Goal: Task Accomplishment & Management: Manage account settings

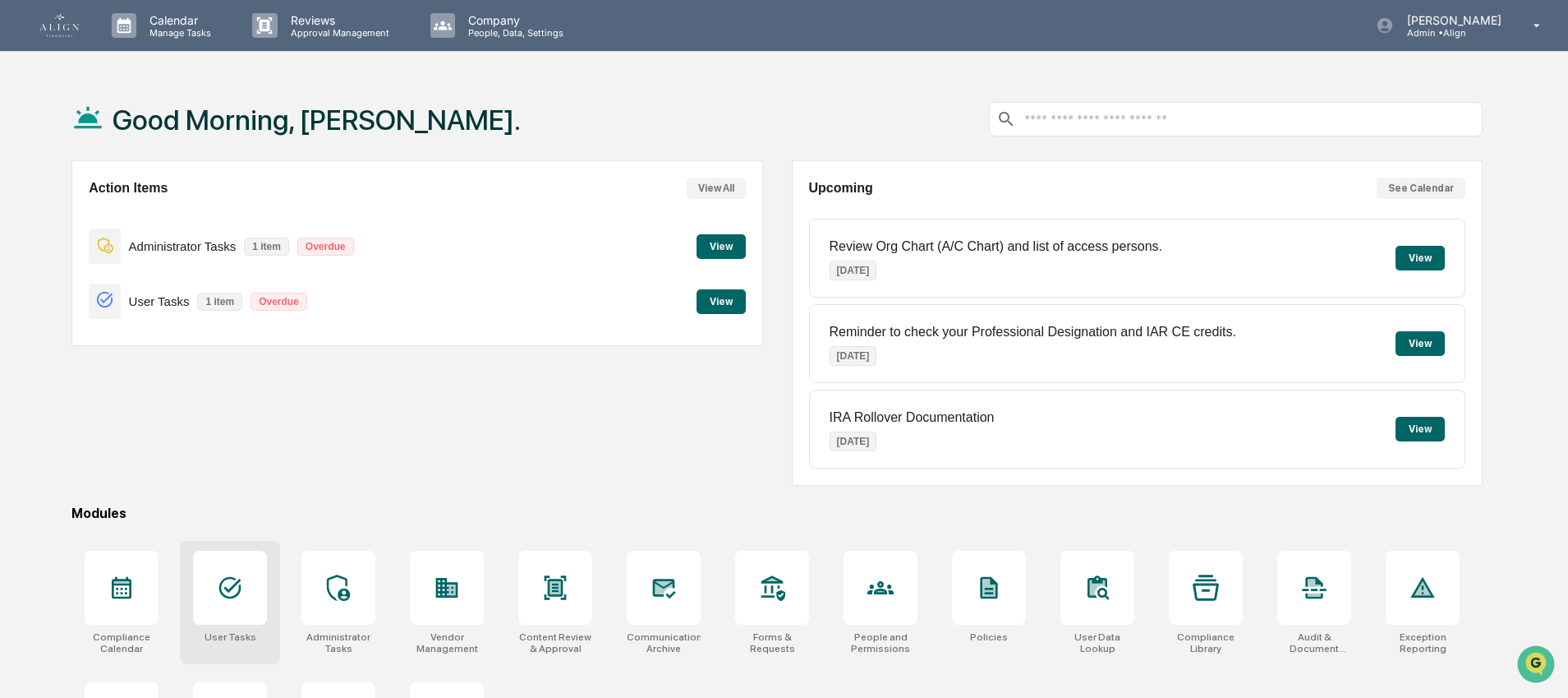
click at [225, 594] on icon at bounding box center [230, 588] width 27 height 27
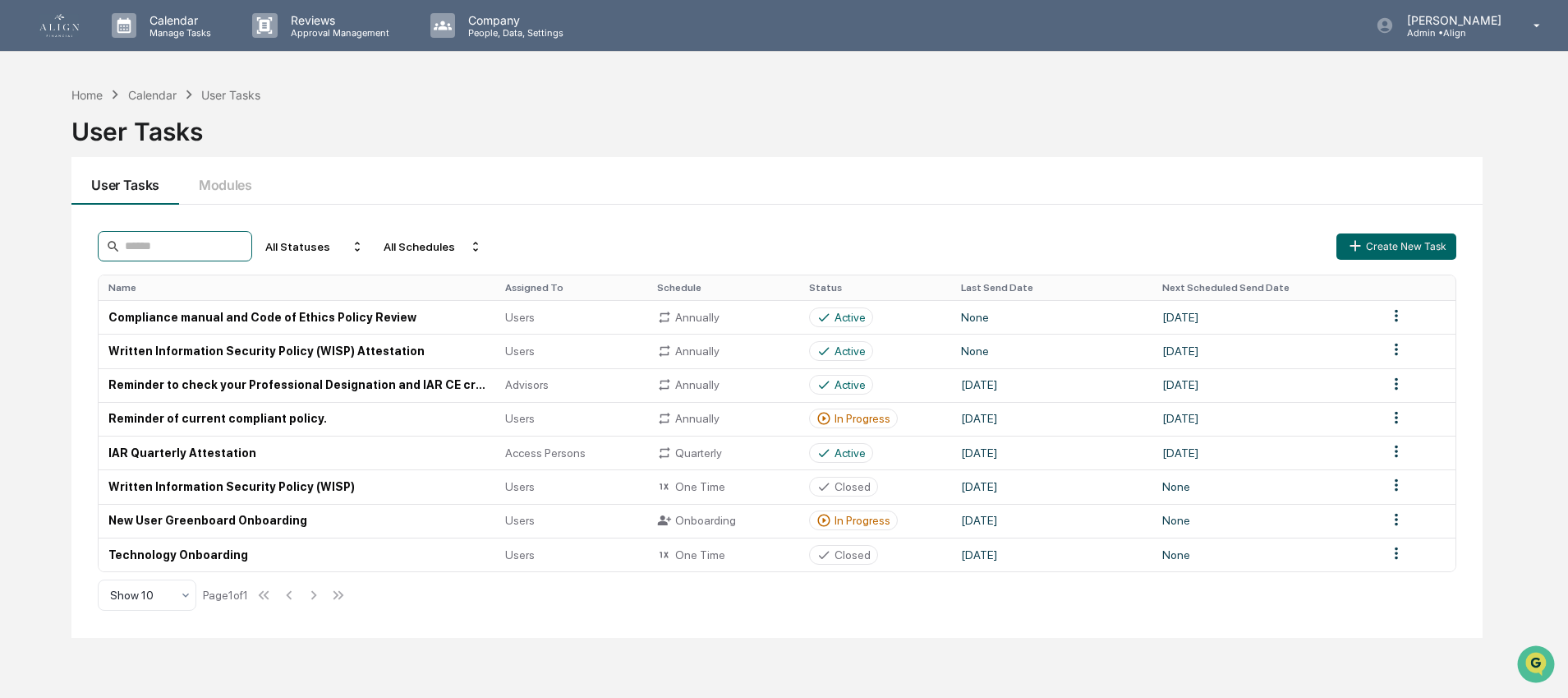
click at [150, 252] on input at bounding box center [174, 246] width 155 height 30
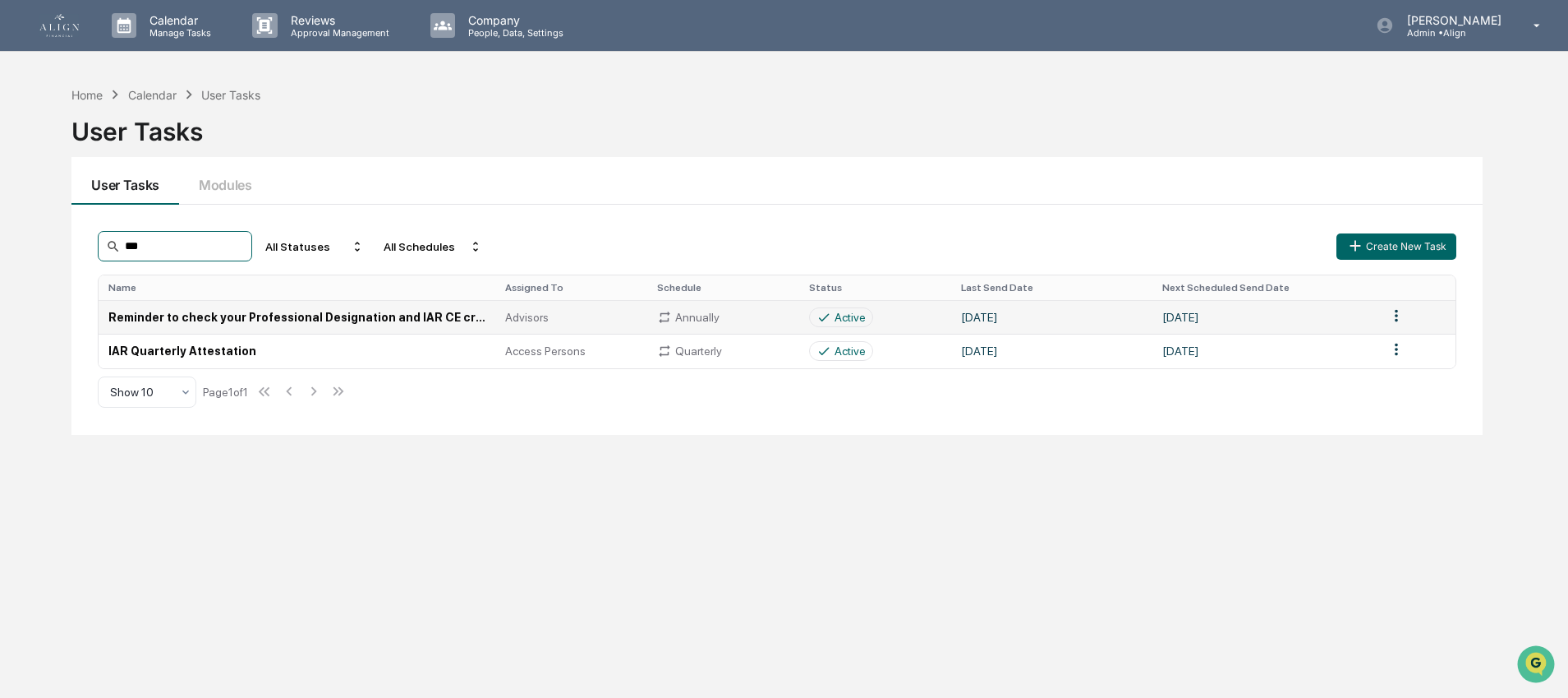
type input "***"
click at [260, 320] on td "Reminder to check your Professional Designation and IAR CE credits." at bounding box center [297, 317] width 396 height 34
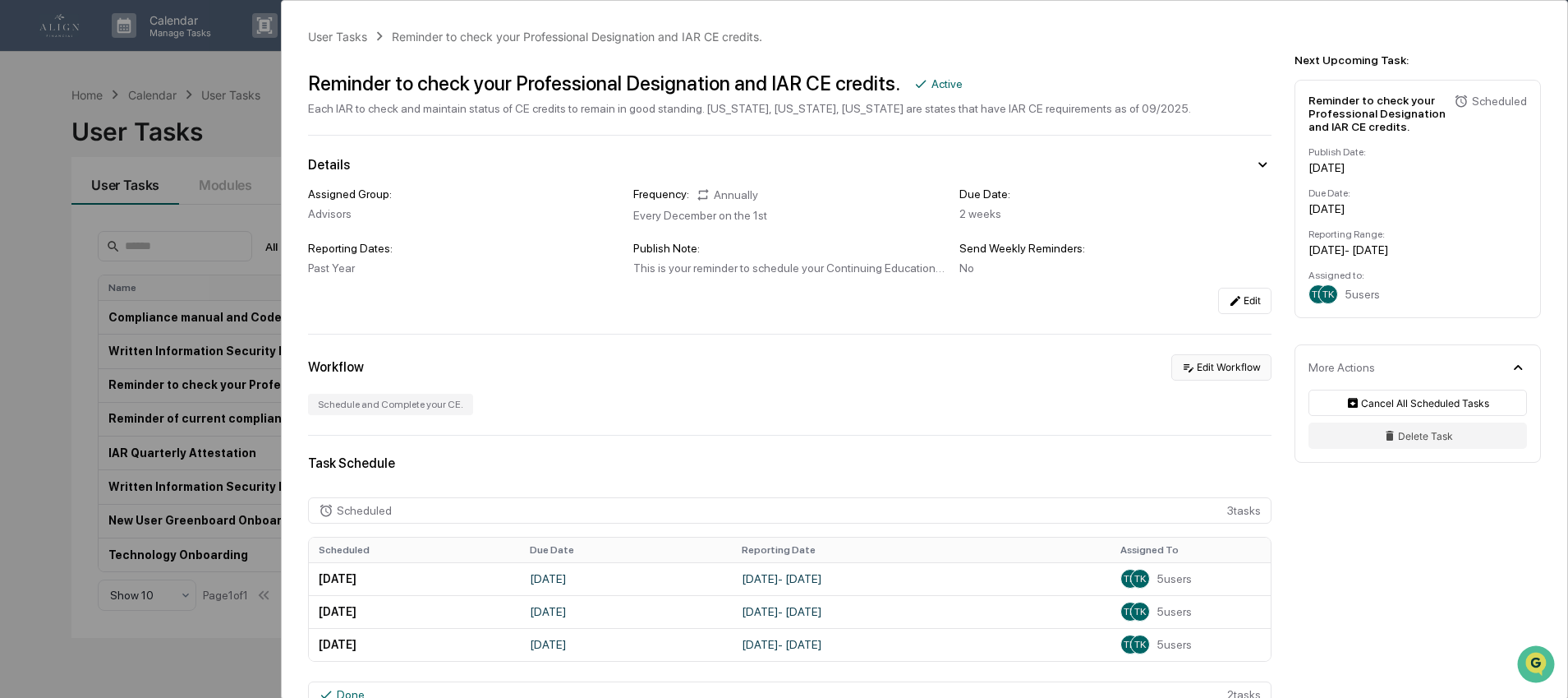
click at [1182, 366] on icon at bounding box center [1189, 367] width 13 height 13
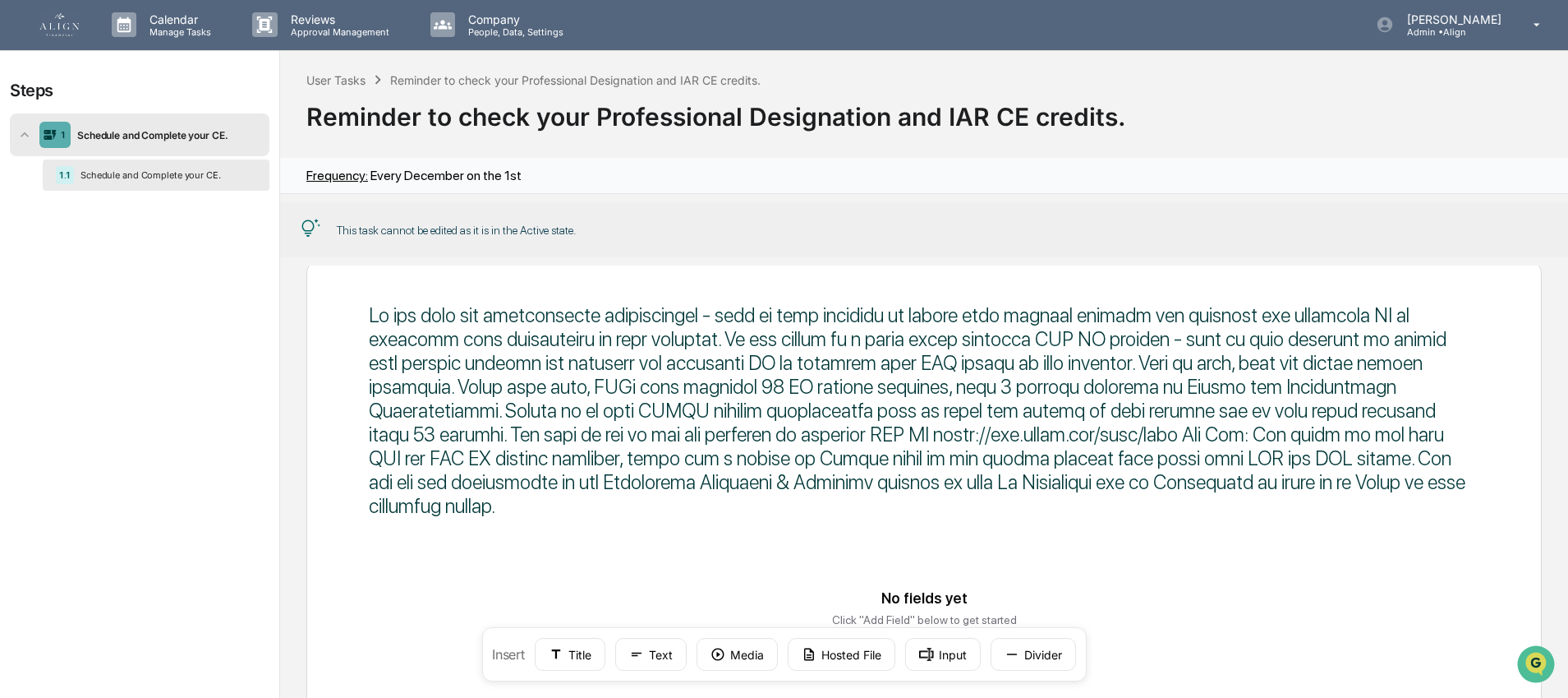
scroll to position [38, 0]
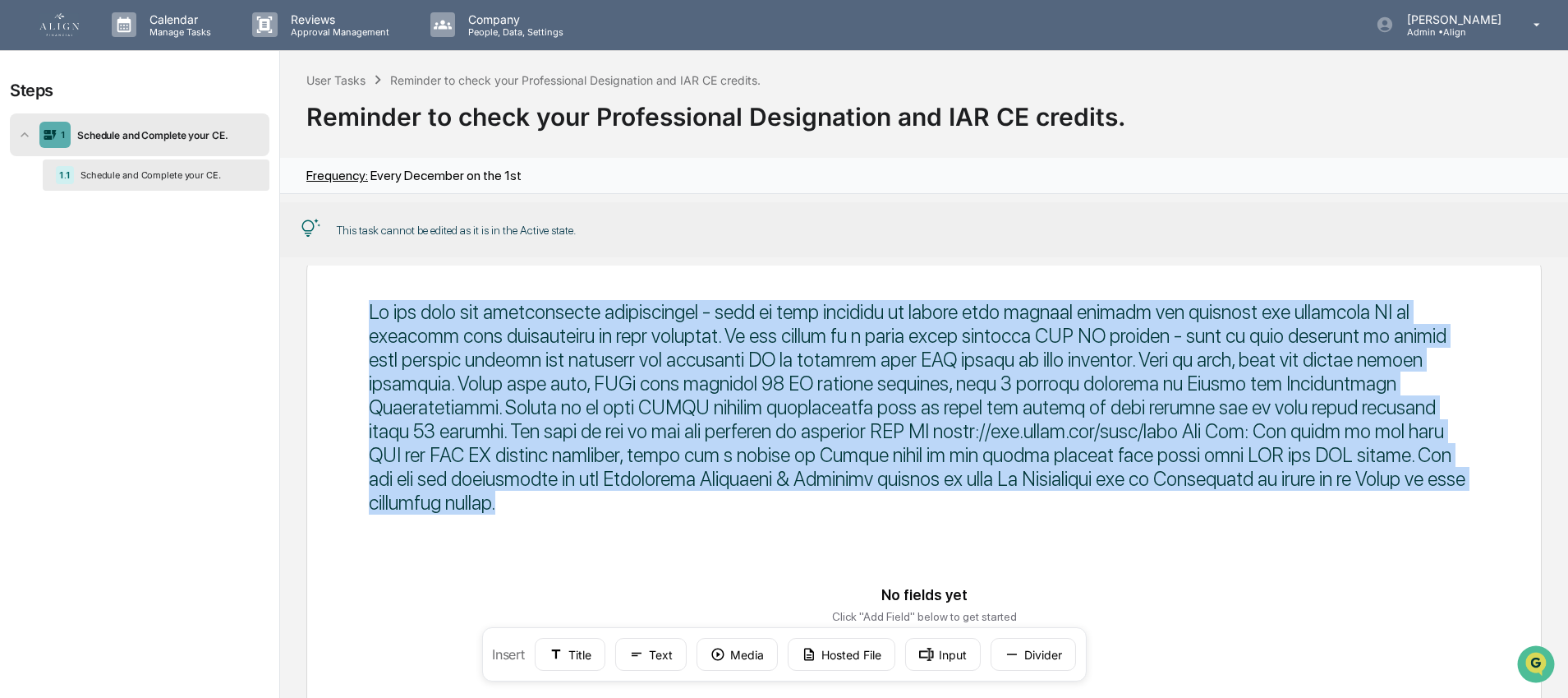
drag, startPoint x: 364, startPoint y: 308, endPoint x: 518, endPoint y: 507, distance: 251.6
click at [518, 507] on div "No fields yet Click "Add Field" below to get started Next ← Back" at bounding box center [923, 542] width 1235 height 576
copy div "If you have any professional designations - this is your reminder to update you…"
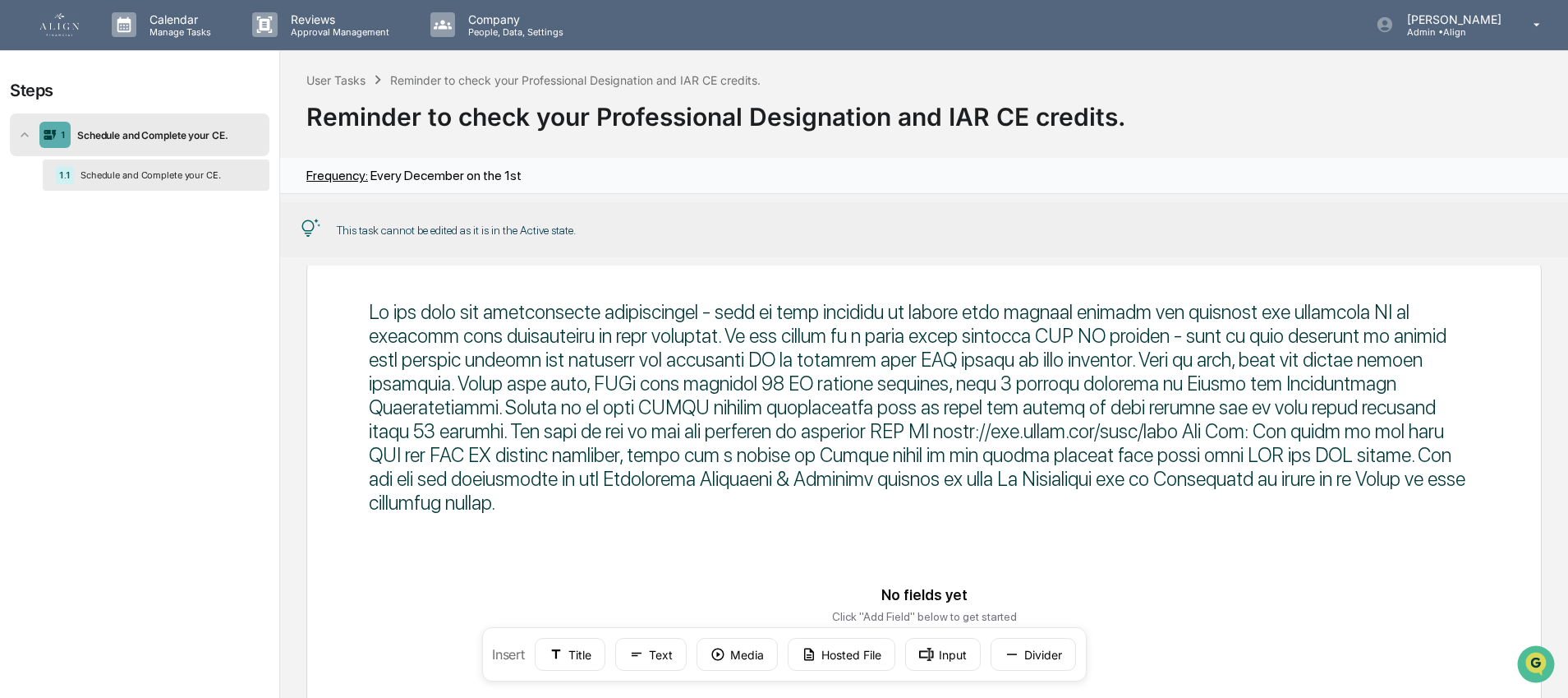
click at [605, 155] on div "User Tasks Reminder to check your Professional Designation and IAR CE credits. …" at bounding box center [923, 104] width 1287 height 107
click at [66, 33] on img at bounding box center [60, 25] width 40 height 23
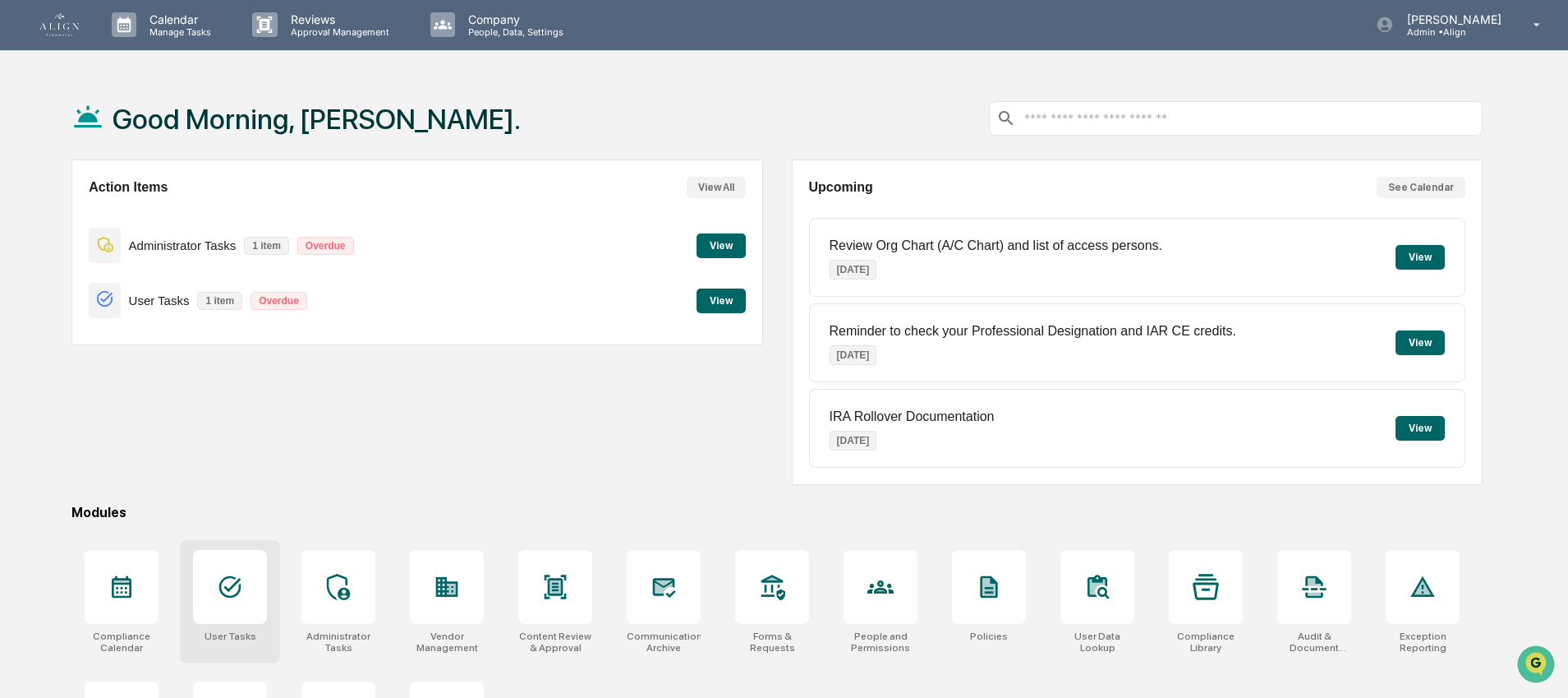
click at [245, 594] on div at bounding box center [230, 587] width 74 height 74
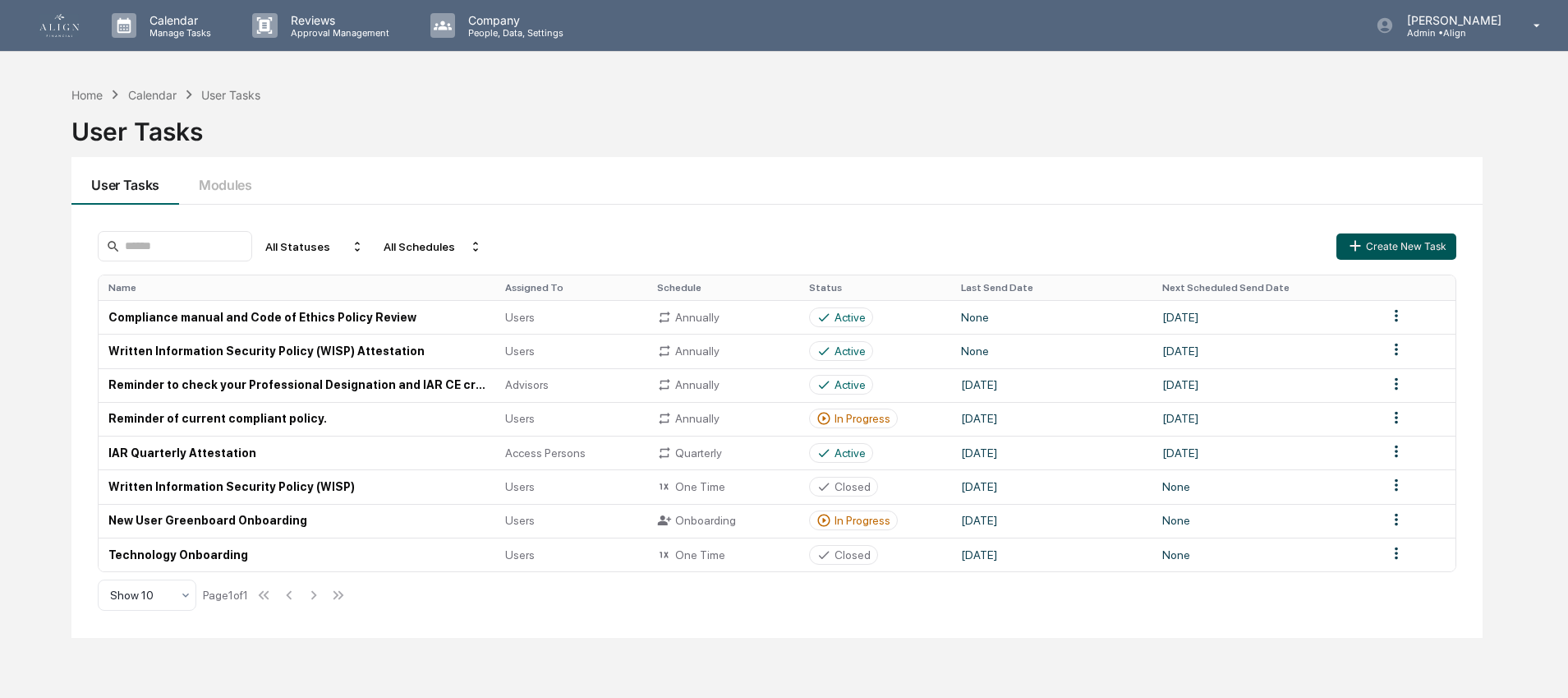
click at [1375, 248] on button "Create New Task" at bounding box center [1396, 247] width 119 height 27
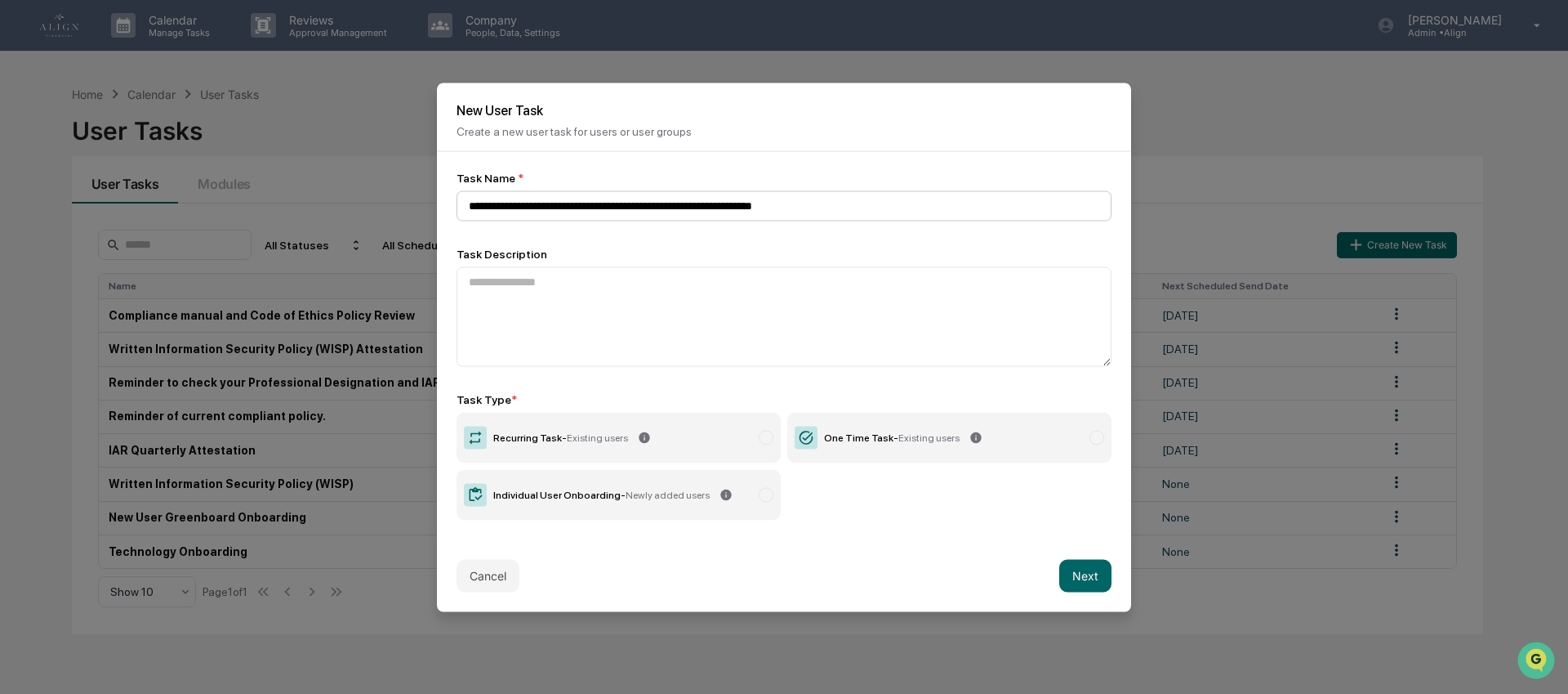
type input "**********"
click at [1060, 559] on button "Next" at bounding box center [1085, 575] width 52 height 33
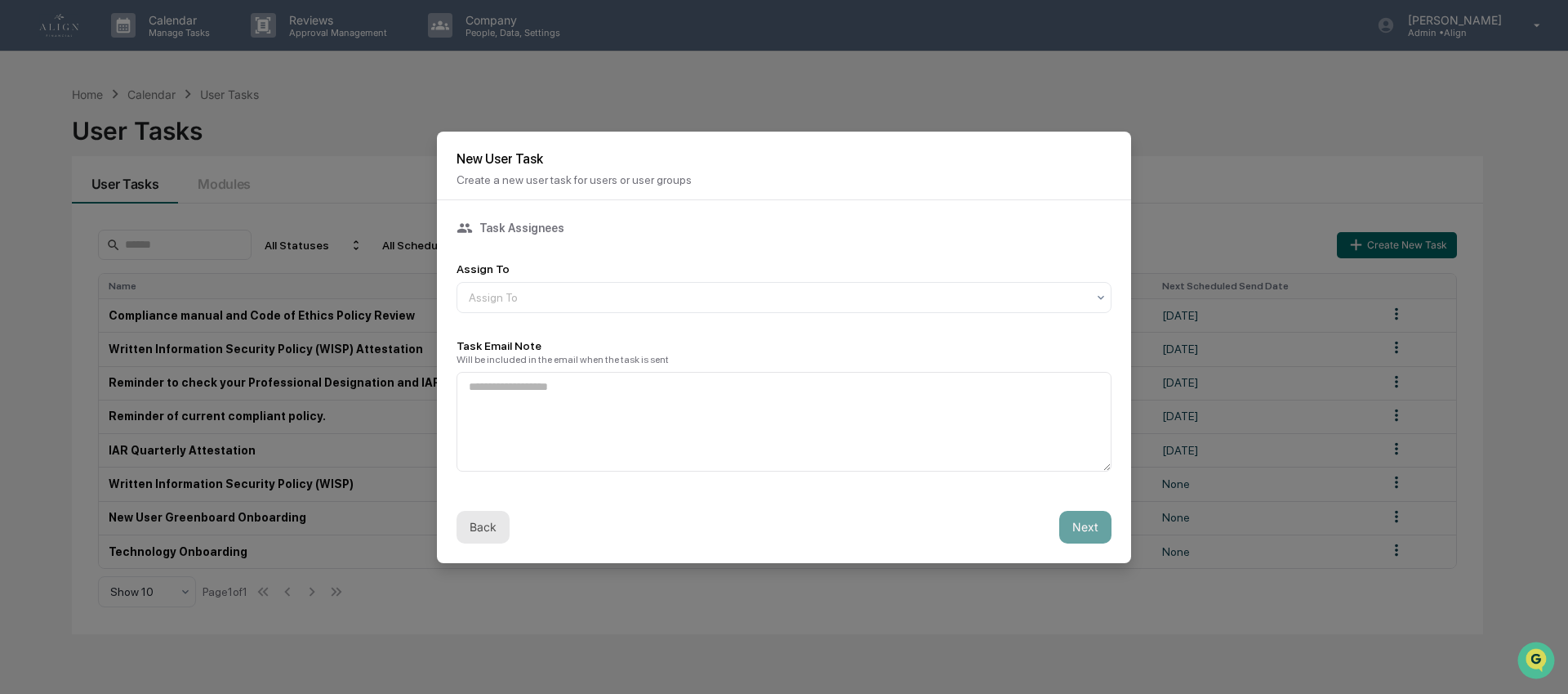
click at [468, 535] on button "Back" at bounding box center [483, 526] width 53 height 33
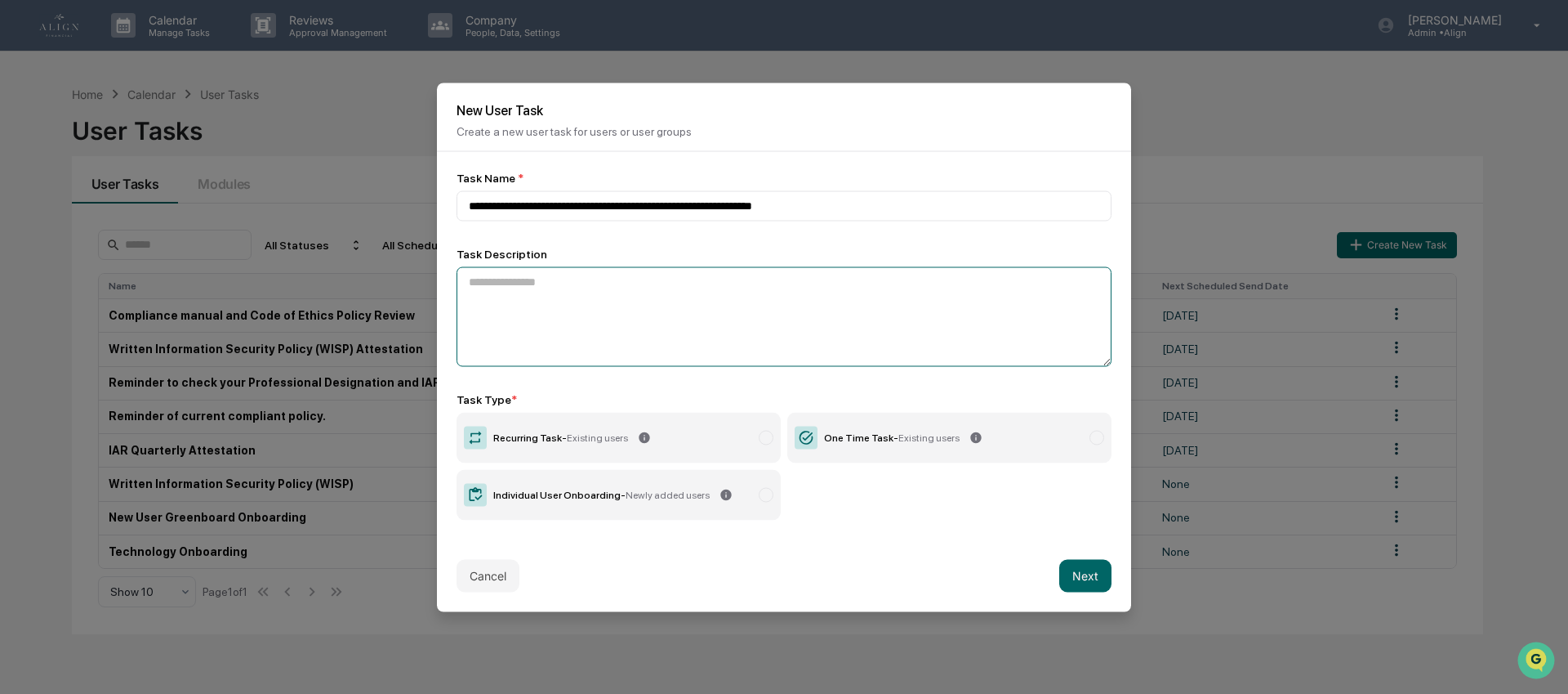
click at [631, 284] on textarea at bounding box center [784, 316] width 655 height 100
paste textarea "**********"
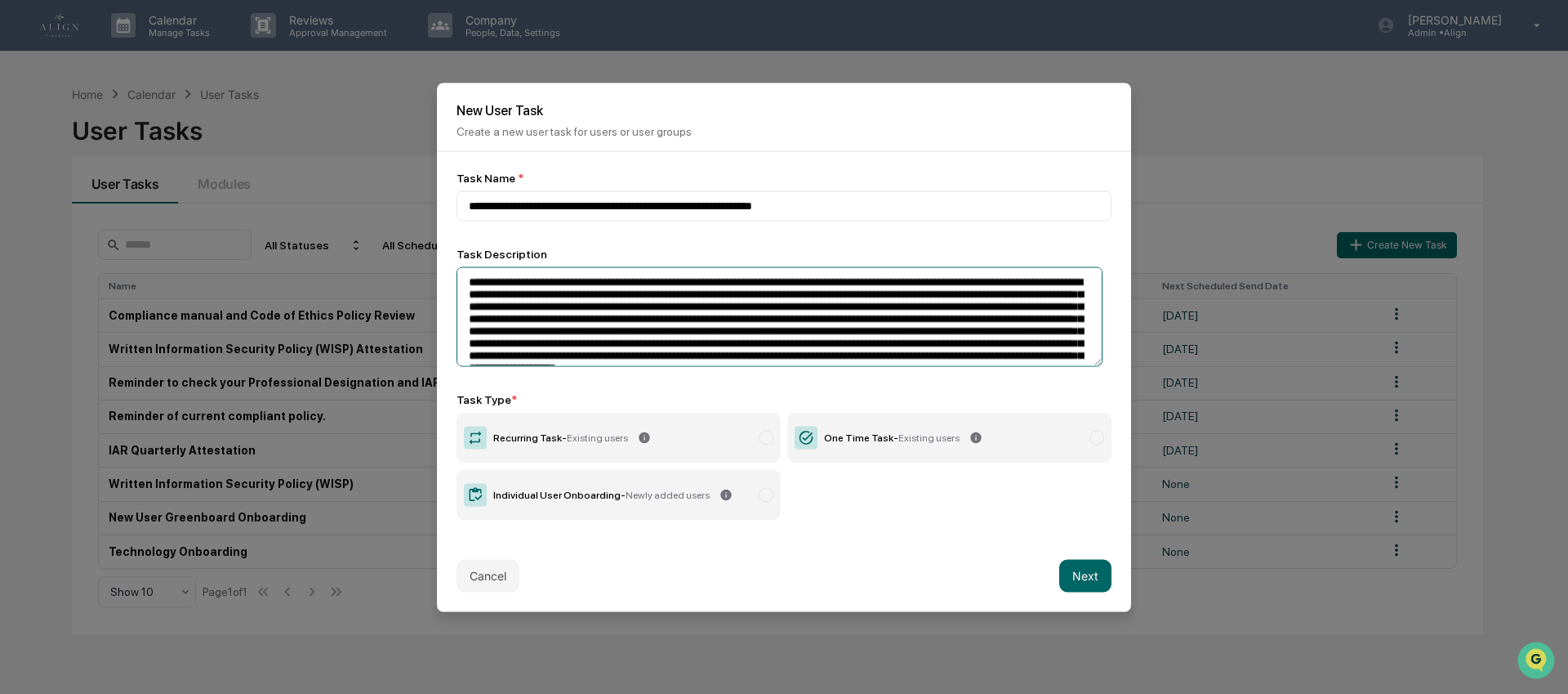
type textarea "**********"
click at [610, 438] on span "Existing users" at bounding box center [597, 437] width 61 height 11
click at [1084, 571] on button "Next" at bounding box center [1085, 575] width 52 height 33
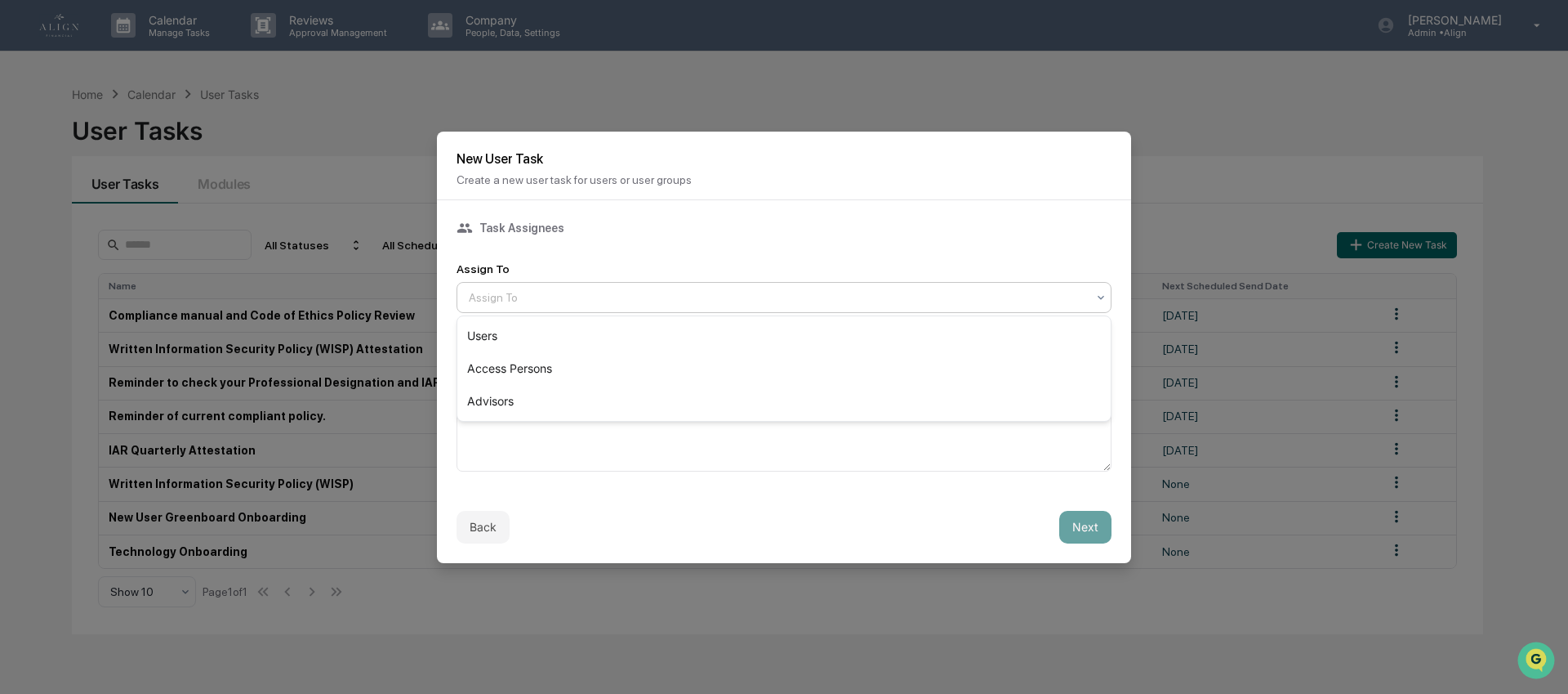
click at [633, 303] on div at bounding box center [777, 297] width 618 height 16
click at [622, 396] on div "Advisors" at bounding box center [784, 401] width 653 height 33
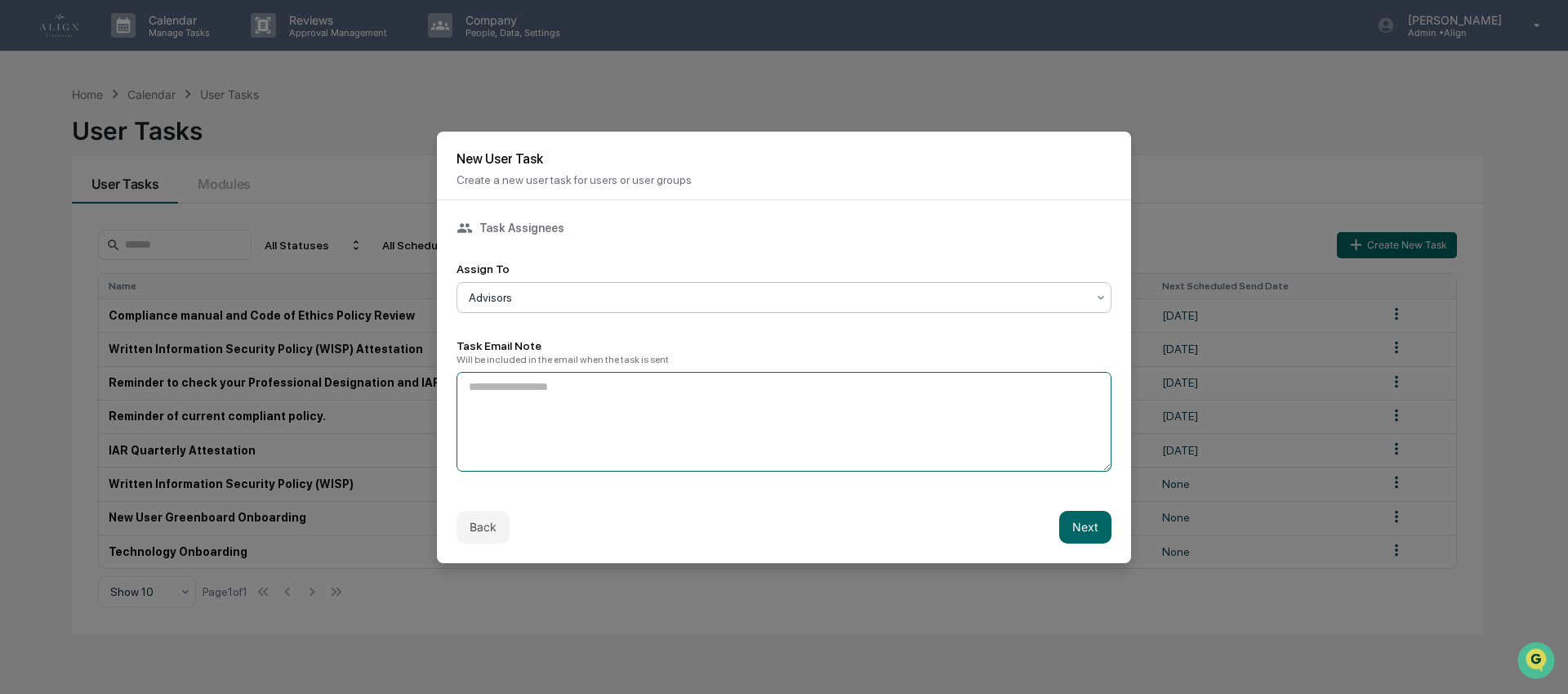
click at [621, 394] on textarea at bounding box center [784, 421] width 655 height 100
paste textarea "**********"
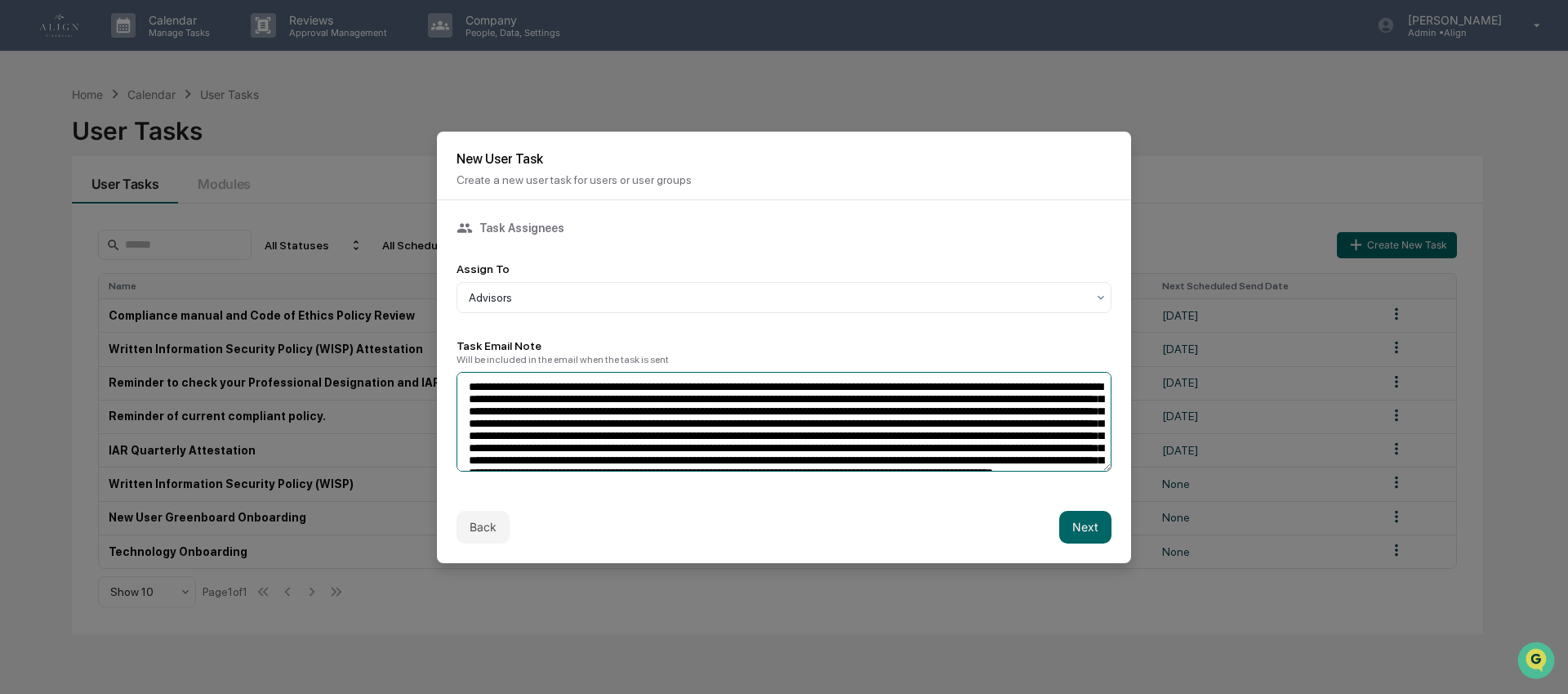
click at [586, 402] on textarea at bounding box center [784, 421] width 655 height 100
click at [577, 405] on textarea at bounding box center [784, 421] width 655 height 100
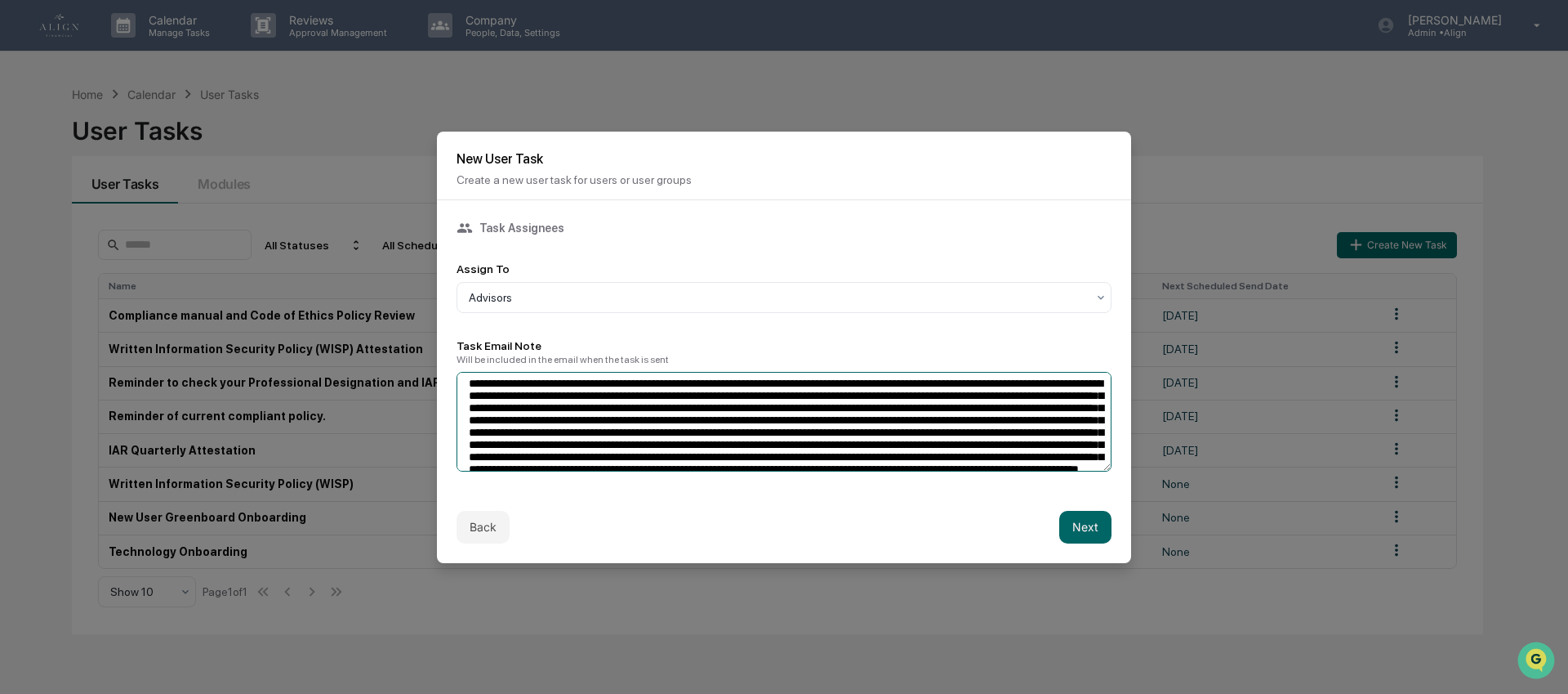
scroll to position [7, 0]
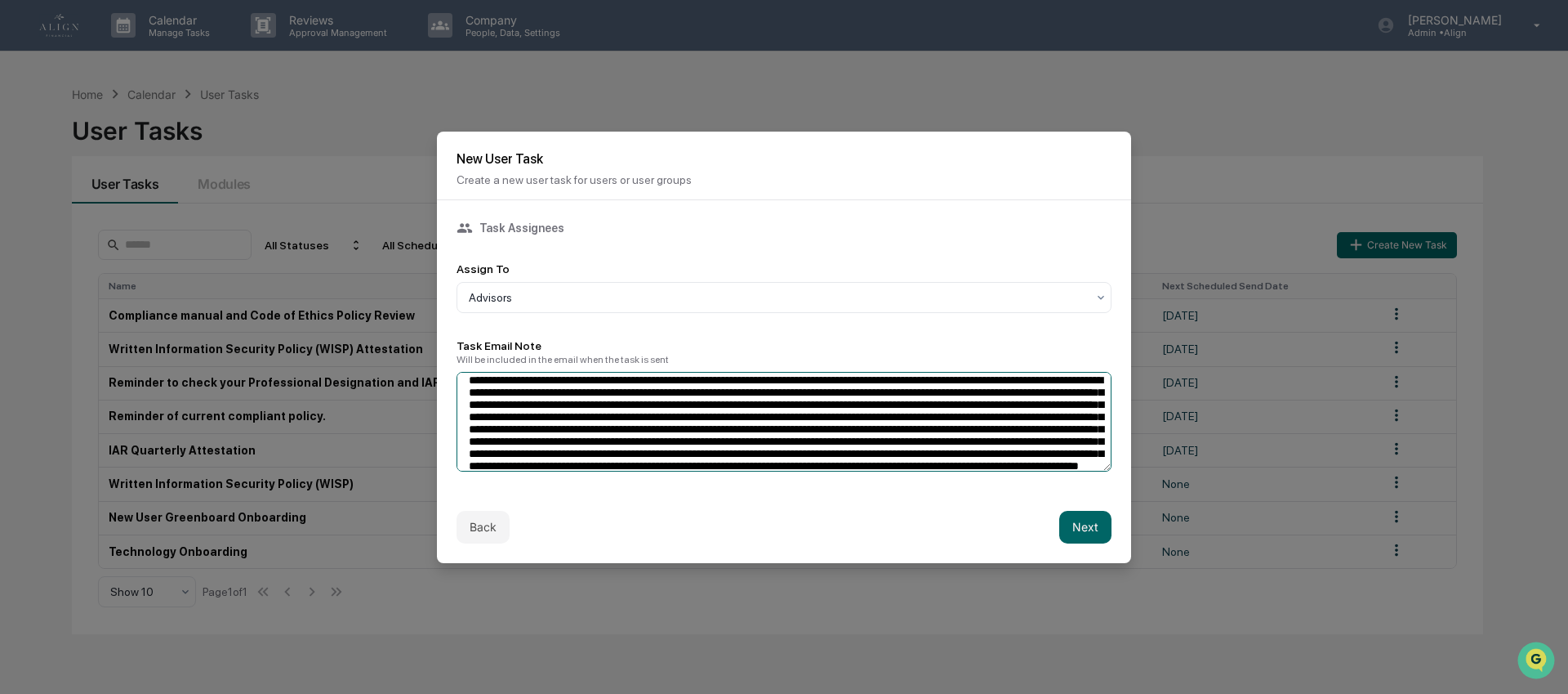
drag, startPoint x: 700, startPoint y: 406, endPoint x: 1058, endPoint y: 438, distance: 359.4
click at [1058, 438] on textarea at bounding box center [784, 421] width 655 height 100
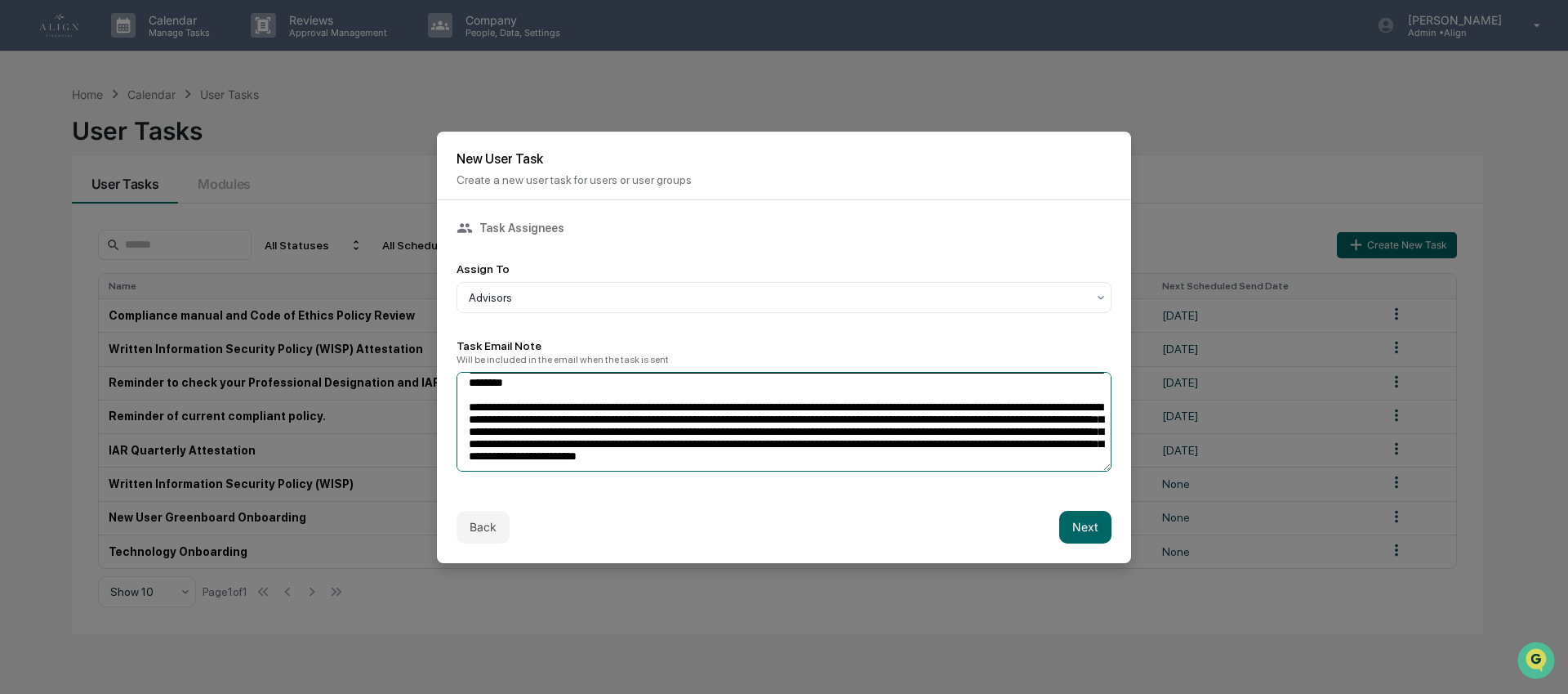
scroll to position [43, 0]
click at [542, 401] on textarea "**********" at bounding box center [784, 421] width 655 height 100
click at [794, 400] on textarea "**********" at bounding box center [784, 421] width 655 height 100
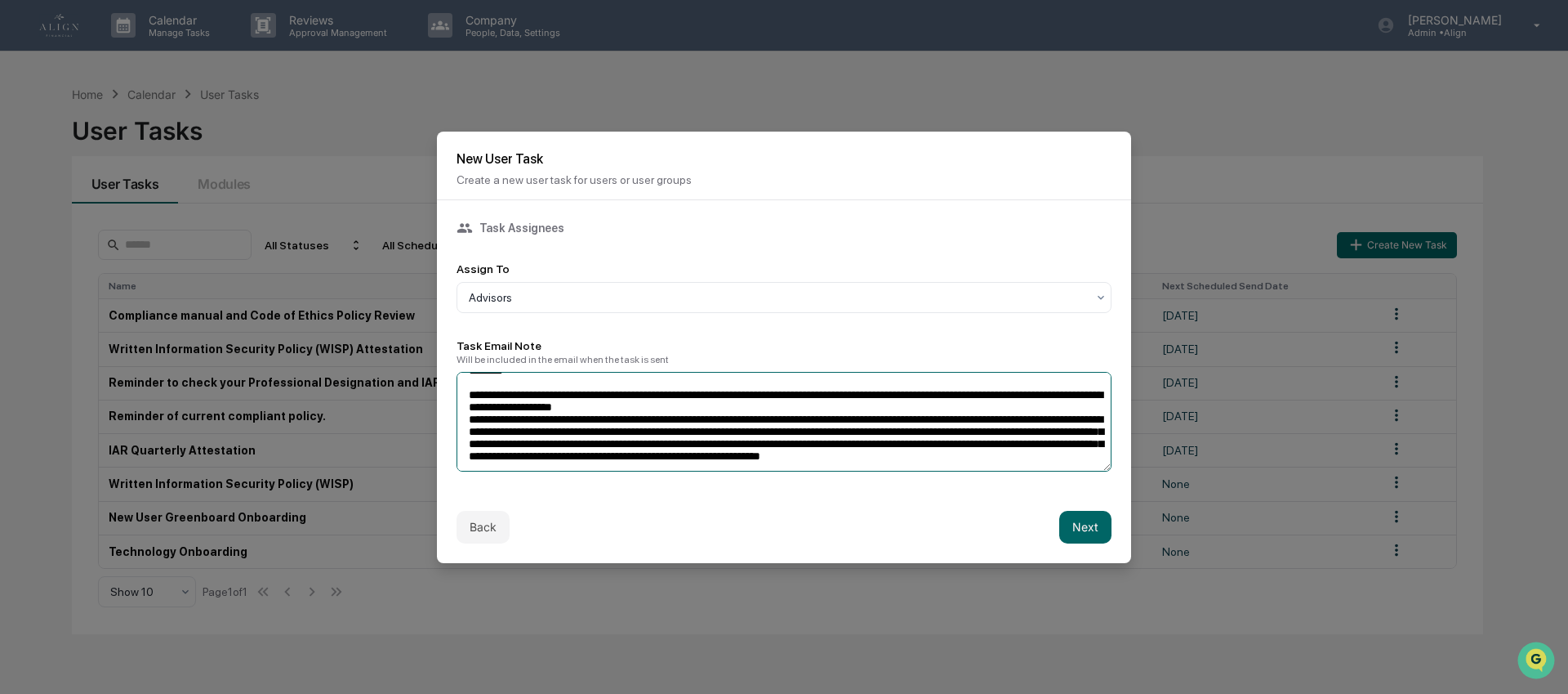
scroll to position [58, 0]
click at [529, 418] on textarea "**********" at bounding box center [784, 421] width 655 height 100
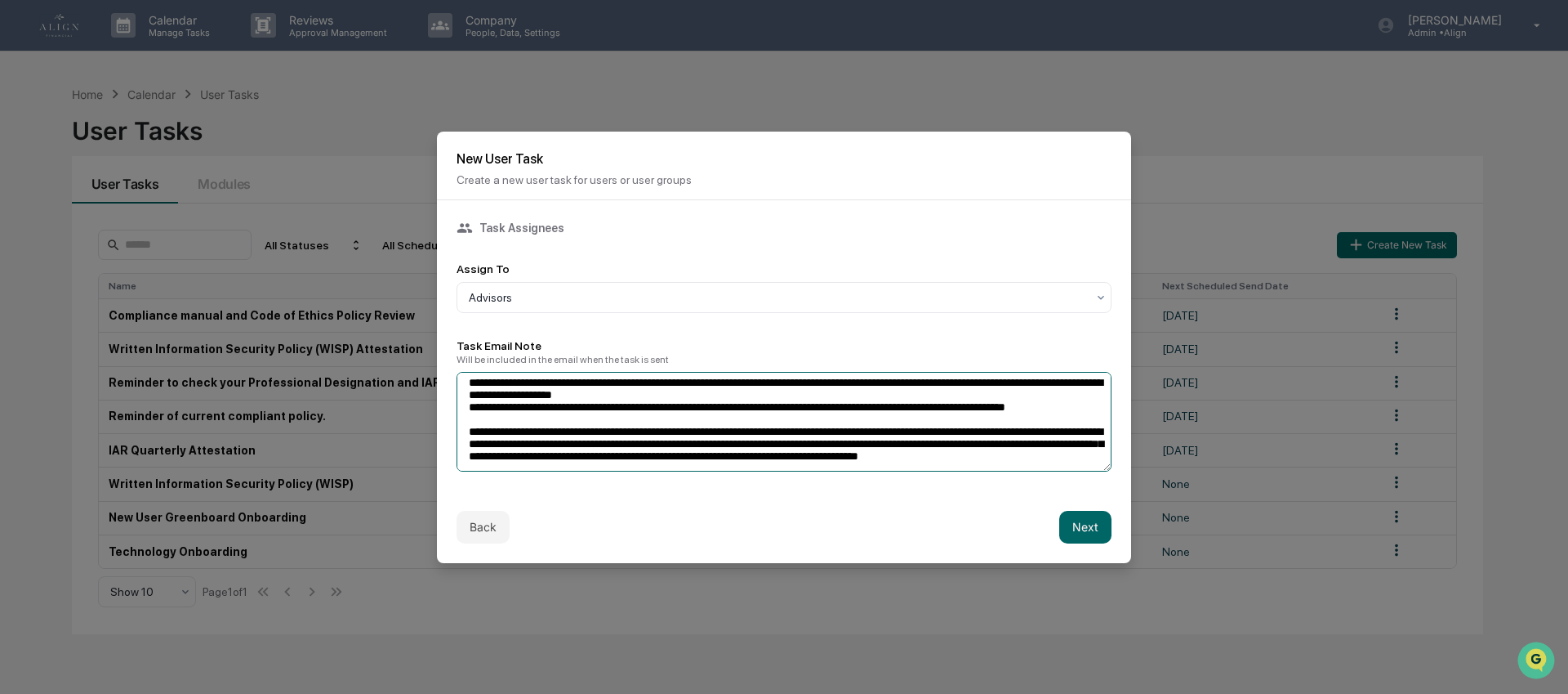
scroll to position [85, 0]
click at [919, 418] on textarea "**********" at bounding box center [784, 421] width 655 height 100
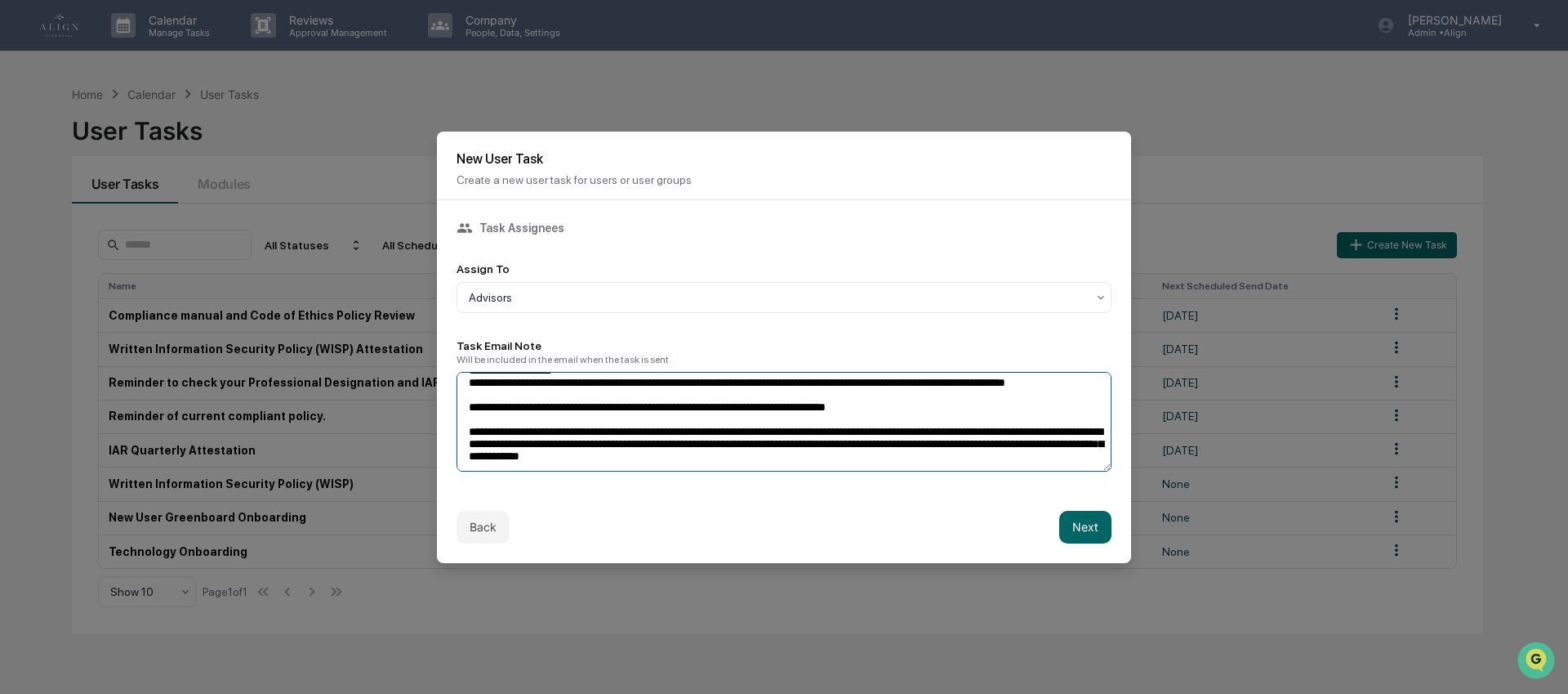
scroll to position [99, 0]
drag, startPoint x: 468, startPoint y: 388, endPoint x: 1079, endPoint y: 468, distance: 616.2
click at [1079, 468] on textarea "**********" at bounding box center [784, 421] width 655 height 100
type textarea "**********"
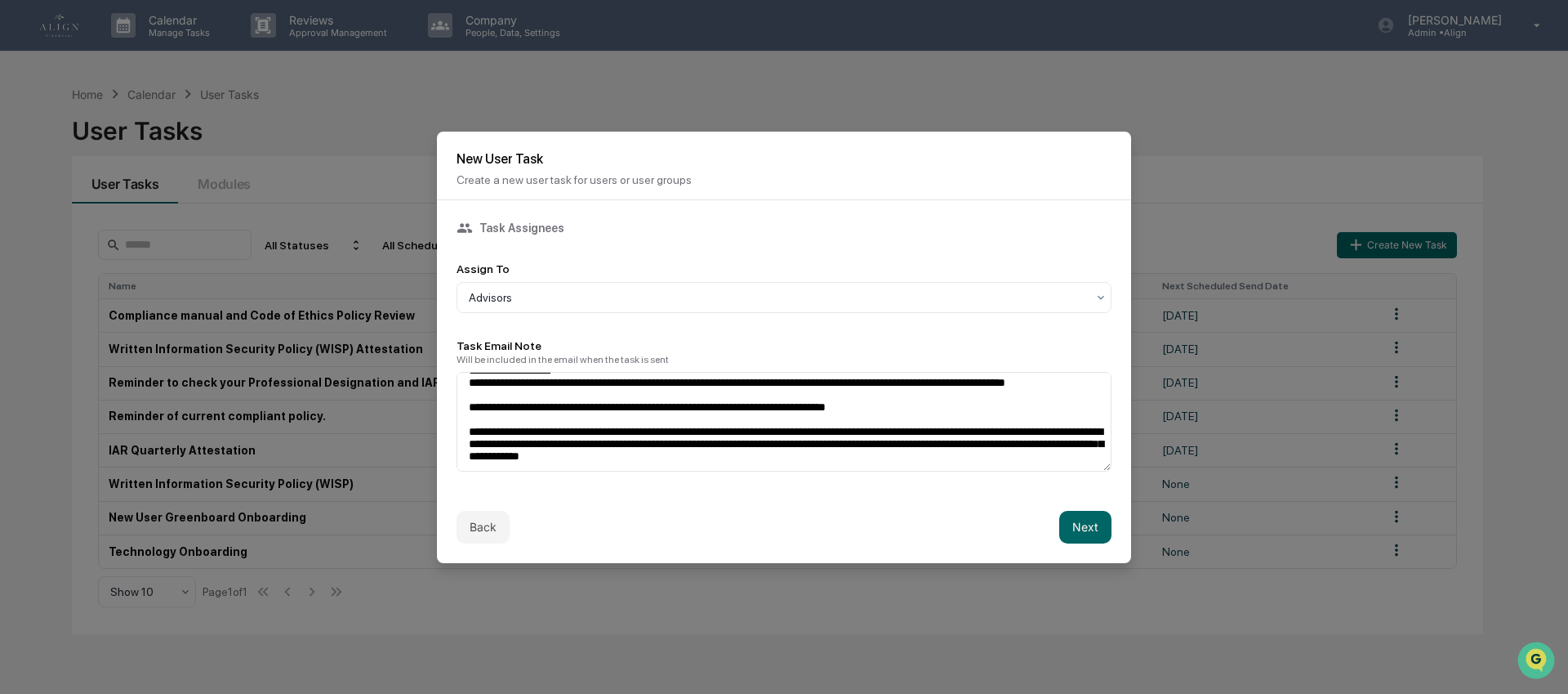
click at [584, 521] on div "Back Next" at bounding box center [784, 527] width 694 height 72
click at [472, 522] on button "Back" at bounding box center [483, 526] width 53 height 33
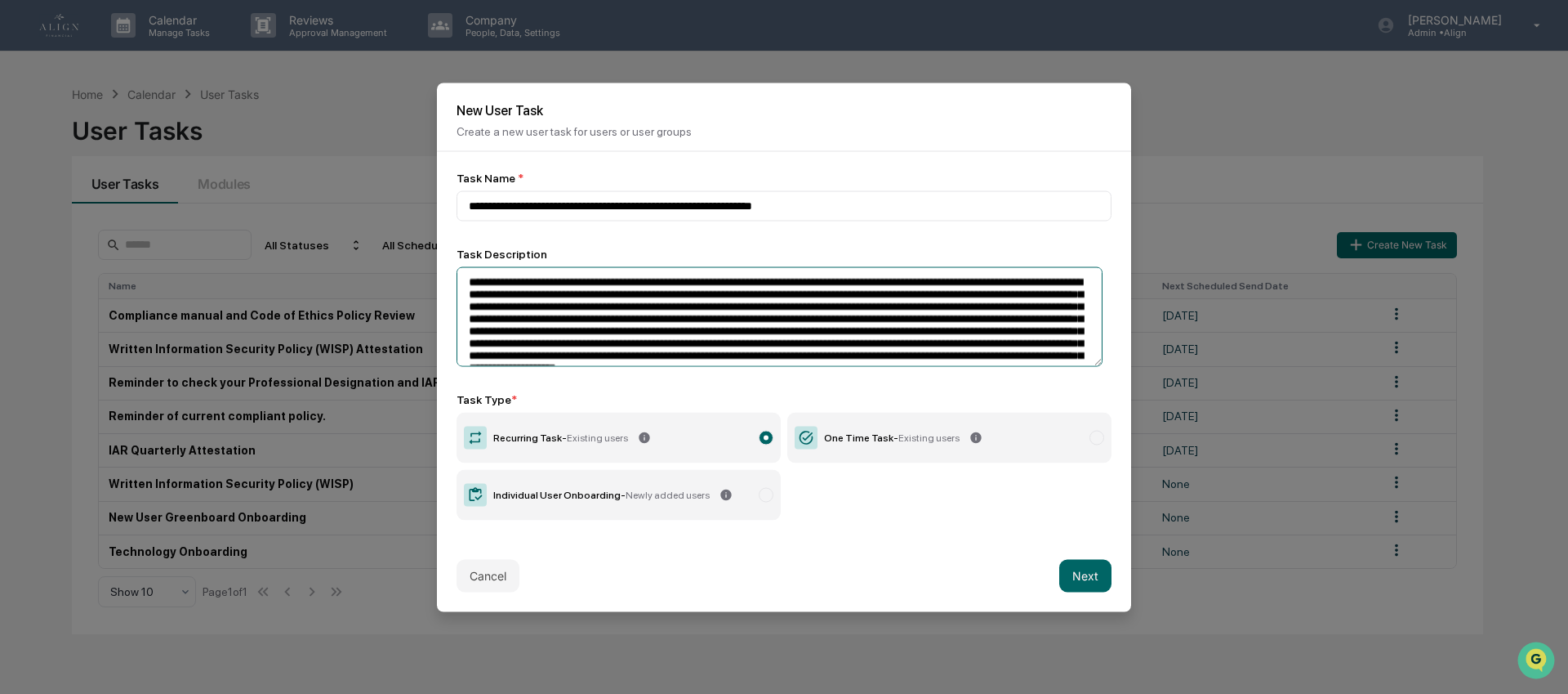
scroll to position [58, 0]
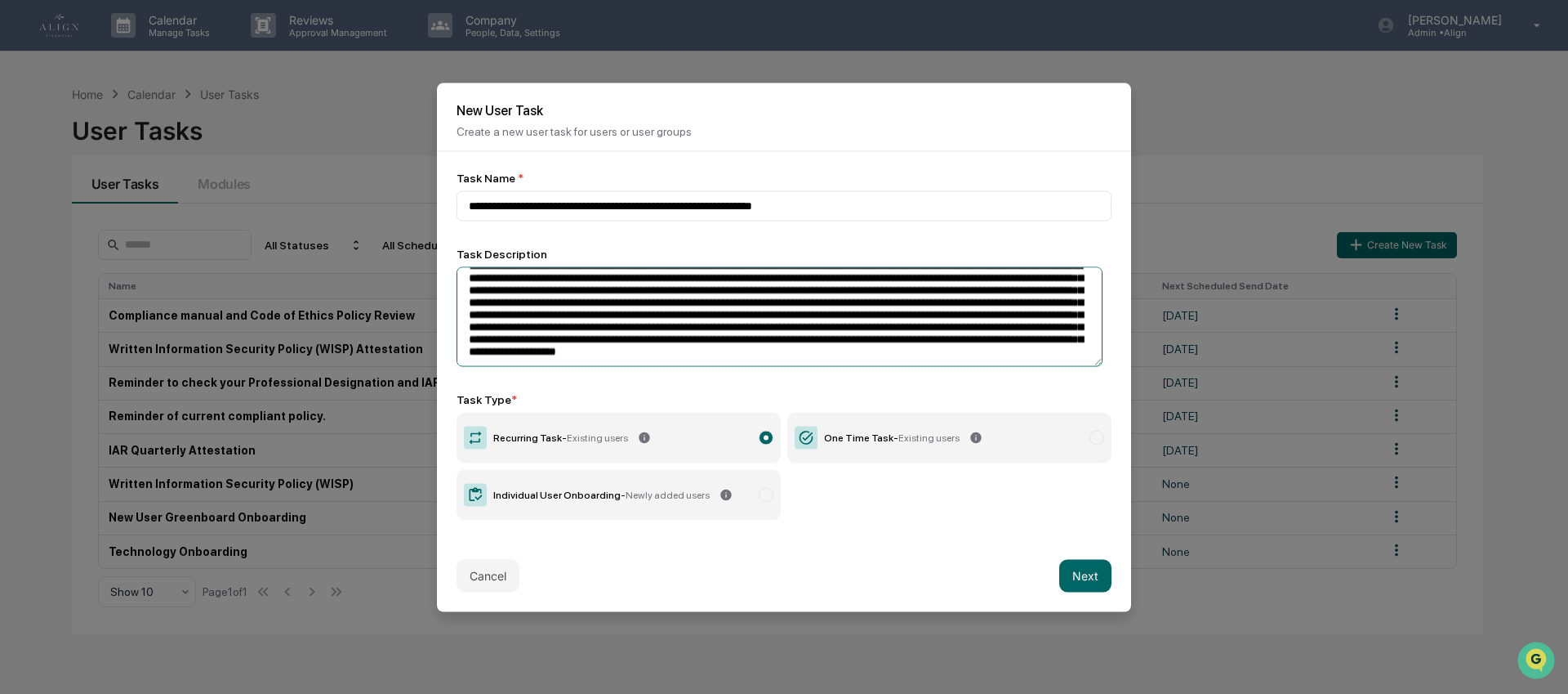
drag, startPoint x: 470, startPoint y: 284, endPoint x: 848, endPoint y: 365, distance: 386.6
click at [848, 365] on textarea at bounding box center [779, 316] width 646 height 100
paste textarea "**********"
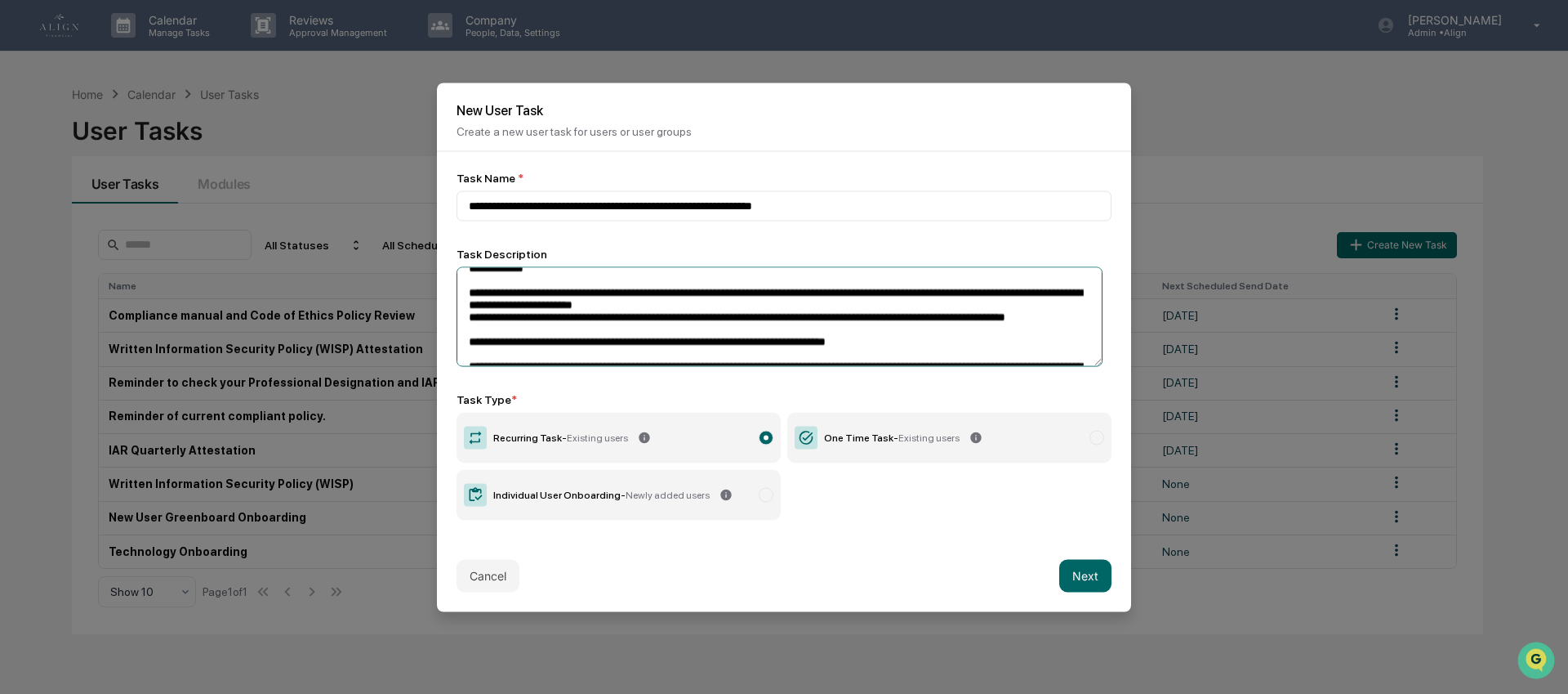
scroll to position [0, 0]
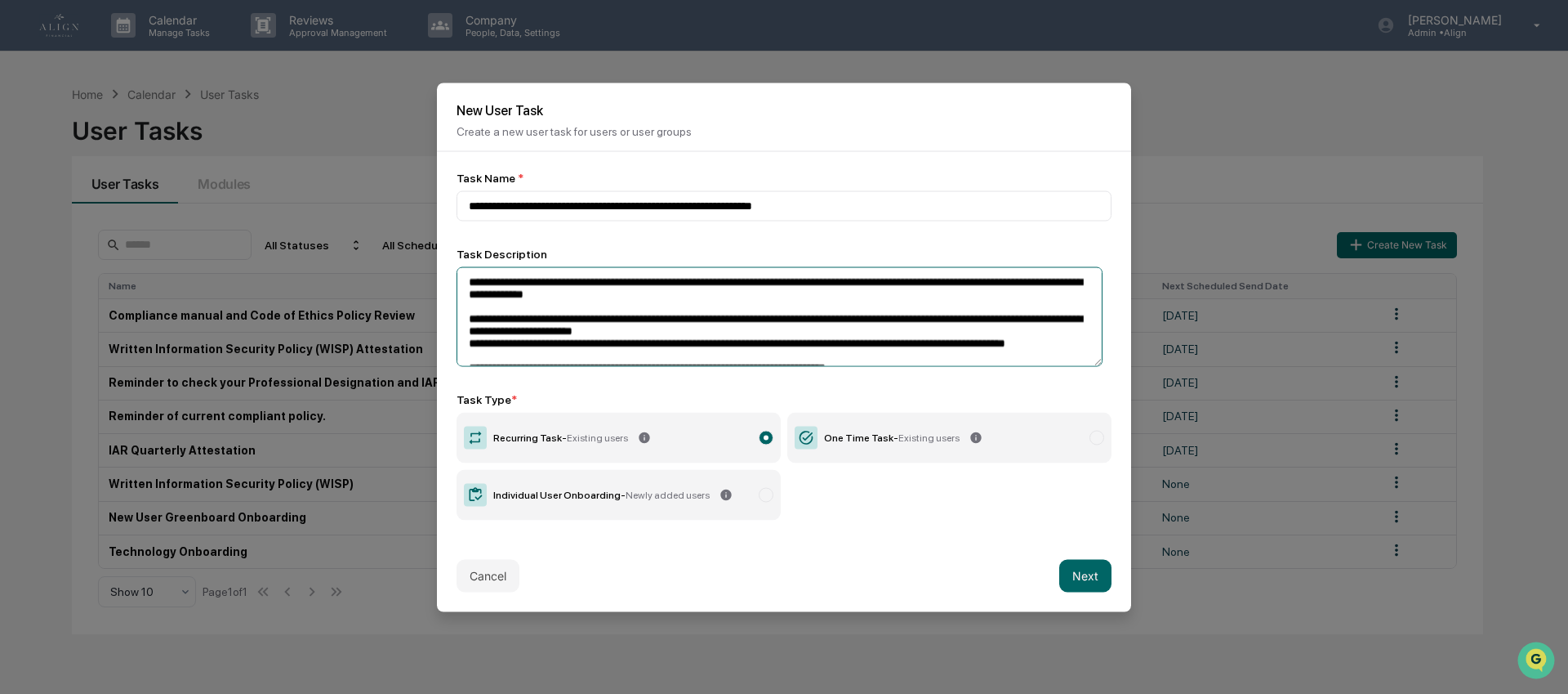
click at [718, 300] on textarea "**********" at bounding box center [779, 316] width 646 height 100
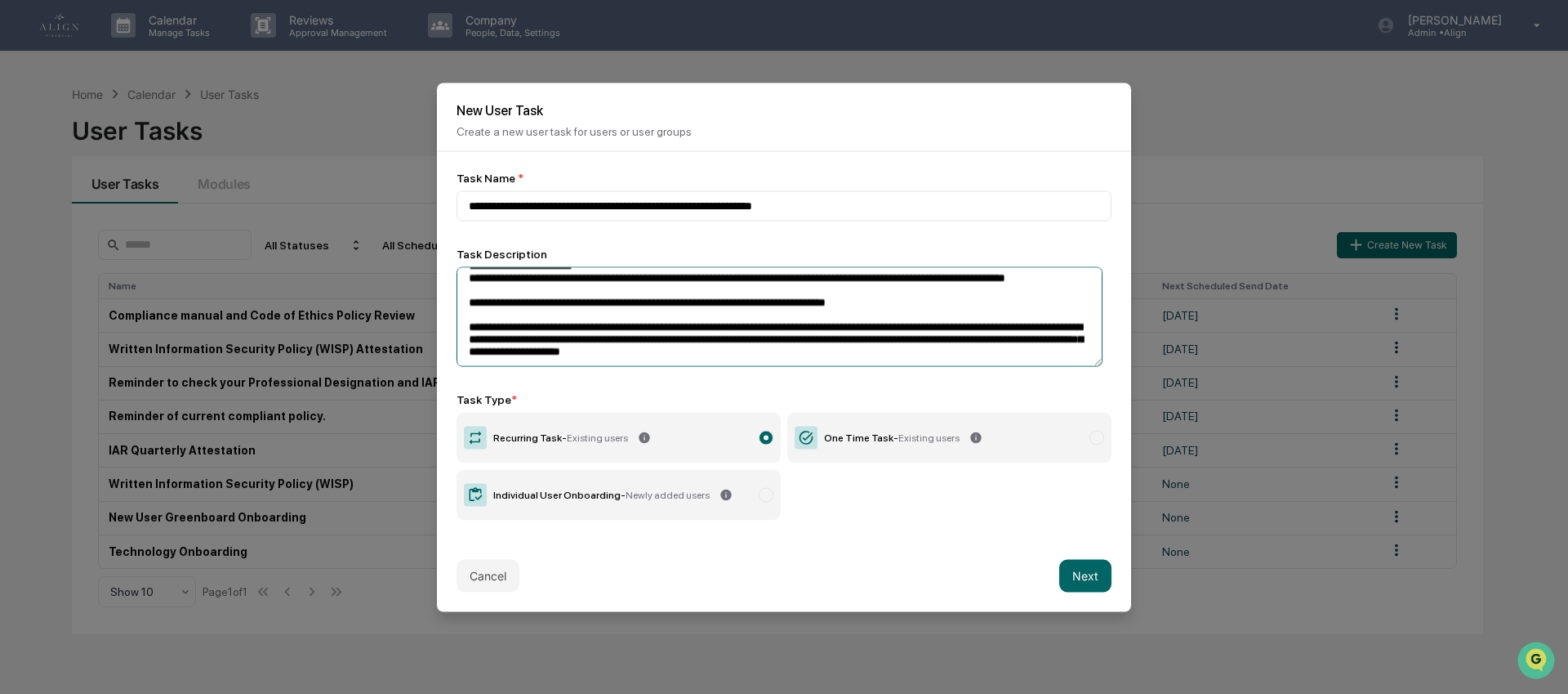
scroll to position [99, 0]
click at [994, 356] on textarea "**********" at bounding box center [779, 316] width 646 height 100
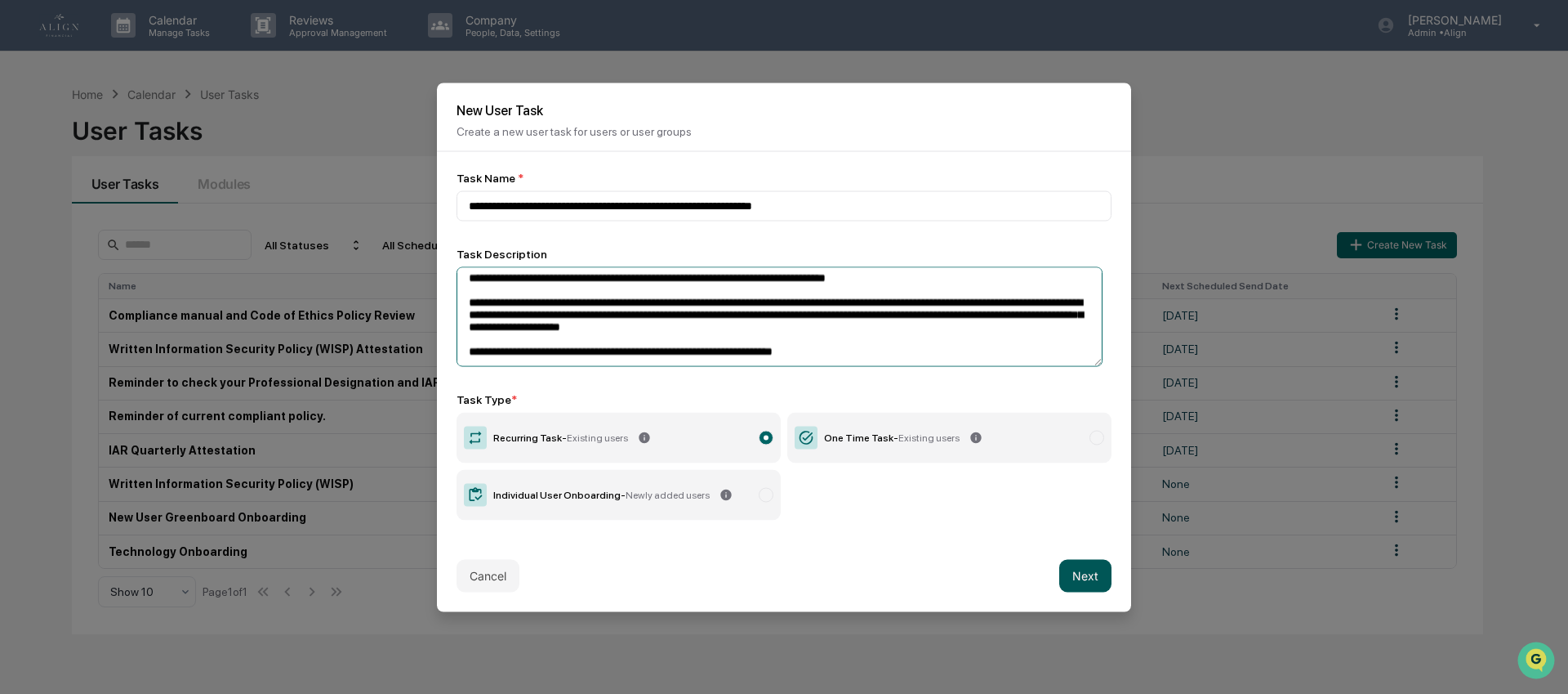
type textarea "**********"
click at [1089, 584] on button "Next" at bounding box center [1085, 575] width 52 height 33
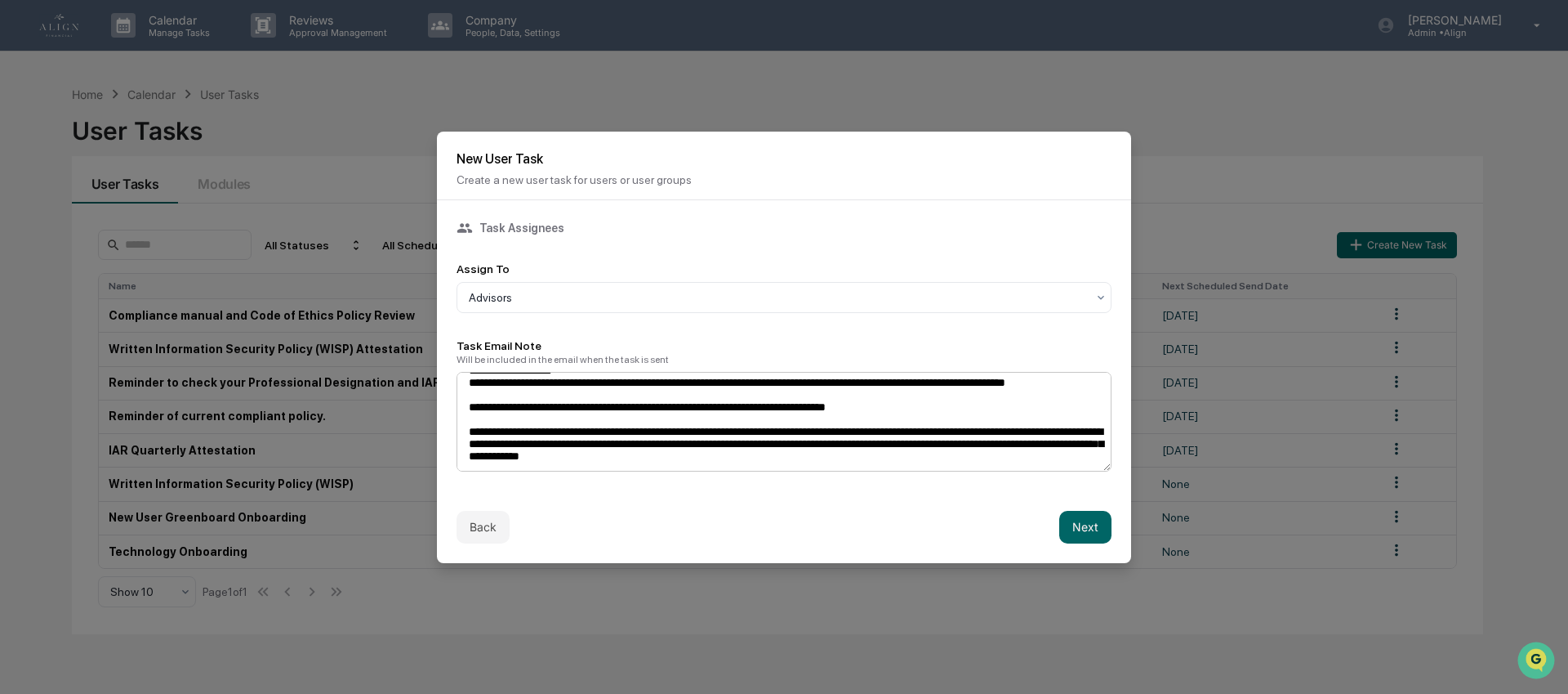
scroll to position [99, 0]
click at [497, 535] on button "Back" at bounding box center [483, 526] width 53 height 33
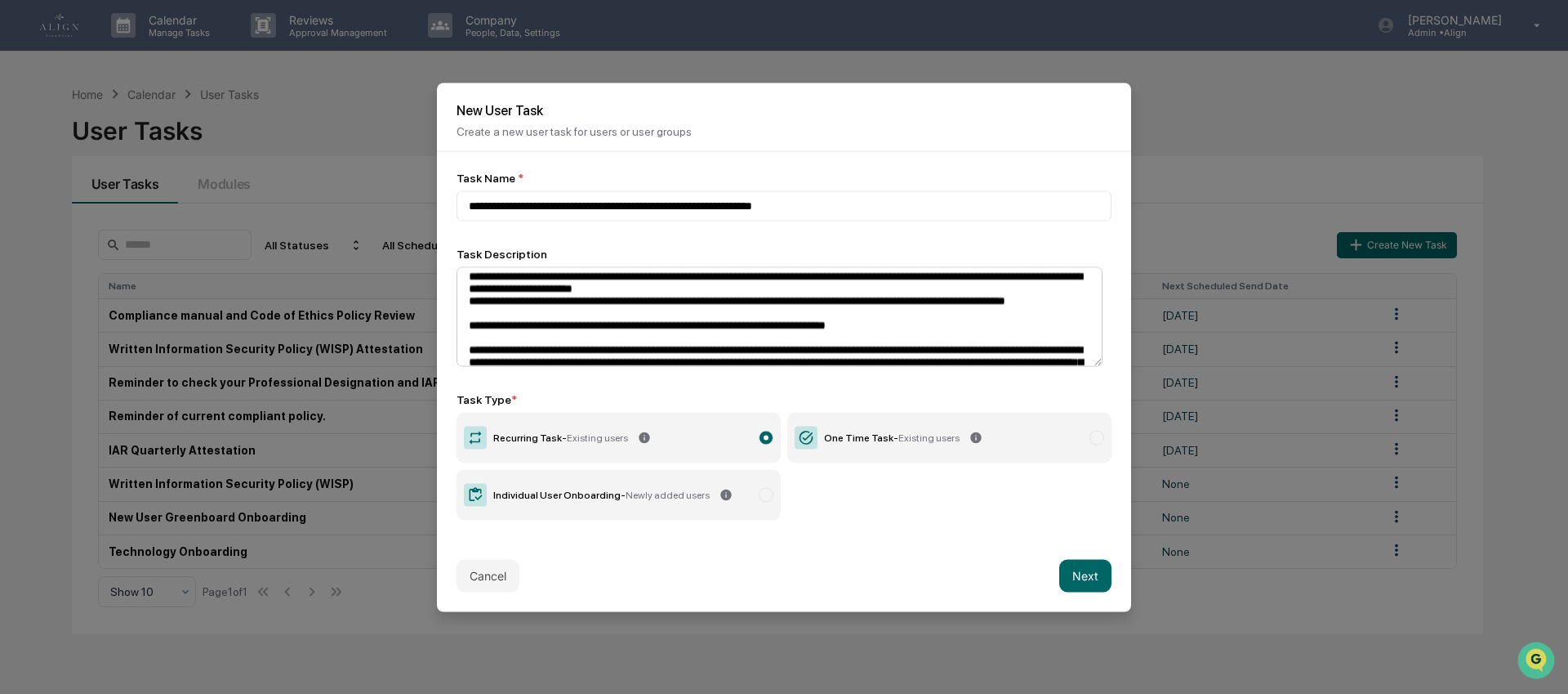
scroll to position [126, 0]
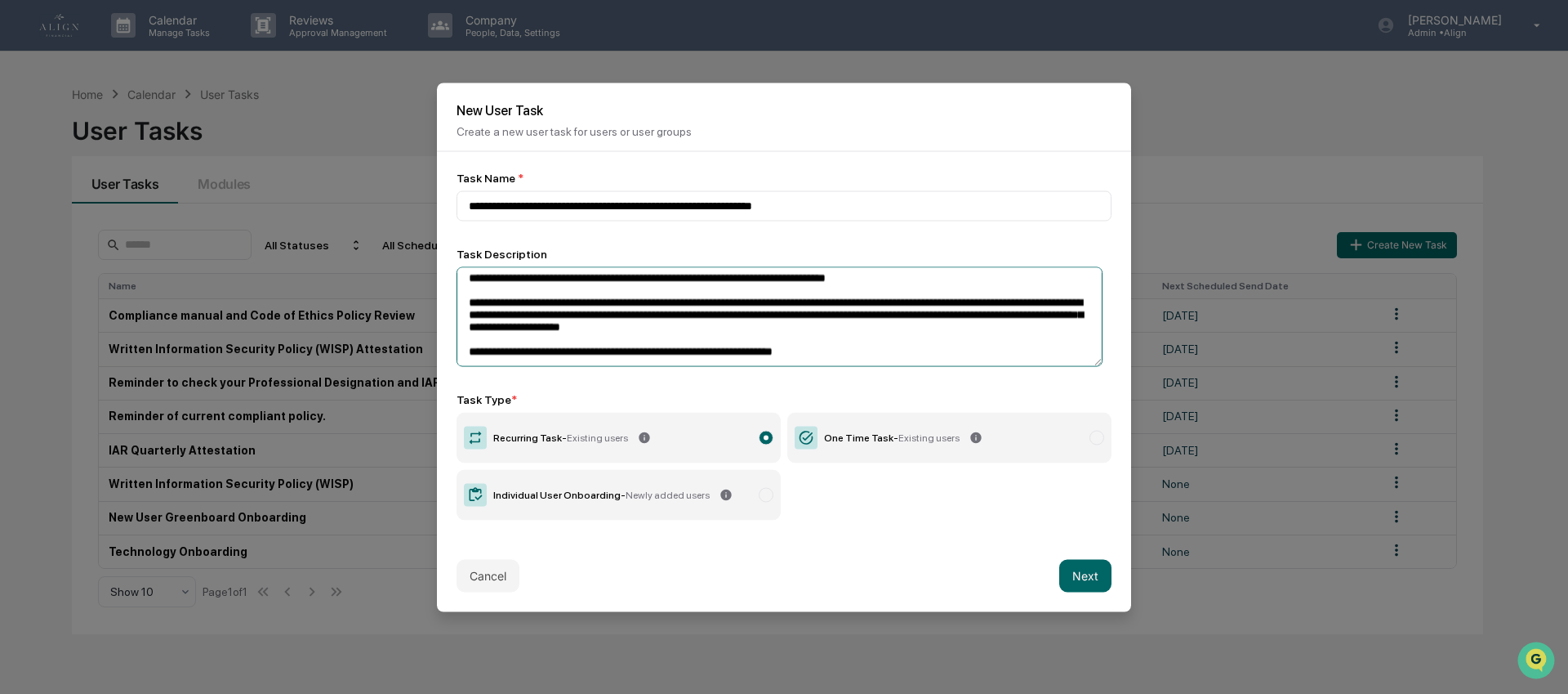
drag, startPoint x: 468, startPoint y: 353, endPoint x: 983, endPoint y: 348, distance: 515.0
click at [983, 348] on textarea "**********" at bounding box center [779, 316] width 646 height 100
click at [850, 529] on div "**********" at bounding box center [784, 345] width 694 height 388
click at [1076, 574] on button "Next" at bounding box center [1085, 575] width 52 height 33
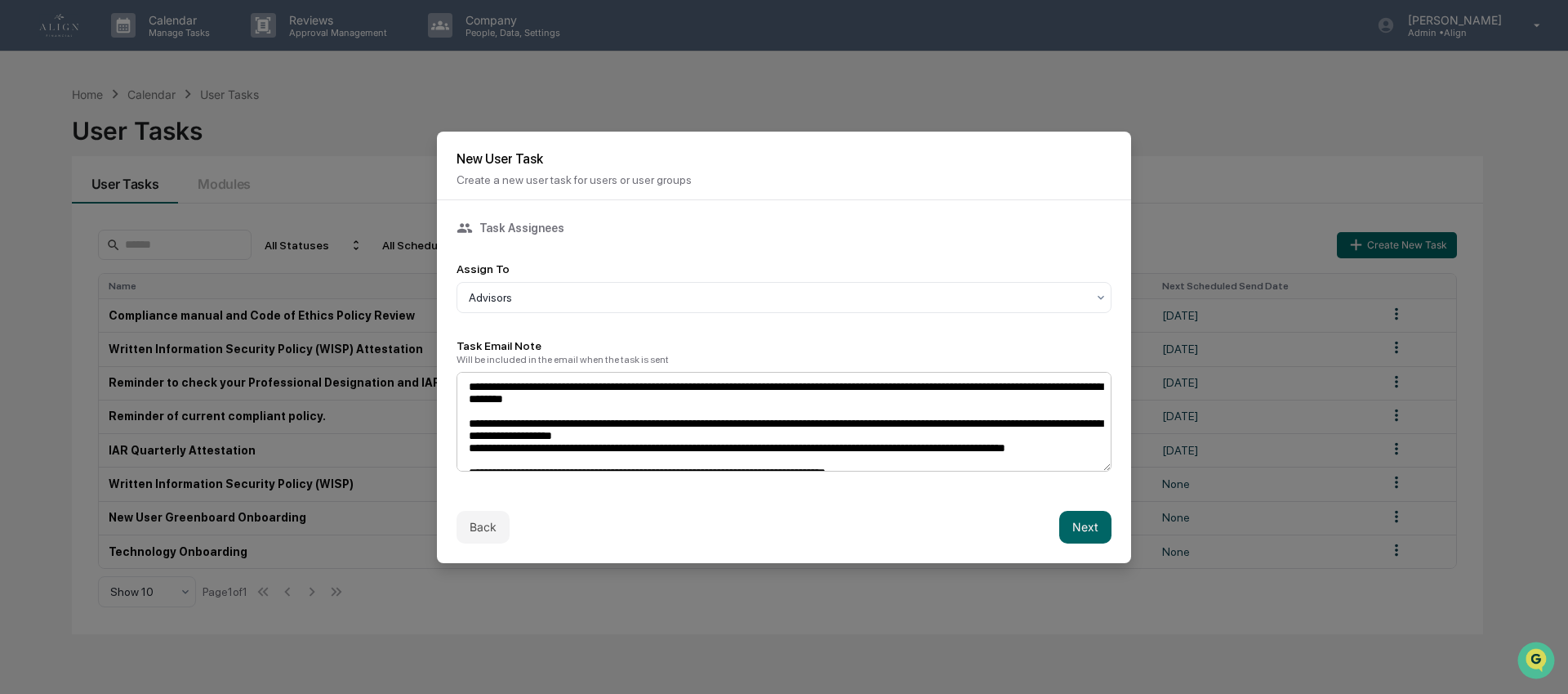
scroll to position [99, 0]
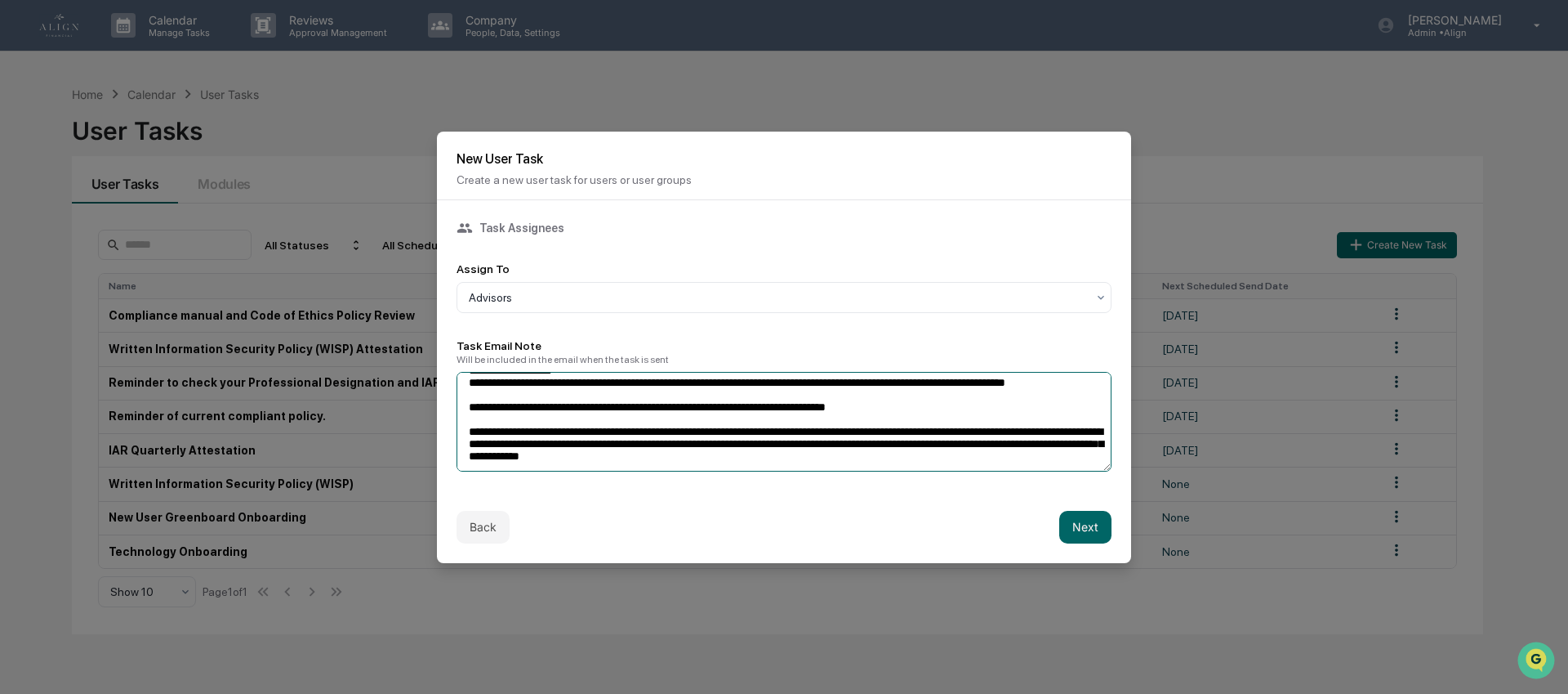
click at [1041, 463] on textarea "**********" at bounding box center [784, 421] width 655 height 100
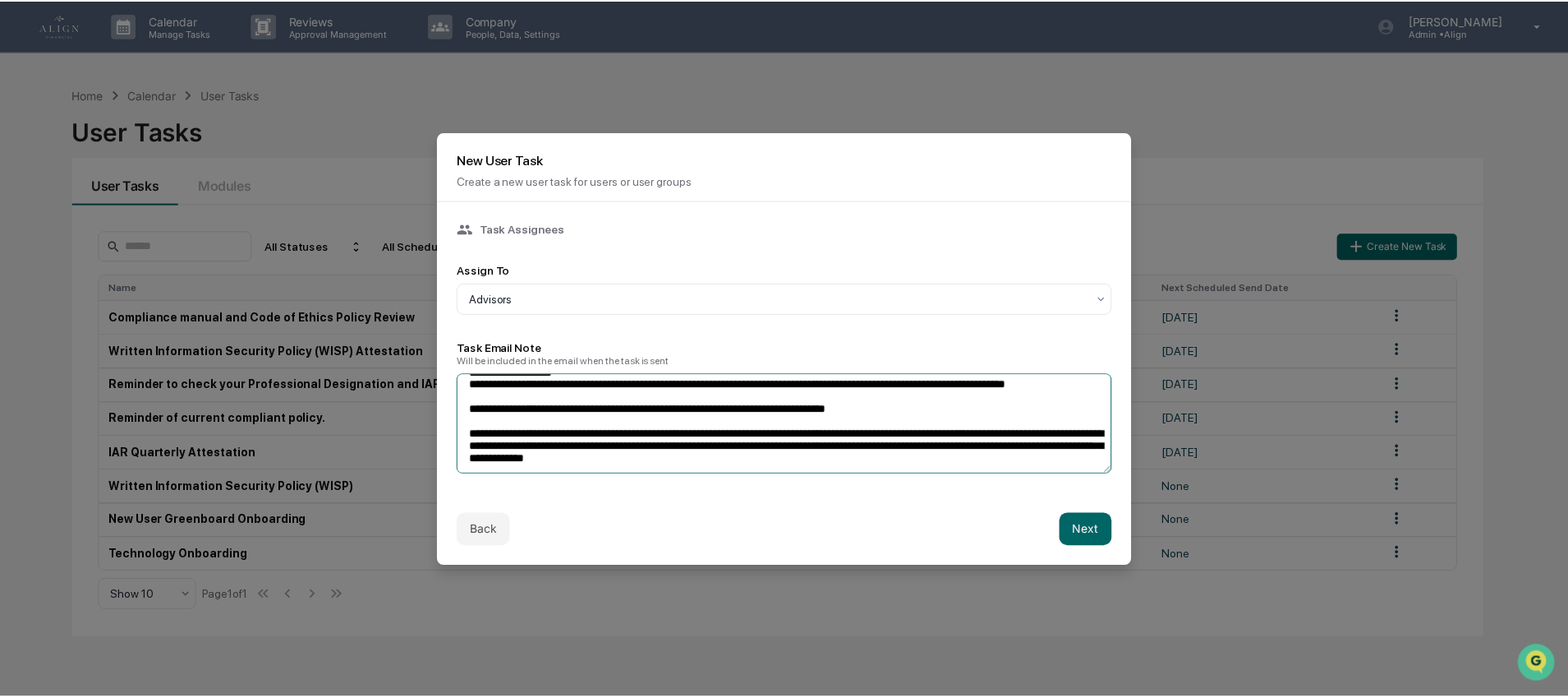
scroll to position [119, 0]
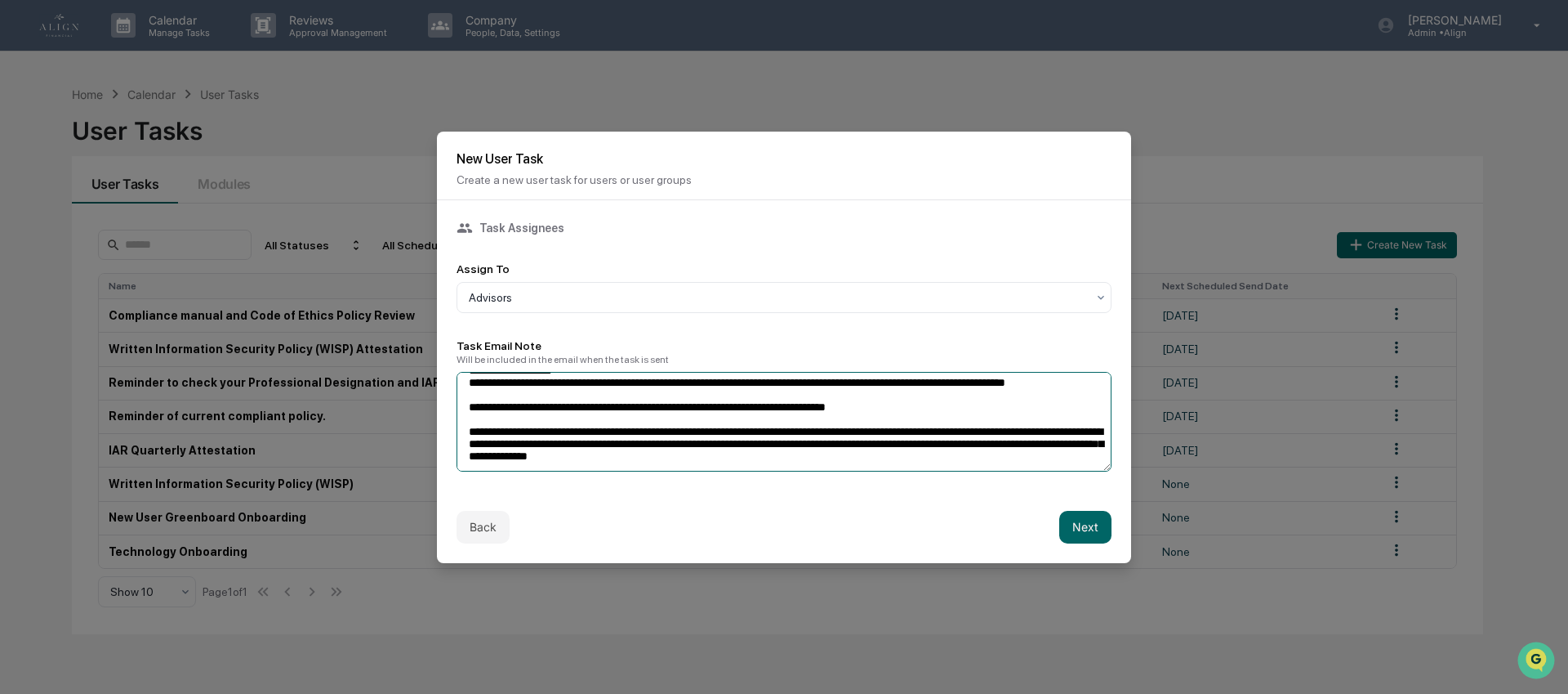
paste textarea "**********"
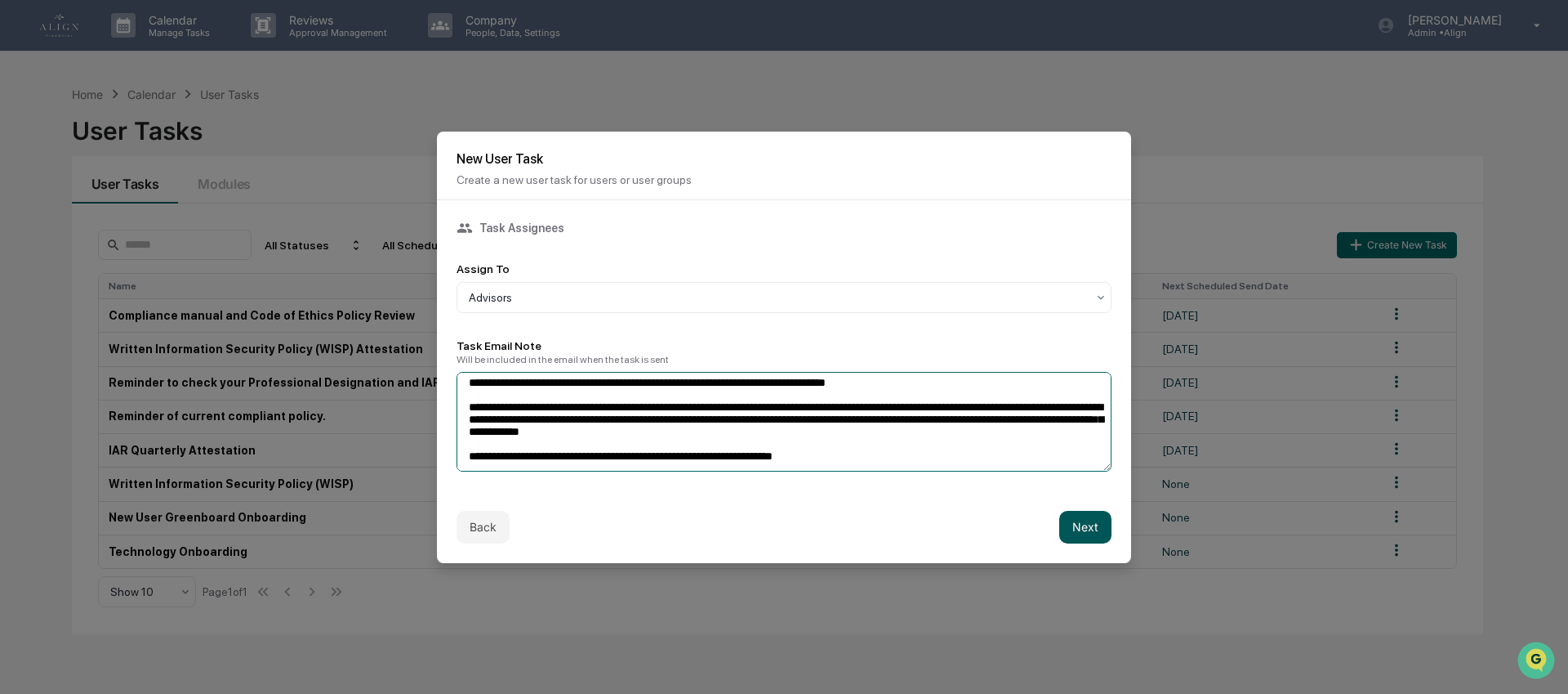
type textarea "**********"
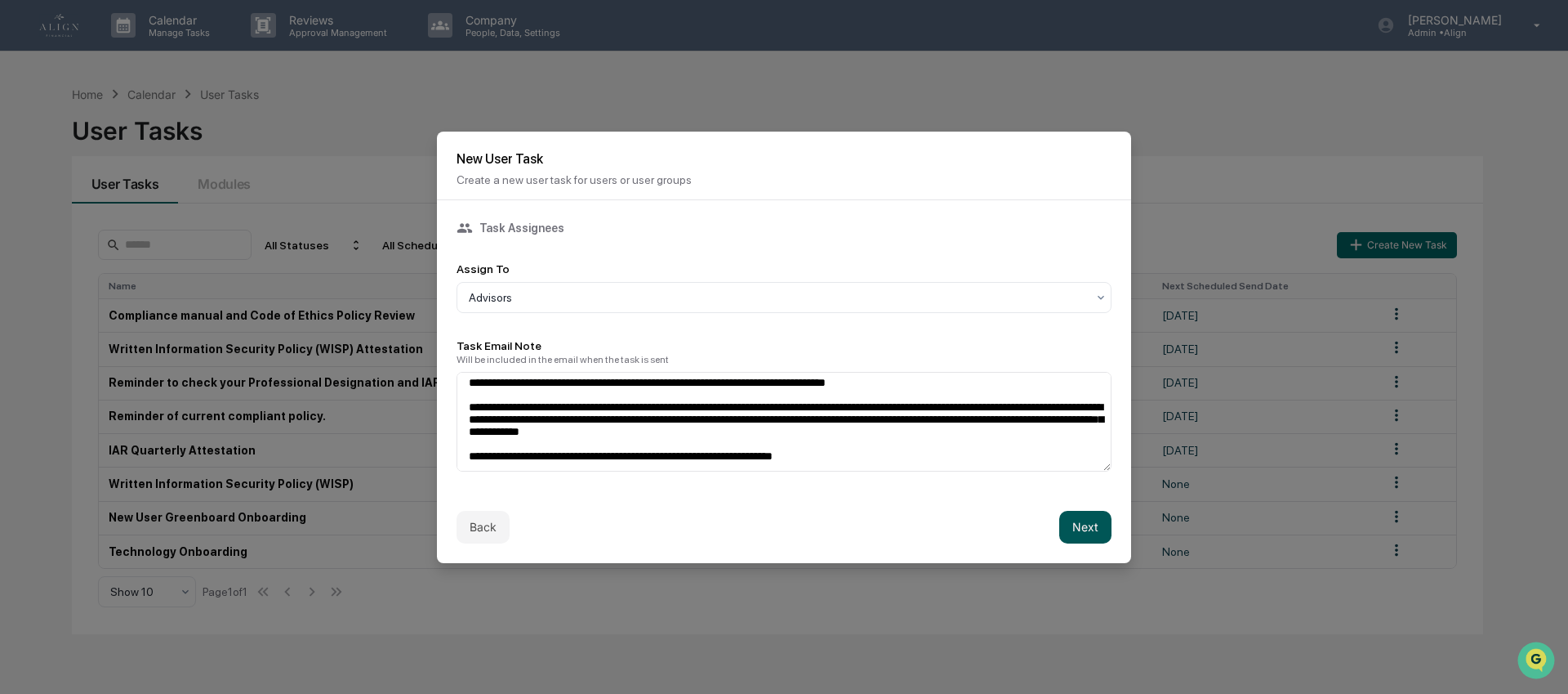
click at [1086, 532] on button "Next" at bounding box center [1085, 526] width 52 height 33
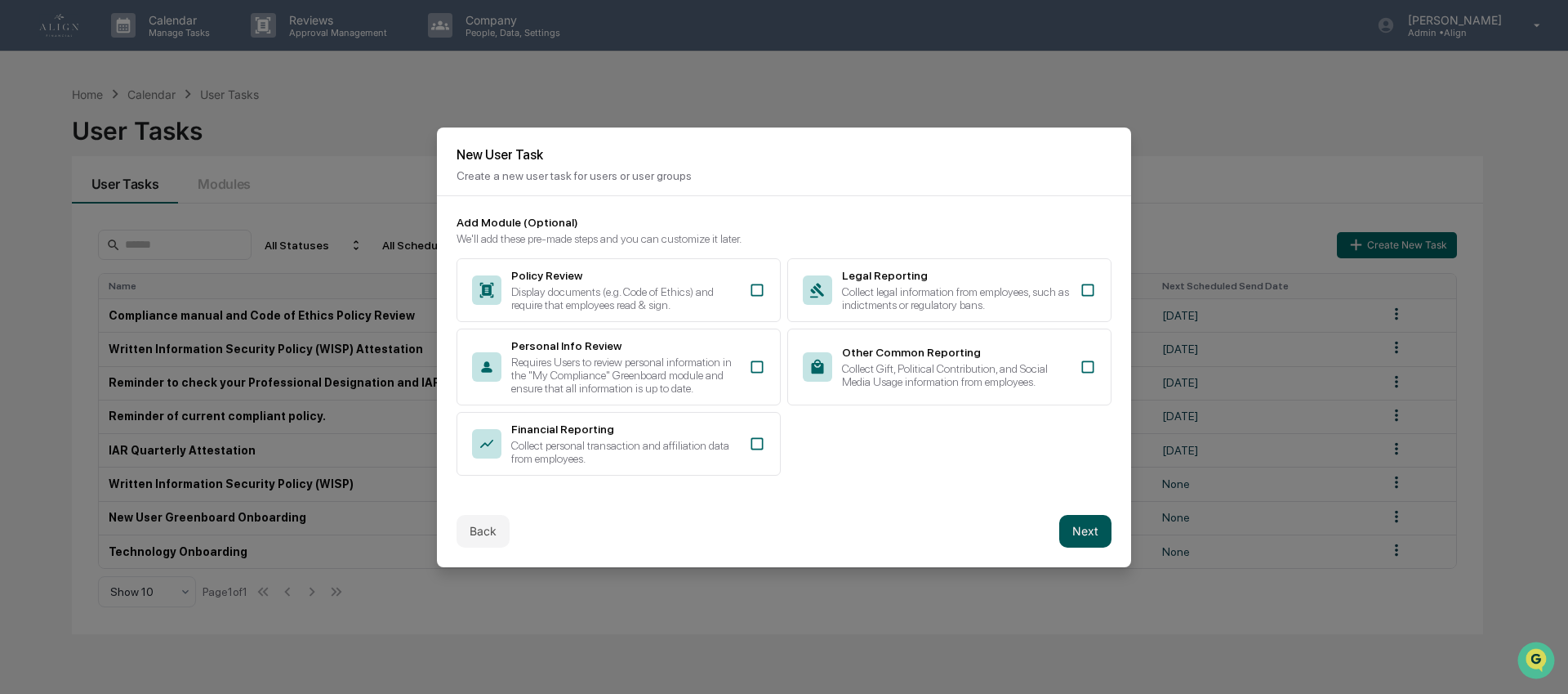
click at [1081, 536] on button "Next" at bounding box center [1085, 531] width 52 height 33
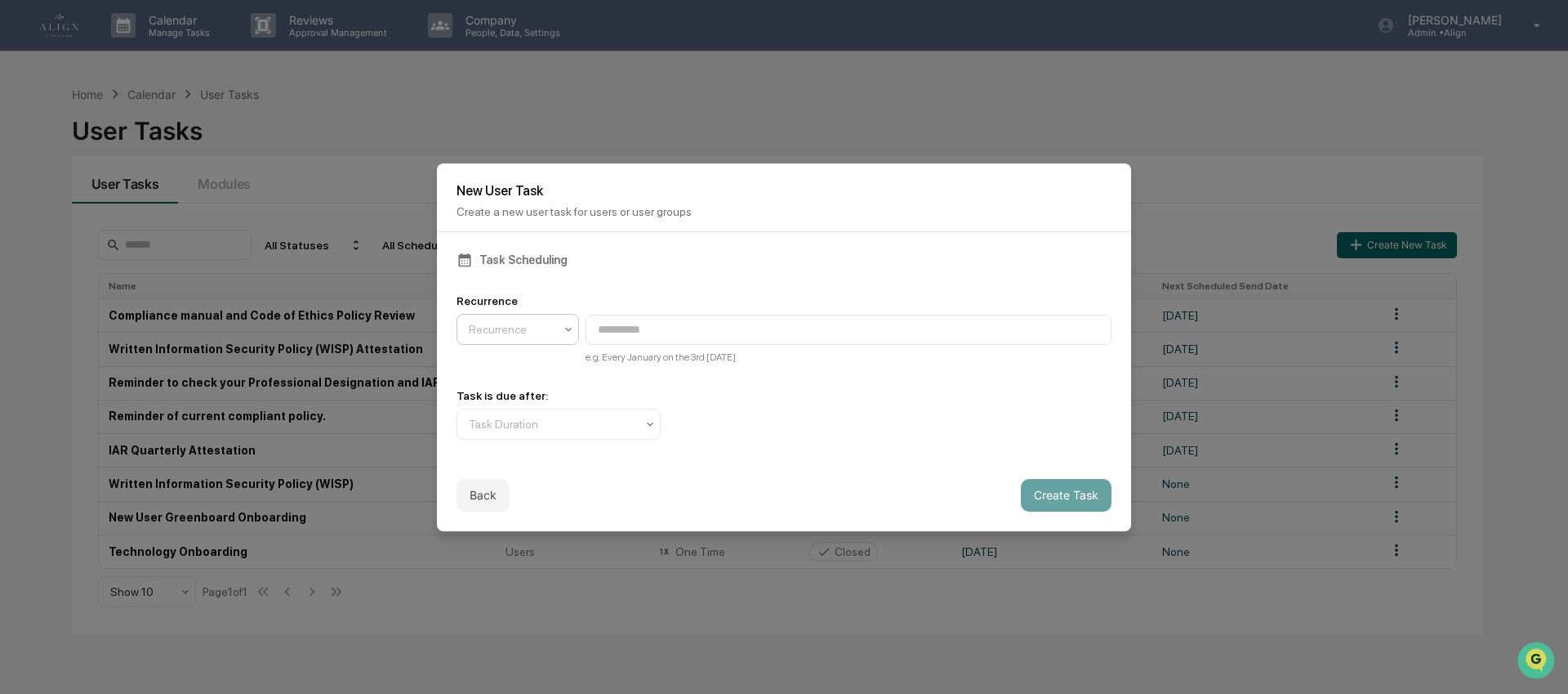
click at [552, 331] on div at bounding box center [511, 328] width 85 height 16
click at [522, 360] on div "Quarterly" at bounding box center [518, 368] width 121 height 33
type input "**********"
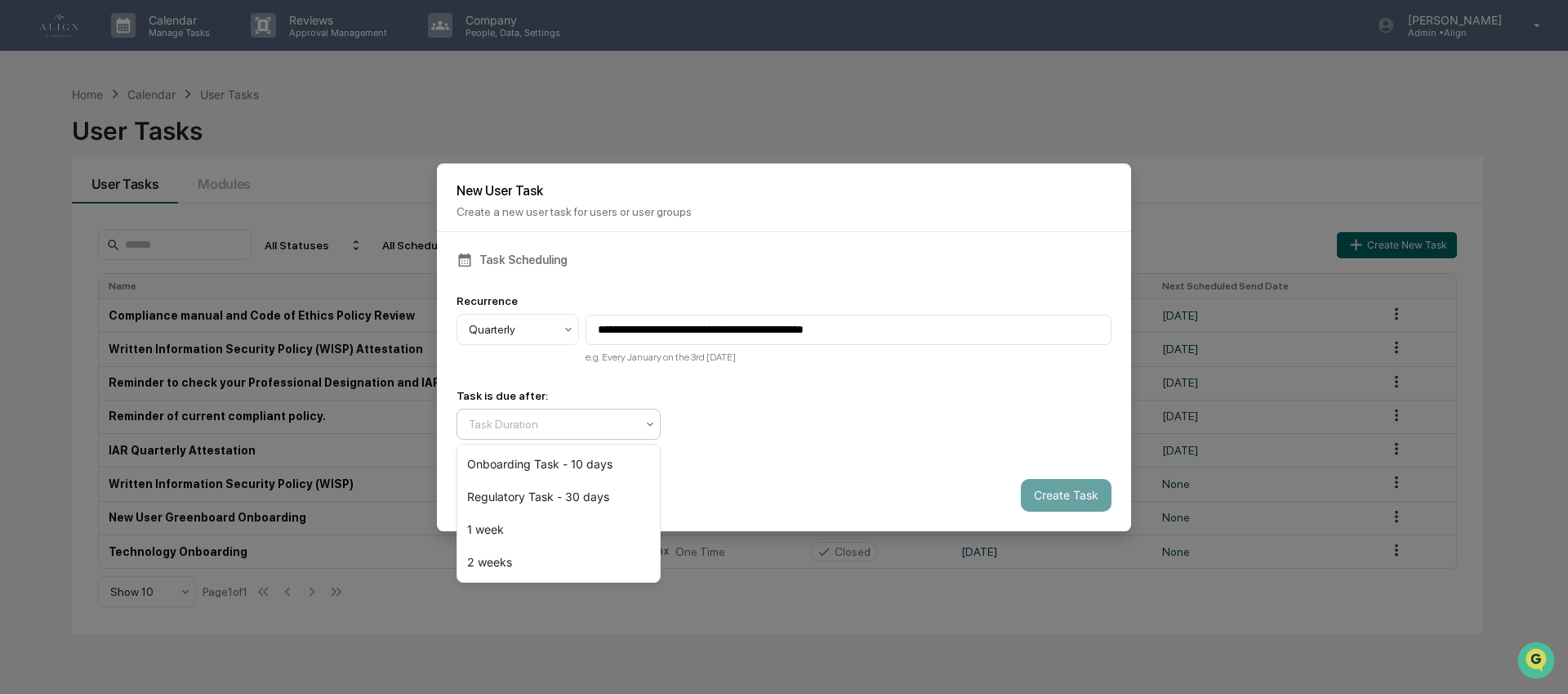
click at [553, 424] on div at bounding box center [552, 423] width 167 height 16
click at [559, 561] on div "2 weeks" at bounding box center [558, 562] width 203 height 33
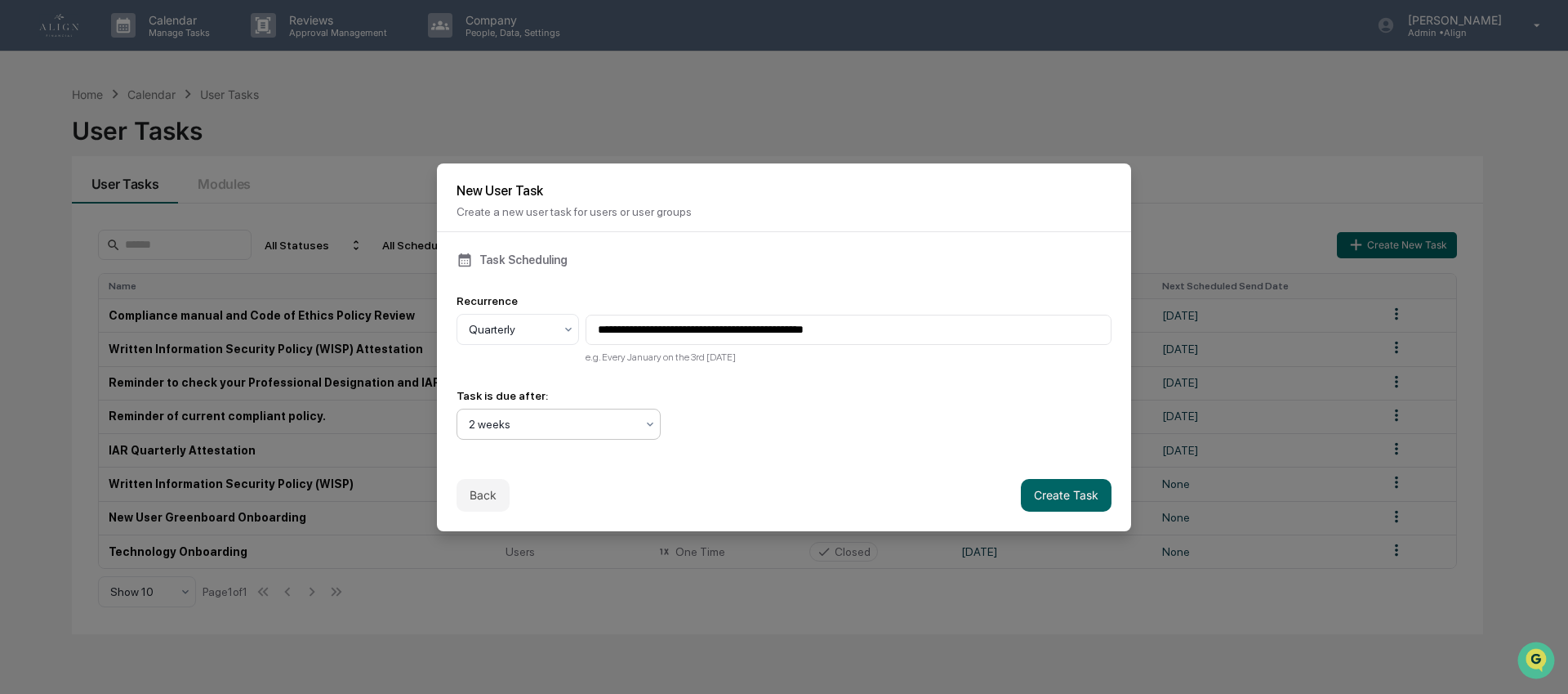
click at [714, 473] on div "Back Create Task" at bounding box center [784, 495] width 694 height 72
click at [1036, 495] on button "Create Task" at bounding box center [1066, 495] width 91 height 33
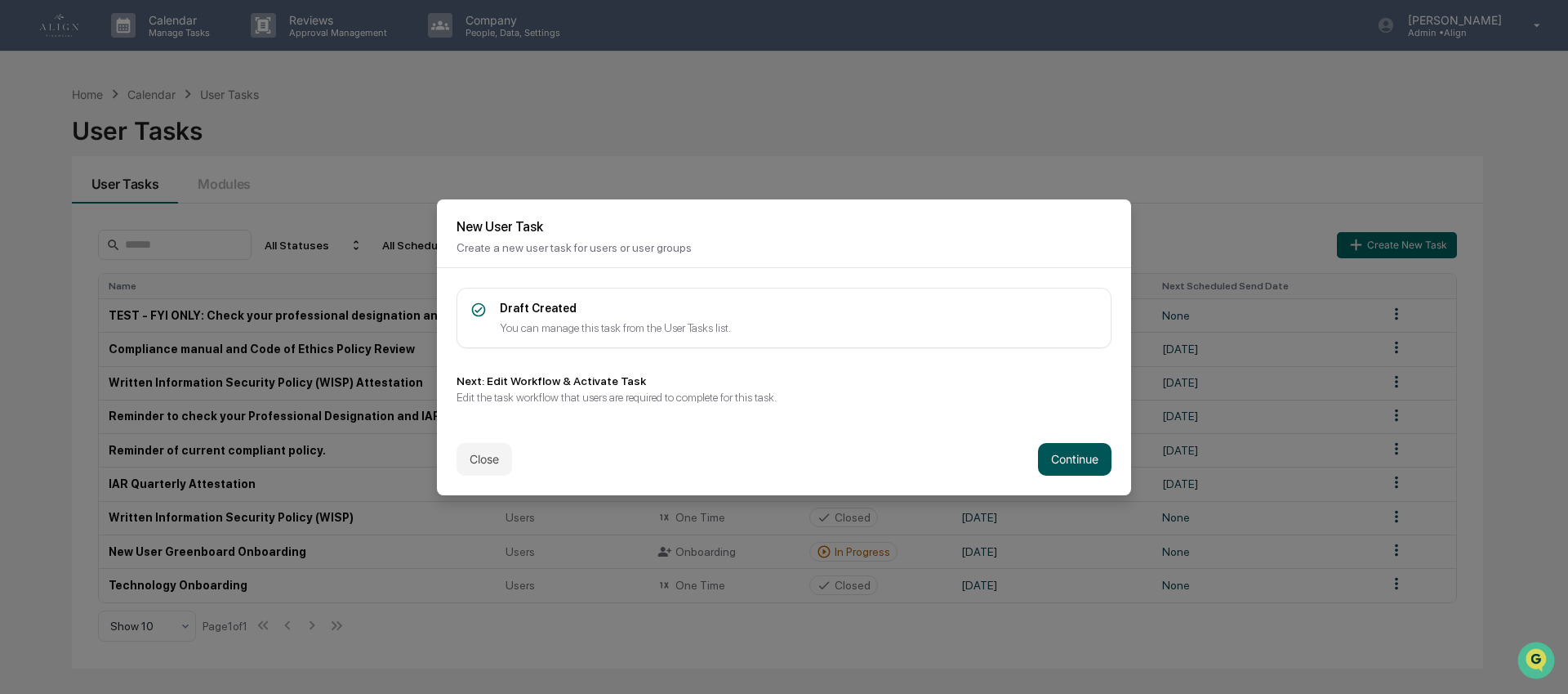
click at [1066, 459] on button "Continue" at bounding box center [1075, 459] width 74 height 33
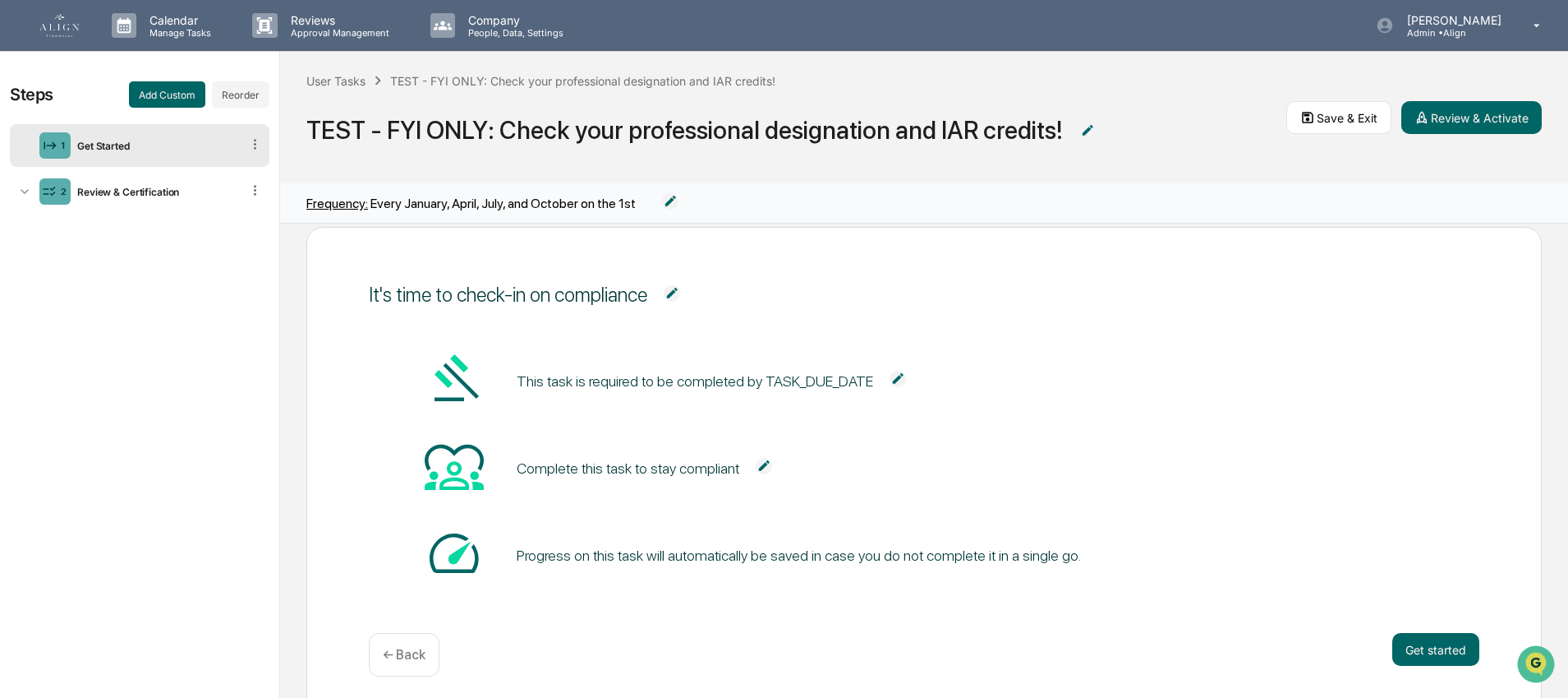
scroll to position [24, 0]
click at [678, 288] on img at bounding box center [671, 292] width 16 height 16
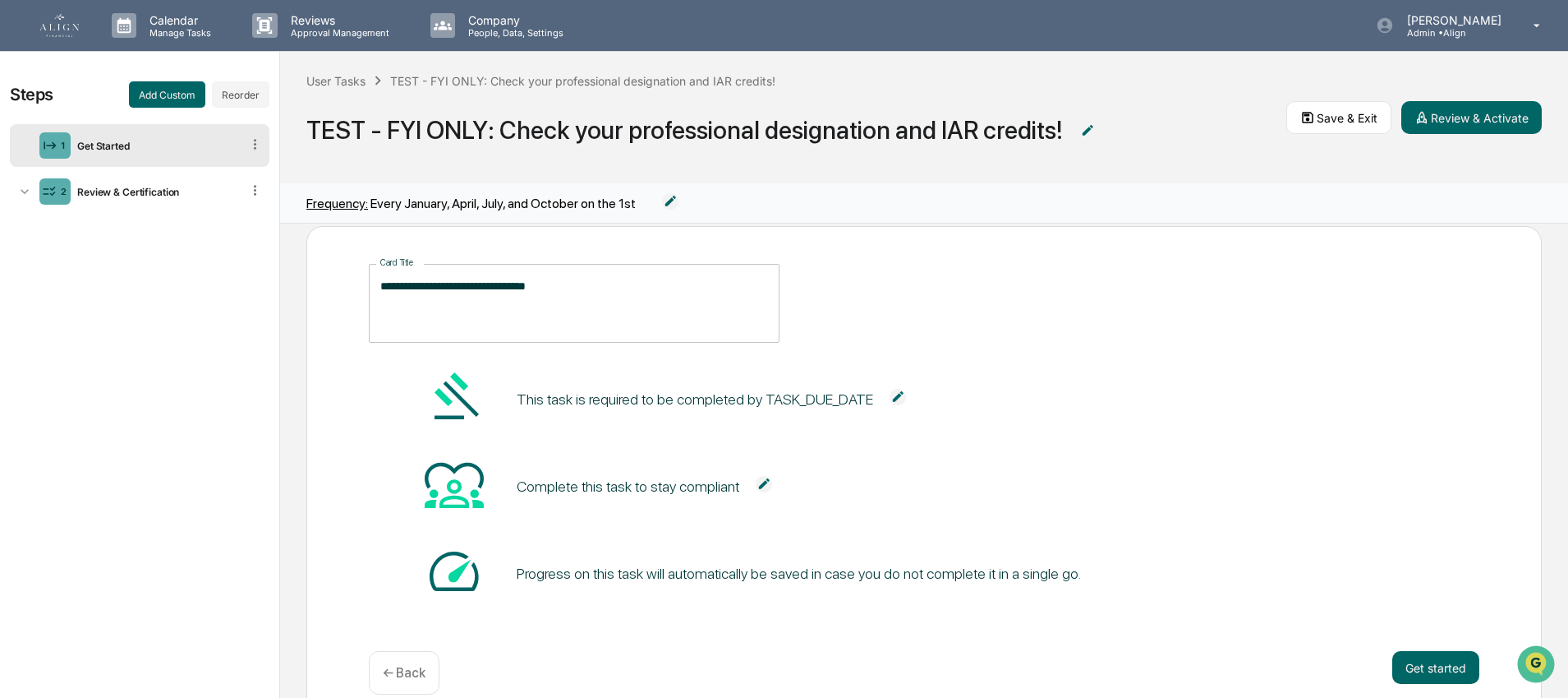
click at [958, 287] on span "**********" at bounding box center [923, 303] width 1110 height 79
click at [906, 396] on img at bounding box center [897, 396] width 16 height 16
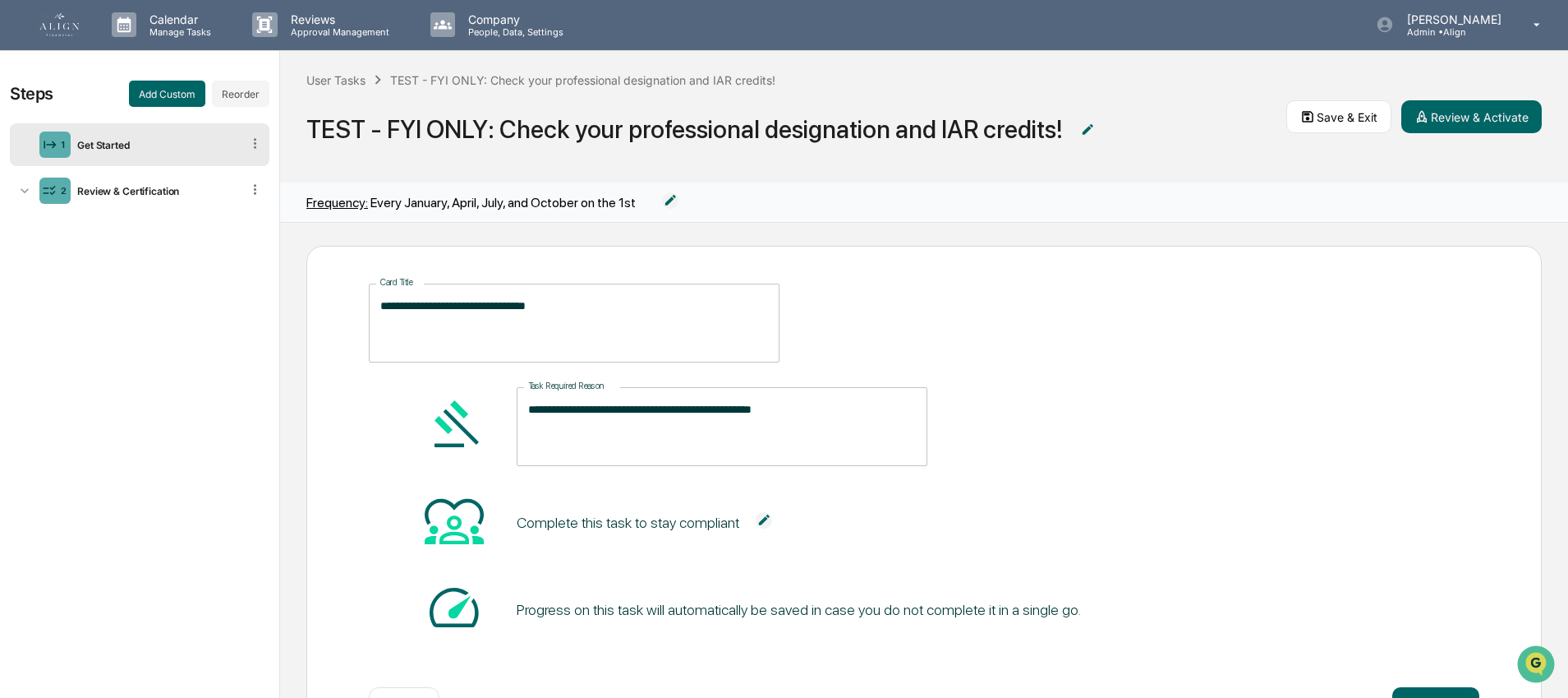
scroll to position [0, 0]
click at [261, 139] on icon at bounding box center [255, 143] width 15 height 15
click at [255, 139] on icon at bounding box center [255, 143] width 3 height 9
click at [184, 266] on div "Steps Add Custom Reorder 1 Get Started 2 Review & Certification" at bounding box center [139, 375] width 280 height 647
click at [253, 144] on icon at bounding box center [255, 143] width 15 height 15
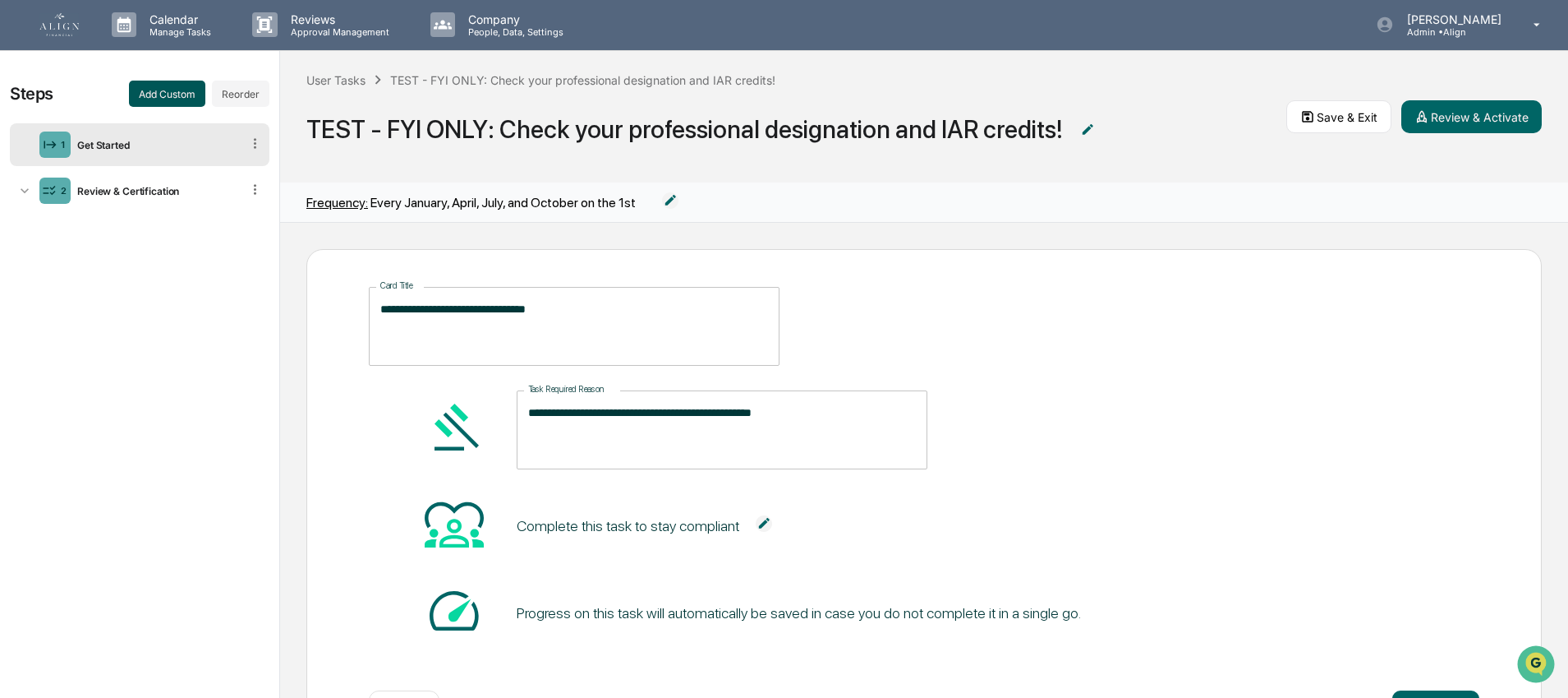
click at [163, 88] on button "Add Custom" at bounding box center [167, 94] width 77 height 27
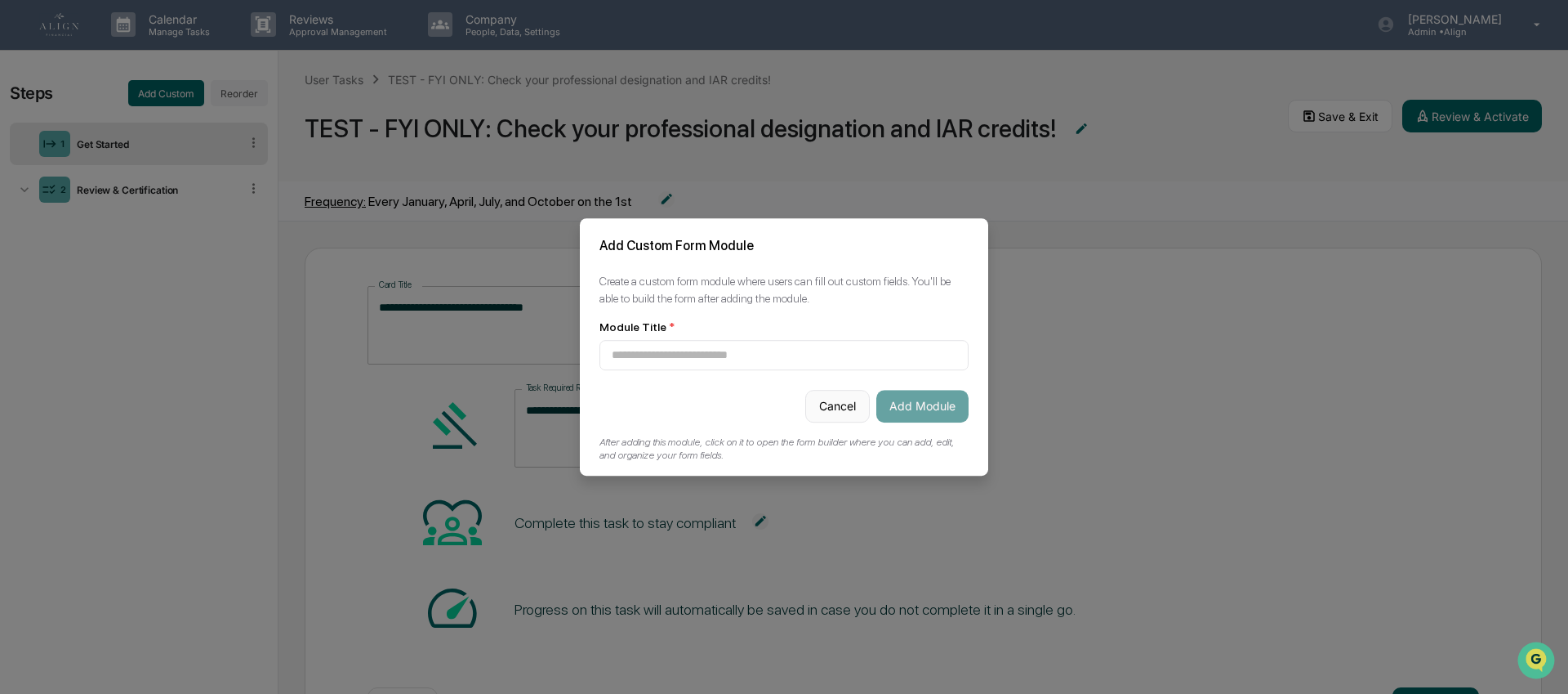
click at [852, 405] on button "Cancel" at bounding box center [837, 405] width 64 height 33
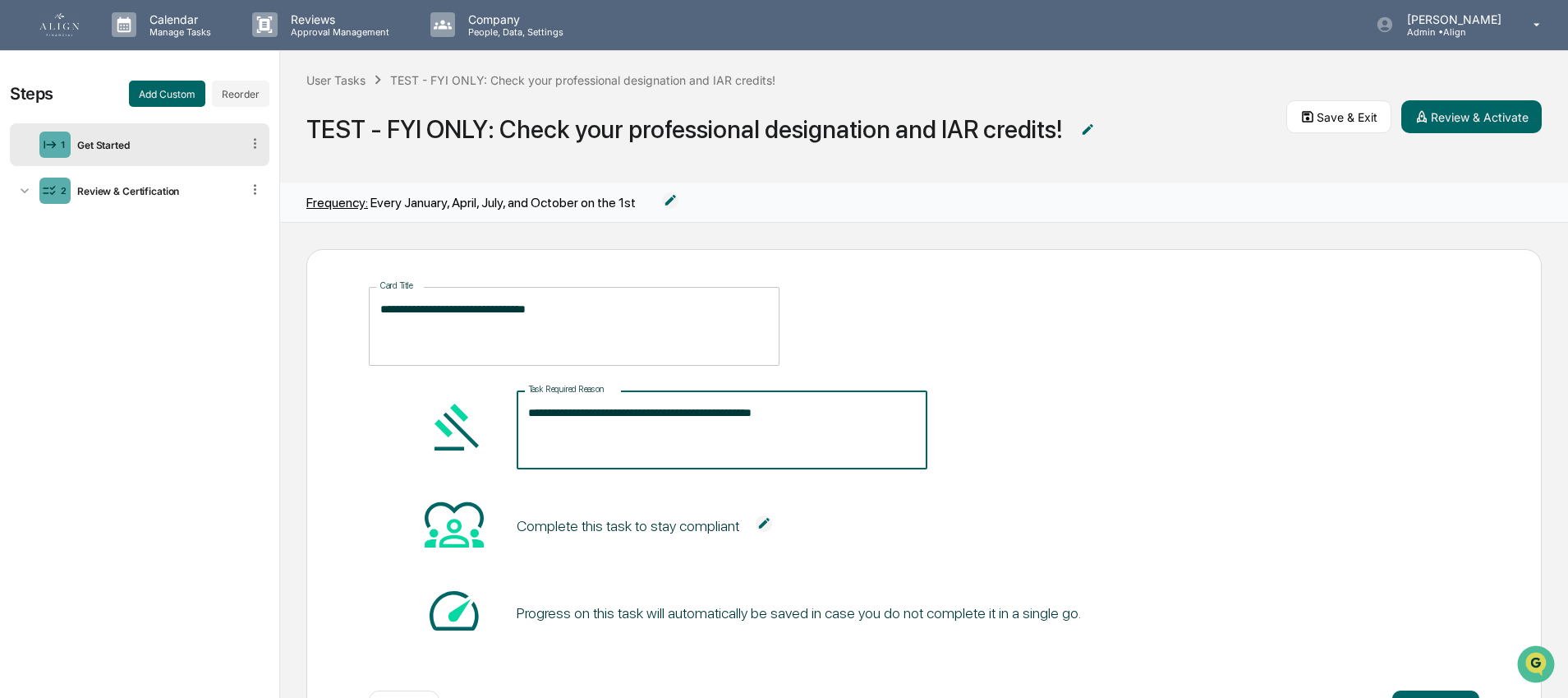
click at [869, 409] on textarea "**********" at bounding box center [721, 430] width 388 height 52
drag, startPoint x: 857, startPoint y: 412, endPoint x: 727, endPoint y: 416, distance: 130.1
click at [727, 416] on textarea "**********" at bounding box center [721, 430] width 388 height 52
type textarea "**********"
click at [380, 304] on textarea "**********" at bounding box center [574, 326] width 388 height 52
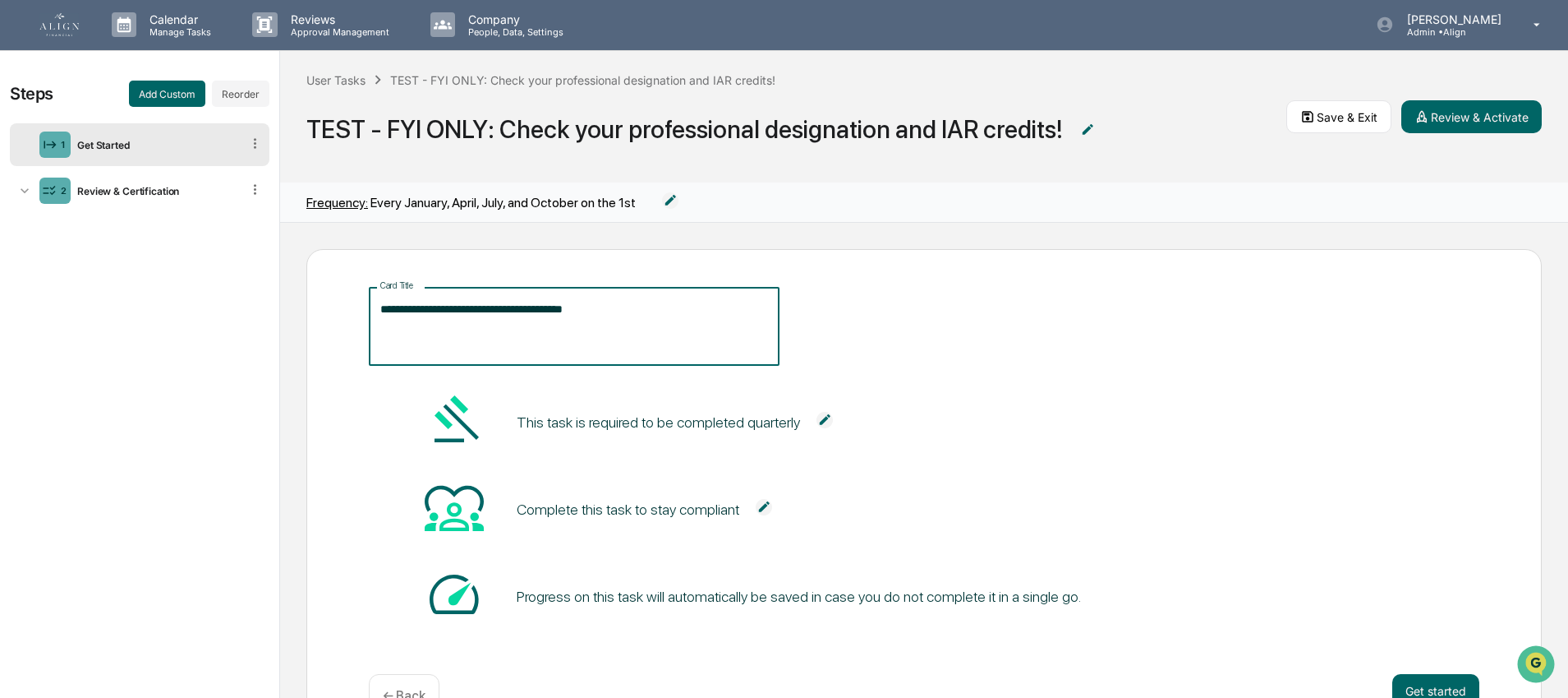
type textarea "**********"
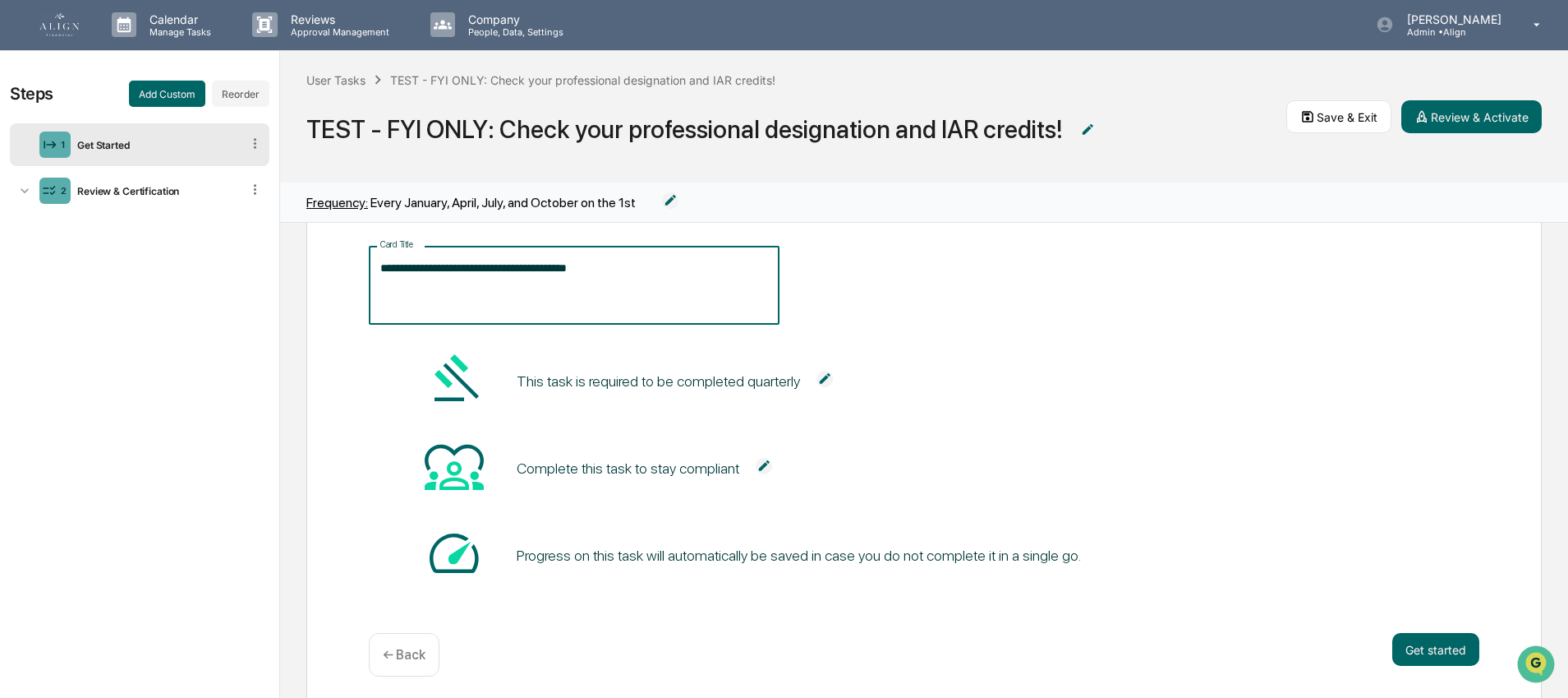
scroll to position [58, 0]
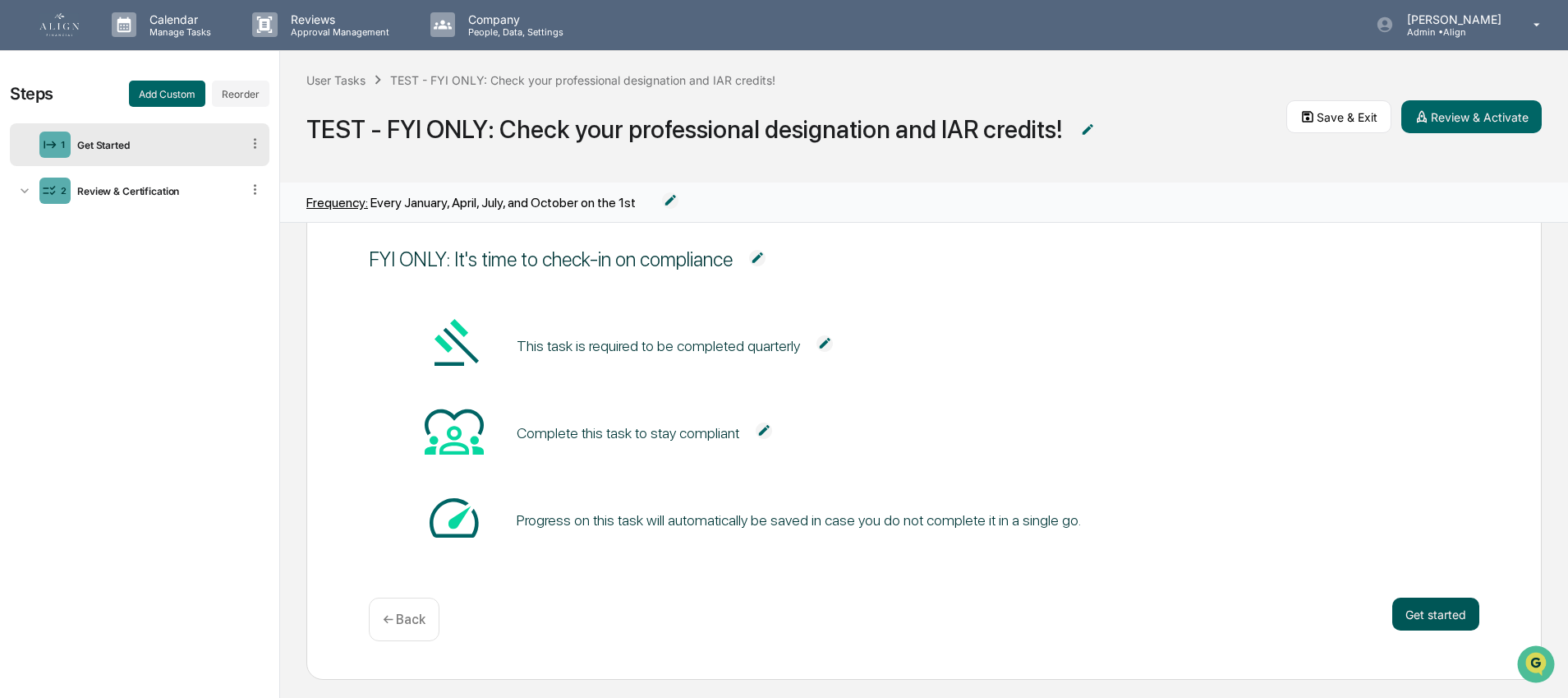
click at [1431, 630] on div "Get started ← Back" at bounding box center [923, 619] width 1110 height 44
click at [1434, 617] on button "Get started" at bounding box center [1435, 614] width 87 height 33
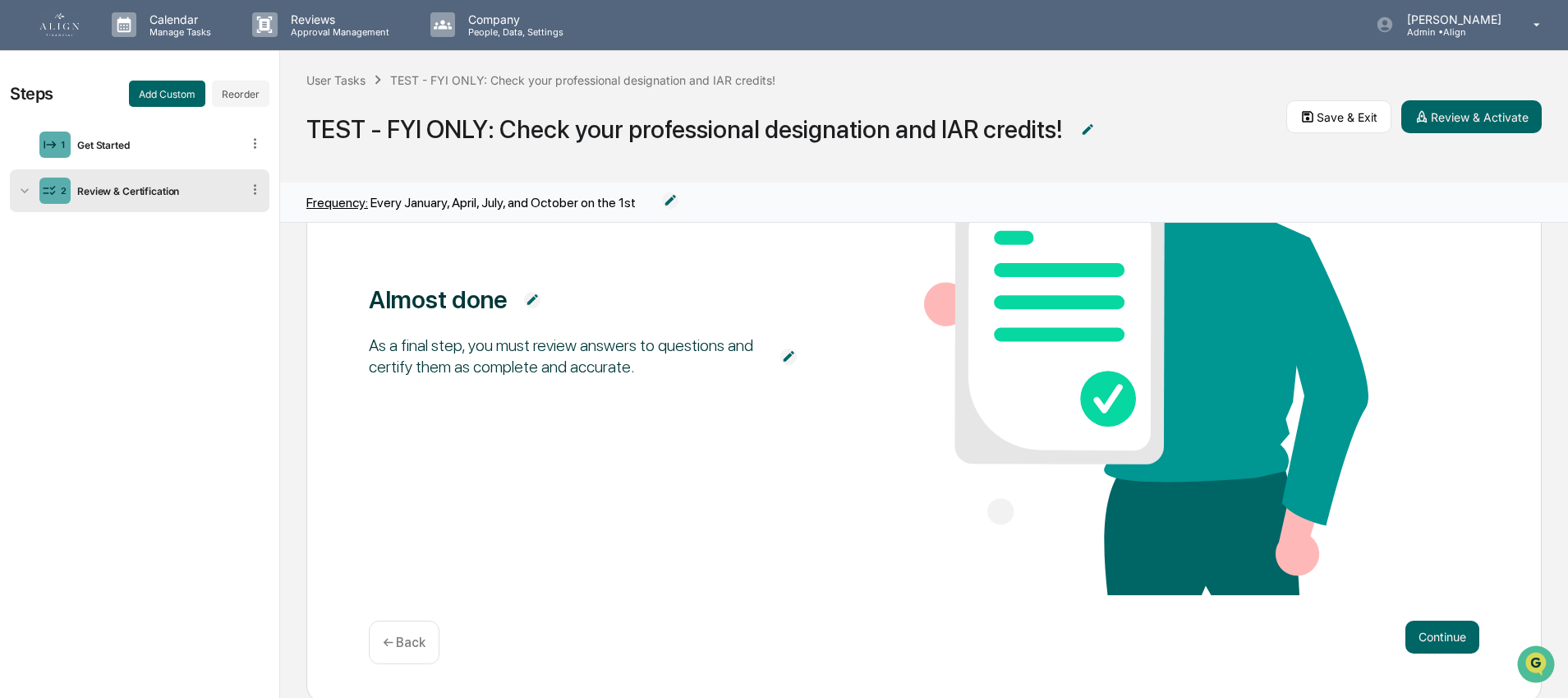
scroll to position [258, 0]
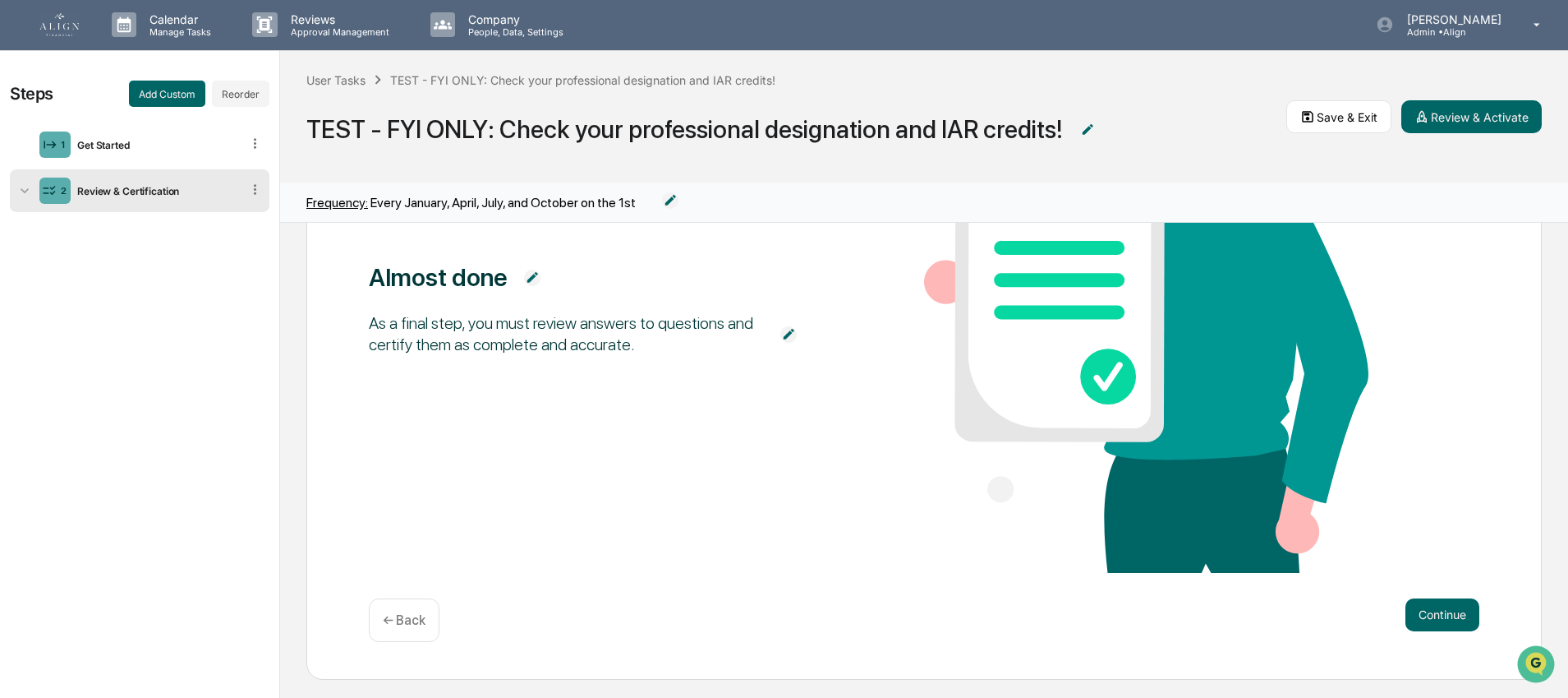
click at [257, 193] on icon at bounding box center [255, 189] width 15 height 15
click at [255, 188] on icon at bounding box center [255, 189] width 15 height 15
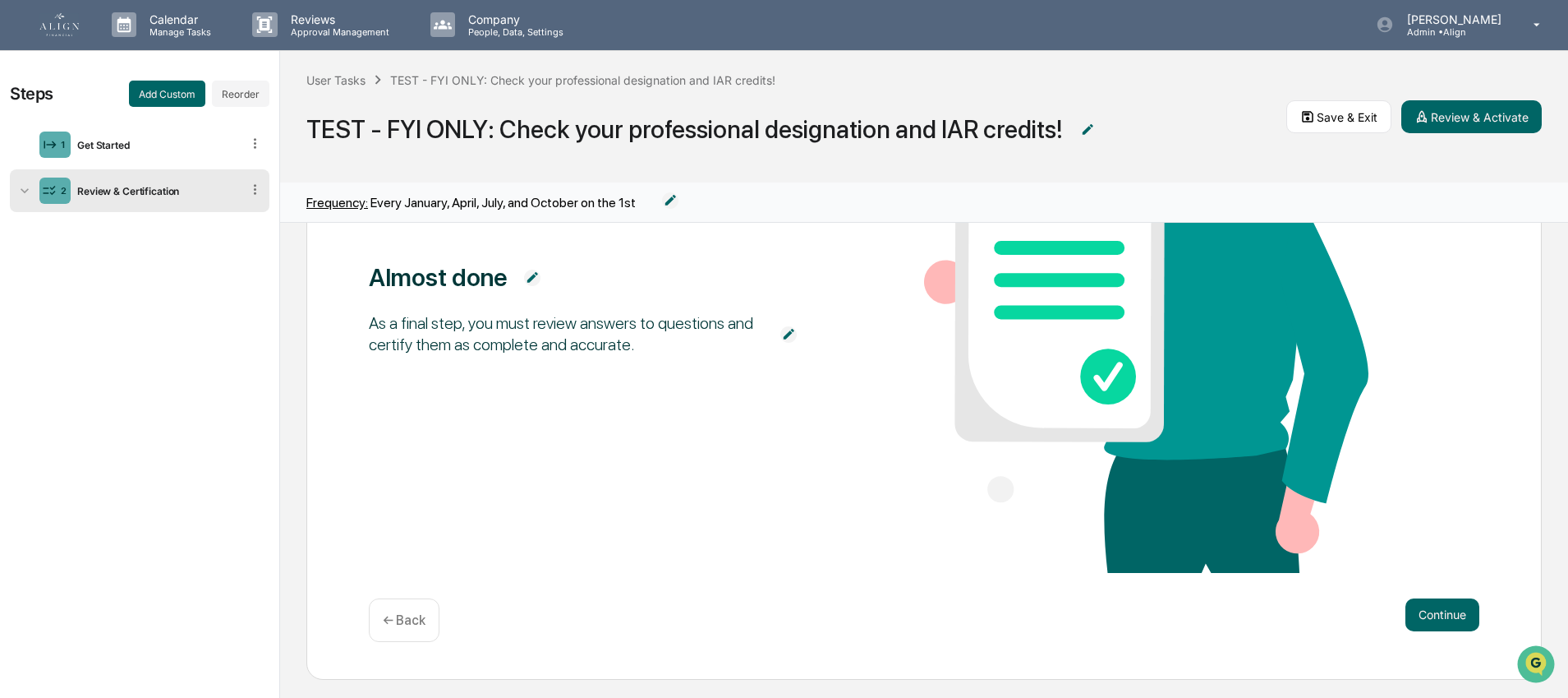
click at [513, 336] on div "As a final step, you must review answers to questions and certify them as compl…" at bounding box center [566, 333] width 395 height 43
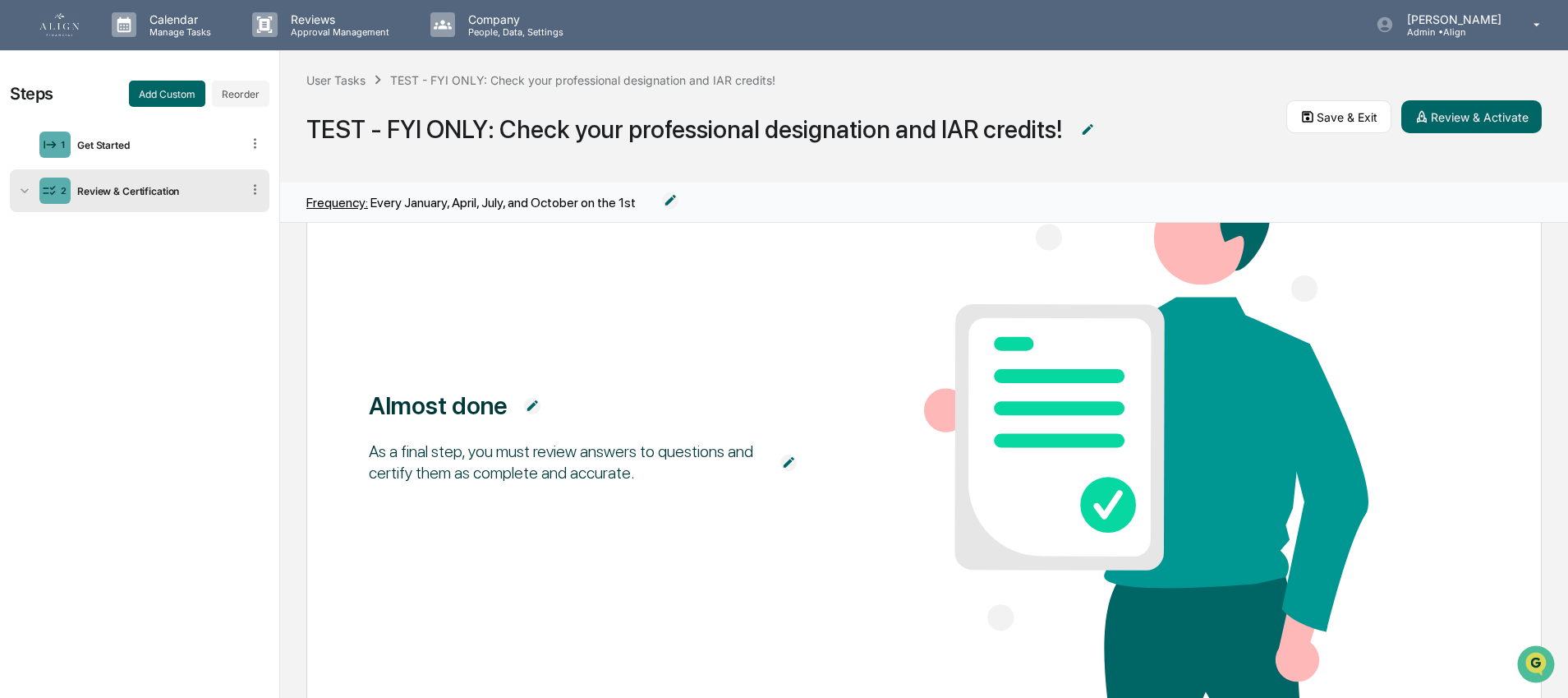
click at [640, 470] on div "As a final step, you must review answers to questions and certify them as compl…" at bounding box center [566, 461] width 395 height 43
click at [780, 458] on img at bounding box center [788, 462] width 16 height 16
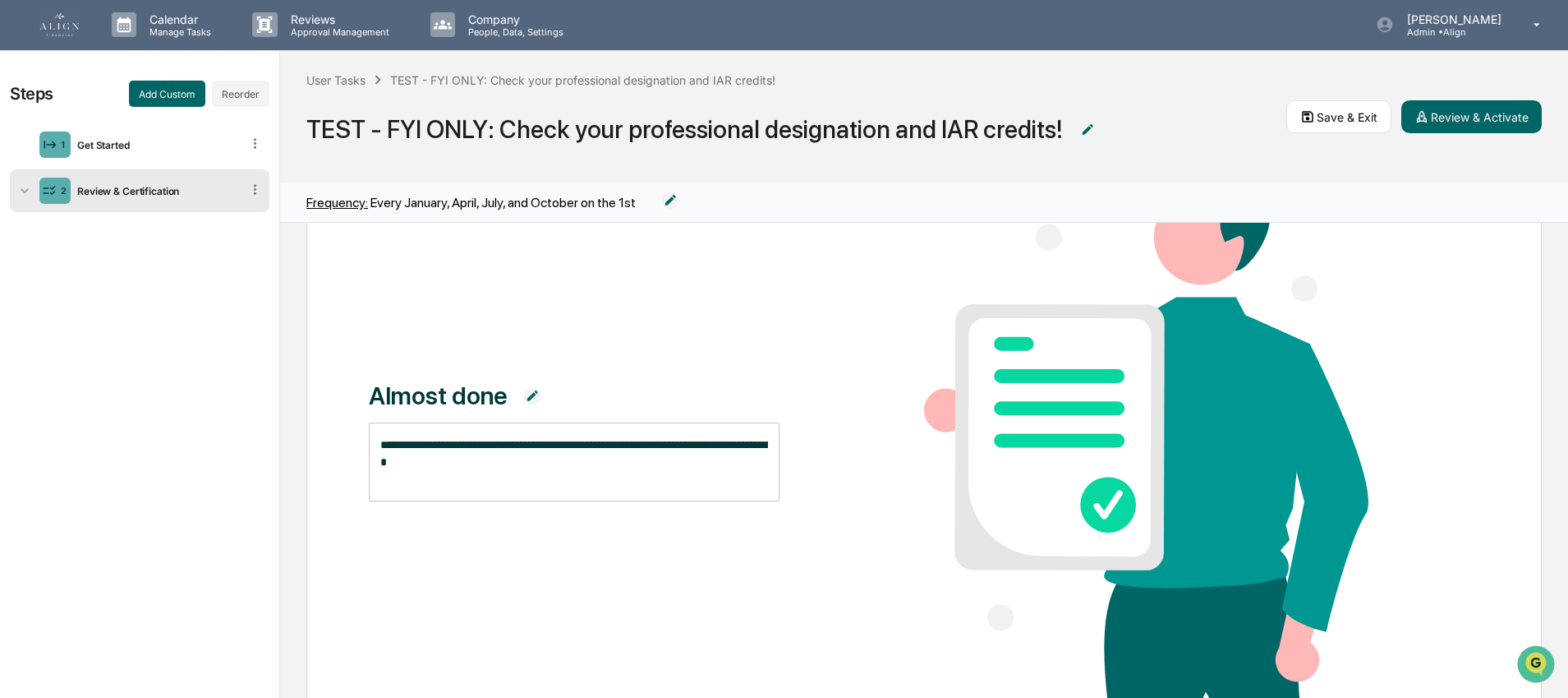
scroll to position [119, 0]
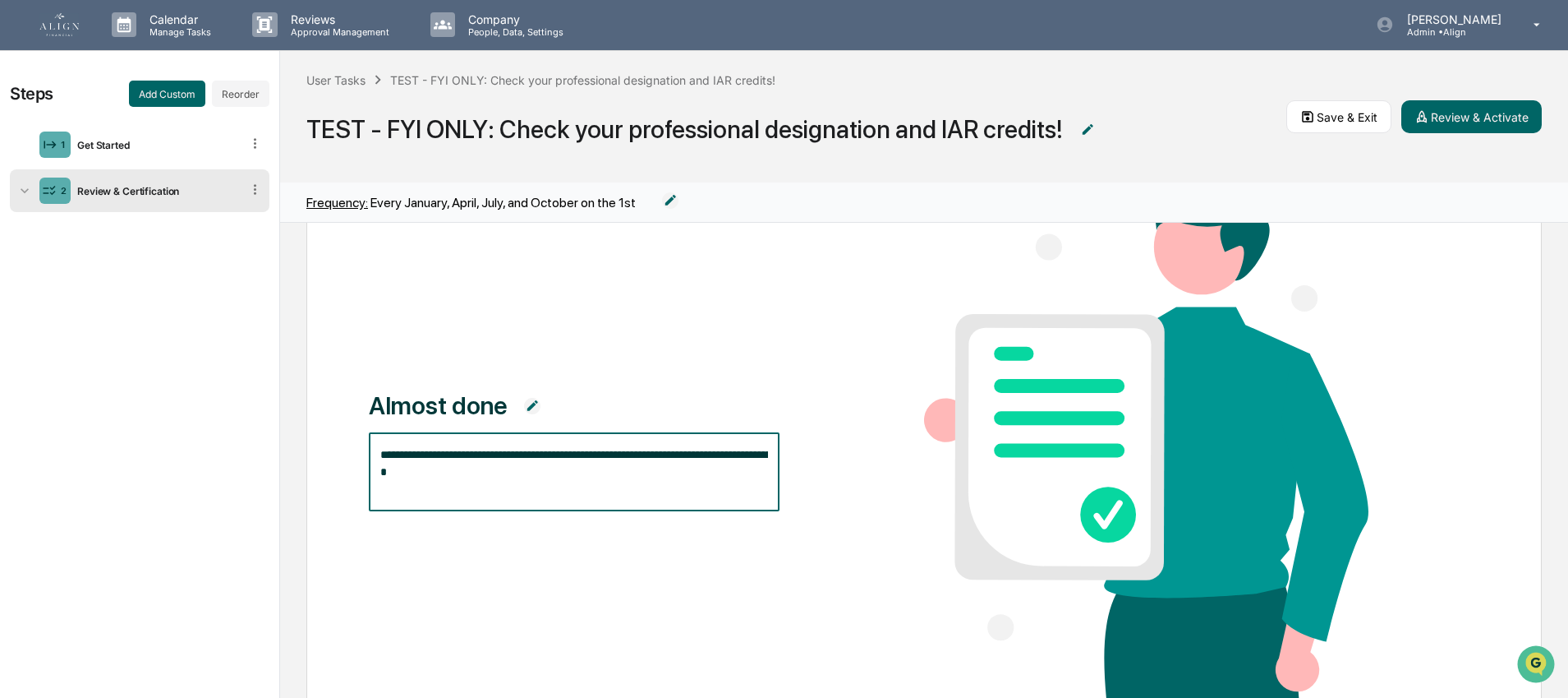
drag, startPoint x: 547, startPoint y: 468, endPoint x: 378, endPoint y: 452, distance: 169.8
click at [380, 452] on textarea "**********" at bounding box center [574, 471] width 388 height 52
type textarea "**********"
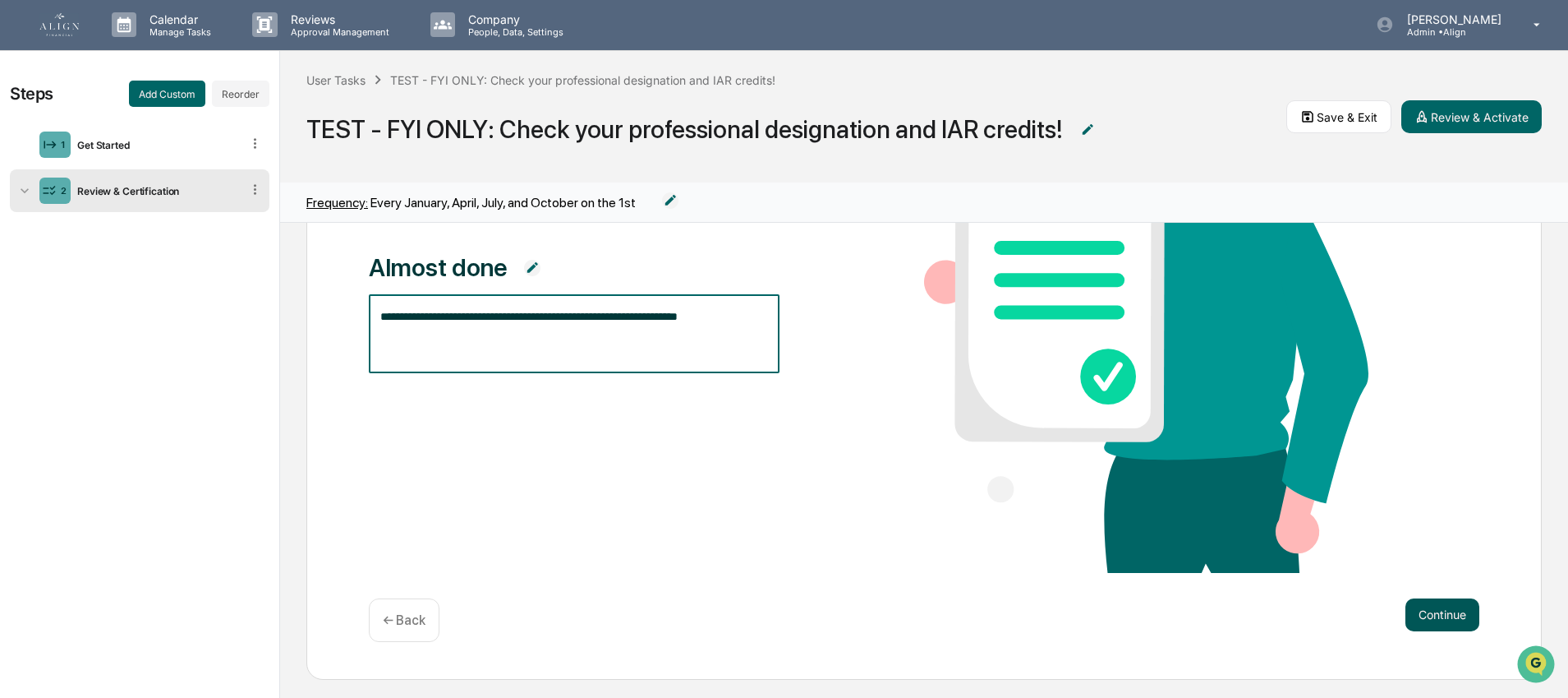
click at [1454, 602] on button "Continue" at bounding box center [1442, 615] width 74 height 33
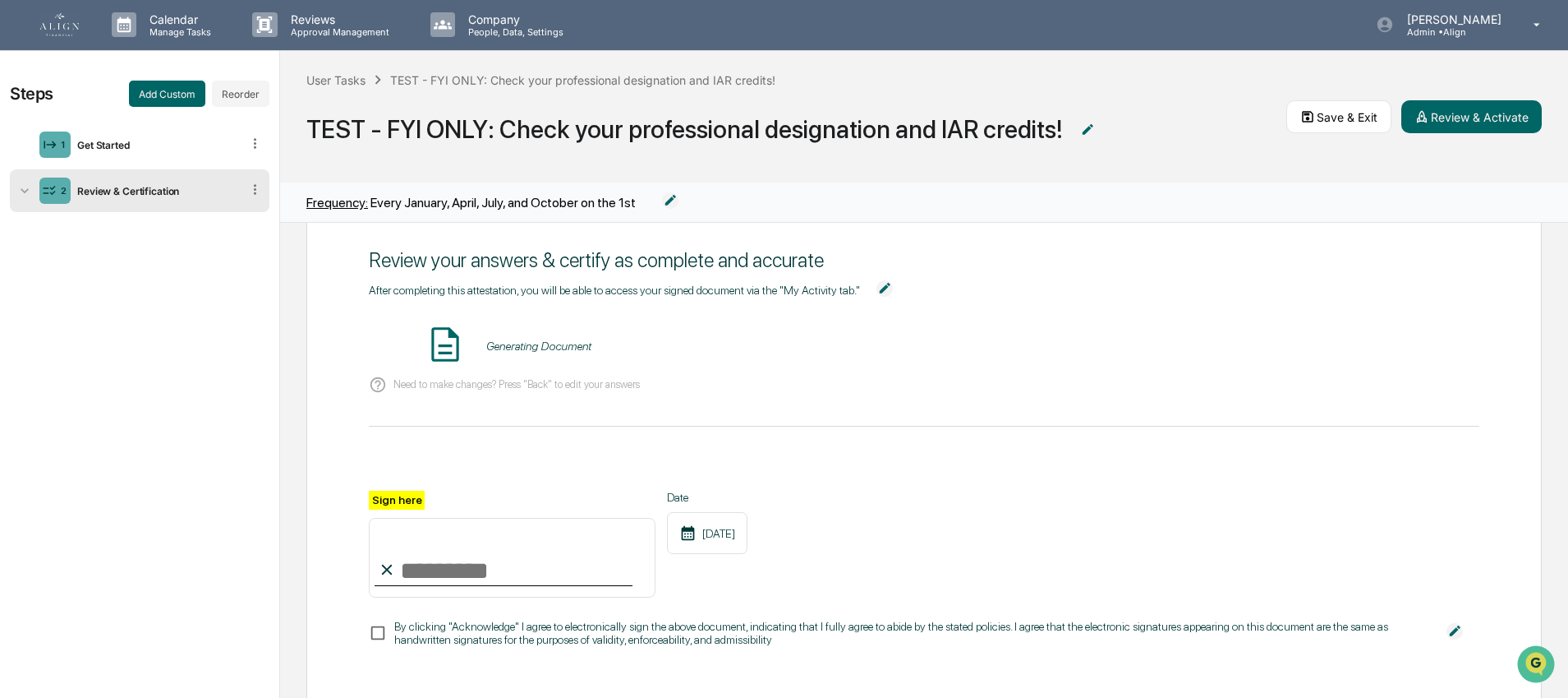
scroll to position [0, 0]
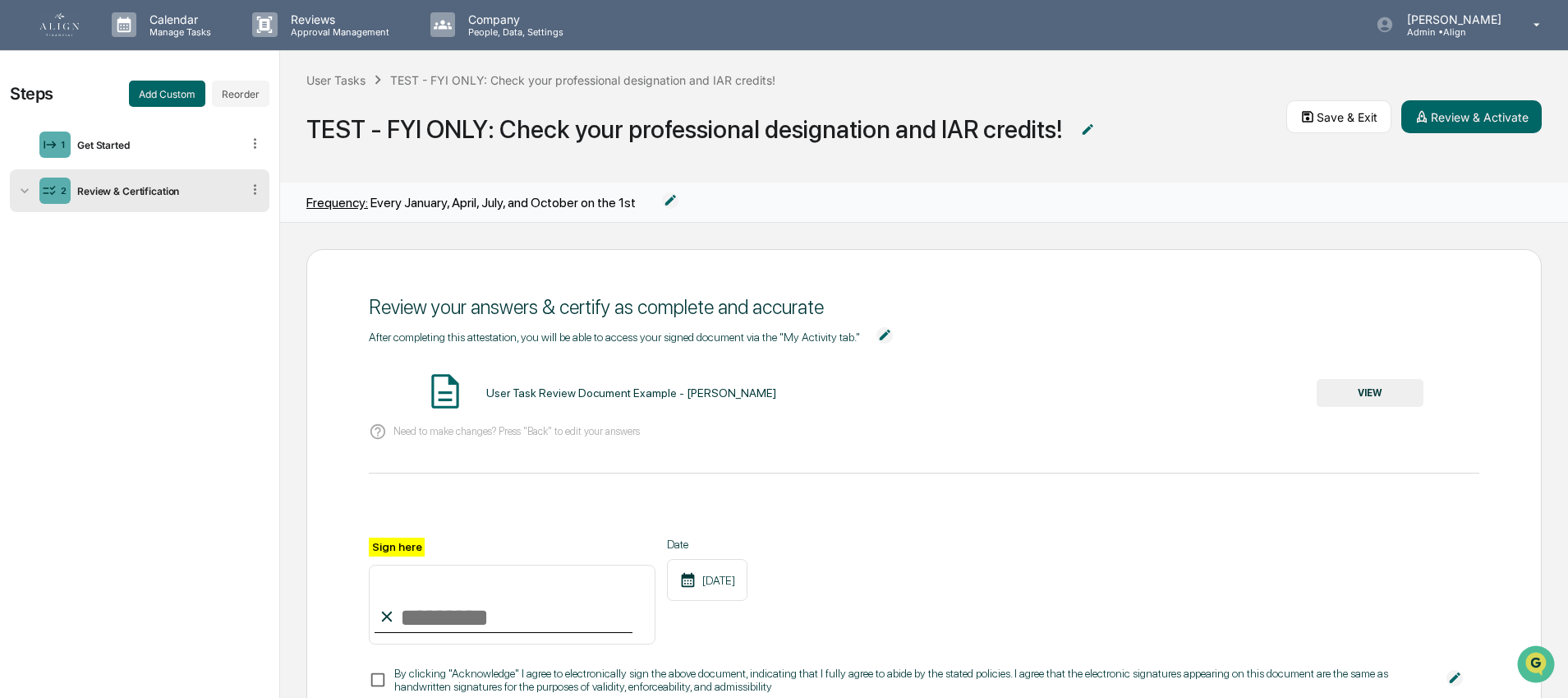
click at [1338, 386] on button "VIEW" at bounding box center [1370, 392] width 107 height 28
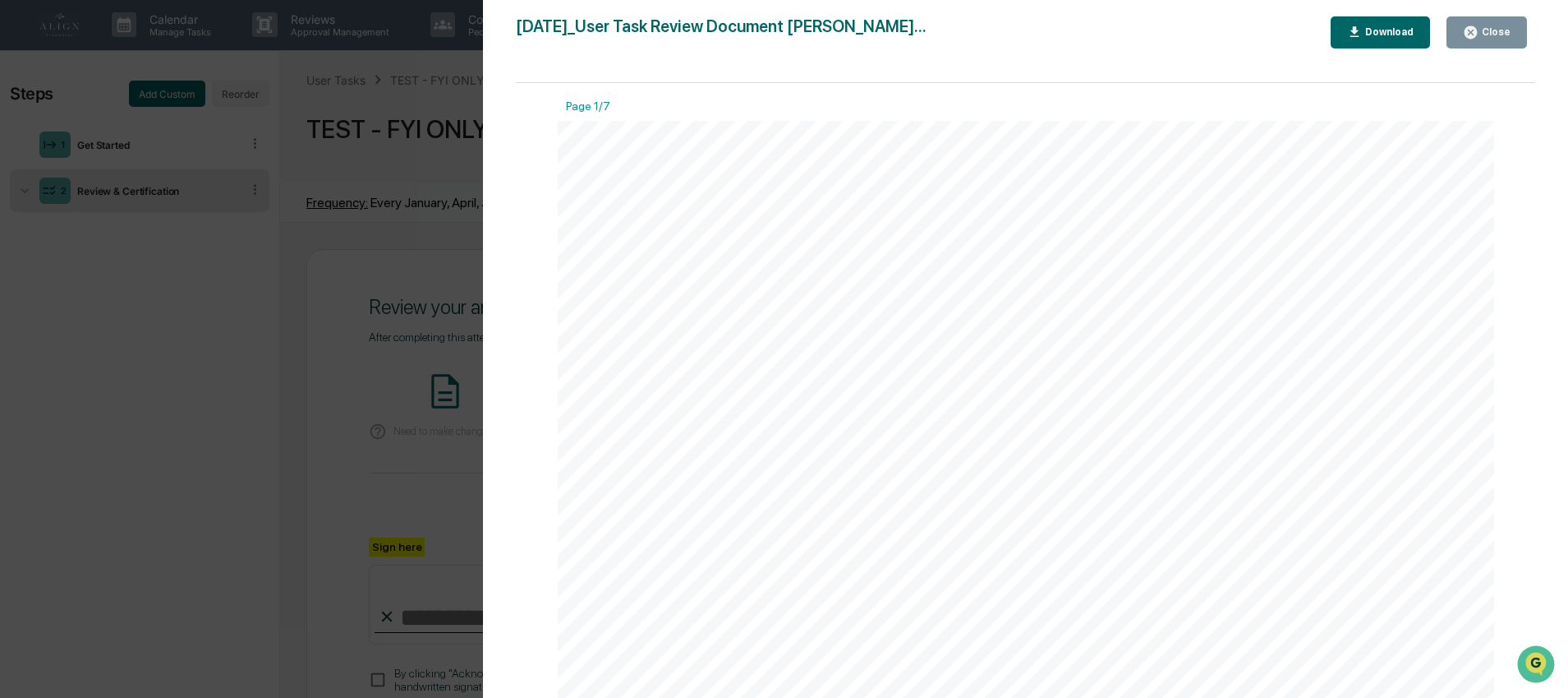
click at [1460, 31] on button "Close" at bounding box center [1486, 32] width 81 height 32
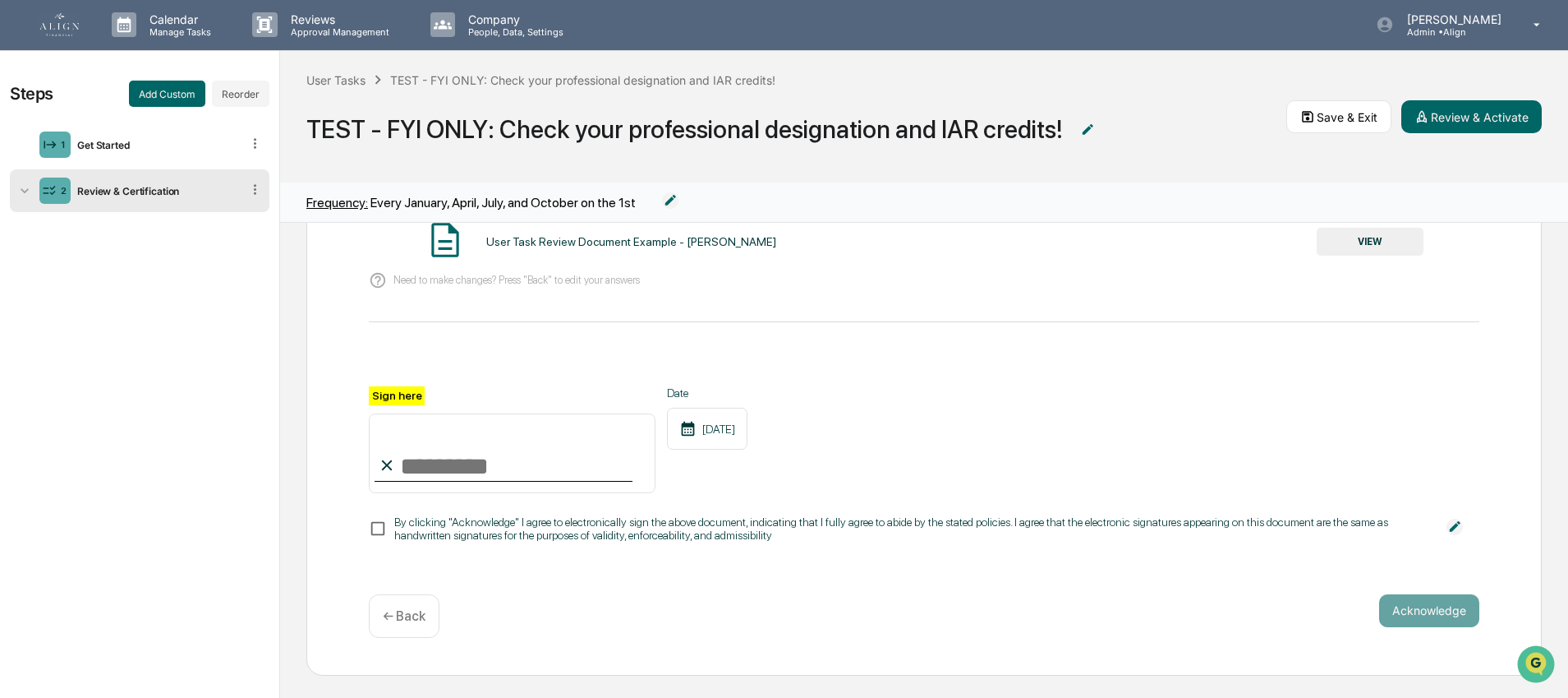
scroll to position [152, 0]
click at [458, 468] on input "Sign here" at bounding box center [512, 451] width 286 height 79
type input "**********"
click at [747, 433] on div "09/17/2025" at bounding box center [706, 428] width 81 height 42
click at [1340, 243] on button "VIEW" at bounding box center [1370, 240] width 107 height 28
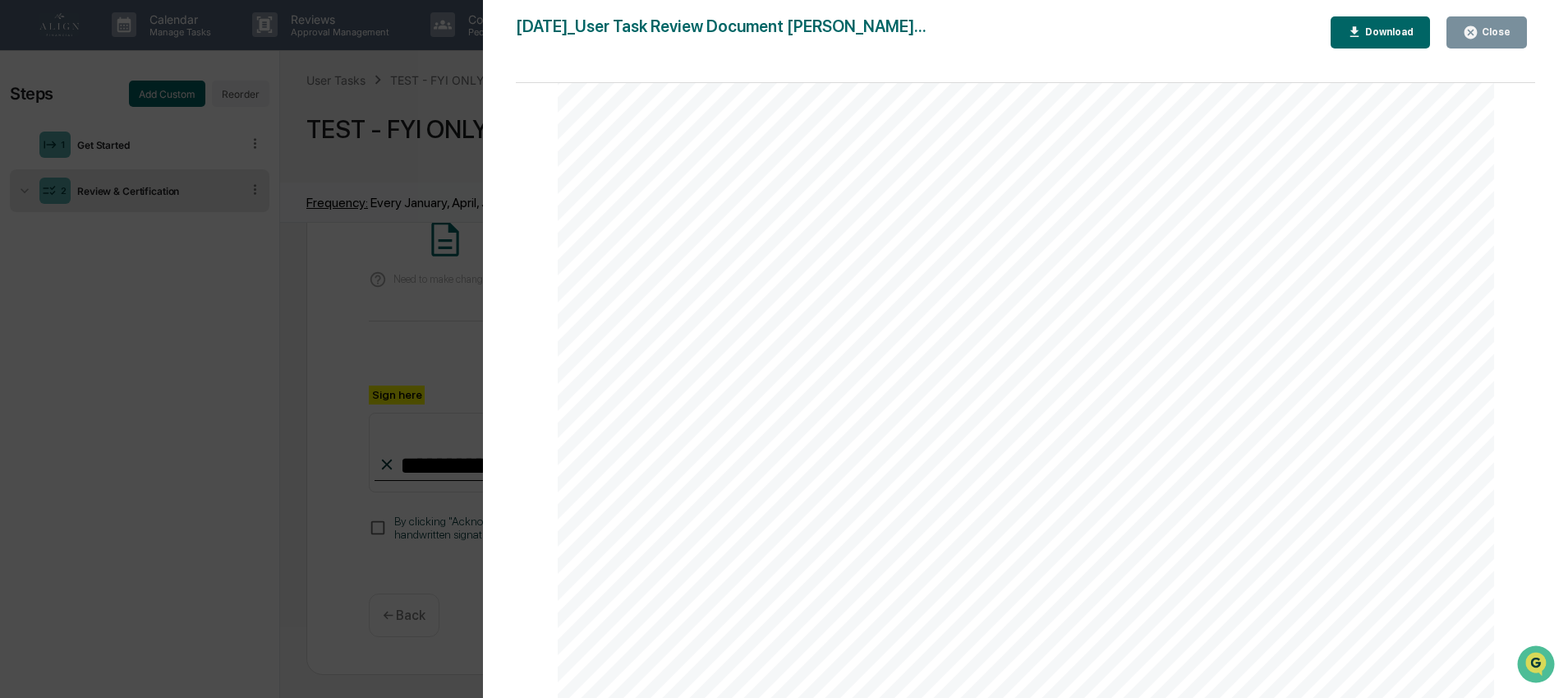
scroll to position [9030, 0]
click at [419, 337] on div "Version History 09/17/2025, 03:55 PM Natalia Benson 2025-09-17_User Task Review…" at bounding box center [784, 349] width 1568 height 698
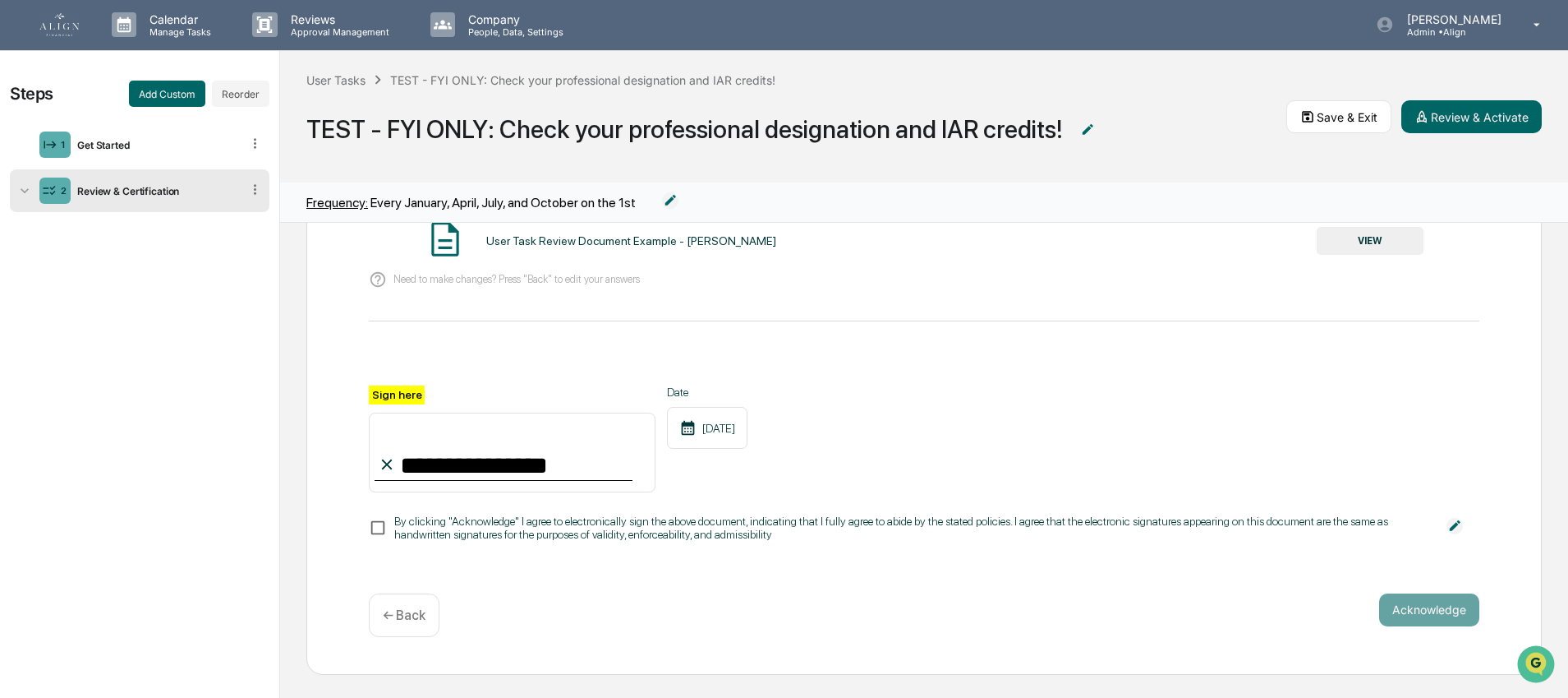
click at [491, 518] on div "By clicking "Acknowledge" I agree to electronically sign the above document, in…" at bounding box center [912, 527] width 1035 height 27
click at [1380, 607] on button "Acknowledge" at bounding box center [1430, 610] width 100 height 33
click at [1433, 607] on button "Acknowledge" at bounding box center [1430, 610] width 100 height 33
click at [1257, 594] on div "Acknowledge ← Back" at bounding box center [923, 615] width 1110 height 44
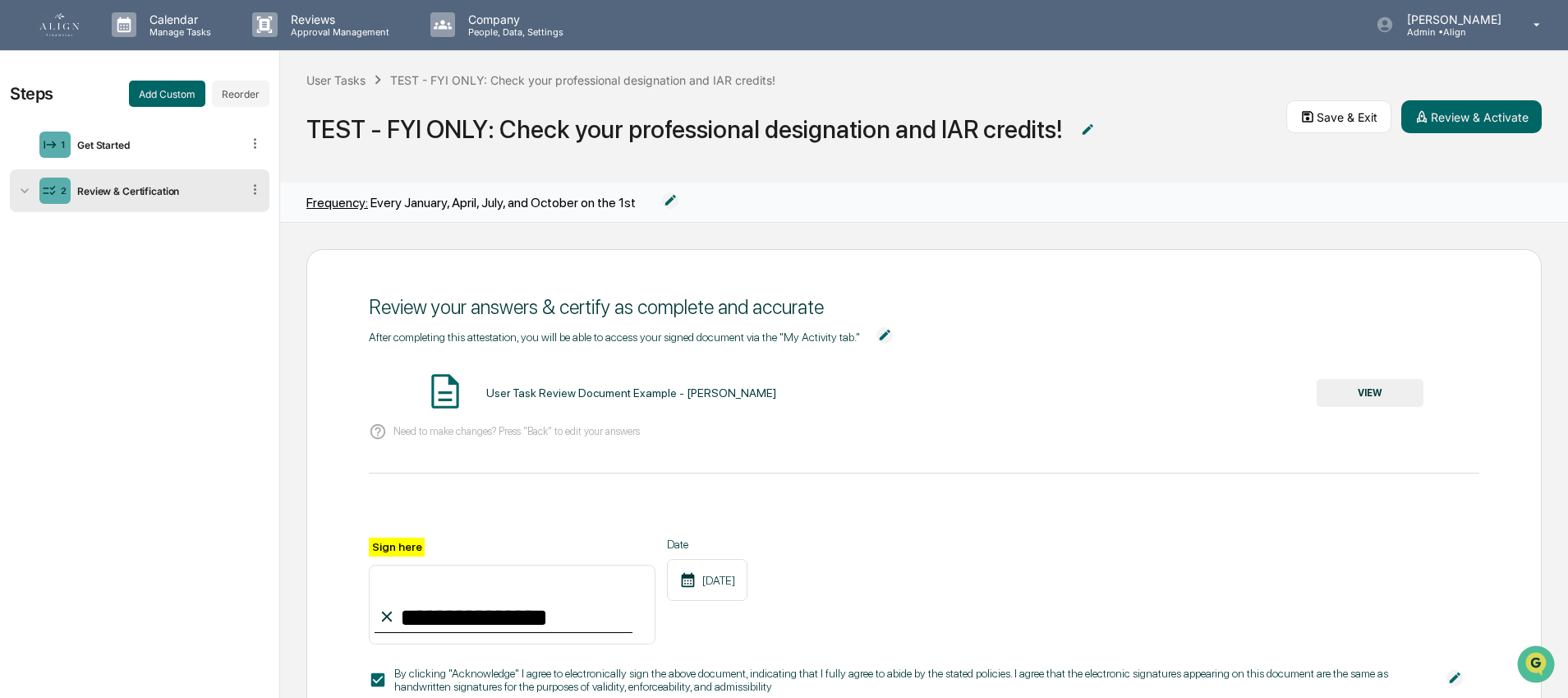
scroll to position [0, 0]
click at [109, 142] on div "Get Started" at bounding box center [155, 145] width 170 height 12
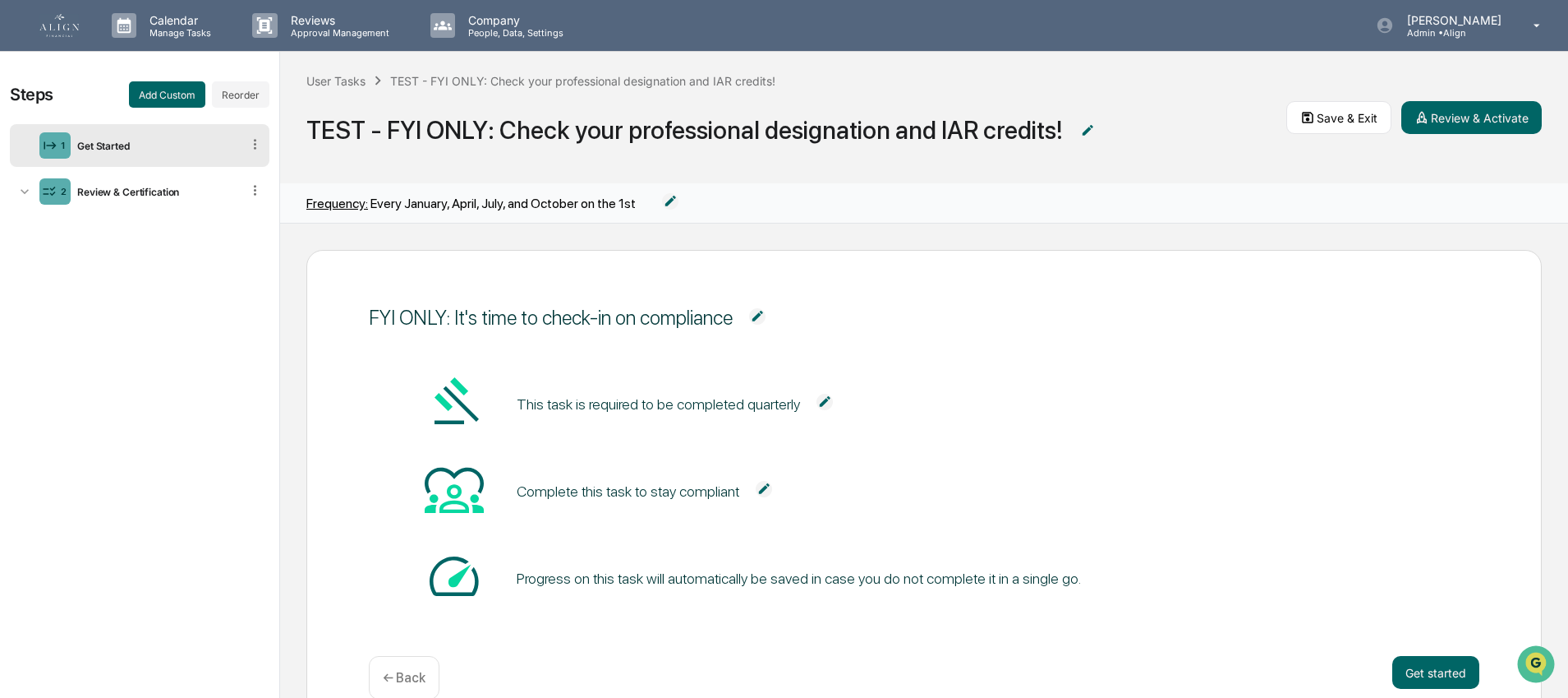
click at [178, 362] on div "Steps Add Custom Reorder 1 Get Started 2 Review & Certification" at bounding box center [139, 376] width 280 height 647
click at [172, 93] on button "Add Custom" at bounding box center [167, 95] width 77 height 27
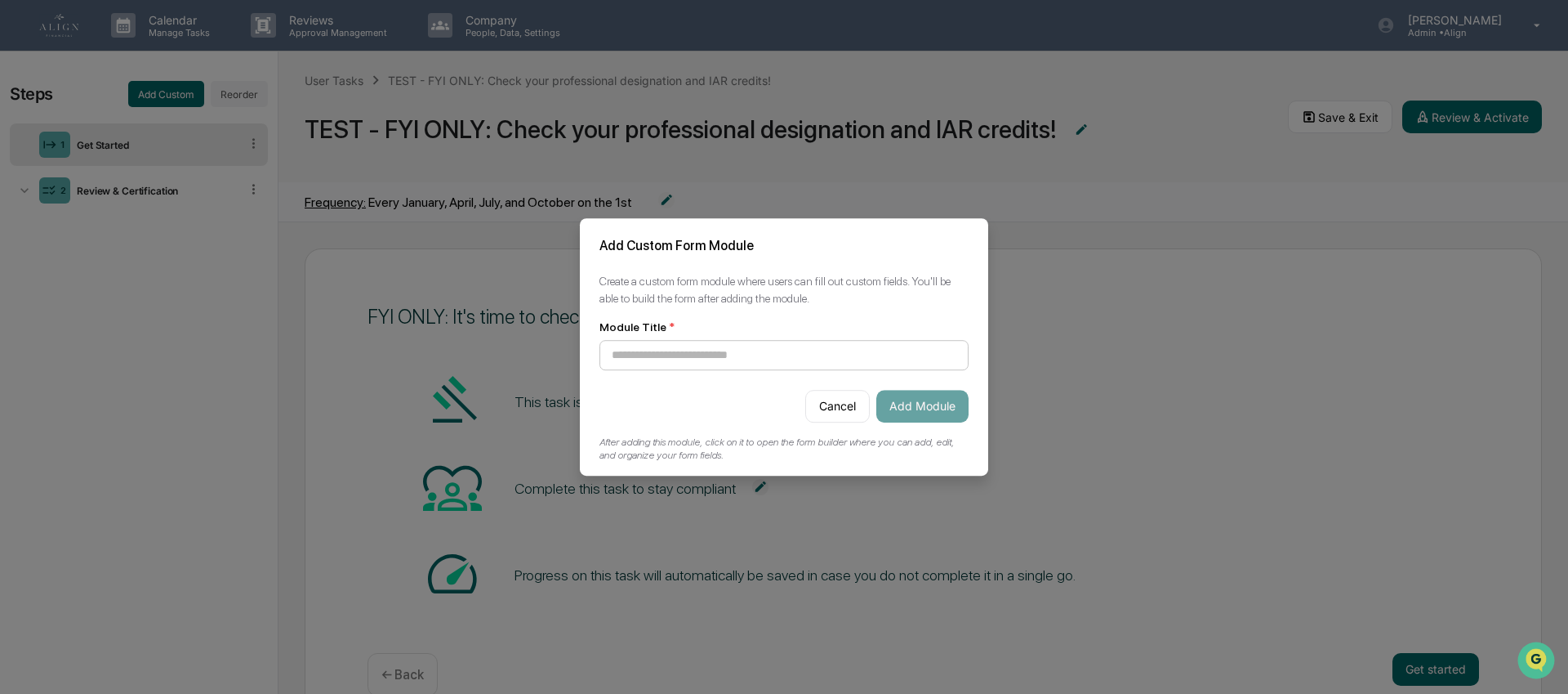
click at [748, 354] on input at bounding box center [784, 355] width 370 height 30
type input "**********"
click at [944, 406] on button "Add Module" at bounding box center [923, 405] width 92 height 33
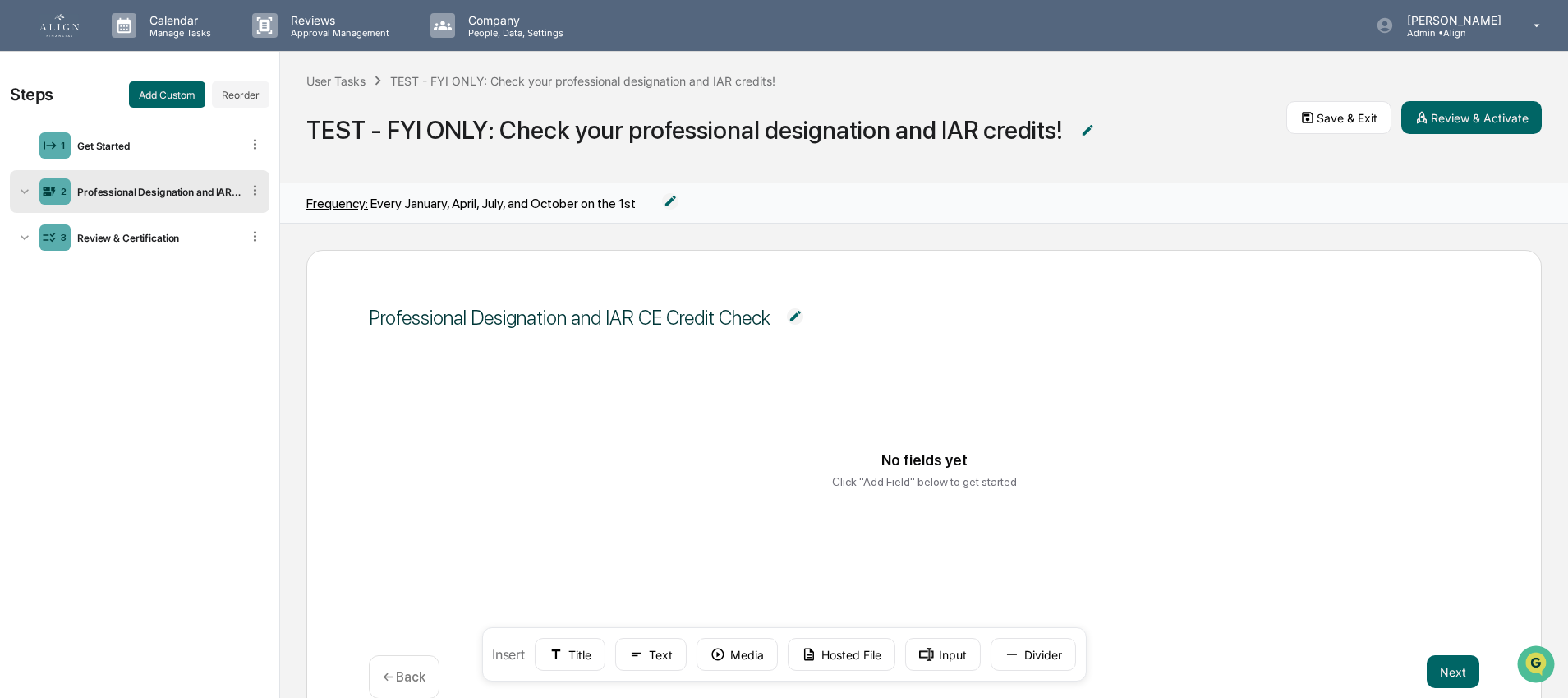
click at [696, 317] on div "Professional Designation and IAR CE Credit Check" at bounding box center [570, 317] width 402 height 24
click at [803, 315] on img at bounding box center [794, 316] width 16 height 16
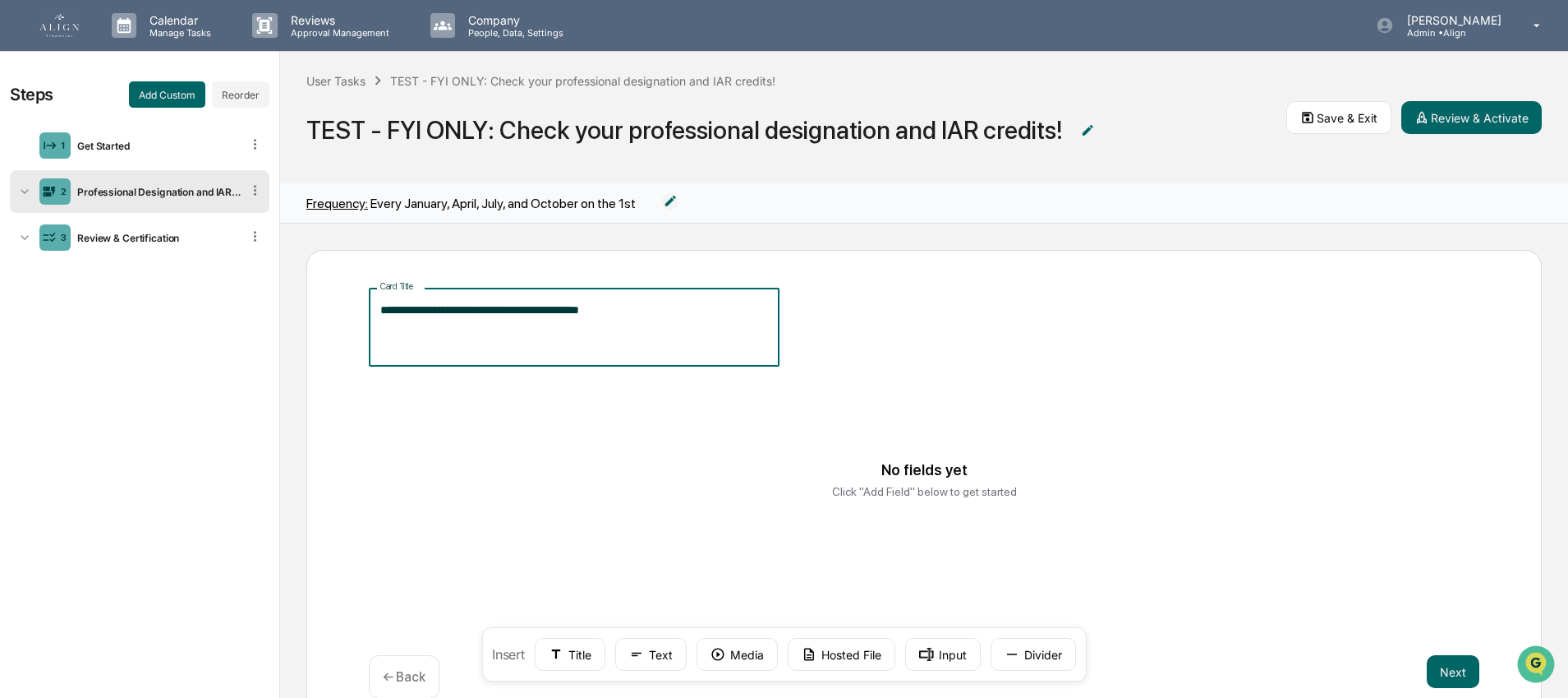
click at [671, 310] on textarea "**********" at bounding box center [574, 327] width 388 height 52
click at [880, 476] on div "No fields yet Click "Add Field" below to get started" at bounding box center [924, 479] width 1071 height 123
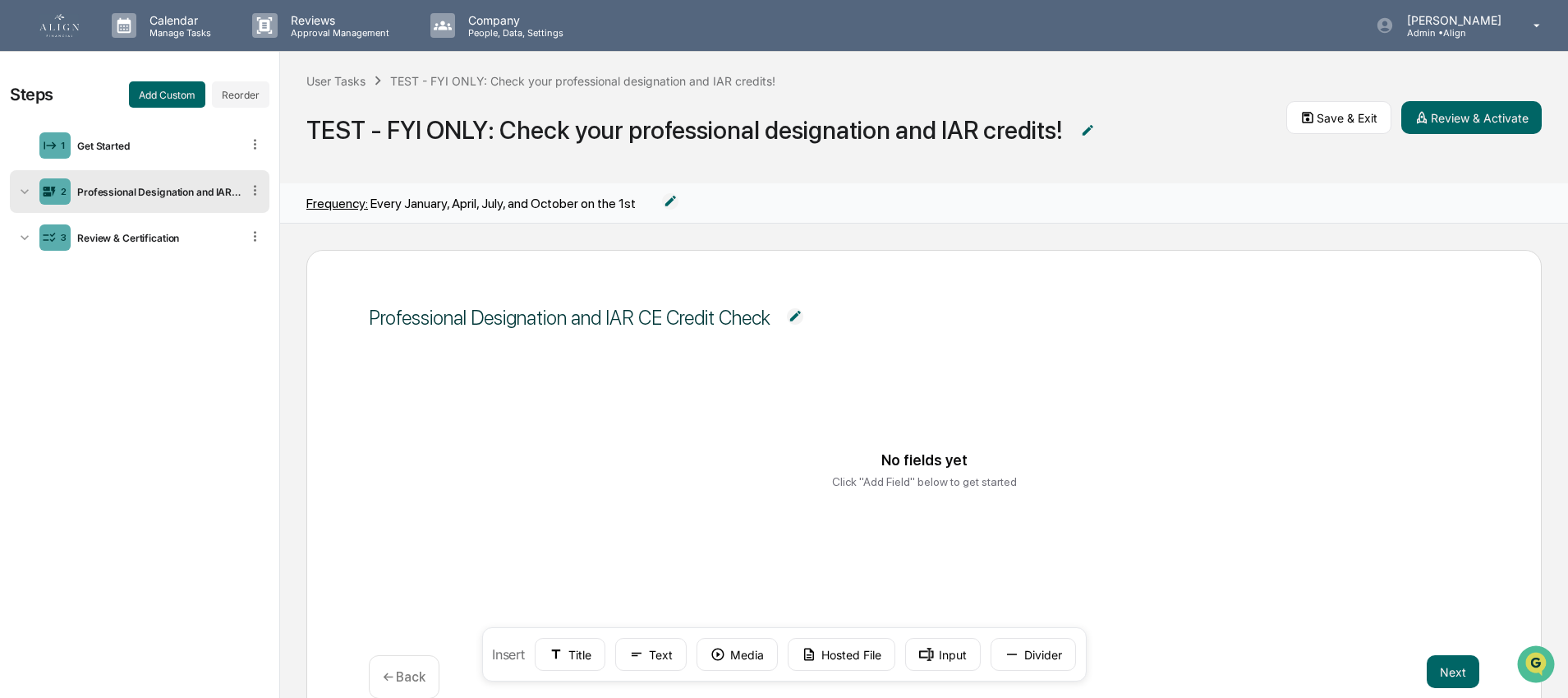
click at [915, 451] on div "No fields yet" at bounding box center [924, 460] width 86 height 17
click at [931, 655] on rect at bounding box center [926, 654] width 15 height 13
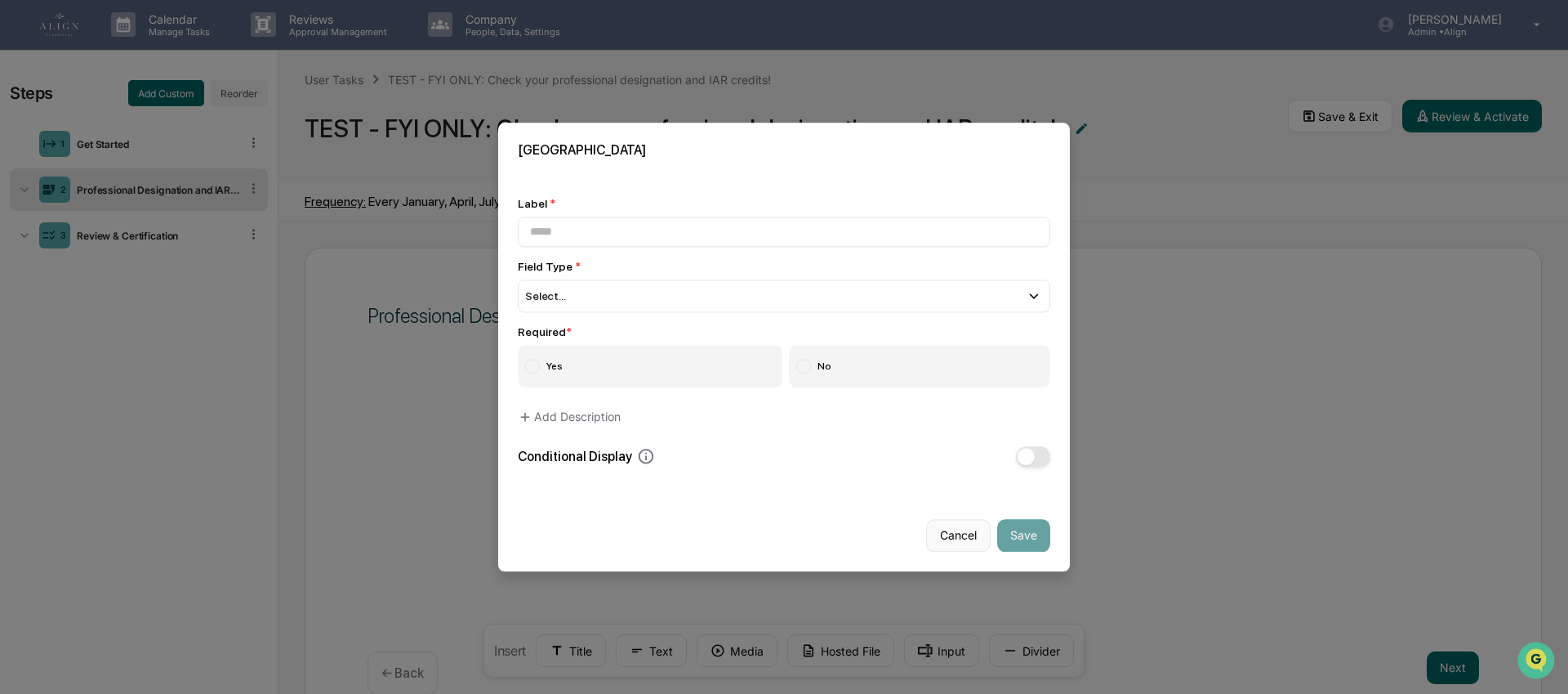
click at [973, 526] on button "Cancel" at bounding box center [958, 535] width 64 height 33
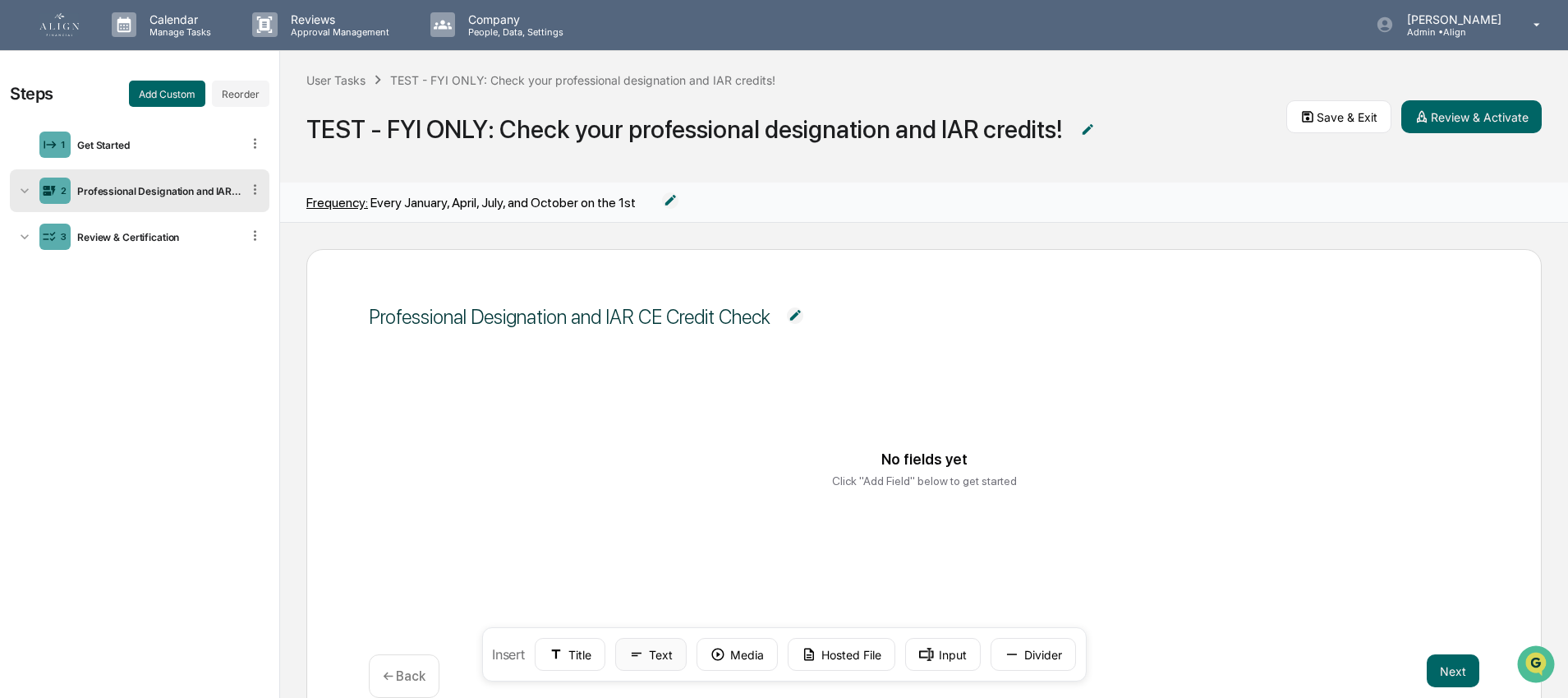
click at [648, 659] on button "Text" at bounding box center [650, 653] width 71 height 33
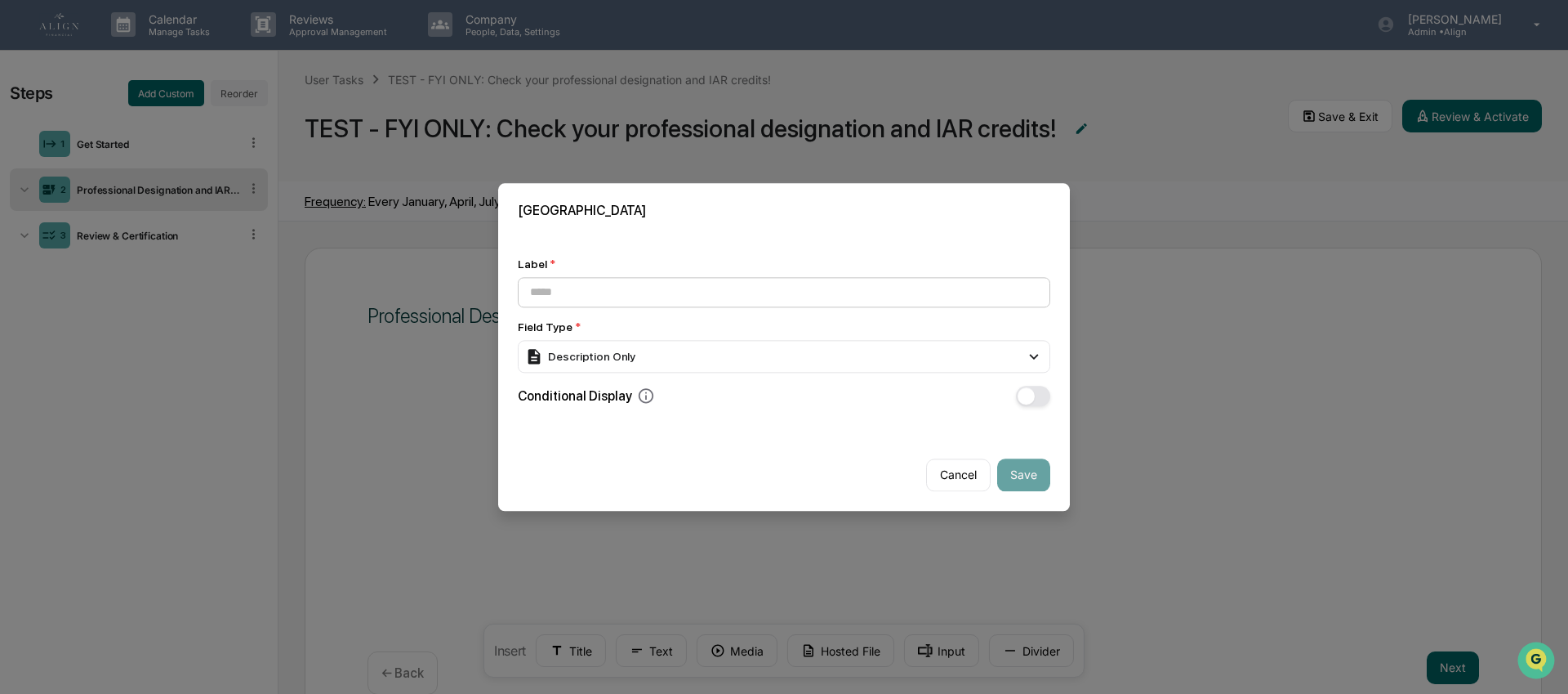
click at [585, 280] on input at bounding box center [784, 292] width 533 height 30
click at [586, 357] on div "Description Only" at bounding box center [580, 355] width 110 height 18
click at [581, 296] on input at bounding box center [784, 292] width 533 height 30
type input "****"
click at [722, 367] on div "Description Only" at bounding box center [784, 355] width 533 height 33
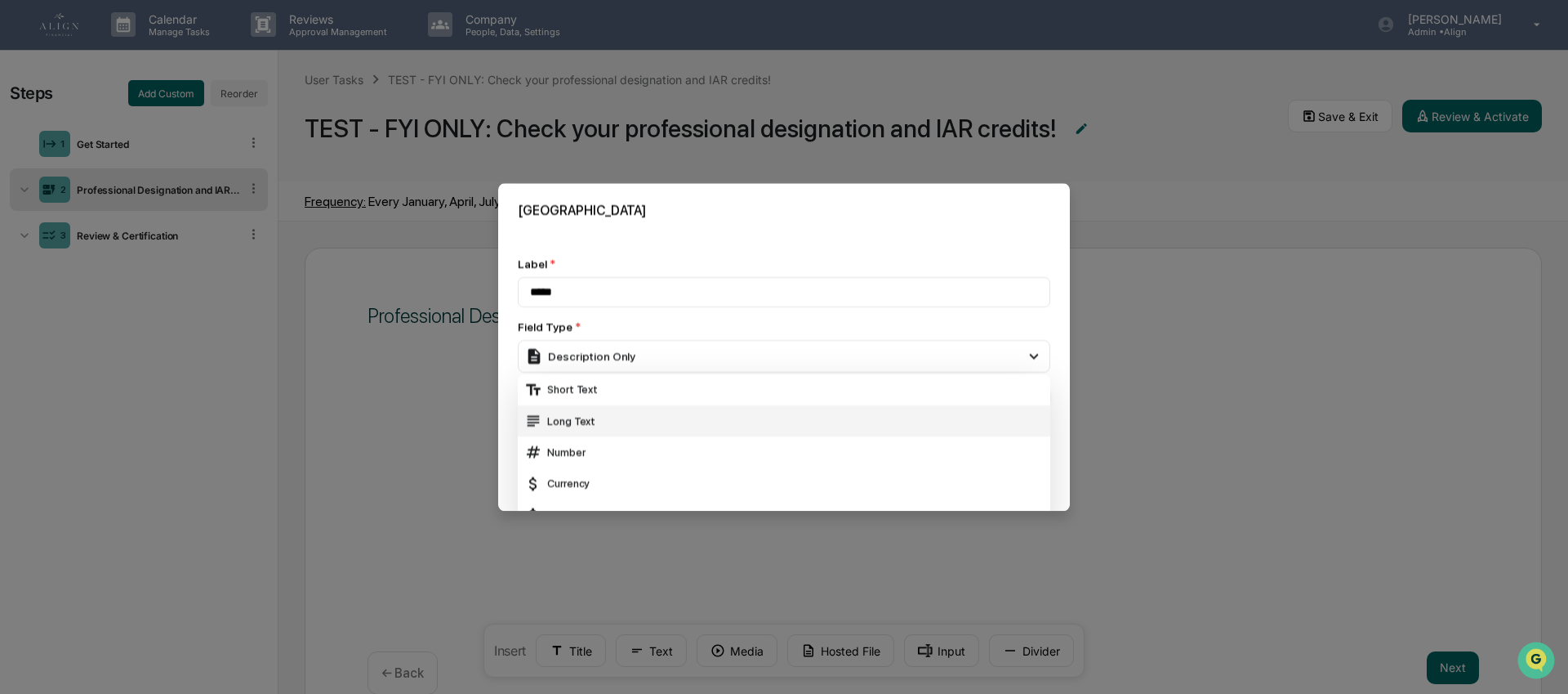
click at [693, 413] on div "Long Text" at bounding box center [784, 421] width 520 height 18
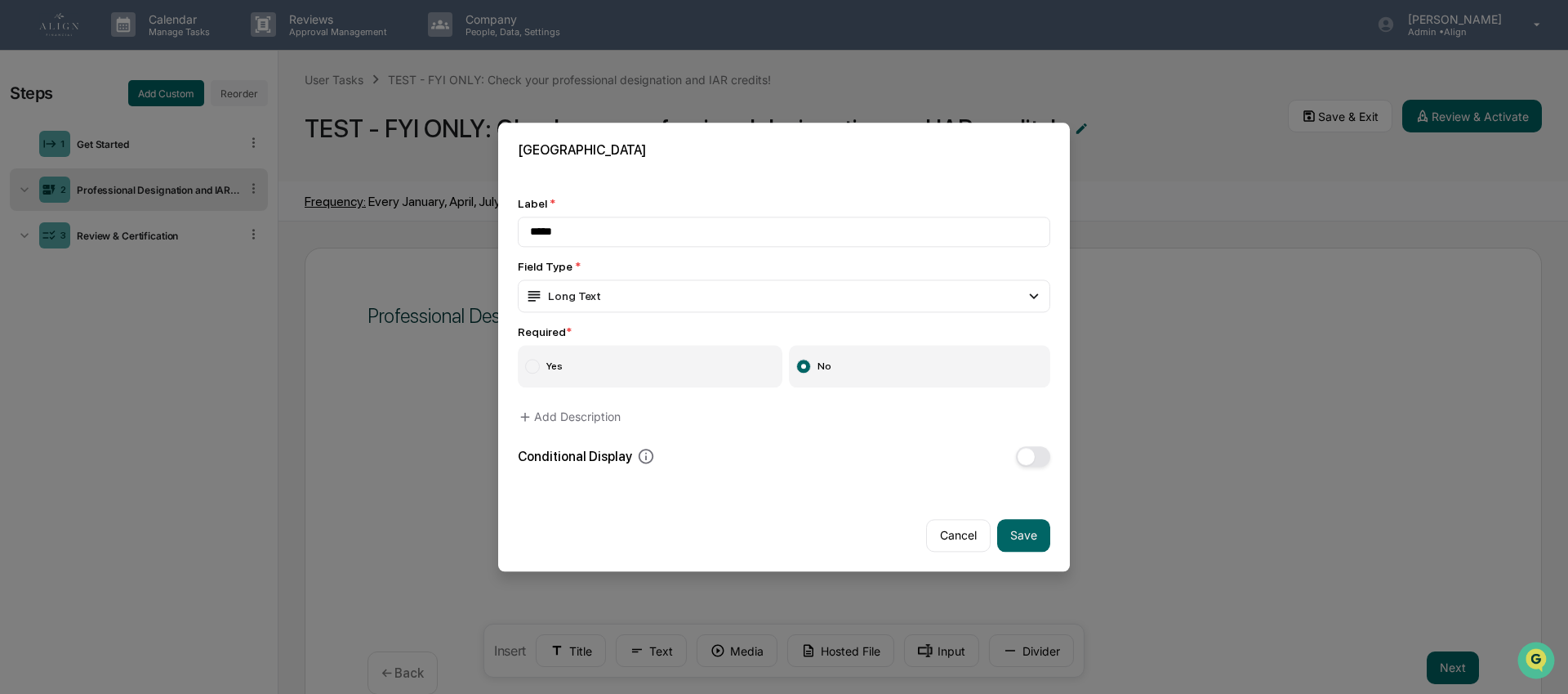
click at [646, 375] on label "Yes" at bounding box center [650, 366] width 265 height 42
click at [620, 422] on button "Add Description" at bounding box center [569, 417] width 103 height 33
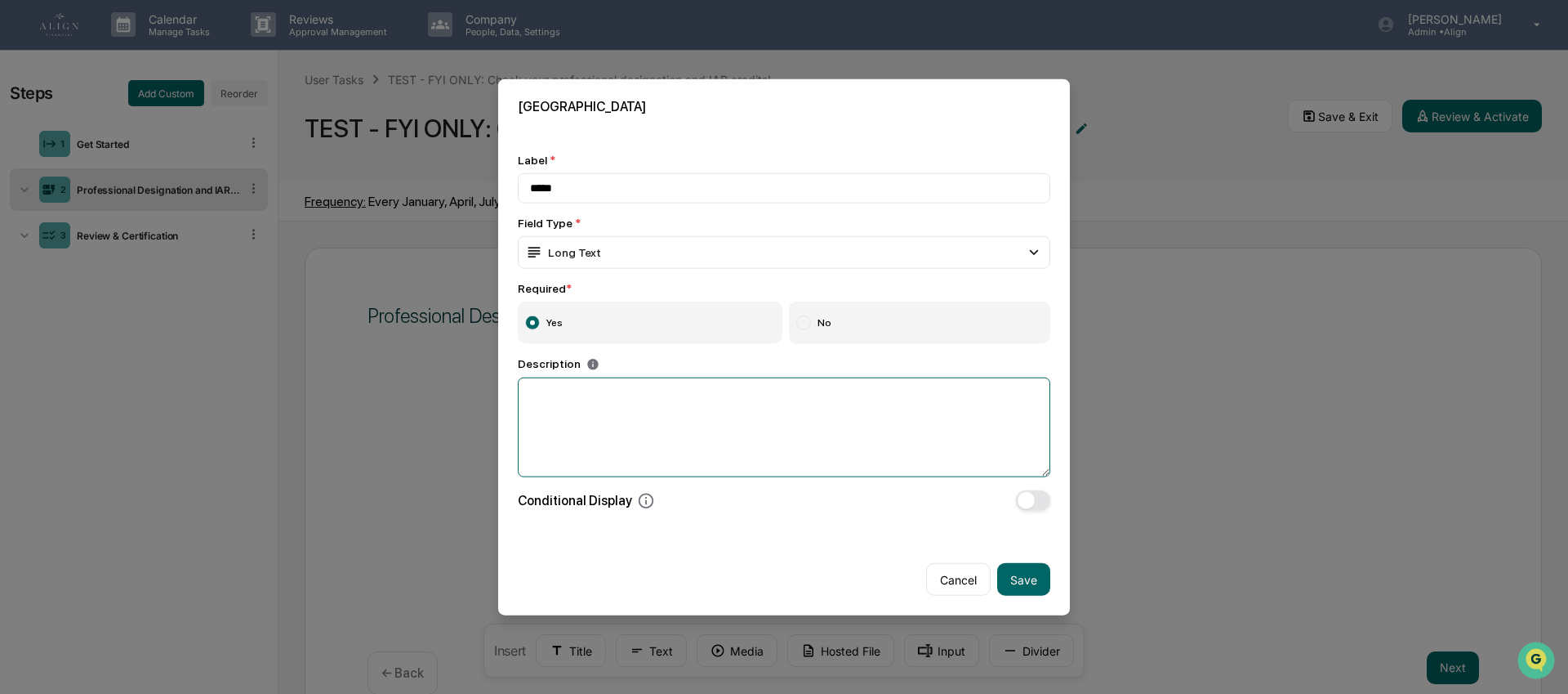
click at [620, 422] on textarea at bounding box center [784, 427] width 533 height 100
paste textarea "**********"
drag, startPoint x: 1034, startPoint y: 398, endPoint x: 536, endPoint y: 400, distance: 498.0
click at [536, 400] on textarea "**********" at bounding box center [784, 427] width 533 height 100
click at [590, 434] on textarea "**********" at bounding box center [784, 427] width 533 height 100
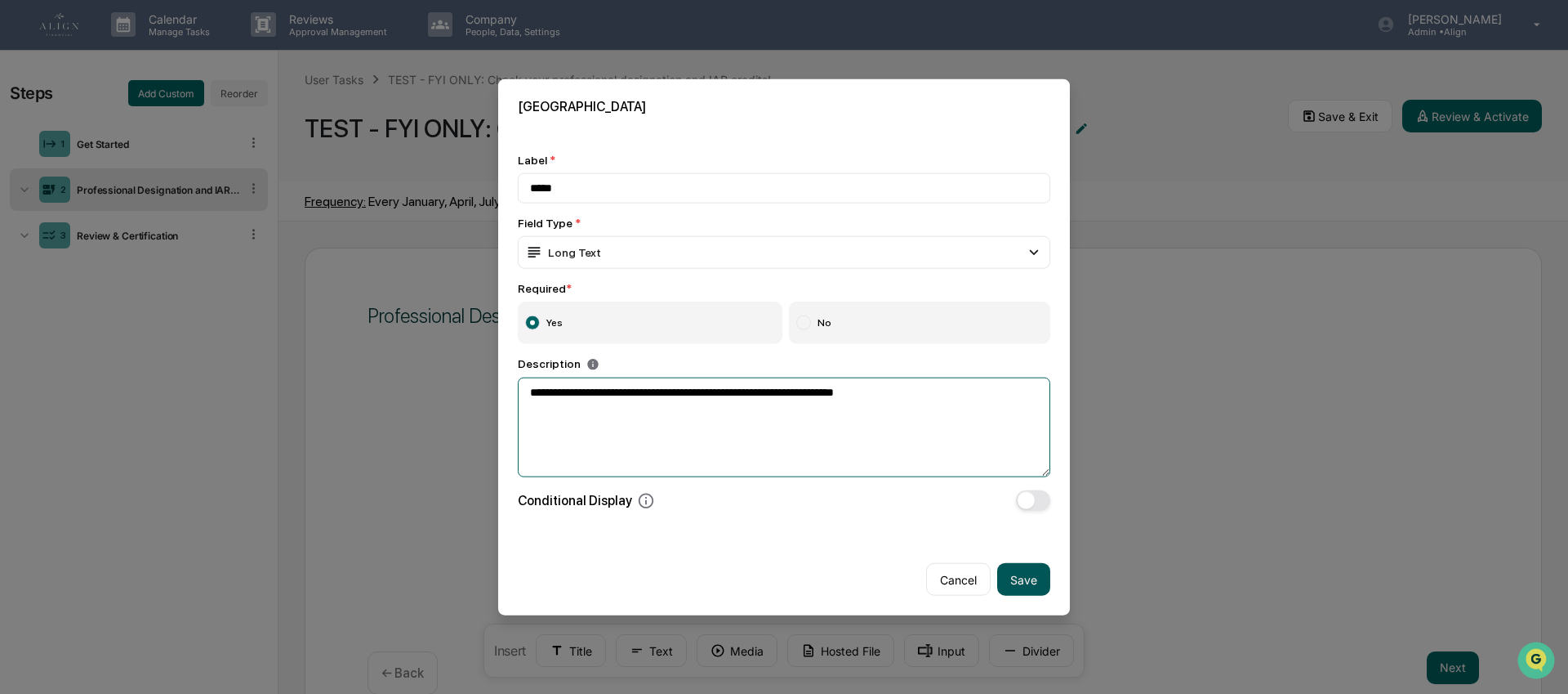
type textarea "**********"
click at [1017, 584] on button "Save" at bounding box center [1024, 579] width 53 height 33
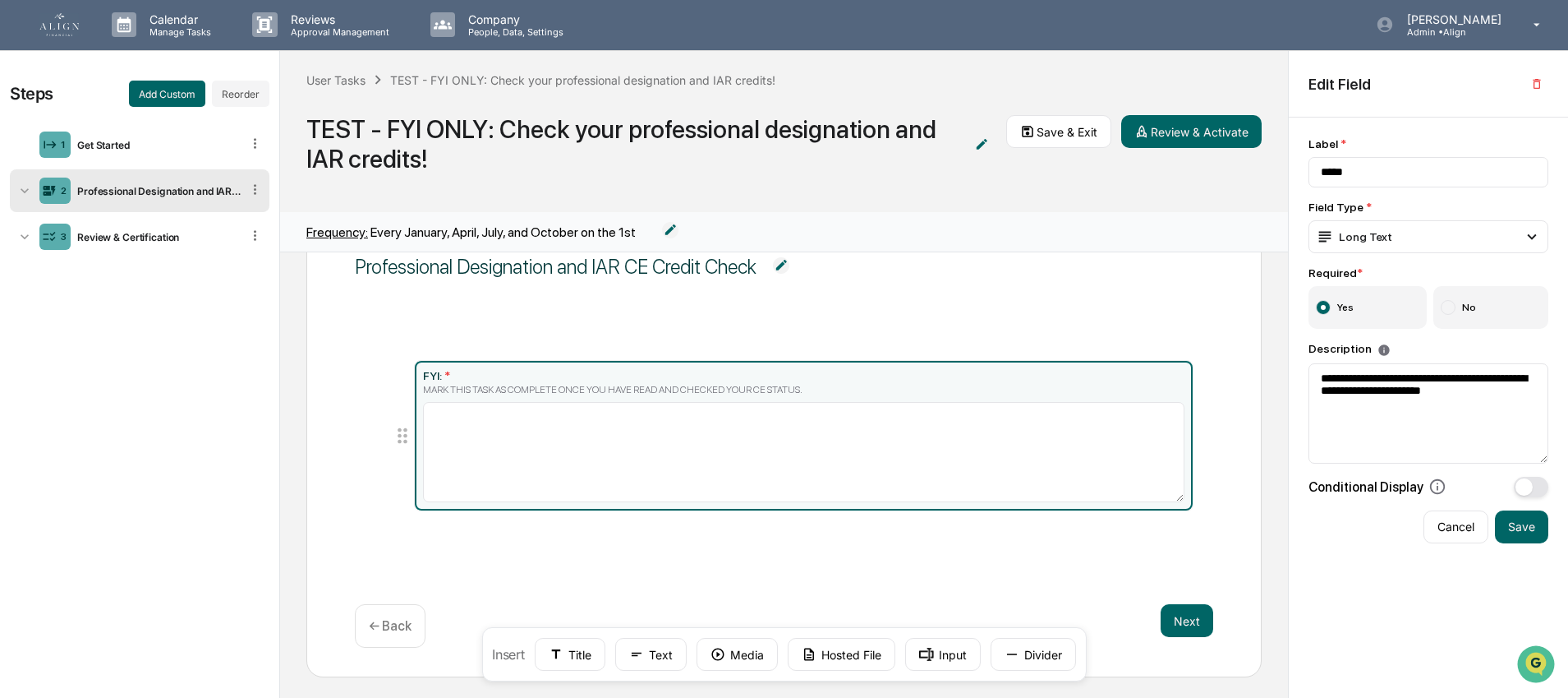
scroll to position [68, 0]
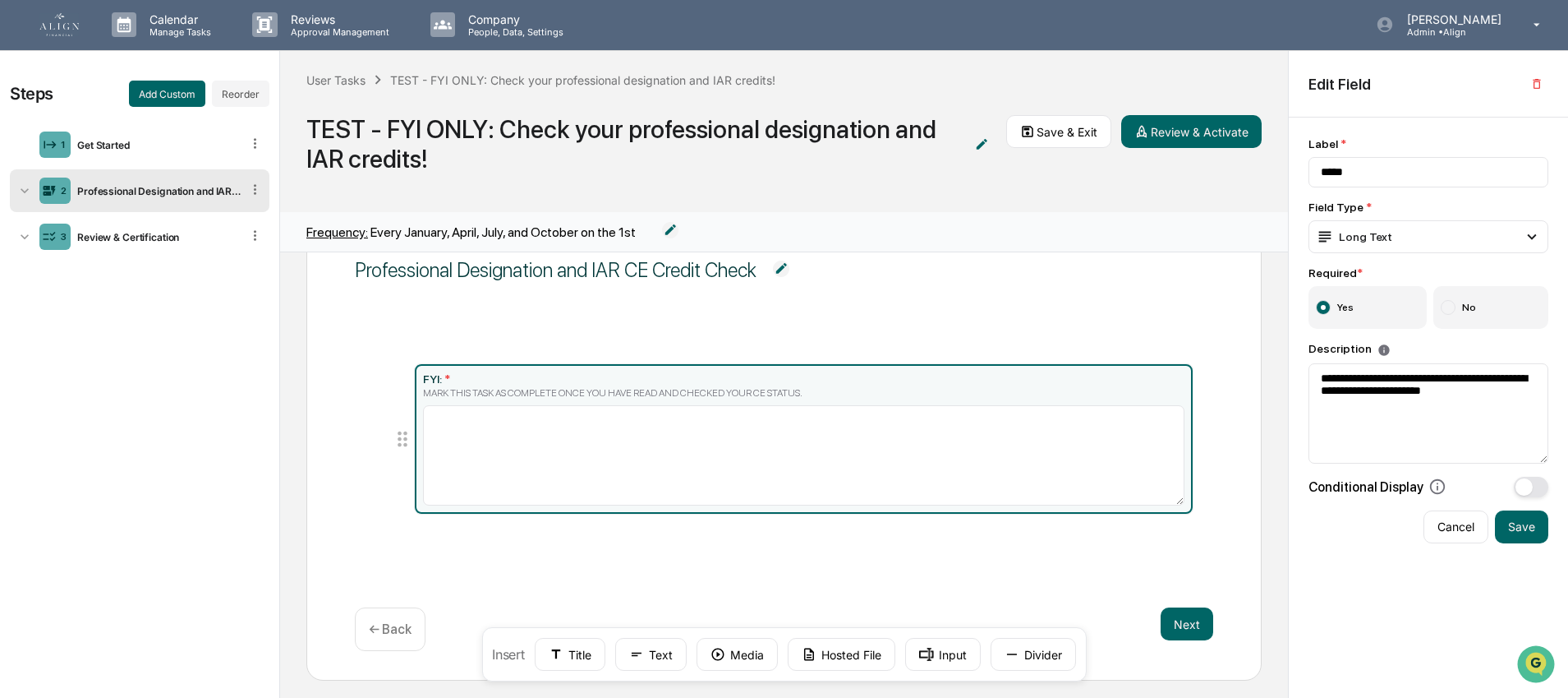
click at [777, 392] on div "MARK THIS TASK AS COMPLETE ONCE YOU HAVE READ AND CHECKED YOUR CE STATUS." at bounding box center [803, 393] width 761 height 11
click at [1471, 304] on label "No" at bounding box center [1491, 306] width 116 height 43
click at [1529, 531] on button "Save" at bounding box center [1522, 526] width 53 height 33
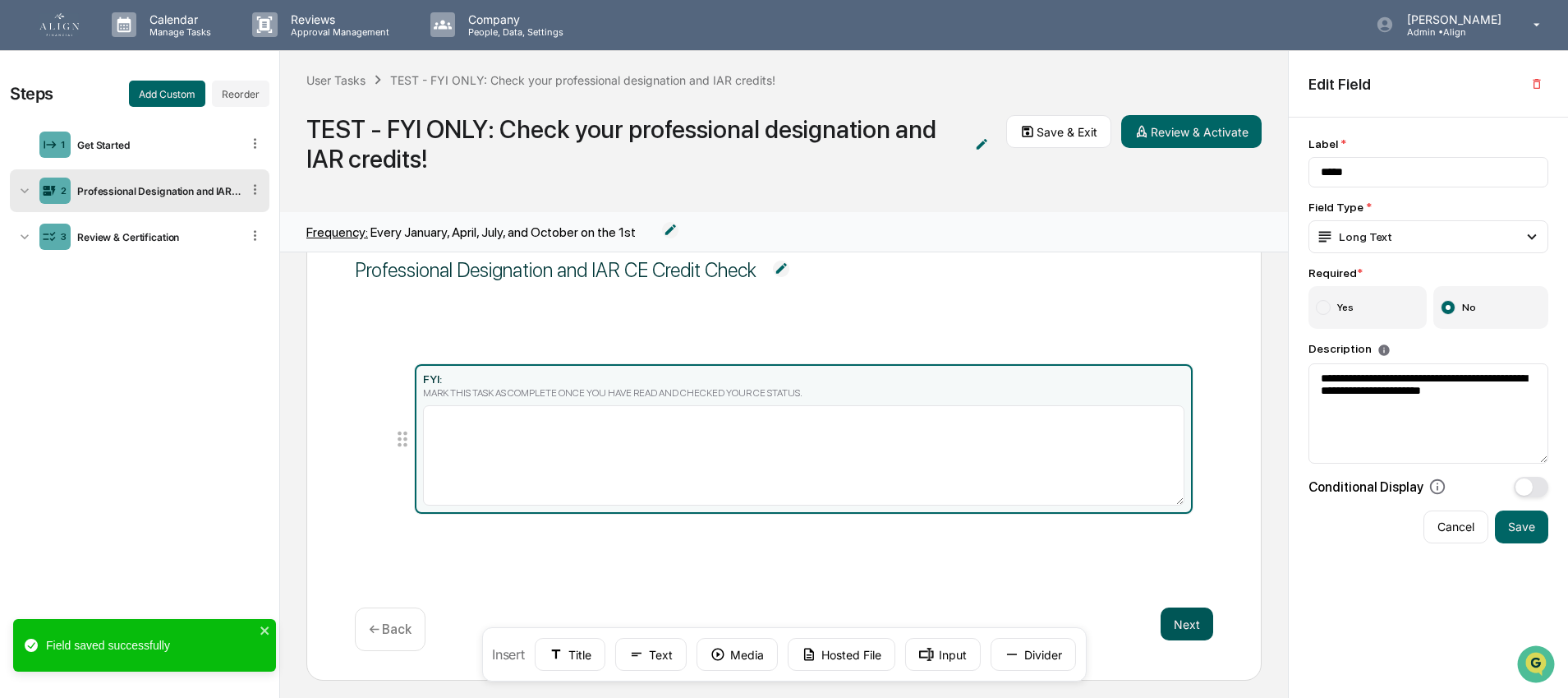
click at [1176, 622] on button "Next" at bounding box center [1186, 623] width 52 height 33
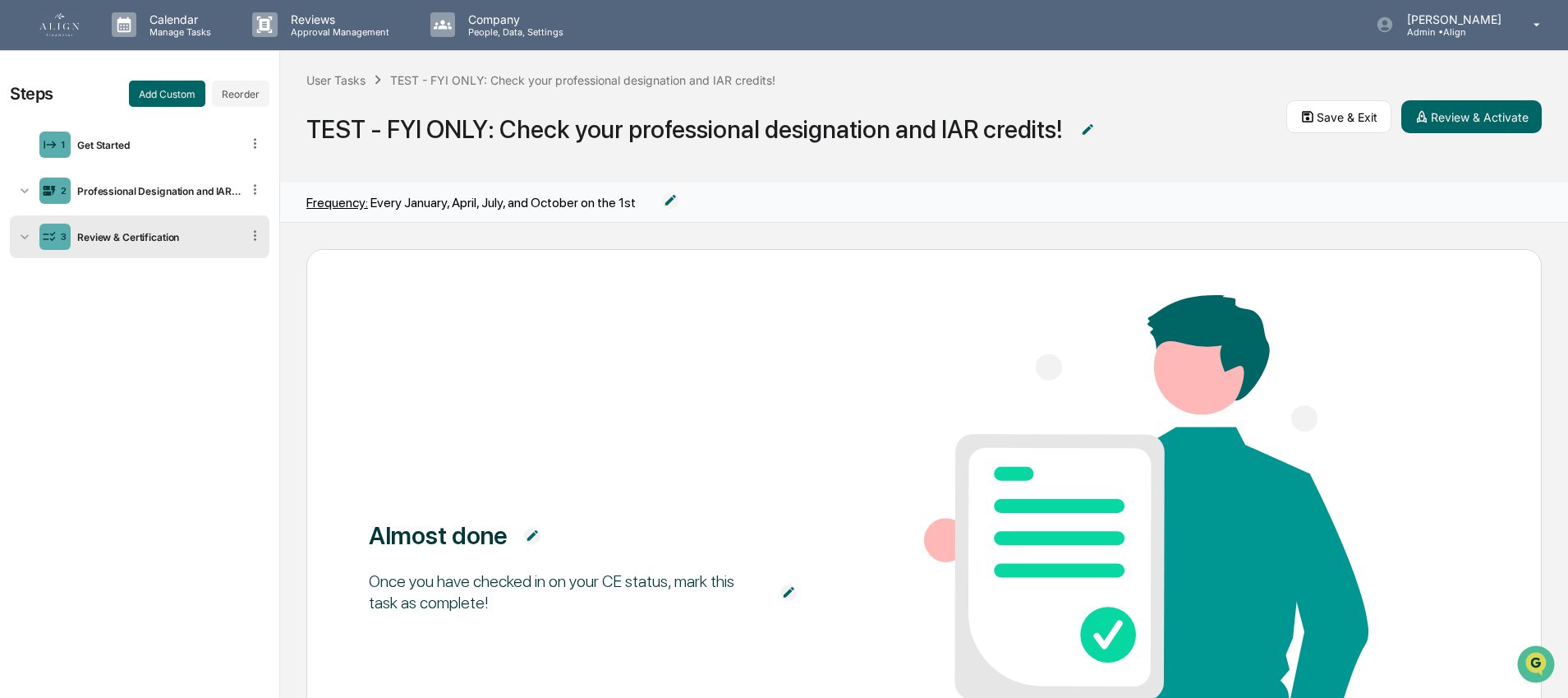
click at [253, 237] on icon at bounding box center [255, 235] width 15 height 15
click at [250, 184] on icon at bounding box center [255, 189] width 15 height 15
click at [210, 355] on div "Steps Add Custom Reorder 1 Get Started 2 Professional Designation and IAR CE Cr…" at bounding box center [139, 375] width 280 height 647
click at [119, 150] on div "Get Started" at bounding box center [155, 145] width 170 height 12
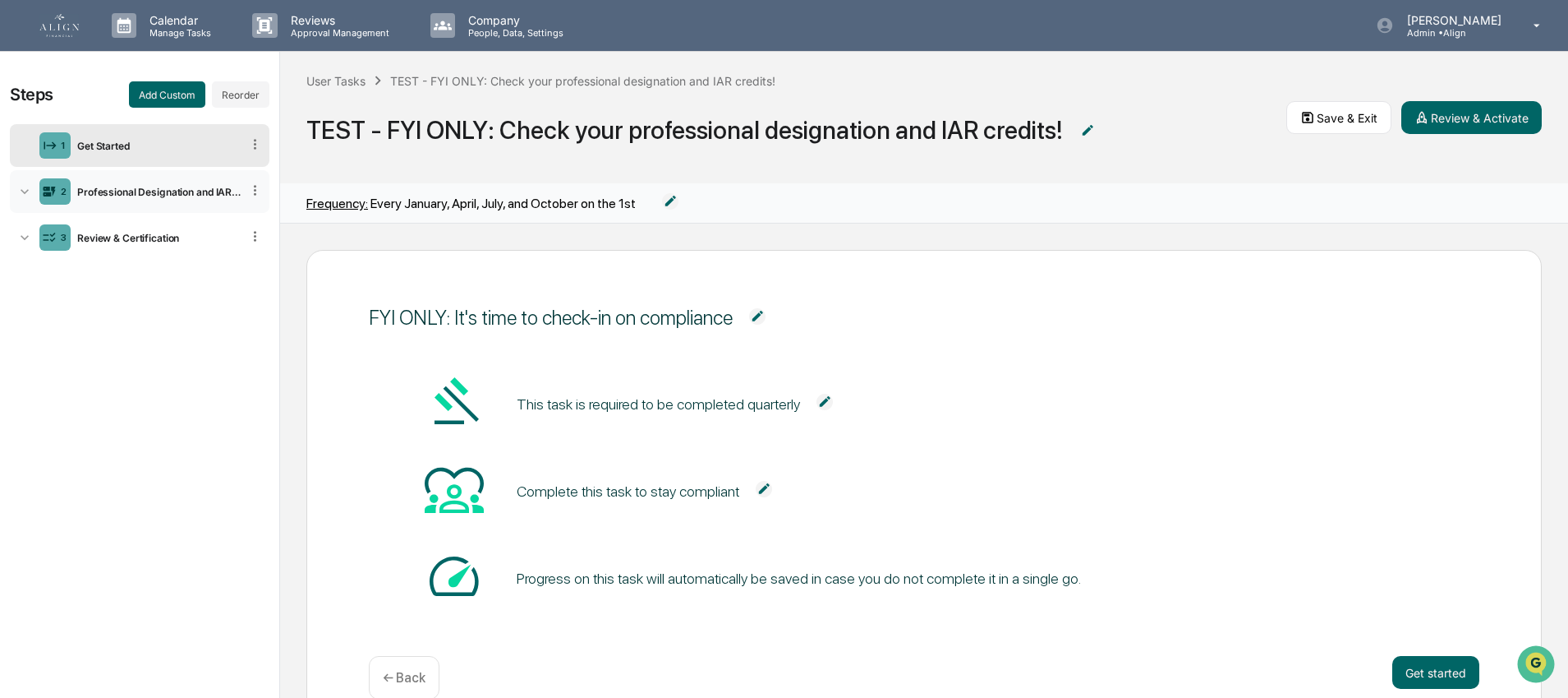
click at [121, 186] on div "Professional Designation and IAR CE Credit Check" at bounding box center [155, 192] width 170 height 12
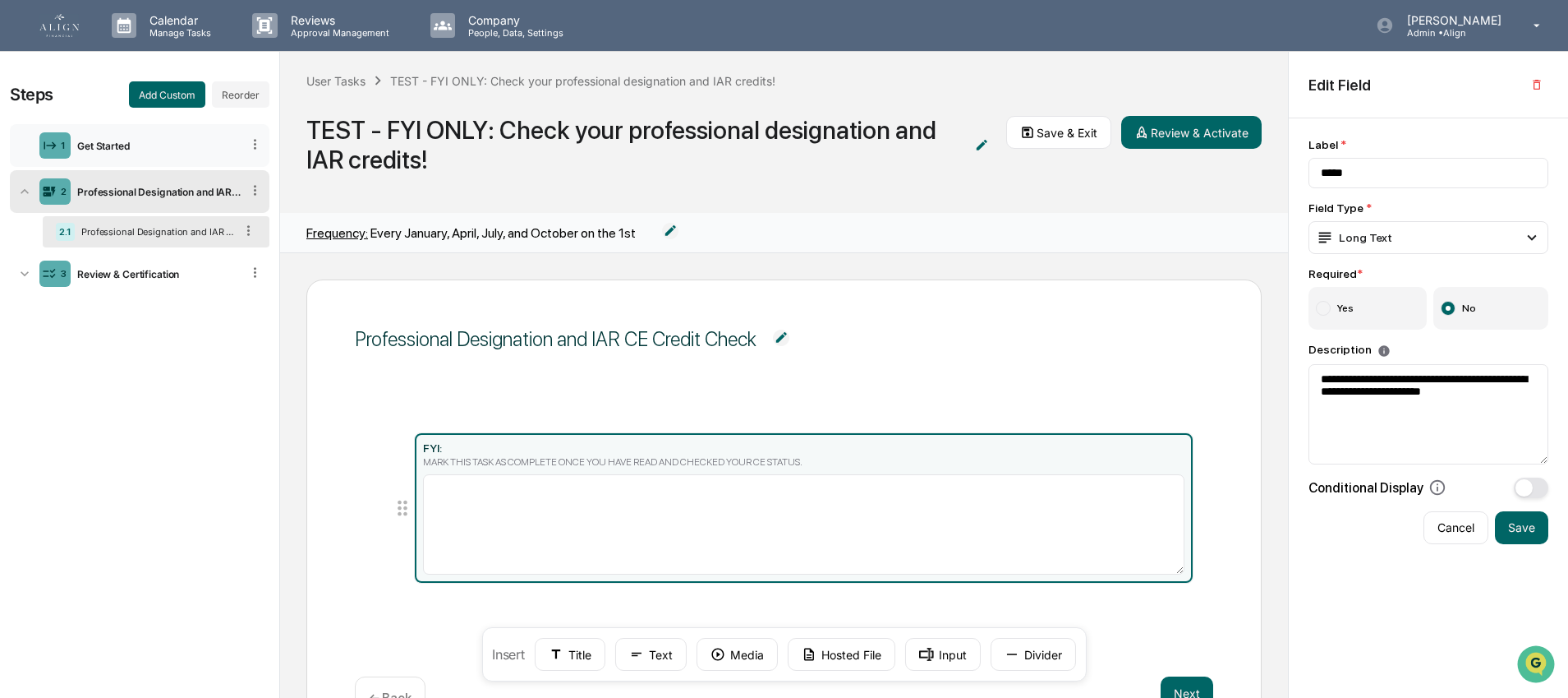
click at [126, 144] on div "Get Started" at bounding box center [155, 145] width 170 height 12
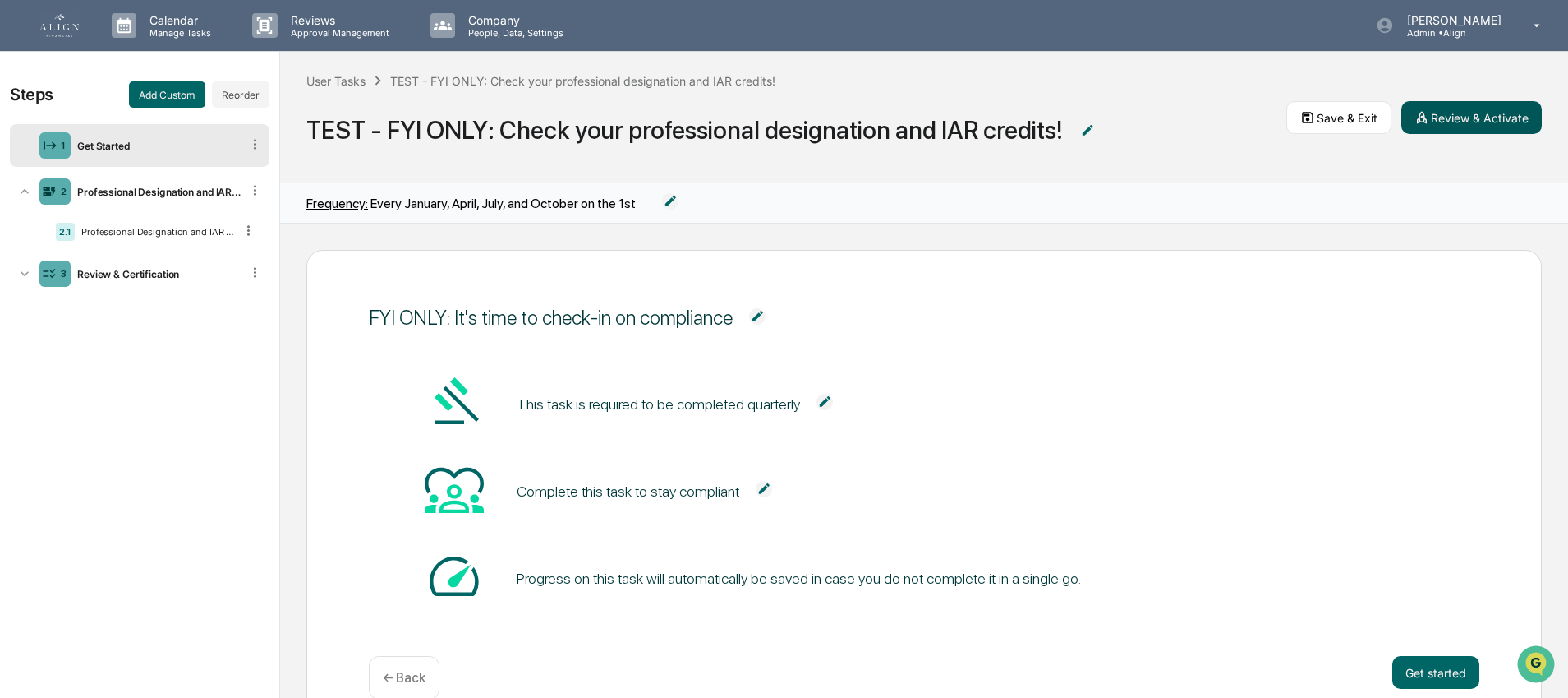
click at [1457, 119] on button "Review & Activate" at bounding box center [1471, 118] width 140 height 33
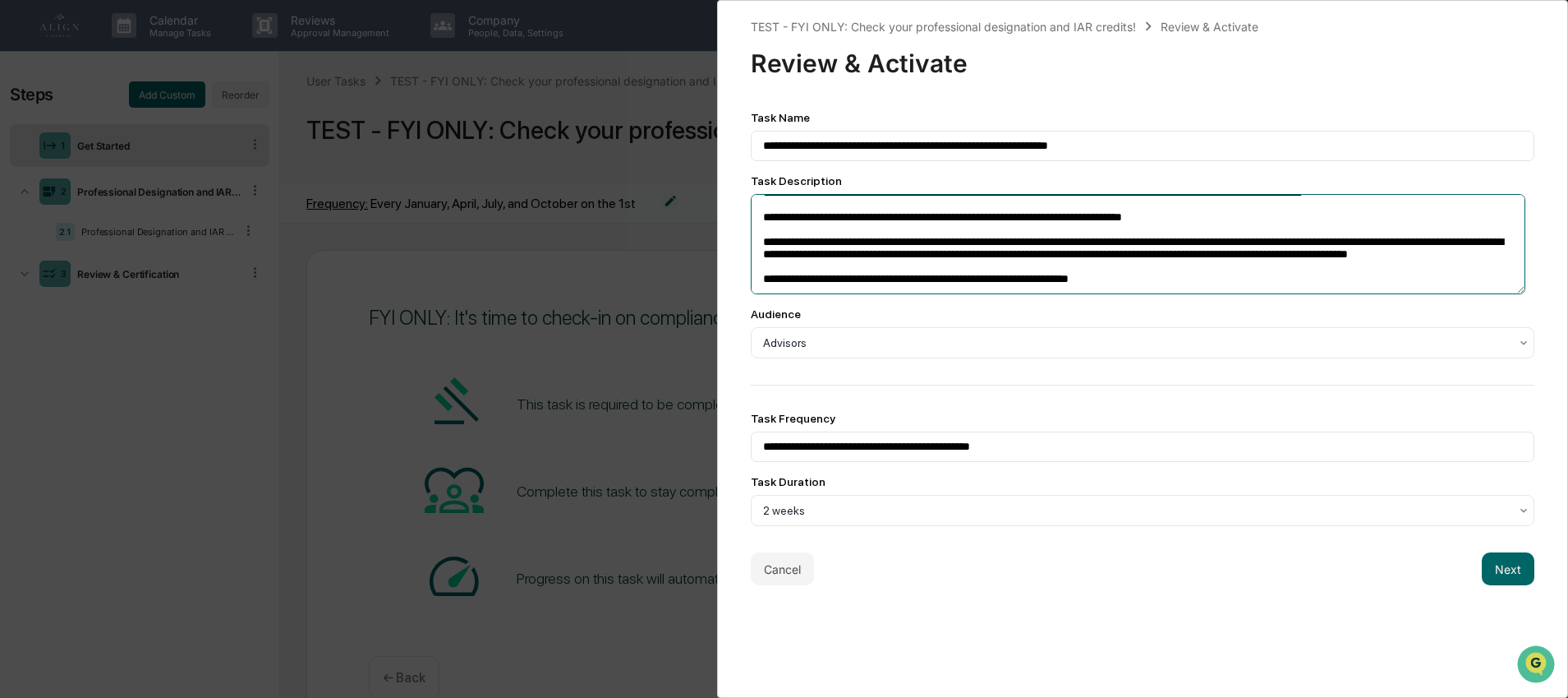
scroll to position [1, 0]
drag, startPoint x: 760, startPoint y: 211, endPoint x: 1042, endPoint y: 294, distance: 294.0
click at [1042, 294] on textarea "**********" at bounding box center [1139, 244] width 775 height 101
click at [882, 386] on div "**********" at bounding box center [1142, 319] width 784 height 415
click at [1486, 575] on button "Next" at bounding box center [1507, 568] width 52 height 33
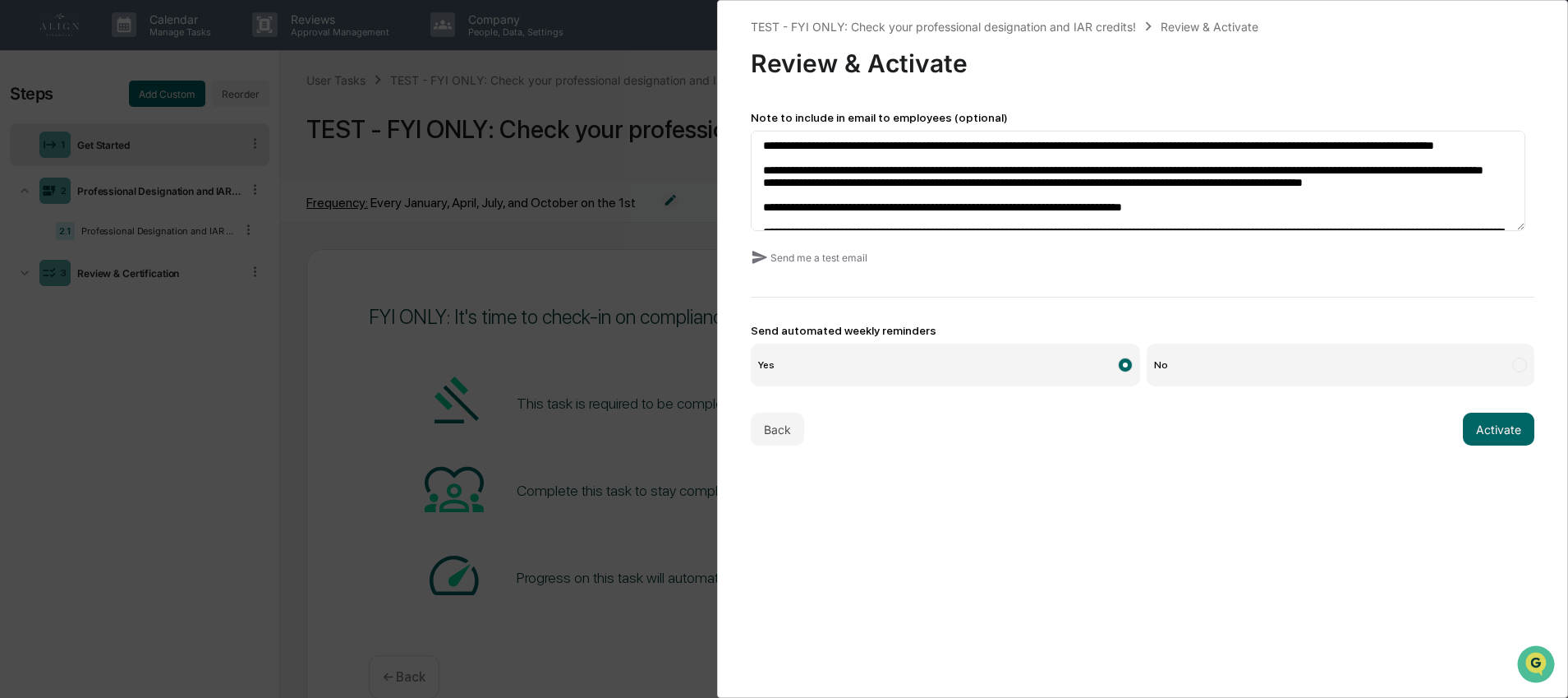
click at [1252, 357] on label "No" at bounding box center [1340, 364] width 388 height 43
click at [821, 258] on button "Send me a test email" at bounding box center [809, 257] width 117 height 27
click at [905, 193] on textarea "**********" at bounding box center [1139, 181] width 775 height 101
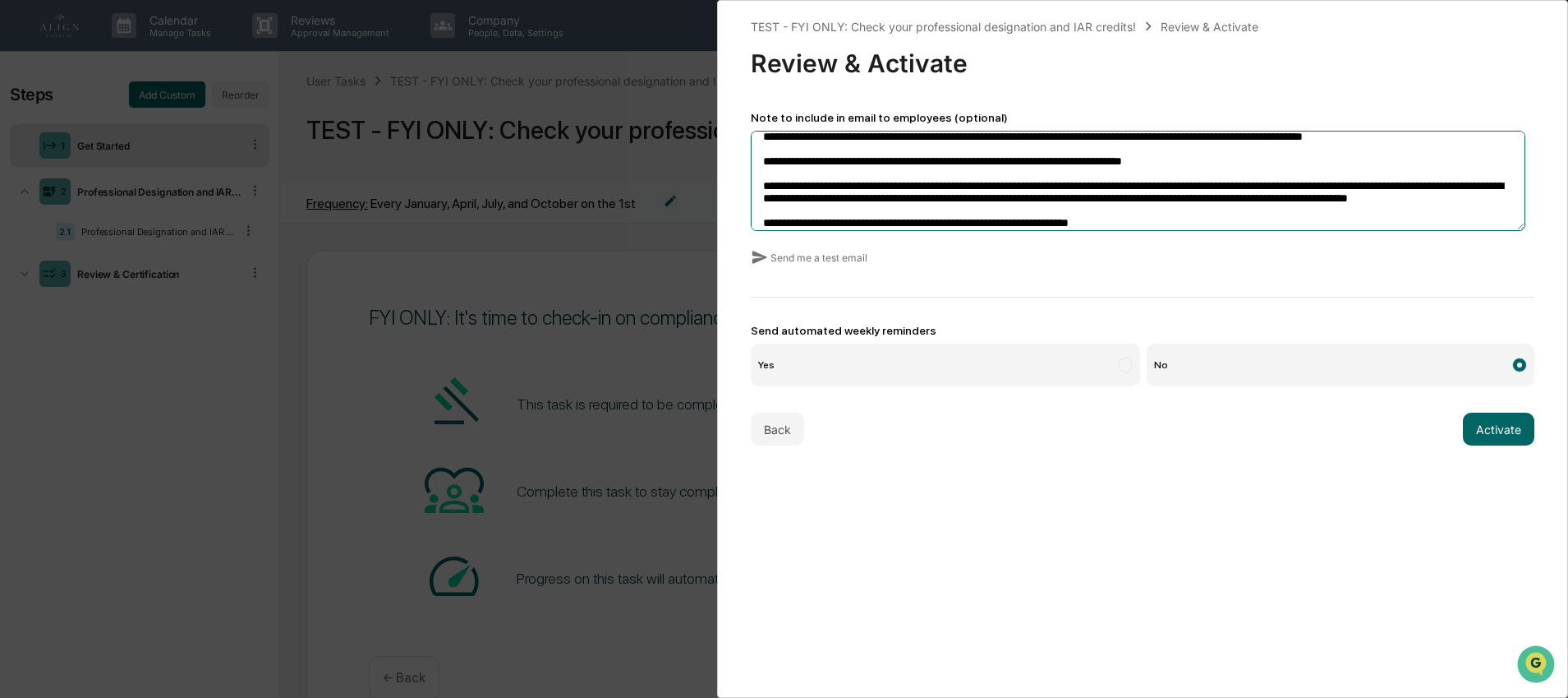
scroll to position [114, 0]
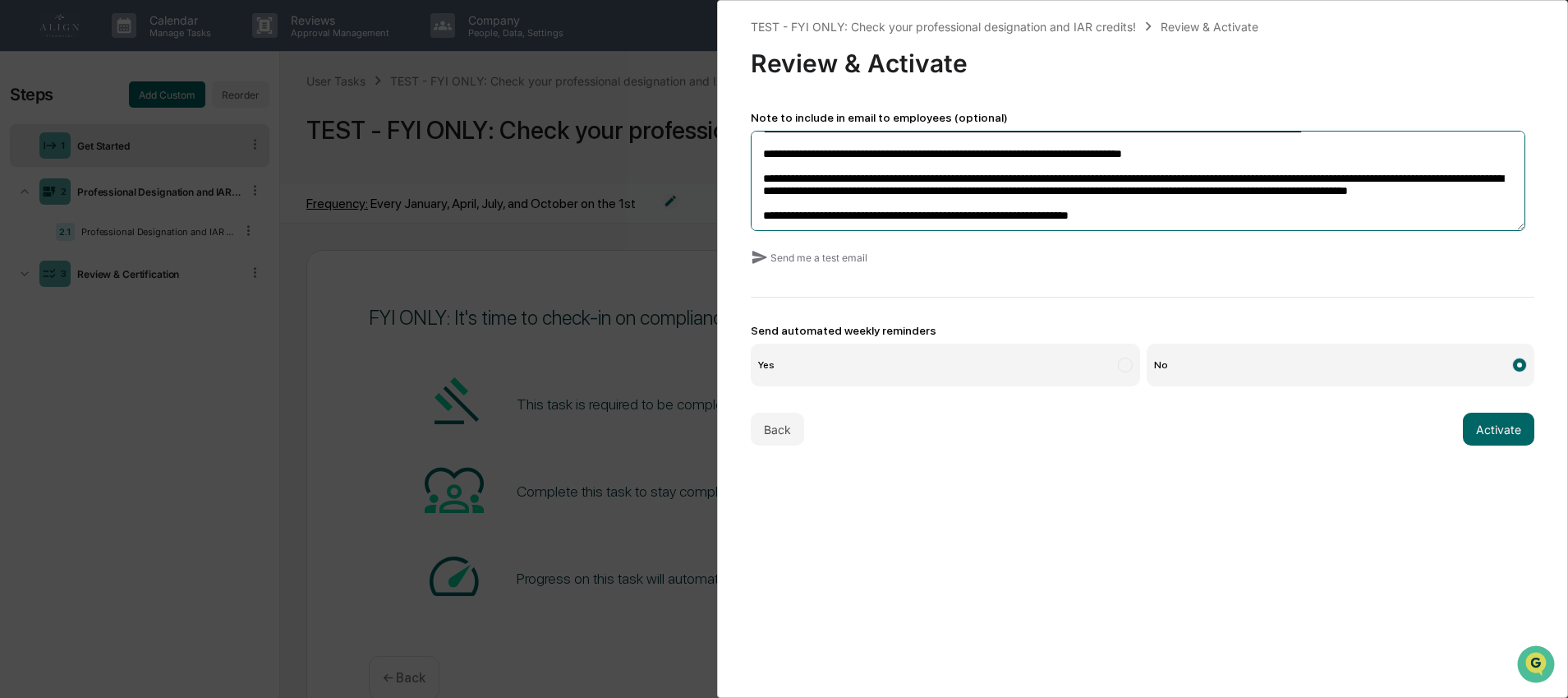
drag, startPoint x: 765, startPoint y: 147, endPoint x: 1471, endPoint y: 226, distance: 710.4
click at [1471, 226] on textarea "**********" at bounding box center [1139, 181] width 775 height 101
click at [766, 437] on button "Back" at bounding box center [777, 429] width 53 height 33
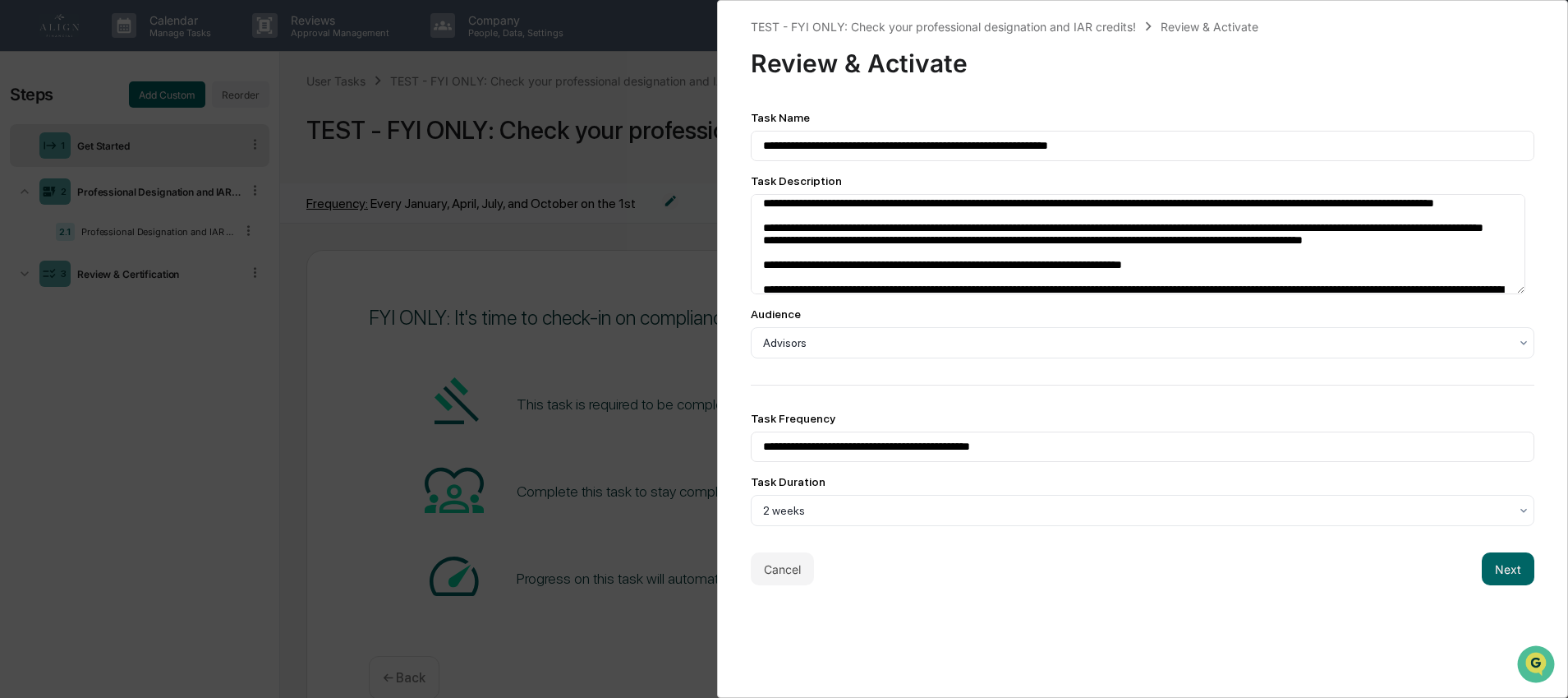
scroll to position [7, 0]
click at [795, 575] on button "Cancel" at bounding box center [782, 568] width 64 height 33
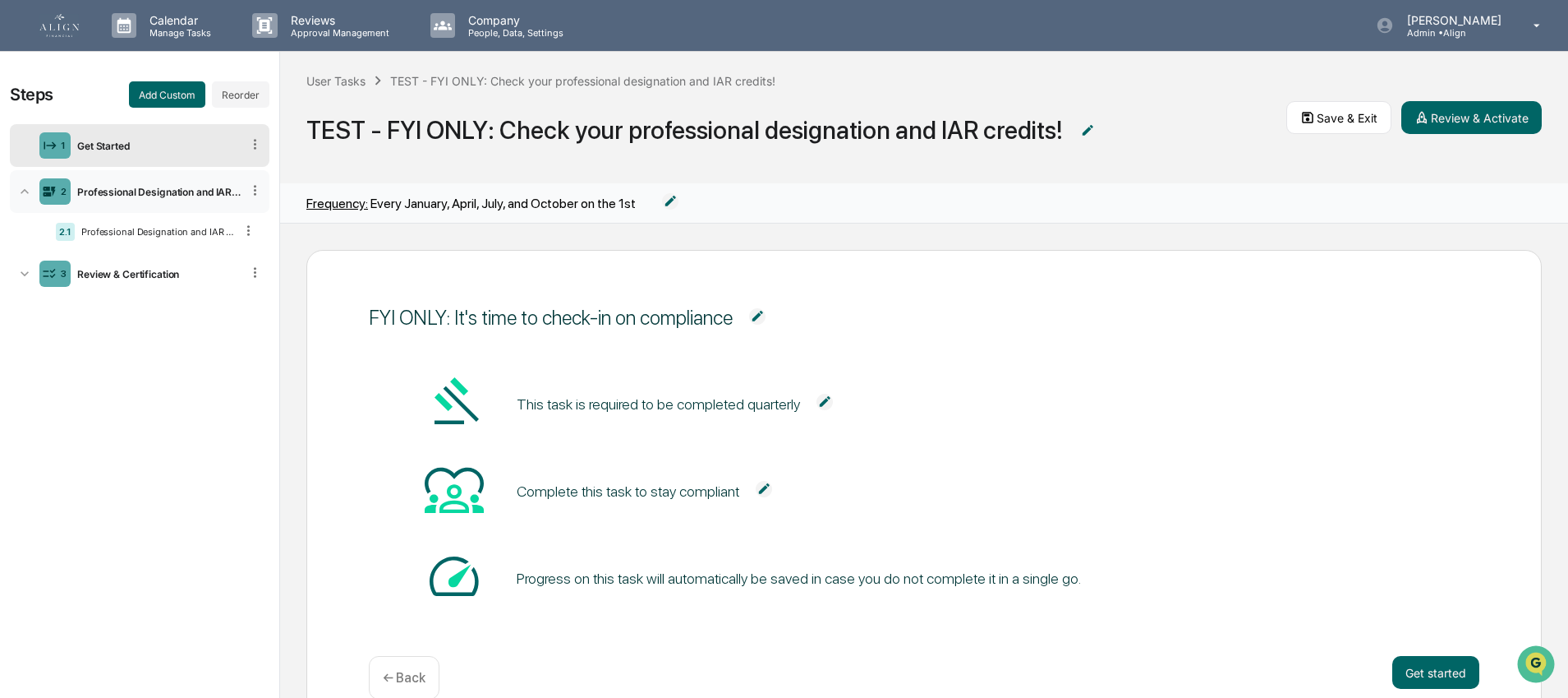
click at [129, 192] on div "Professional Designation and IAR CE Credit Check" at bounding box center [155, 192] width 170 height 12
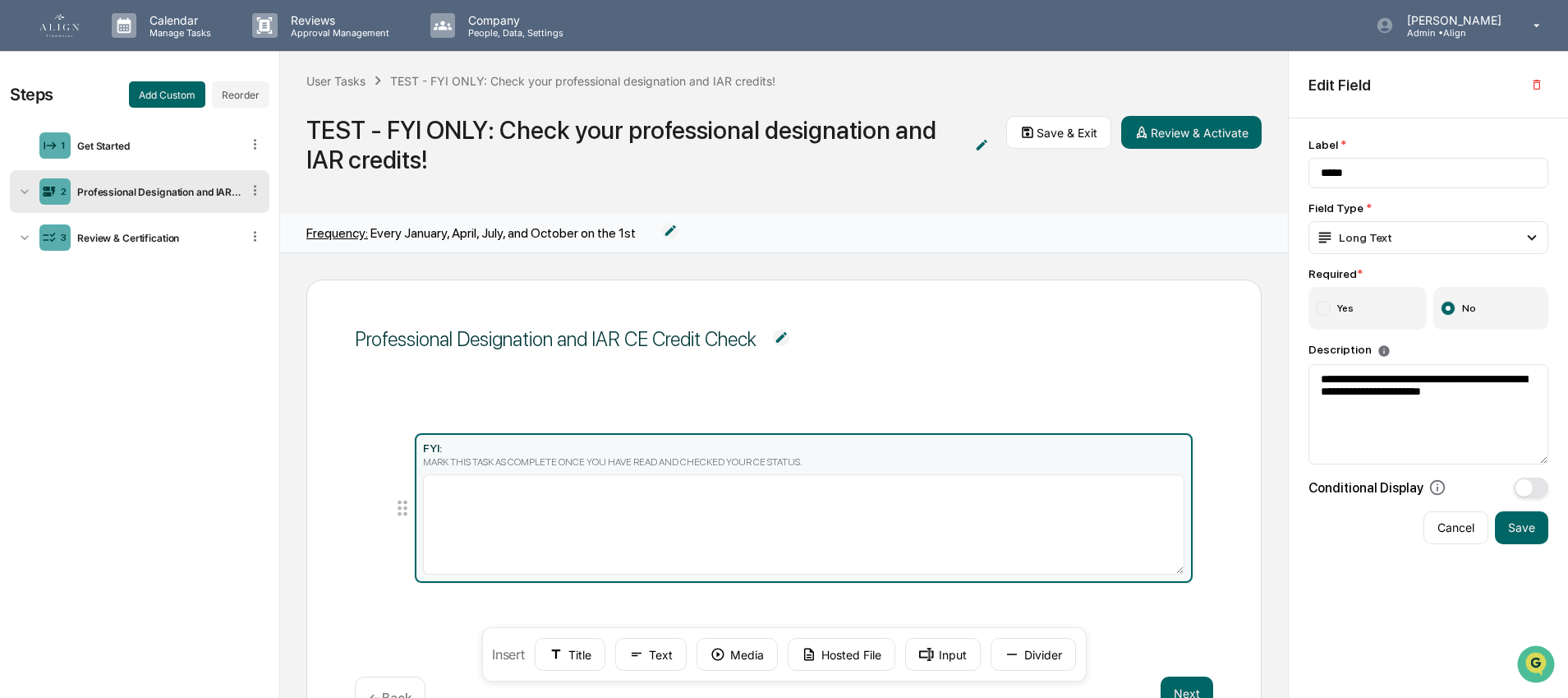
click at [438, 459] on div "MARK THIS TASK AS COMPLETE ONCE YOU HAVE READ AND CHECKED YOUR CE STATUS." at bounding box center [803, 462] width 761 height 11
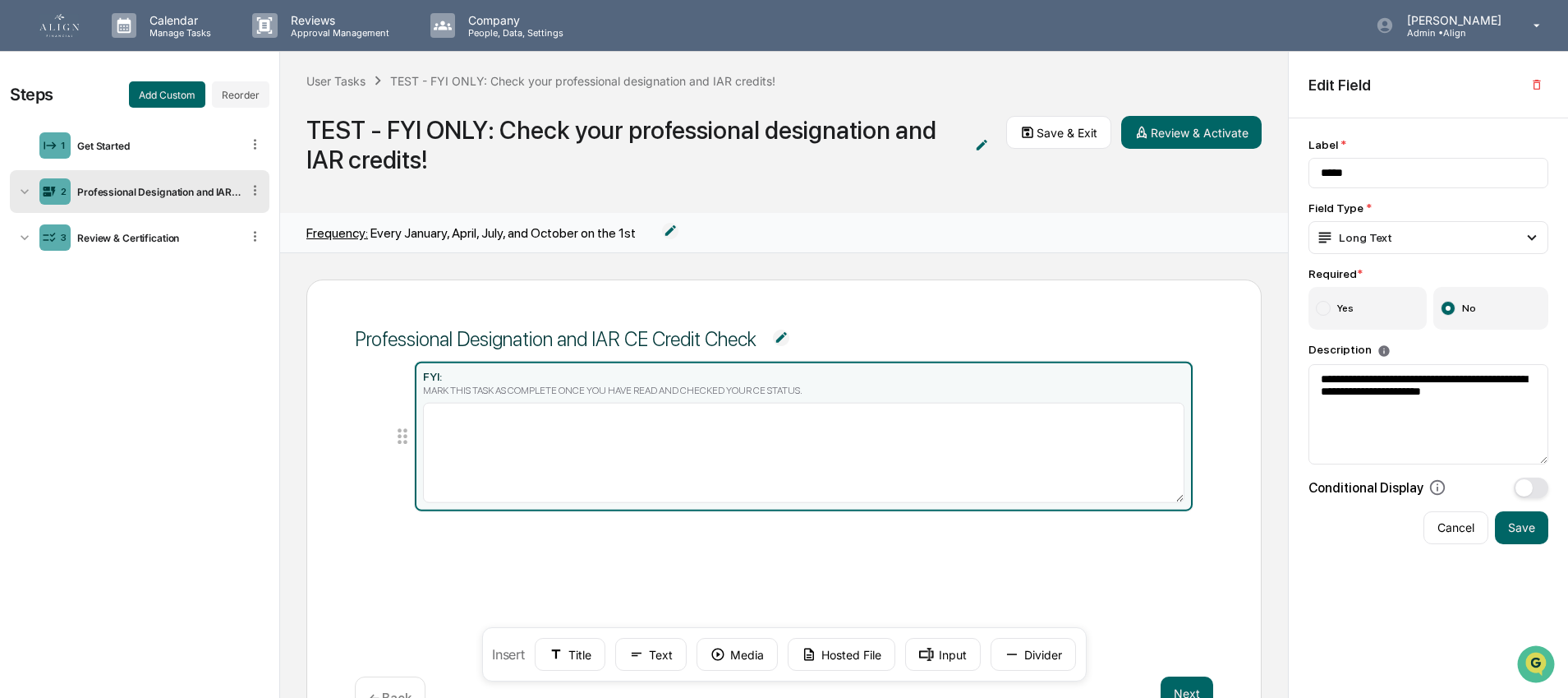
drag, startPoint x: 408, startPoint y: 503, endPoint x: 389, endPoint y: 434, distance: 71.6
click at [389, 434] on ul "FYI: MARK THIS TASK AS COMPLETE ONCE YOU HAVE READ AND CHECKED YOUR CE STATUS." at bounding box center [784, 507] width 819 height 151
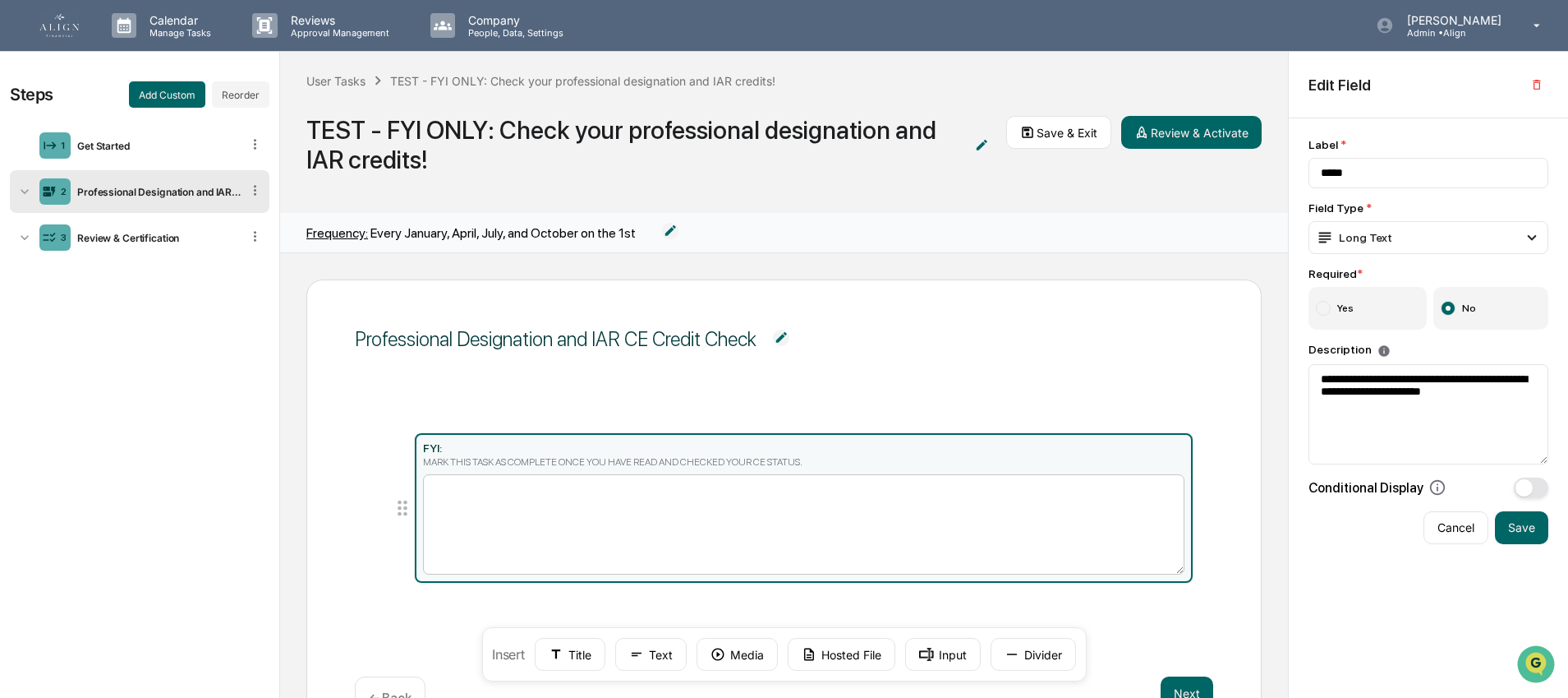
scroll to position [46, 0]
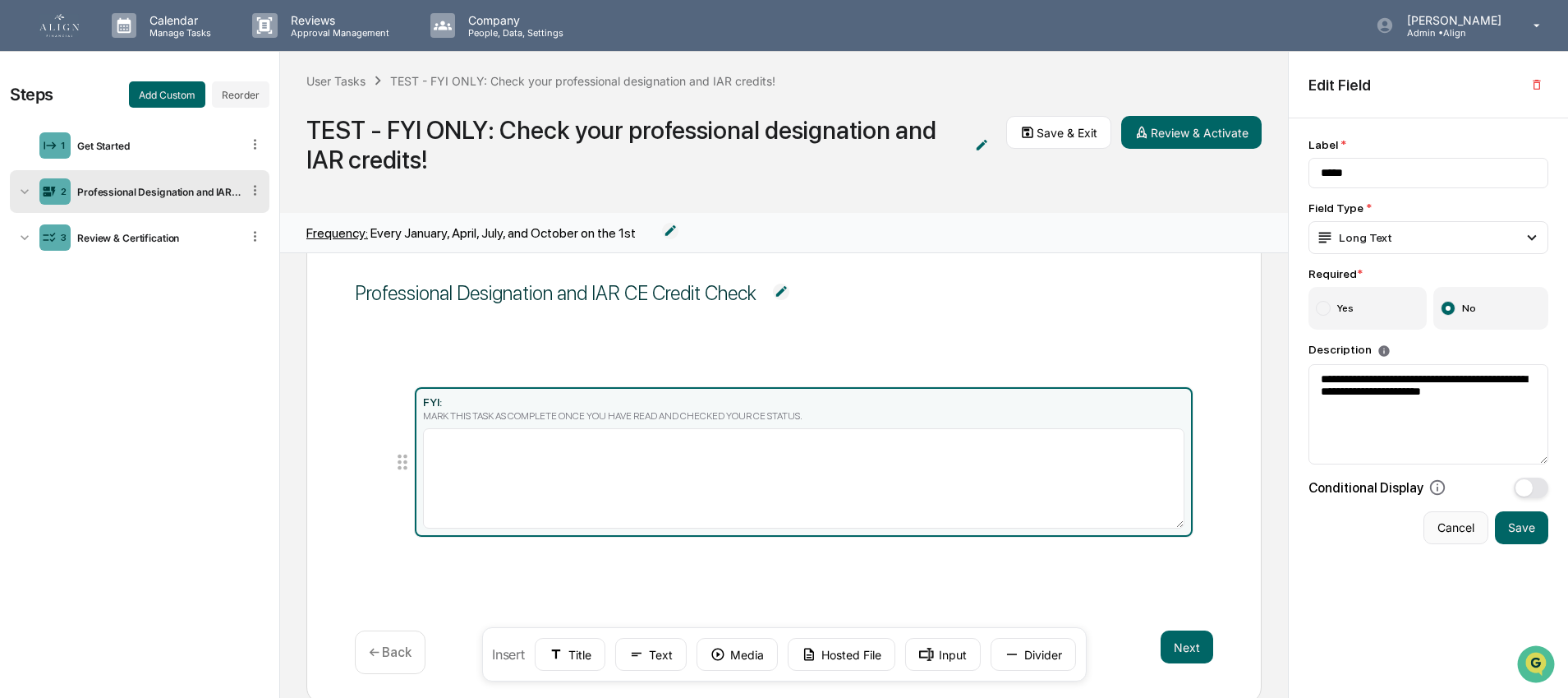
click at [1464, 538] on button "Cancel" at bounding box center [1455, 527] width 64 height 33
click at [1468, 533] on button "Cancel" at bounding box center [1455, 527] width 64 height 33
click at [1537, 83] on icon "button" at bounding box center [1537, 84] width 13 height 13
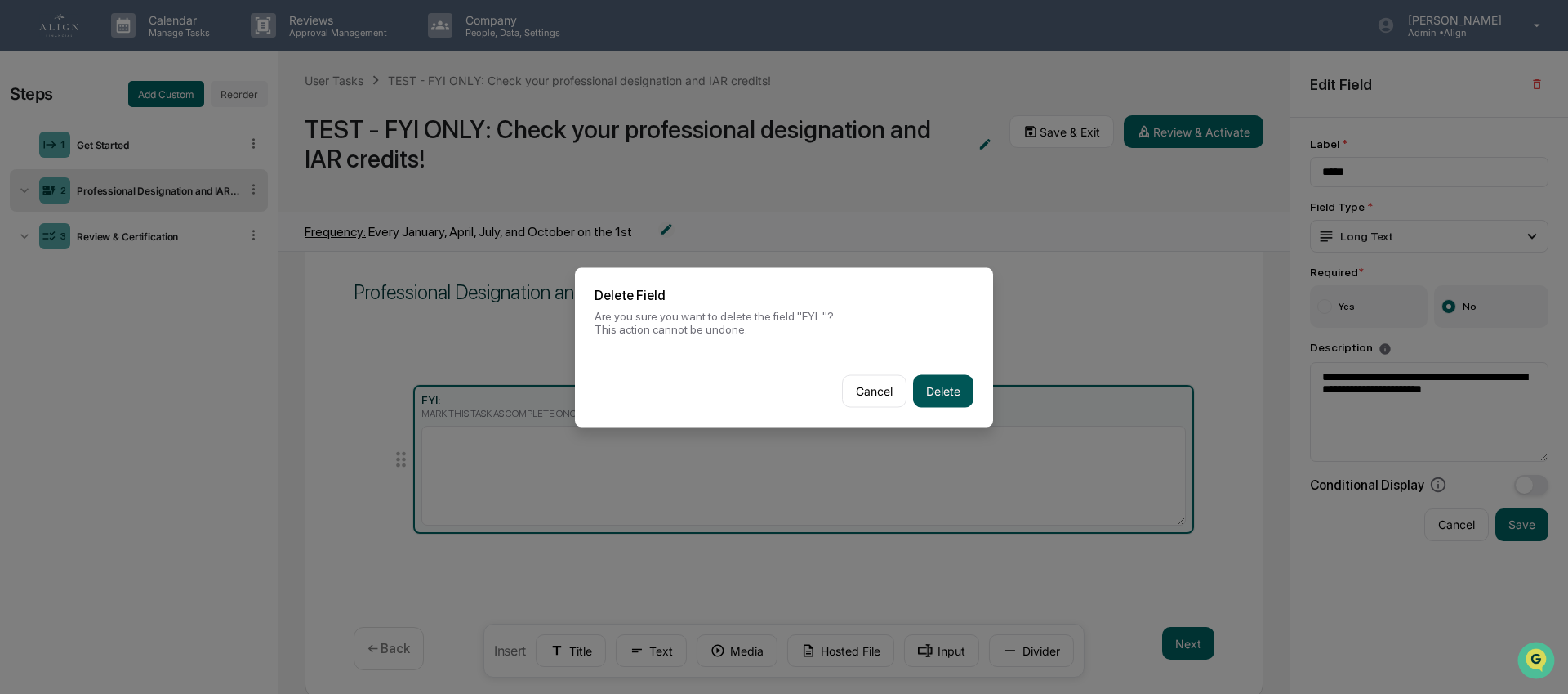
click at [937, 400] on button "Delete" at bounding box center [944, 390] width 60 height 33
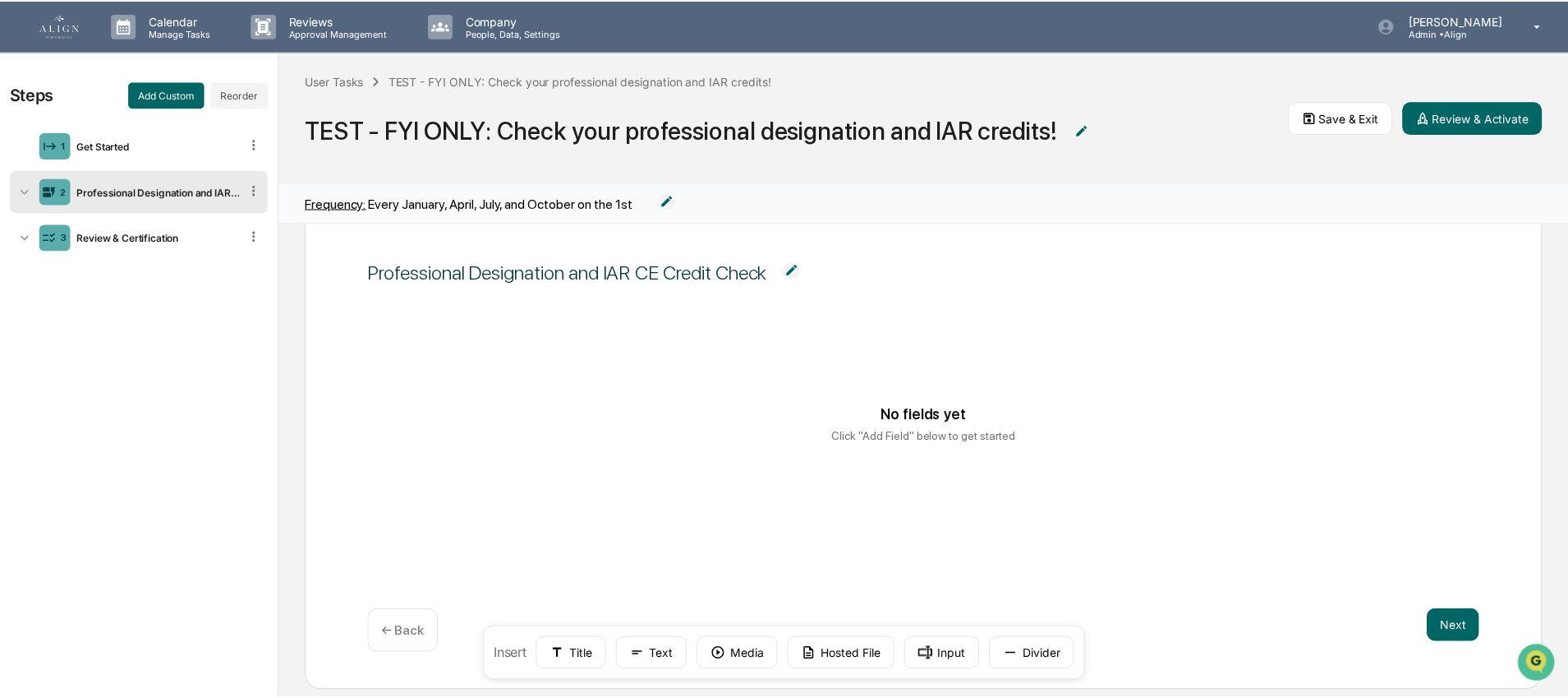
scroll to position [54, 0]
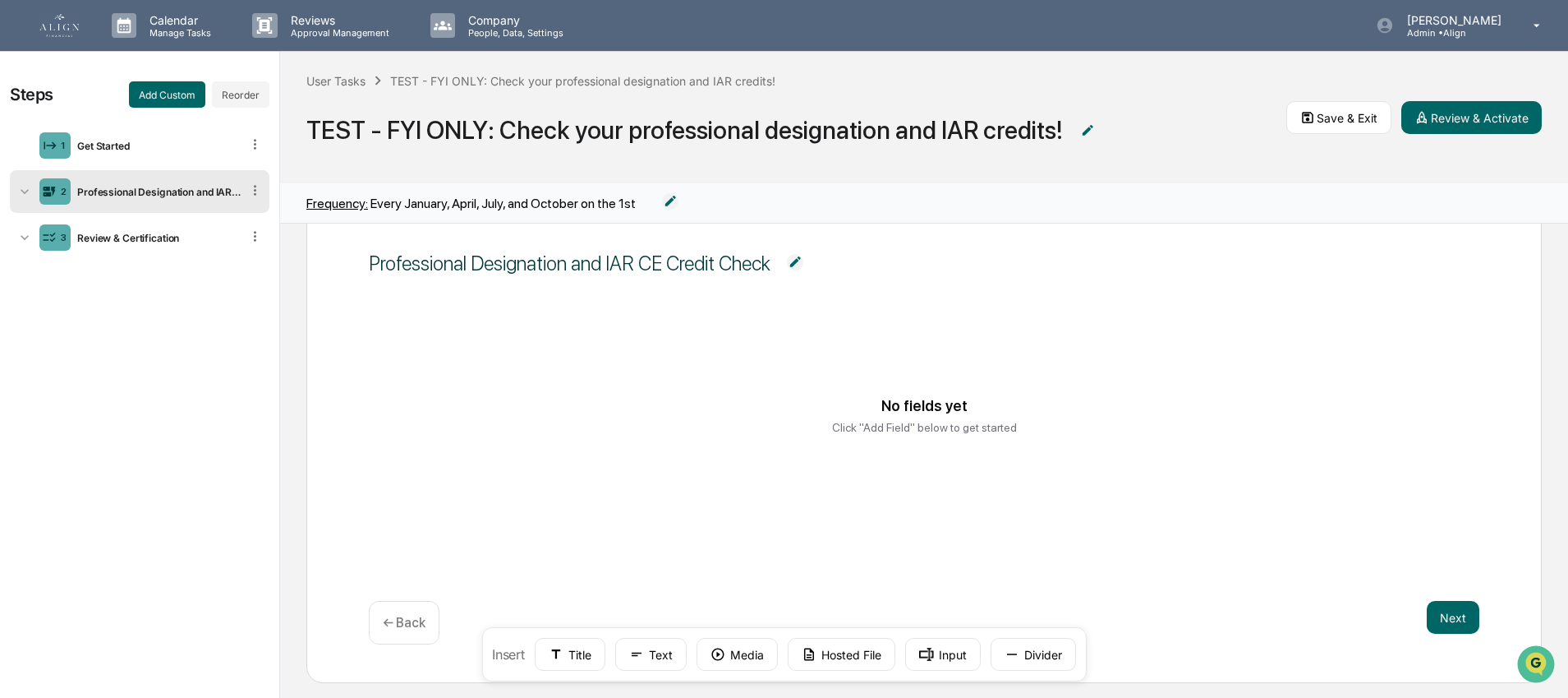
click at [873, 426] on div "Click "Add Field" below to get started" at bounding box center [924, 428] width 185 height 13
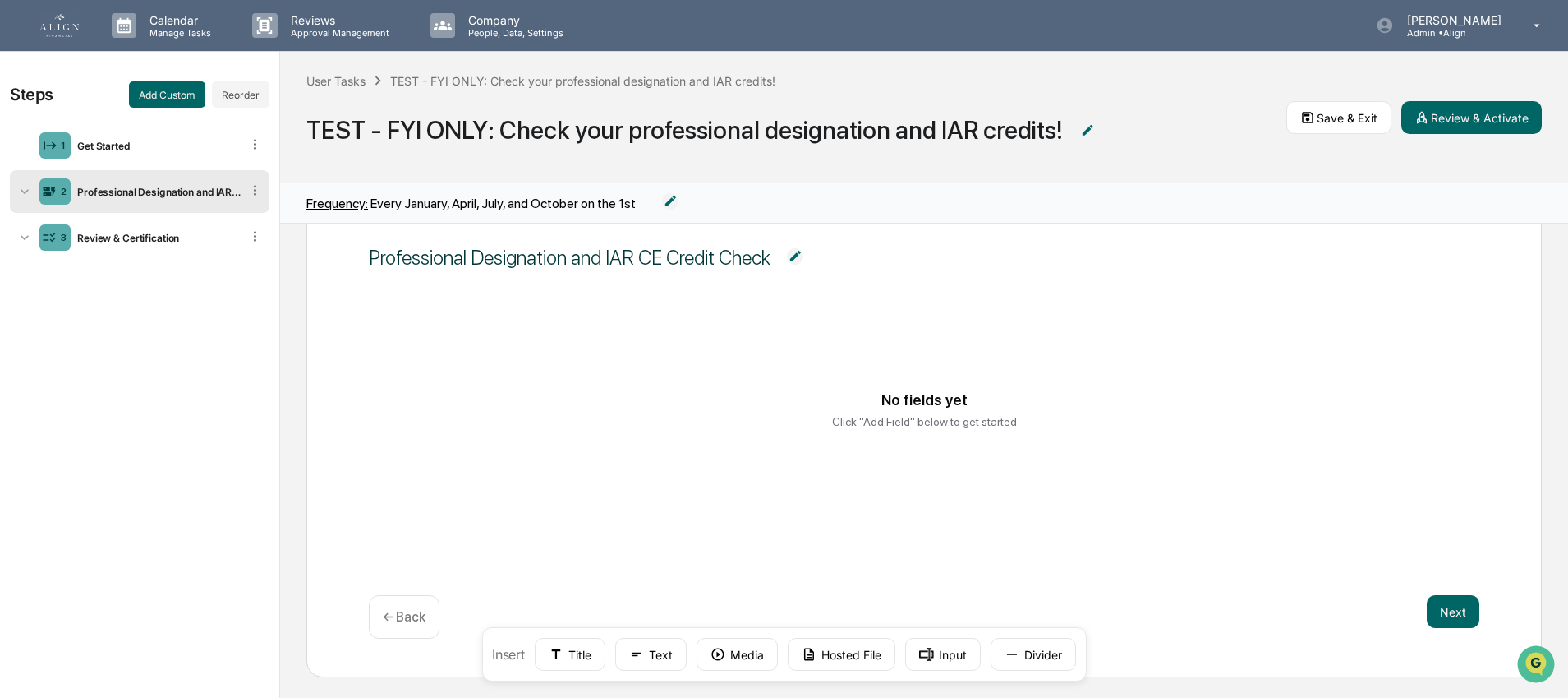
scroll to position [63, 0]
click at [661, 655] on button "Text" at bounding box center [650, 653] width 71 height 33
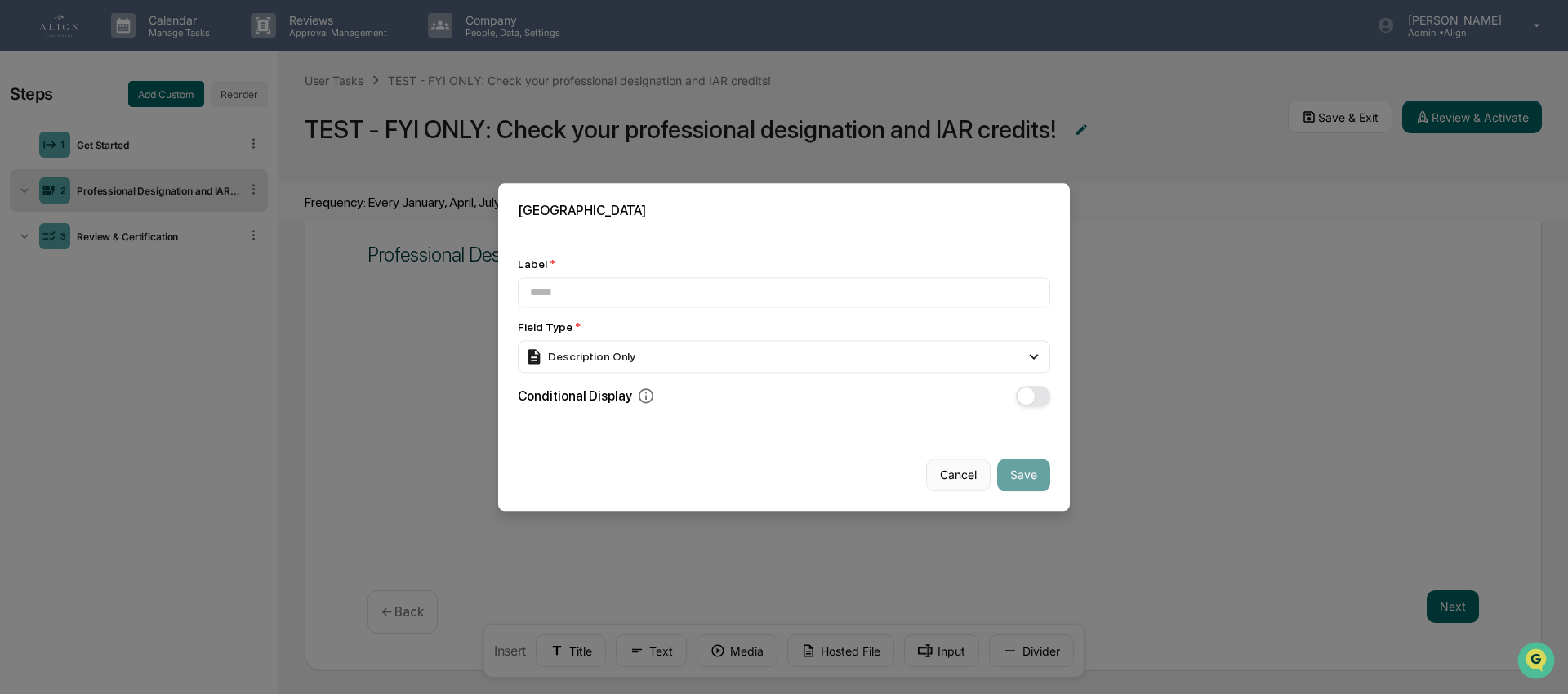
click at [955, 471] on button "Cancel" at bounding box center [958, 474] width 64 height 33
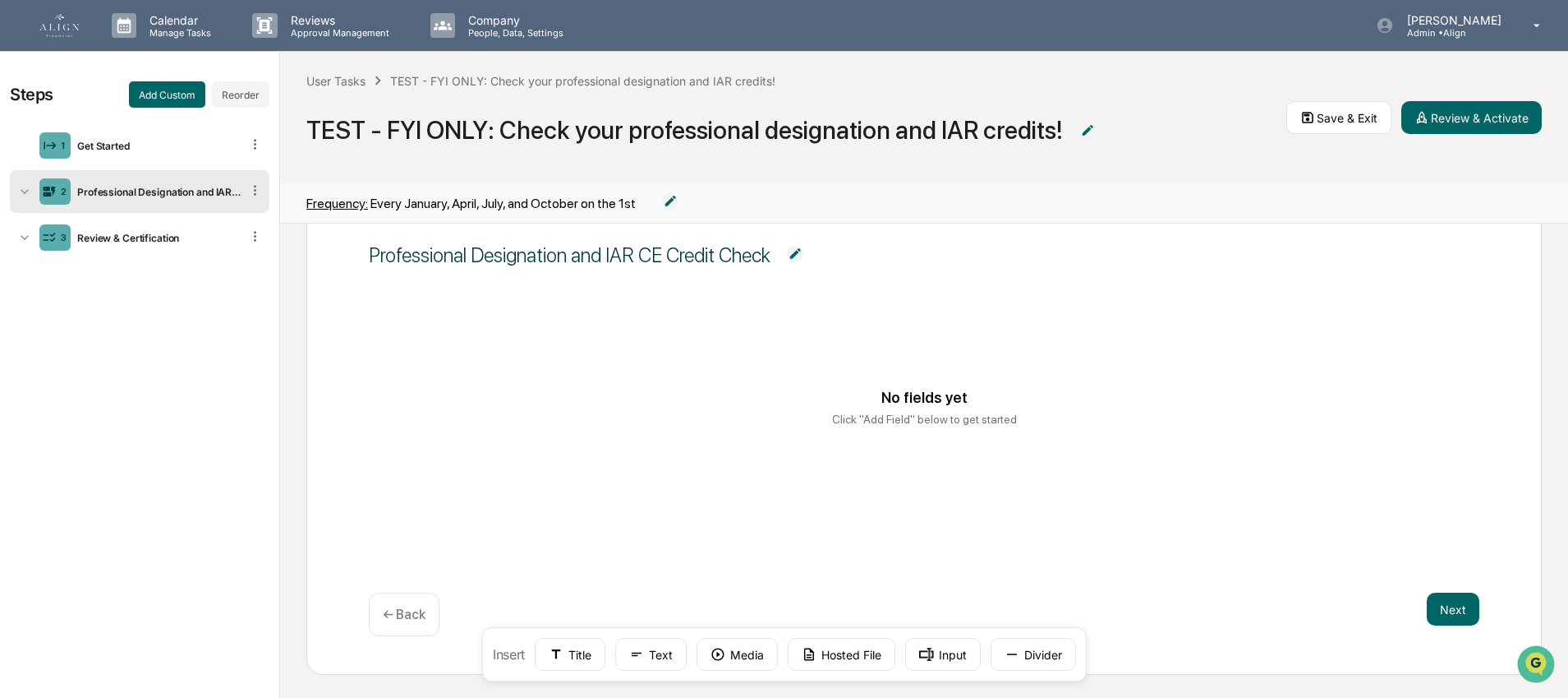
click at [255, 183] on icon at bounding box center [255, 190] width 15 height 15
click at [249, 214] on div "Delete" at bounding box center [235, 213] width 54 height 27
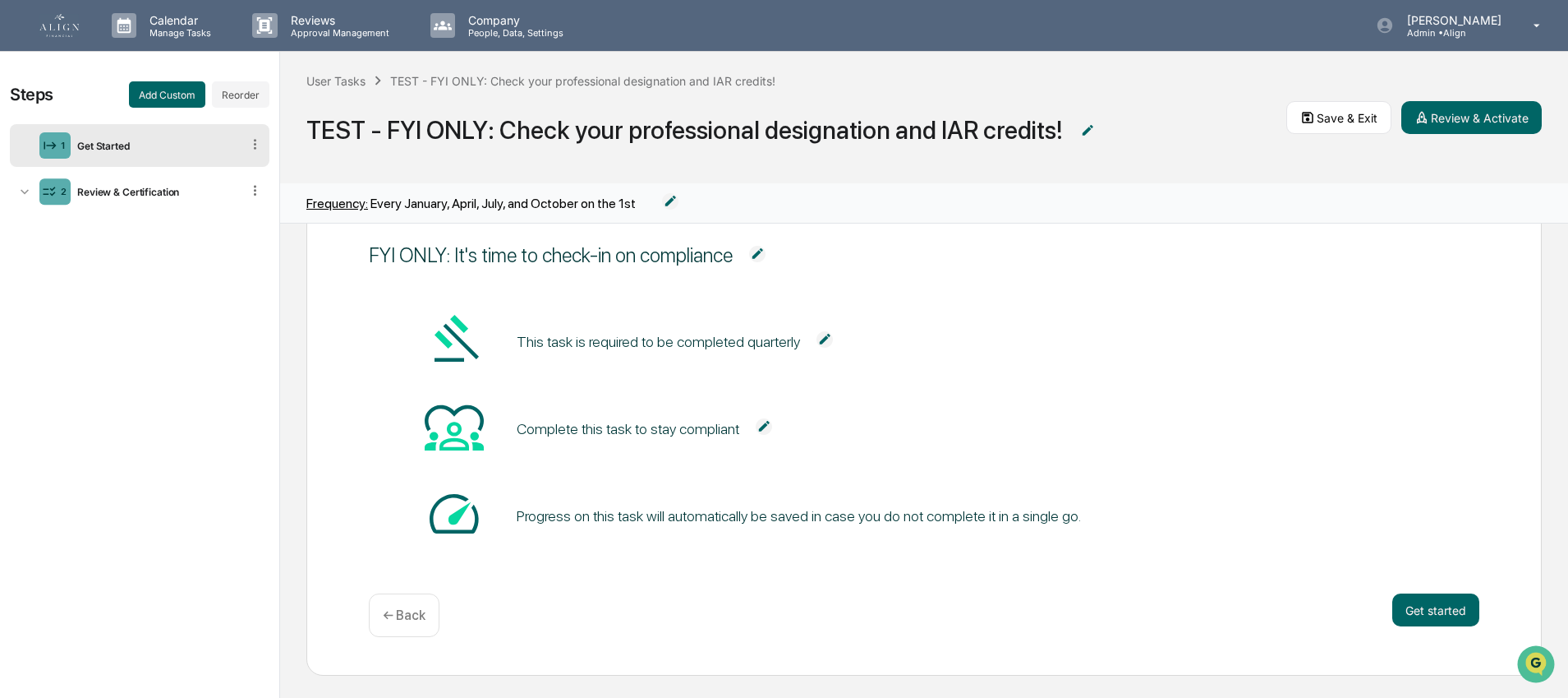
click at [138, 148] on div "Get Started" at bounding box center [155, 145] width 170 height 12
click at [134, 187] on div "Review & Certification" at bounding box center [155, 192] width 170 height 12
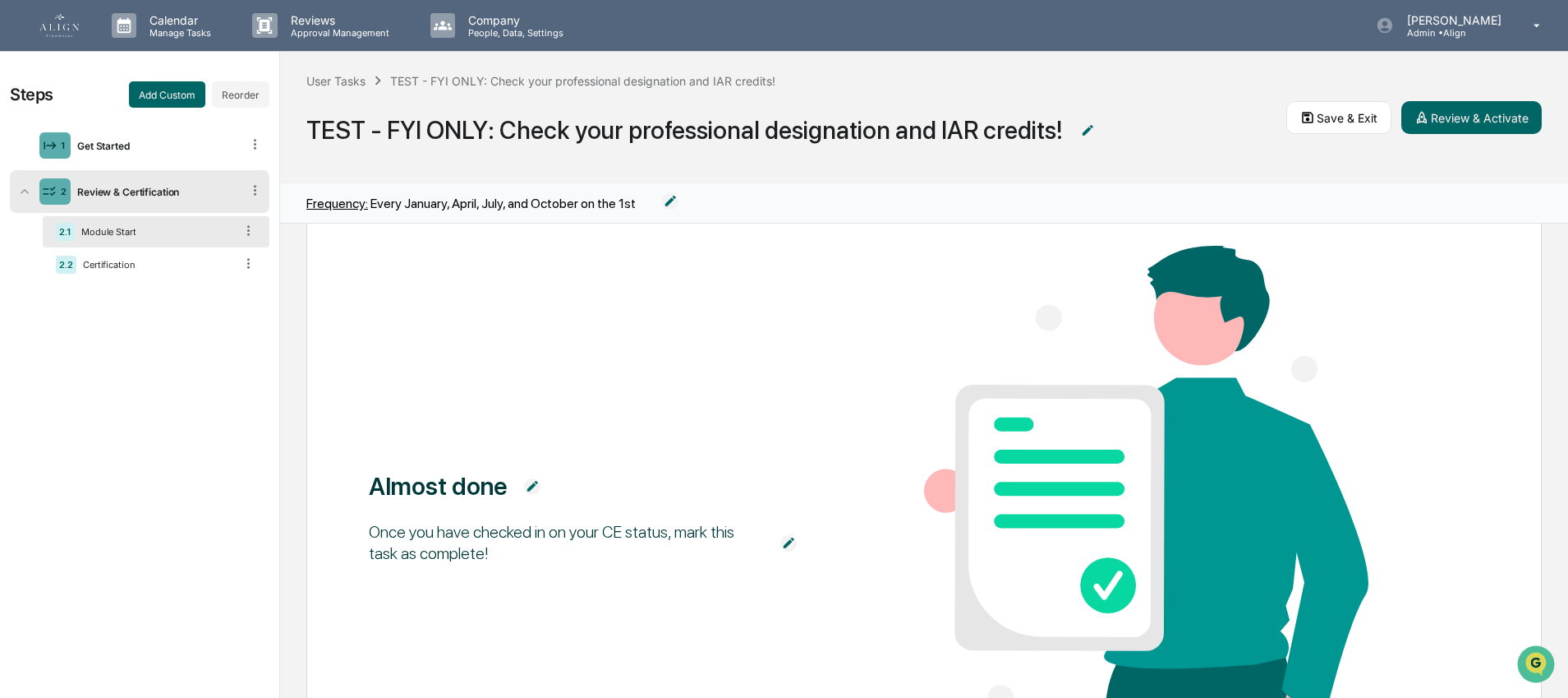
scroll to position [0, 0]
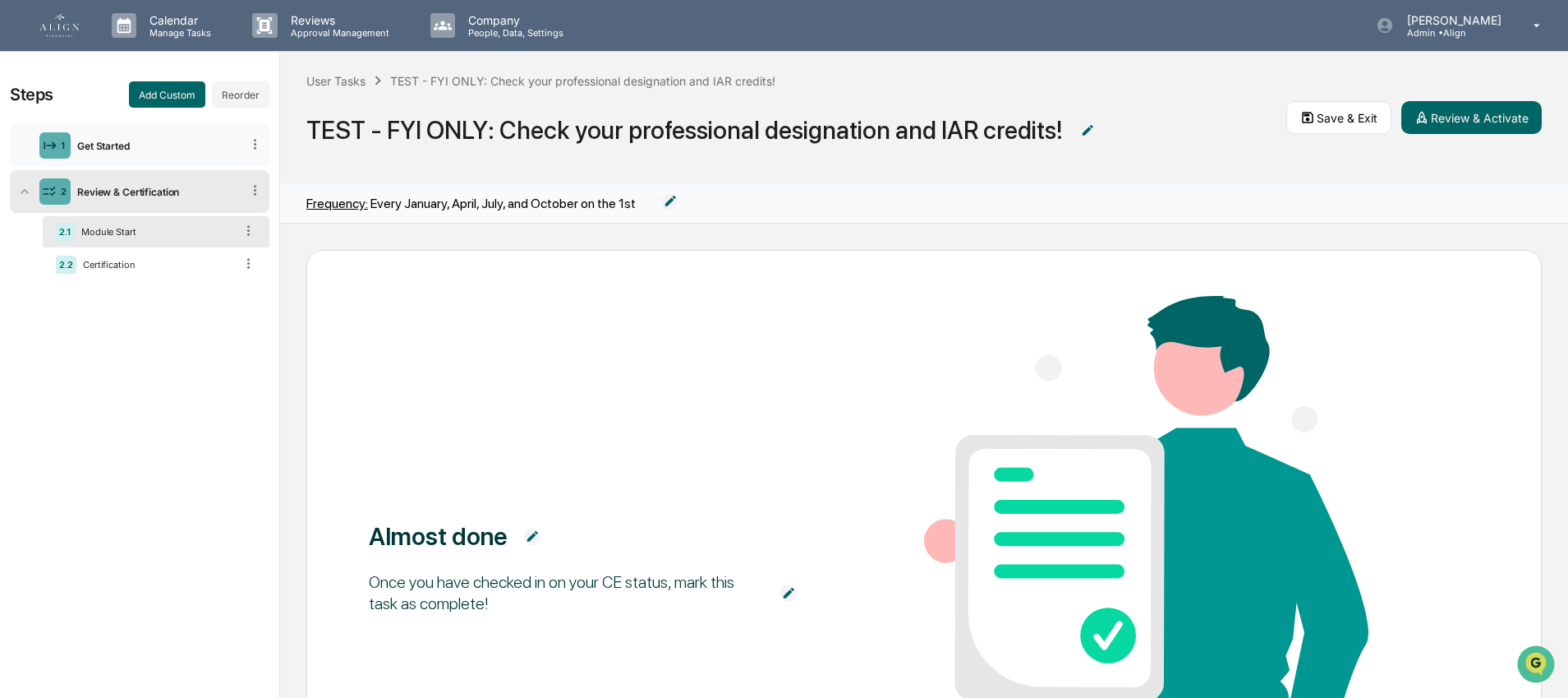
click at [172, 142] on div "Get Started" at bounding box center [155, 145] width 170 height 12
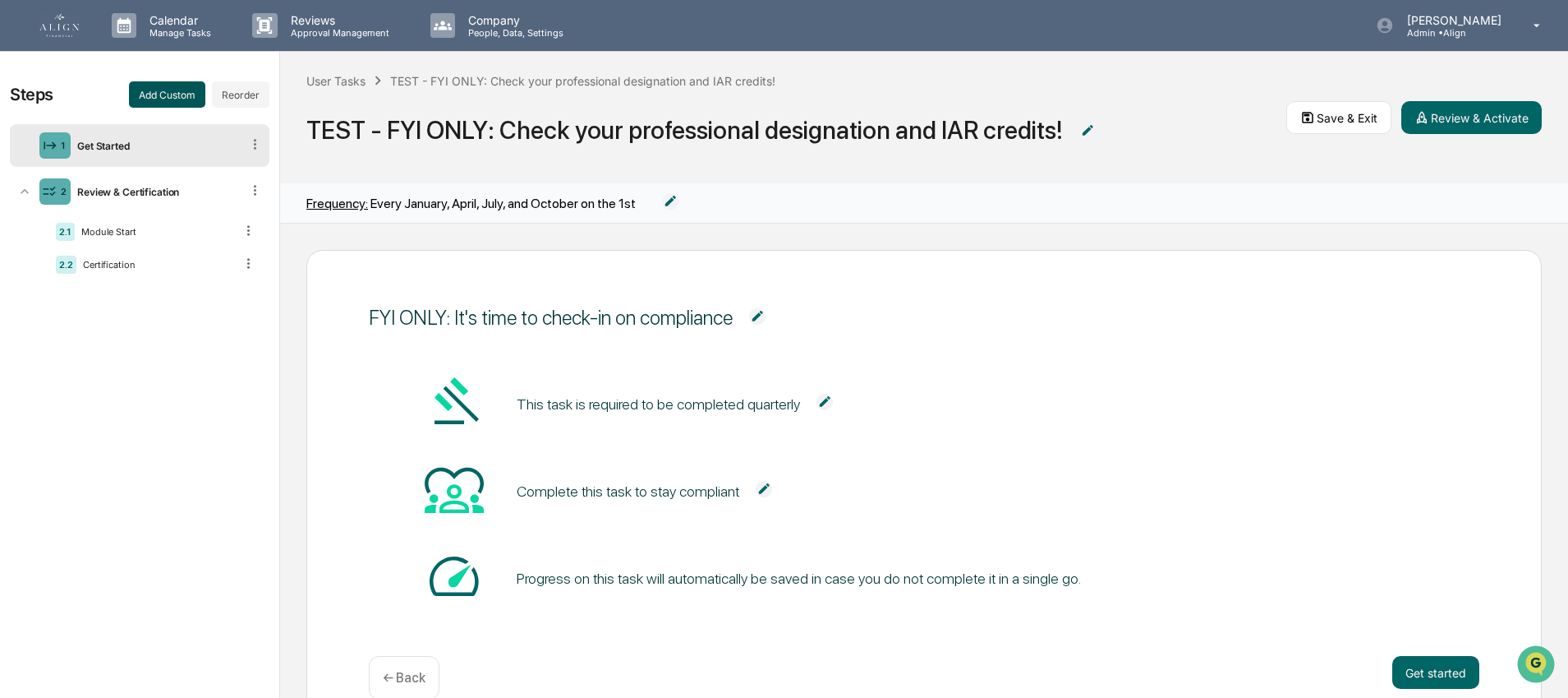
click at [190, 99] on button "Add Custom" at bounding box center [167, 95] width 77 height 27
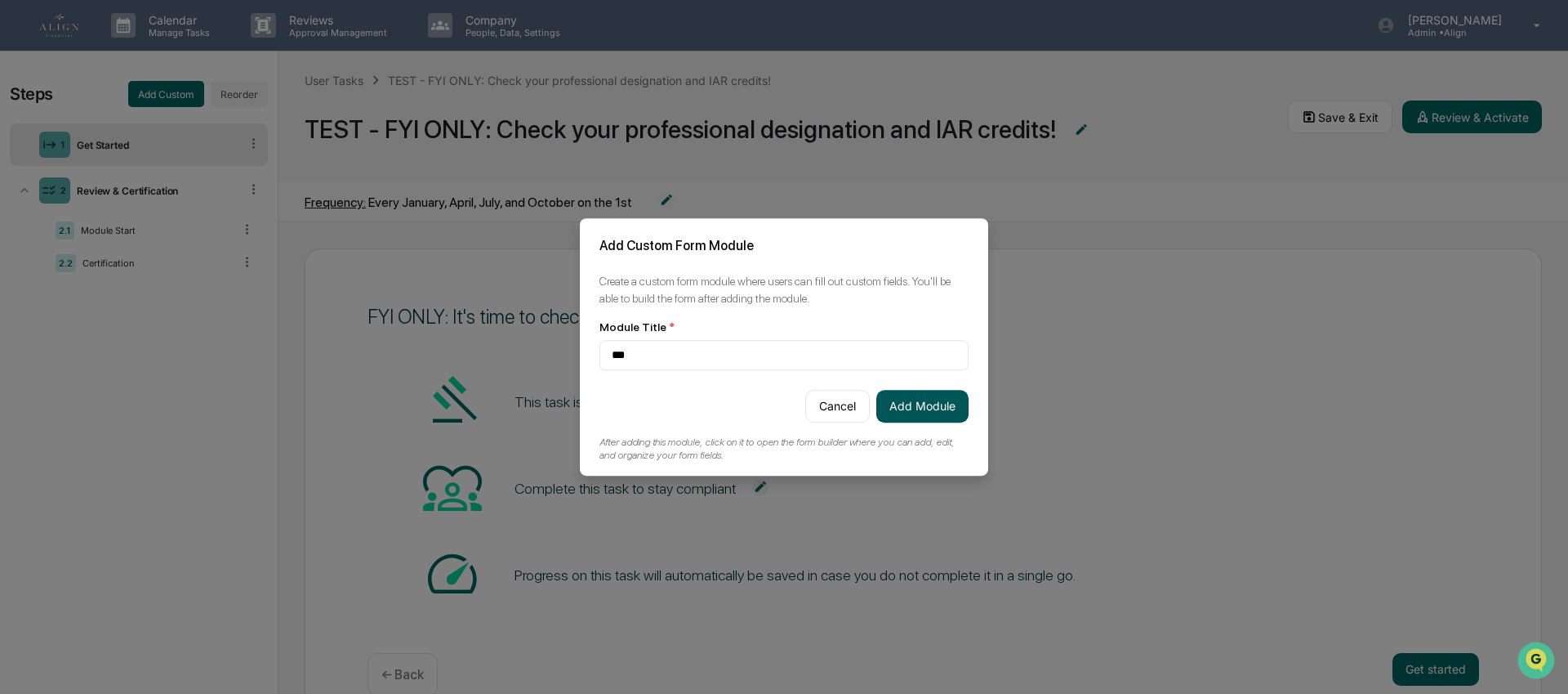
type input "***"
click at [933, 404] on button "Add Module" at bounding box center [923, 405] width 92 height 33
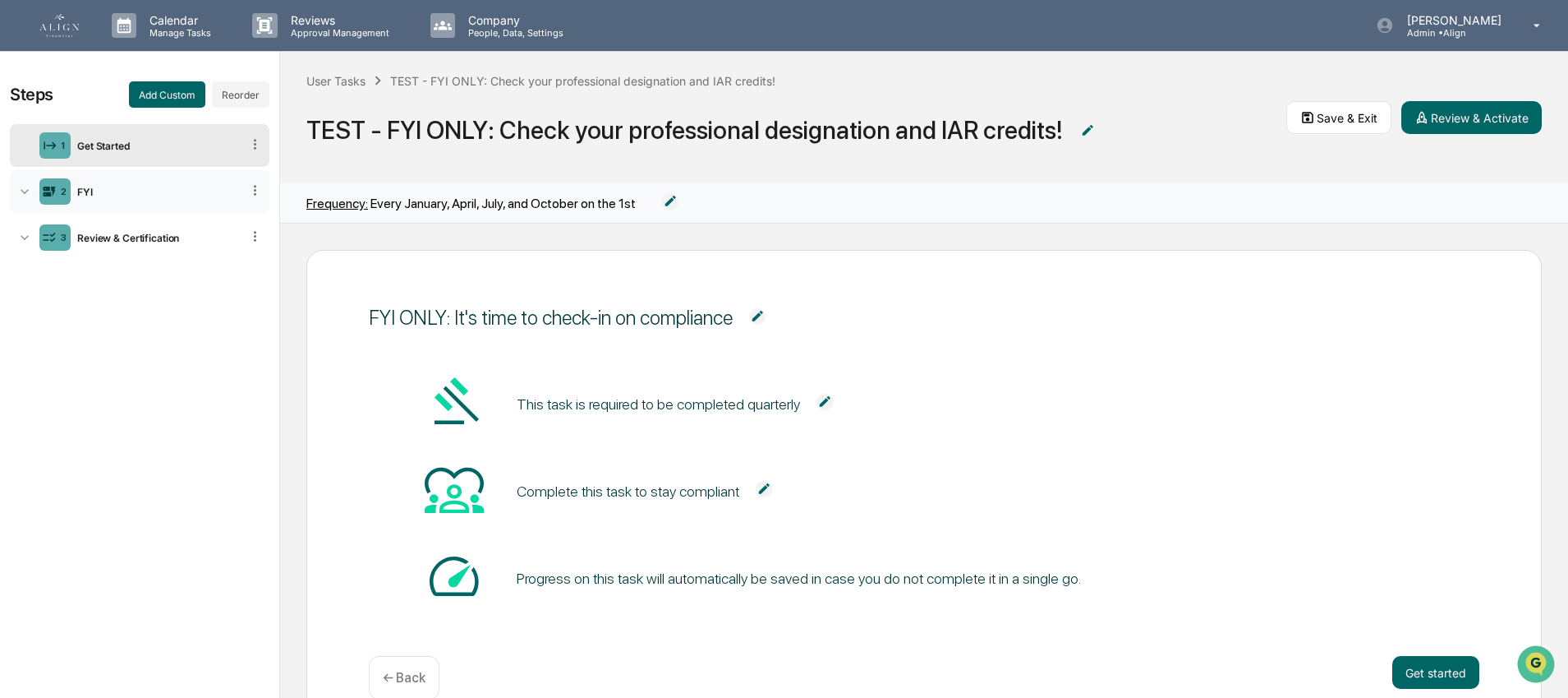
click at [108, 181] on div "2 FYI" at bounding box center [139, 191] width 260 height 43
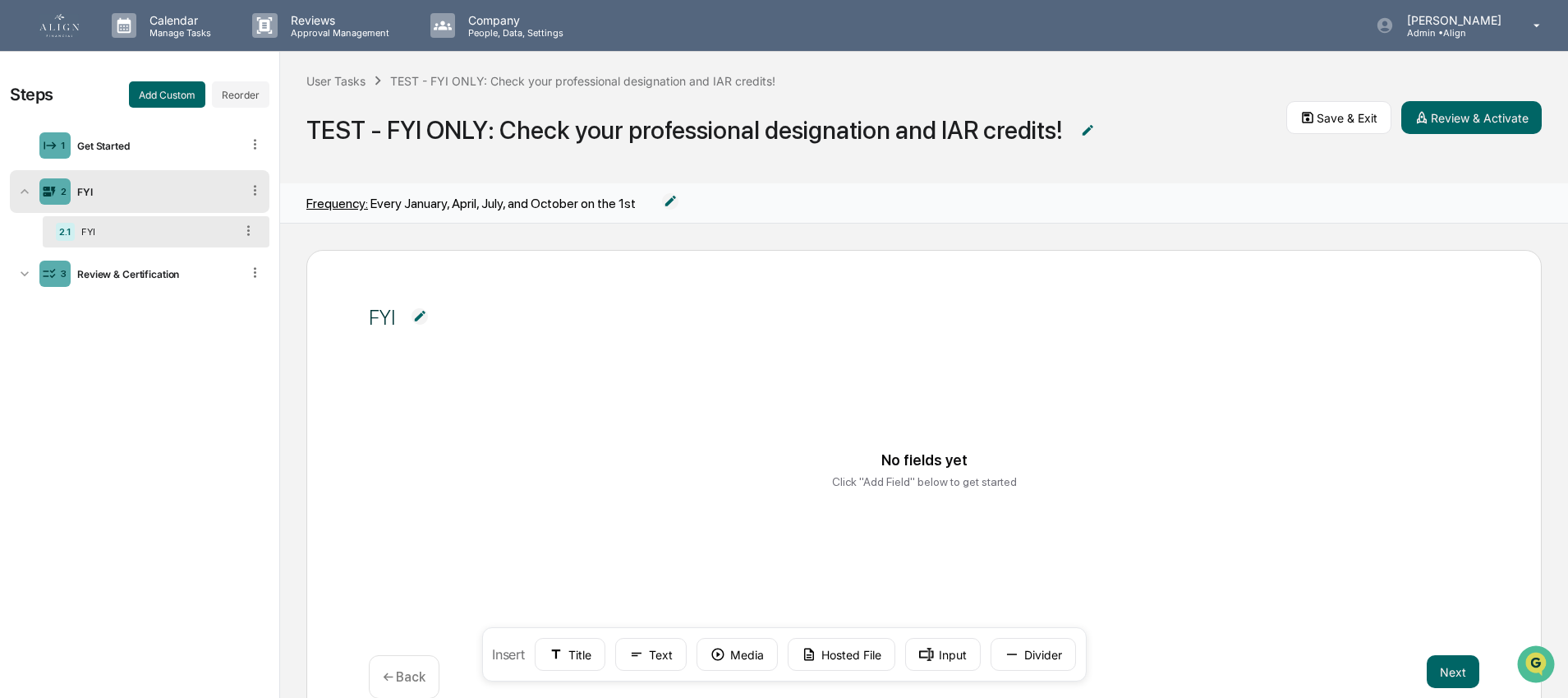
click at [395, 317] on span at bounding box center [420, 318] width 49 height 20
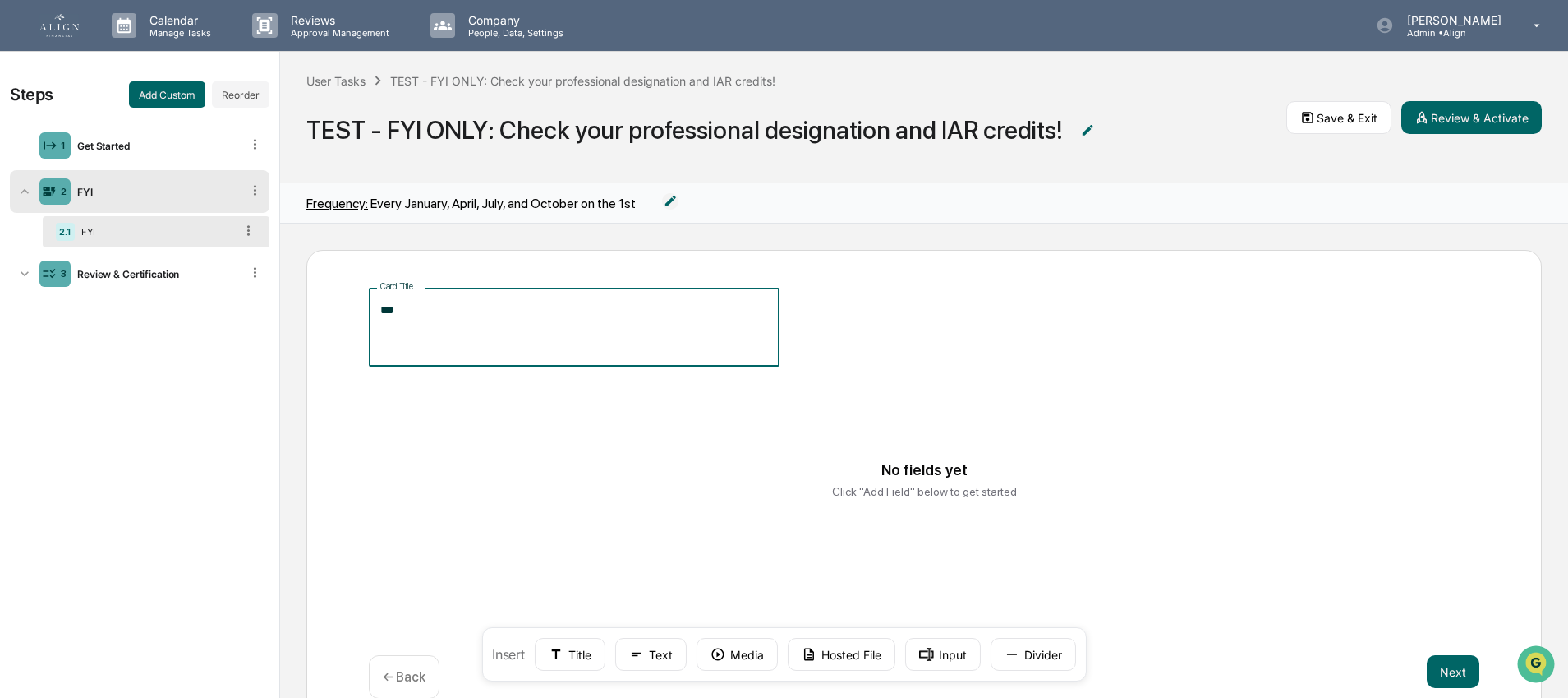
click at [421, 310] on textarea "***" at bounding box center [574, 327] width 388 height 52
type textarea "**********"
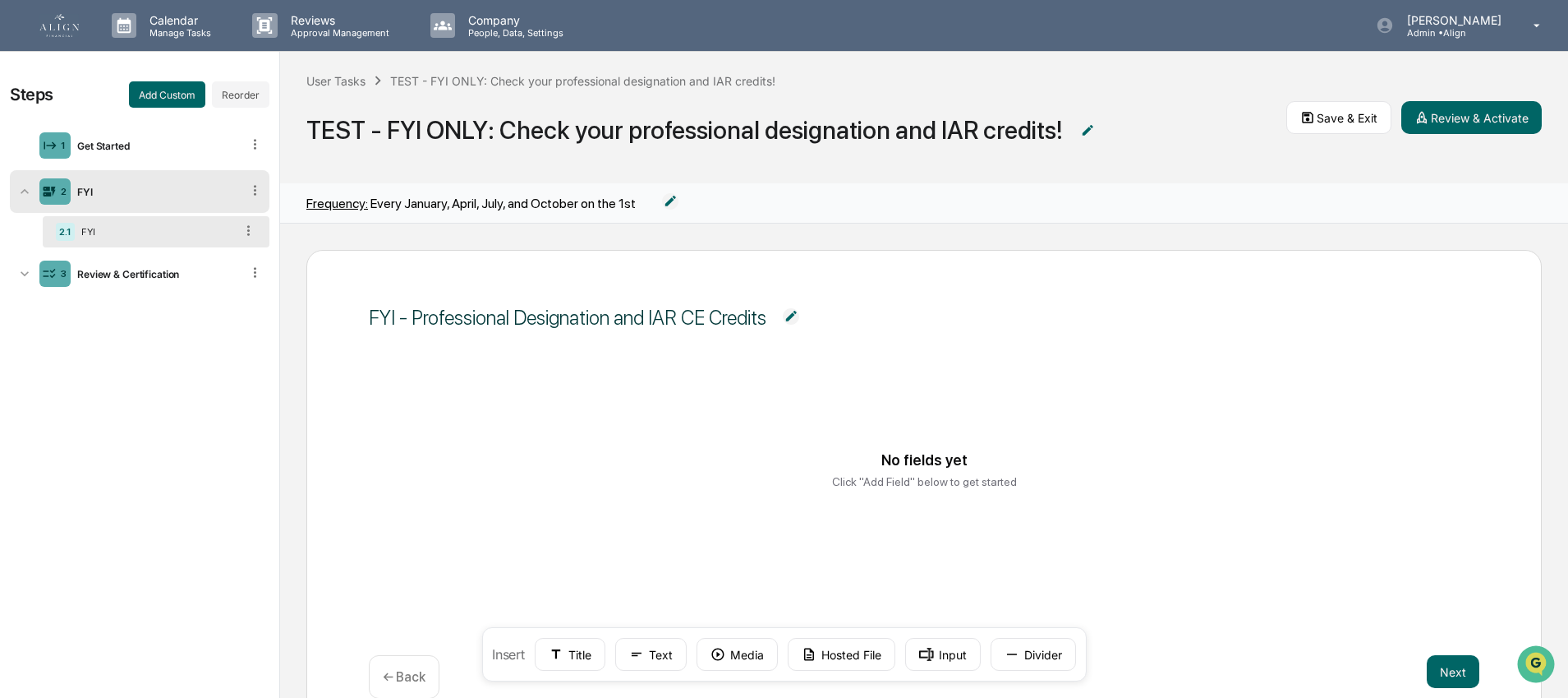
click at [851, 453] on div "No fields yet Click "Add Field" below to get started" at bounding box center [924, 470] width 1071 height 123
click at [636, 651] on icon at bounding box center [637, 654] width 15 height 15
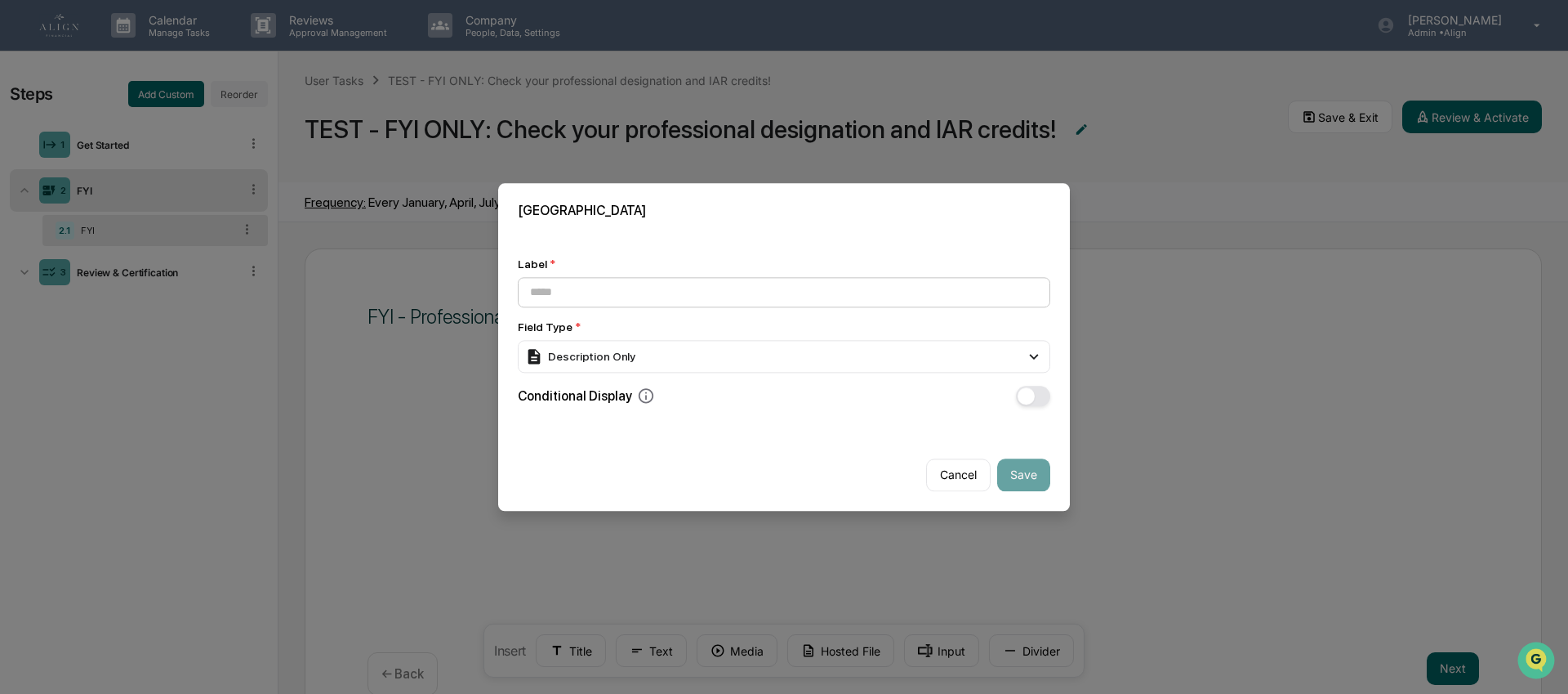
click at [607, 300] on input at bounding box center [784, 292] width 533 height 30
type input "***"
click at [1015, 476] on button "Save" at bounding box center [1024, 474] width 53 height 33
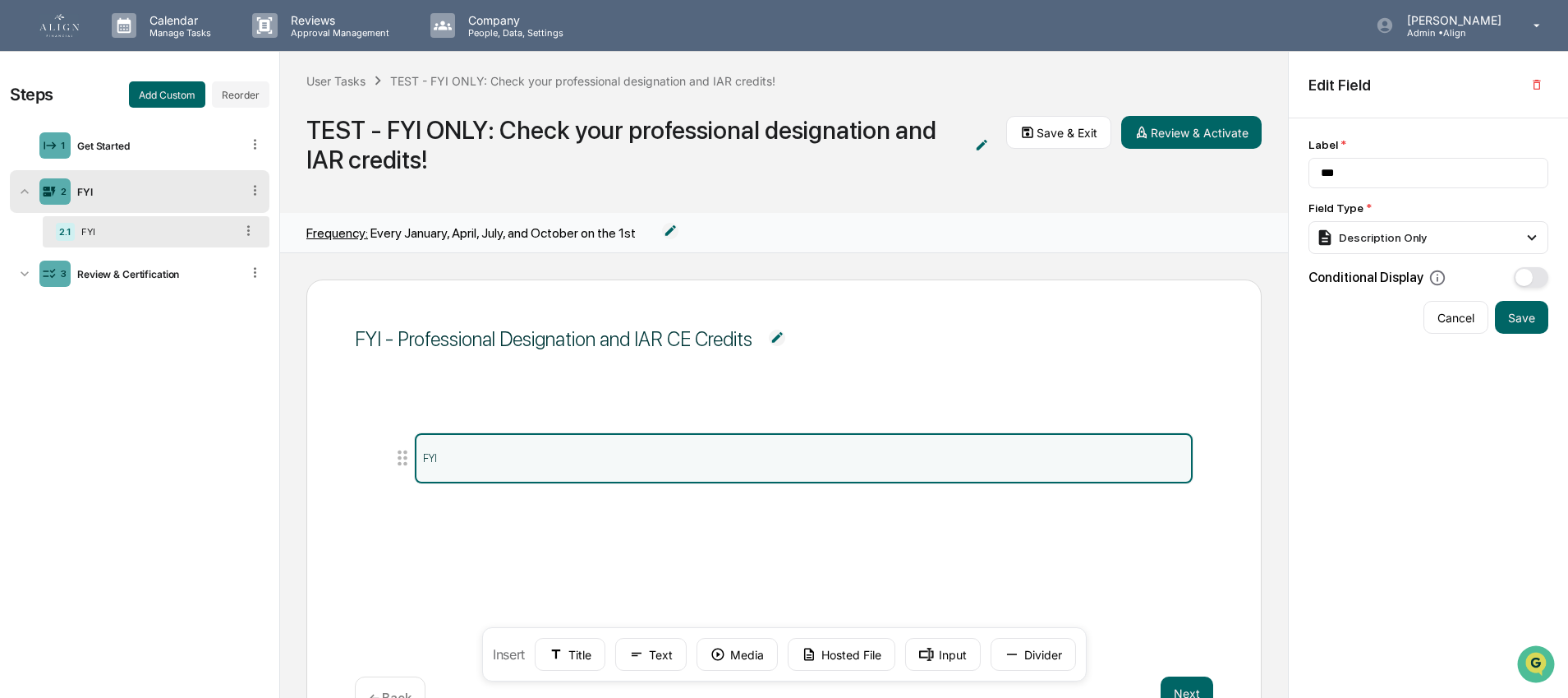
click at [811, 458] on p "FYI" at bounding box center [803, 457] width 761 height 12
click at [789, 457] on p "FYI" at bounding box center [803, 457] width 761 height 12
click at [1539, 284] on button "button" at bounding box center [1531, 278] width 34 height 21
click at [1539, 284] on span "button" at bounding box center [1538, 277] width 17 height 17
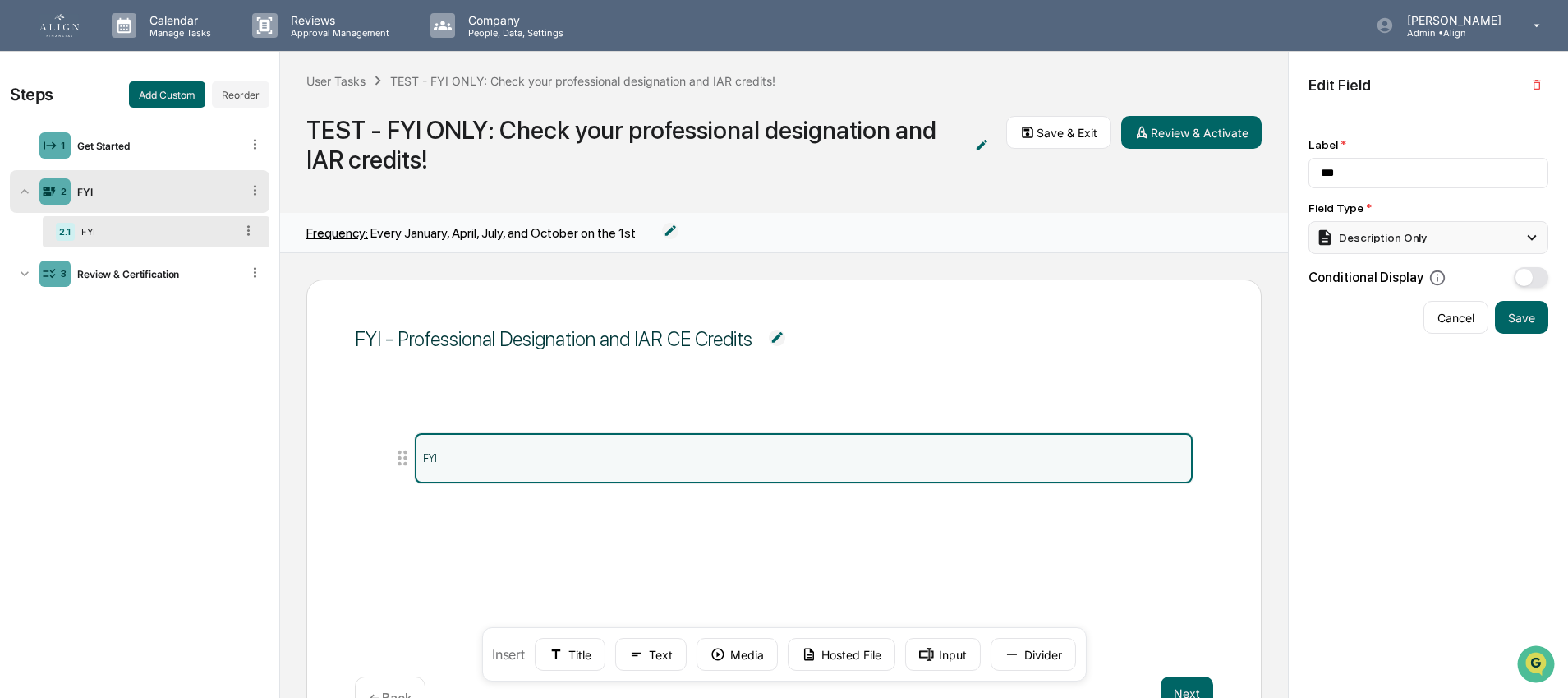
click at [1392, 230] on div "Description Only" at bounding box center [1371, 237] width 111 height 18
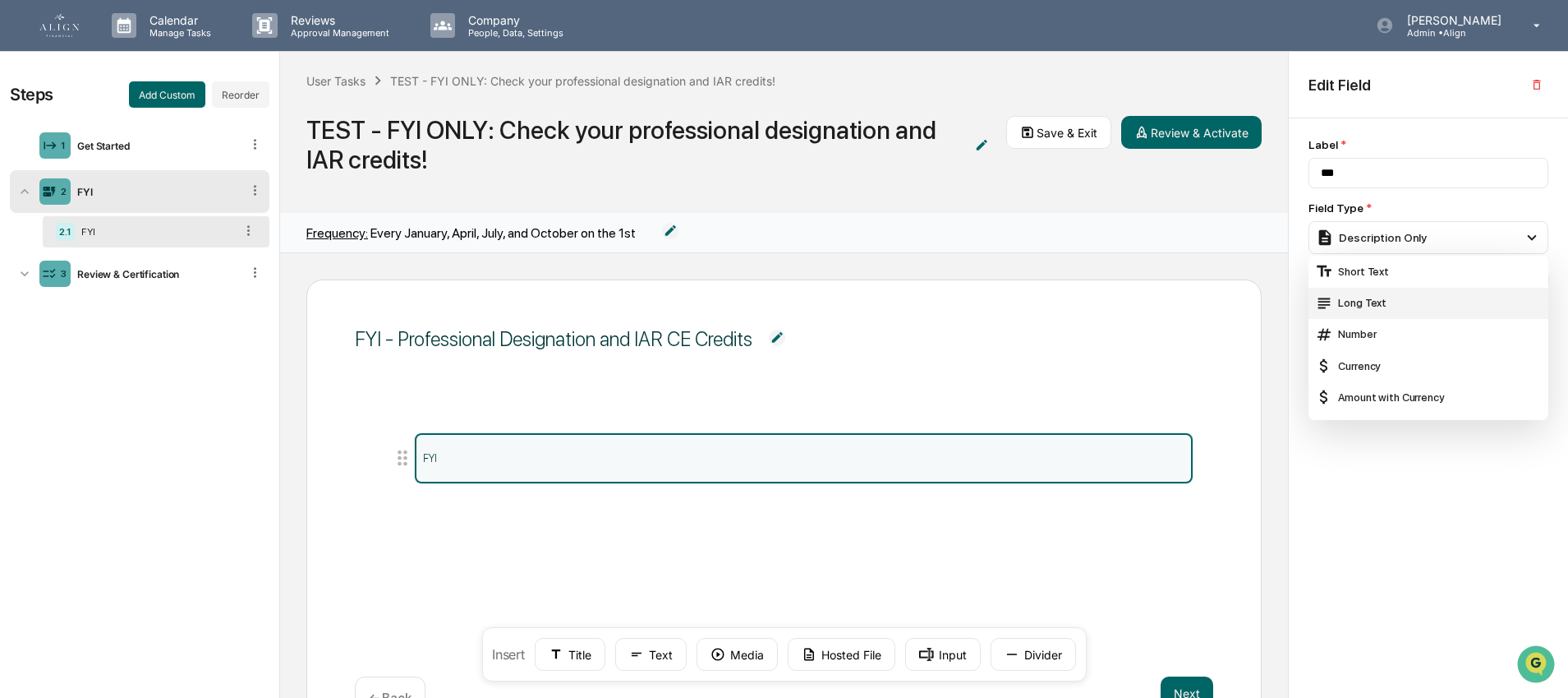
click at [1379, 294] on div "Long Text" at bounding box center [1428, 303] width 240 height 31
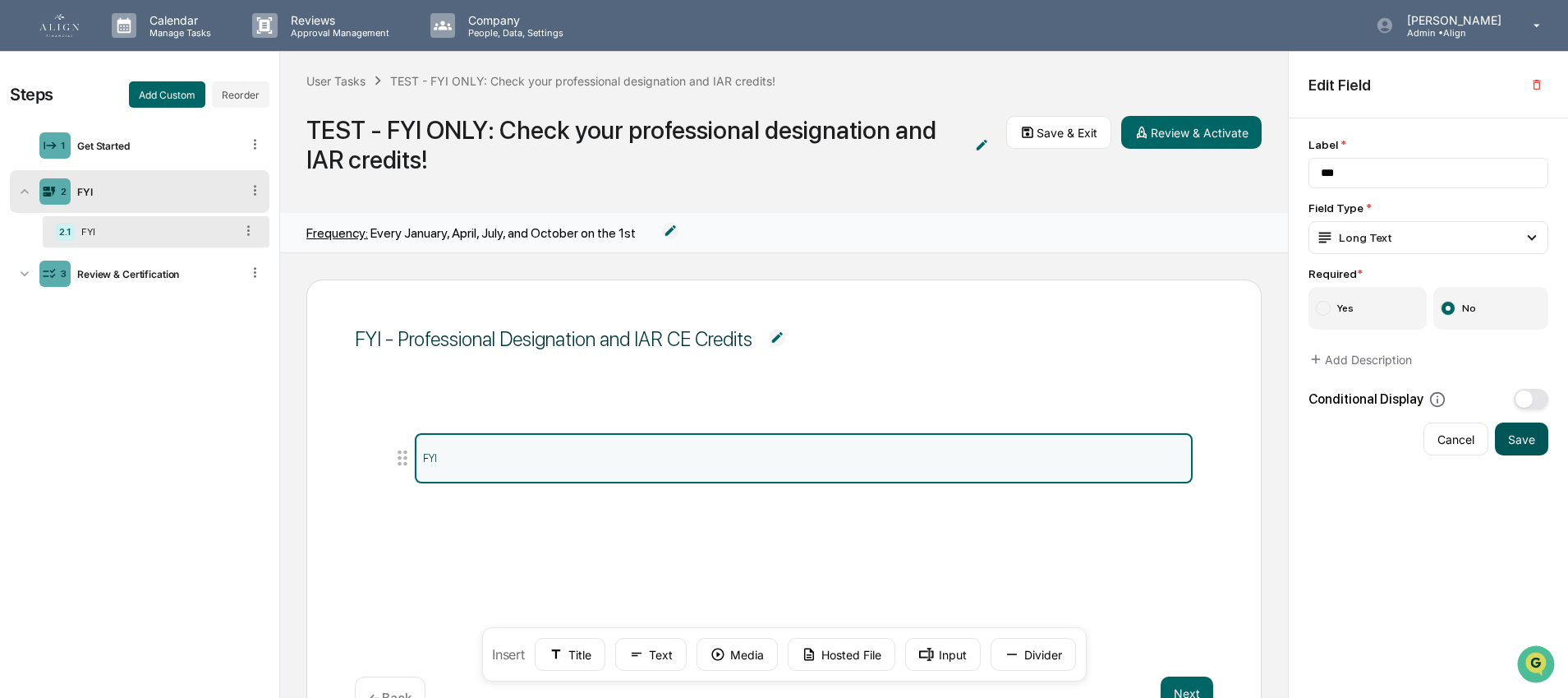
click at [1545, 449] on button "Save" at bounding box center [1522, 438] width 53 height 33
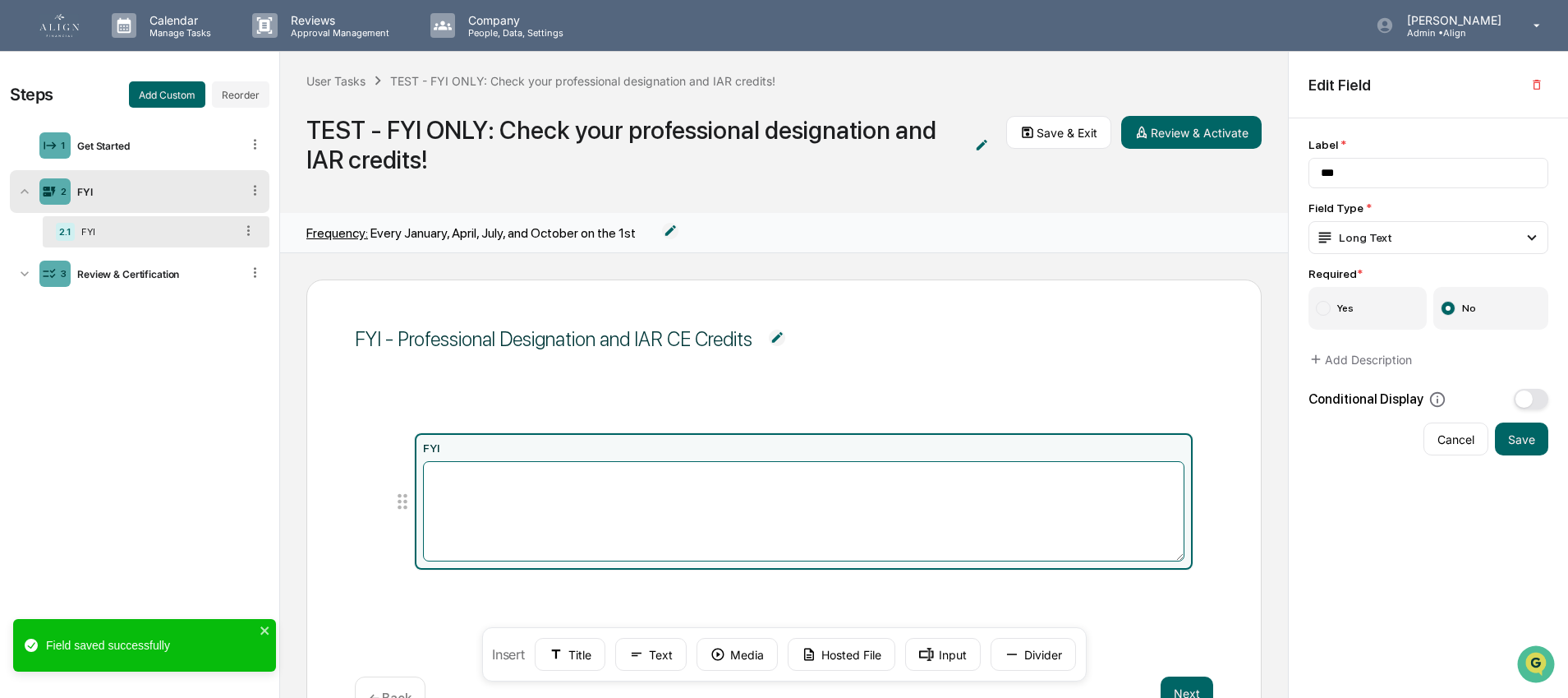
click at [442, 484] on textarea at bounding box center [803, 511] width 761 height 101
paste textarea "**********"
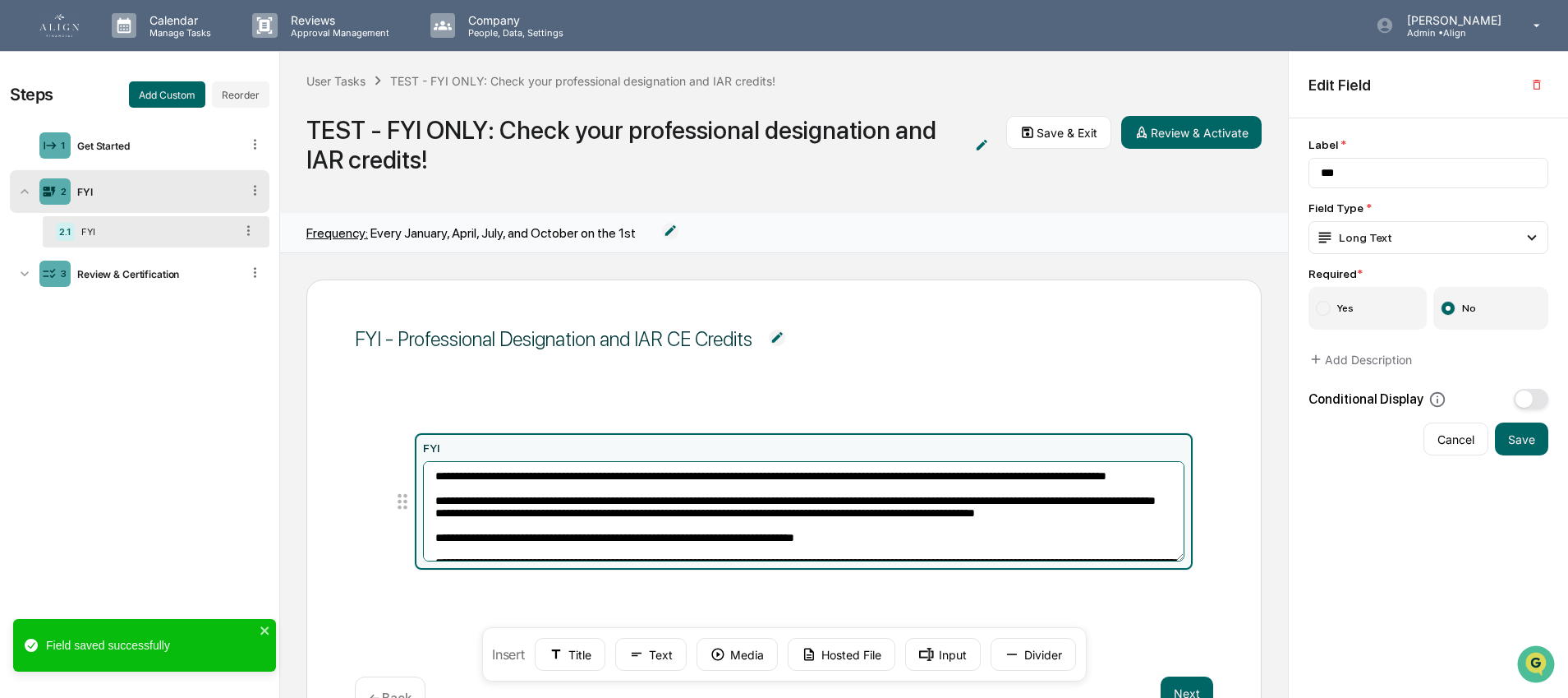
scroll to position [106, 0]
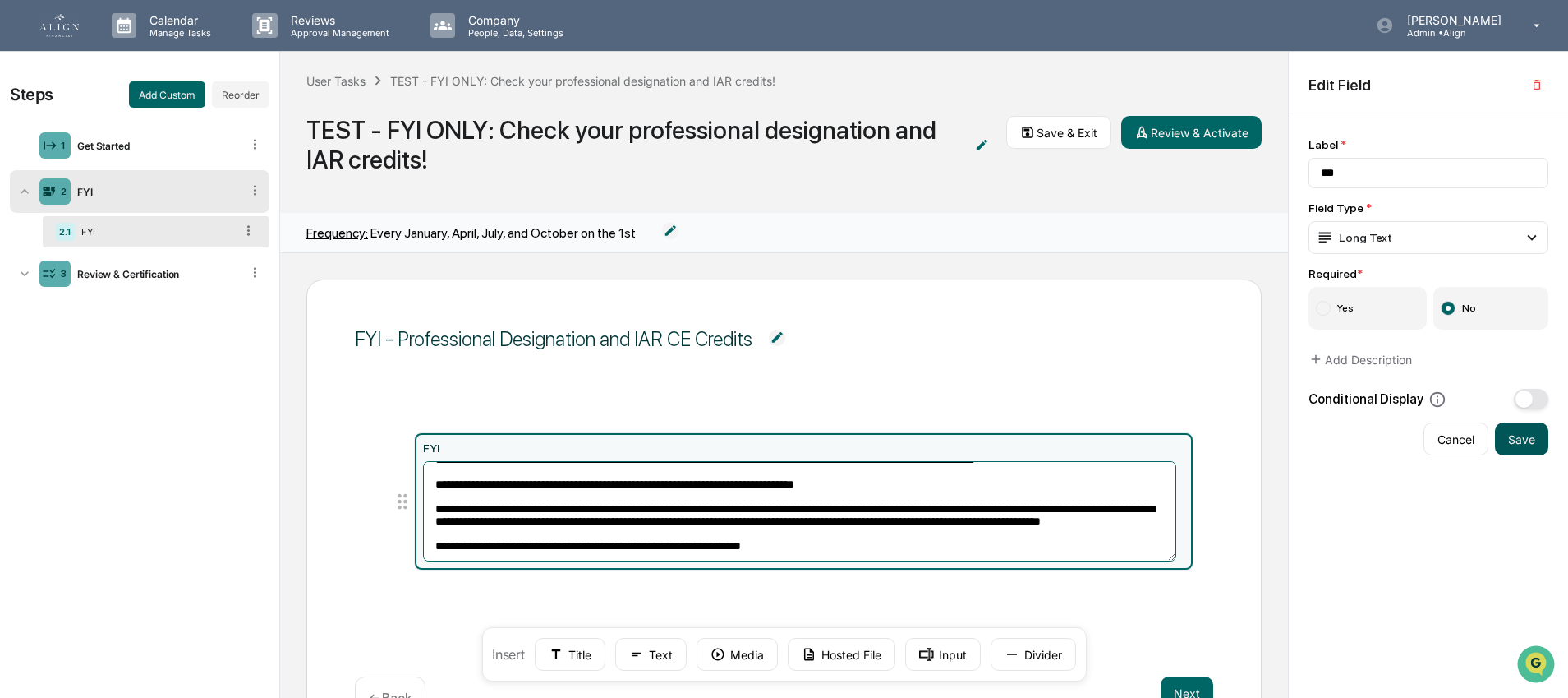
type textarea "**********"
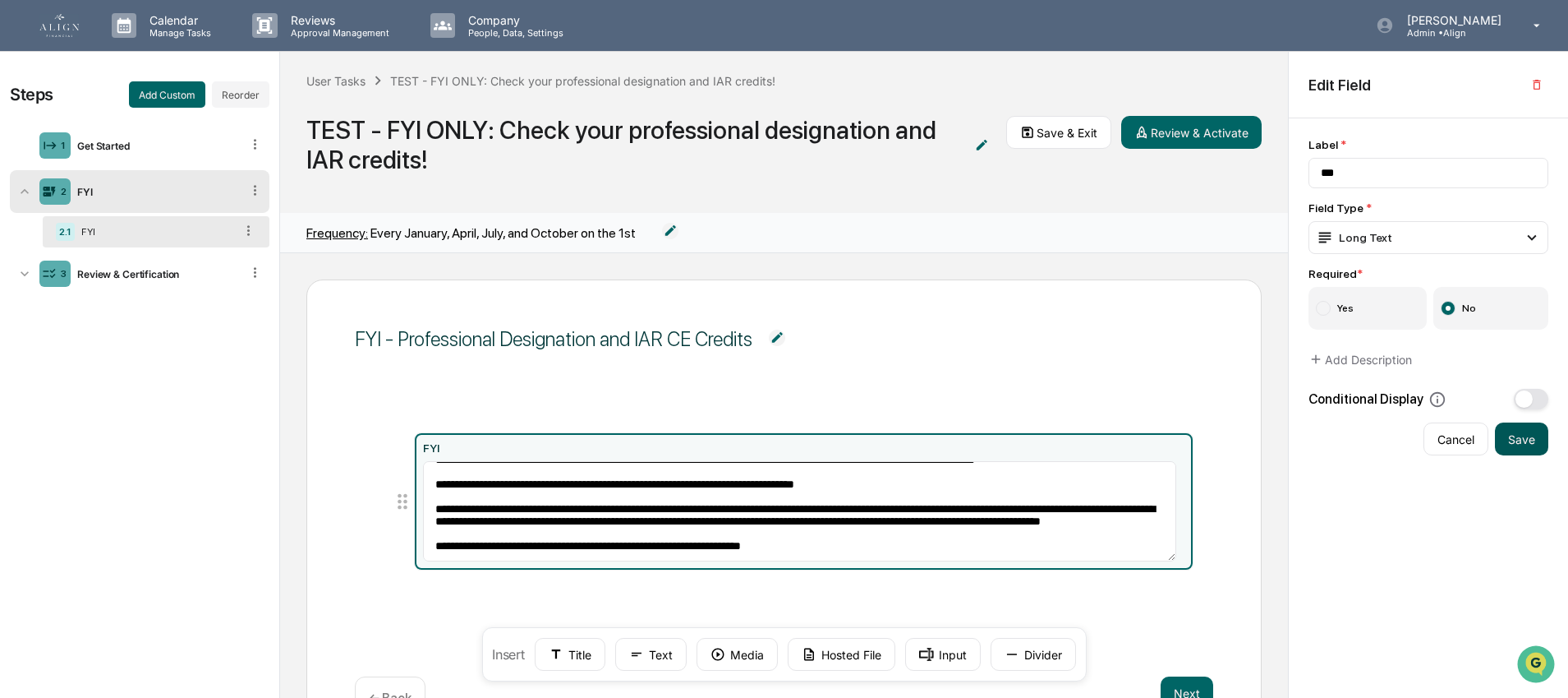
click at [1511, 440] on button "Save" at bounding box center [1522, 438] width 53 height 33
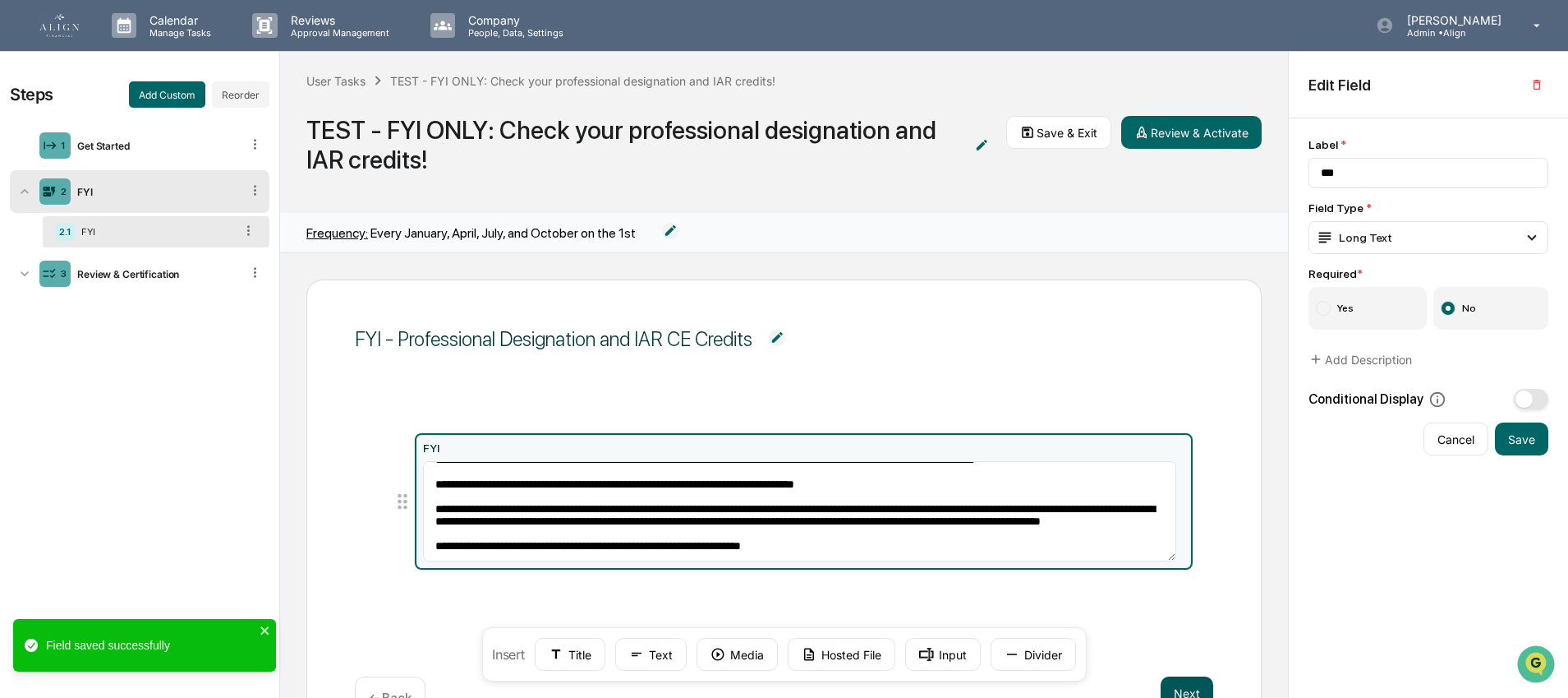
click at [1171, 678] on button "Next" at bounding box center [1186, 692] width 52 height 33
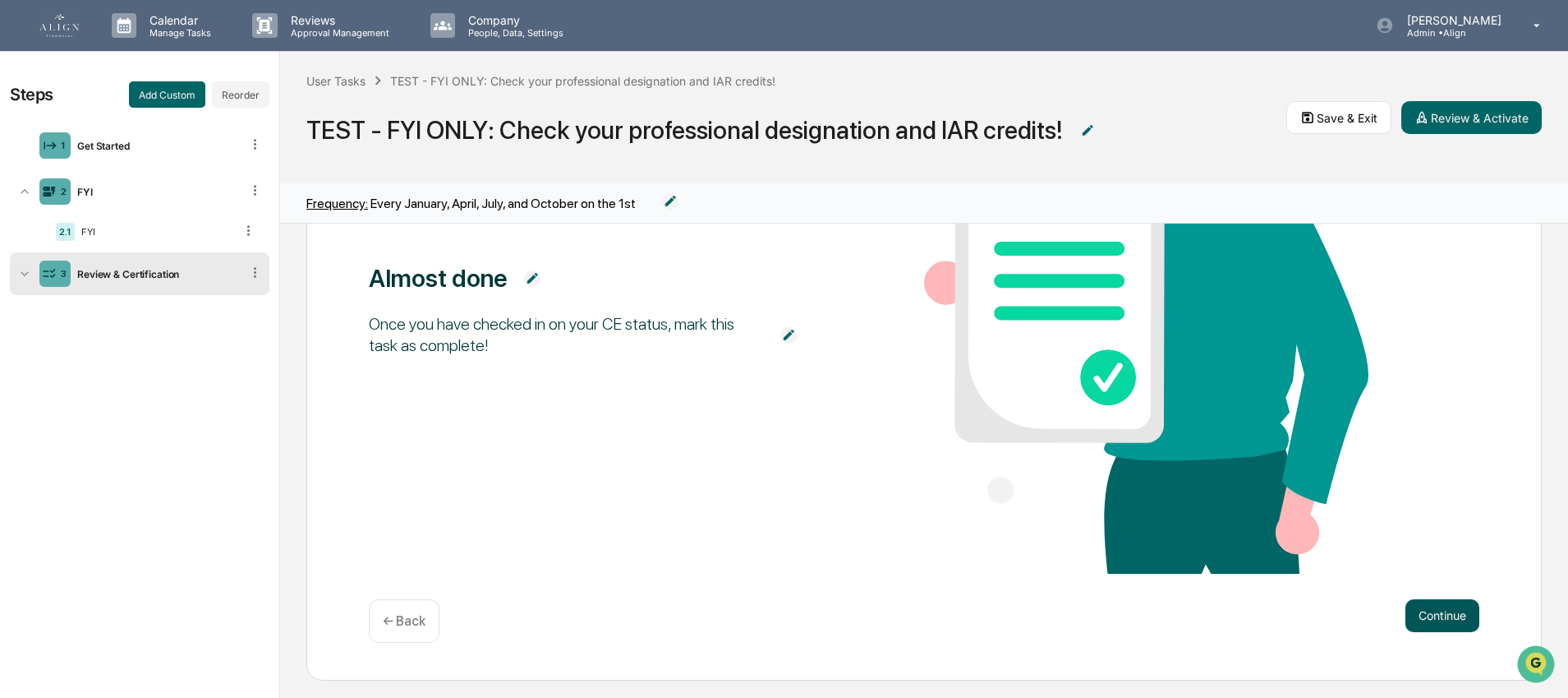
scroll to position [1, 0]
click at [1405, 598] on button "Continue" at bounding box center [1442, 615] width 74 height 33
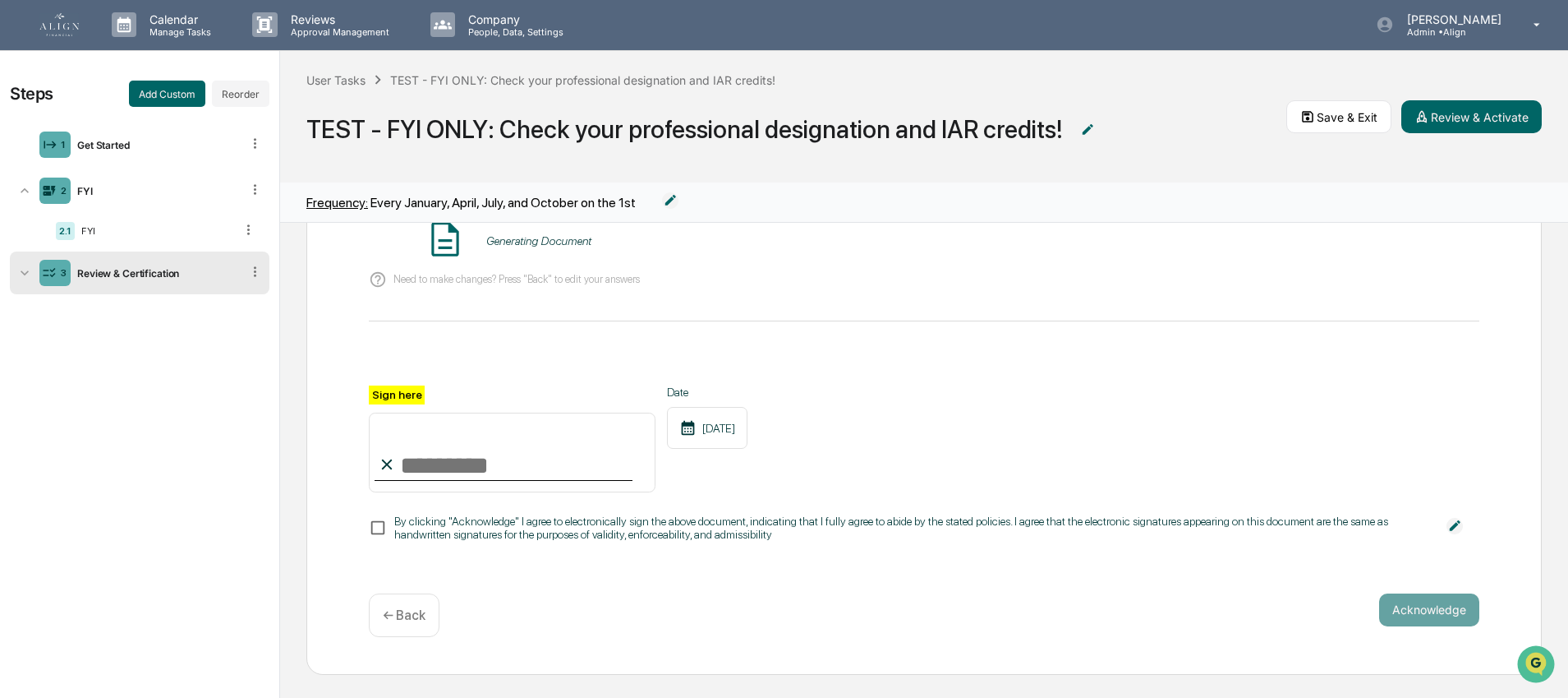
scroll to position [0, 0]
click at [1453, 119] on button "Review & Activate" at bounding box center [1471, 118] width 140 height 33
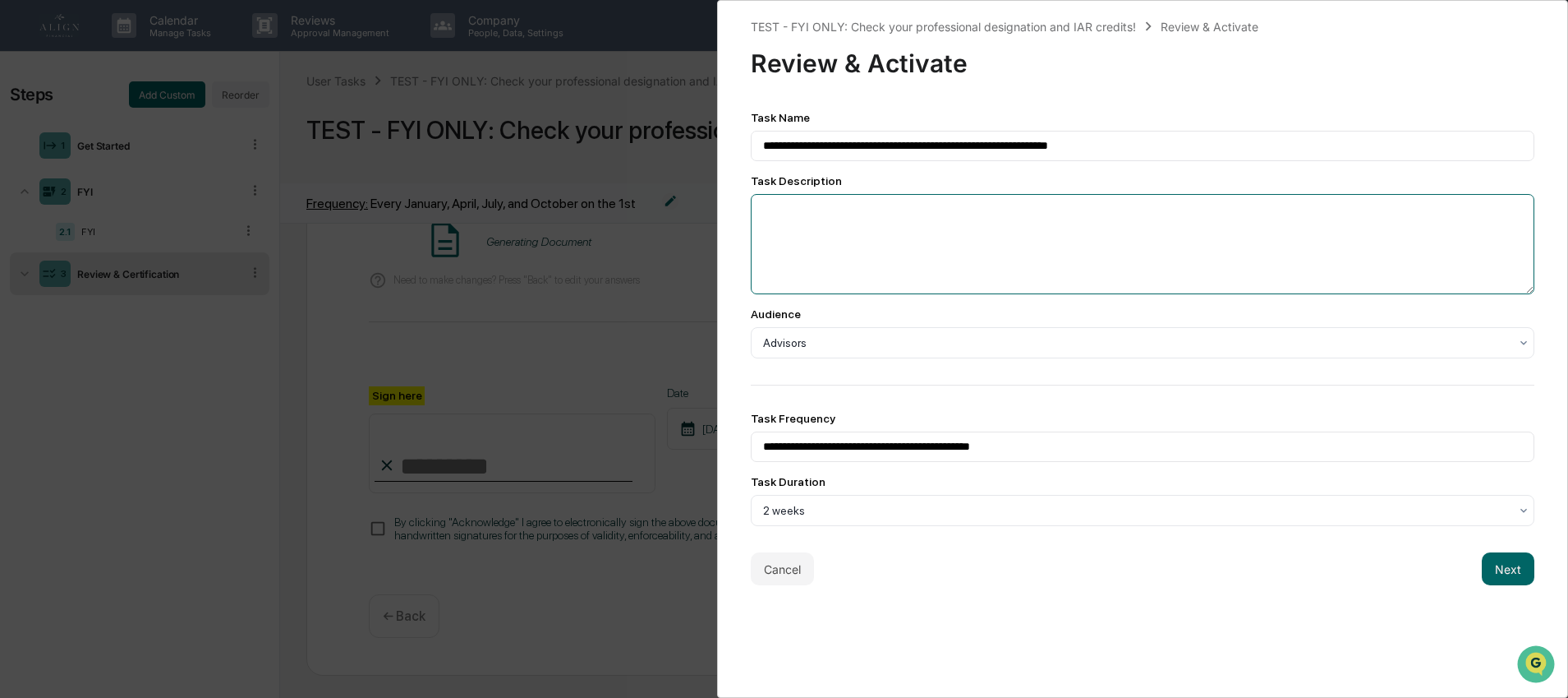
click at [793, 229] on textarea at bounding box center [1142, 244] width 784 height 101
paste textarea "**********"
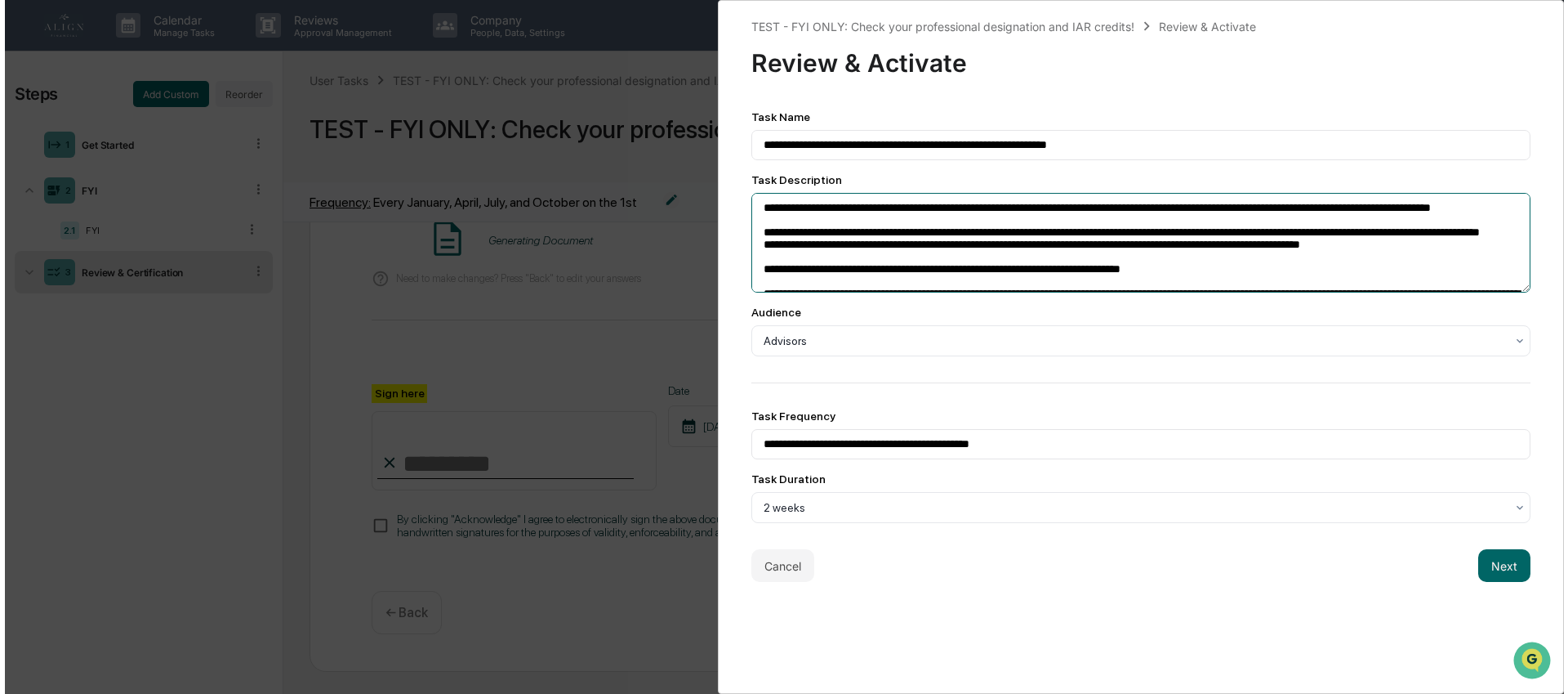
scroll to position [106, 0]
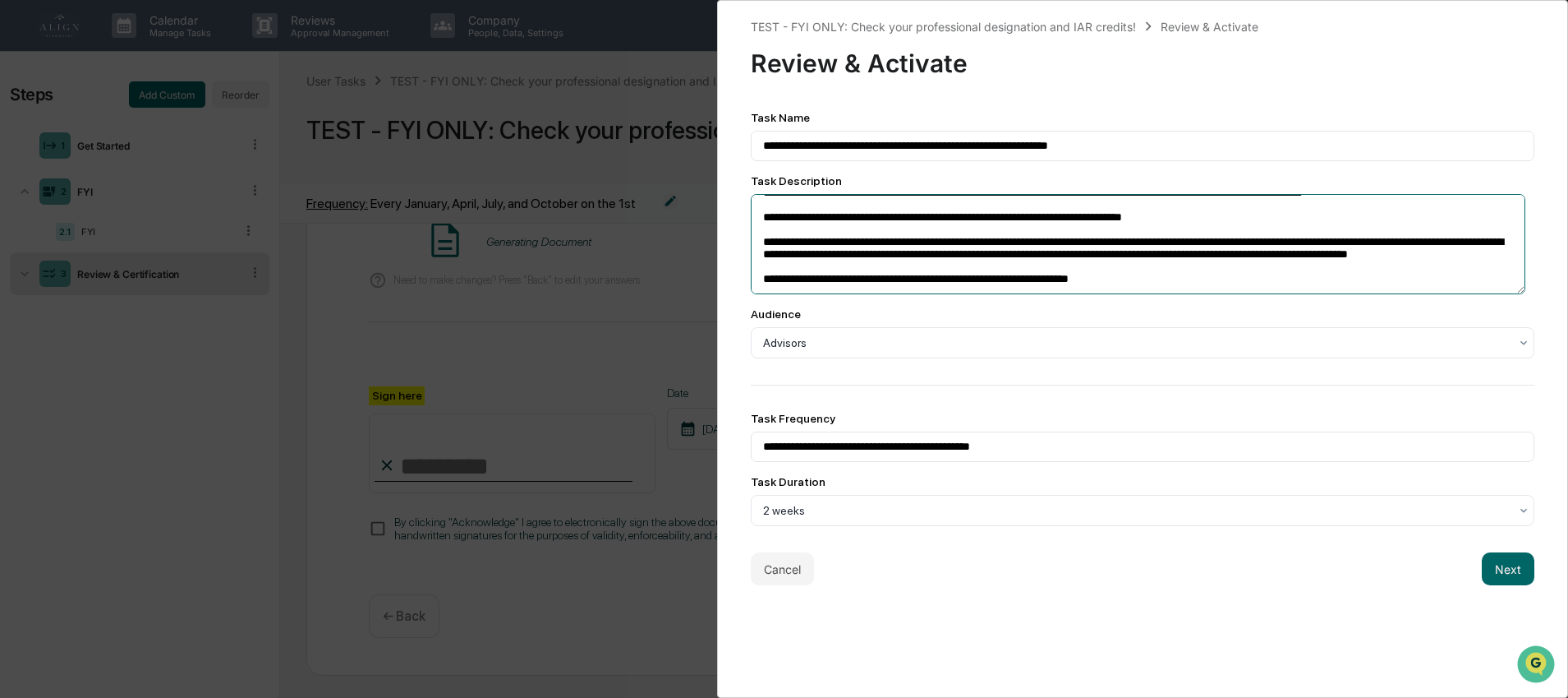
type textarea "**********"
click at [888, 382] on div "**********" at bounding box center [1142, 319] width 784 height 415
click at [1056, 519] on div at bounding box center [1137, 509] width 747 height 16
click at [1112, 522] on div "2 weeks" at bounding box center [1136, 510] width 763 height 23
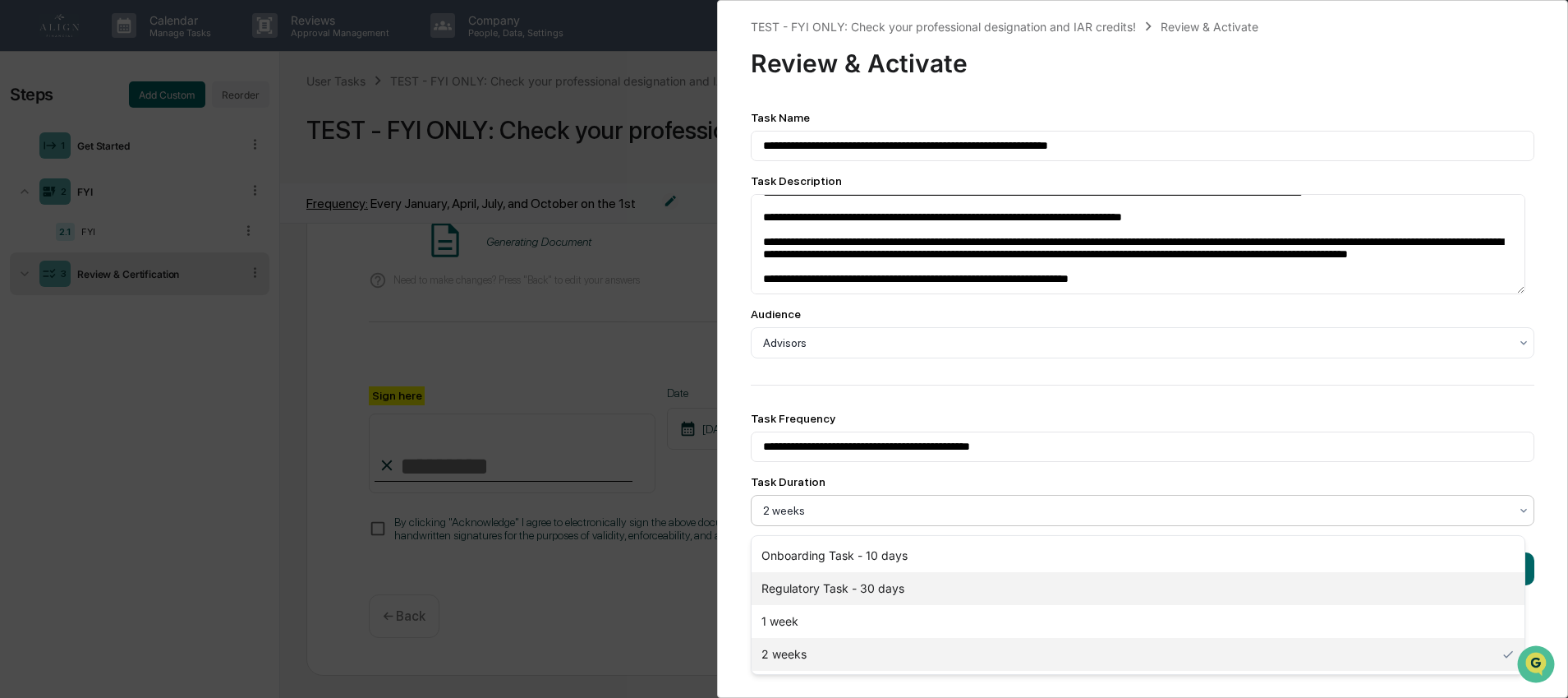
click at [887, 598] on div "Regulatory Task - 30 days" at bounding box center [1139, 588] width 774 height 33
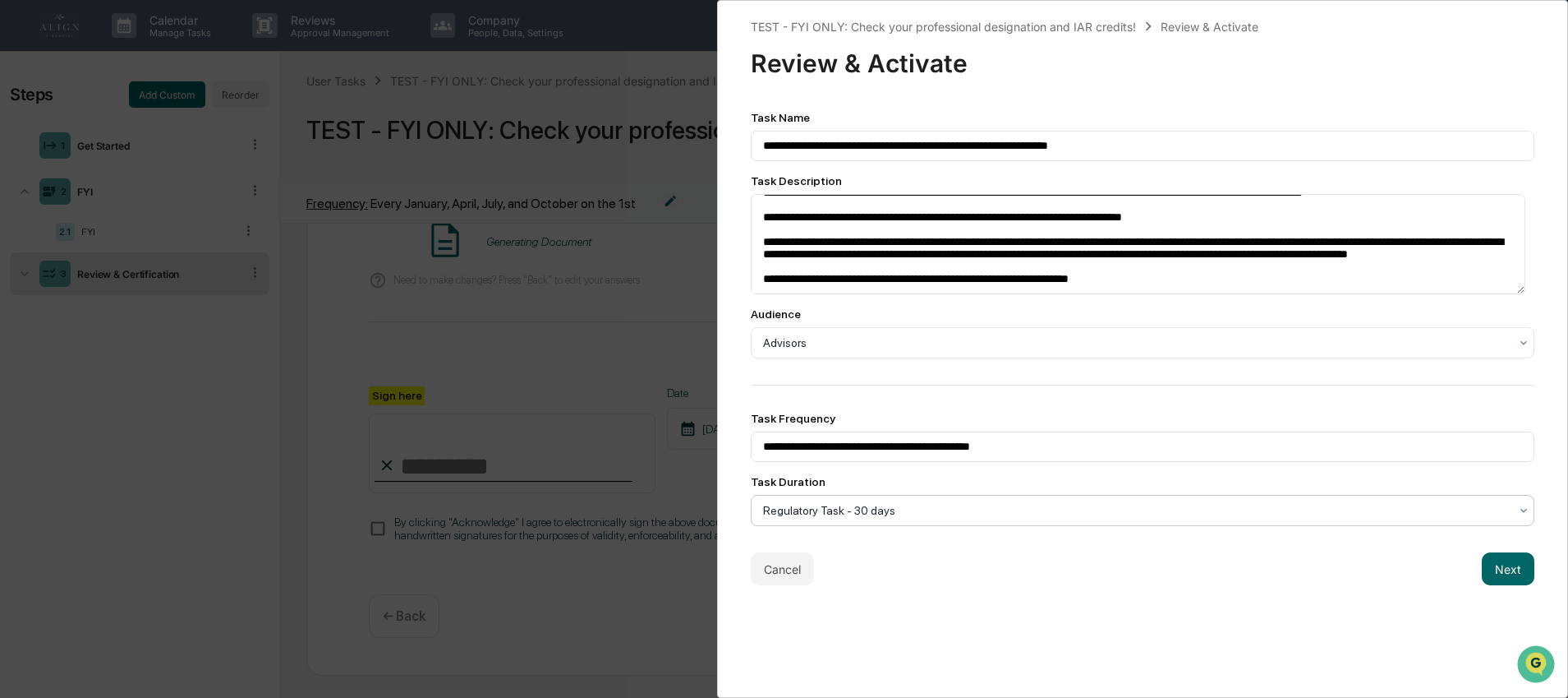
click at [1072, 599] on div "**********" at bounding box center [1142, 349] width 851 height 698
click at [1482, 575] on button "Next" at bounding box center [1507, 568] width 52 height 33
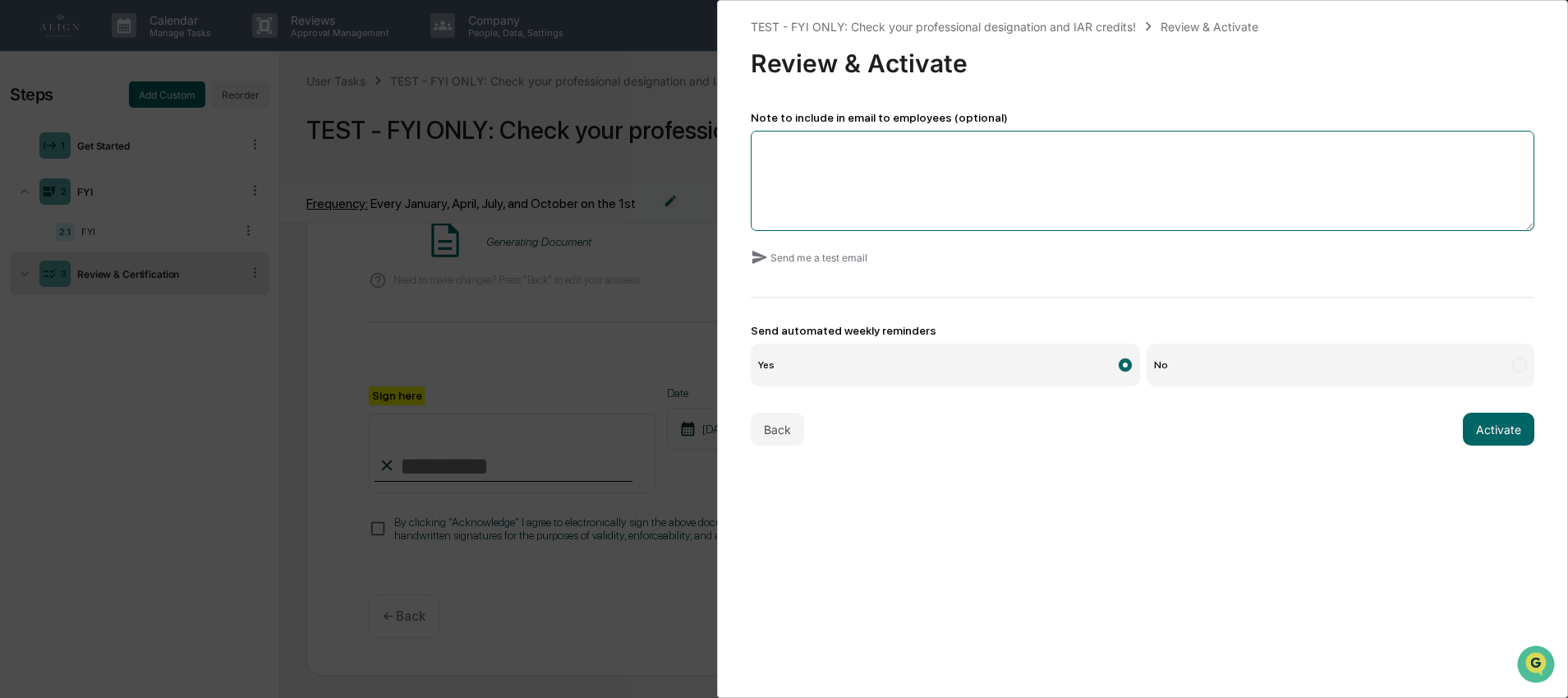
click at [848, 147] on textarea at bounding box center [1142, 181] width 784 height 101
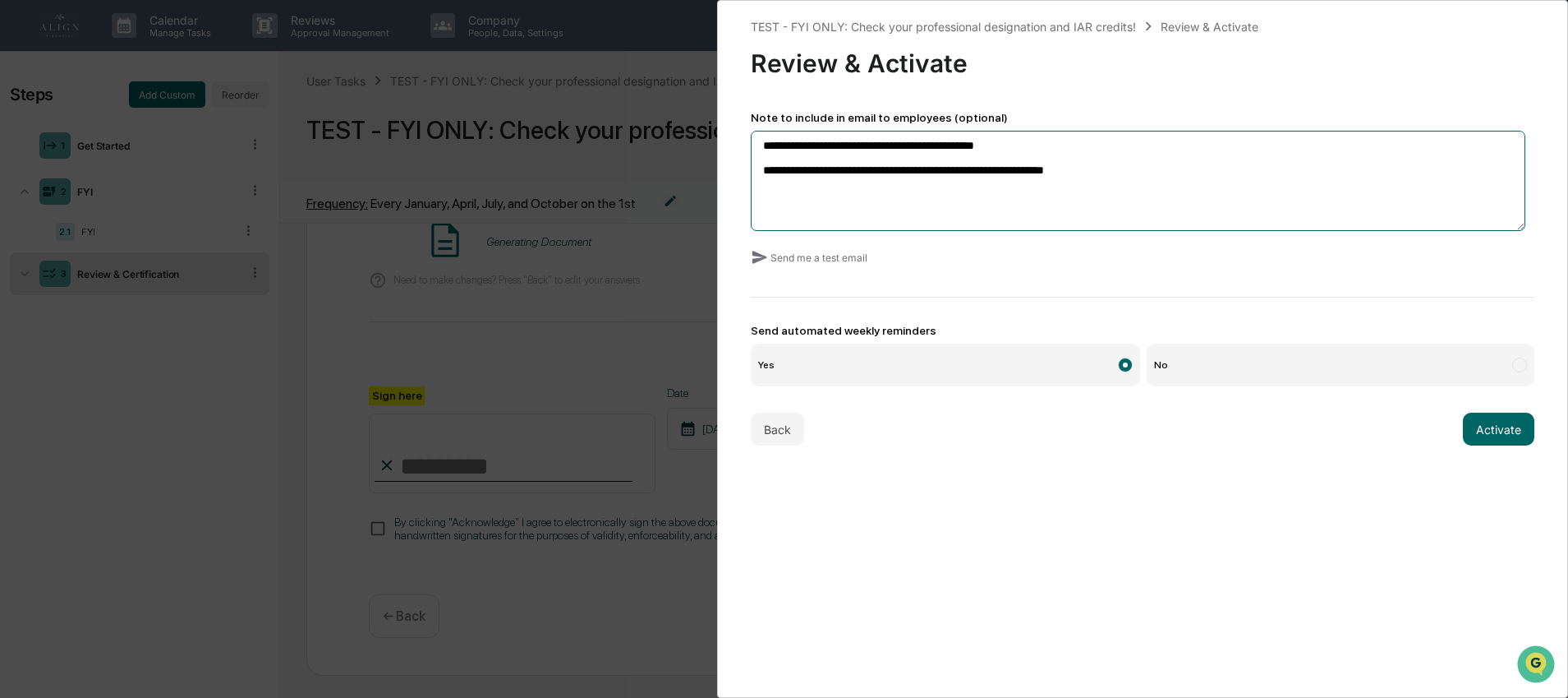
type textarea "**********"
click at [1182, 373] on label "No" at bounding box center [1340, 364] width 388 height 43
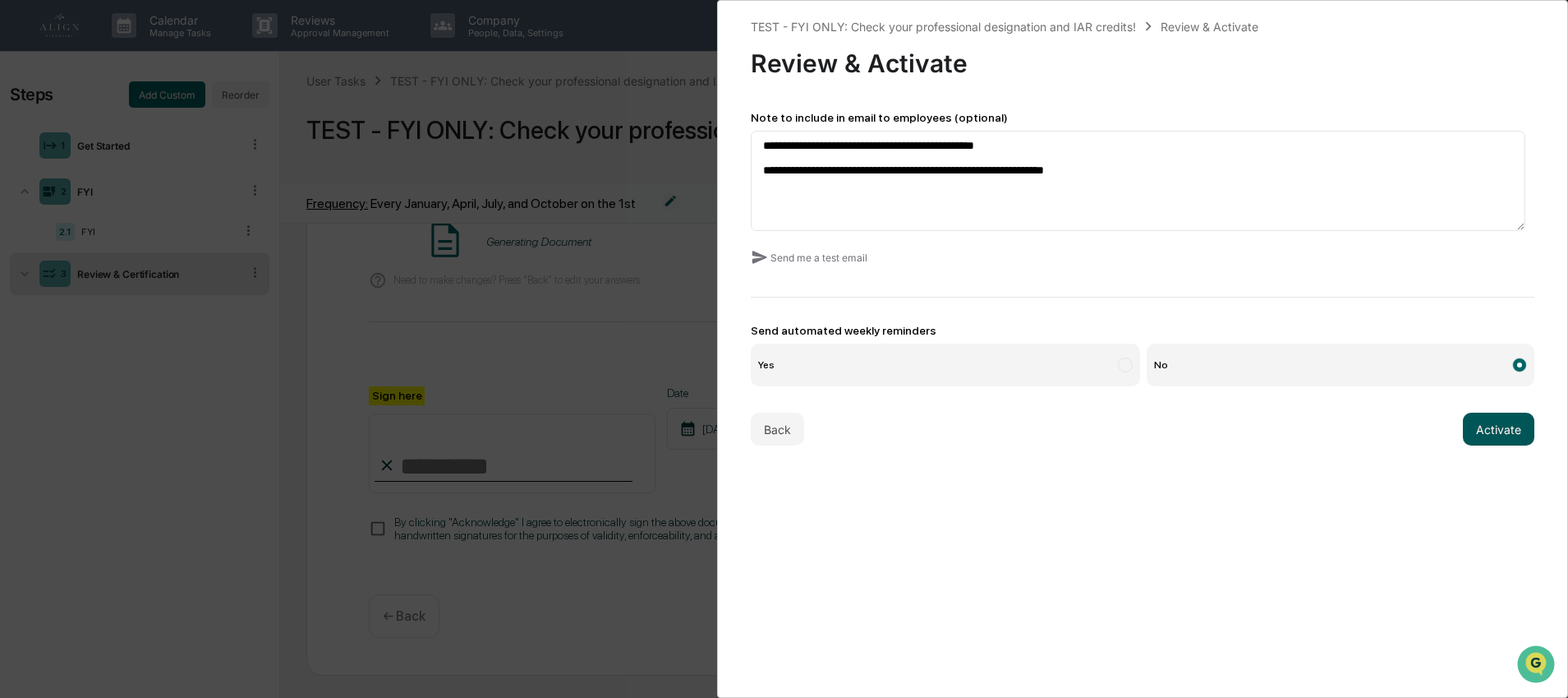
click at [1502, 438] on button "Activate" at bounding box center [1498, 429] width 71 height 33
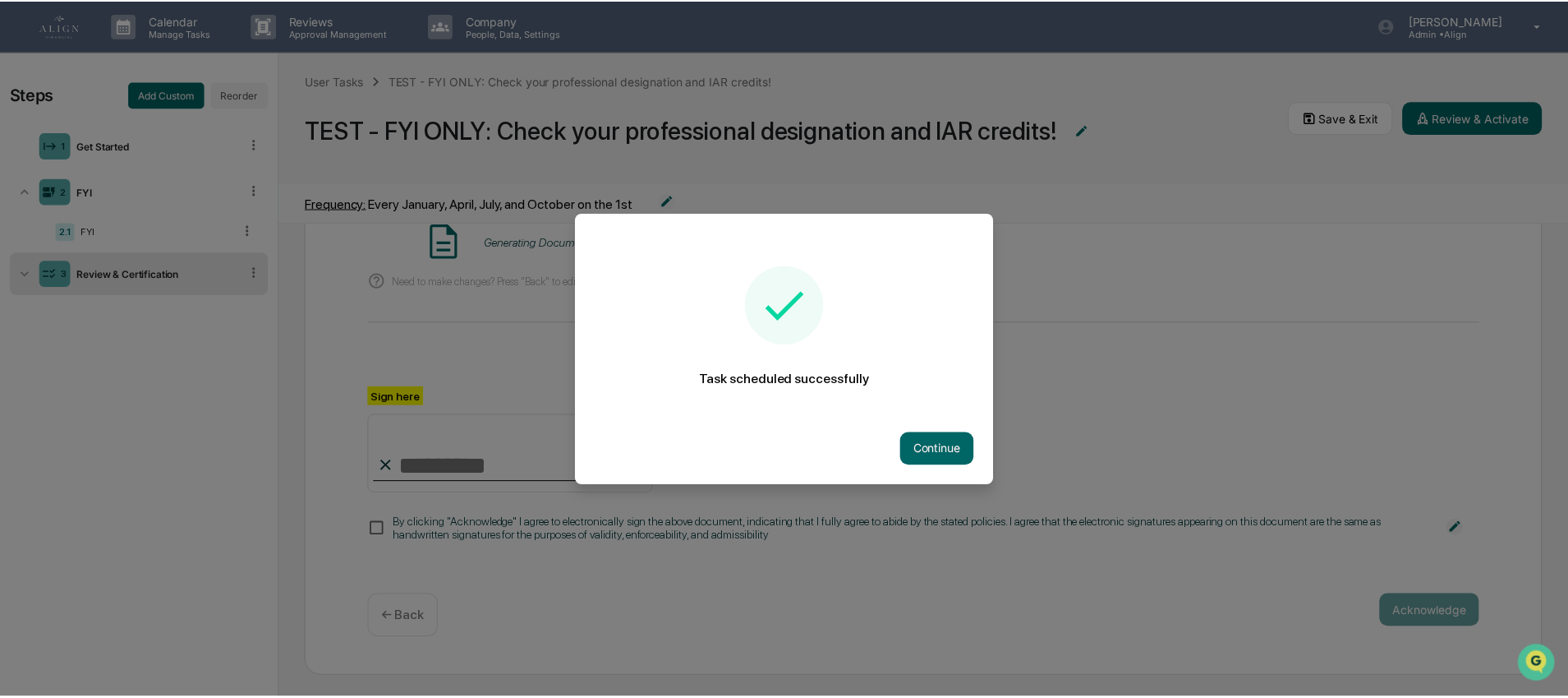
scroll to position [153, 0]
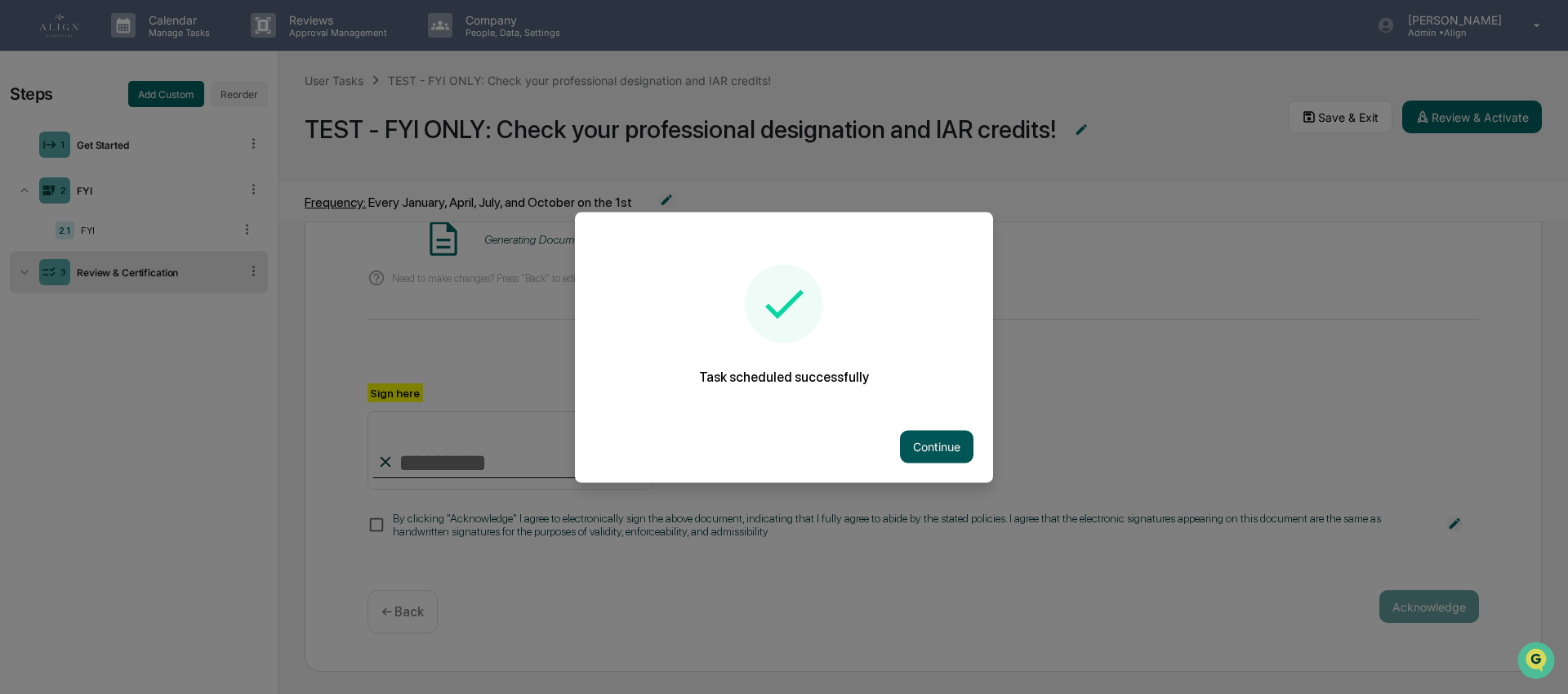
click at [941, 447] on button "Continue" at bounding box center [937, 446] width 74 height 33
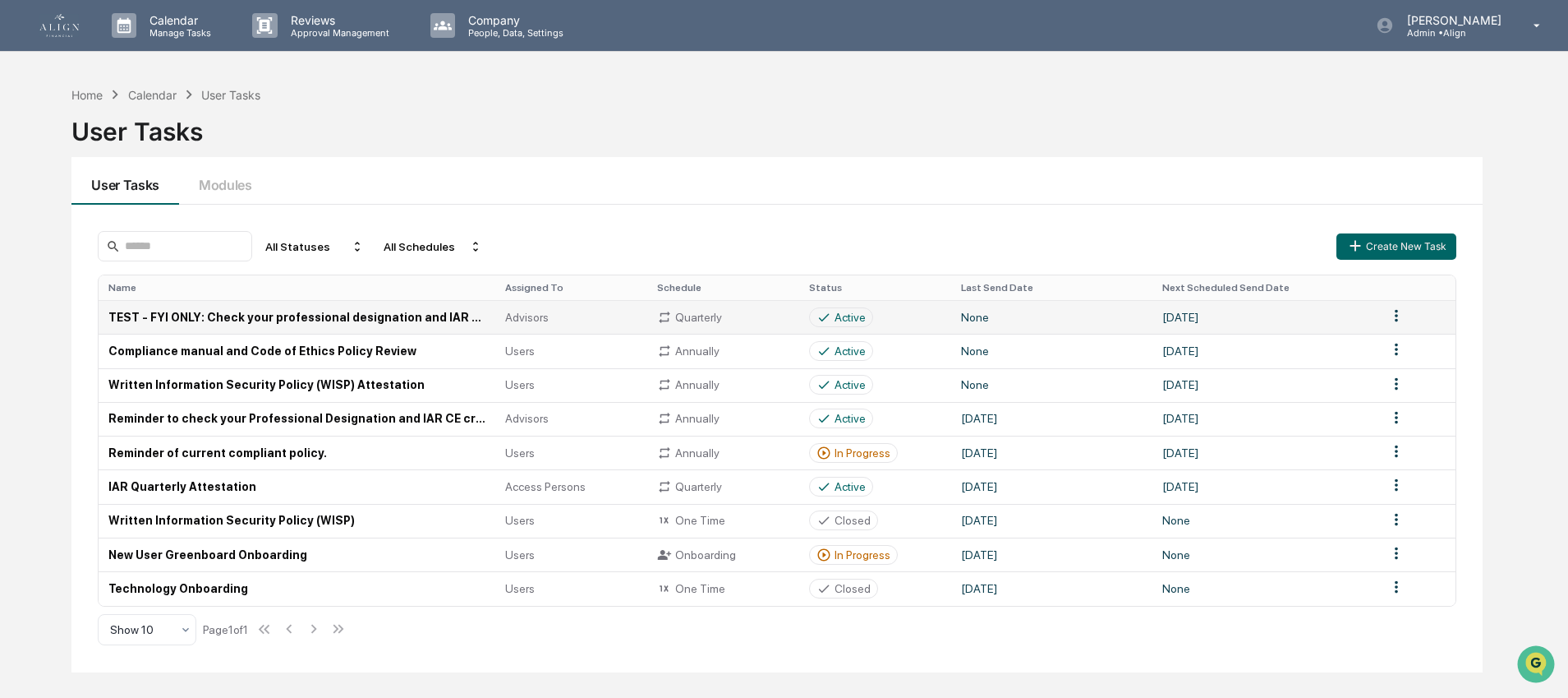
click at [304, 318] on td "TEST - FYI ONLY: Check your professional designation and IAR credits!" at bounding box center [297, 317] width 396 height 34
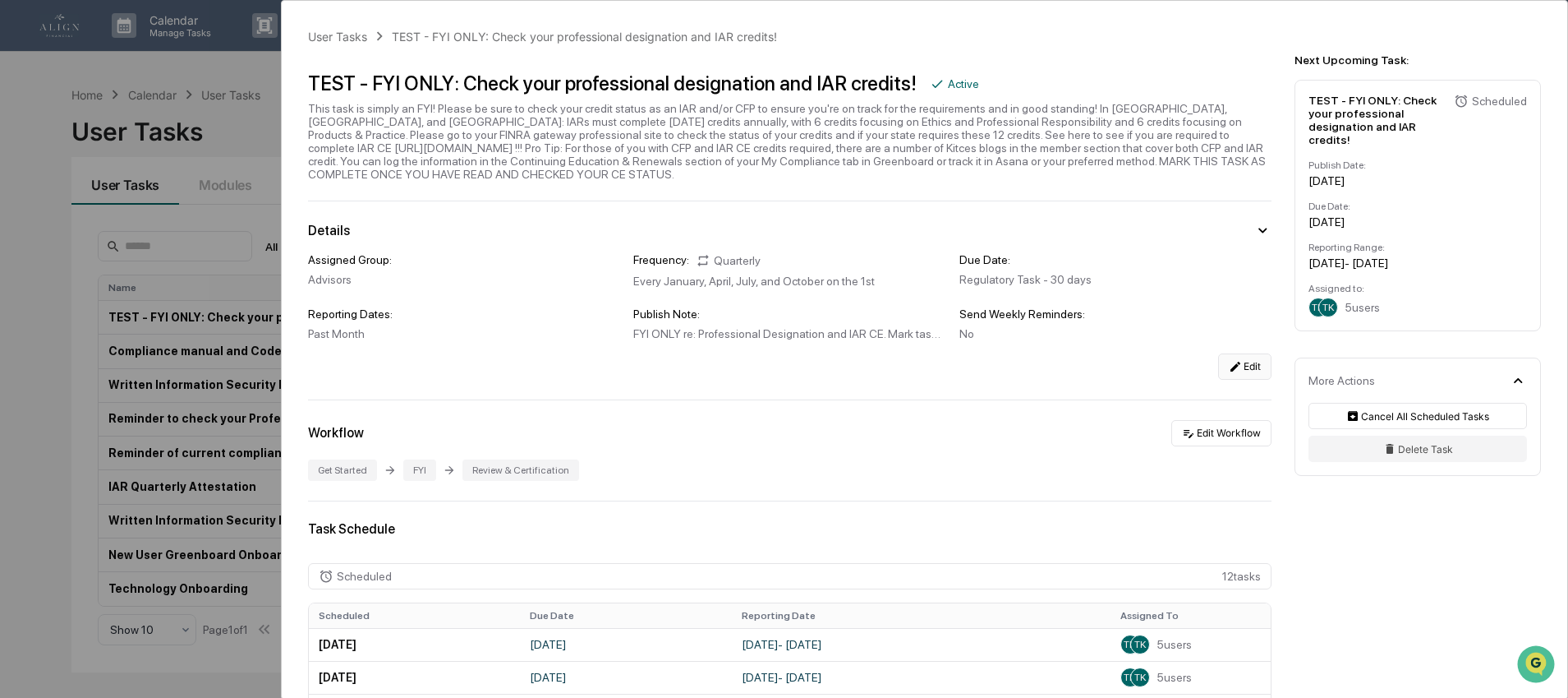
click at [1249, 378] on button "Edit" at bounding box center [1245, 367] width 53 height 27
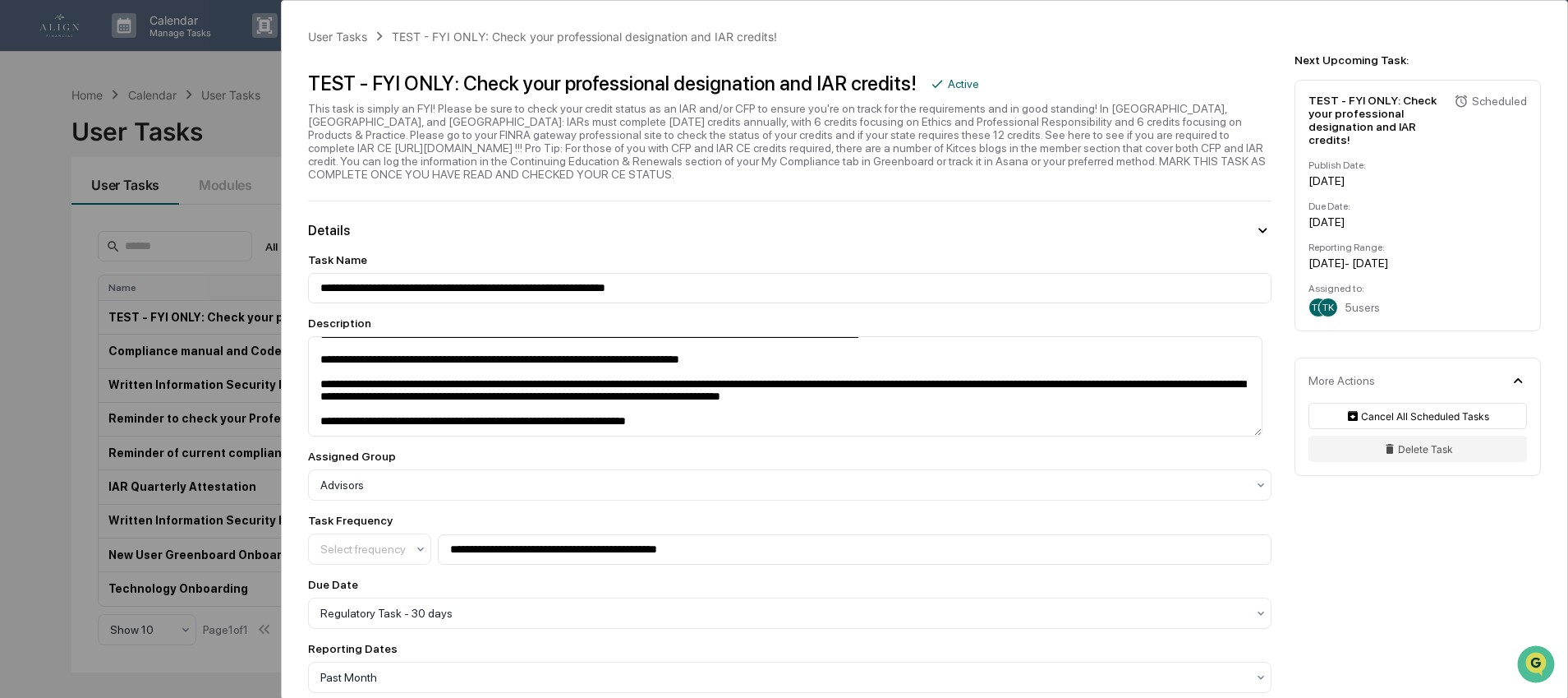
click at [280, 57] on div "**********" at bounding box center [784, 349] width 1568 height 698
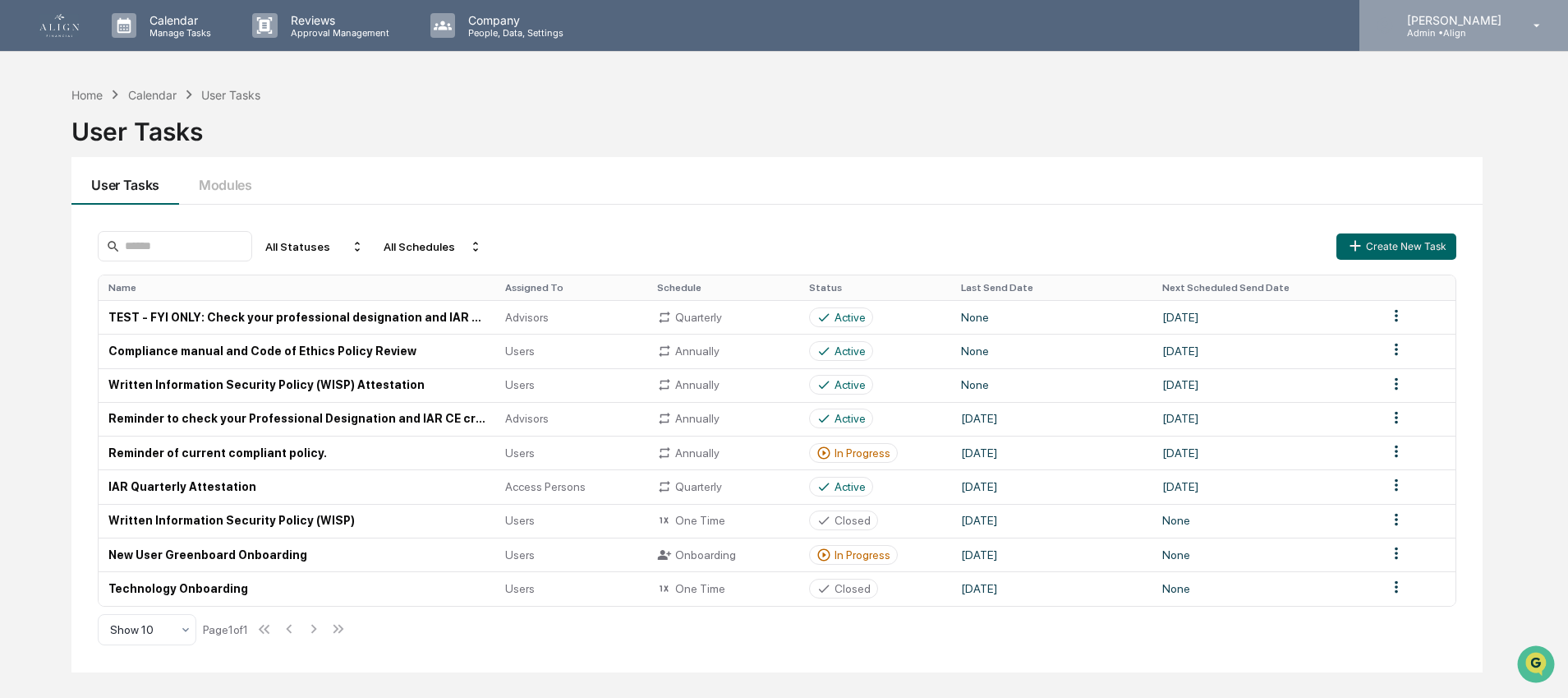
click at [1468, 28] on p "Admin • Align" at bounding box center [1451, 33] width 116 height 11
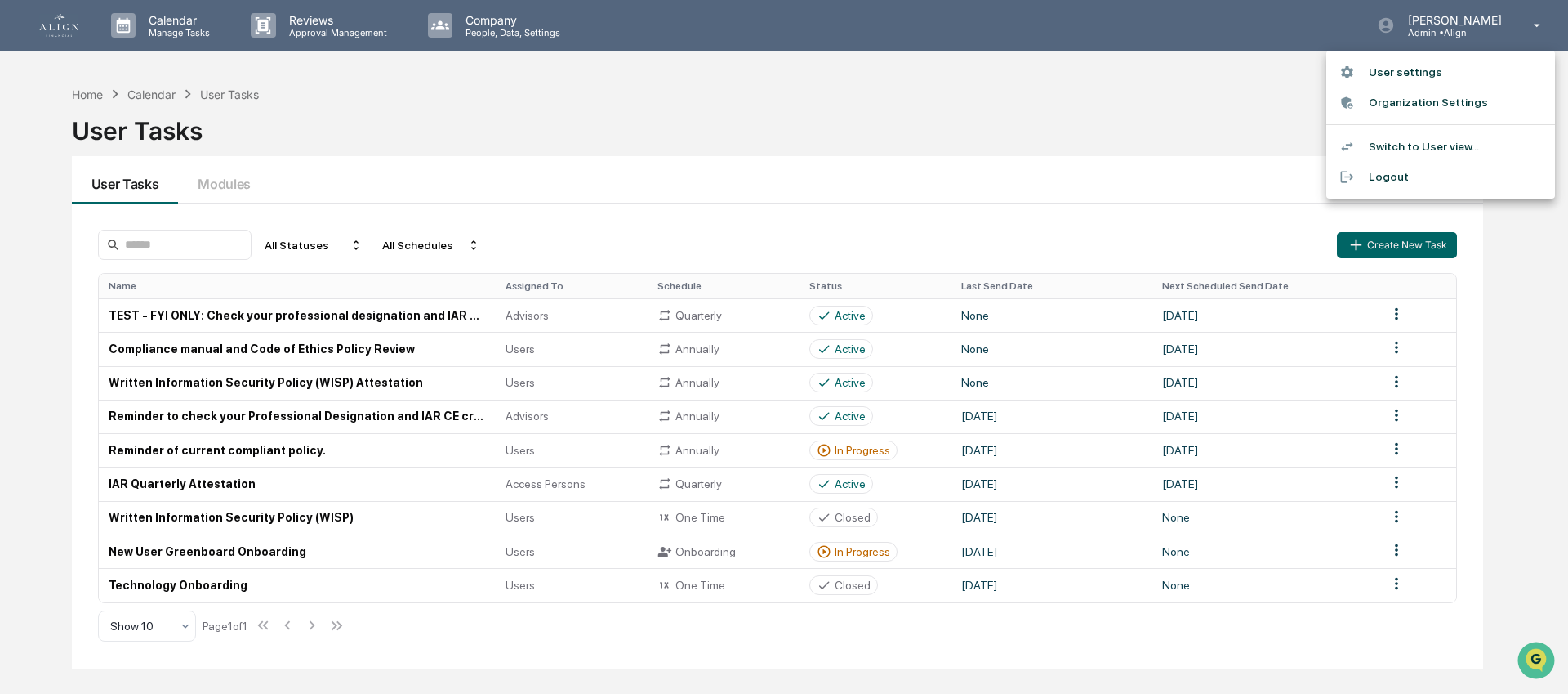
click at [1444, 149] on li "Switch to User view..." at bounding box center [1441, 146] width 229 height 30
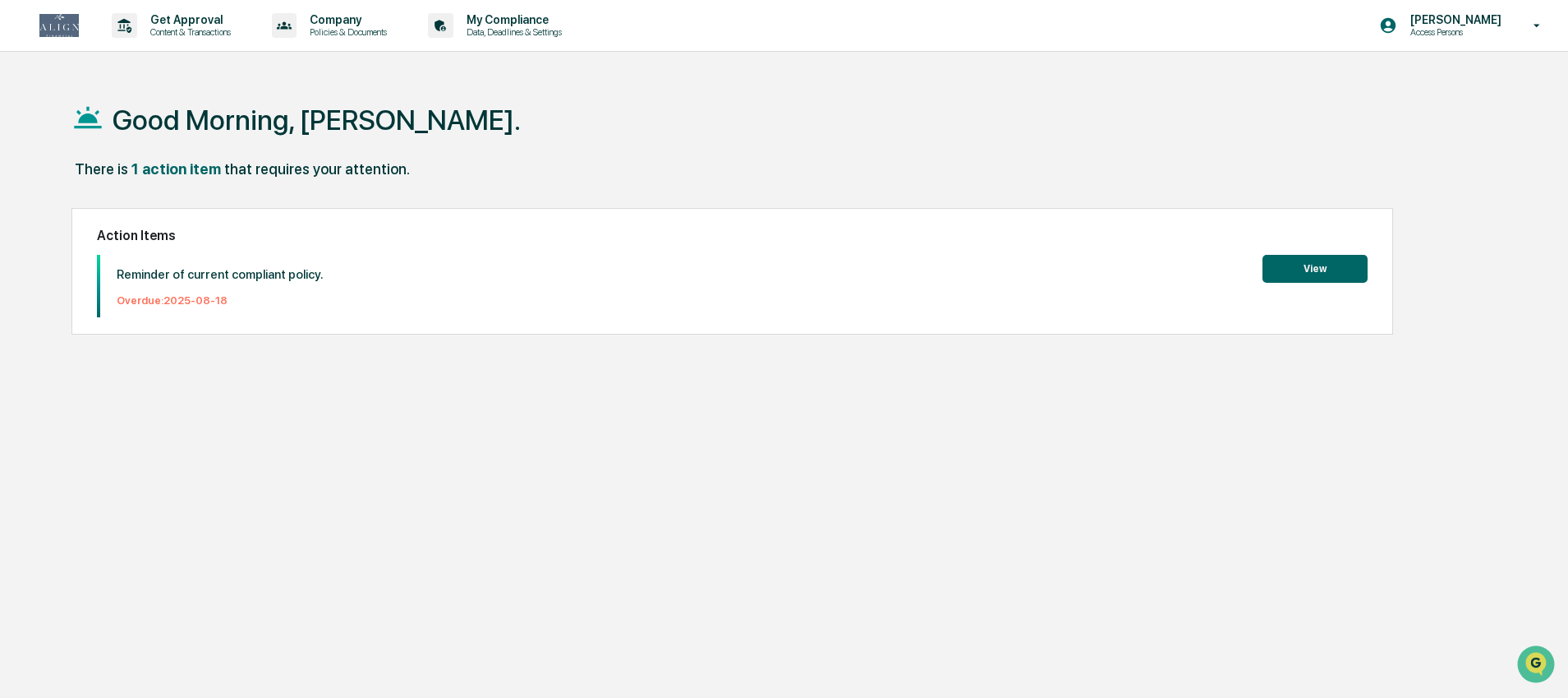
click at [1285, 266] on button "View" at bounding box center [1315, 268] width 105 height 28
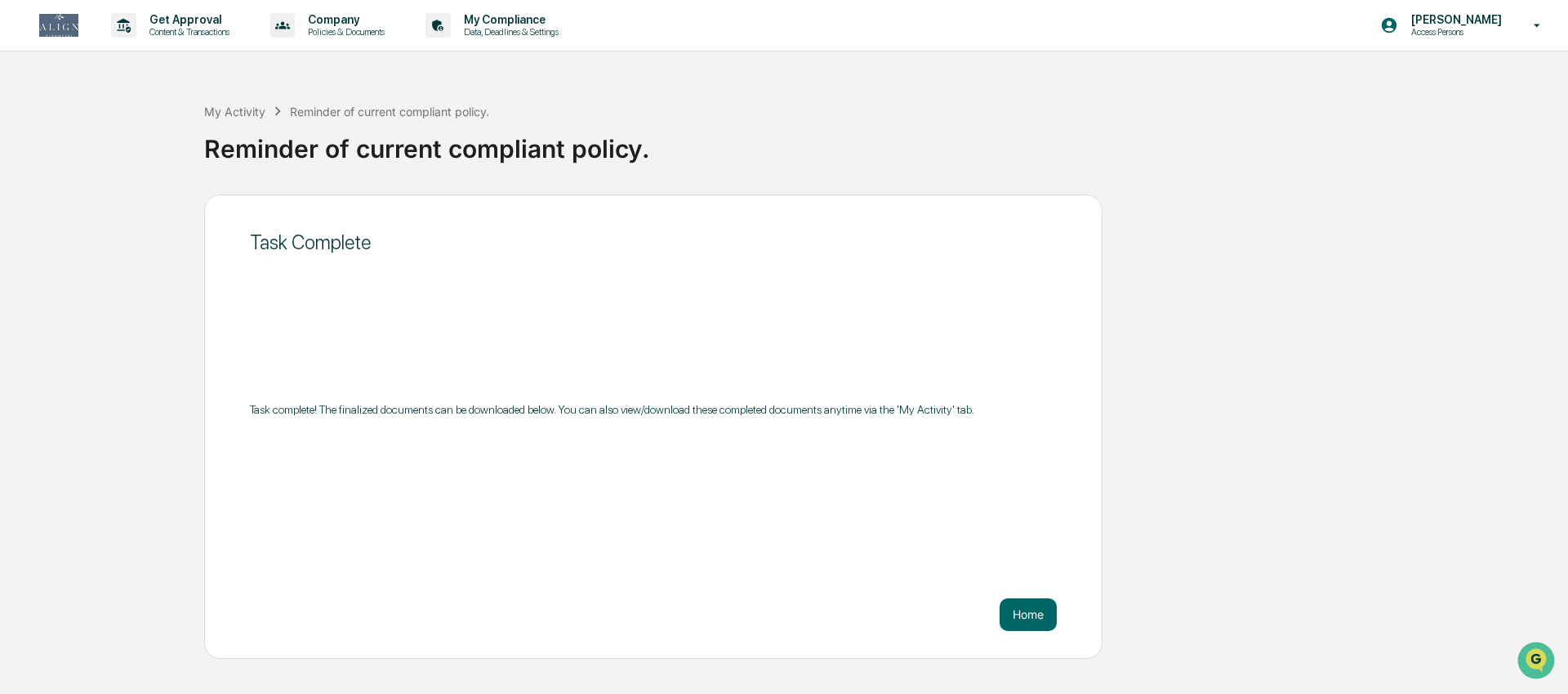
click at [998, 614] on div "Home" at bounding box center [653, 614] width 807 height 33
click at [1015, 616] on button "Home" at bounding box center [1028, 614] width 58 height 33
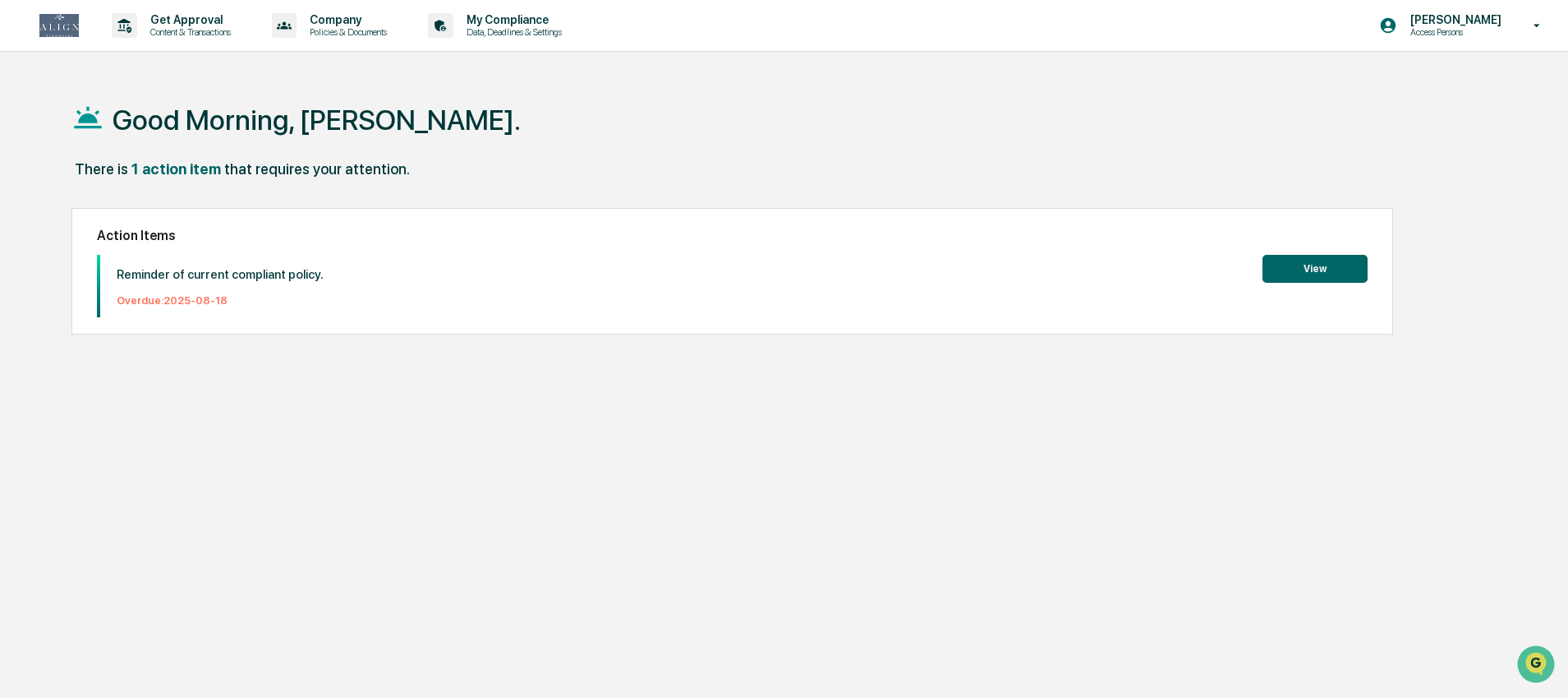
click at [48, 31] on img at bounding box center [60, 26] width 40 height 23
click at [1502, 24] on p "[PERSON_NAME]" at bounding box center [1453, 20] width 113 height 13
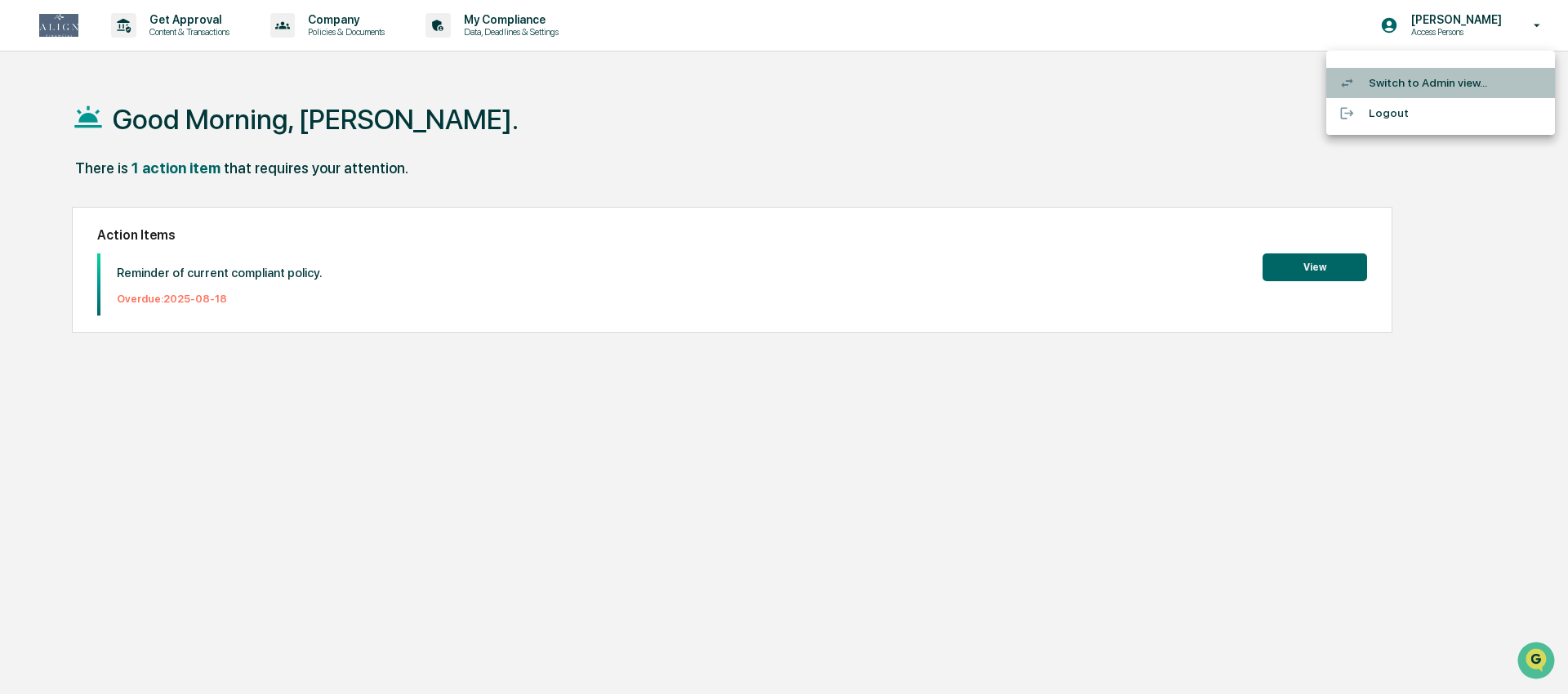
click at [1413, 80] on li "Switch to Admin view..." at bounding box center [1441, 83] width 229 height 30
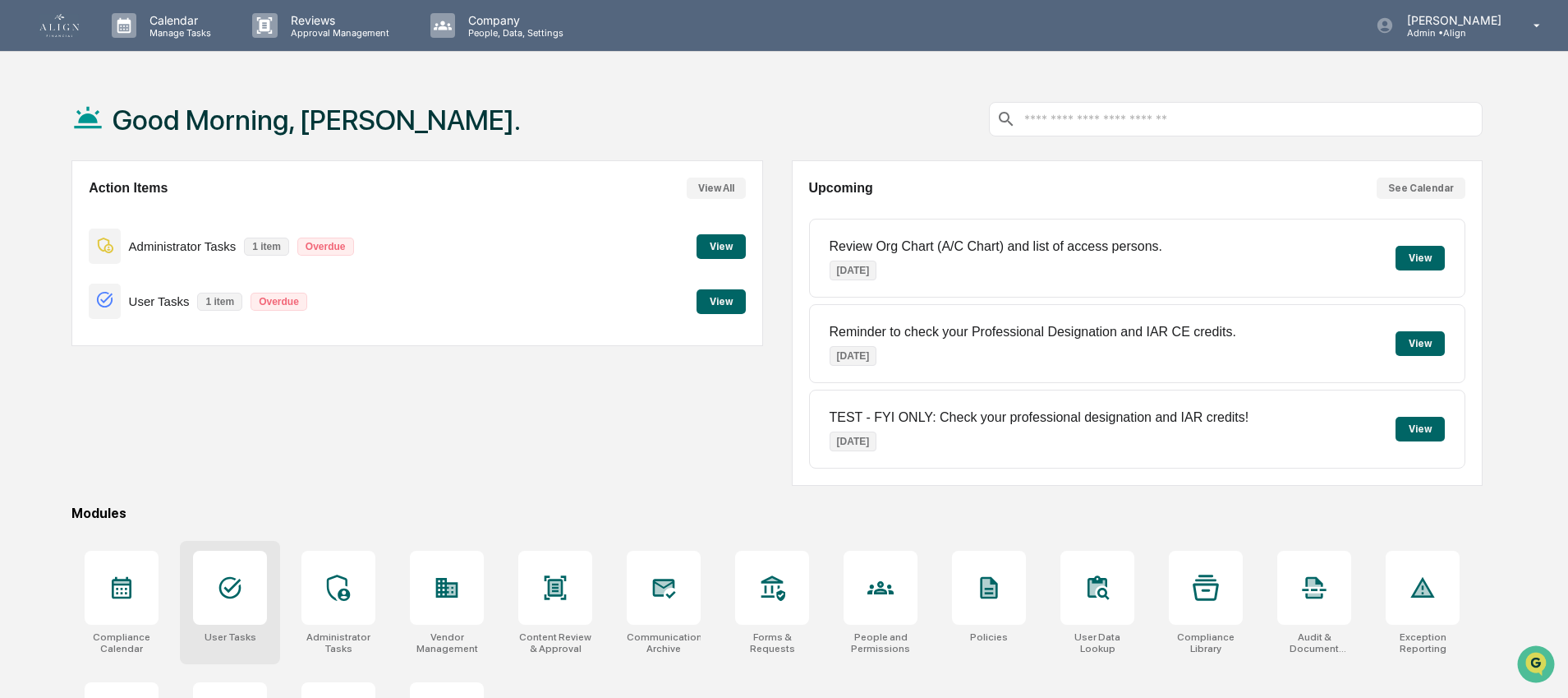
click at [233, 599] on icon at bounding box center [230, 588] width 27 height 27
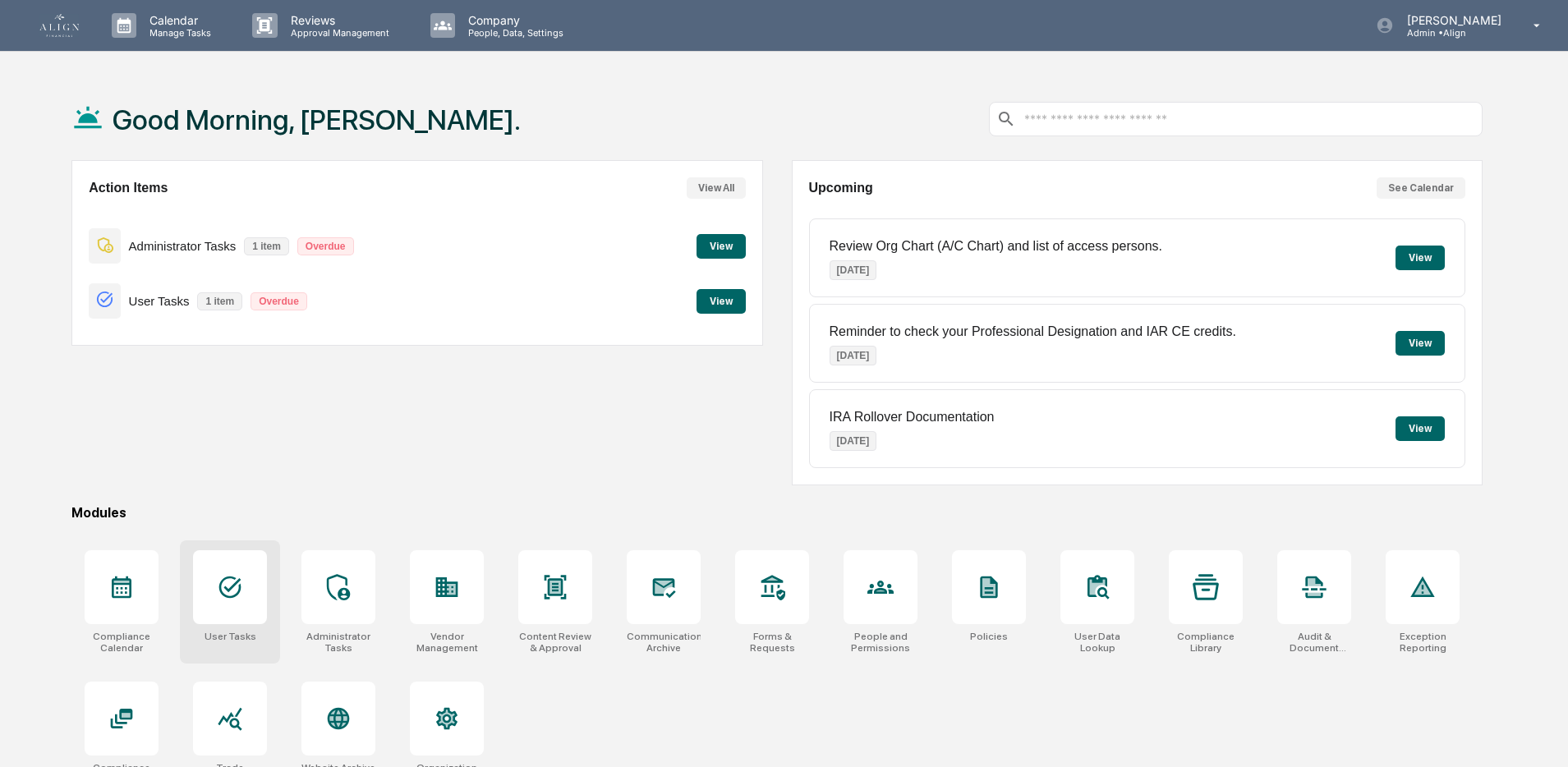
click at [232, 575] on icon at bounding box center [230, 588] width 27 height 27
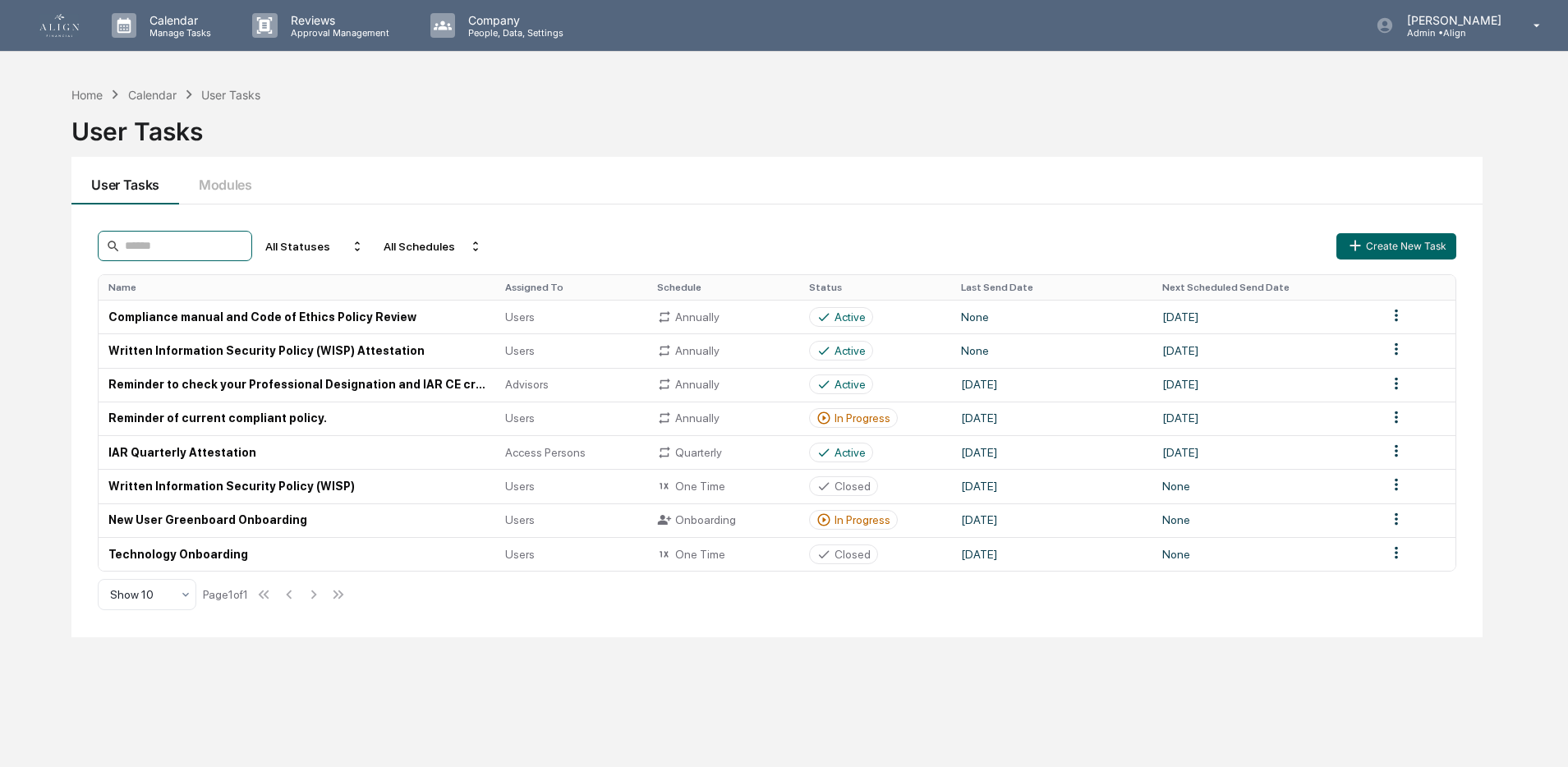
click at [151, 245] on input at bounding box center [174, 246] width 155 height 30
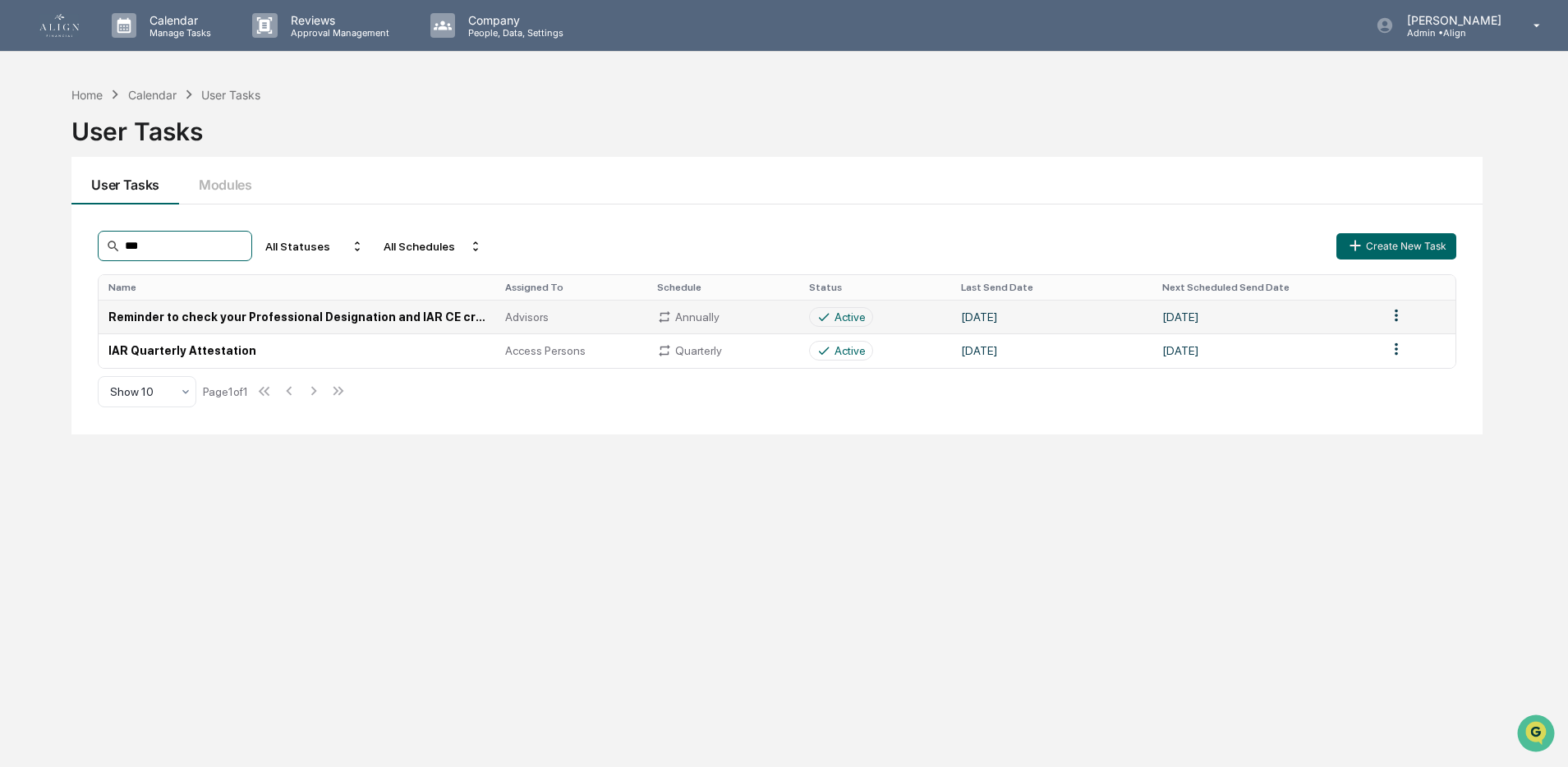
type input "***"
click at [195, 310] on td "Reminder to check your Professional Designation and IAR CE credits." at bounding box center [297, 317] width 396 height 34
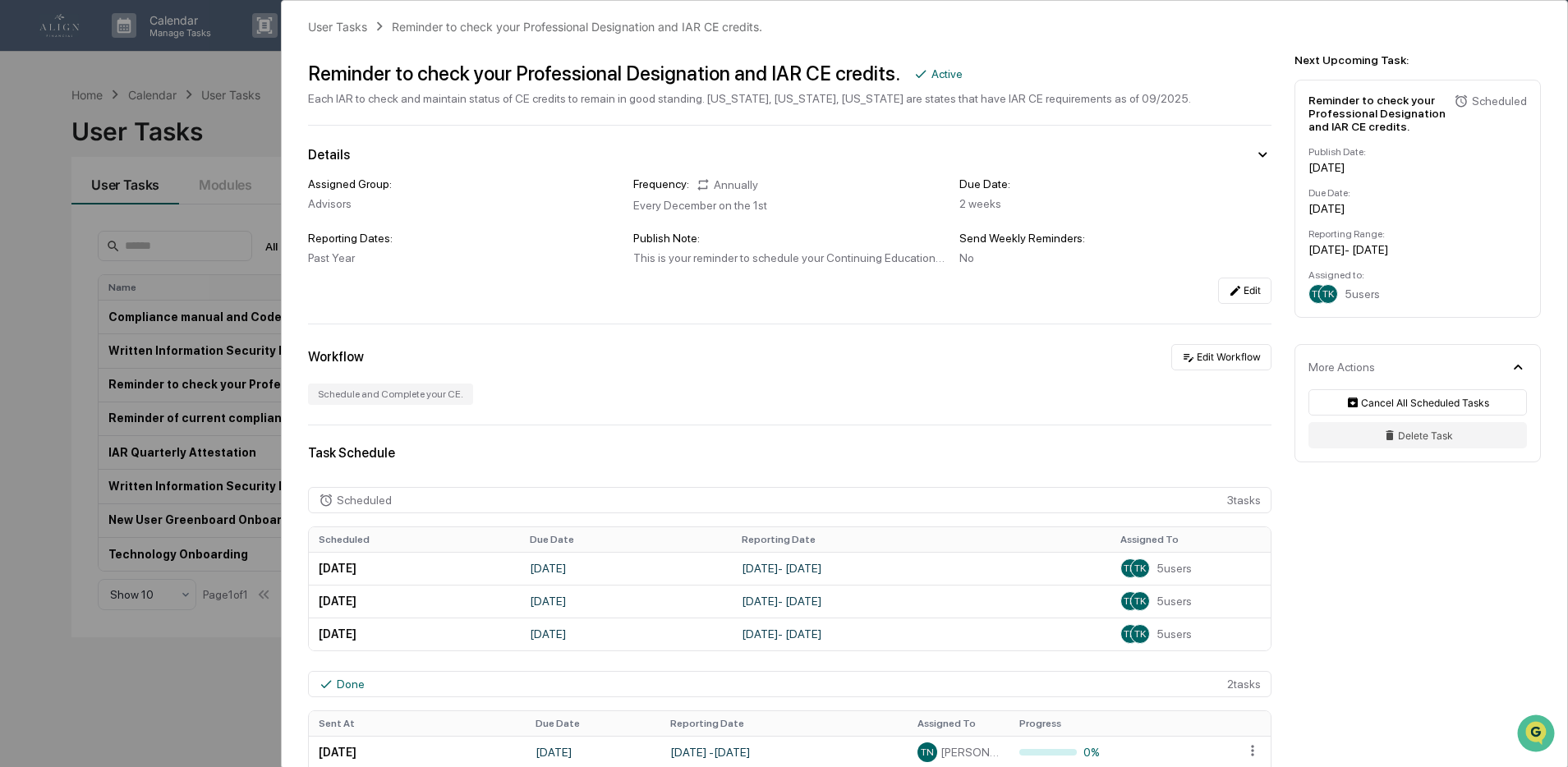
scroll to position [12, 0]
click at [1188, 366] on button "Edit Workflow" at bounding box center [1221, 355] width 100 height 27
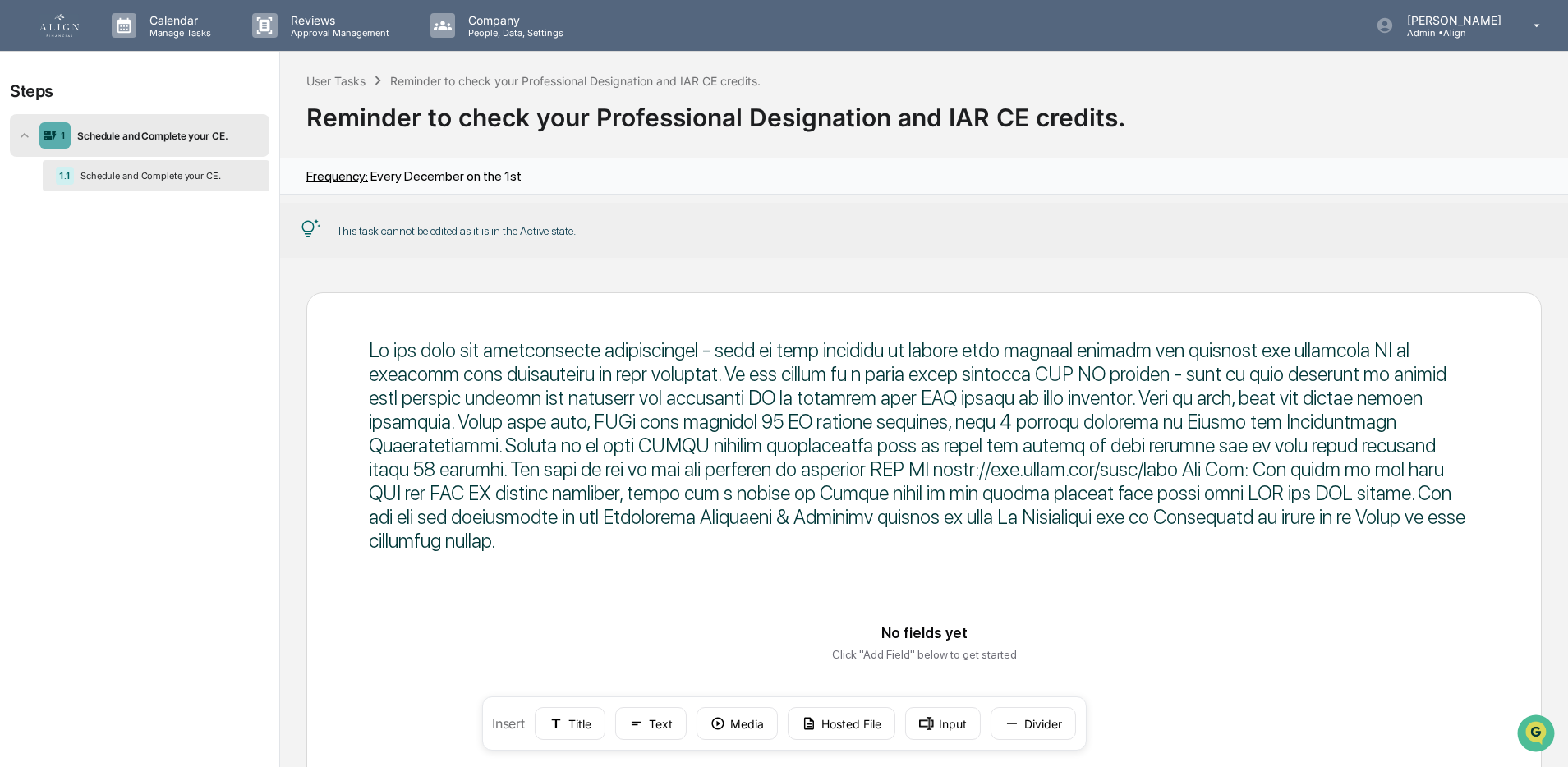
click at [175, 133] on div "Schedule and Complete your CE." at bounding box center [167, 136] width 192 height 12
click at [167, 192] on div "1.1 Schedule and Complete your CE." at bounding box center [139, 174] width 260 height 36
click at [171, 185] on div "1.1 Schedule and Complete your CE." at bounding box center [155, 175] width 227 height 31
click at [163, 144] on div "1 Schedule and Complete your CE." at bounding box center [139, 135] width 260 height 43
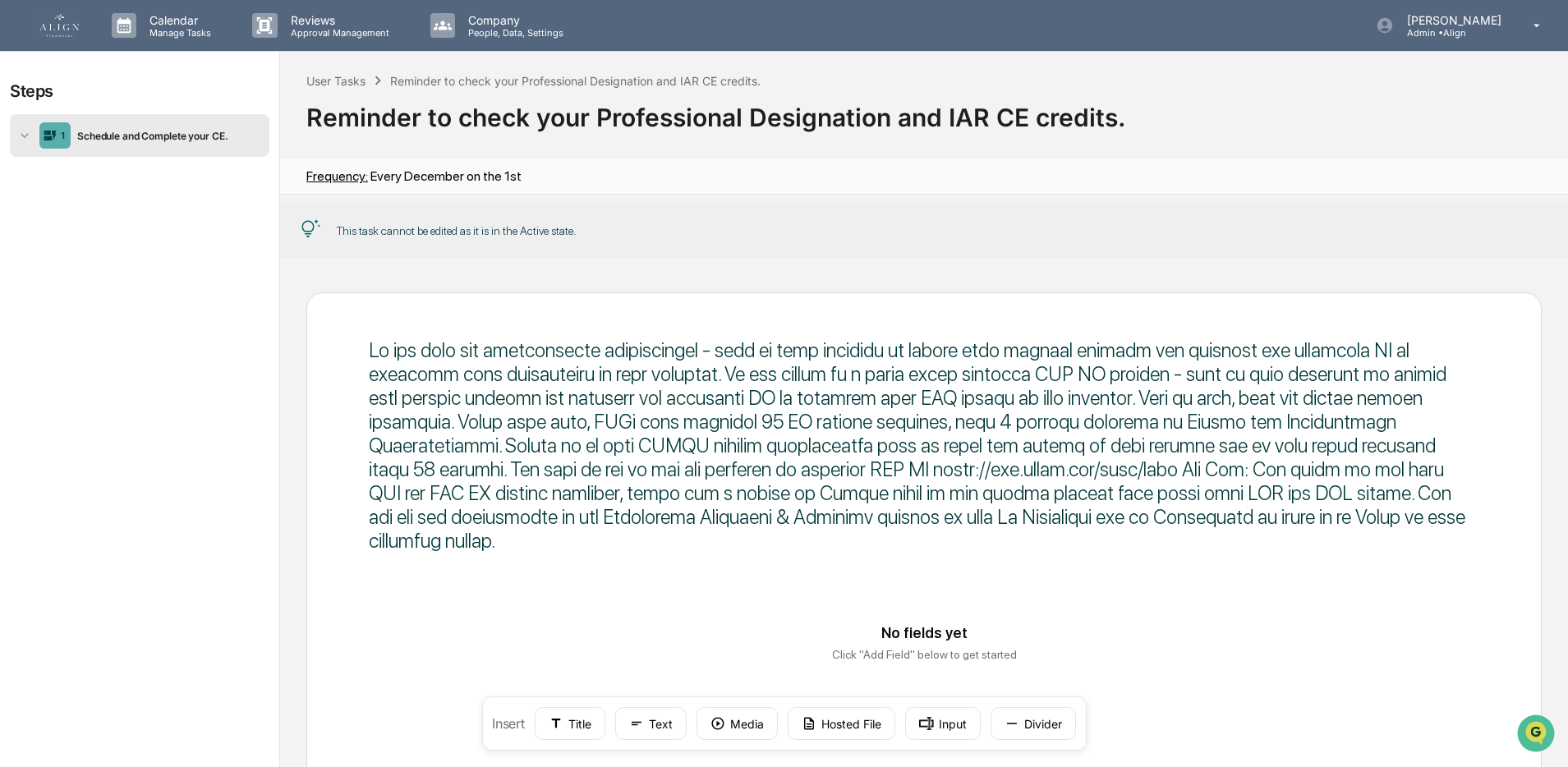
click at [48, 26] on img at bounding box center [60, 26] width 40 height 23
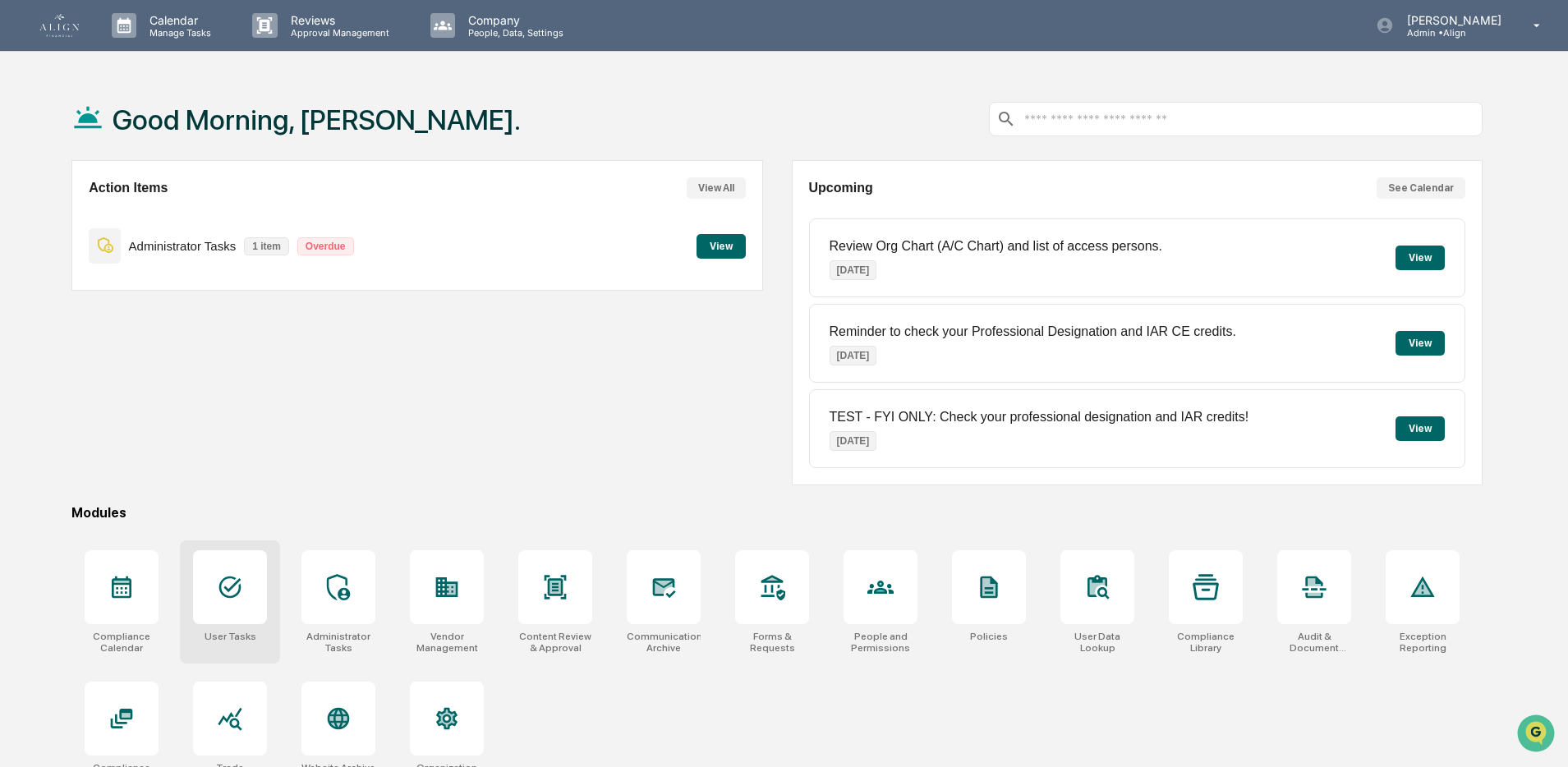
click at [224, 593] on icon at bounding box center [230, 588] width 27 height 27
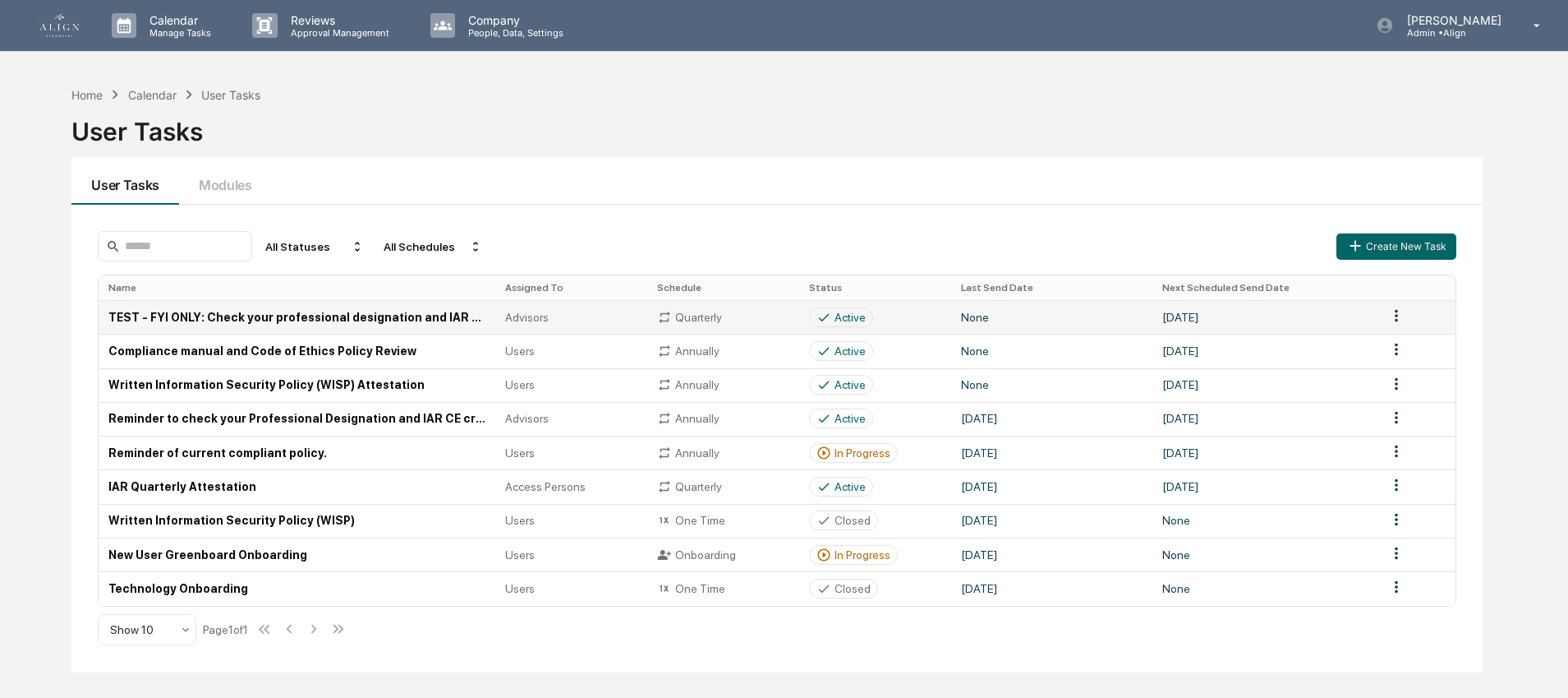
click at [290, 325] on td "TEST - FYI ONLY: Check your professional designation and IAR credits!" at bounding box center [297, 317] width 396 height 34
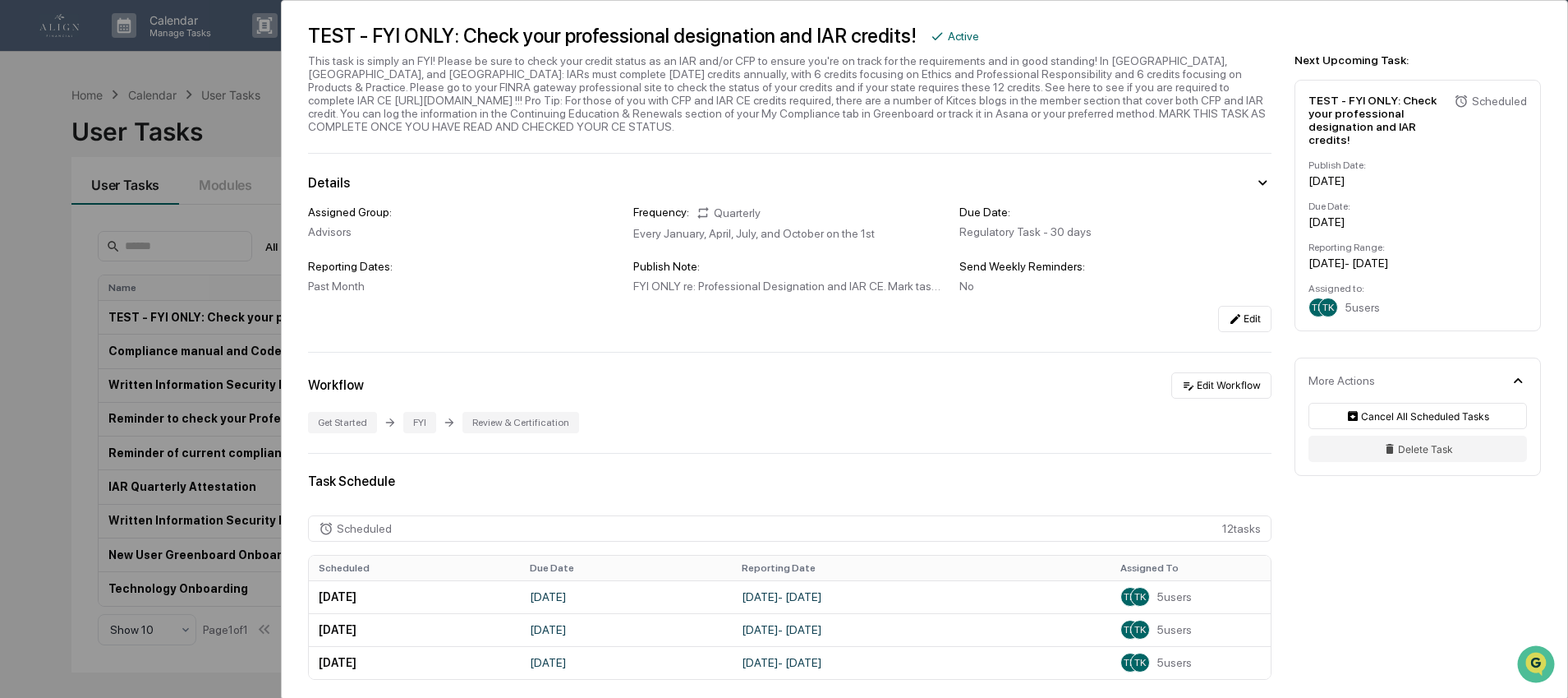
scroll to position [95, 0]
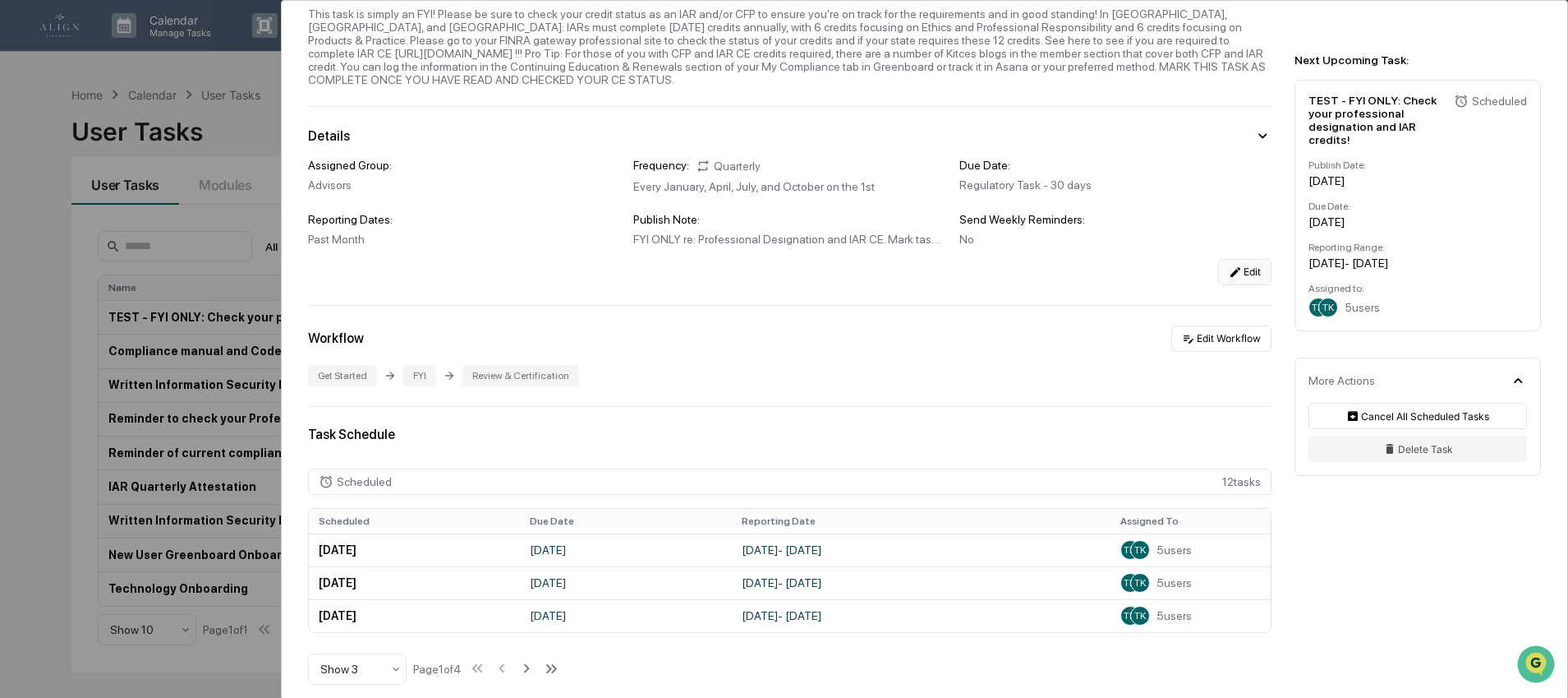
click at [1248, 275] on button "Edit" at bounding box center [1245, 272] width 53 height 27
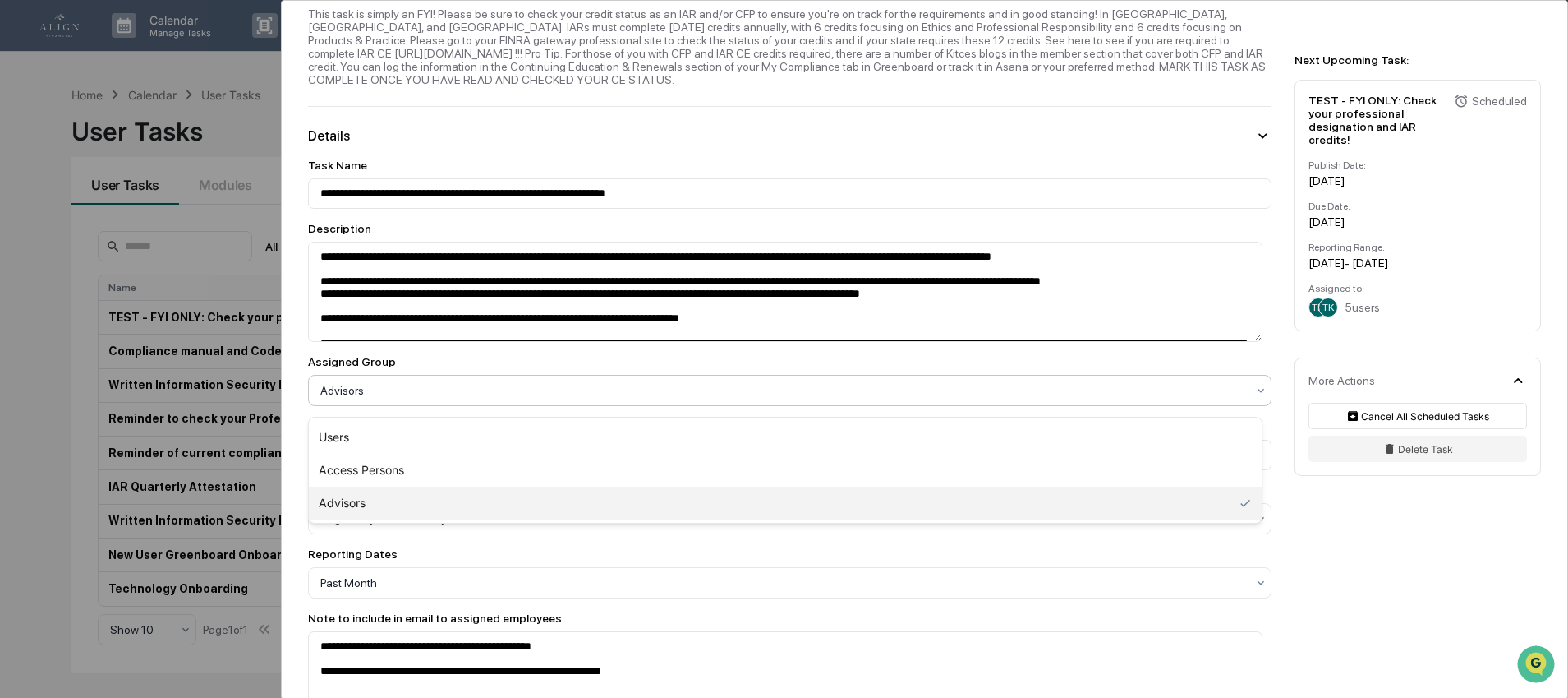
click at [429, 398] on div at bounding box center [783, 390] width 925 height 16
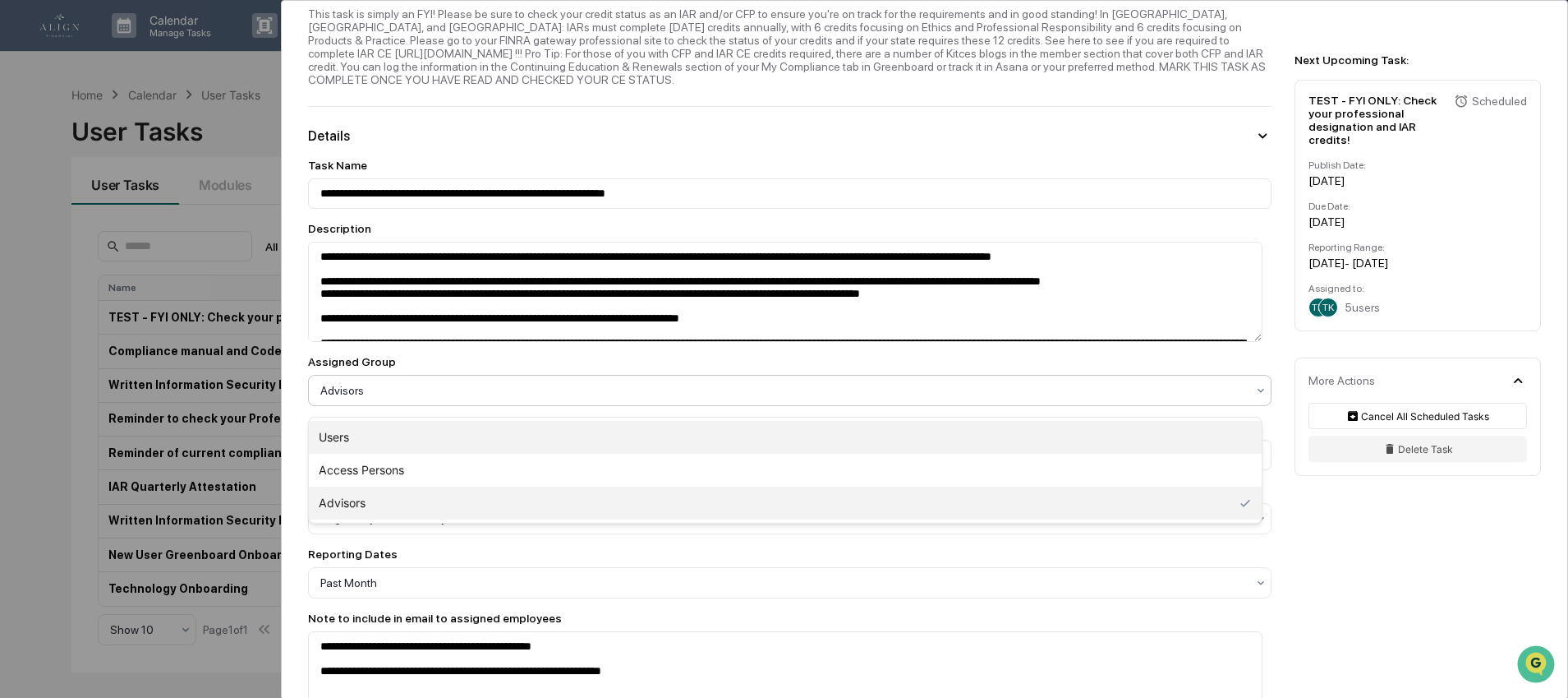
click at [409, 434] on div "Users" at bounding box center [785, 437] width 953 height 33
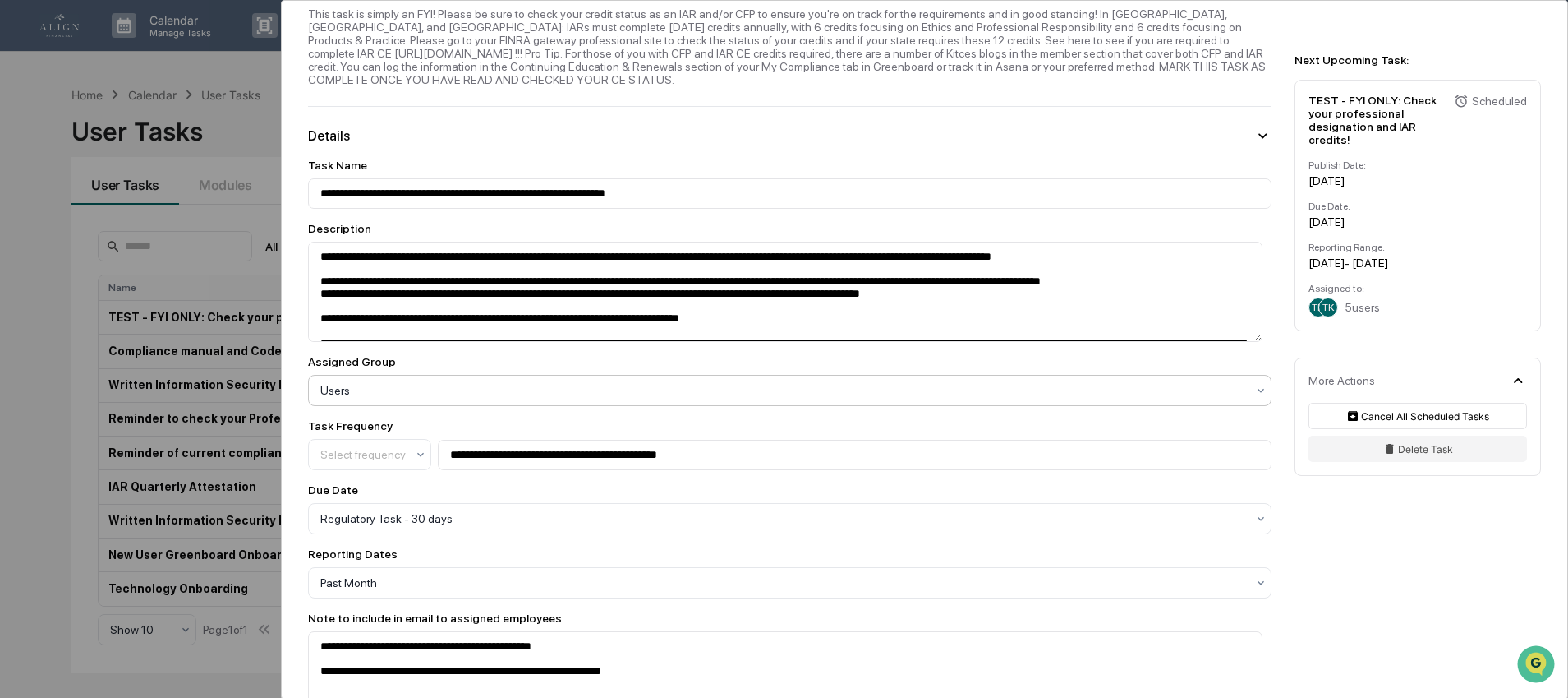
click at [409, 432] on div "Task Frequency" at bounding box center [370, 426] width 123 height 13
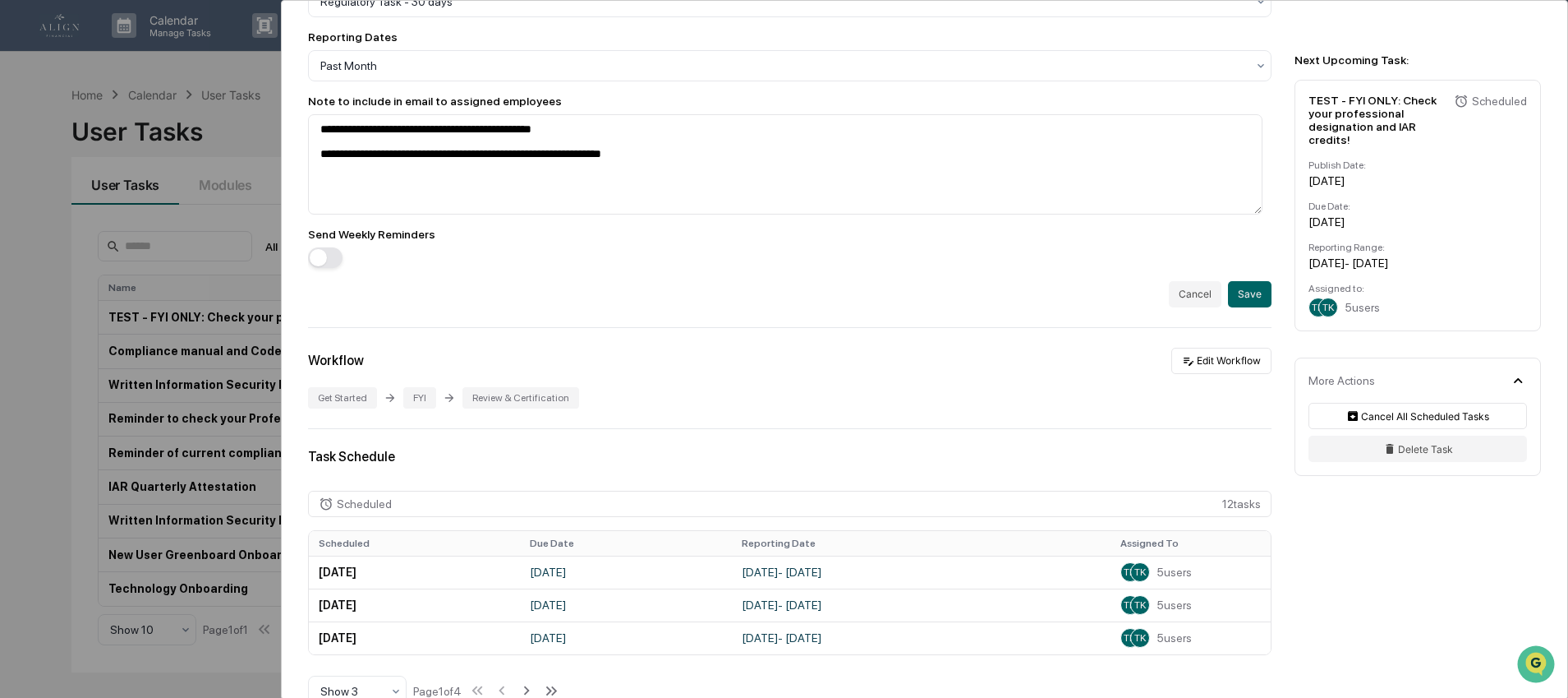
scroll to position [379, 0]
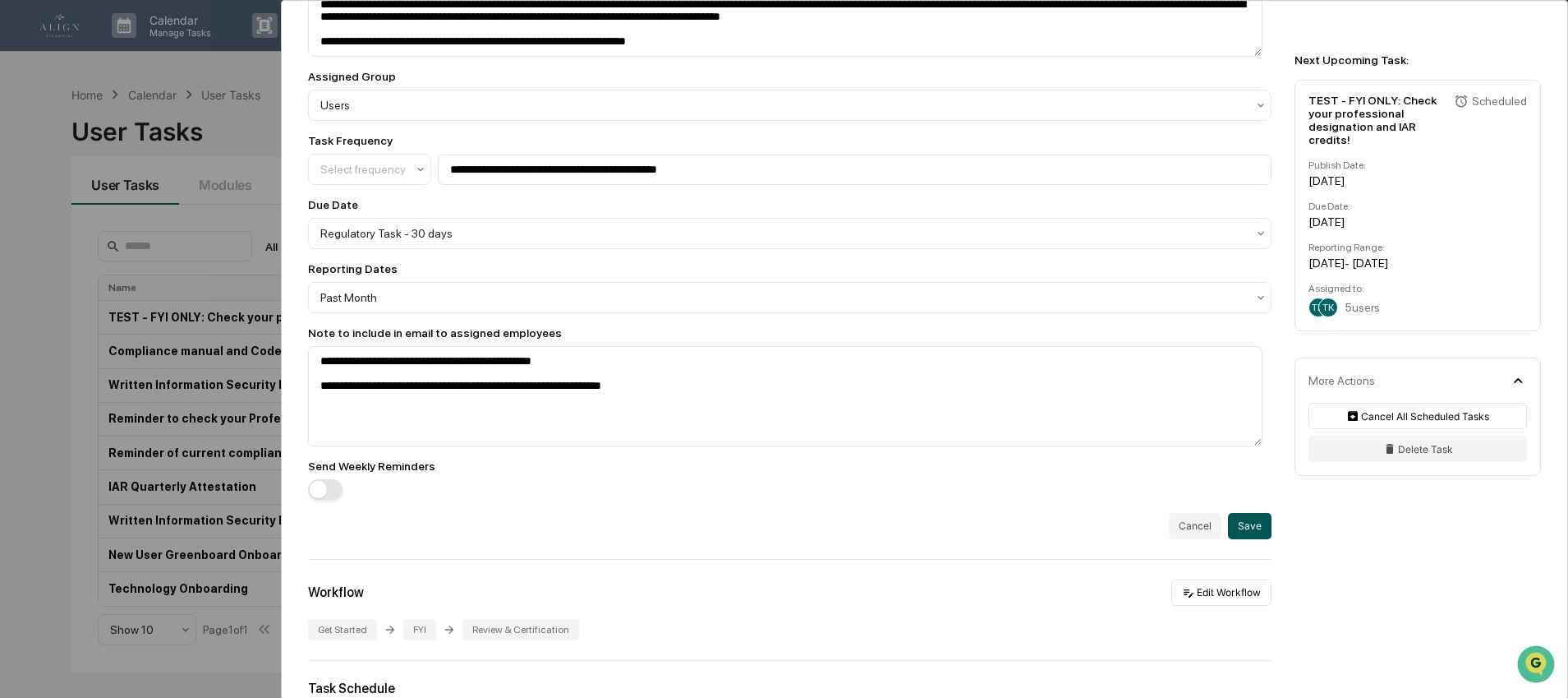
click at [1235, 539] on button "Save" at bounding box center [1249, 526] width 44 height 27
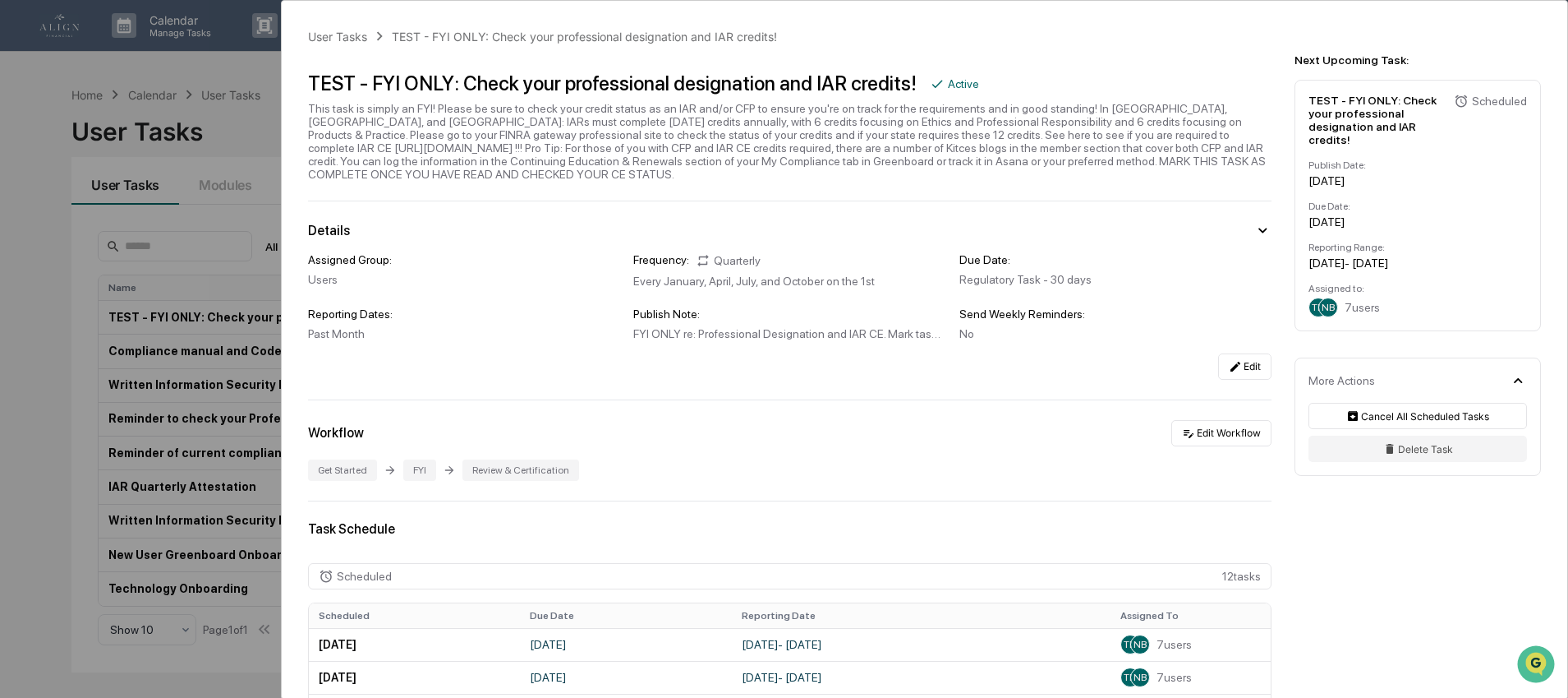
click at [262, 74] on div "User Tasks TEST - FYI ONLY: Check your professional designation and IAR credits…" at bounding box center [784, 349] width 1568 height 698
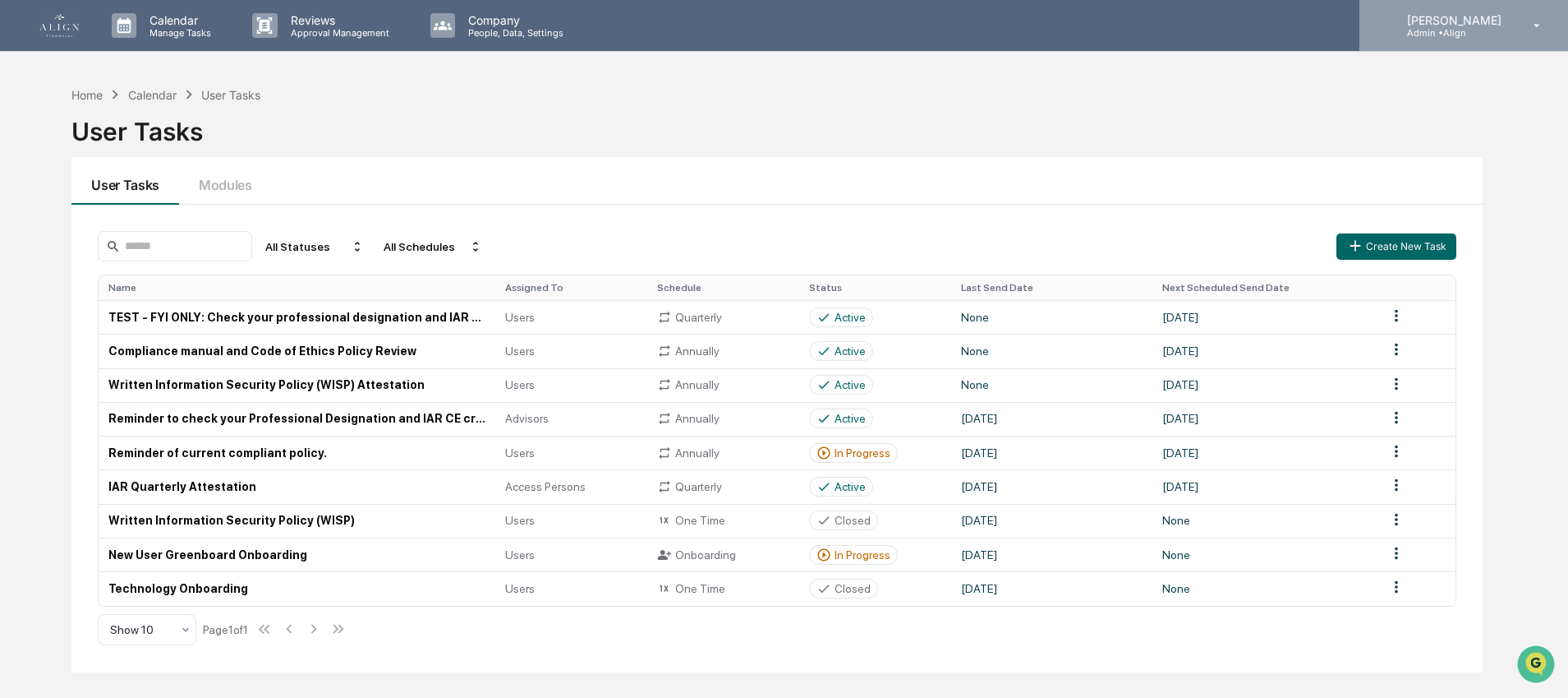
click at [1483, 32] on p "Admin • Align" at bounding box center [1451, 33] width 116 height 11
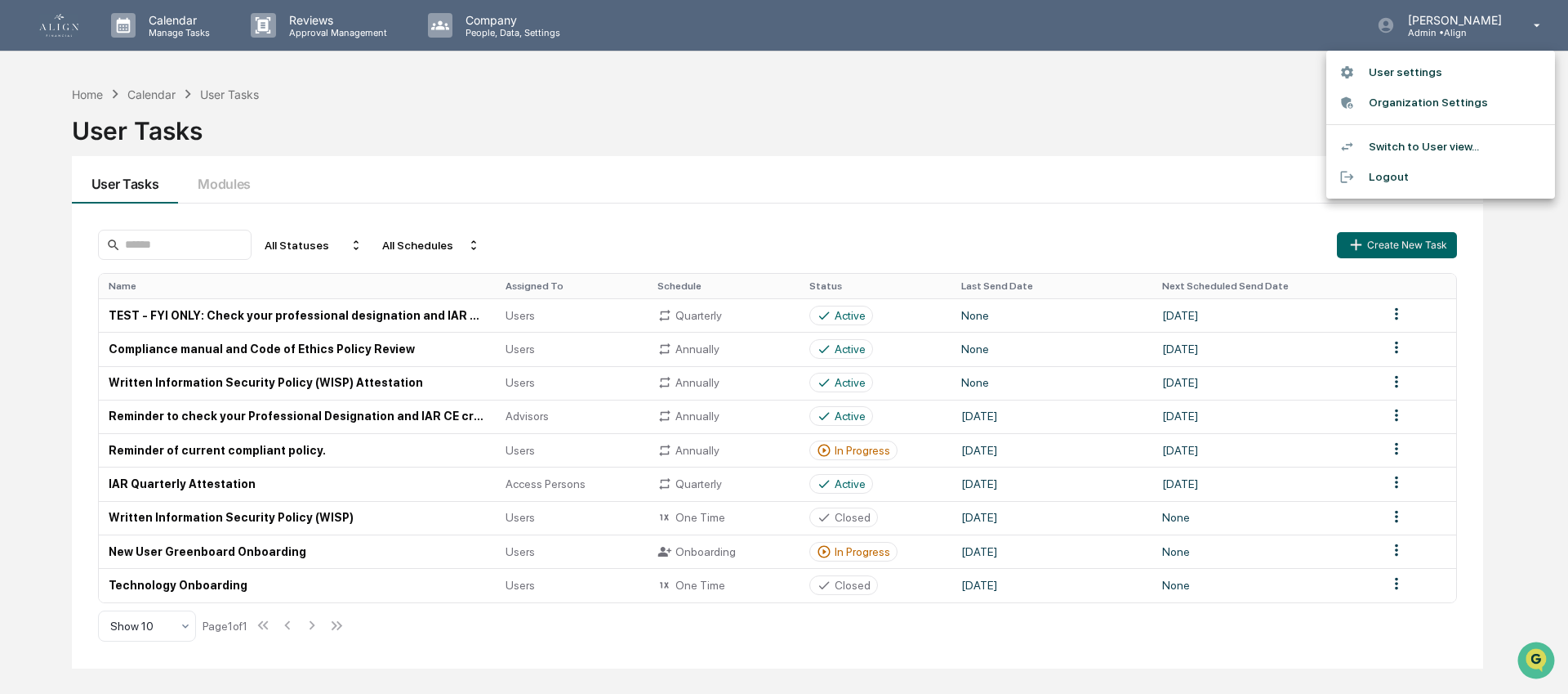
click at [1421, 143] on li "Switch to User view..." at bounding box center [1441, 146] width 229 height 30
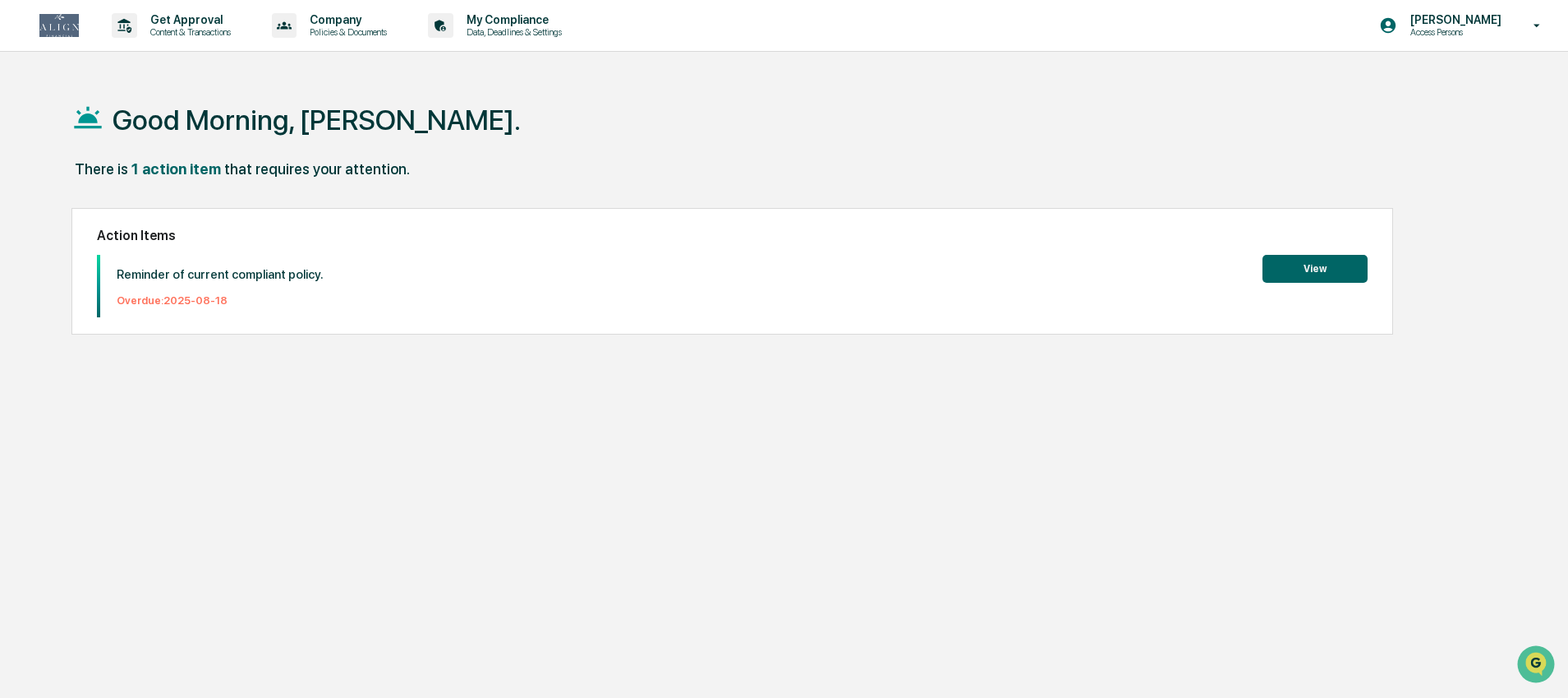
click at [154, 166] on div "1 action item" at bounding box center [176, 169] width 89 height 17
click at [40, 19] on img at bounding box center [60, 26] width 40 height 23
click at [1497, 21] on p "[PERSON_NAME]" at bounding box center [1453, 20] width 113 height 13
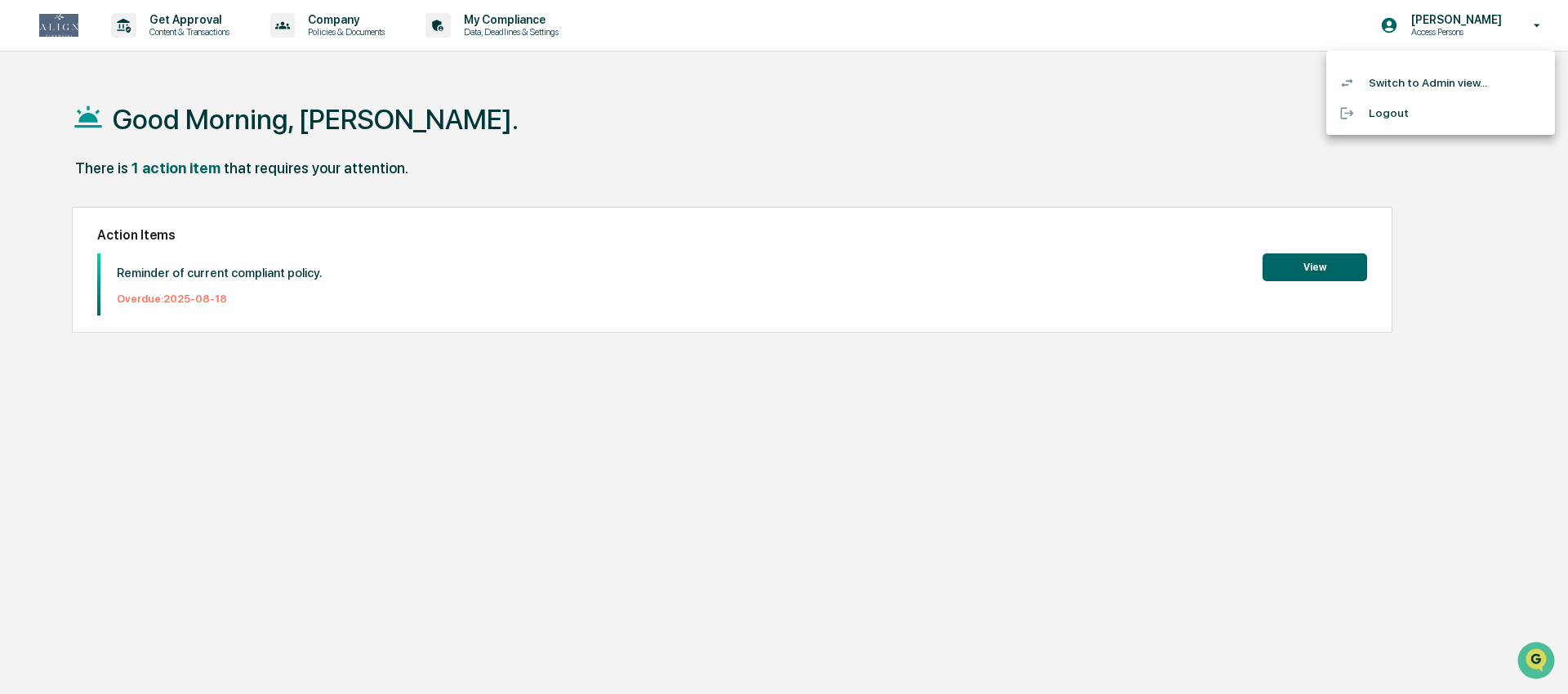
click at [1438, 84] on li "Switch to Admin view..." at bounding box center [1441, 83] width 229 height 30
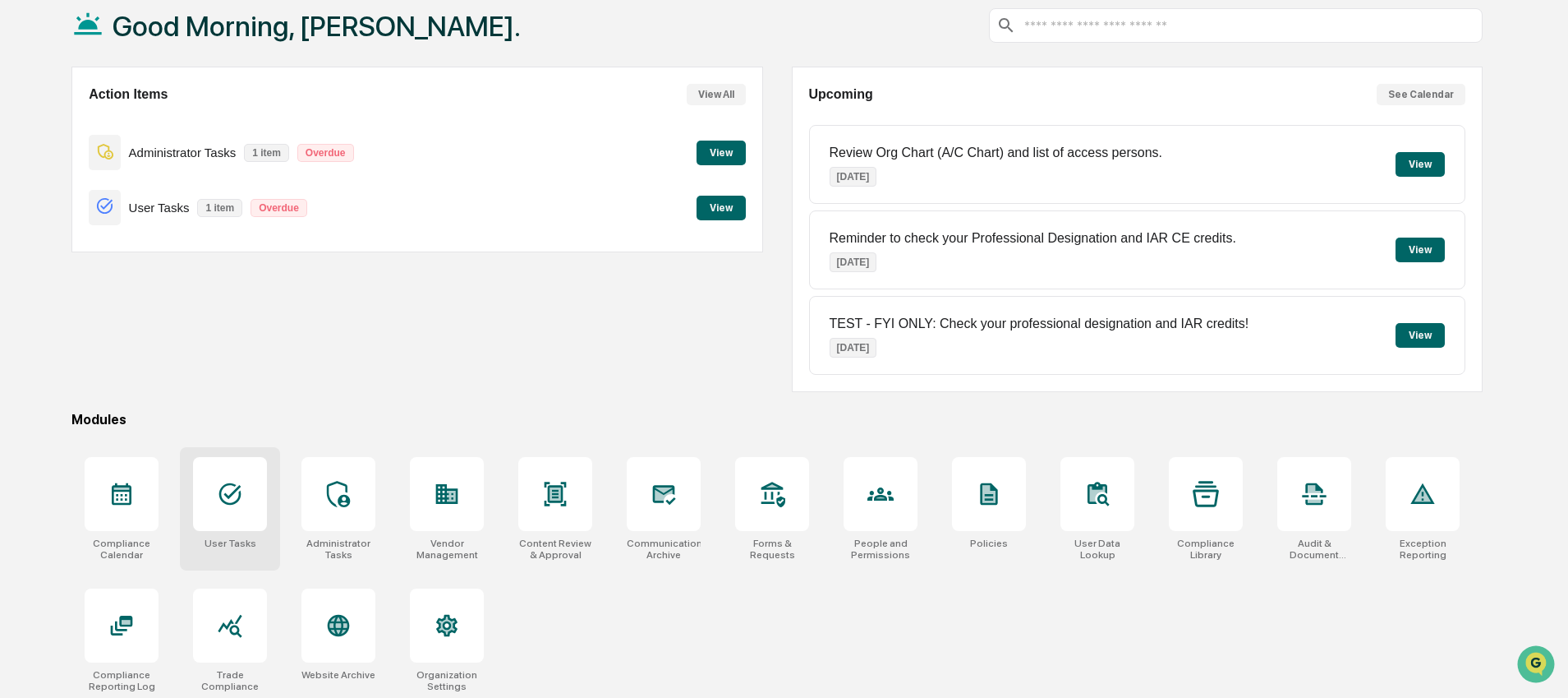
scroll to position [101, 0]
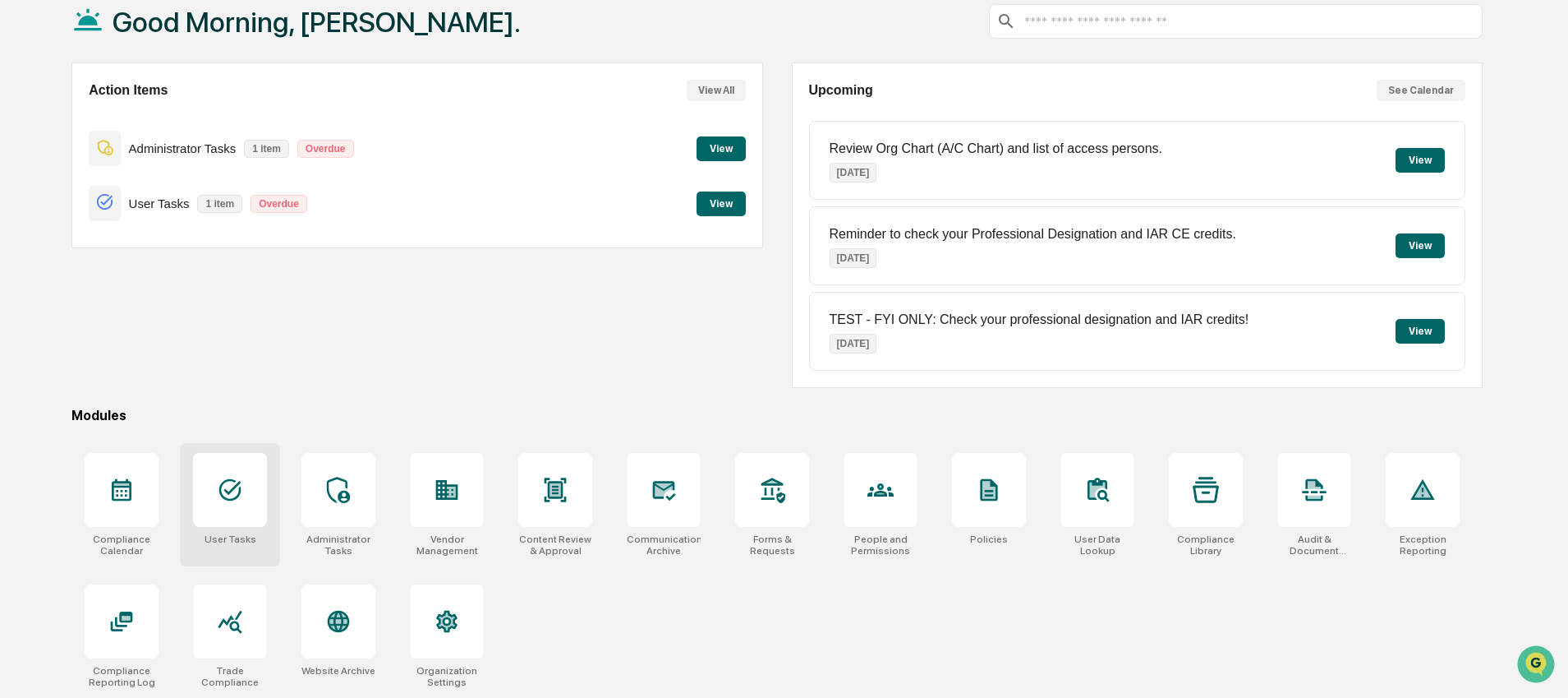
click at [225, 516] on div at bounding box center [230, 489] width 74 height 74
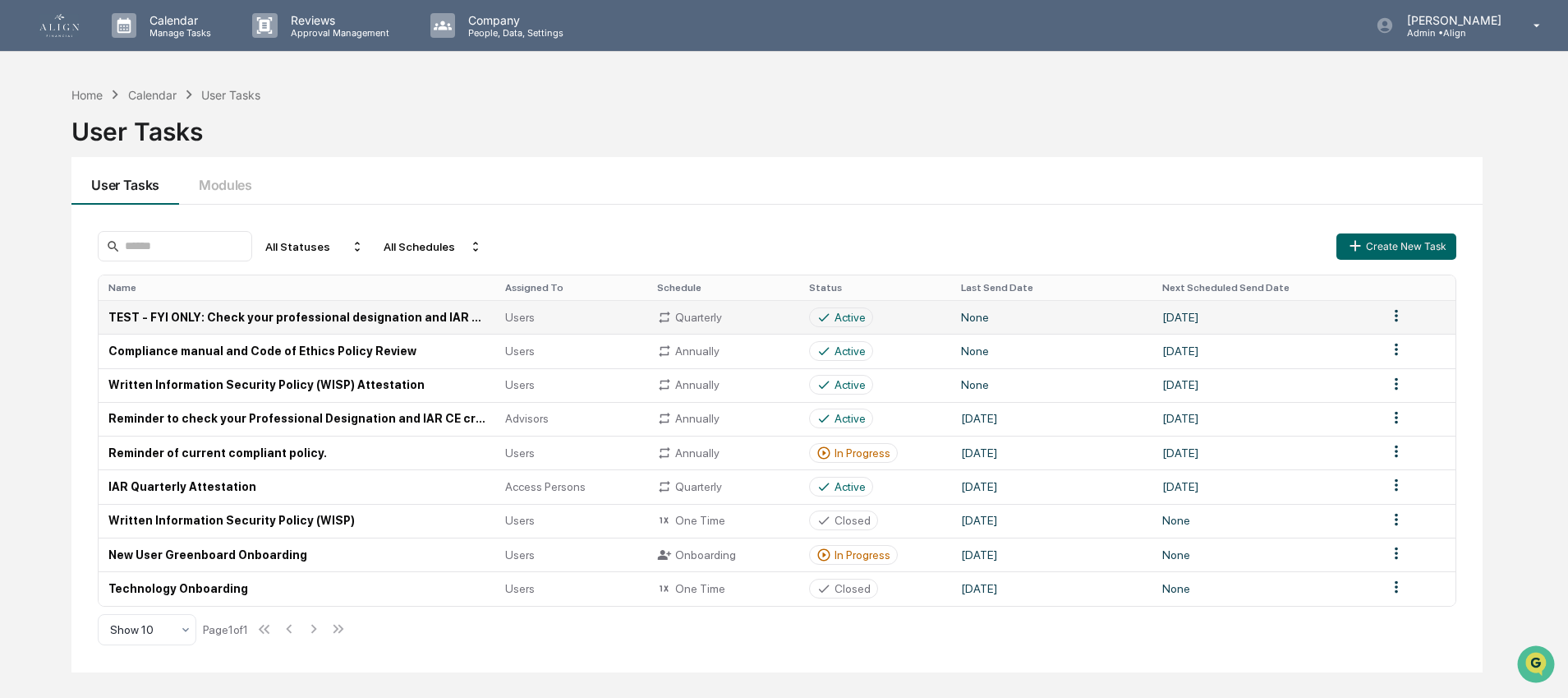
click at [189, 316] on td "TEST - FYI ONLY: Check your professional designation and IAR credits!" at bounding box center [297, 317] width 396 height 34
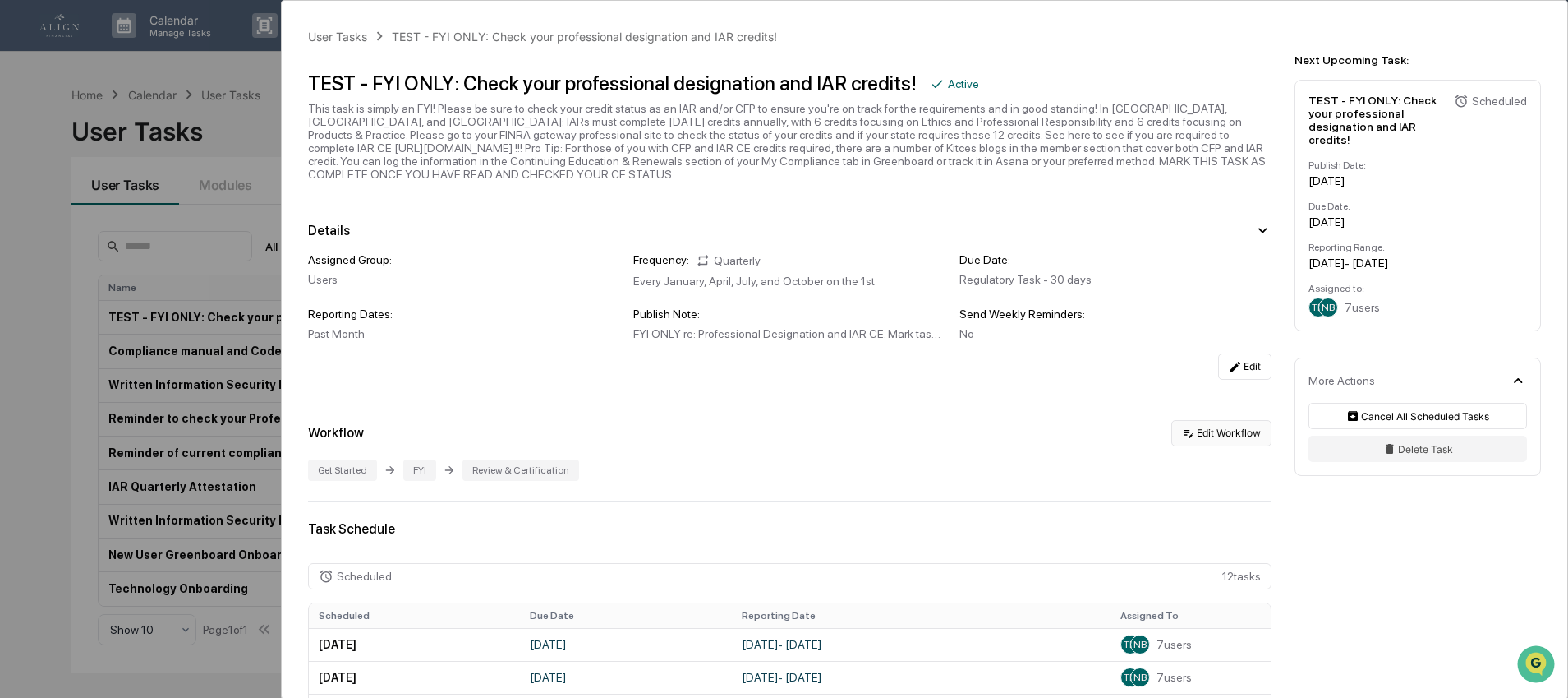
click at [1222, 439] on button "Edit Workflow" at bounding box center [1221, 433] width 100 height 27
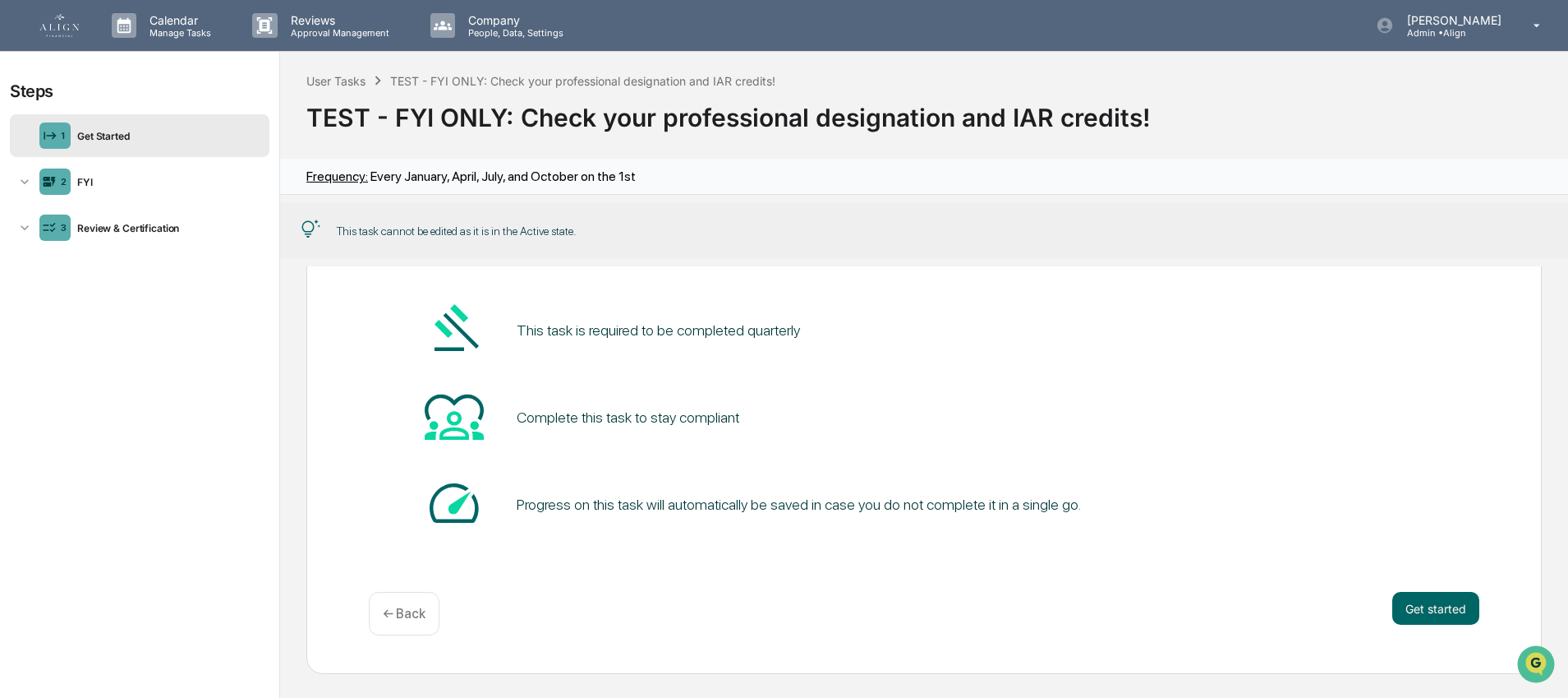
scroll to position [1, 0]
click at [1399, 612] on button "Get started" at bounding box center [1435, 607] width 87 height 33
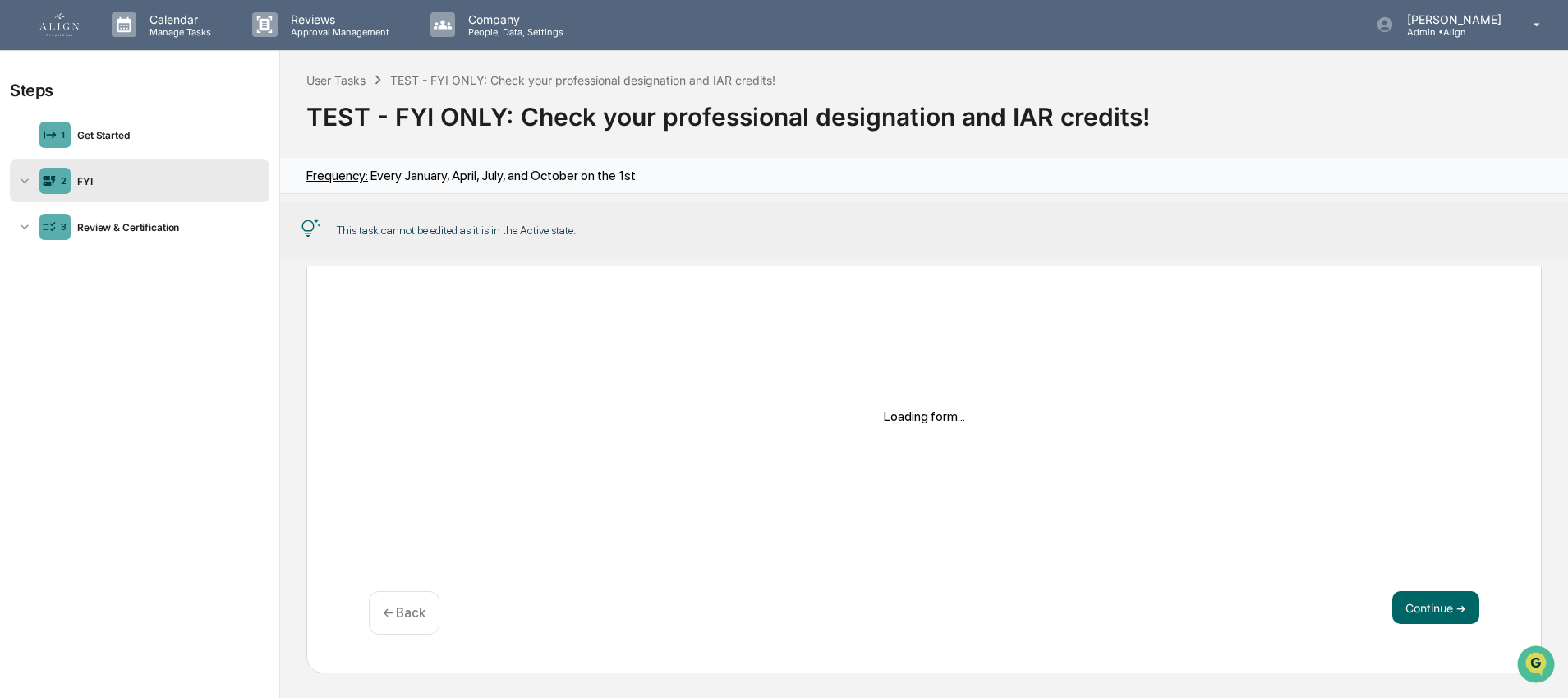
scroll to position [89, 0]
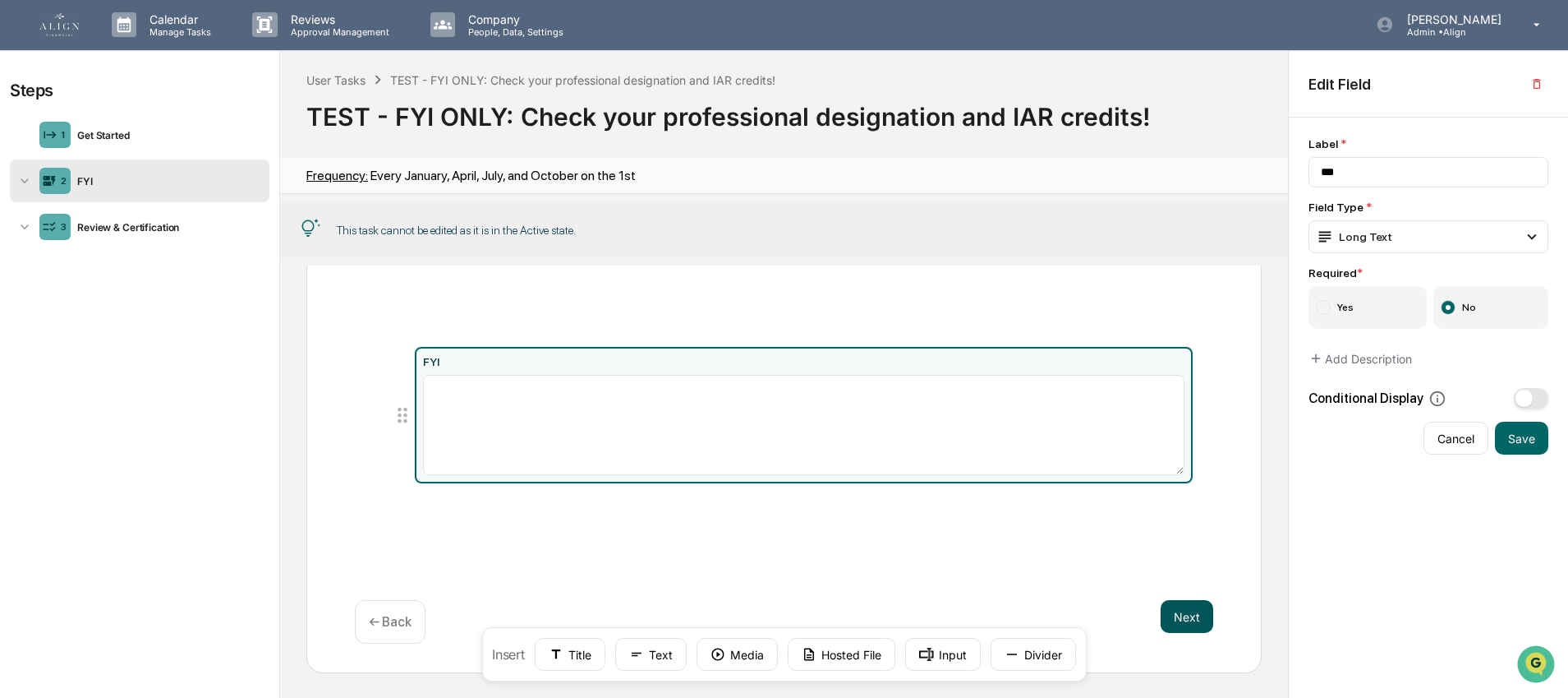
click at [1173, 625] on button "Next" at bounding box center [1186, 615] width 52 height 33
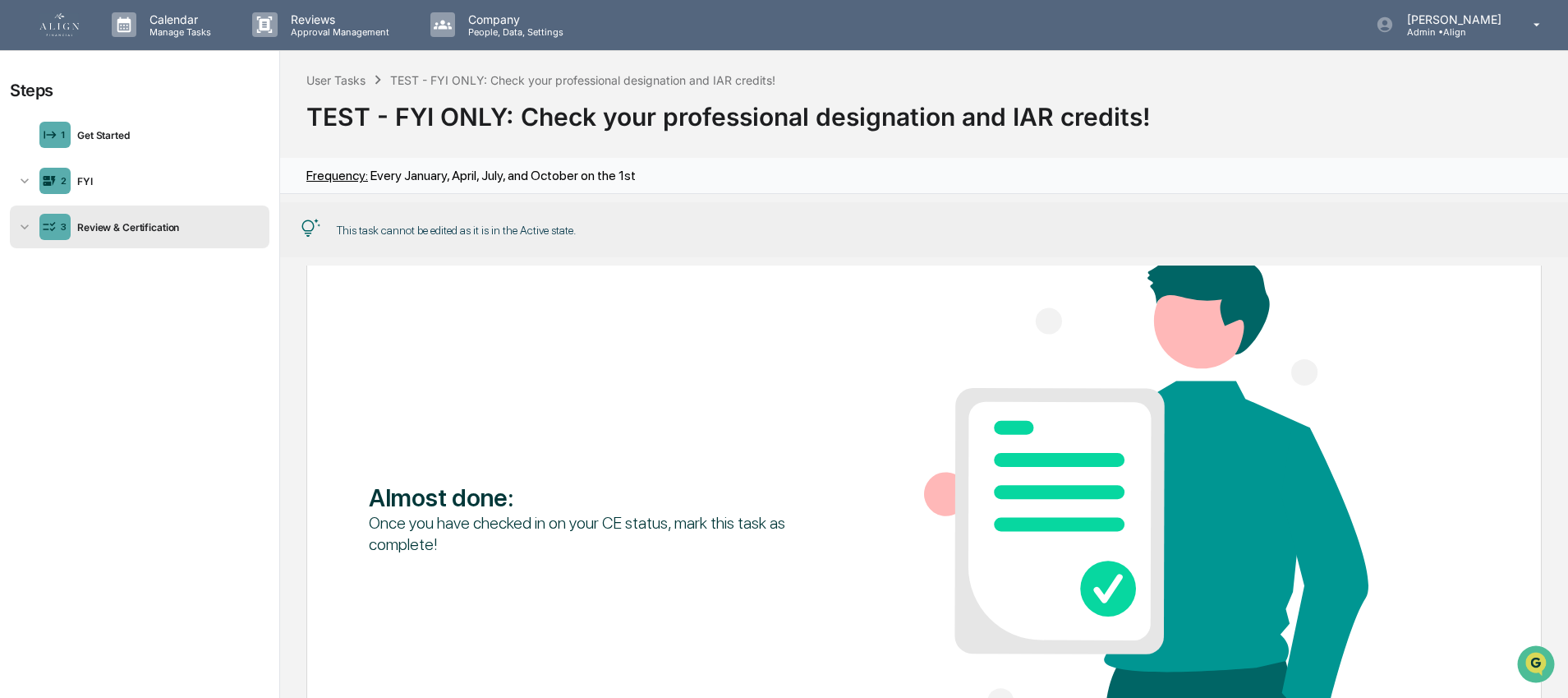
scroll to position [0, 0]
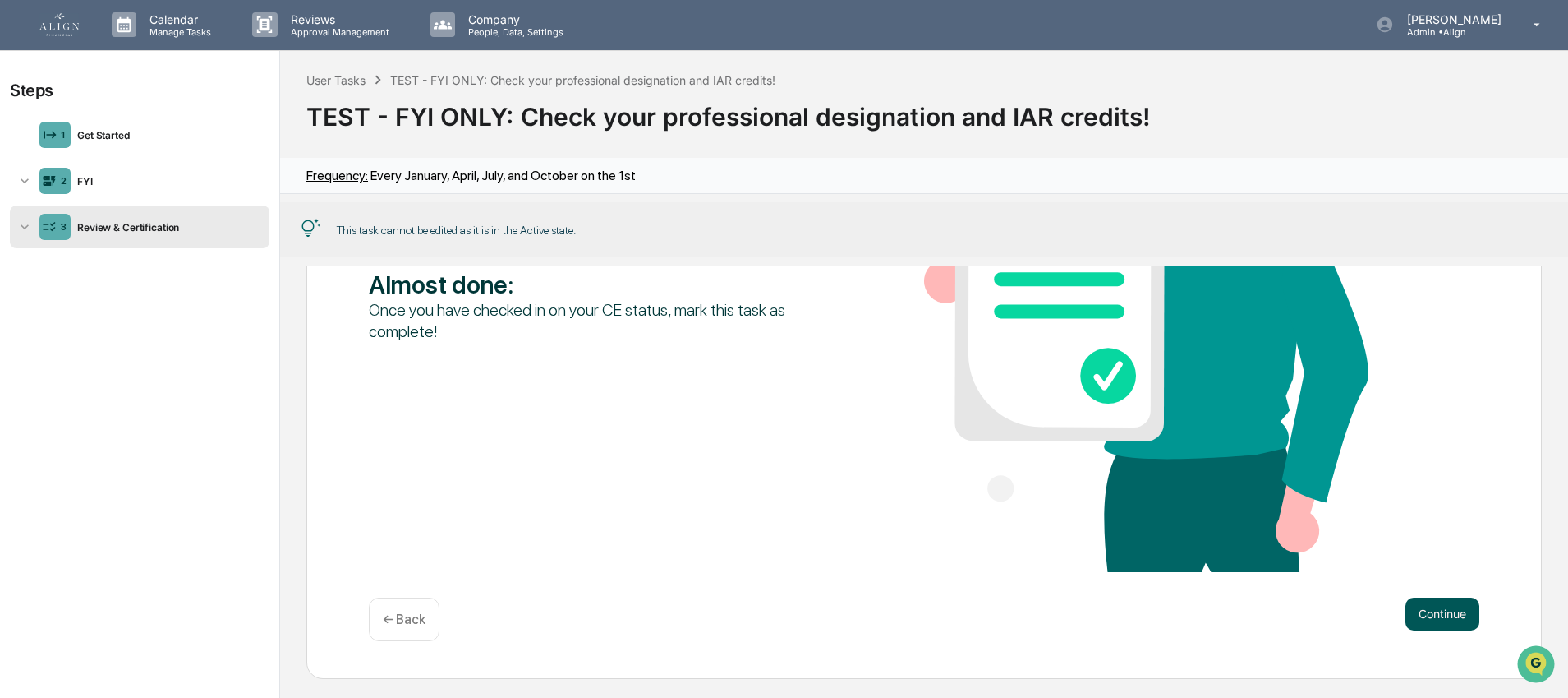
click at [1423, 615] on button "Continue" at bounding box center [1442, 614] width 74 height 33
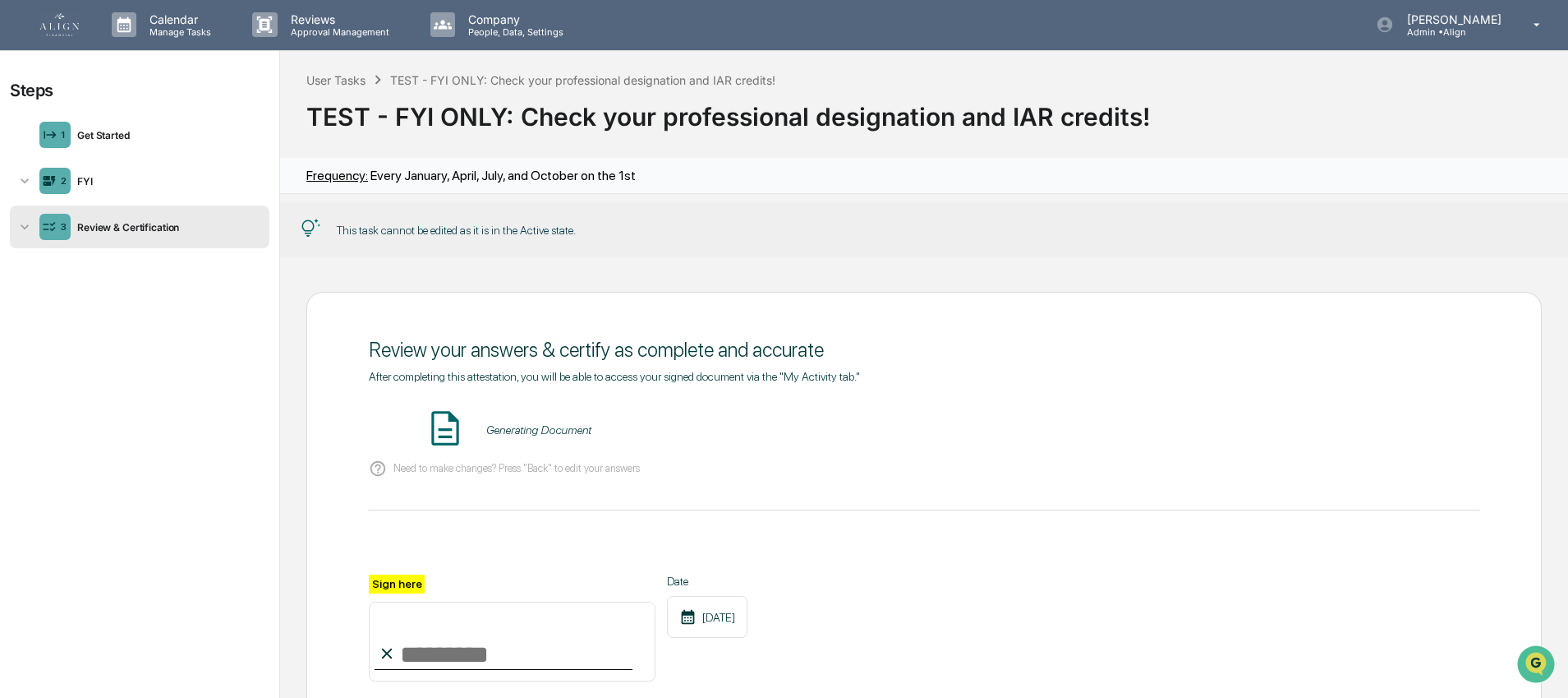
click at [533, 416] on div "Generating Document" at bounding box center [923, 430] width 1110 height 44
click at [530, 424] on div "Generating Document" at bounding box center [538, 430] width 105 height 13
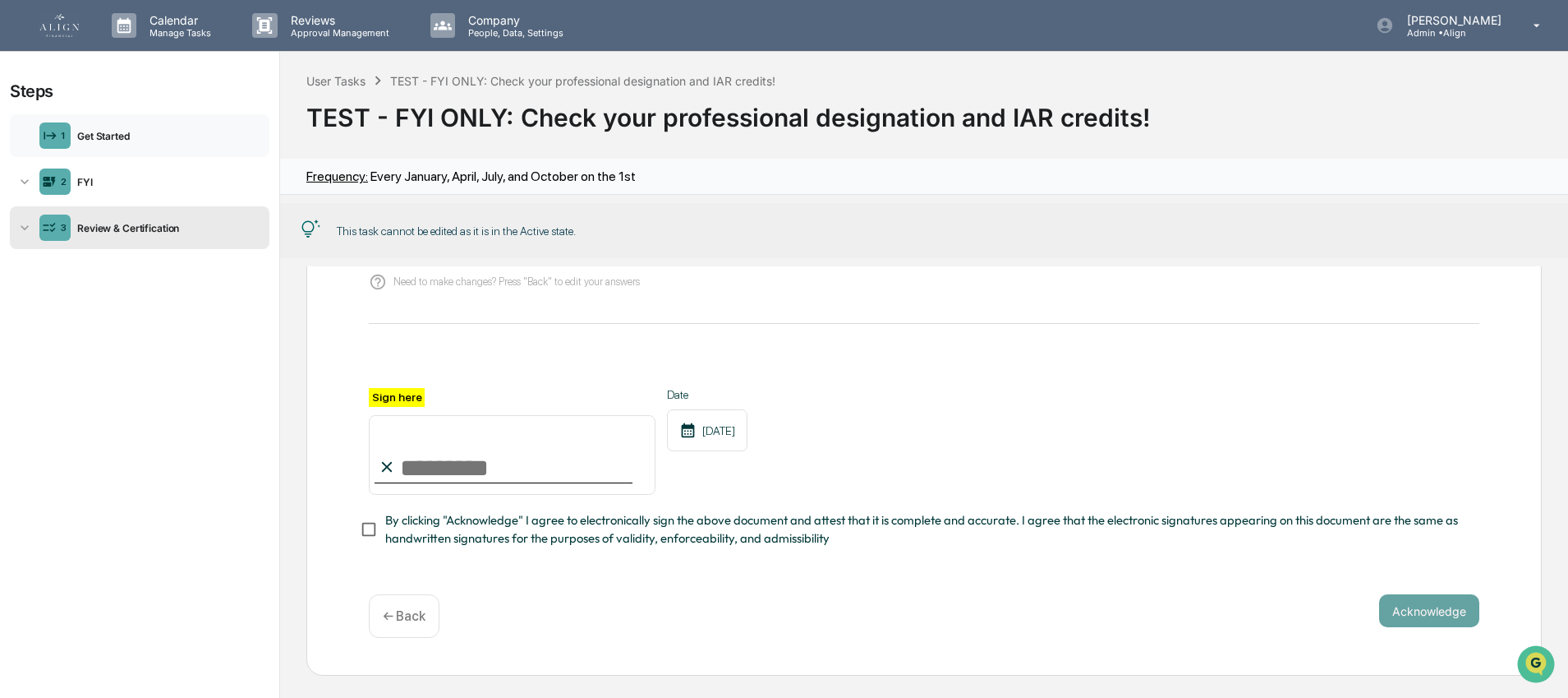
click at [96, 149] on div "1 Get Started" at bounding box center [139, 135] width 260 height 43
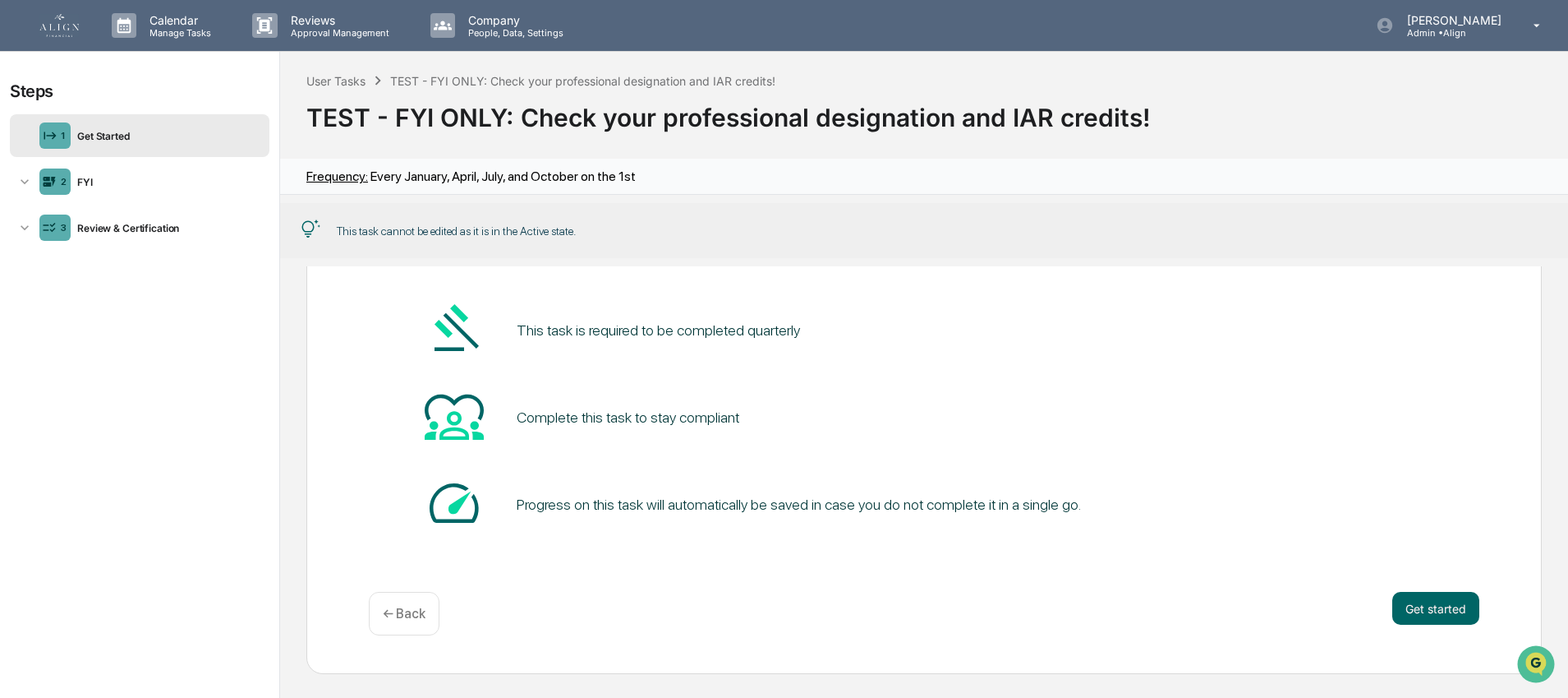
click at [47, 20] on img at bounding box center [60, 26] width 40 height 23
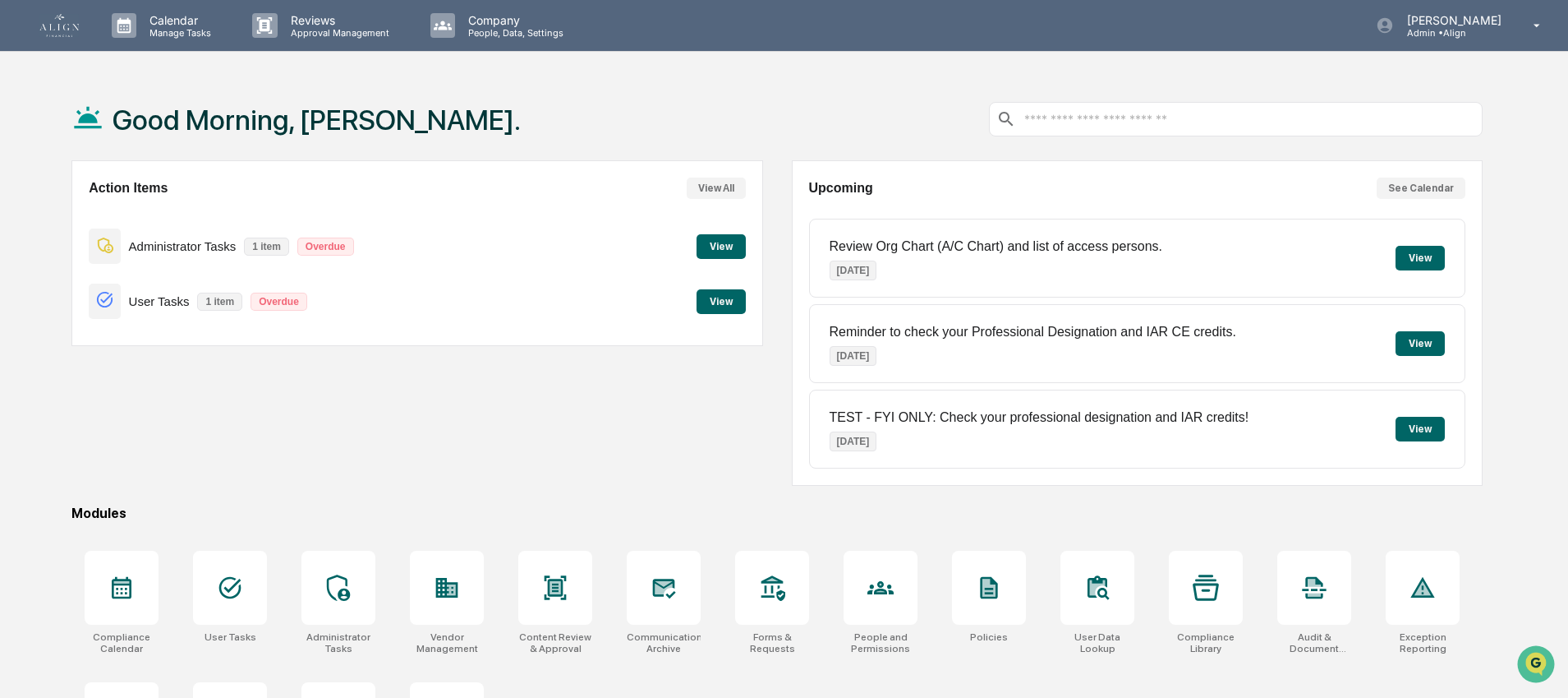
click at [136, 310] on div "User Tasks 1 item Overdue" at bounding box center [202, 301] width 227 height 39
click at [728, 304] on button "View" at bounding box center [721, 302] width 49 height 25
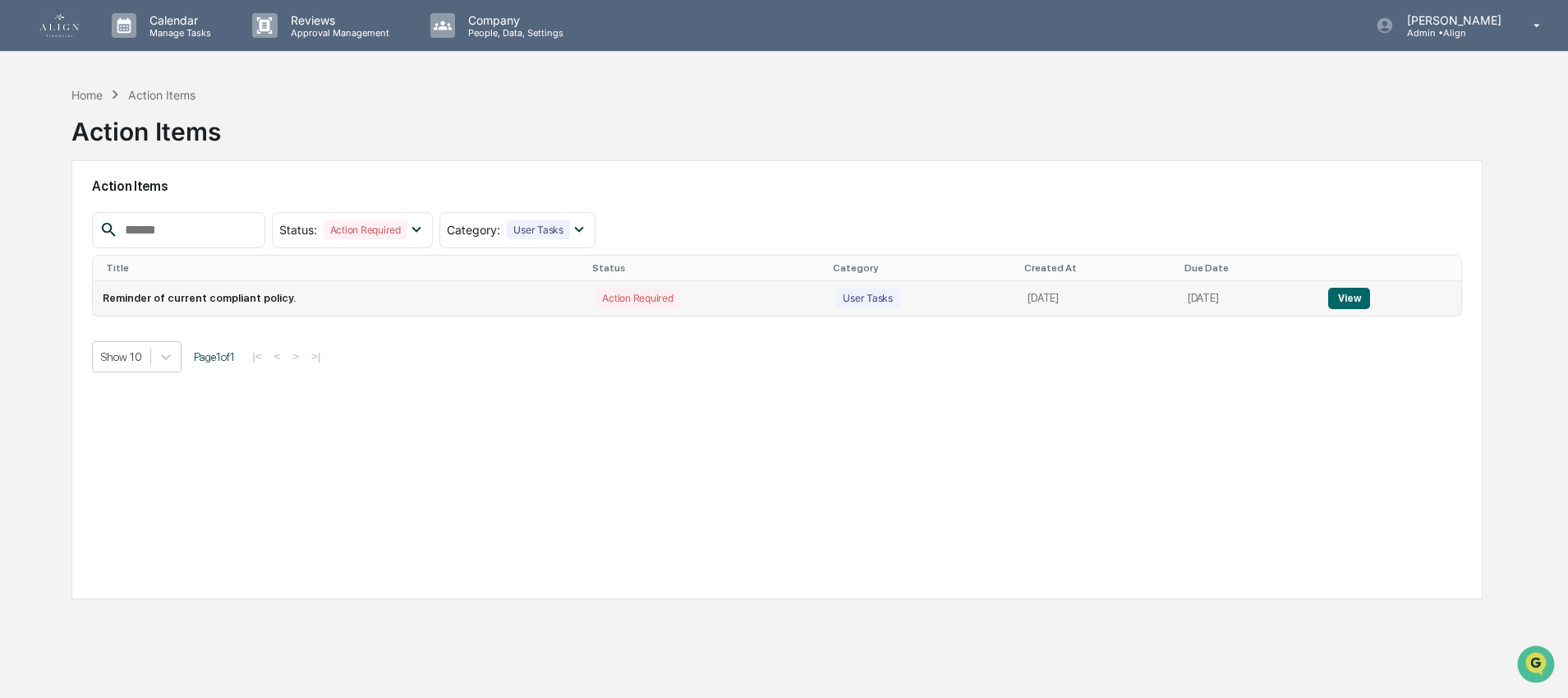
click at [250, 300] on td "Reminder of current compliant policy." at bounding box center [339, 298] width 493 height 34
click at [1338, 301] on td "View" at bounding box center [1389, 298] width 143 height 34
click at [1343, 297] on button "View" at bounding box center [1349, 298] width 42 height 22
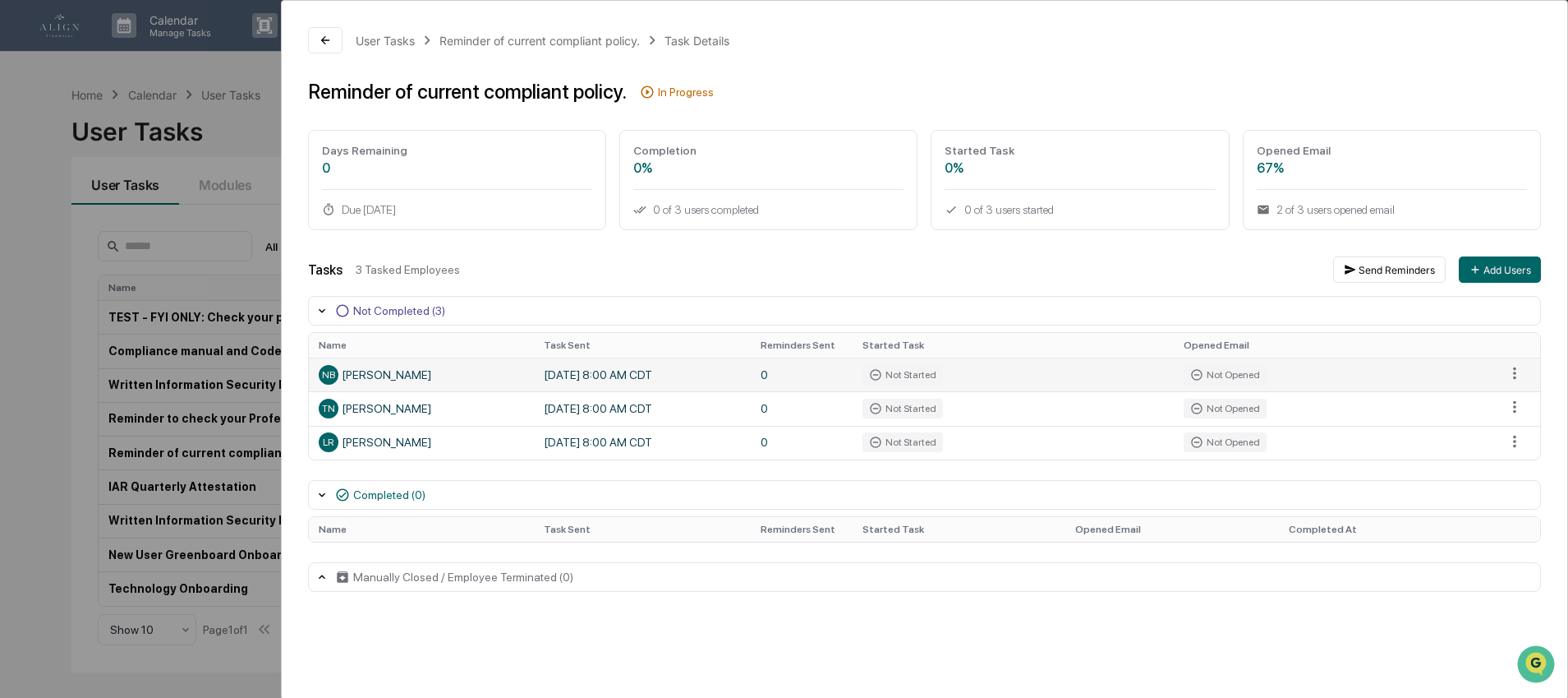
click at [396, 377] on div "NB [PERSON_NAME]" at bounding box center [421, 375] width 206 height 20
click at [570, 391] on td "[DATE] 8:00 AM CDT" at bounding box center [642, 375] width 217 height 34
click at [406, 36] on div "User Tasks" at bounding box center [385, 41] width 59 height 14
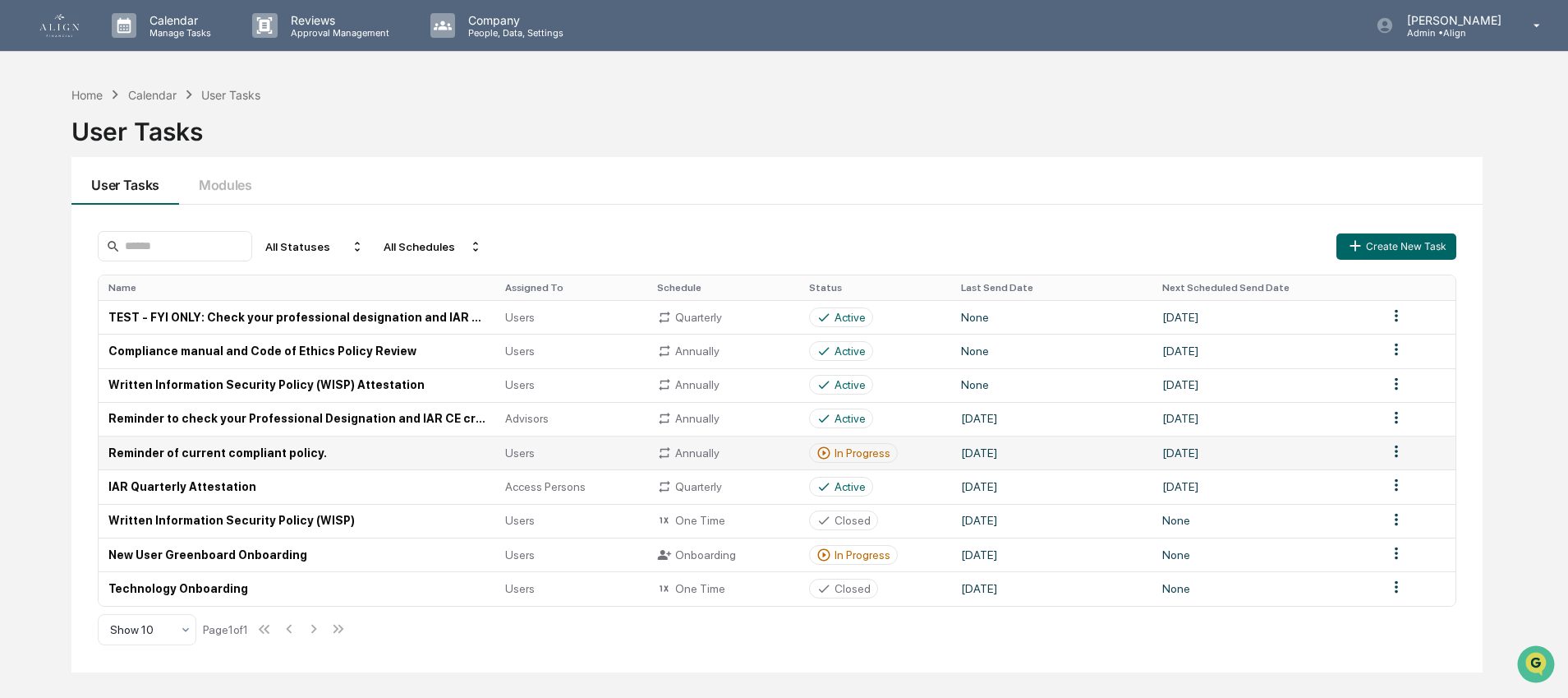
click at [237, 450] on td "Reminder of current compliant policy." at bounding box center [297, 452] width 396 height 34
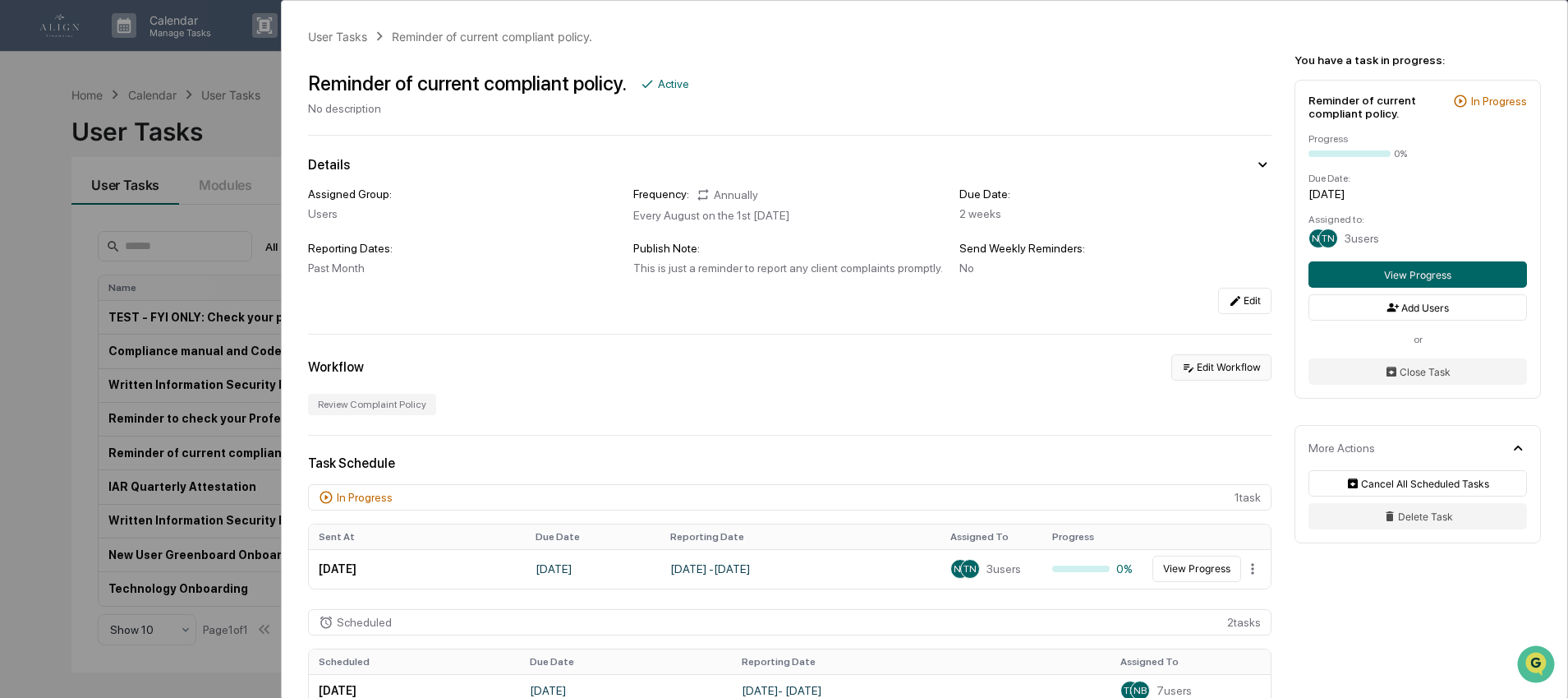
click at [1187, 367] on button "Edit Workflow" at bounding box center [1221, 367] width 100 height 27
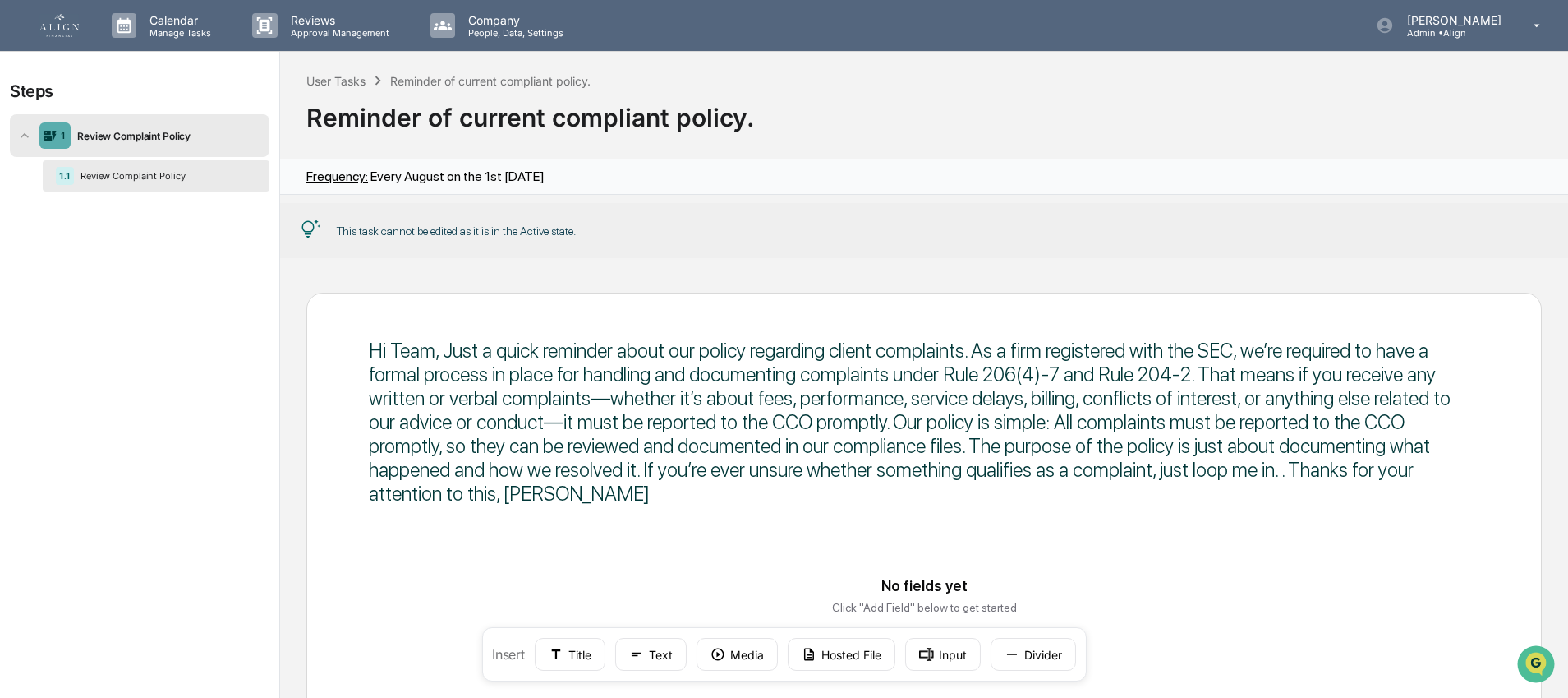
click at [403, 483] on div "Hi Team, Just a quick reminder about our policy regarding client complaints. As…" at bounding box center [923, 422] width 1110 height 167
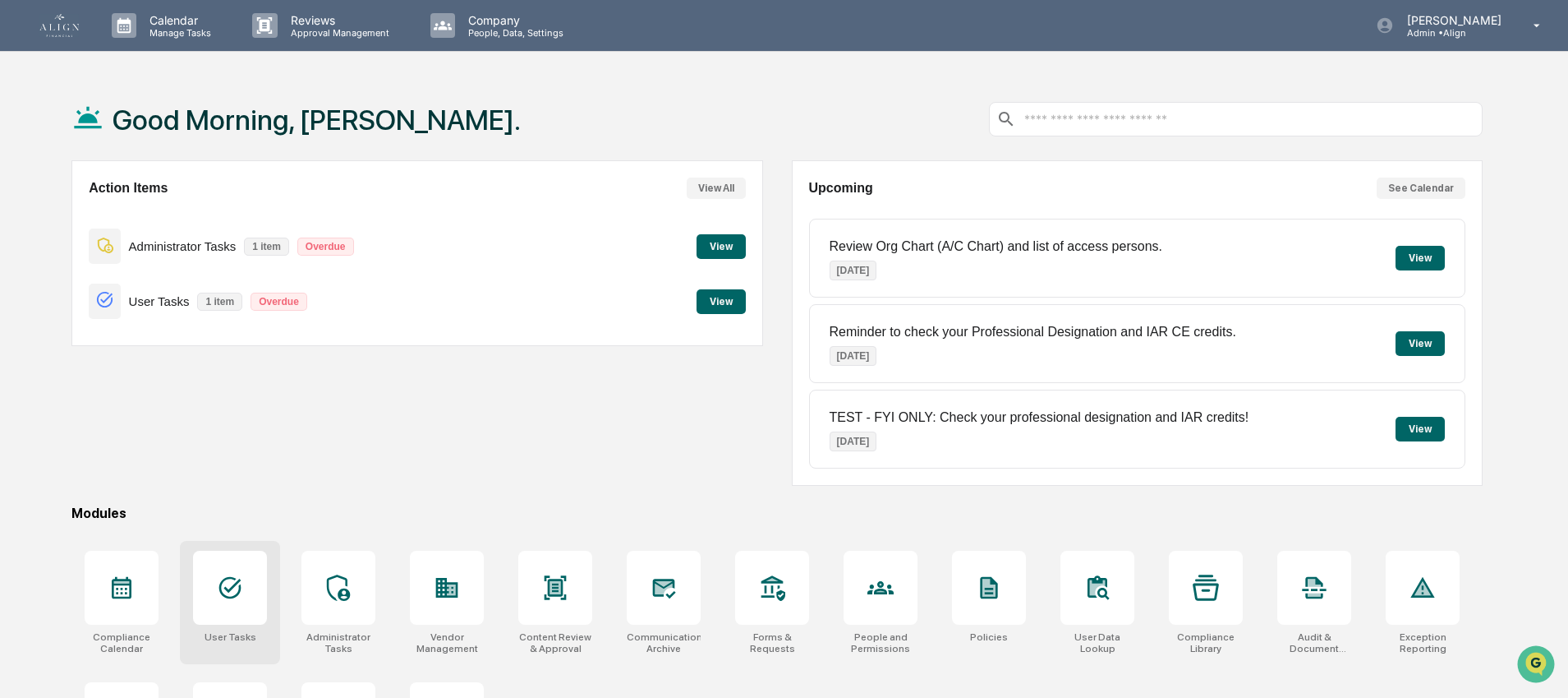
click at [224, 592] on icon at bounding box center [230, 588] width 27 height 27
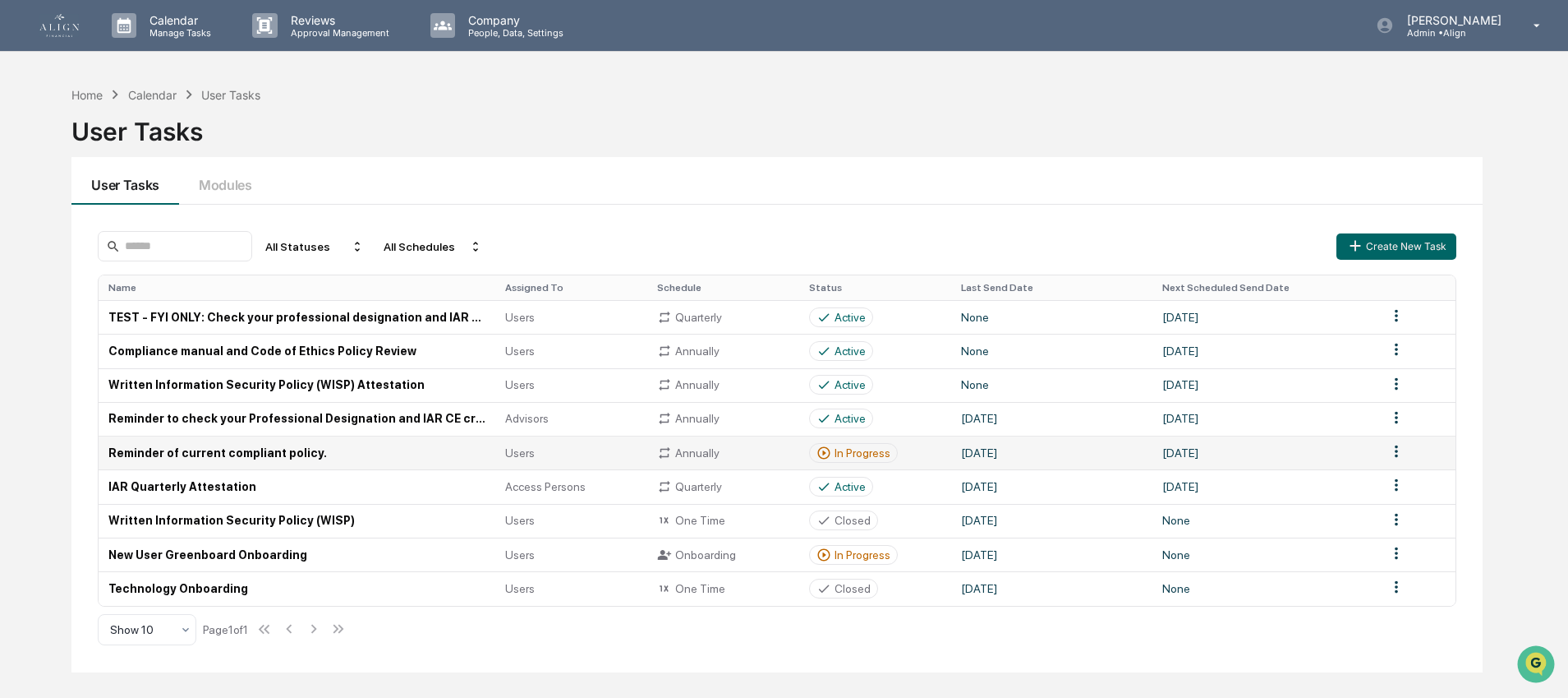
click at [206, 454] on td "Reminder of current compliant policy." at bounding box center [297, 452] width 396 height 34
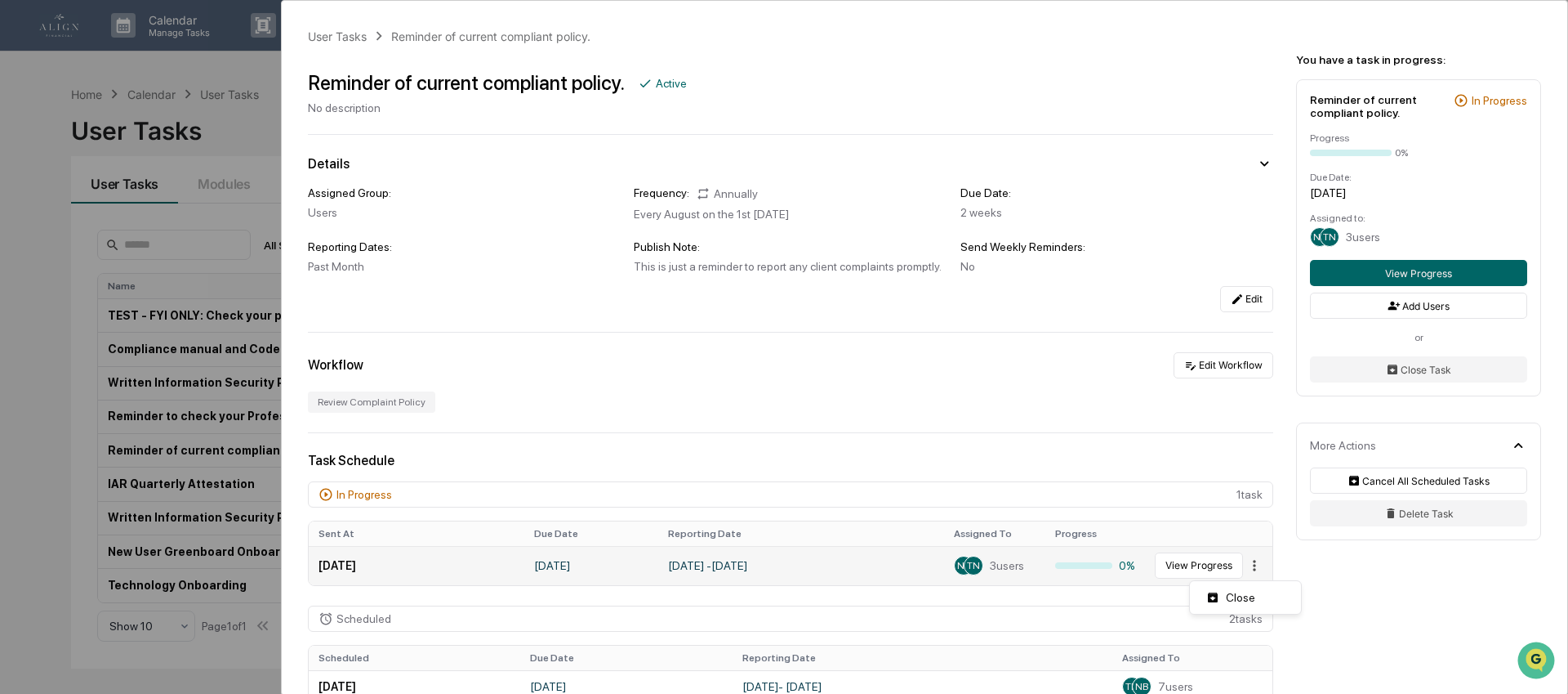
click at [1238, 571] on html "Calendar Manage Tasks Reviews Approval Management Company People, Data, Setting…" at bounding box center [784, 347] width 1568 height 694
click at [1237, 598] on div "Close" at bounding box center [1246, 597] width 105 height 26
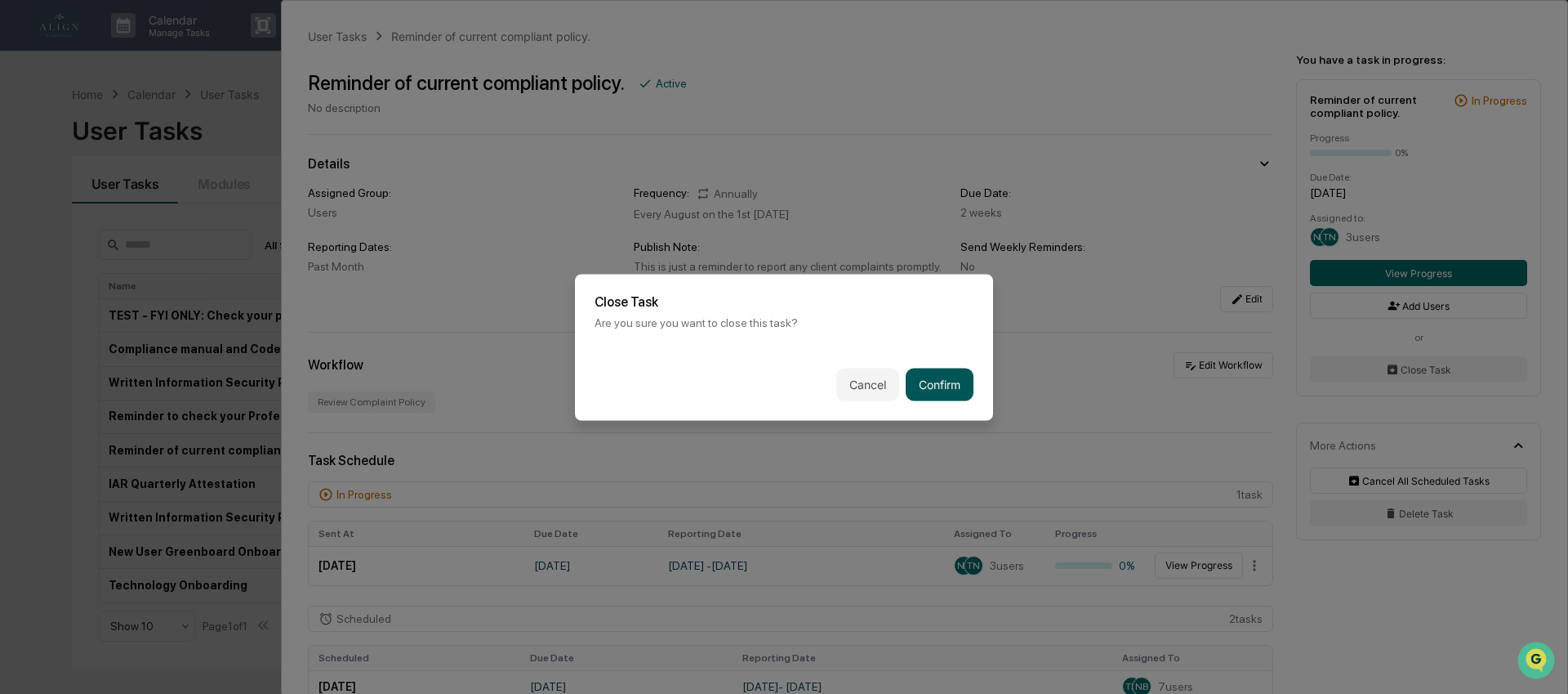
click at [946, 379] on button "Confirm" at bounding box center [940, 384] width 68 height 33
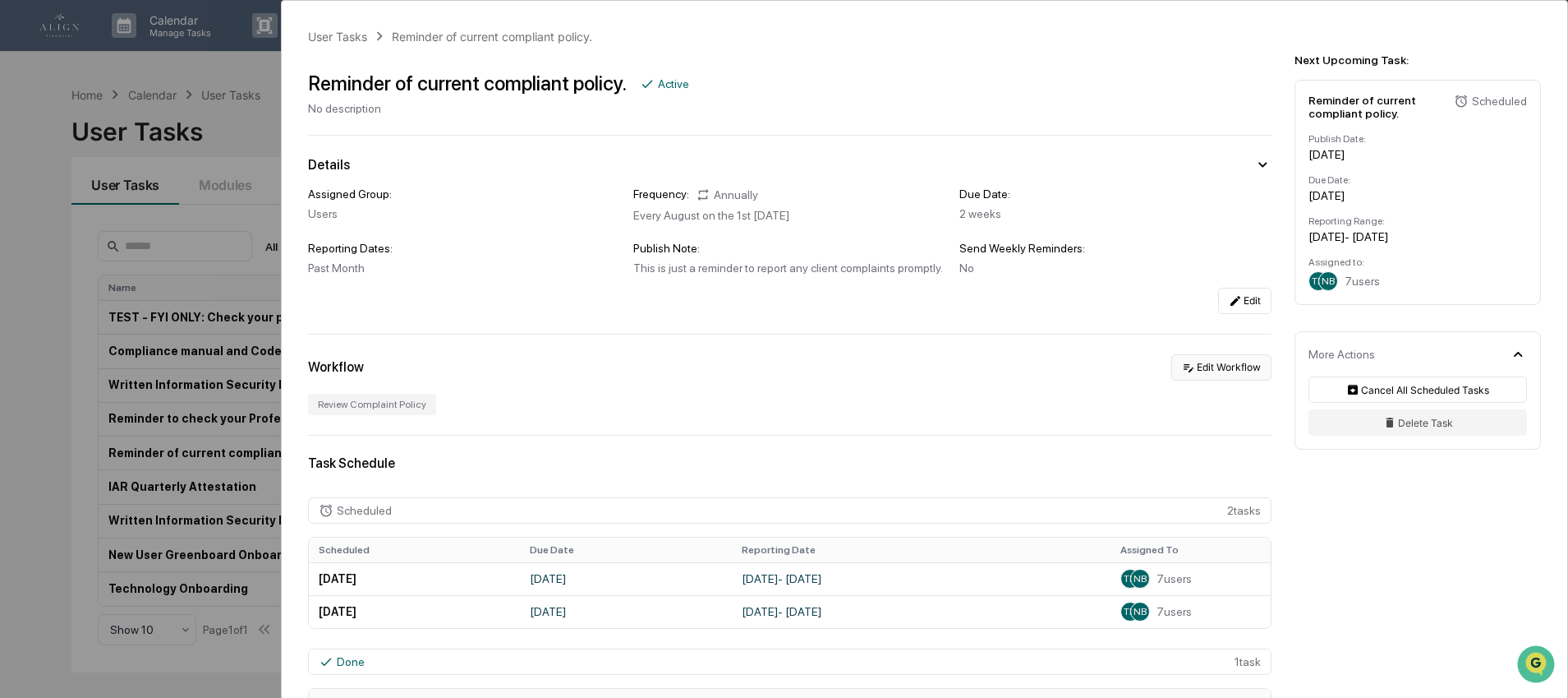
click at [1196, 371] on button "Edit Workflow" at bounding box center [1221, 367] width 100 height 27
click at [648, 81] on icon at bounding box center [647, 84] width 15 height 15
click at [1255, 163] on icon at bounding box center [1262, 164] width 18 height 18
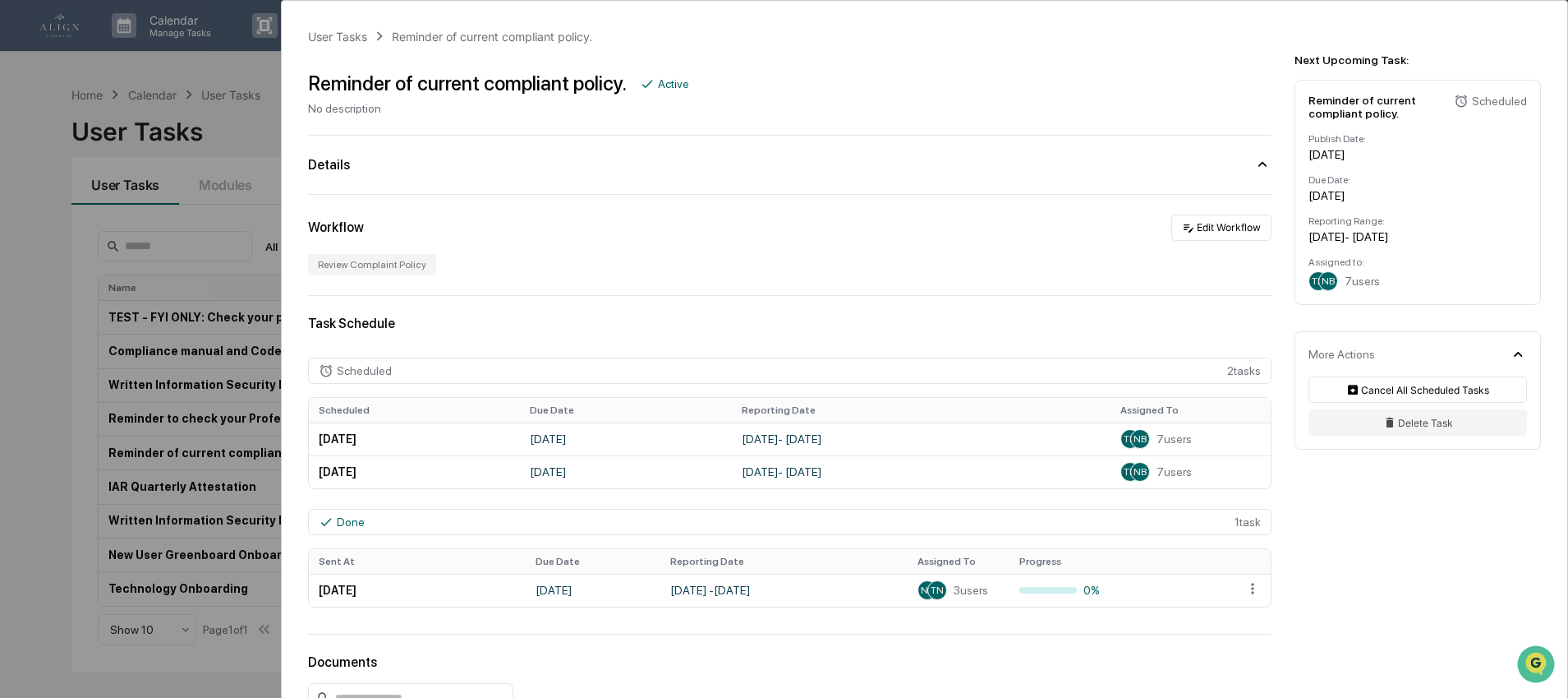
click at [1255, 163] on icon at bounding box center [1262, 164] width 18 height 18
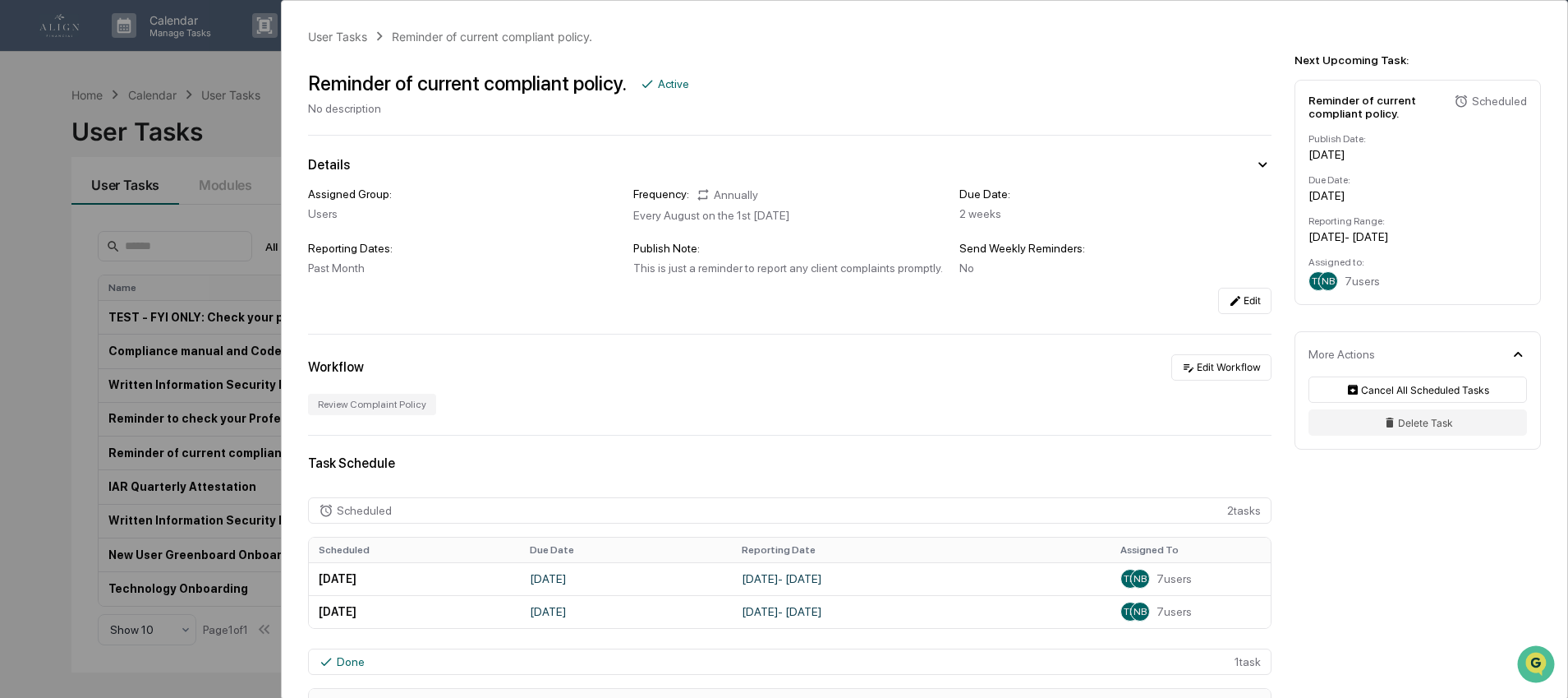
click at [1255, 163] on icon at bounding box center [1262, 164] width 18 height 18
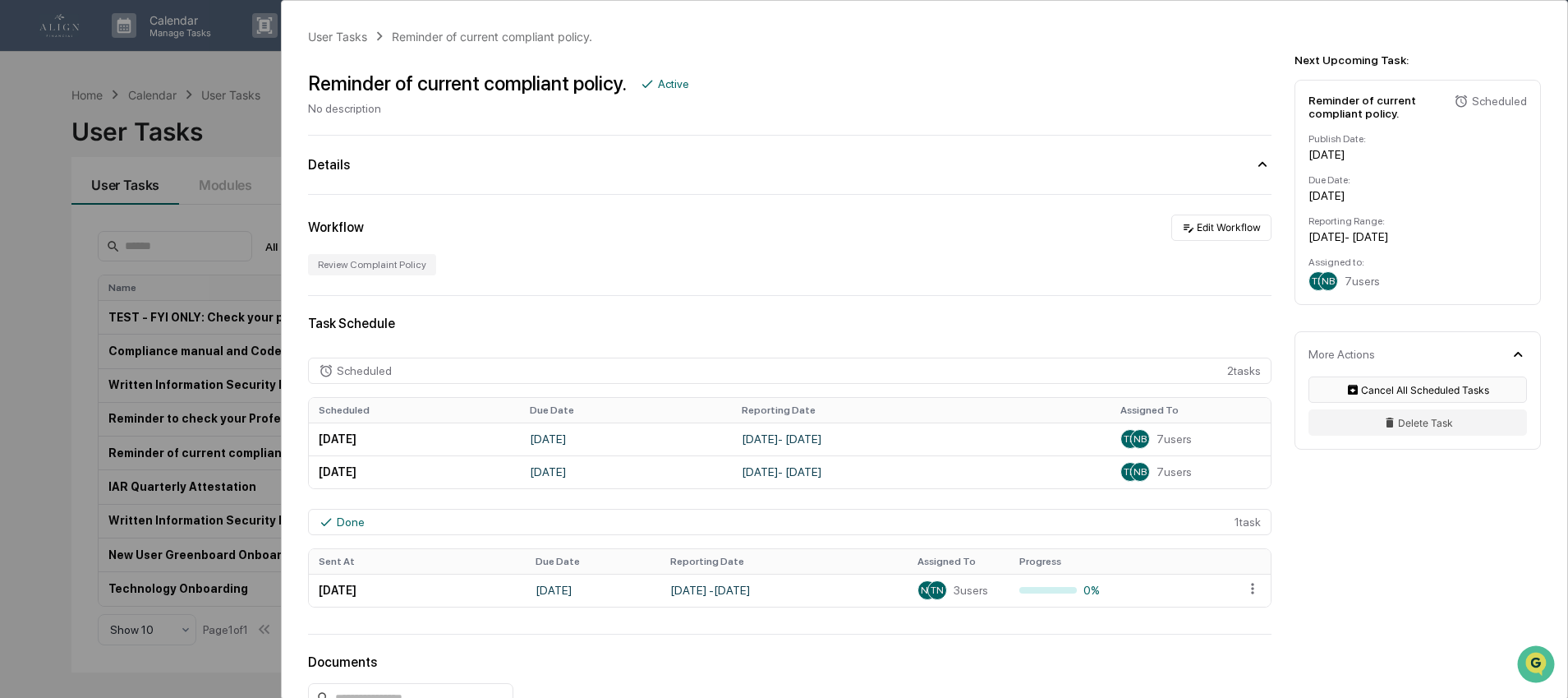
click at [1404, 400] on button "Cancel All Scheduled Tasks" at bounding box center [1417, 390] width 218 height 27
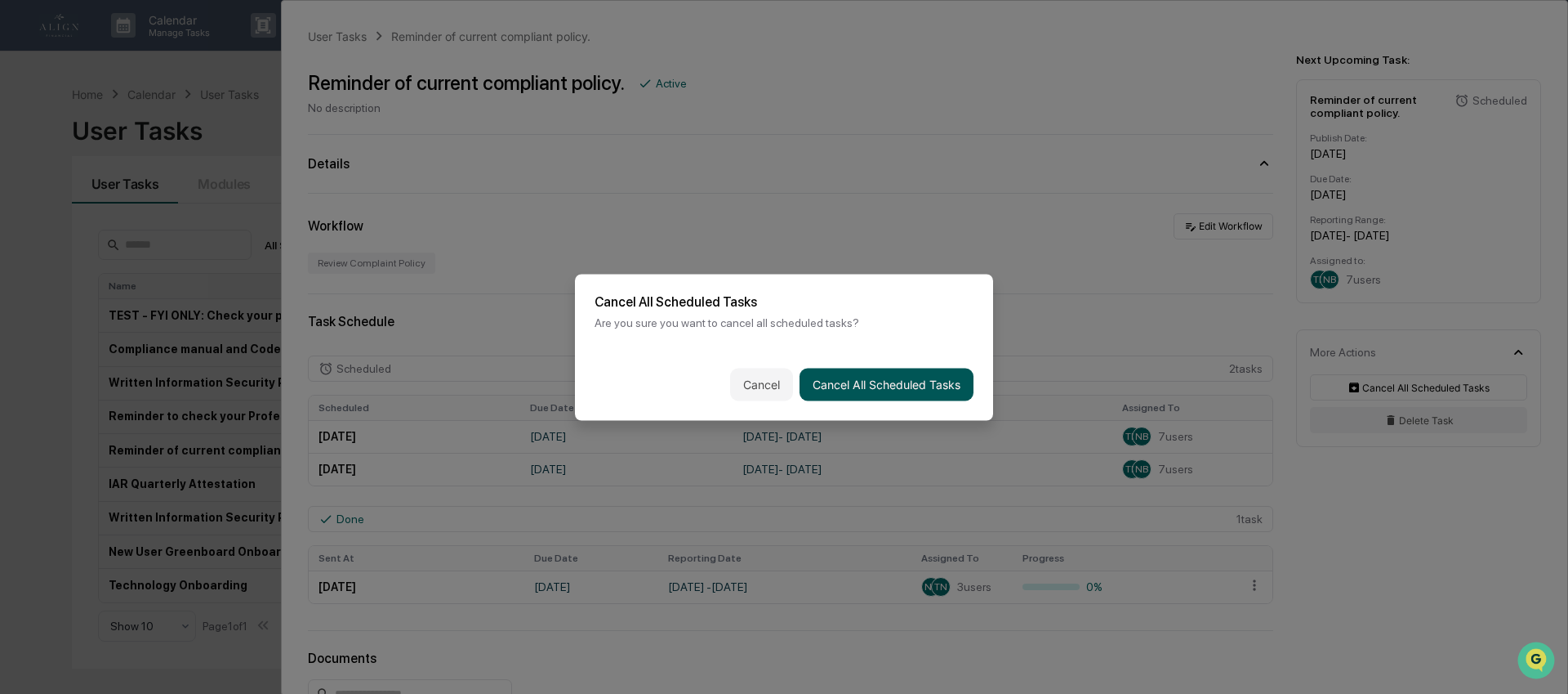
click at [888, 384] on button "Cancel All Scheduled Tasks" at bounding box center [886, 384] width 174 height 33
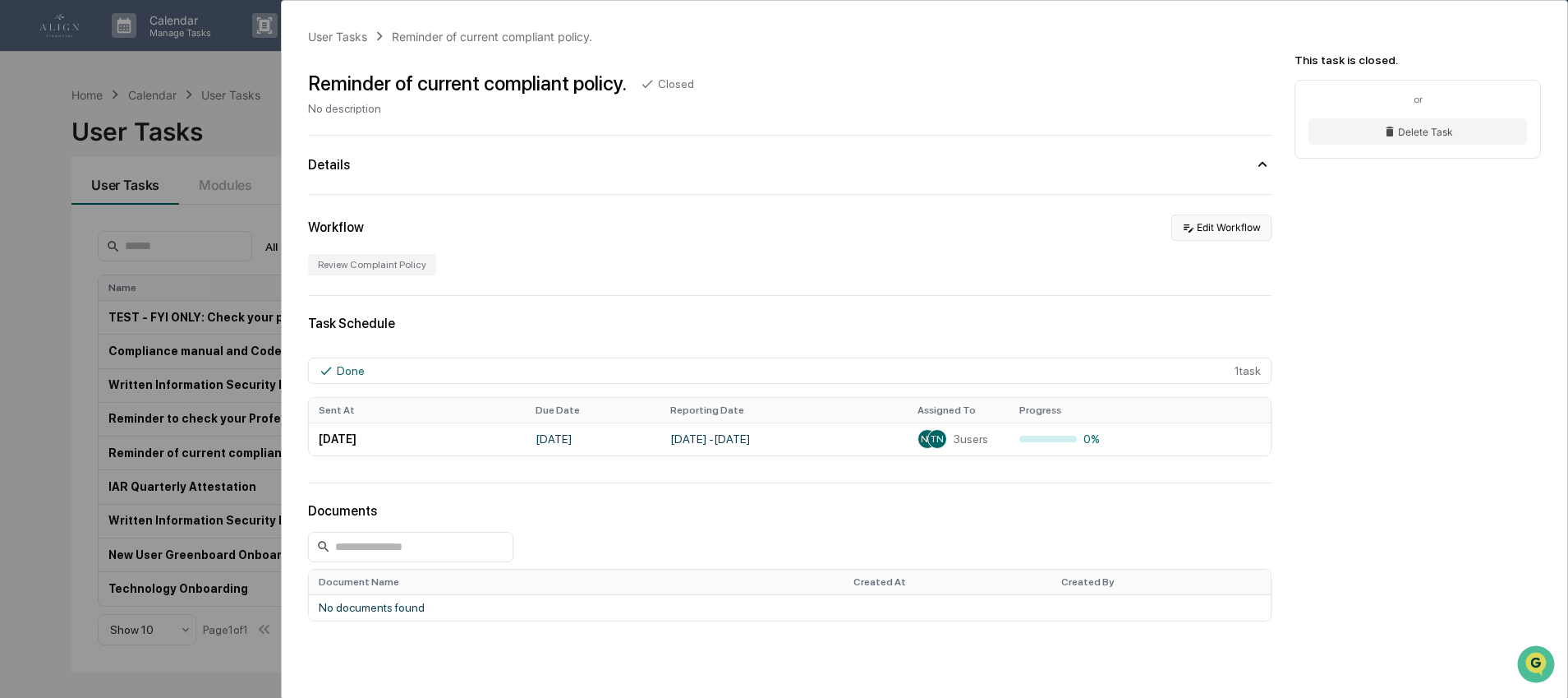
click at [1182, 232] on icon at bounding box center [1189, 228] width 13 height 13
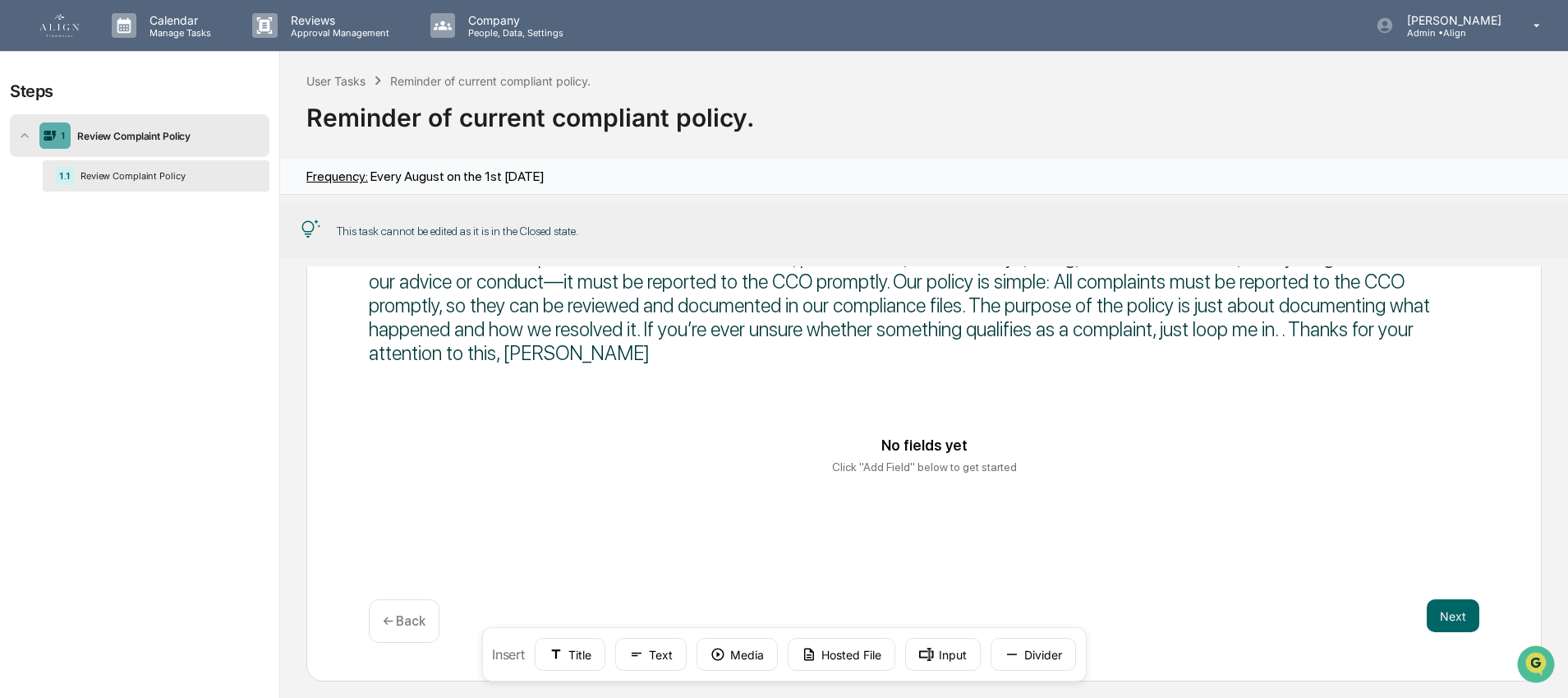
scroll to position [1, 0]
click at [1470, 605] on div "Hi Team, Just a quick reminder about our policy regarding client complaints. As…" at bounding box center [923, 414] width 1235 height 528
click at [1460, 606] on button "Next" at bounding box center [1452, 615] width 52 height 33
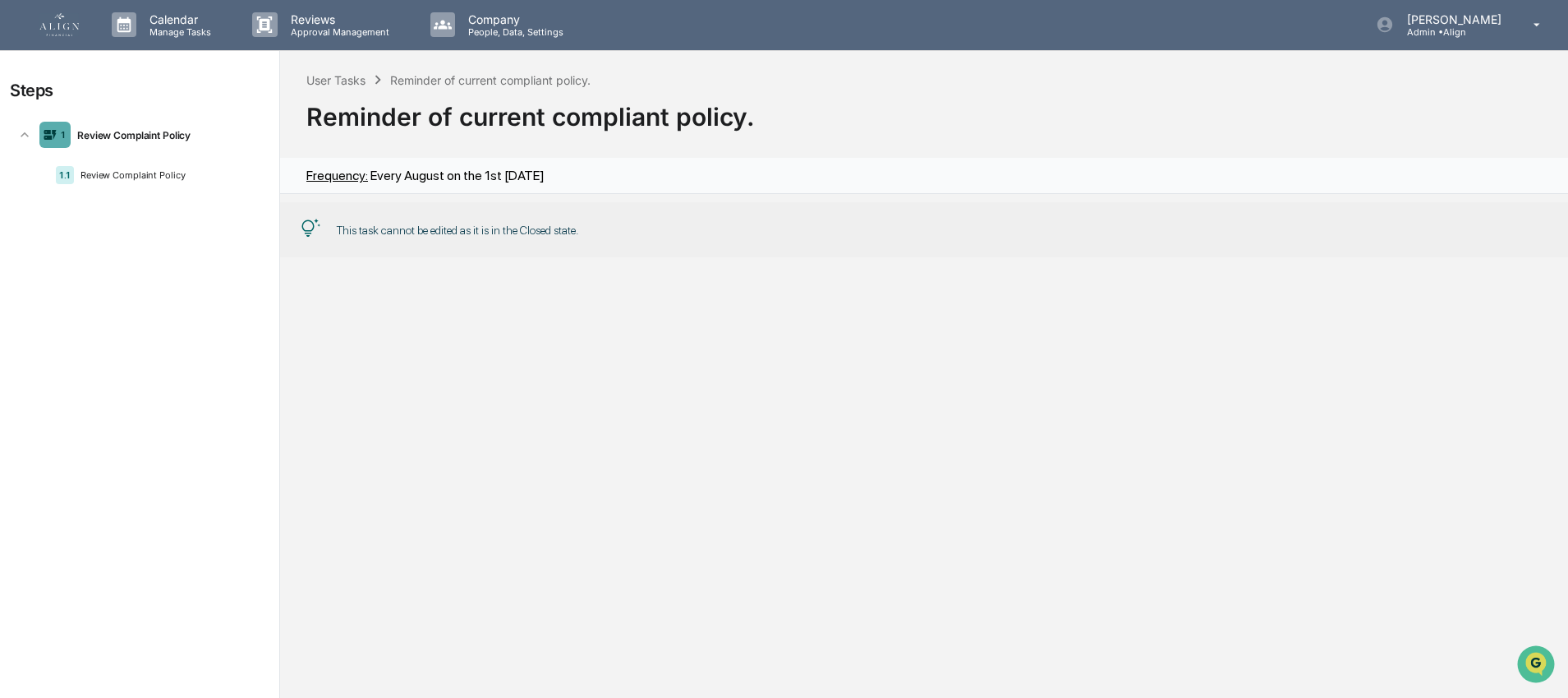
scroll to position [0, 0]
click at [104, 138] on div "Review Complaint Policy" at bounding box center [167, 136] width 192 height 12
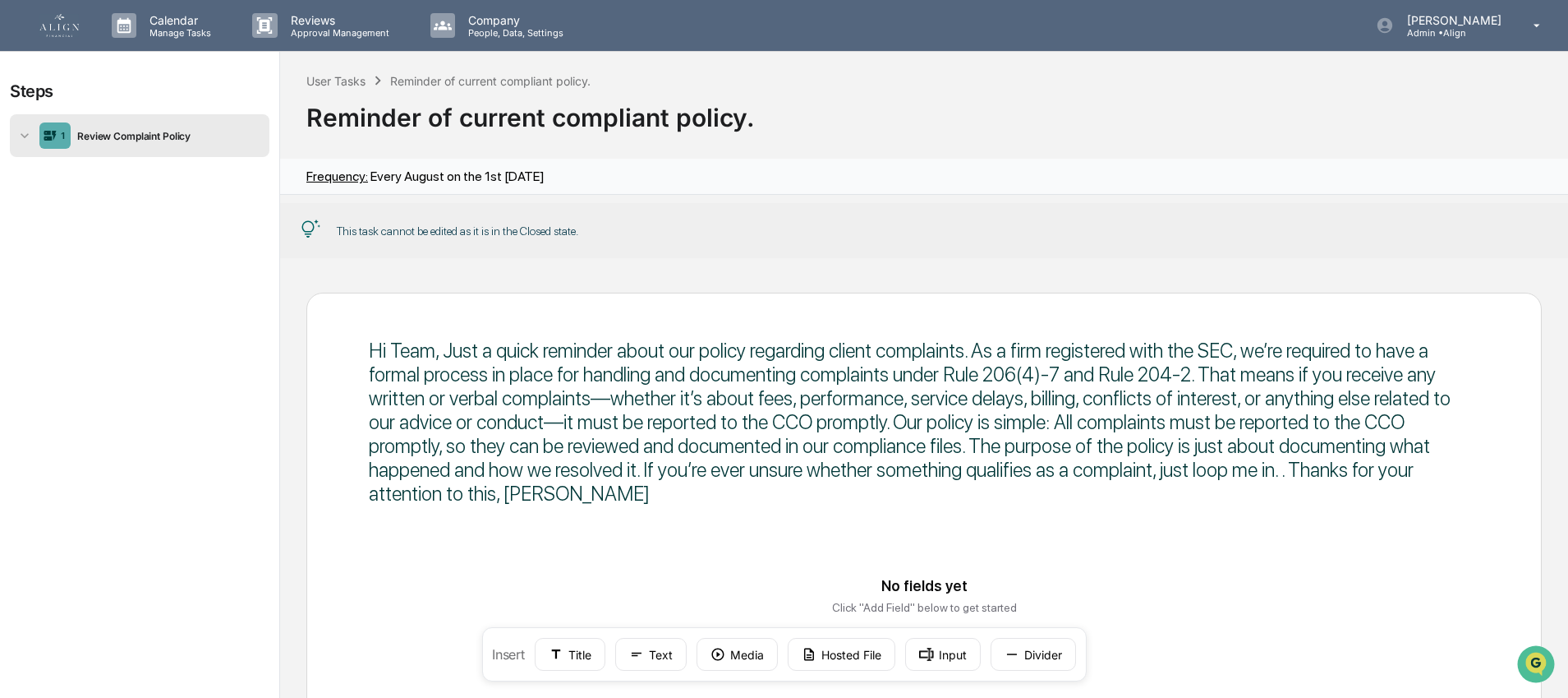
click at [411, 233] on div "This task cannot be edited as it is in the Closed state." at bounding box center [457, 231] width 242 height 13
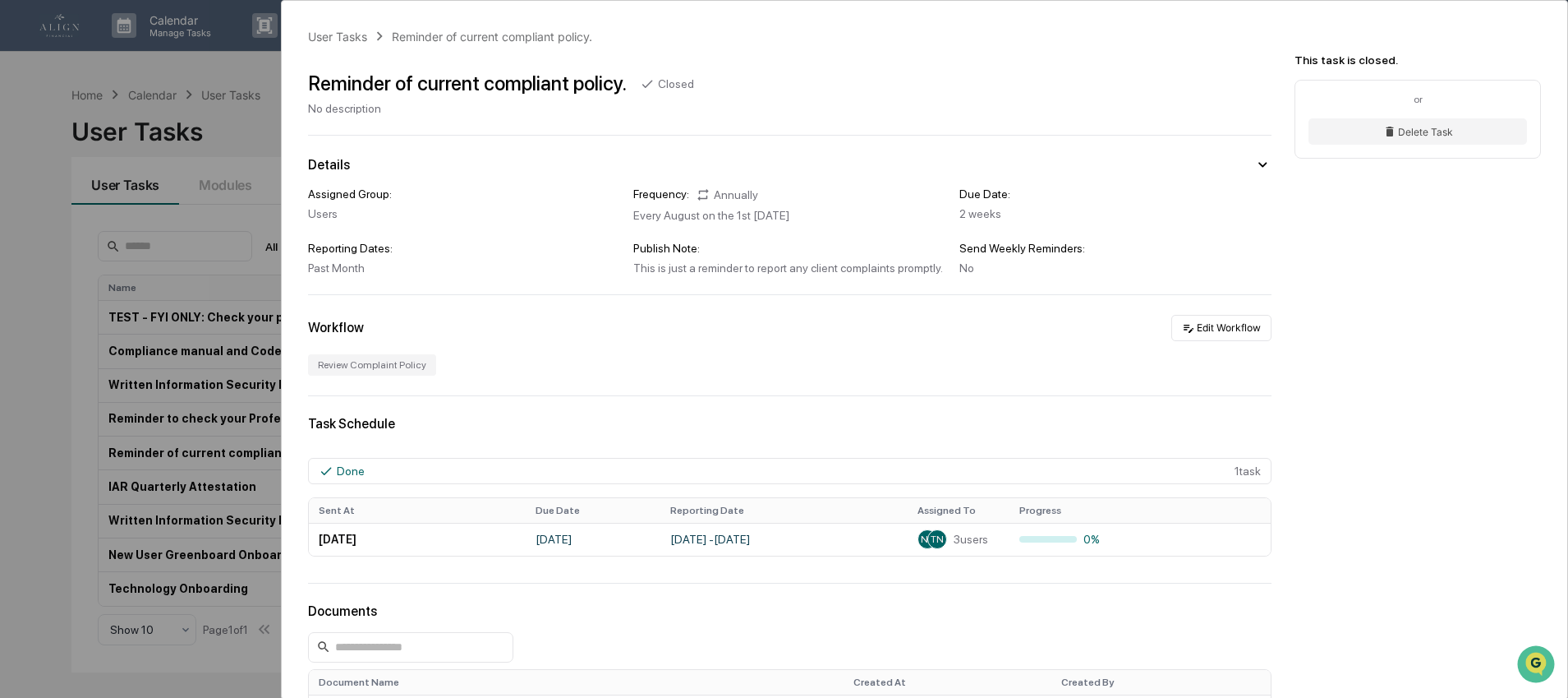
click at [1253, 164] on icon at bounding box center [1262, 164] width 18 height 18
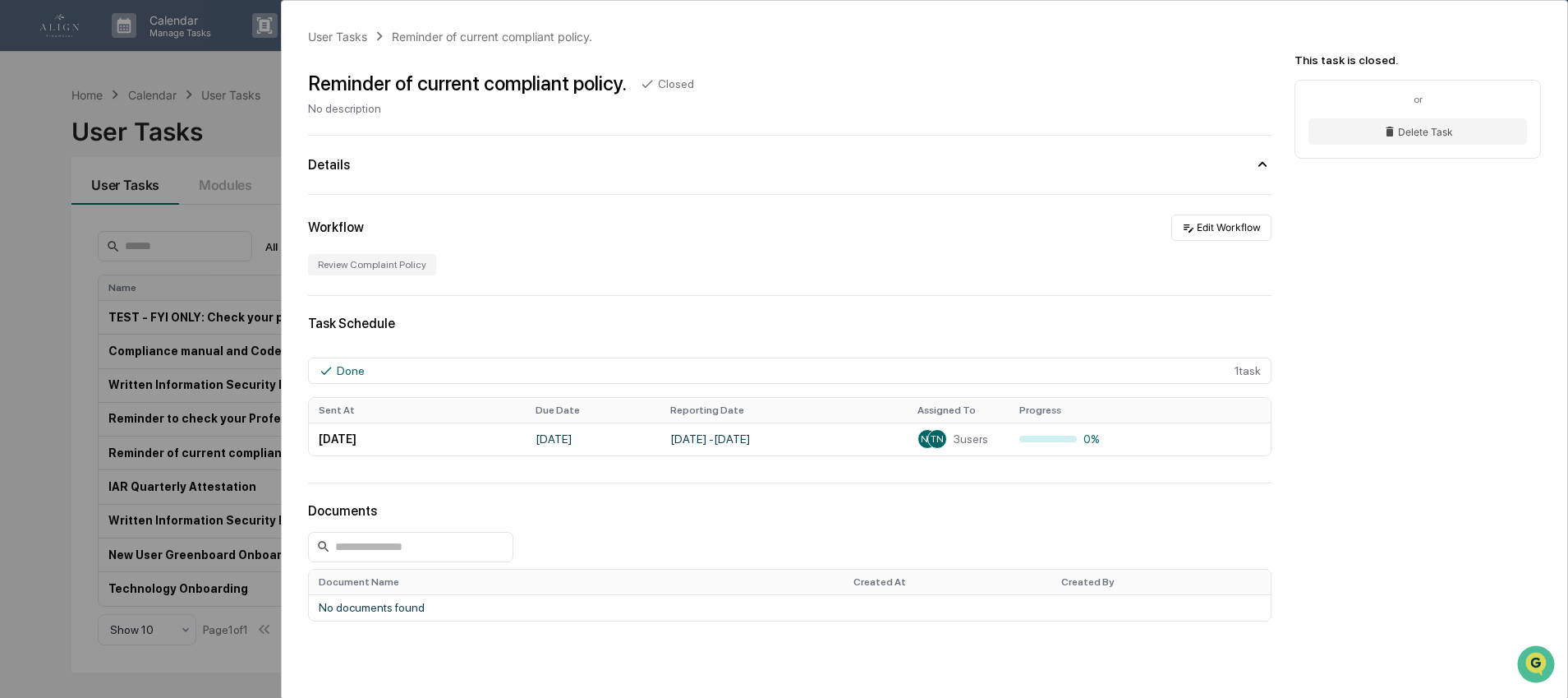
click at [1258, 163] on icon at bounding box center [1262, 164] width 9 height 5
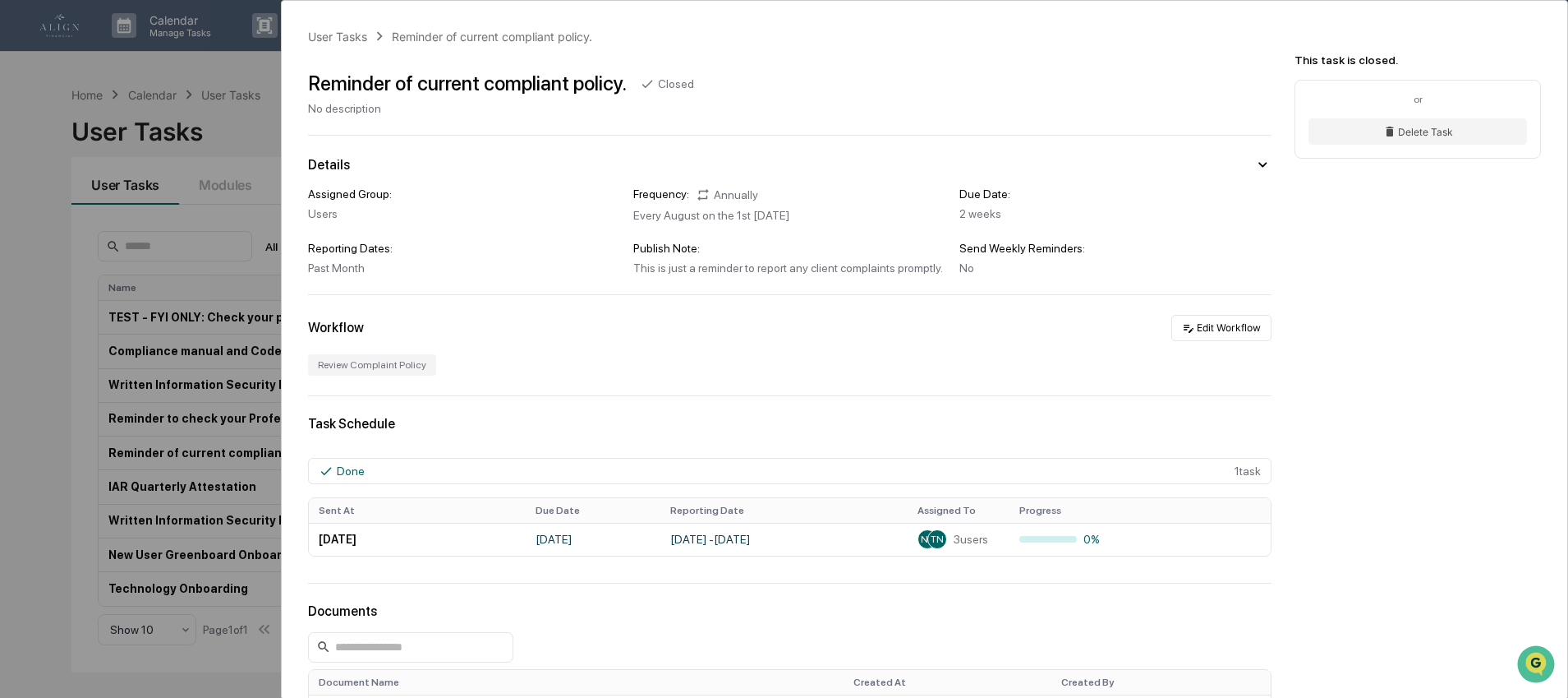
click at [345, 476] on div "Done" at bounding box center [350, 470] width 27 height 13
click at [1182, 331] on icon at bounding box center [1189, 328] width 13 height 13
click at [791, 292] on div "User Tasks Reminder of current compliant policy. Reminder of current compliant …" at bounding box center [924, 447] width 1285 height 891
click at [93, 151] on div "User Tasks Reminder of current compliant policy. Reminder of current compliant …" at bounding box center [784, 349] width 1568 height 698
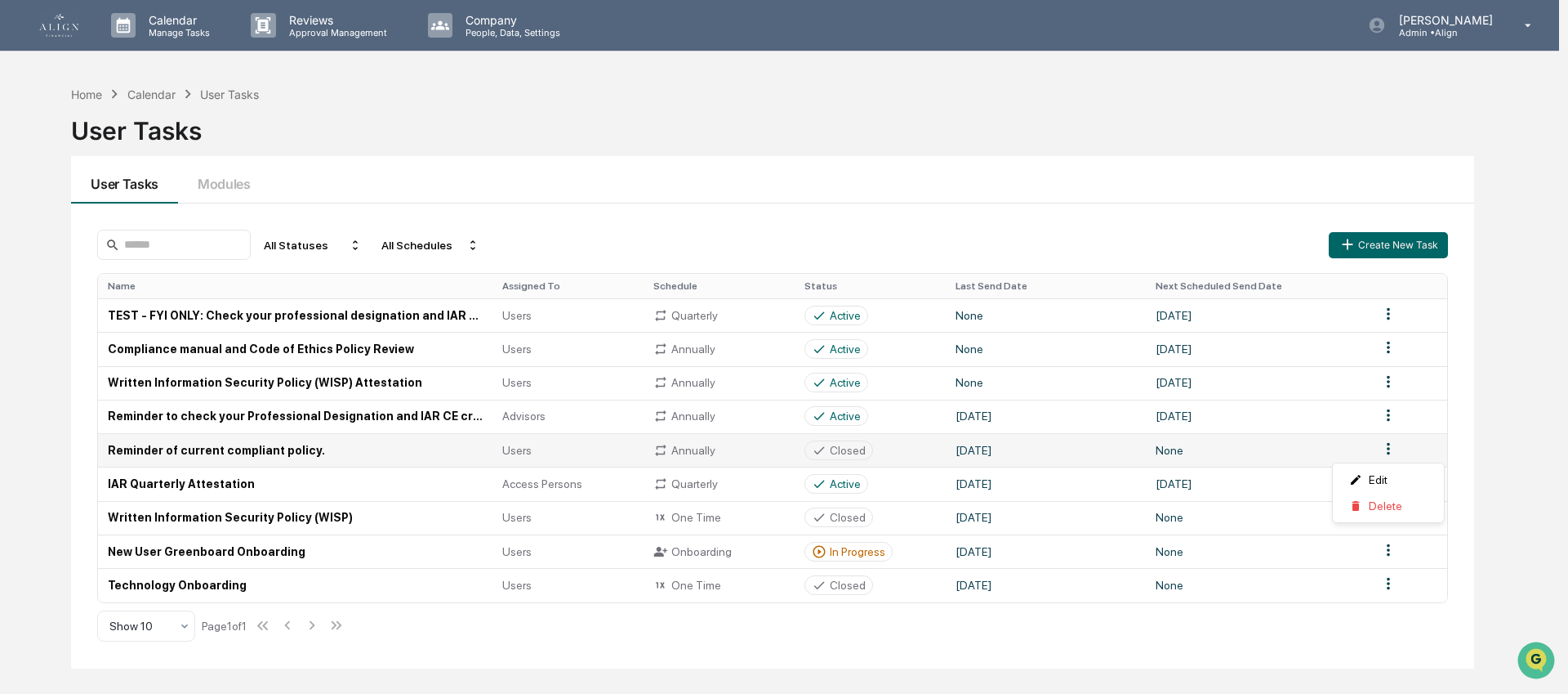
click at [1391, 454] on html "Calendar Manage Tasks Reviews Approval Management Company People, Data, Setting…" at bounding box center [784, 347] width 1568 height 694
click at [1391, 493] on div "Delete" at bounding box center [1388, 505] width 105 height 26
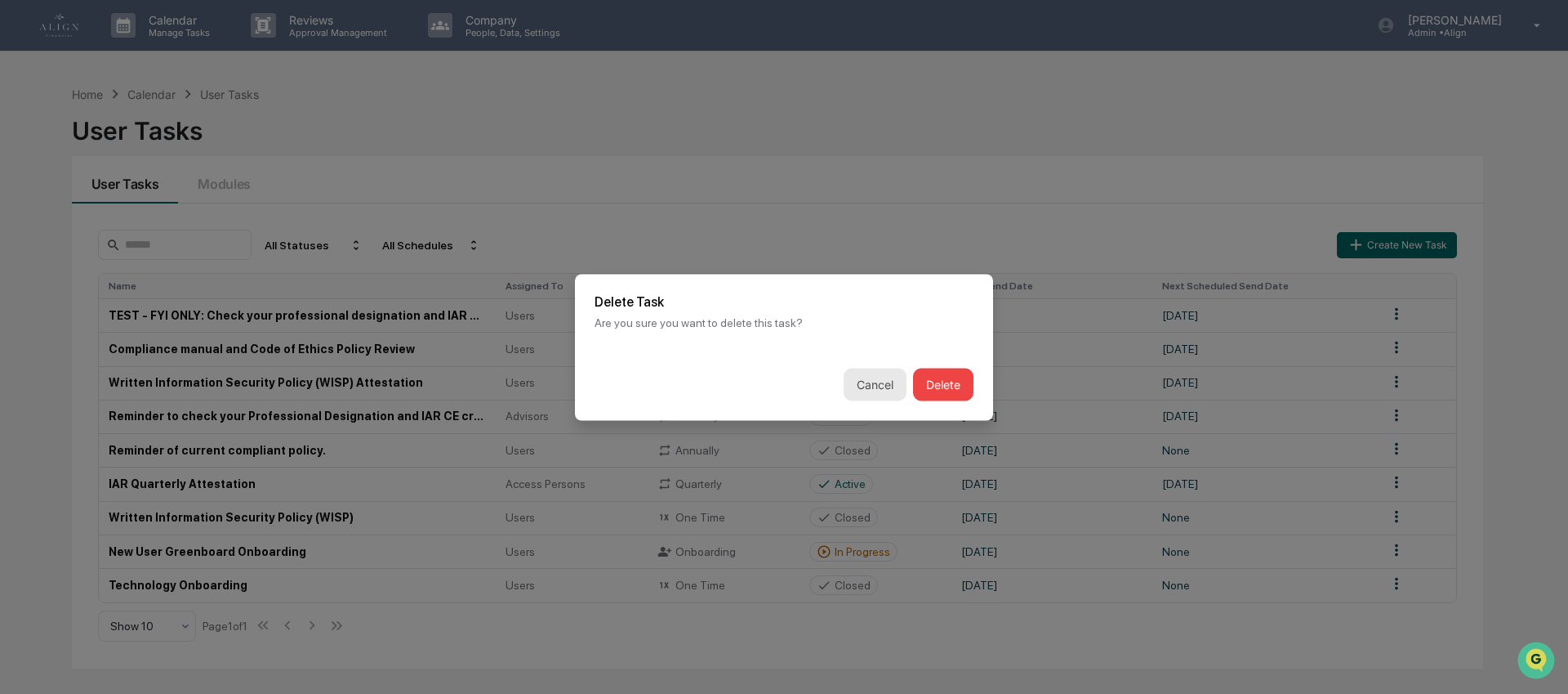
click at [876, 381] on button "Cancel" at bounding box center [875, 384] width 63 height 33
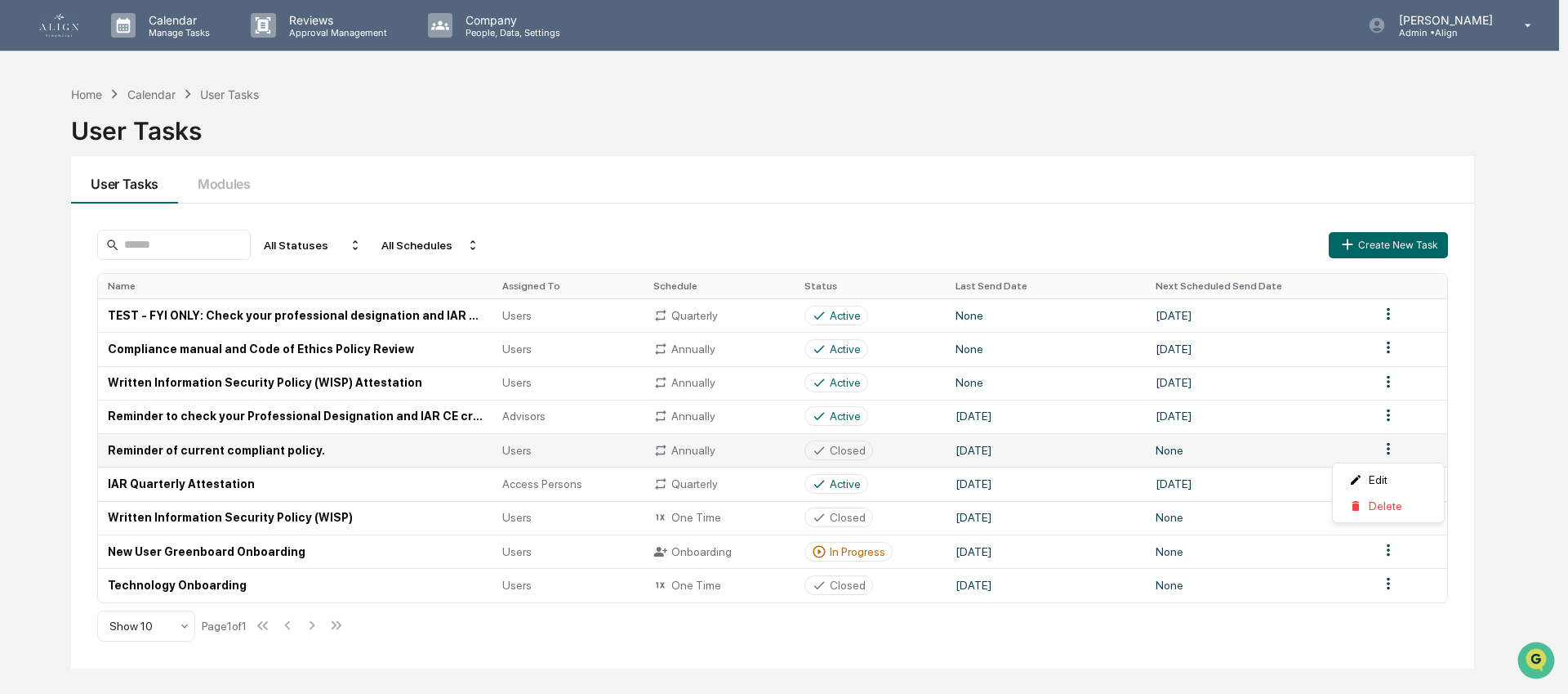
click at [1386, 450] on html "Calendar Manage Tasks Reviews Approval Management Company People, Data, Setting…" at bounding box center [784, 347] width 1568 height 694
click at [1374, 477] on div "Edit" at bounding box center [1388, 480] width 105 height 26
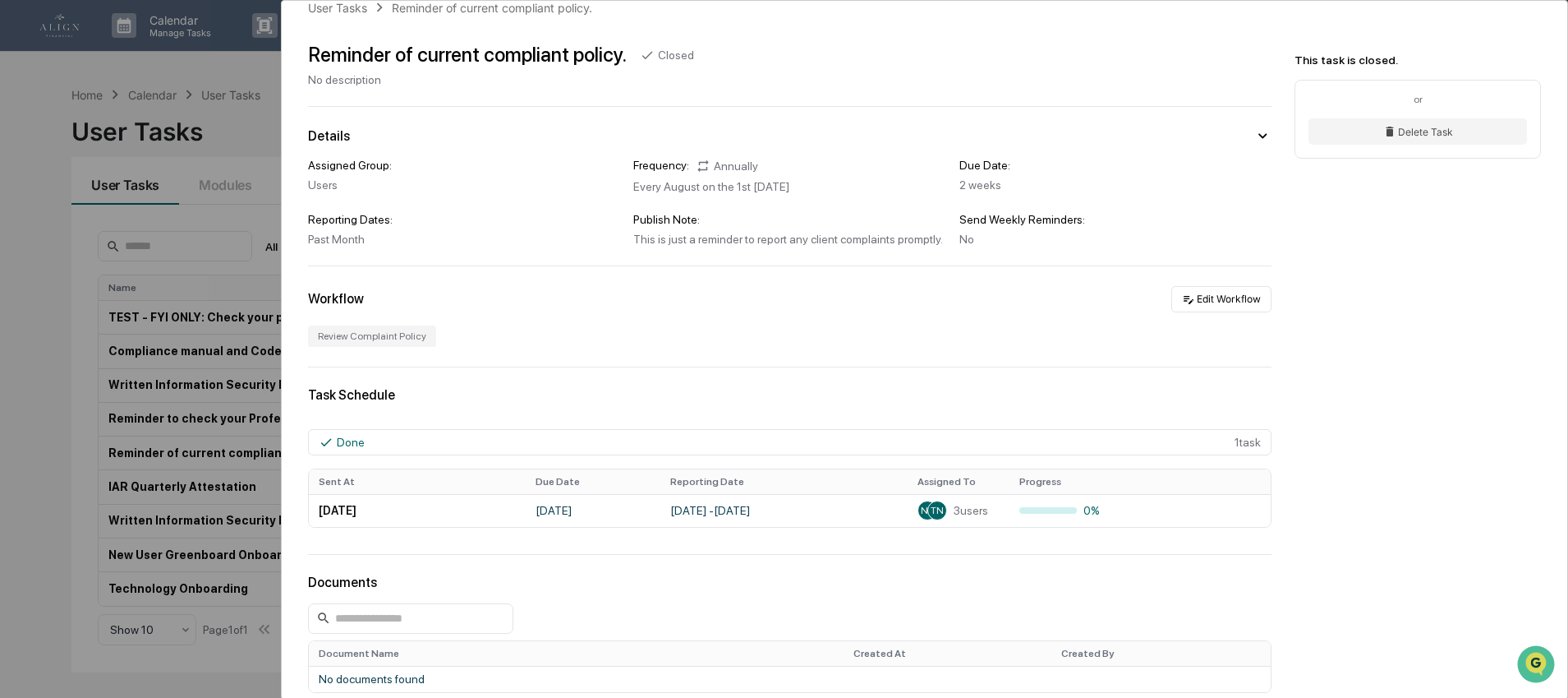
scroll to position [32, 0]
click at [340, 394] on div "Task Schedule" at bounding box center [790, 392] width 963 height 15
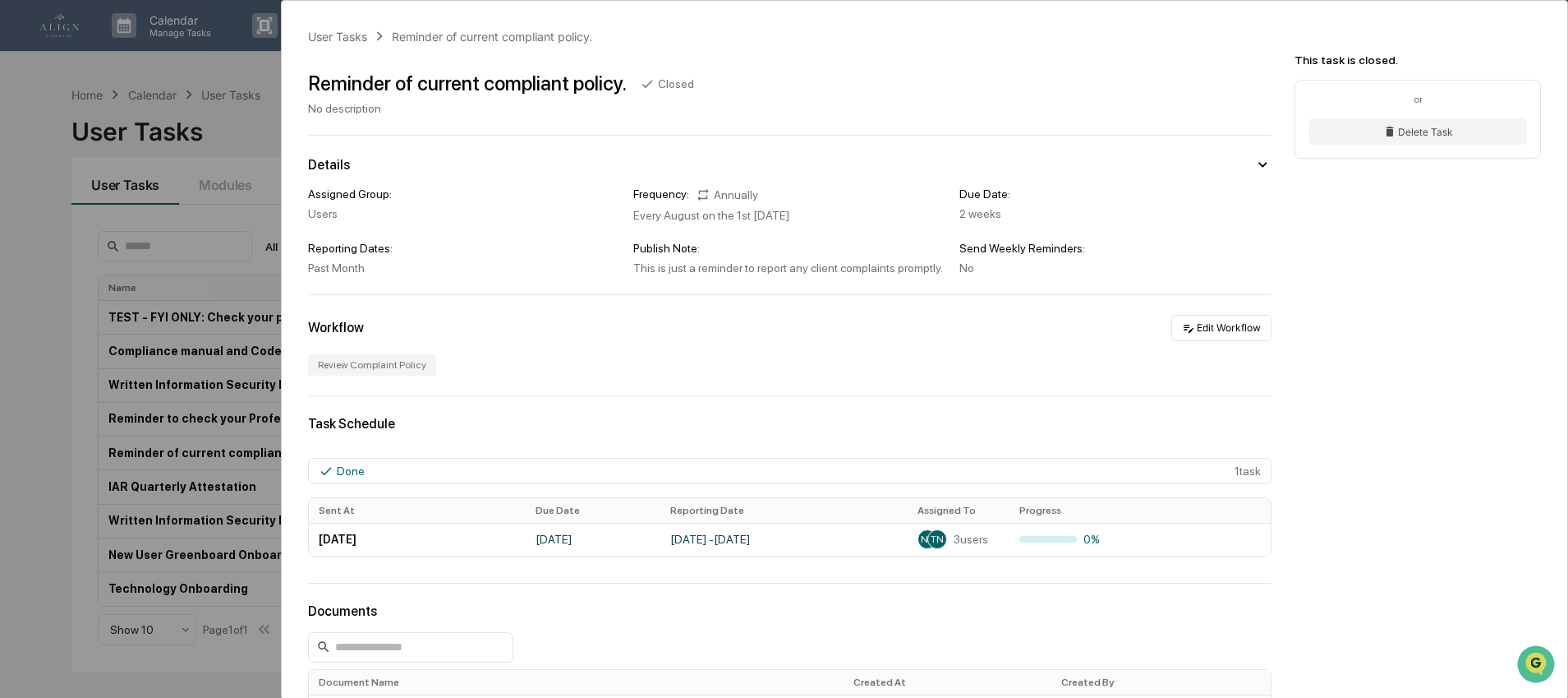
click at [407, 255] on div "Reporting Dates:" at bounding box center [464, 248] width 312 height 13
click at [407, 254] on div "Reporting Dates:" at bounding box center [464, 248] width 312 height 13
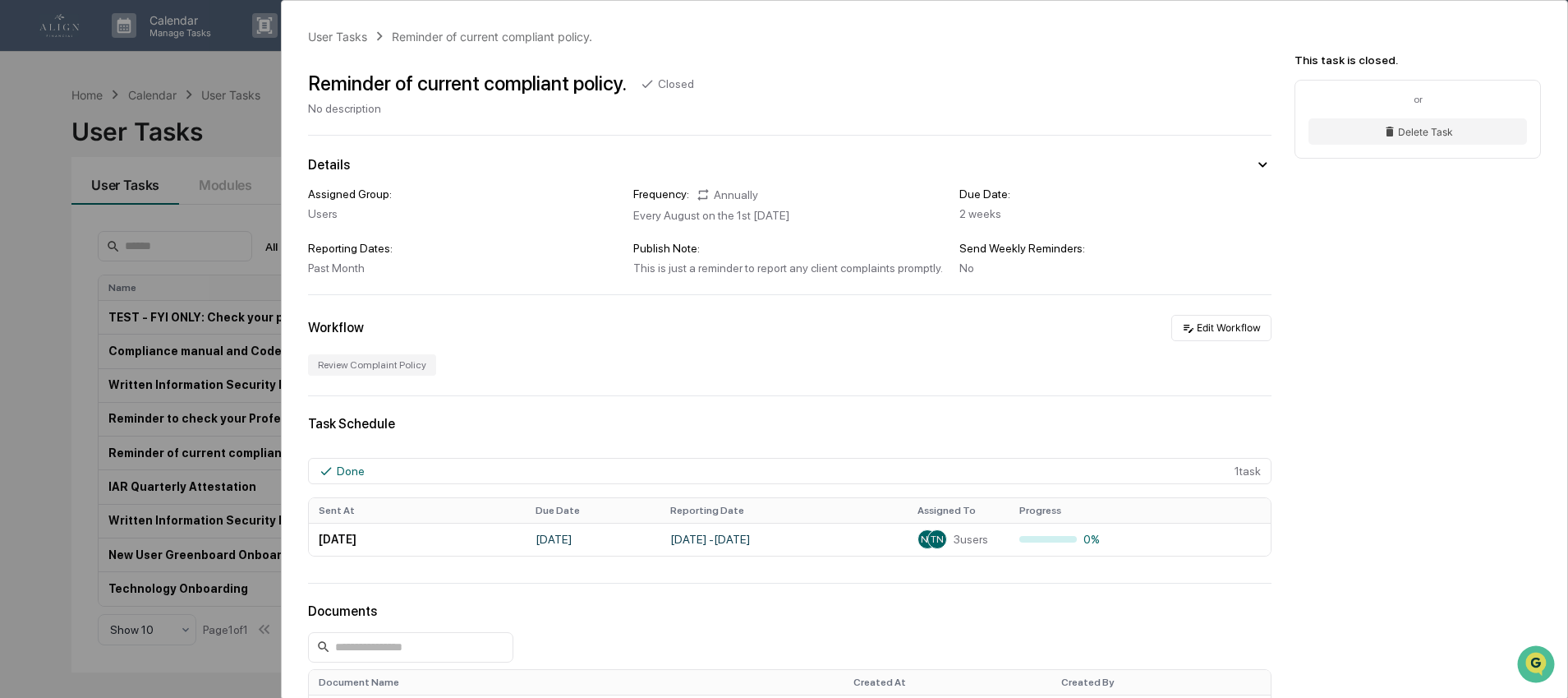
drag, startPoint x: 550, startPoint y: 214, endPoint x: 669, endPoint y: 212, distance: 119.0
click at [557, 213] on div "Assigned Group: Users Frequency: Annually Every August on the 1st Monday Due Da…" at bounding box center [790, 231] width 963 height 87
click at [942, 252] on div "Assigned Group: Users Frequency: Annually Every August on the 1st Monday Due Da…" at bounding box center [790, 231] width 963 height 87
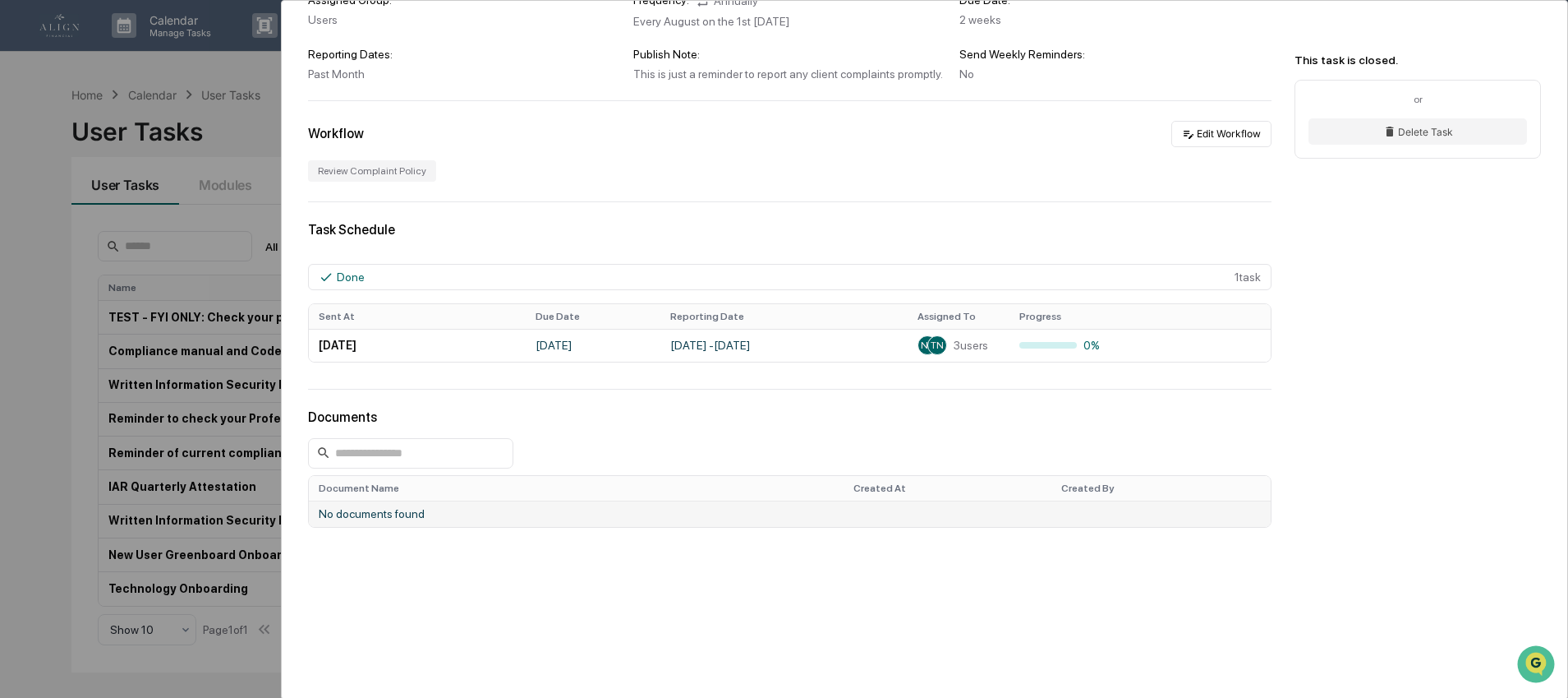
click at [617, 518] on td "No documents found" at bounding box center [790, 514] width 961 height 27
click at [390, 516] on td "No documents found" at bounding box center [790, 514] width 961 height 27
click at [685, 468] on div "Document Name Created At Created By No documents found" at bounding box center [790, 501] width 963 height 65
click at [1536, 667] on icon "Open customer support" at bounding box center [1535, 684] width 41 height 41
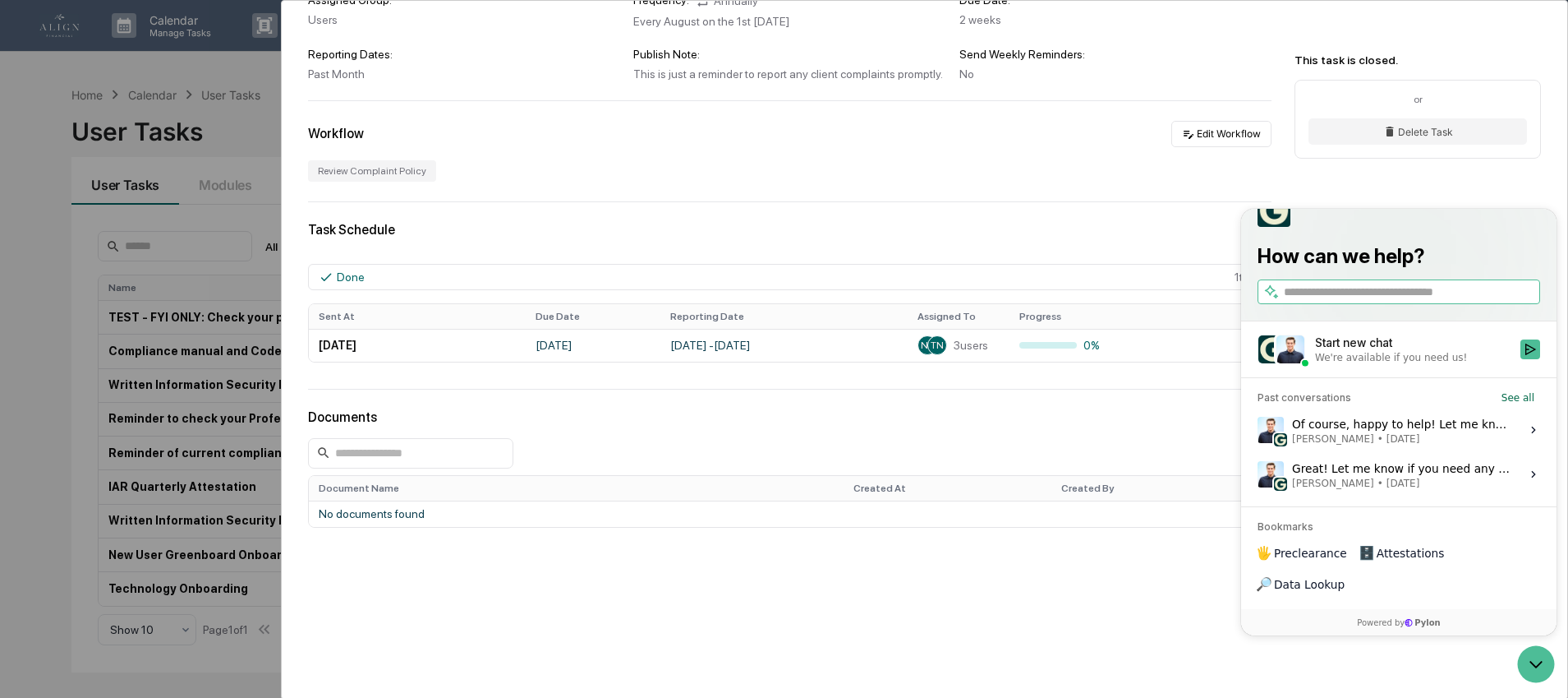
click at [1375, 351] on div "Start new chat" at bounding box center [1413, 342] width 195 height 16
click at [1521, 359] on button "Start new chat We're available if you need us!" at bounding box center [1530, 349] width 20 height 20
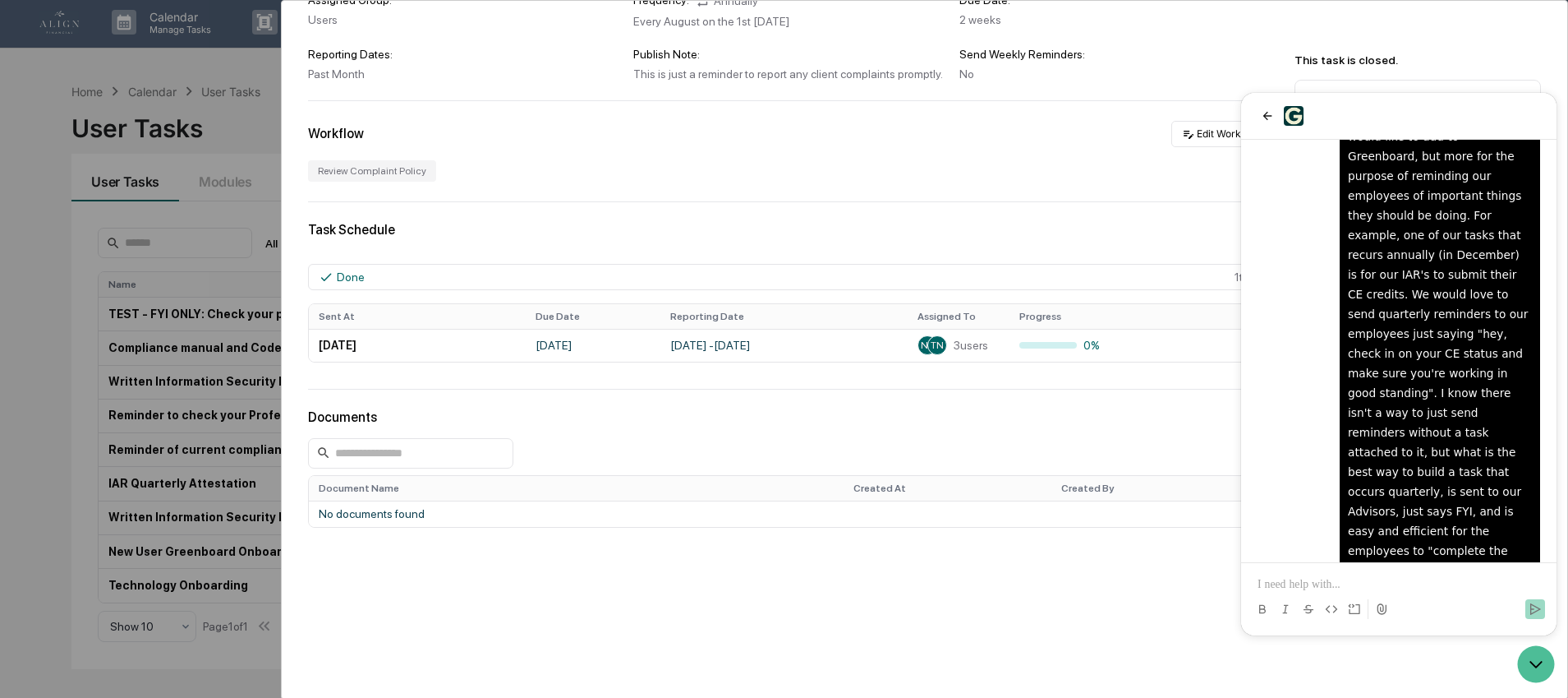
scroll to position [9, 0]
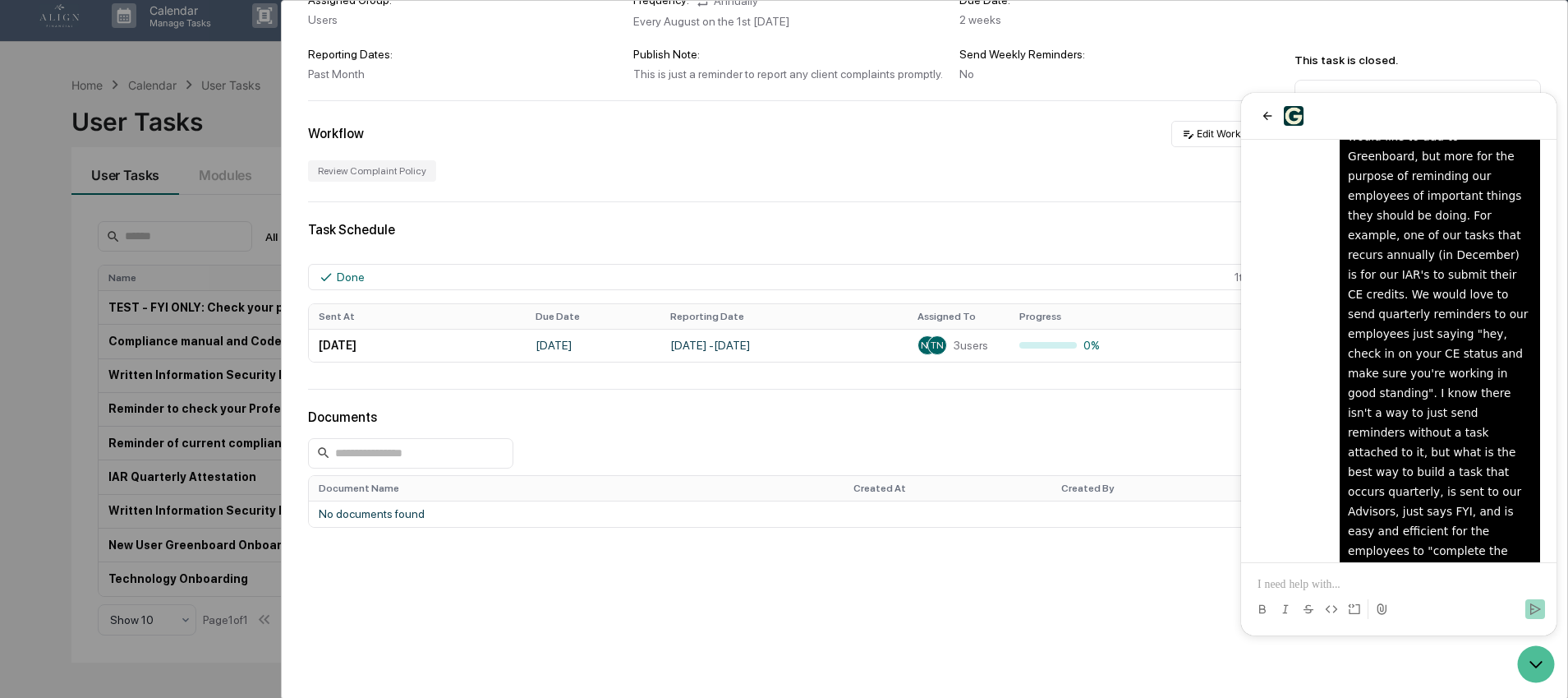
click at [875, 631] on div "User Tasks Reminder of current compliant policy. Reminder of current compliant …" at bounding box center [924, 252] width 1285 height 891
click at [1257, 116] on button "back" at bounding box center [1267, 116] width 20 height 20
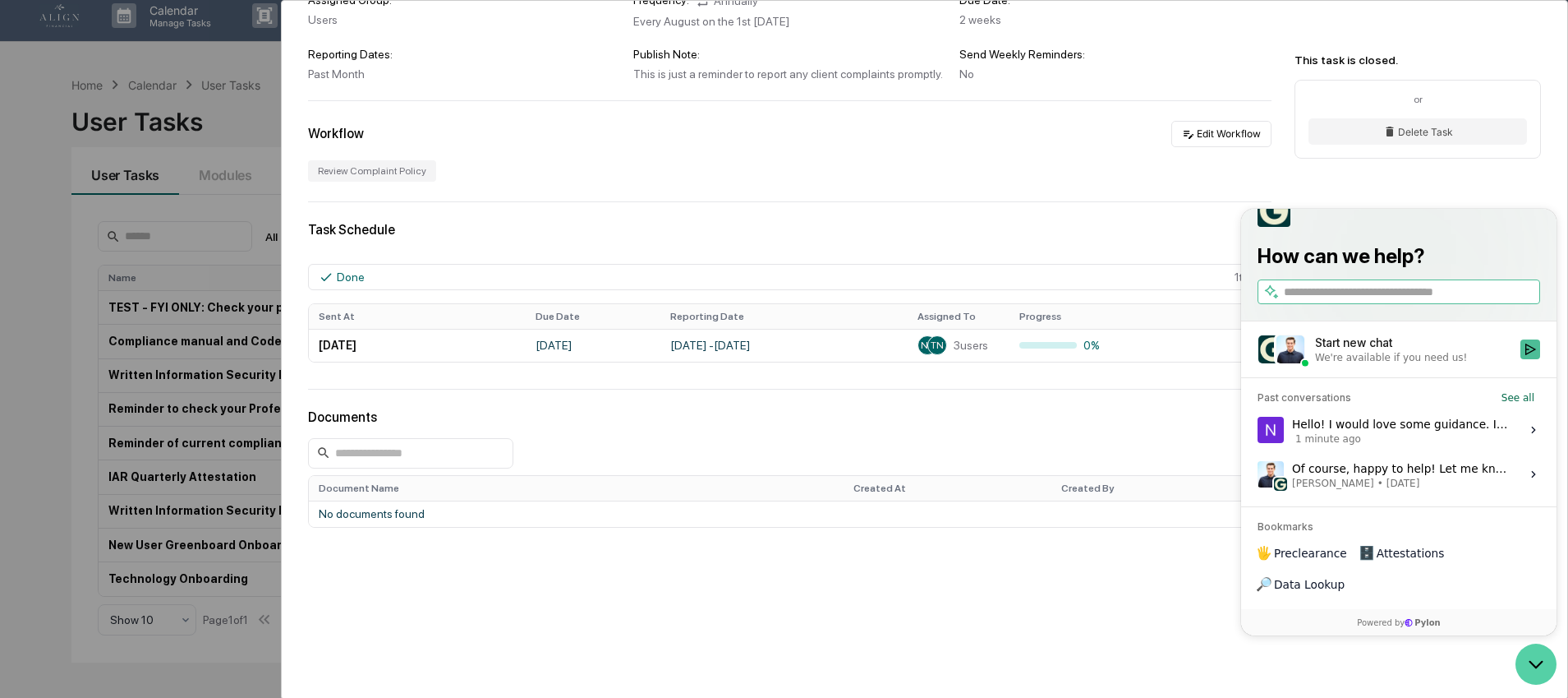
click at [1545, 667] on icon "Open customer support" at bounding box center [1535, 663] width 41 height 41
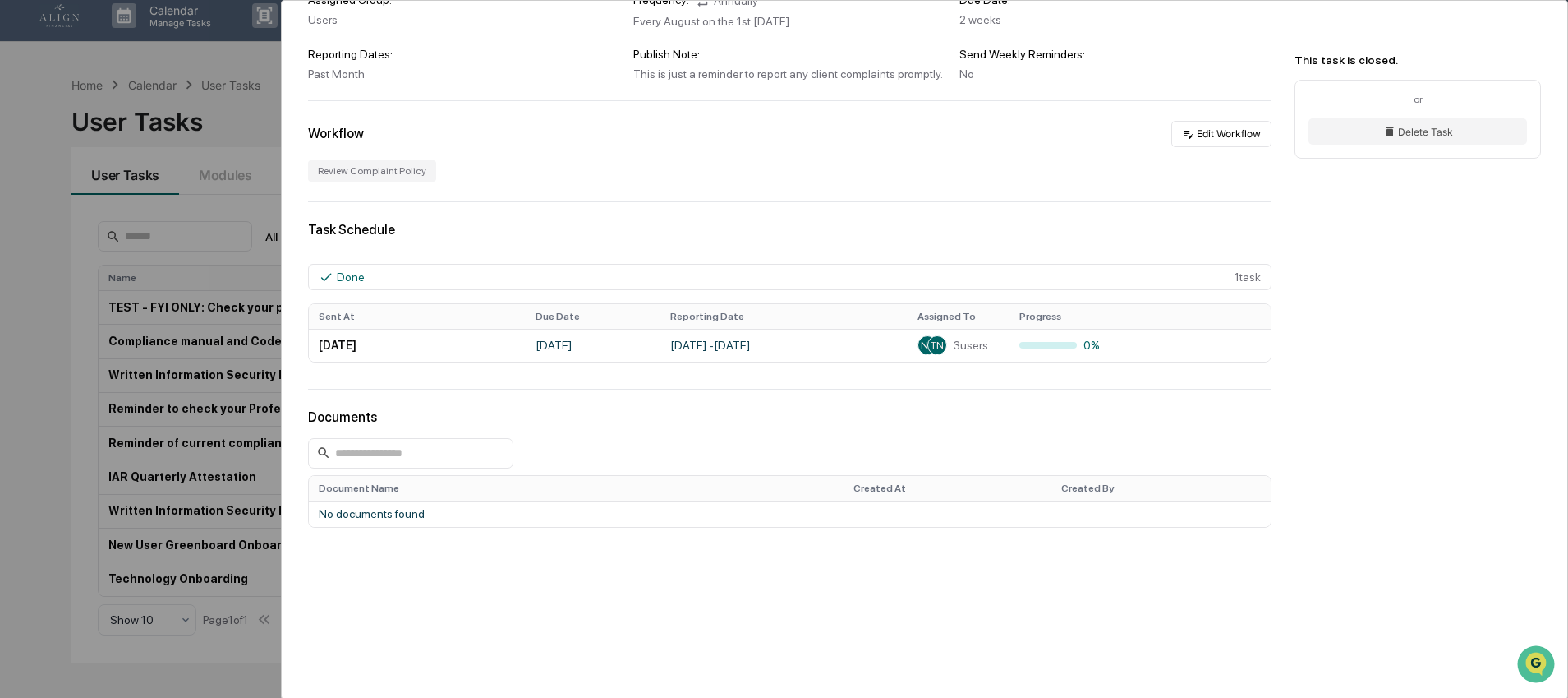
click at [693, 610] on div "User Tasks Reminder of current compliant policy. Reminder of current compliant …" at bounding box center [924, 252] width 1285 height 891
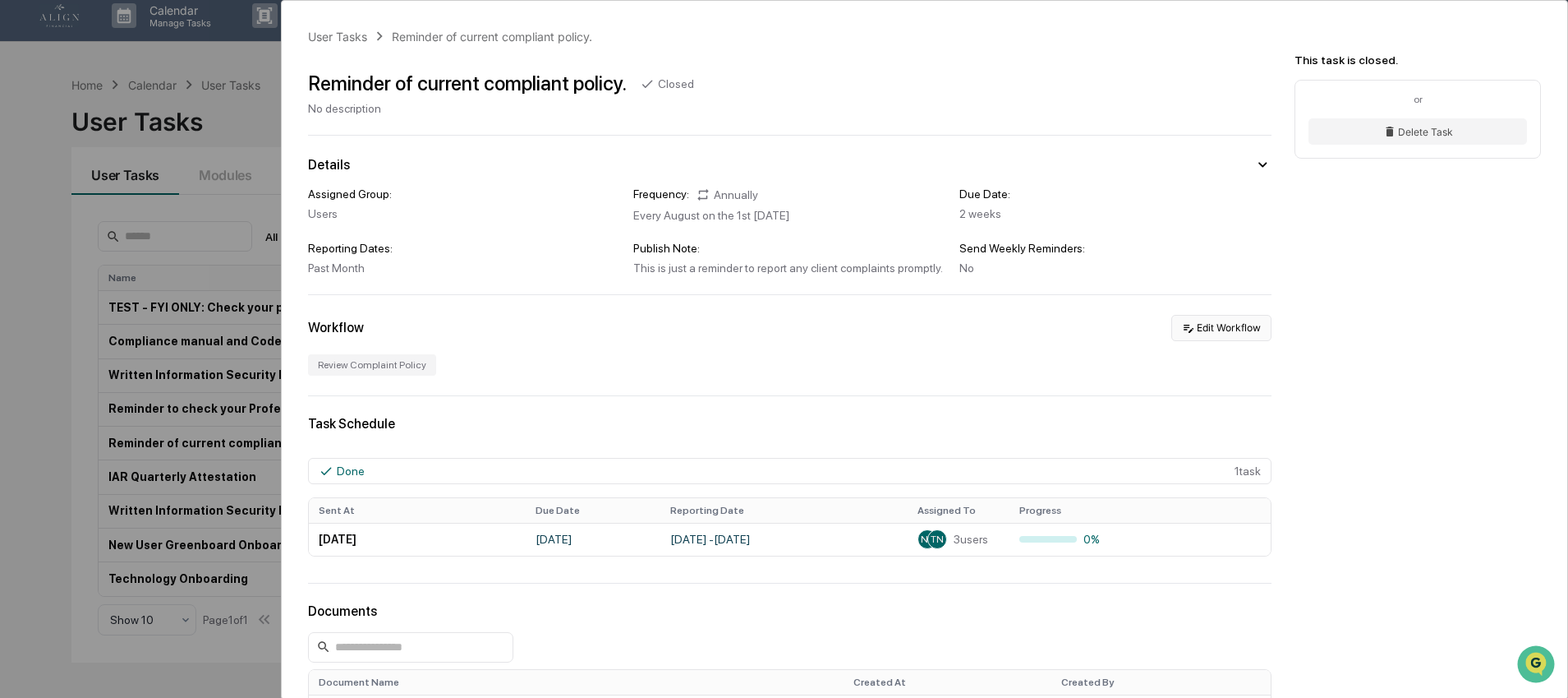
click at [1193, 334] on button "Edit Workflow" at bounding box center [1221, 328] width 100 height 27
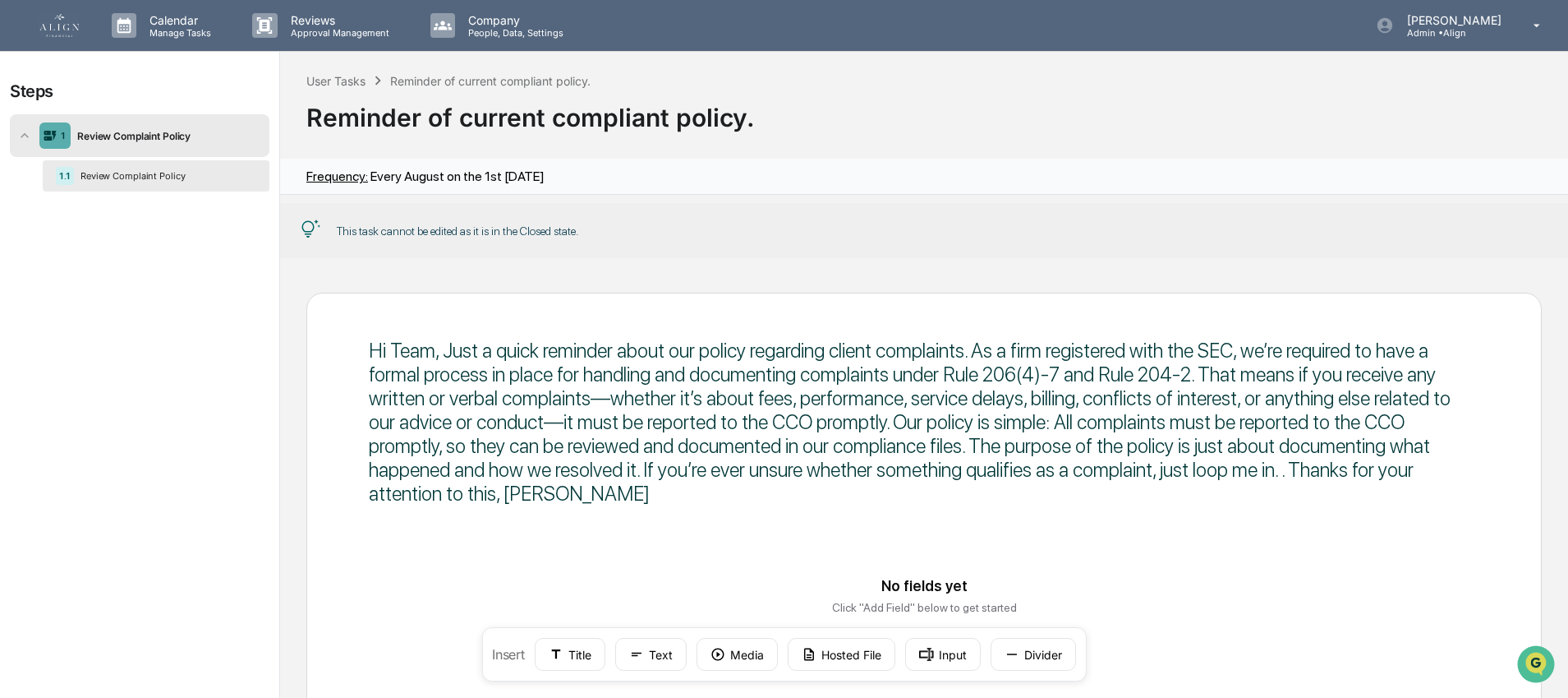
click at [57, 30] on img at bounding box center [60, 26] width 40 height 23
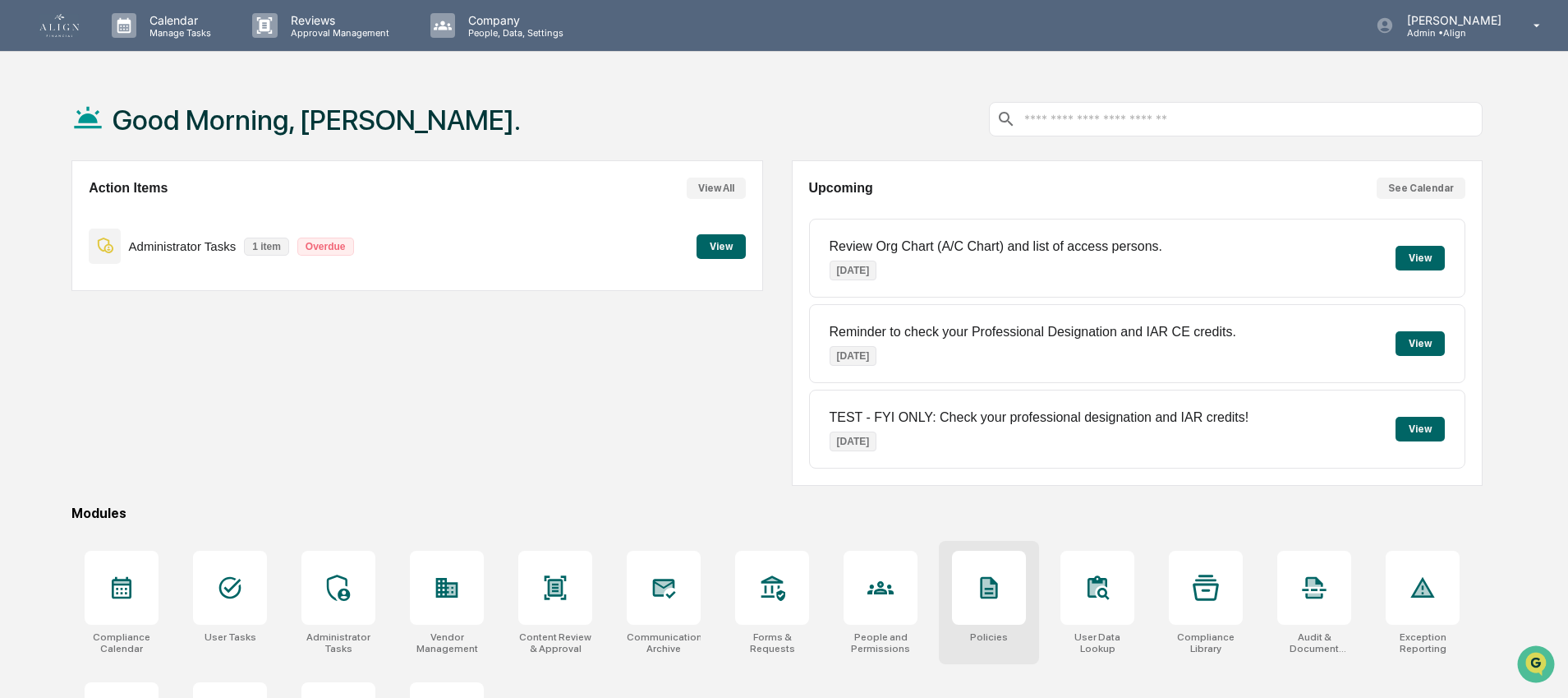
click at [985, 592] on icon at bounding box center [989, 587] width 13 height 17
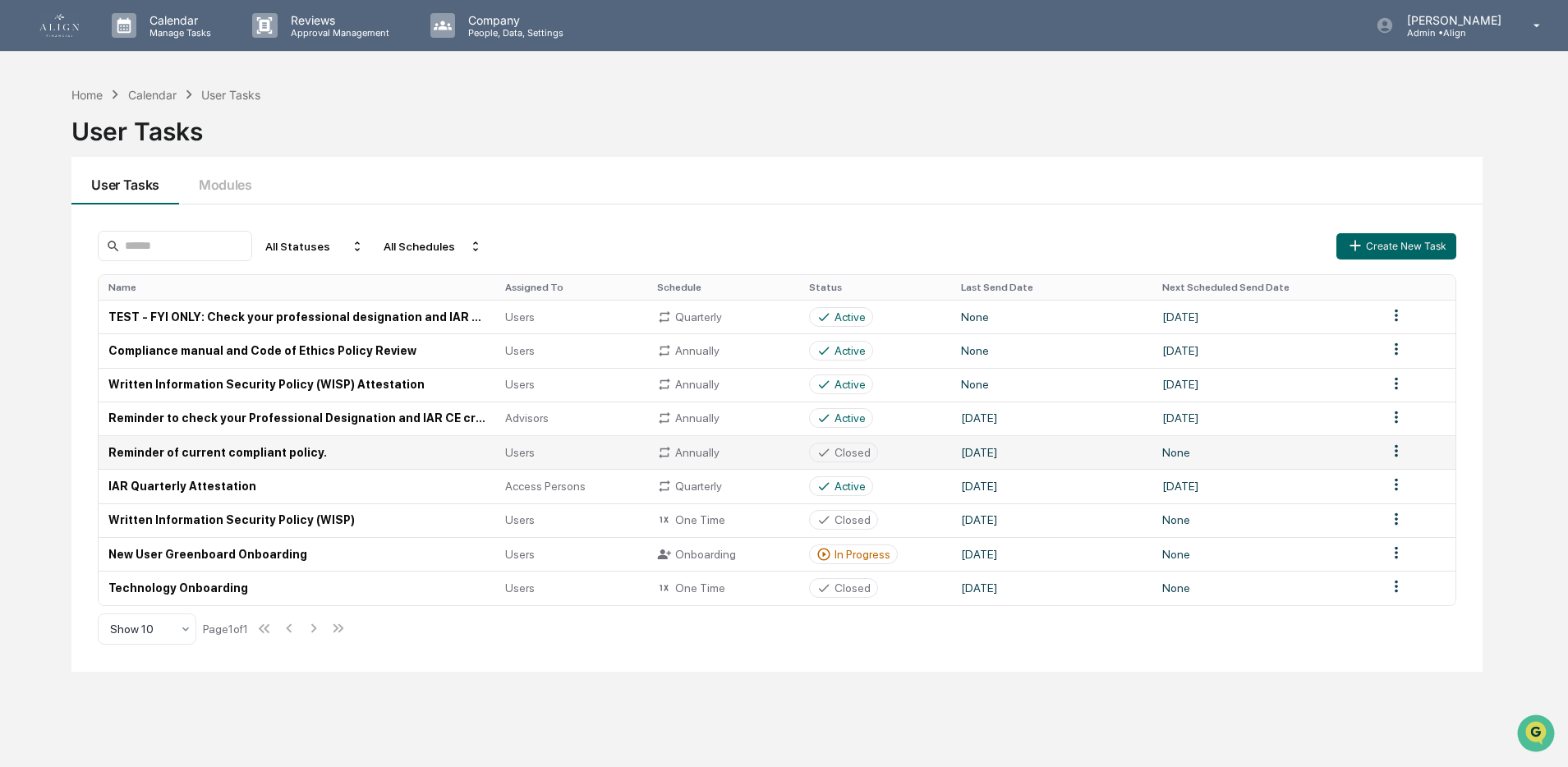
click at [273, 456] on td "Reminder of current compliant policy." at bounding box center [297, 452] width 396 height 34
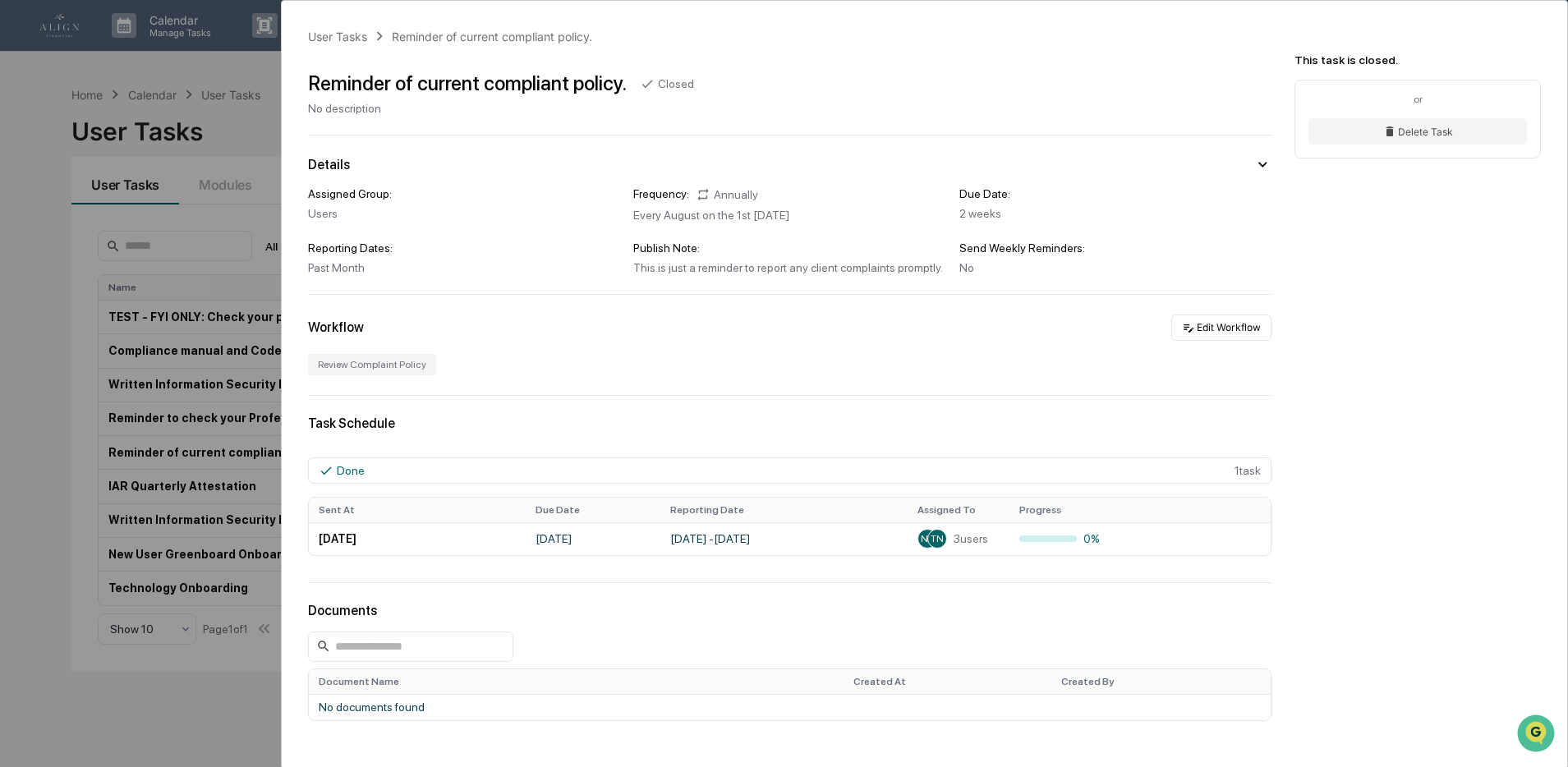
click at [1198, 313] on div "User Tasks Reminder of current compliant policy. Reminder of current compliant …" at bounding box center [924, 447] width 1285 height 891
click at [1189, 329] on button "Edit Workflow" at bounding box center [1221, 328] width 100 height 27
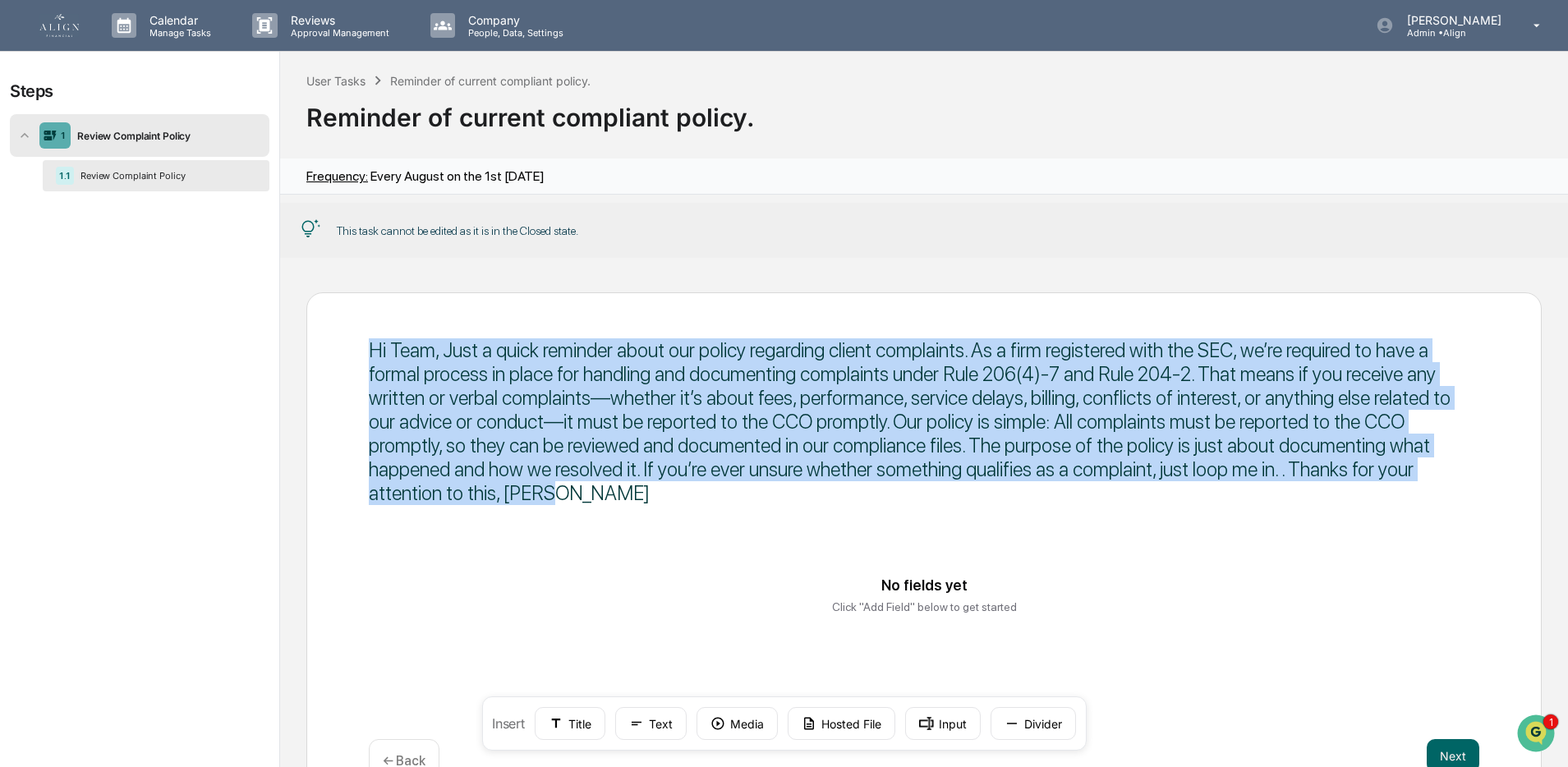
drag, startPoint x: 370, startPoint y: 353, endPoint x: 716, endPoint y: 495, distance: 374.0
click at [716, 495] on div "Hi Team, Just a quick reminder about our policy regarding client complaints. As…" at bounding box center [923, 422] width 1110 height 167
copy div "Hi Team, Just a quick reminder about our policy regarding client complaints. As…"
click at [55, 27] on img at bounding box center [60, 26] width 40 height 23
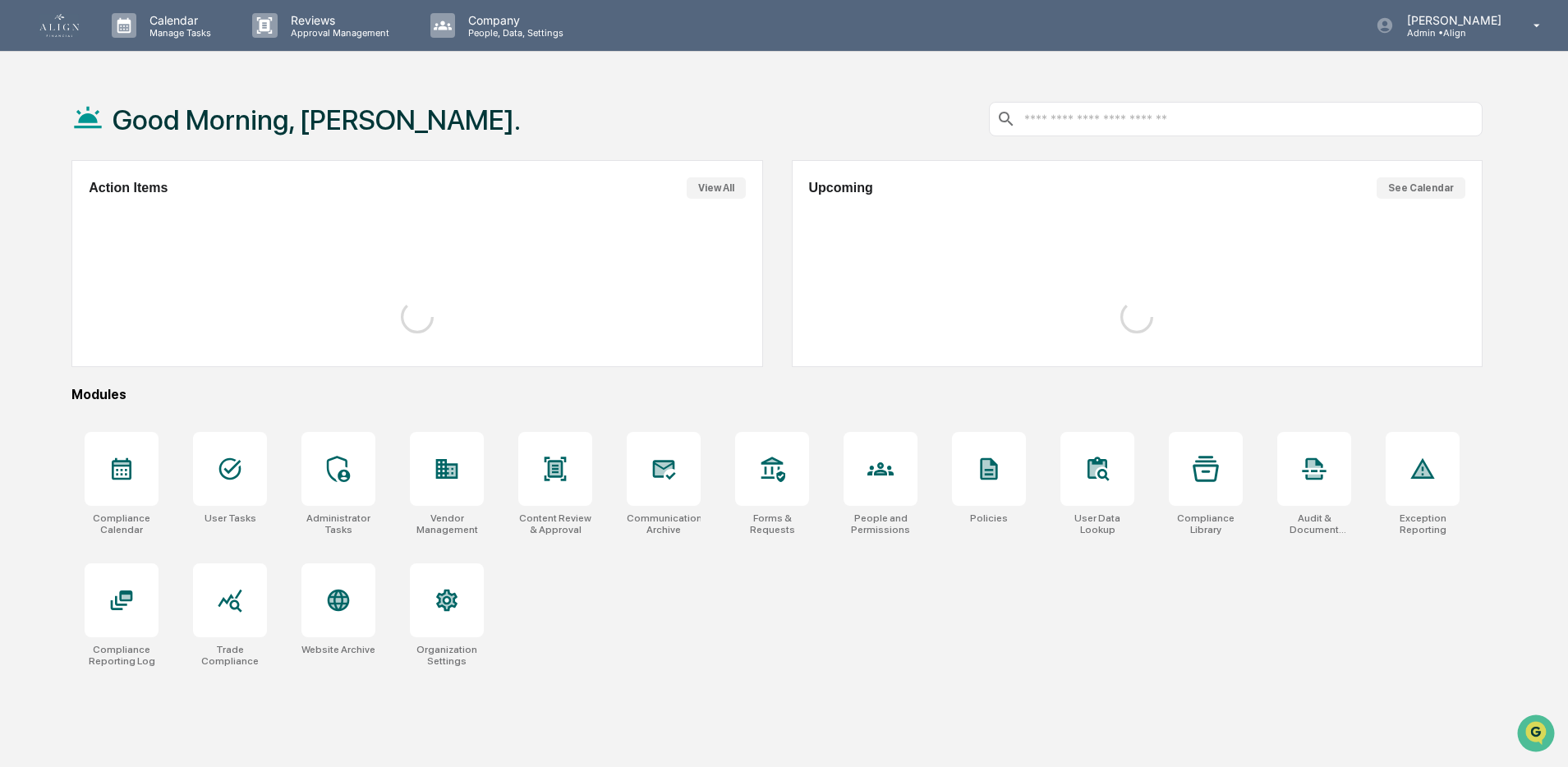
click at [233, 477] on icon at bounding box center [229, 468] width 22 height 22
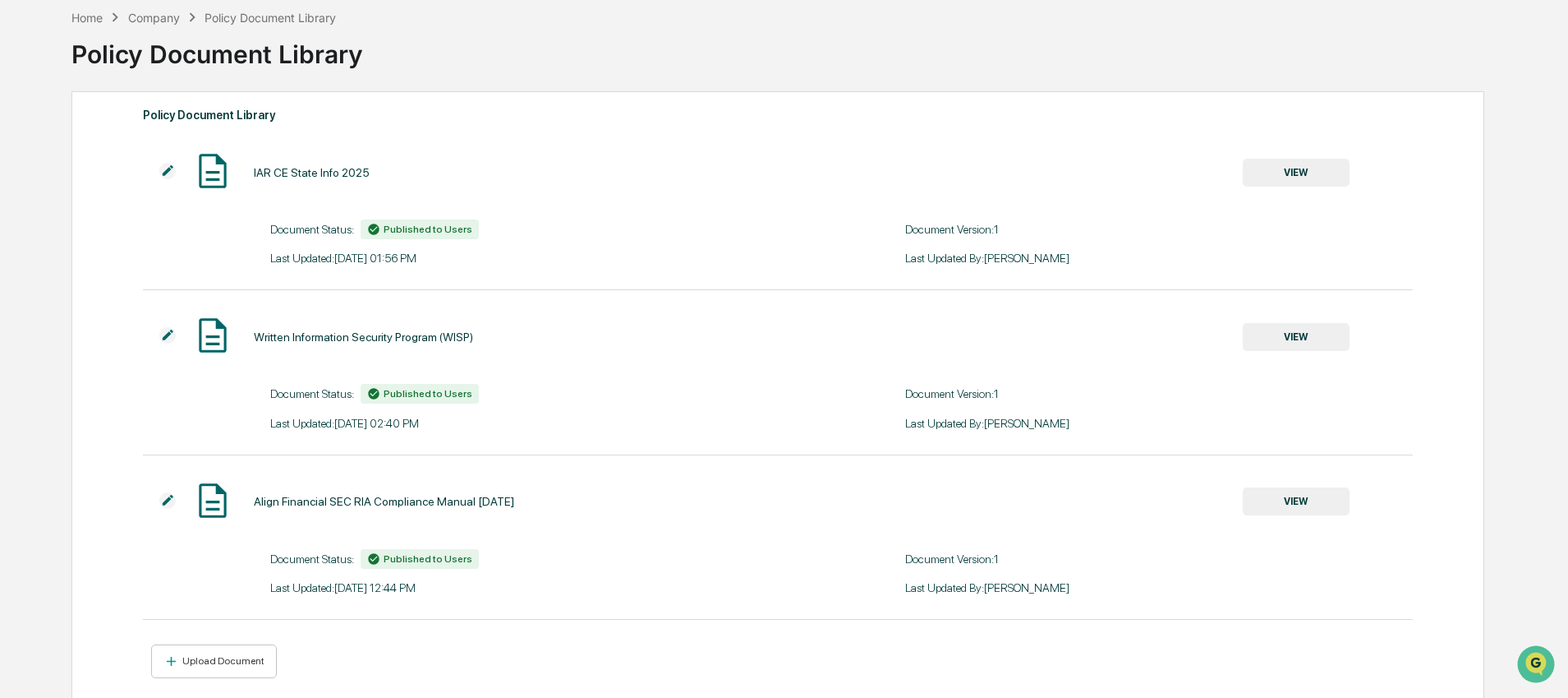
scroll to position [107, 0]
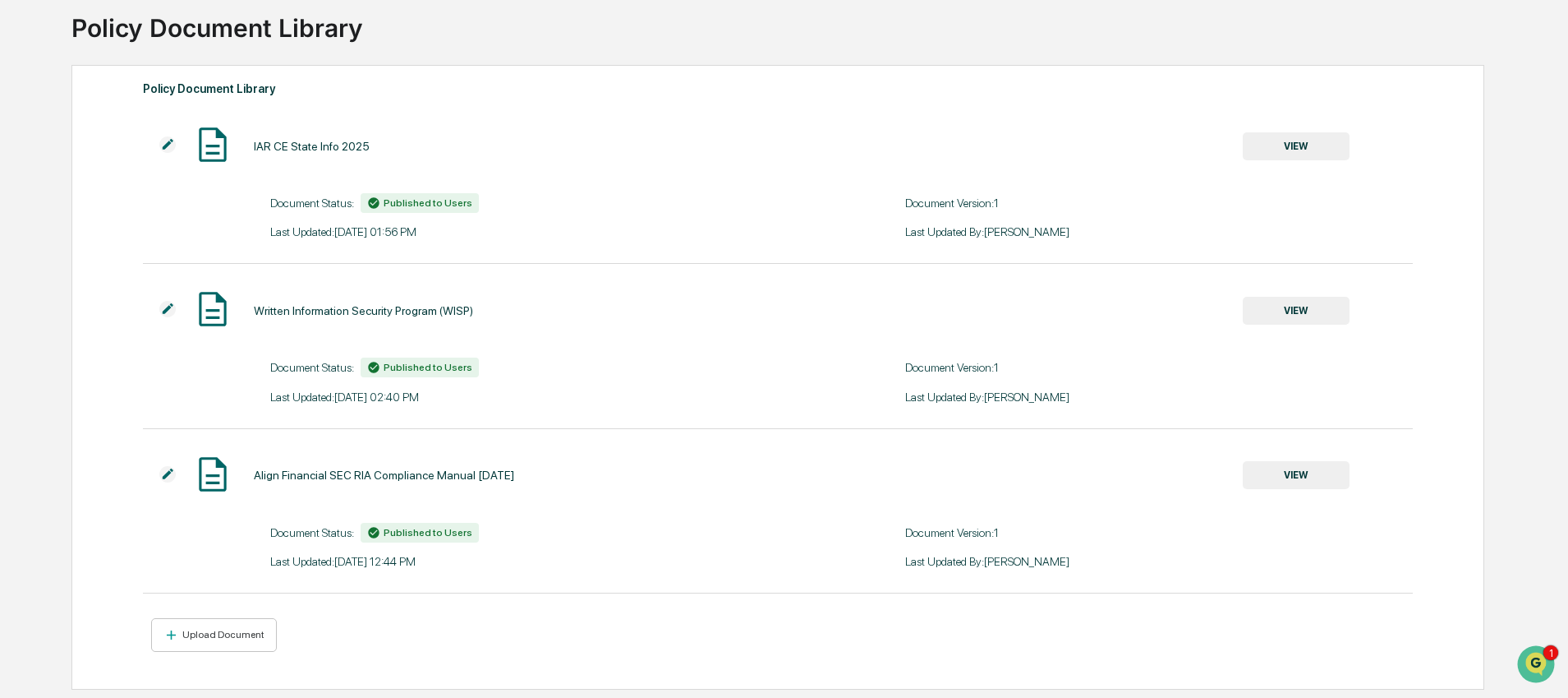
click at [540, 635] on div "Upload Document" at bounding box center [777, 634] width 1269 height 34
click at [227, 636] on div "Upload Document" at bounding box center [222, 634] width 85 height 11
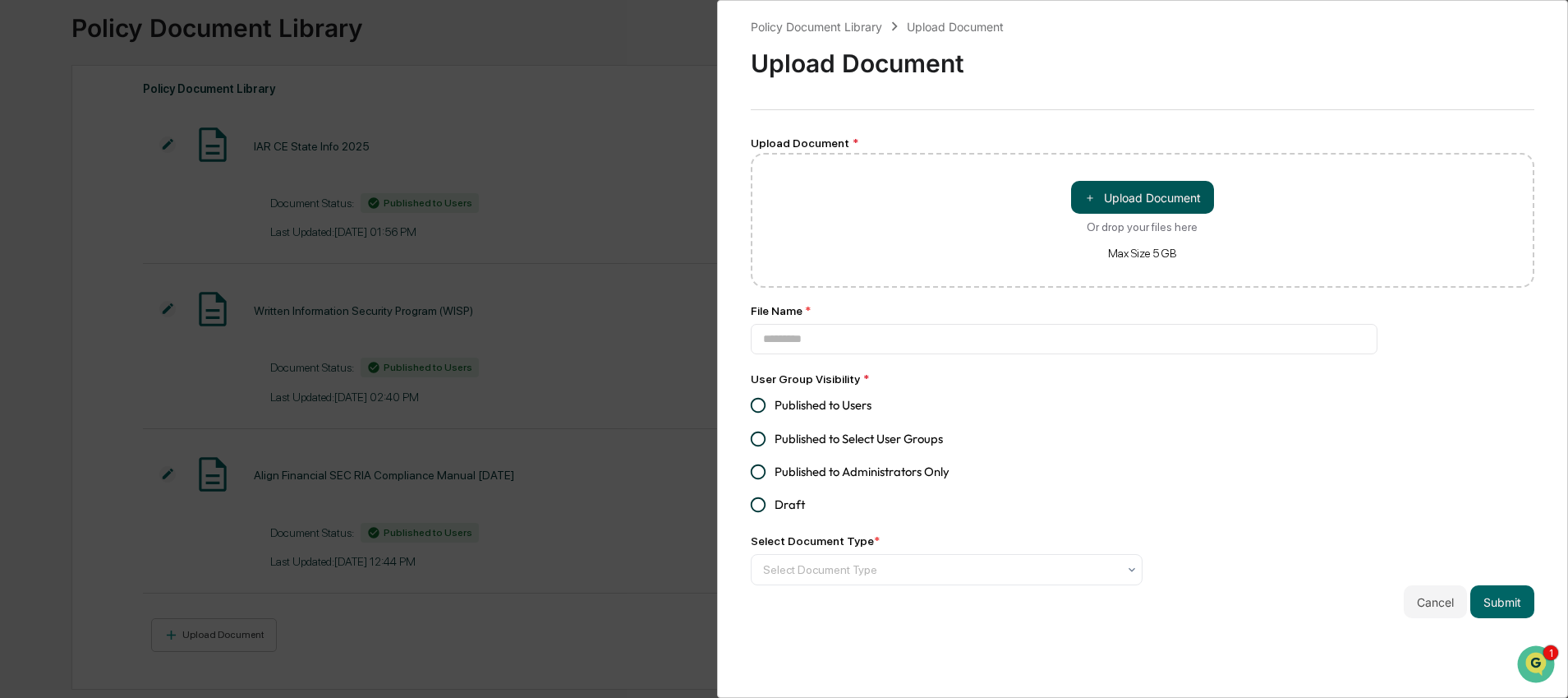
click at [1107, 193] on button "＋ Upload Document" at bounding box center [1142, 197] width 143 height 33
type input "**********"
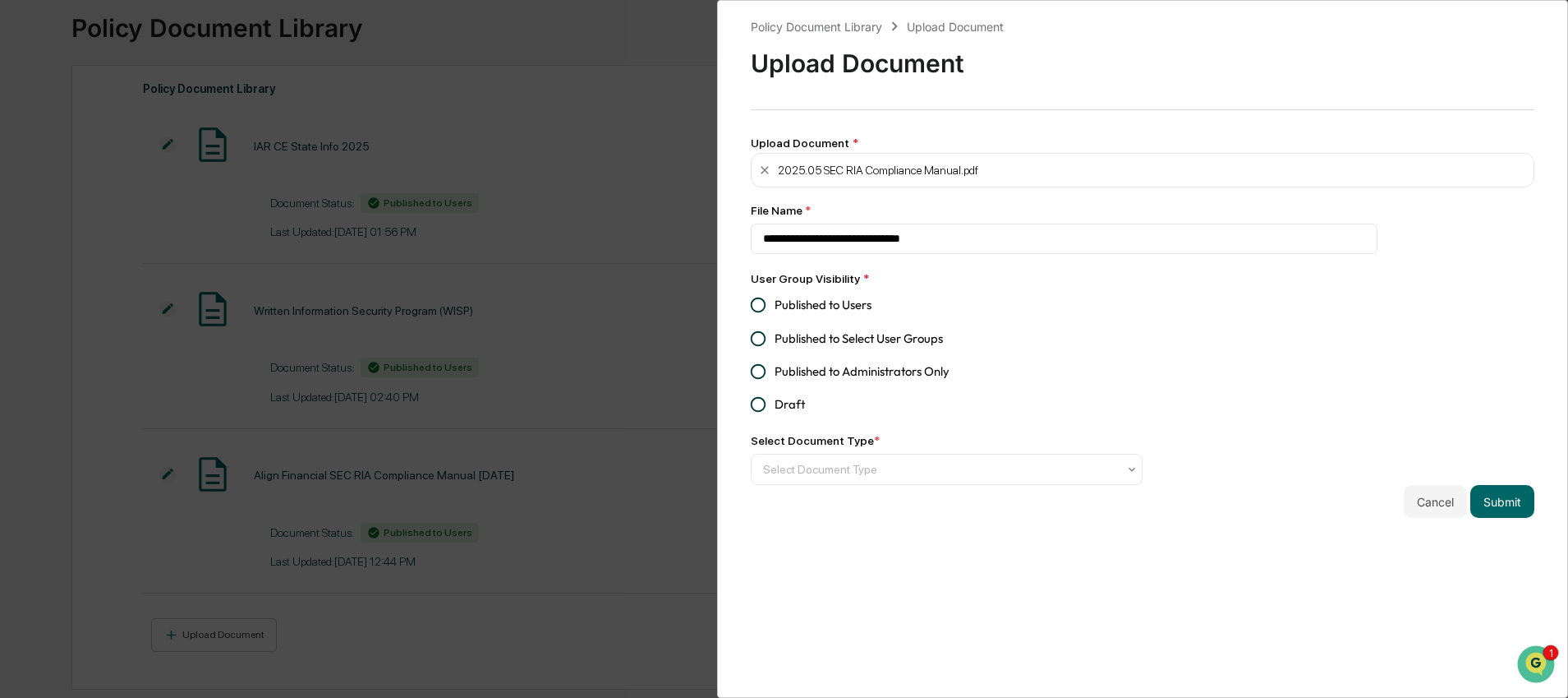
click at [820, 167] on div "2025.05 SEC RIA Compliance Manual.pdf" at bounding box center [877, 170] width 200 height 13
click at [884, 250] on input "**********" at bounding box center [1065, 239] width 628 height 30
click at [1428, 504] on button "Cancel" at bounding box center [1435, 501] width 64 height 33
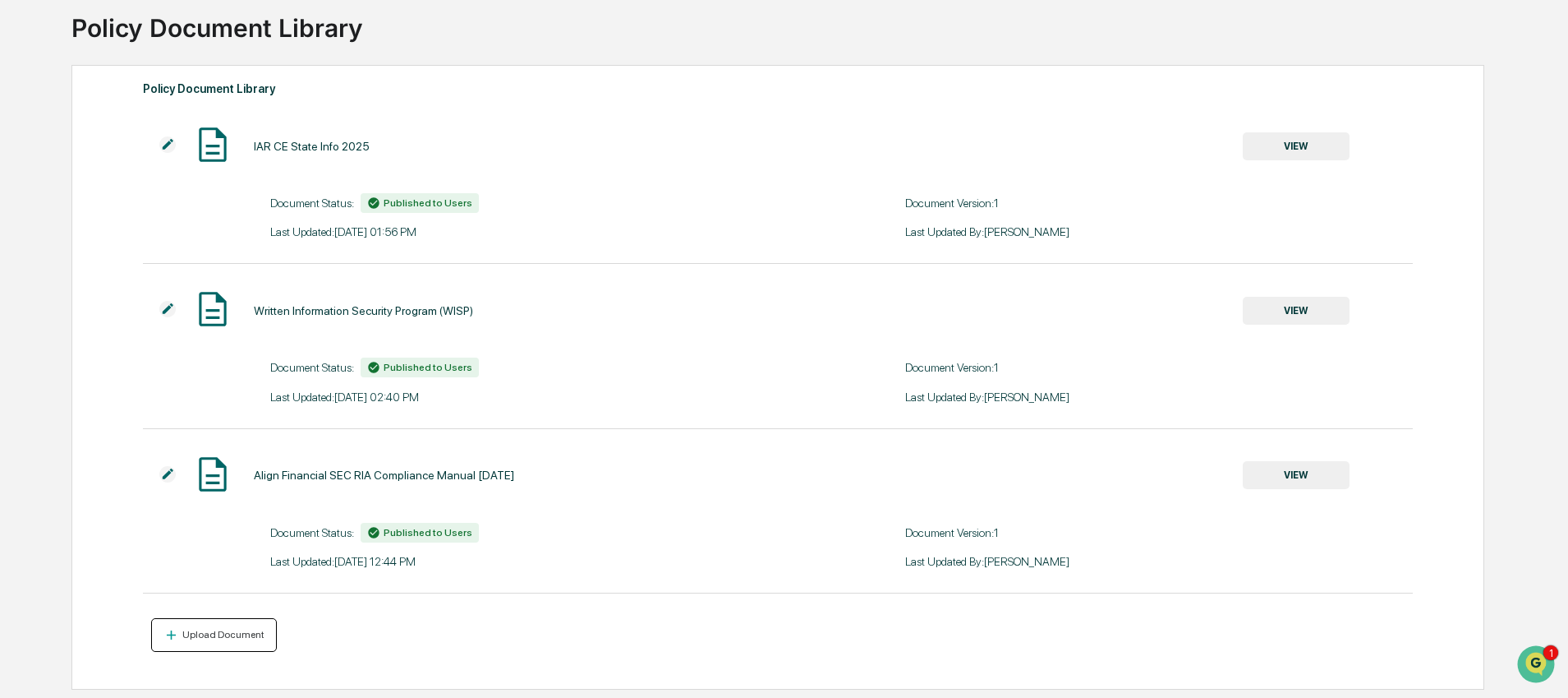
click at [254, 636] on div "Upload Document" at bounding box center [222, 634] width 85 height 11
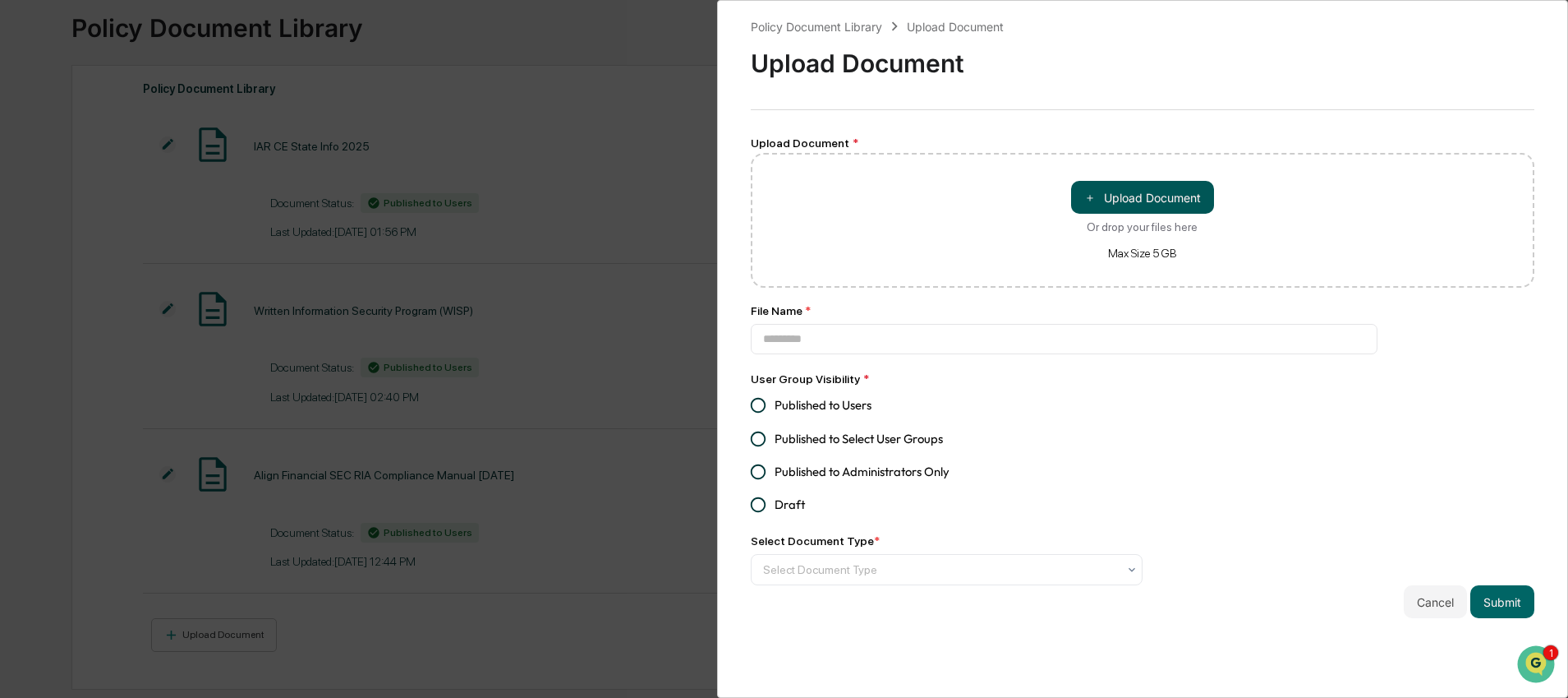
click at [1096, 197] on button "＋ Upload Document" at bounding box center [1142, 197] width 143 height 33
type input "**********"
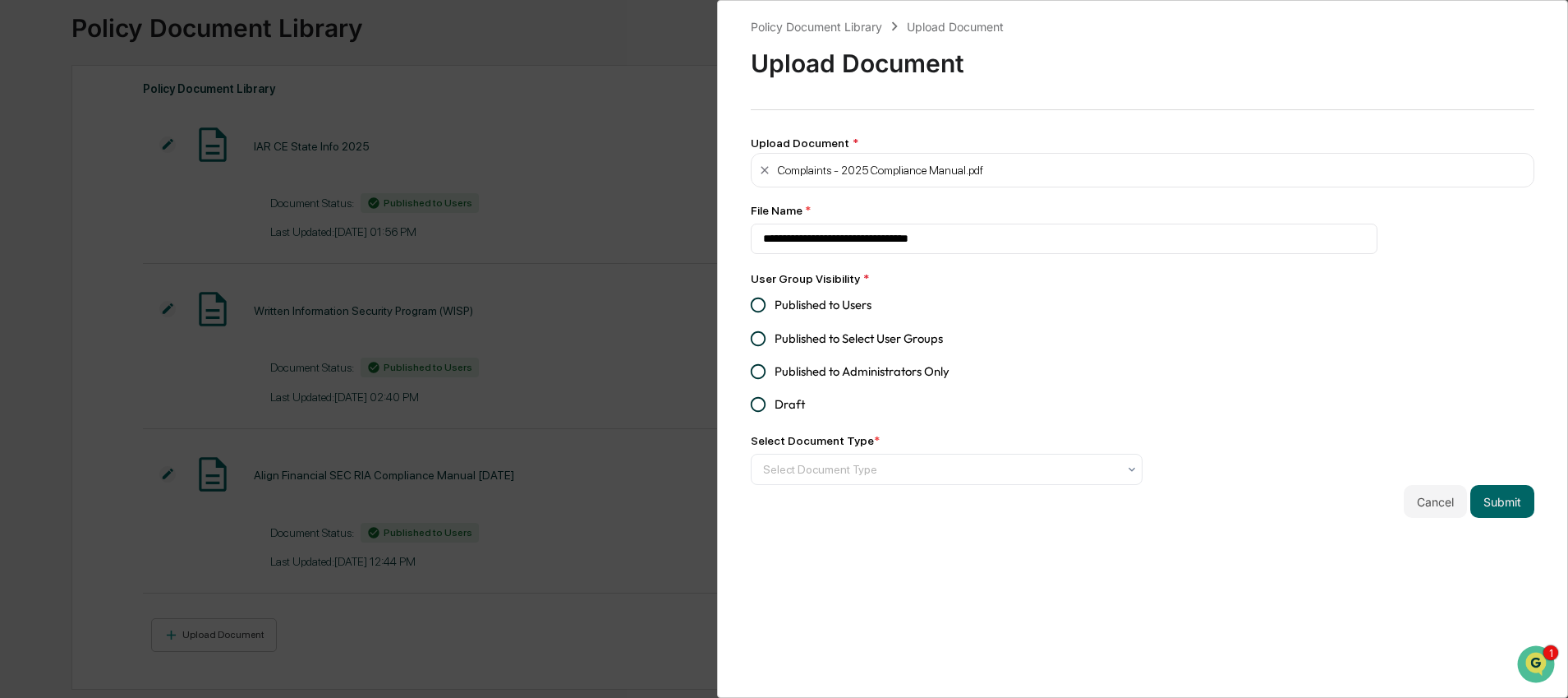
click at [864, 304] on span "Published to Users" at bounding box center [823, 304] width 97 height 18
click at [866, 472] on div at bounding box center [939, 468] width 354 height 16
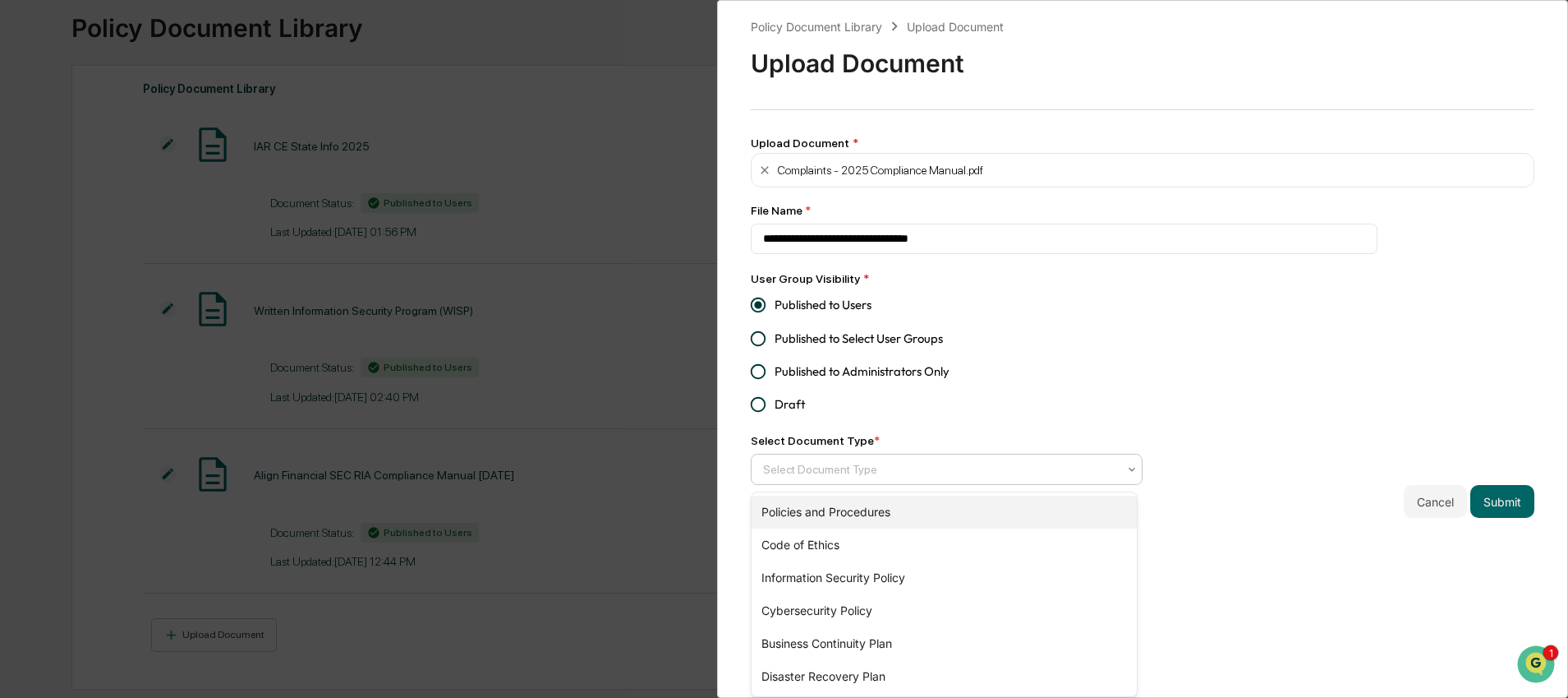
click at [857, 513] on div "Policies and Procedures" at bounding box center [944, 511] width 386 height 33
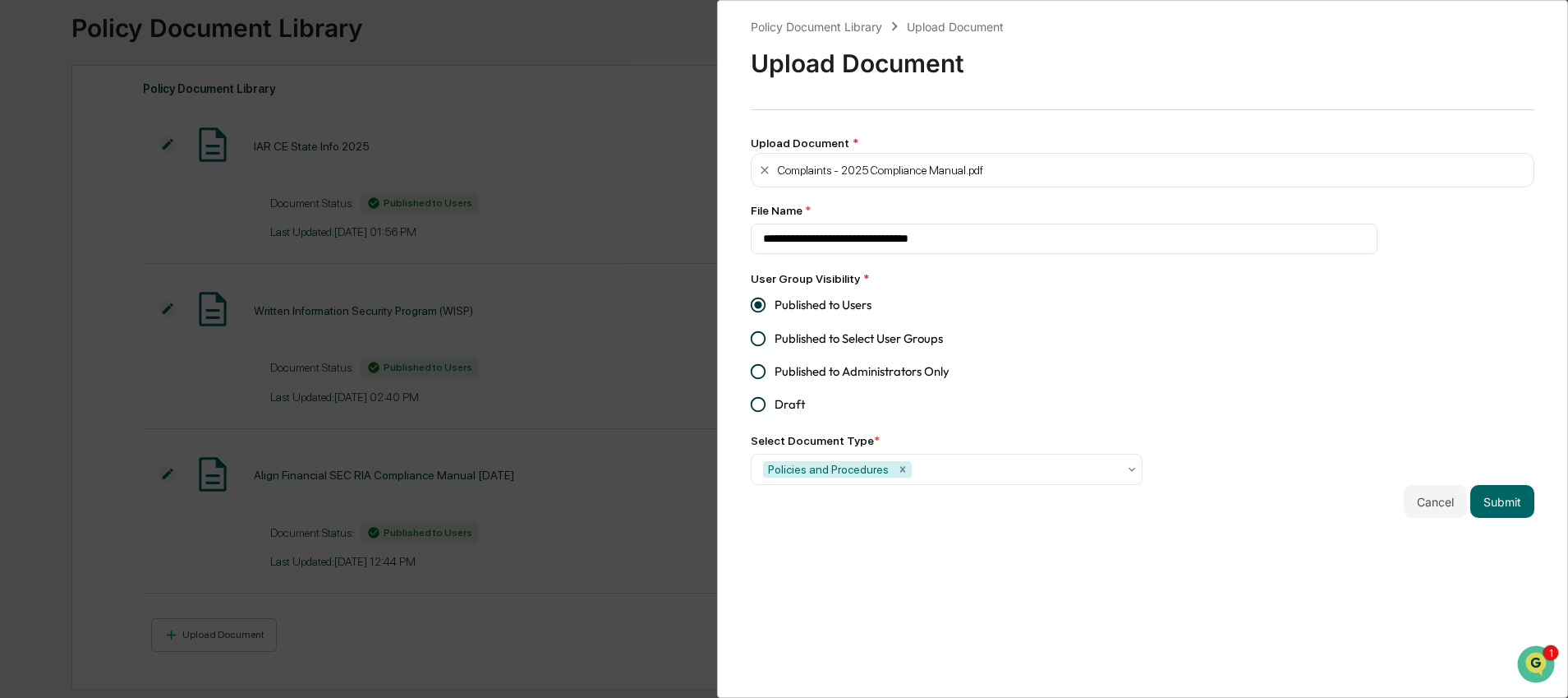
click at [1288, 635] on div "**********" at bounding box center [1142, 349] width 851 height 698
click at [1479, 507] on button "Submit" at bounding box center [1503, 501] width 64 height 33
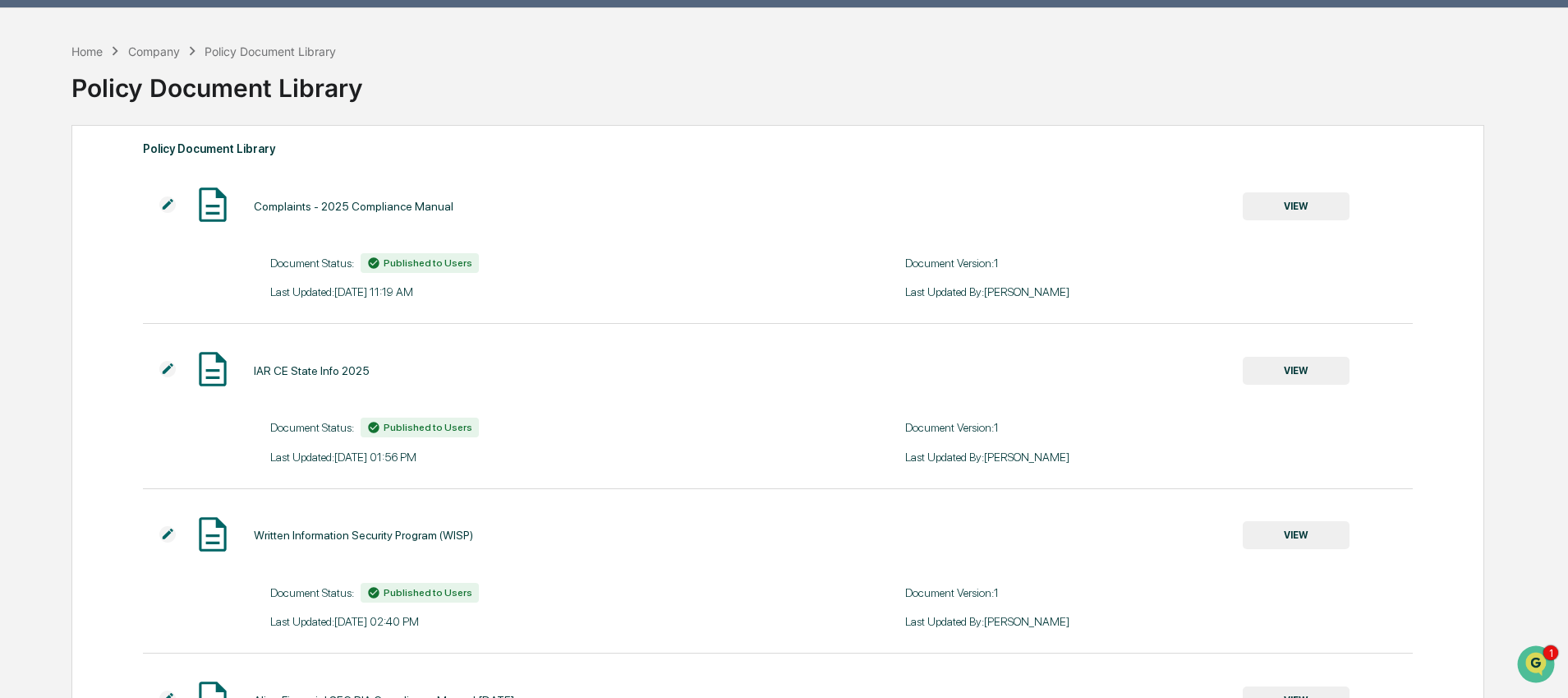
scroll to position [0, 0]
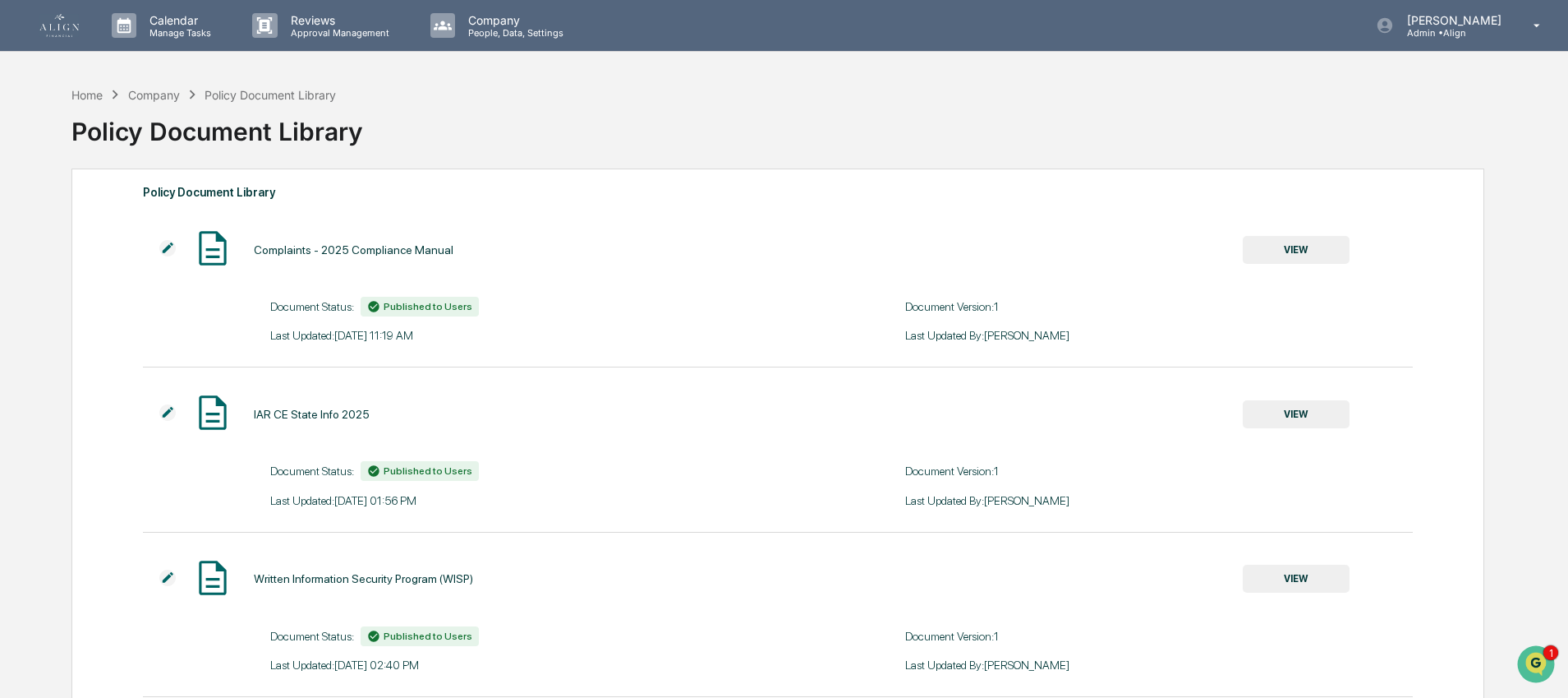
click at [55, 28] on img at bounding box center [60, 26] width 40 height 23
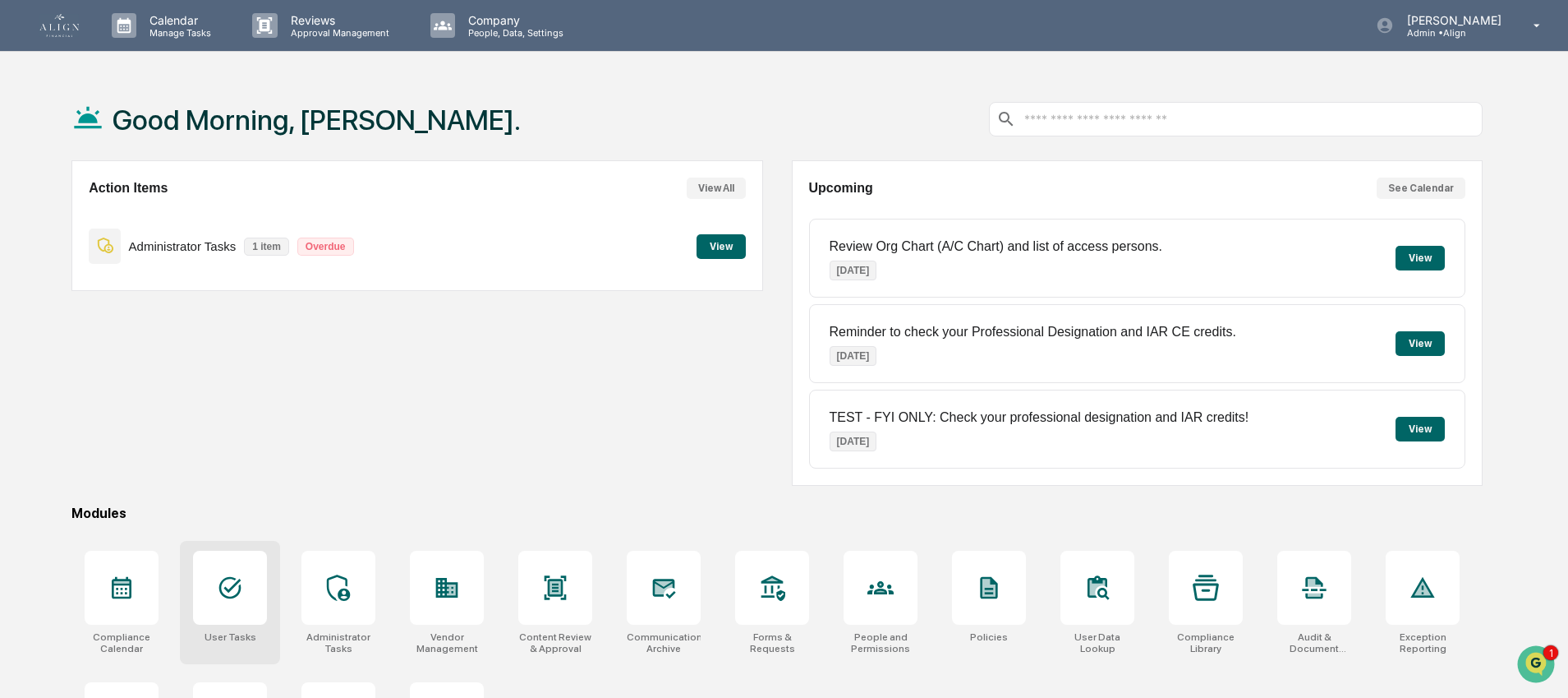
click at [215, 596] on div at bounding box center [230, 587] width 74 height 74
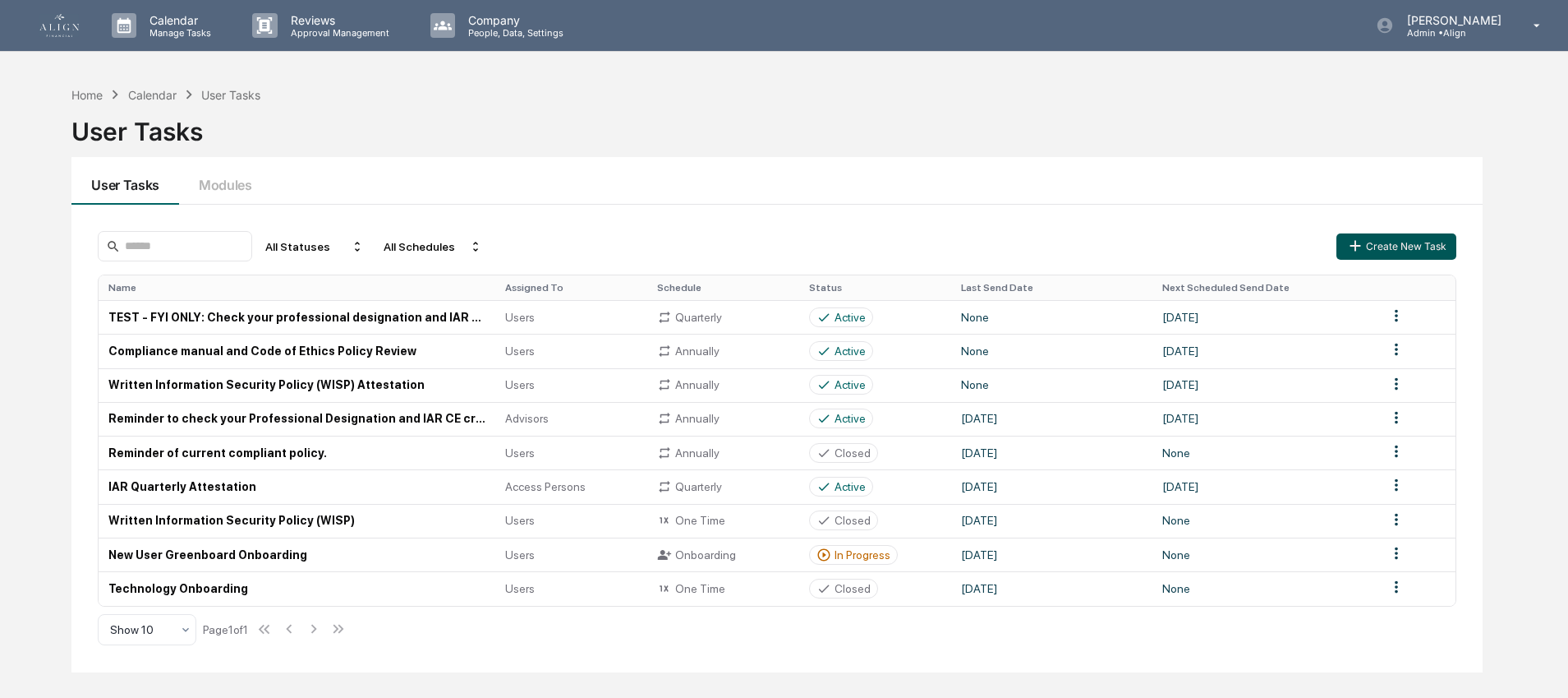
click at [1431, 248] on button "Create New Task" at bounding box center [1396, 247] width 119 height 27
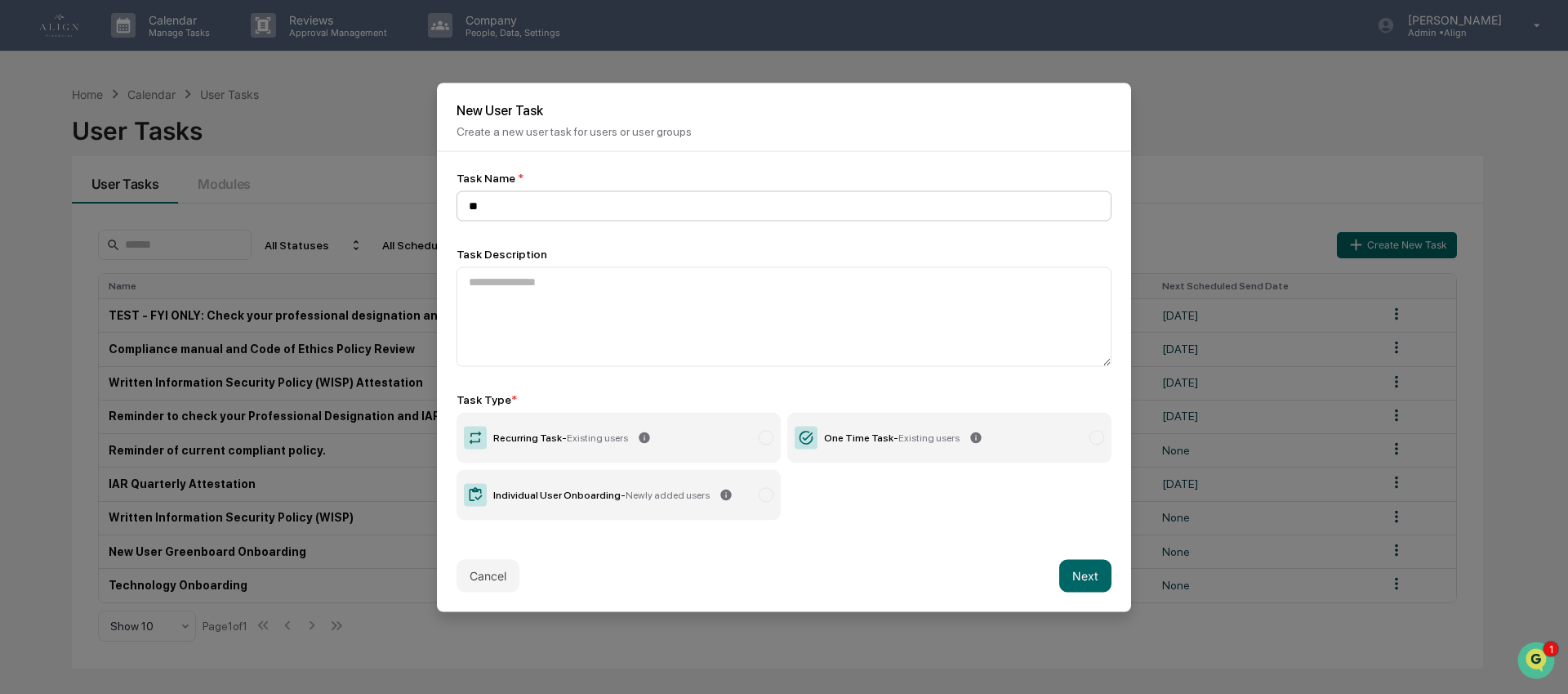
type input "*"
type input "**********"
click at [526, 286] on textarea at bounding box center [784, 316] width 655 height 100
paste textarea "**********"
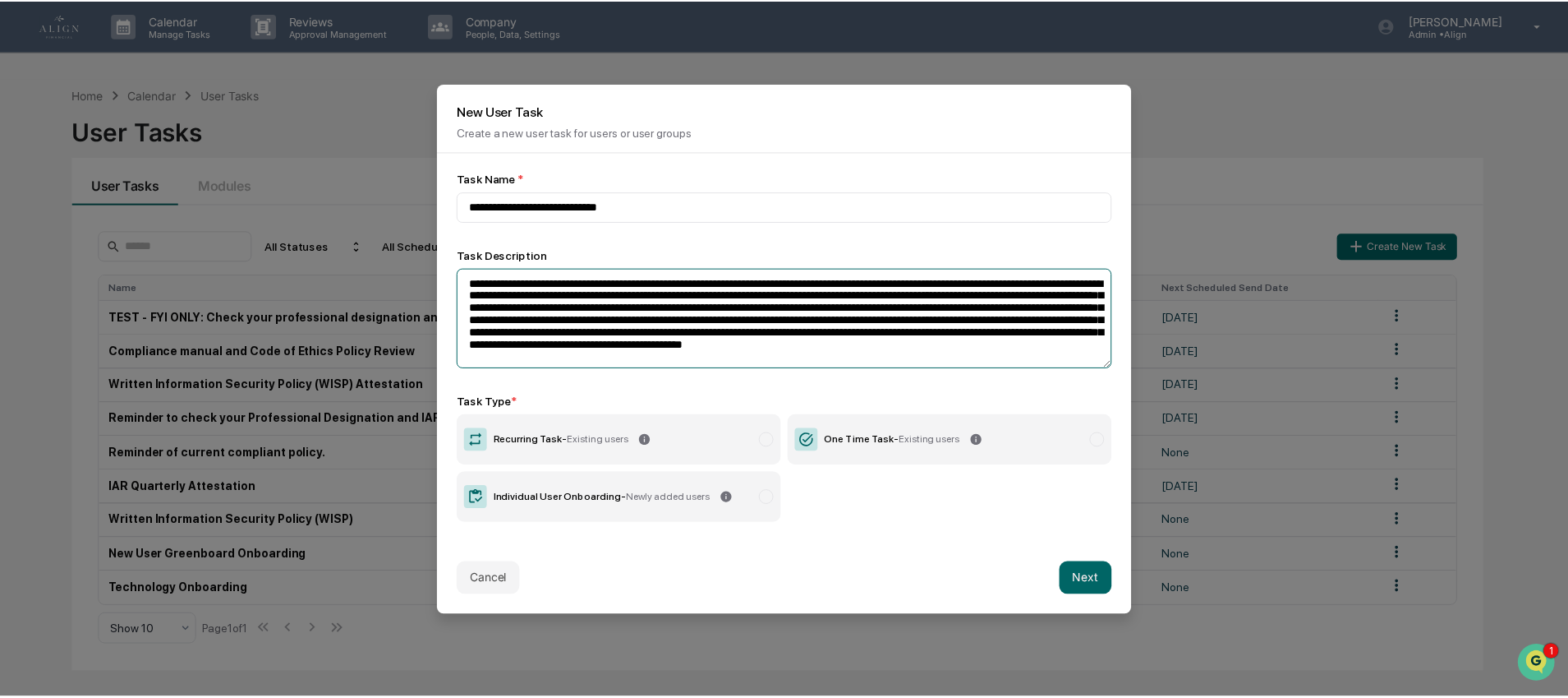
scroll to position [22, 0]
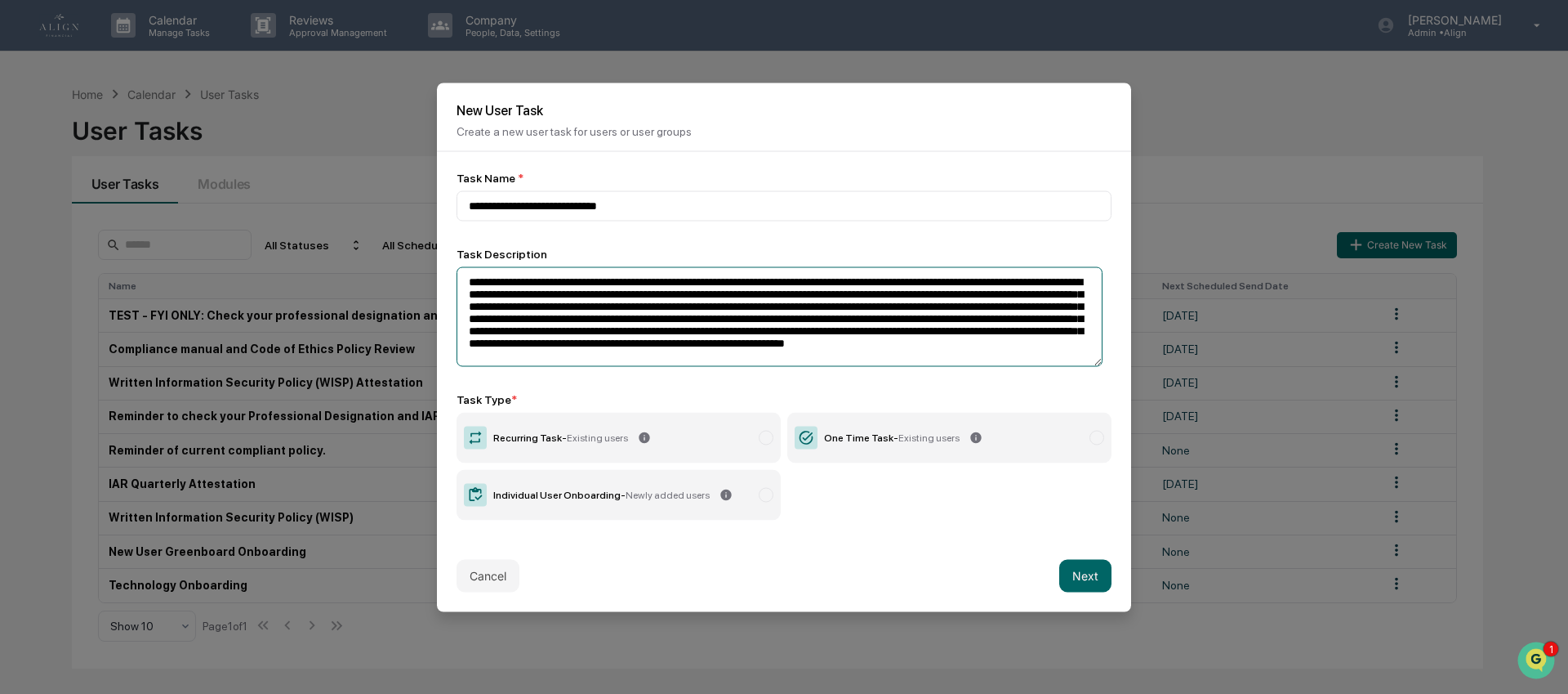
type textarea "**********"
click at [719, 440] on label "Recurring Task - Existing users" at bounding box center [619, 438] width 324 height 51
click at [1067, 580] on button "Next" at bounding box center [1085, 575] width 52 height 33
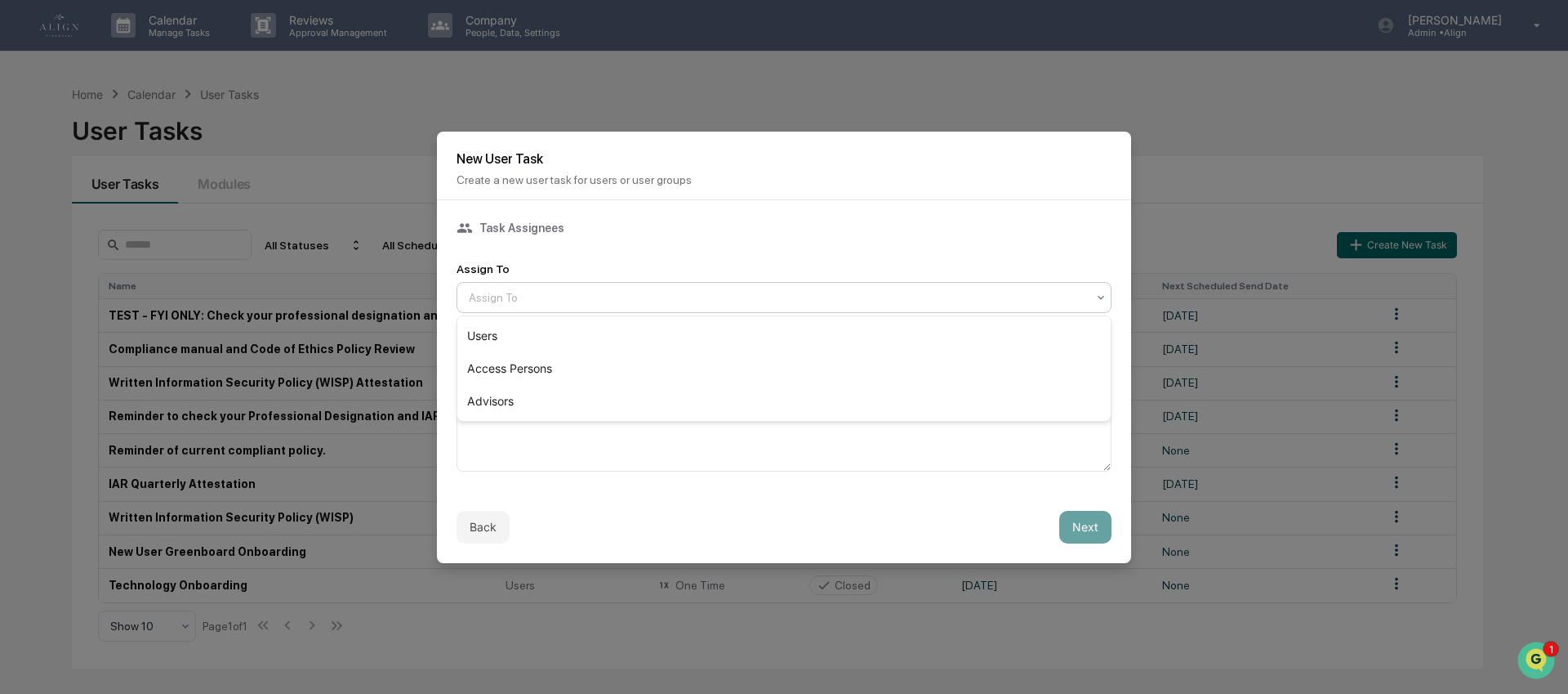
click at [596, 299] on div at bounding box center [777, 297] width 618 height 16
click at [578, 330] on div "Users" at bounding box center [784, 336] width 653 height 33
click at [1088, 528] on button "Next" at bounding box center [1085, 526] width 52 height 33
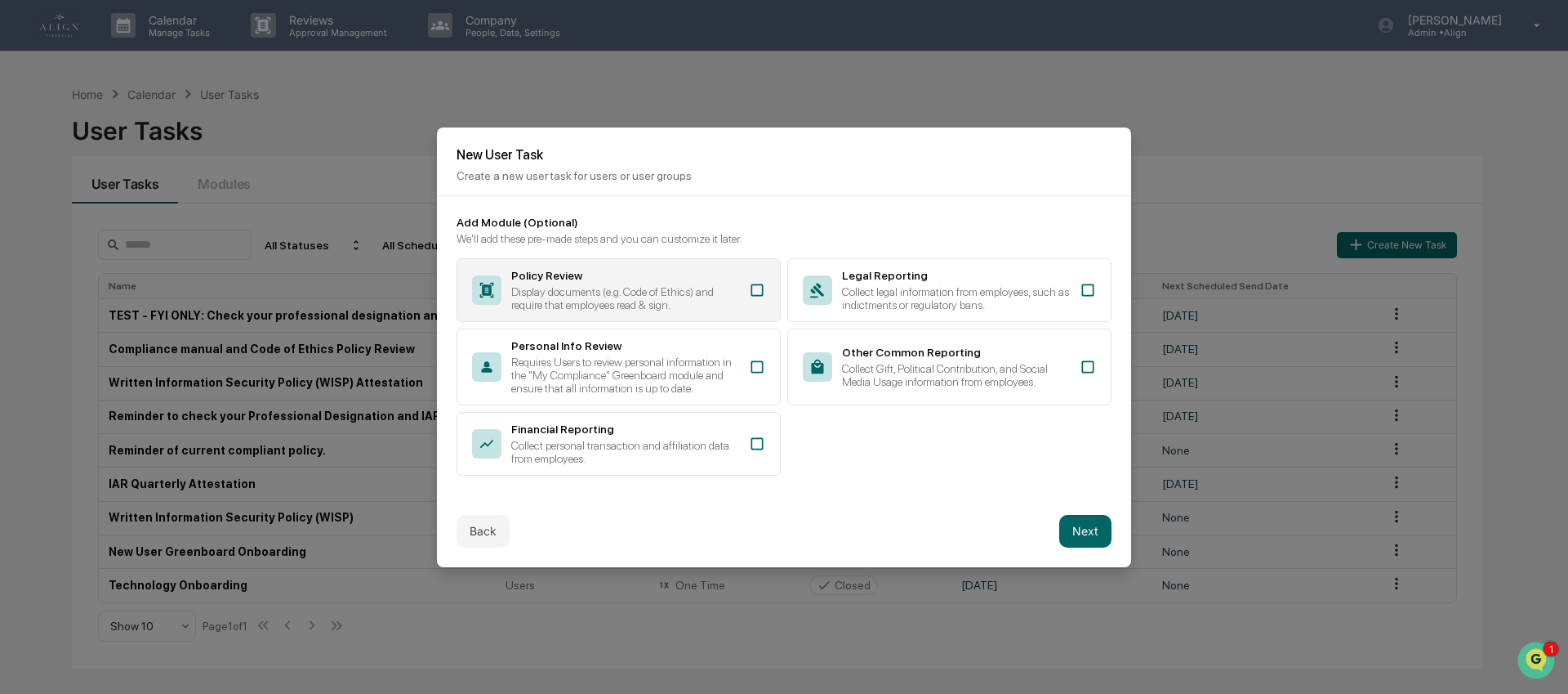
click at [760, 282] on icon at bounding box center [756, 289] width 16 height 16
click at [1083, 546] on button "Next" at bounding box center [1085, 531] width 52 height 33
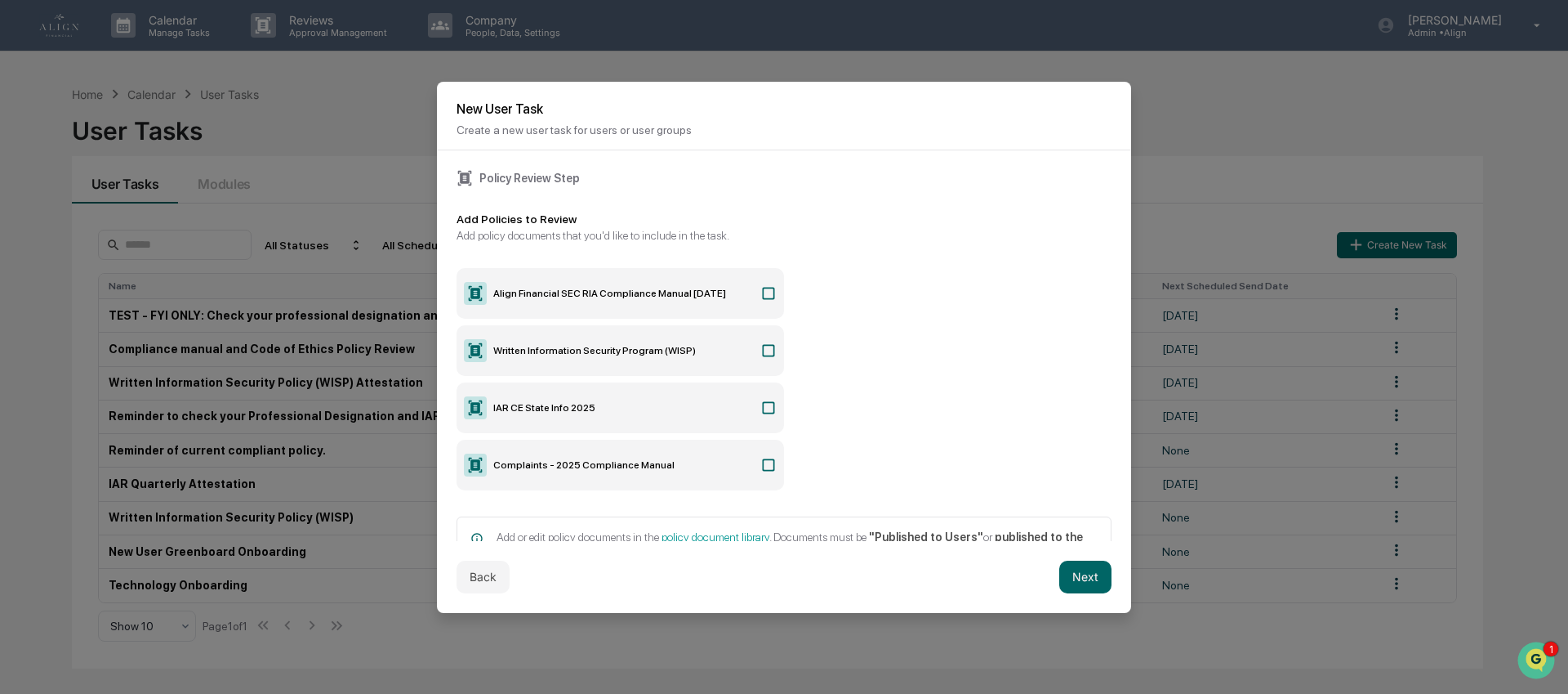
click at [761, 464] on icon at bounding box center [768, 464] width 16 height 16
click at [1088, 583] on button "Next" at bounding box center [1085, 576] width 52 height 33
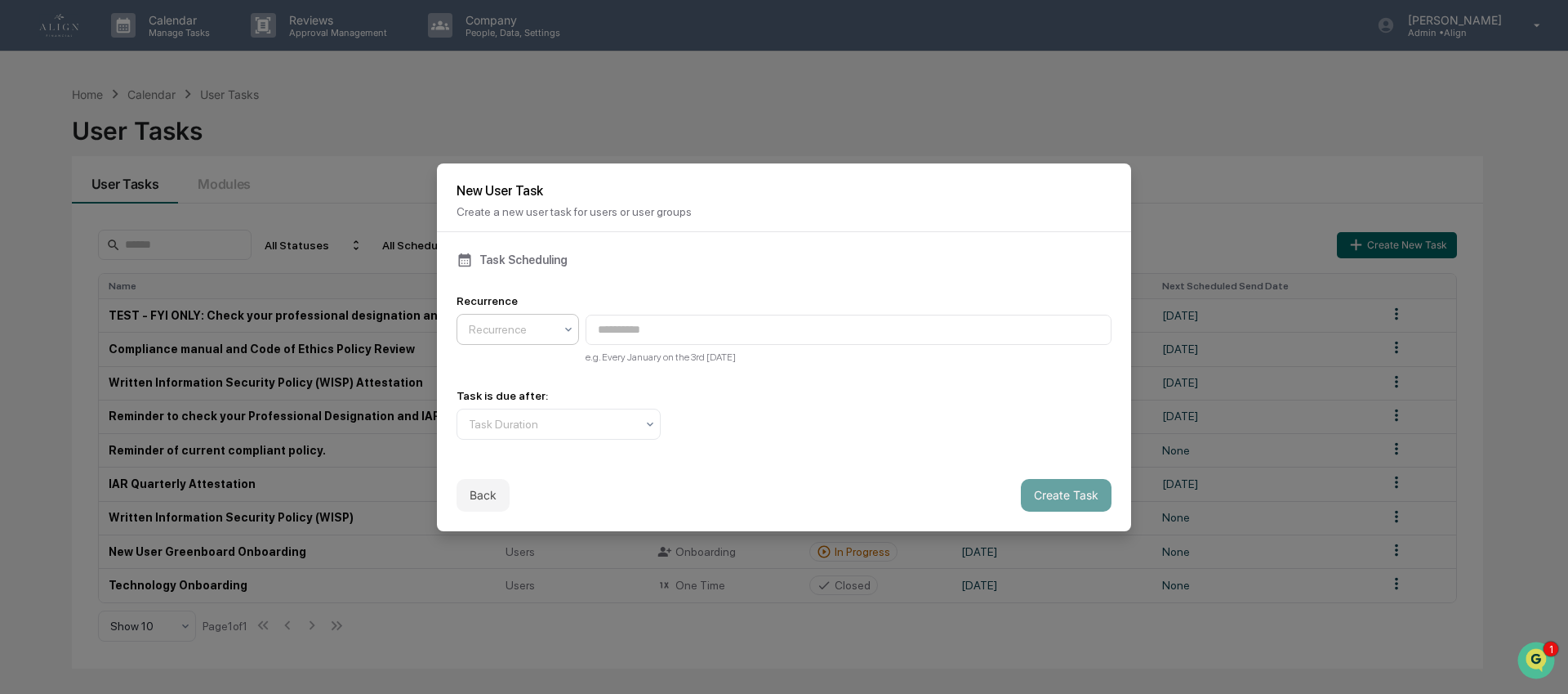
click at [526, 339] on div "Recurrence" at bounding box center [511, 329] width 101 height 23
click at [531, 430] on div "Annually" at bounding box center [518, 433] width 121 height 33
click at [690, 325] on input "**********" at bounding box center [849, 330] width 526 height 30
click at [660, 330] on input "**********" at bounding box center [849, 330] width 526 height 30
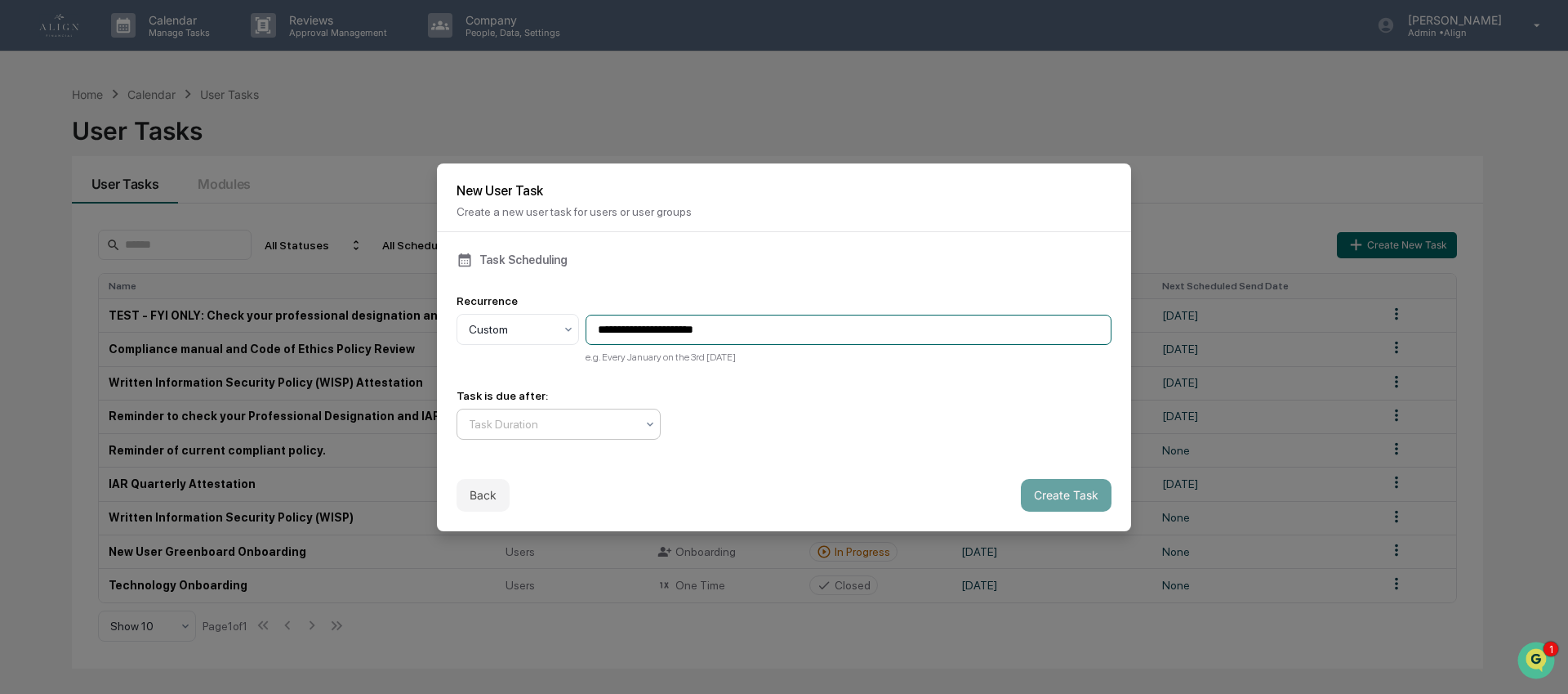
type input "**********"
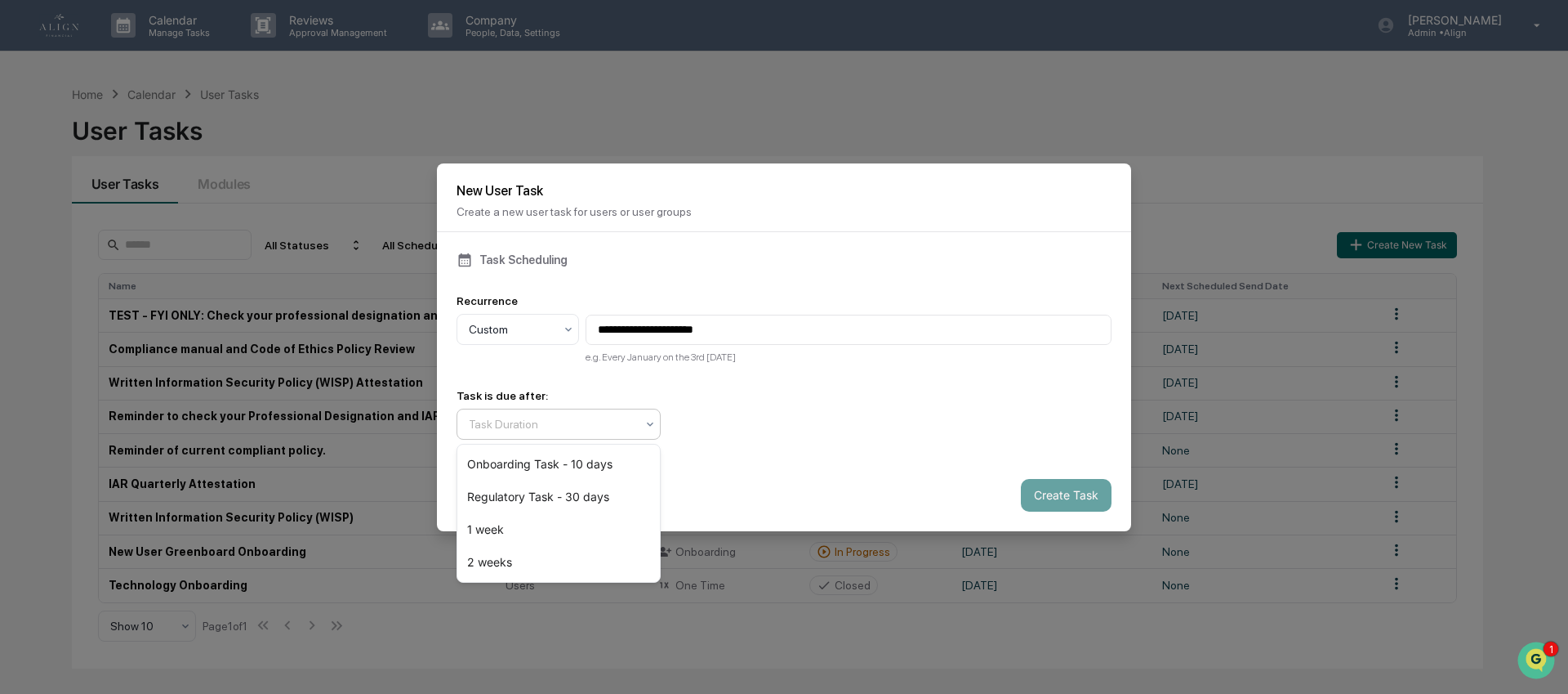
click at [582, 435] on div "Task Duration" at bounding box center [553, 424] width 183 height 23
click at [571, 498] on div "Regulatory Task - 30 days" at bounding box center [558, 496] width 203 height 33
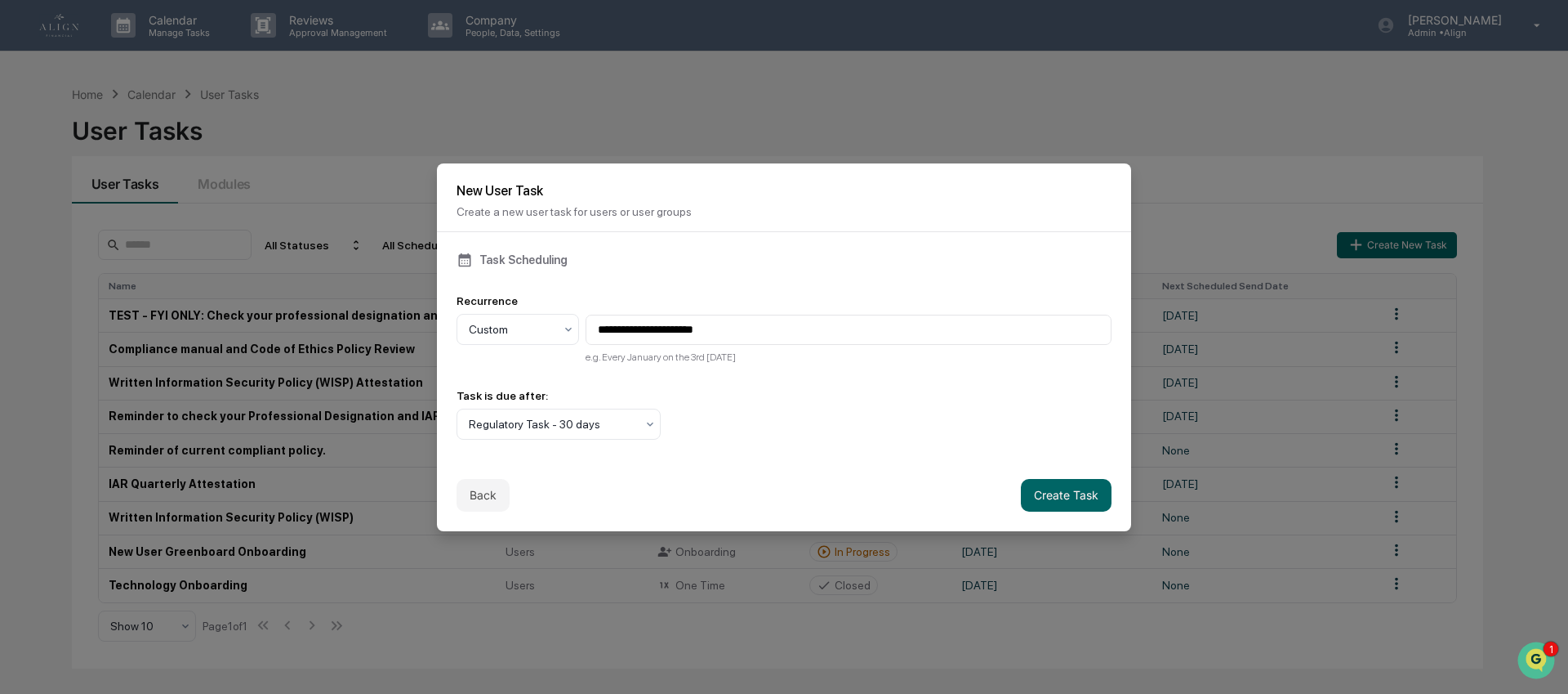
click at [796, 421] on div "Task is due after: Regulatory Task - 30 days" at bounding box center [784, 414] width 655 height 51
click at [1079, 496] on button "Create Task" at bounding box center [1066, 495] width 91 height 33
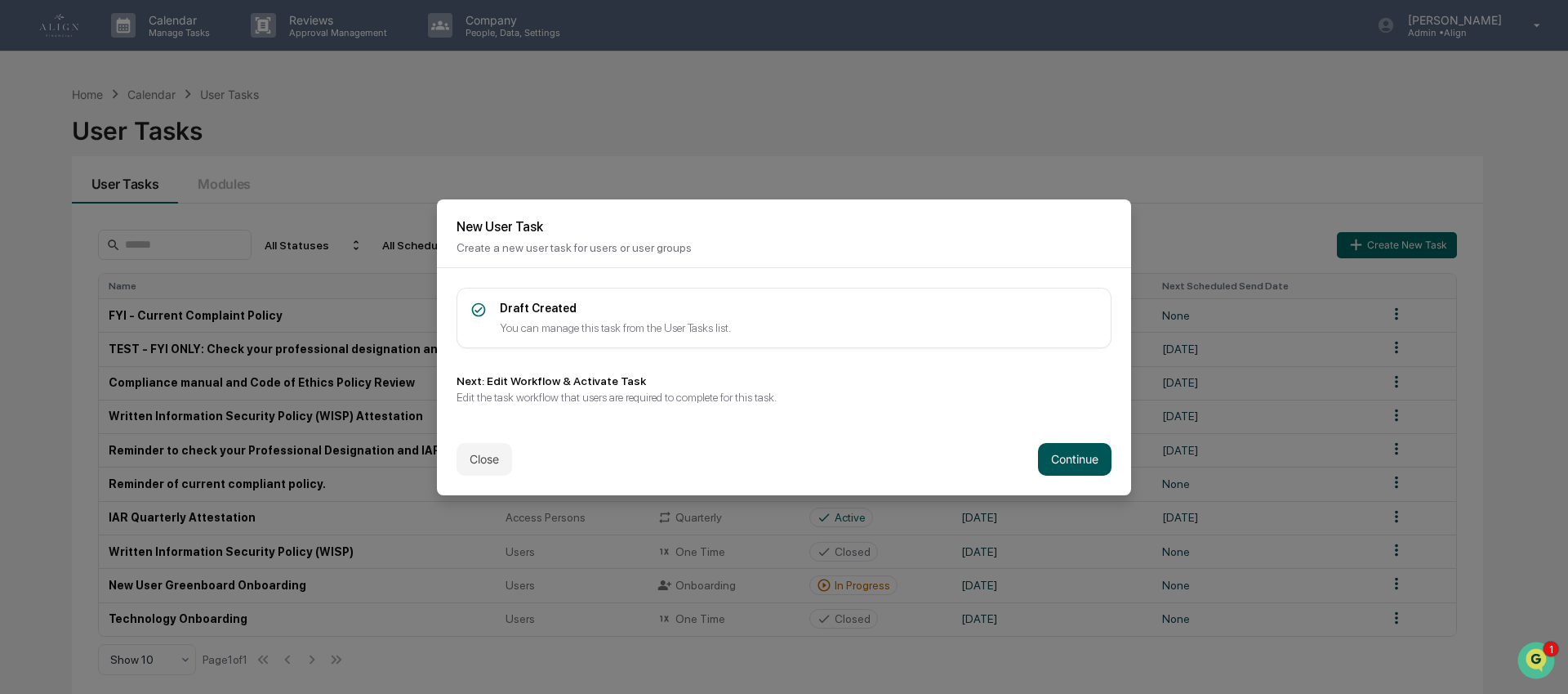
click at [1065, 469] on button "Continue" at bounding box center [1075, 459] width 74 height 33
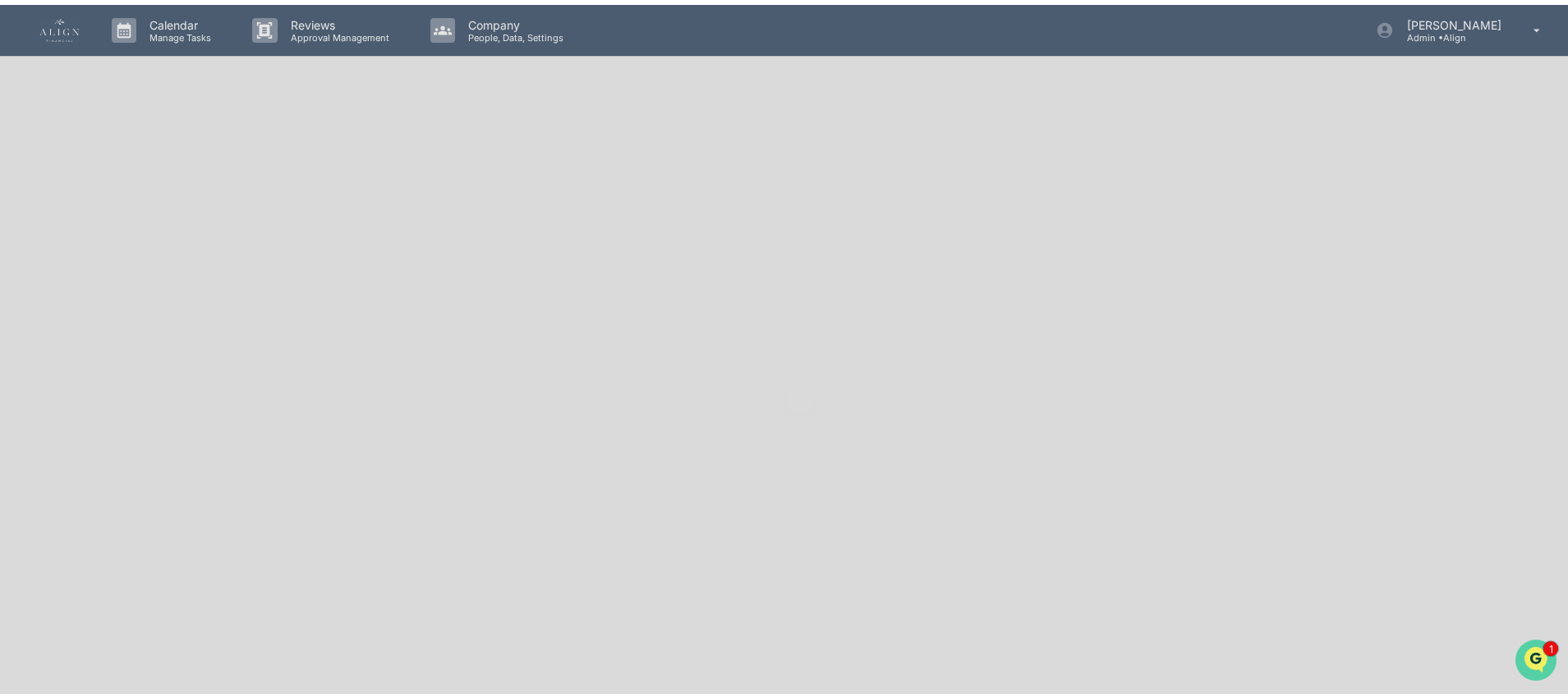
click at [1532, 648] on img "Open customer support" at bounding box center [1535, 658] width 41 height 33
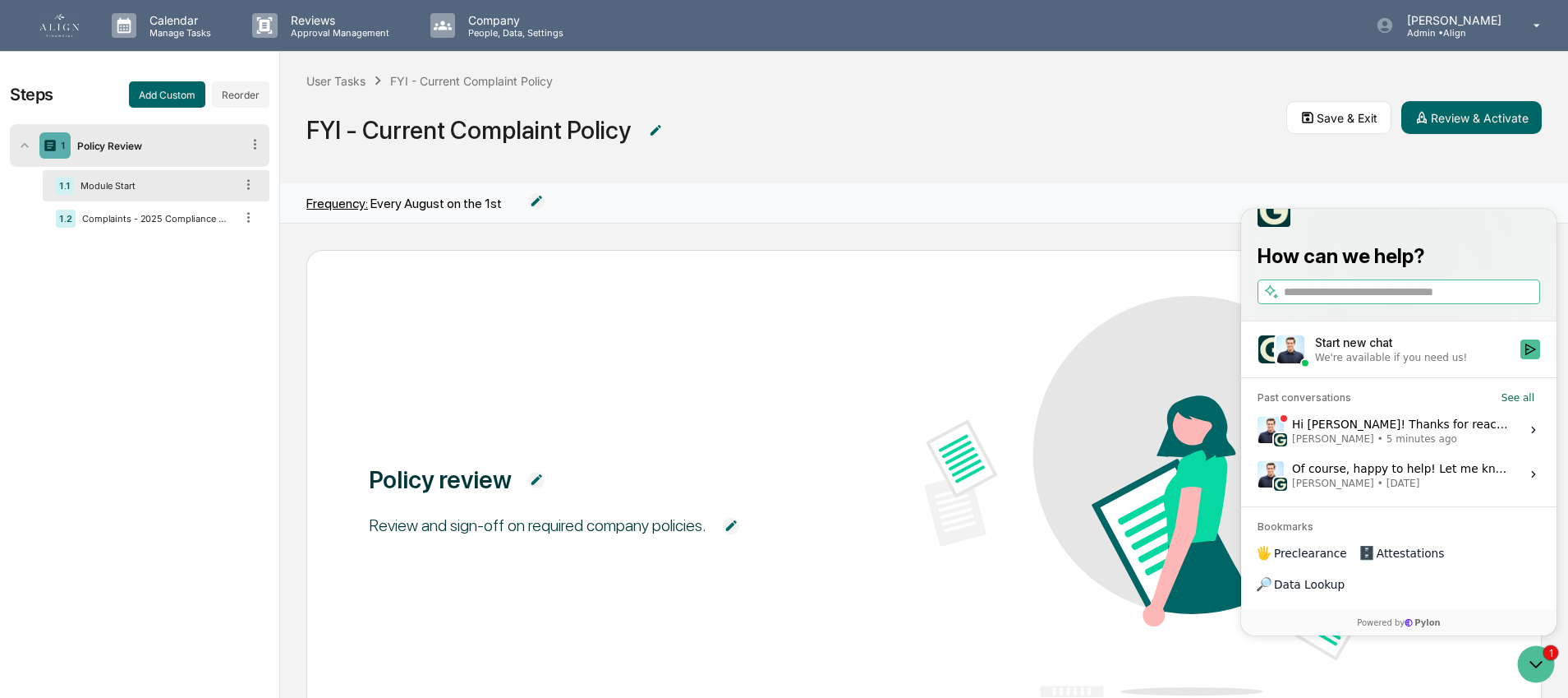
click at [1386, 446] on span "5 minutes ago" at bounding box center [1421, 439] width 71 height 13
click at [1257, 431] on button "View issue" at bounding box center [1257, 430] width 1 height 1
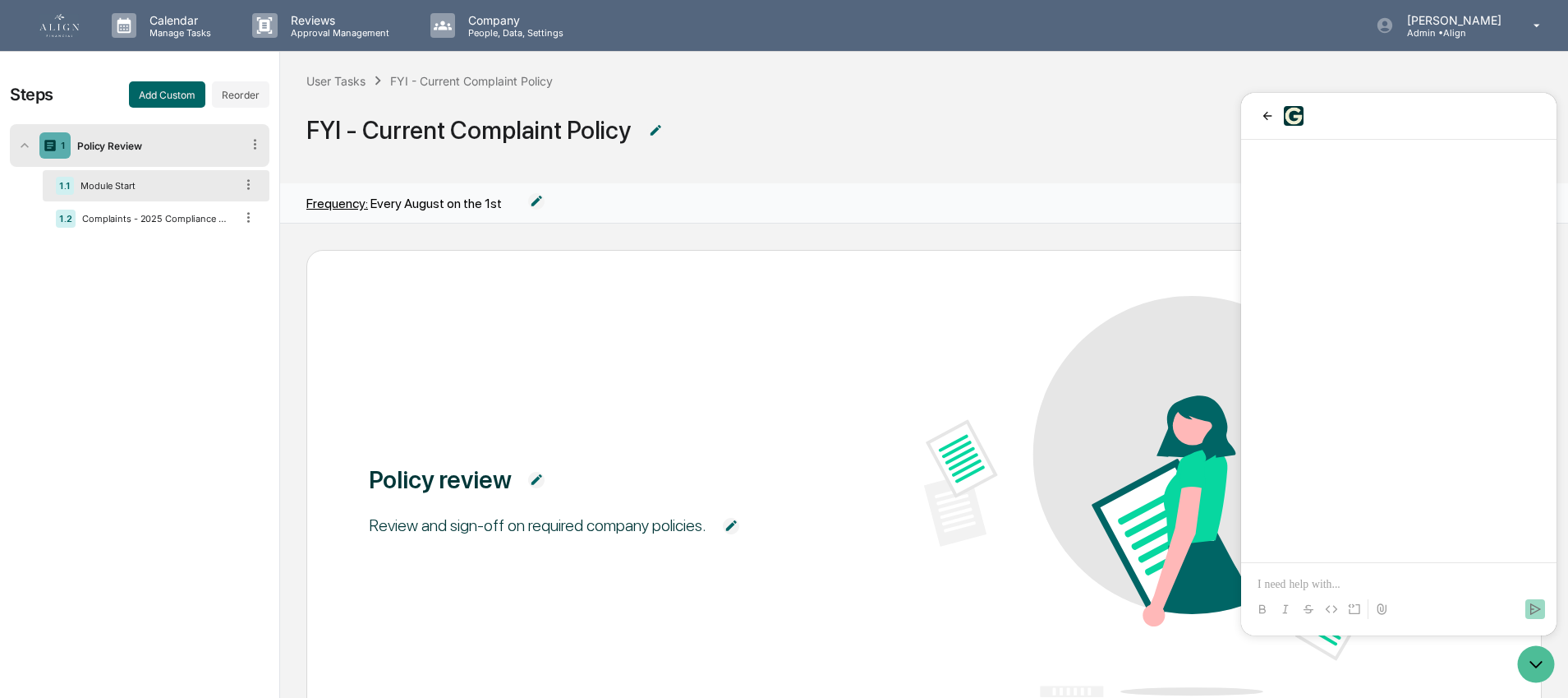
scroll to position [451, 0]
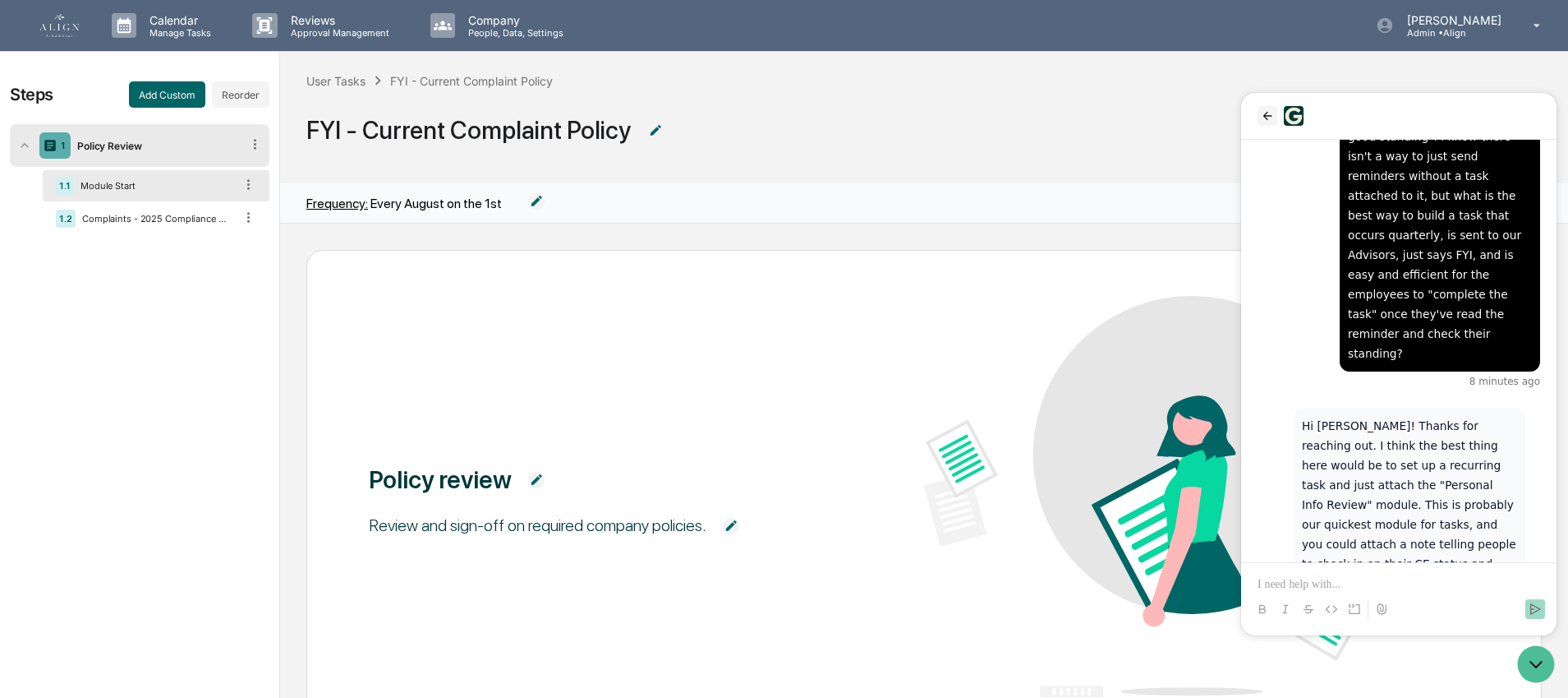
click at [1269, 114] on icon "back" at bounding box center [1267, 116] width 13 height 13
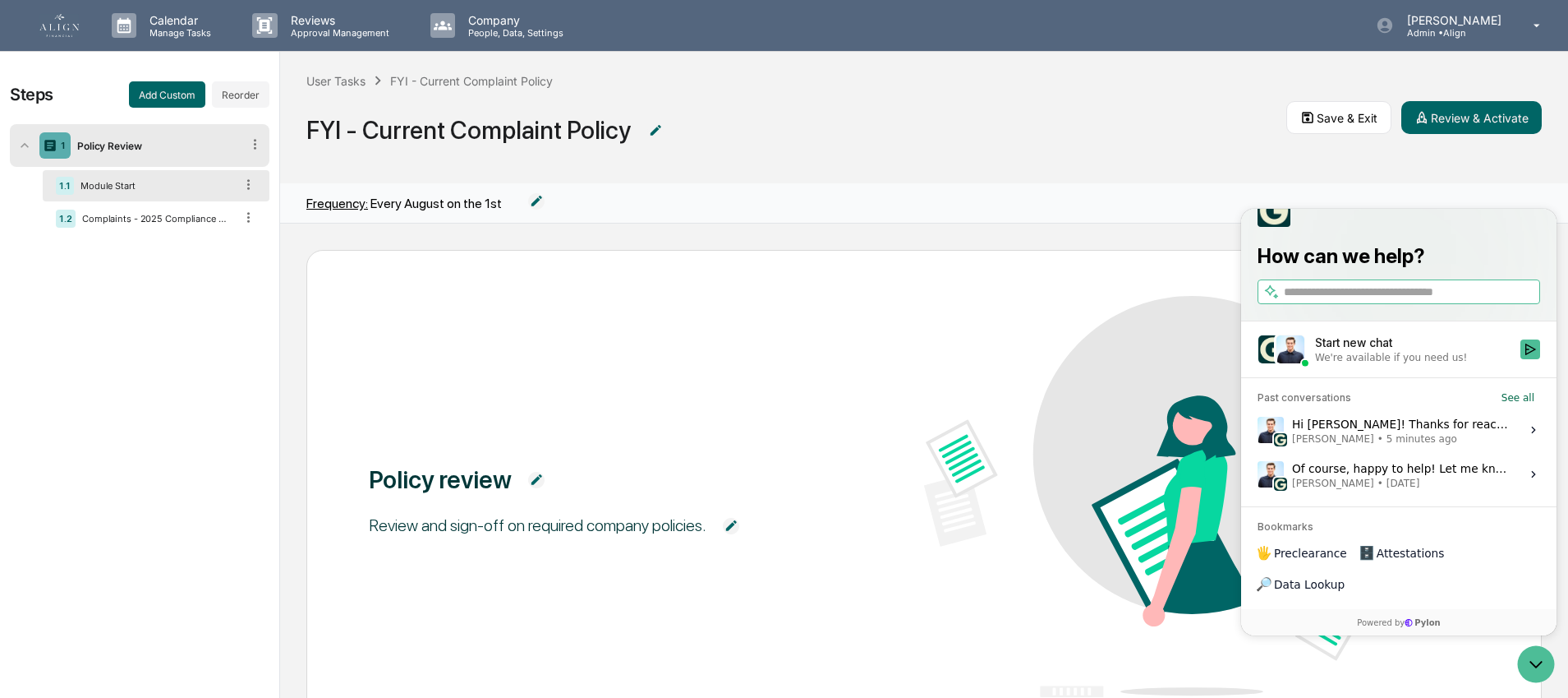
drag, startPoint x: 28, startPoint y: 22, endPoint x: 1269, endPoint y: 115, distance: 1244.5
click at [1269, 115] on span "FYI - Current Complaint Policy" at bounding box center [796, 129] width 980 height 54
click at [1258, 124] on span "FYI - Current Complaint Policy" at bounding box center [796, 129] width 980 height 54
click at [1545, 670] on icon "Open customer support" at bounding box center [1535, 663] width 41 height 41
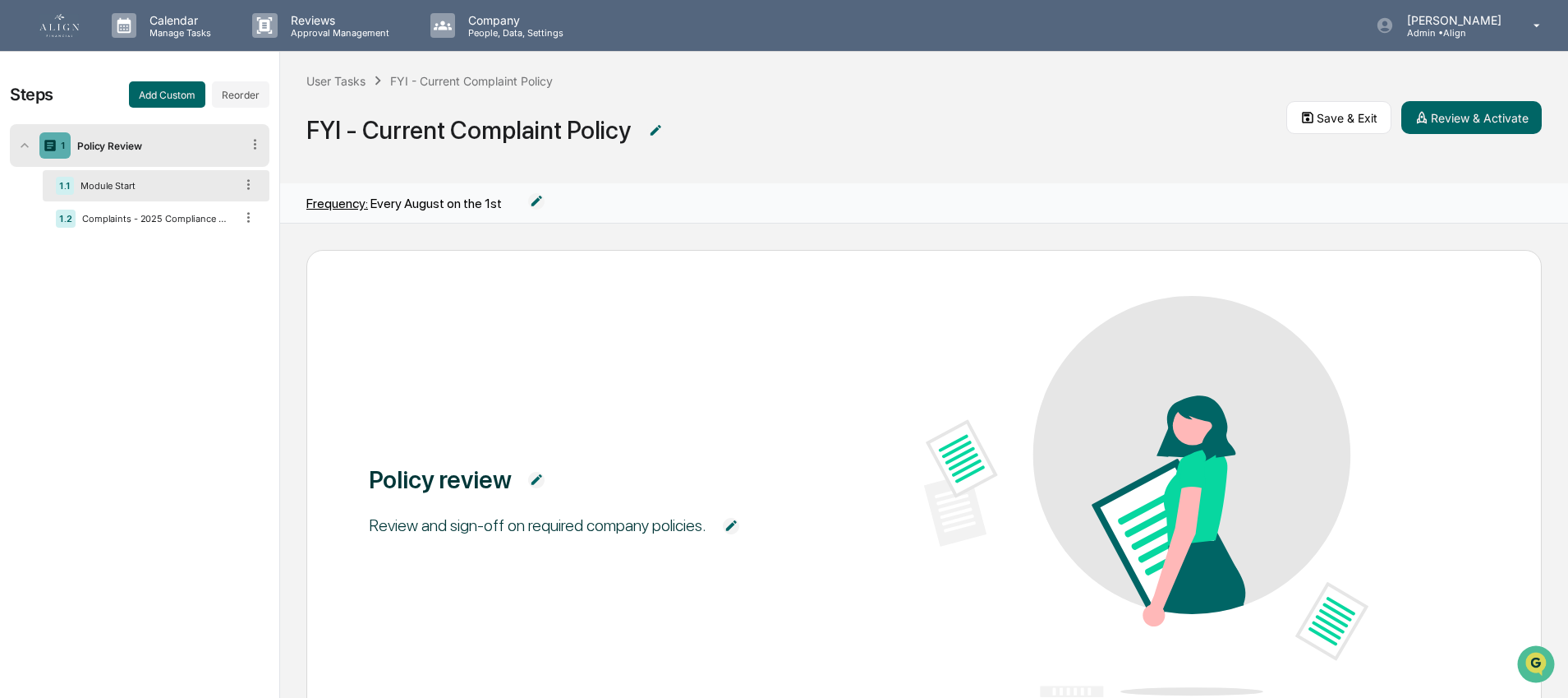
click at [839, 97] on div "FYI - Current Complaint Policy" at bounding box center [796, 122] width 980 height 67
click at [1498, 119] on button "Review & Activate" at bounding box center [1471, 118] width 140 height 33
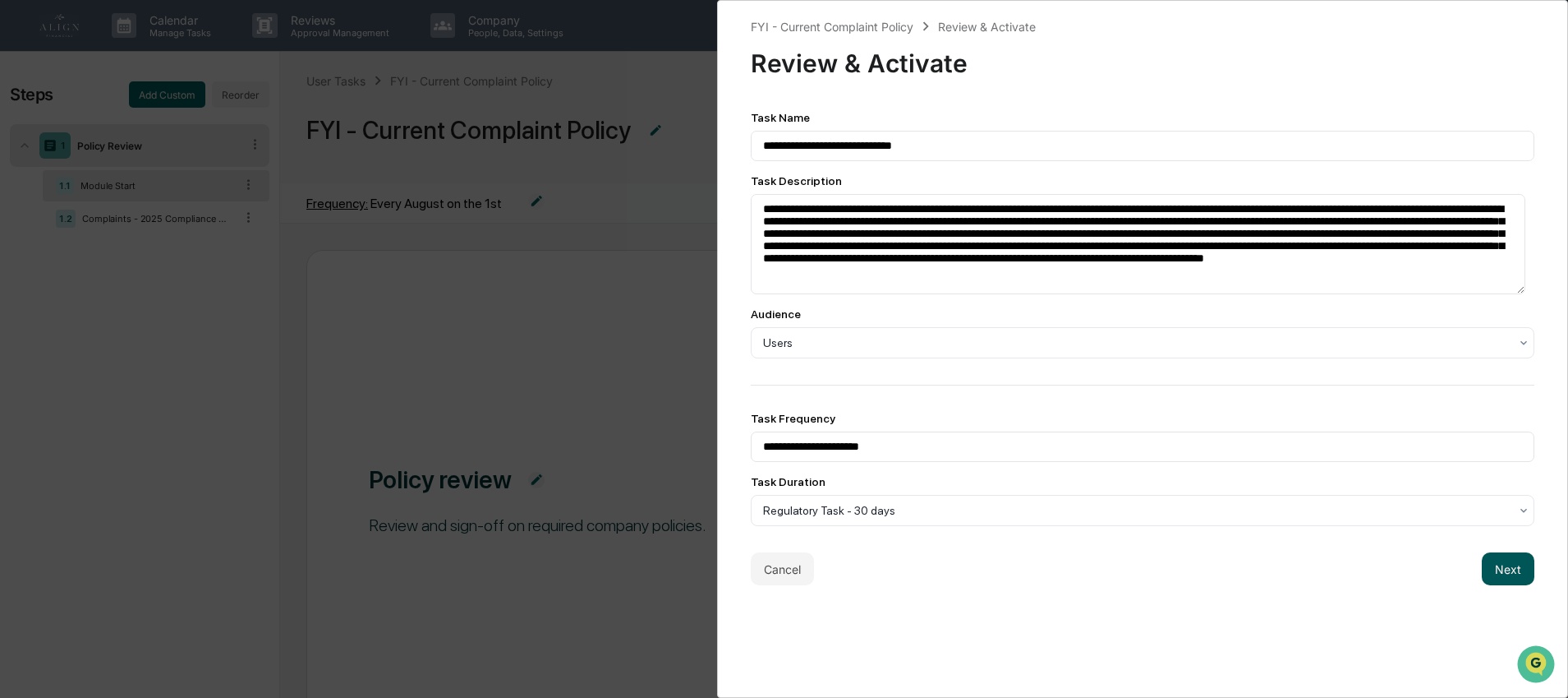
click at [1496, 568] on button "Next" at bounding box center [1507, 568] width 52 height 33
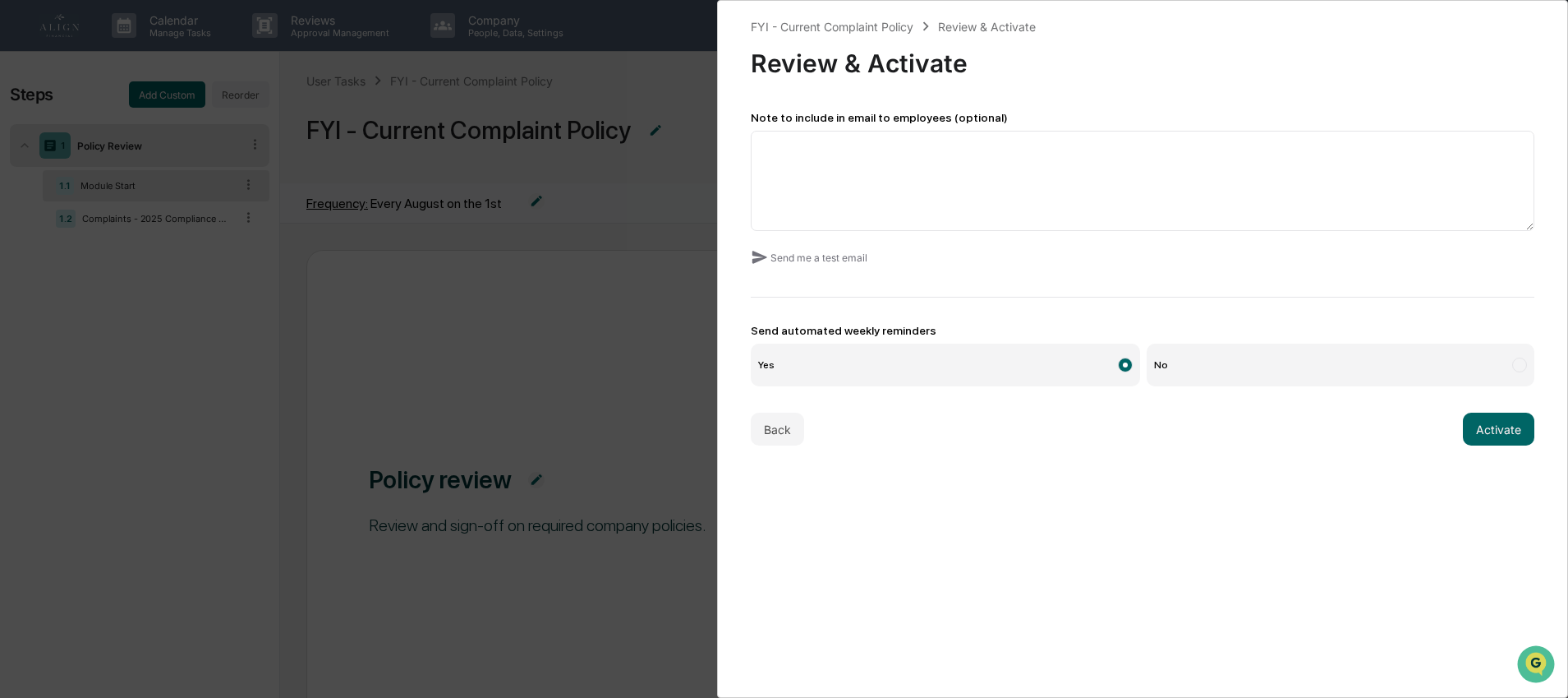
click at [1164, 372] on label "No" at bounding box center [1340, 364] width 388 height 43
click at [1503, 428] on button "Activate" at bounding box center [1498, 429] width 71 height 33
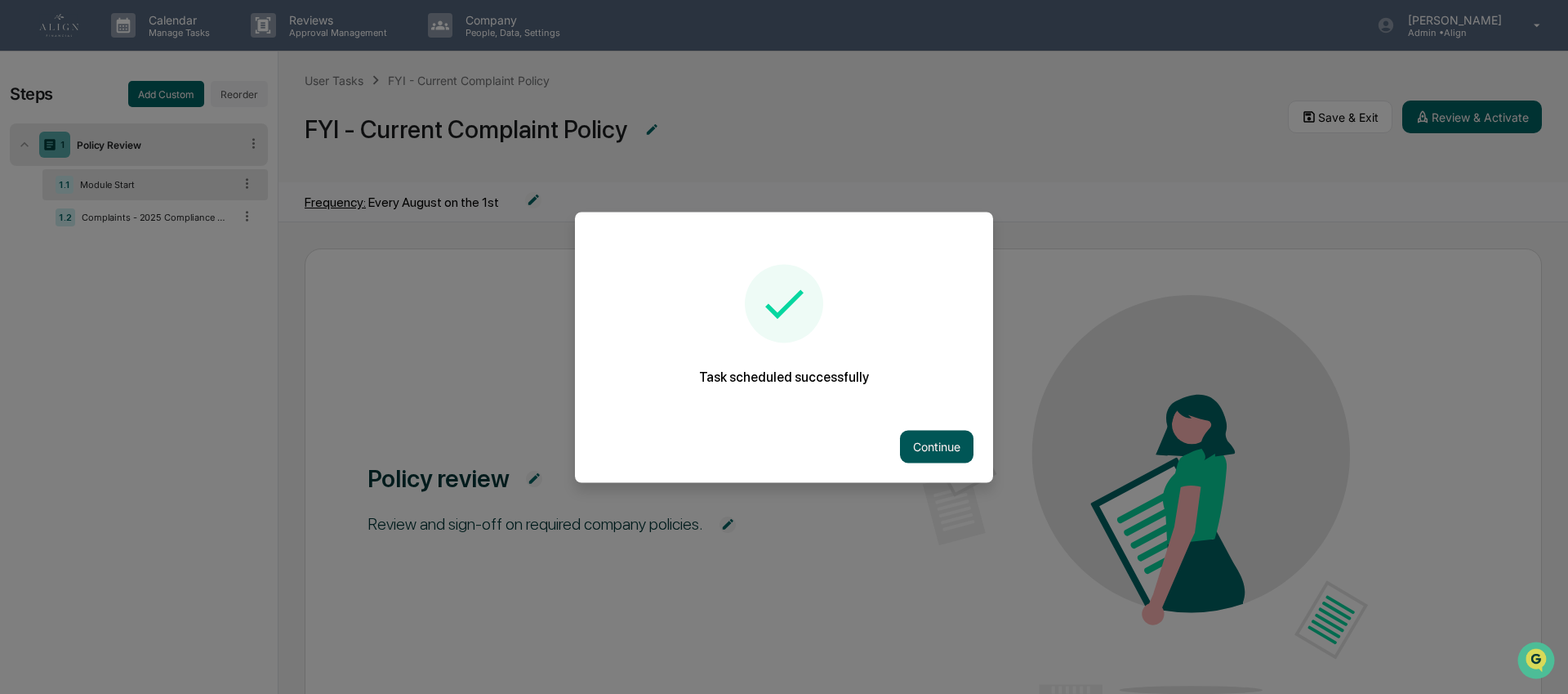
click at [916, 451] on button "Continue" at bounding box center [937, 446] width 74 height 33
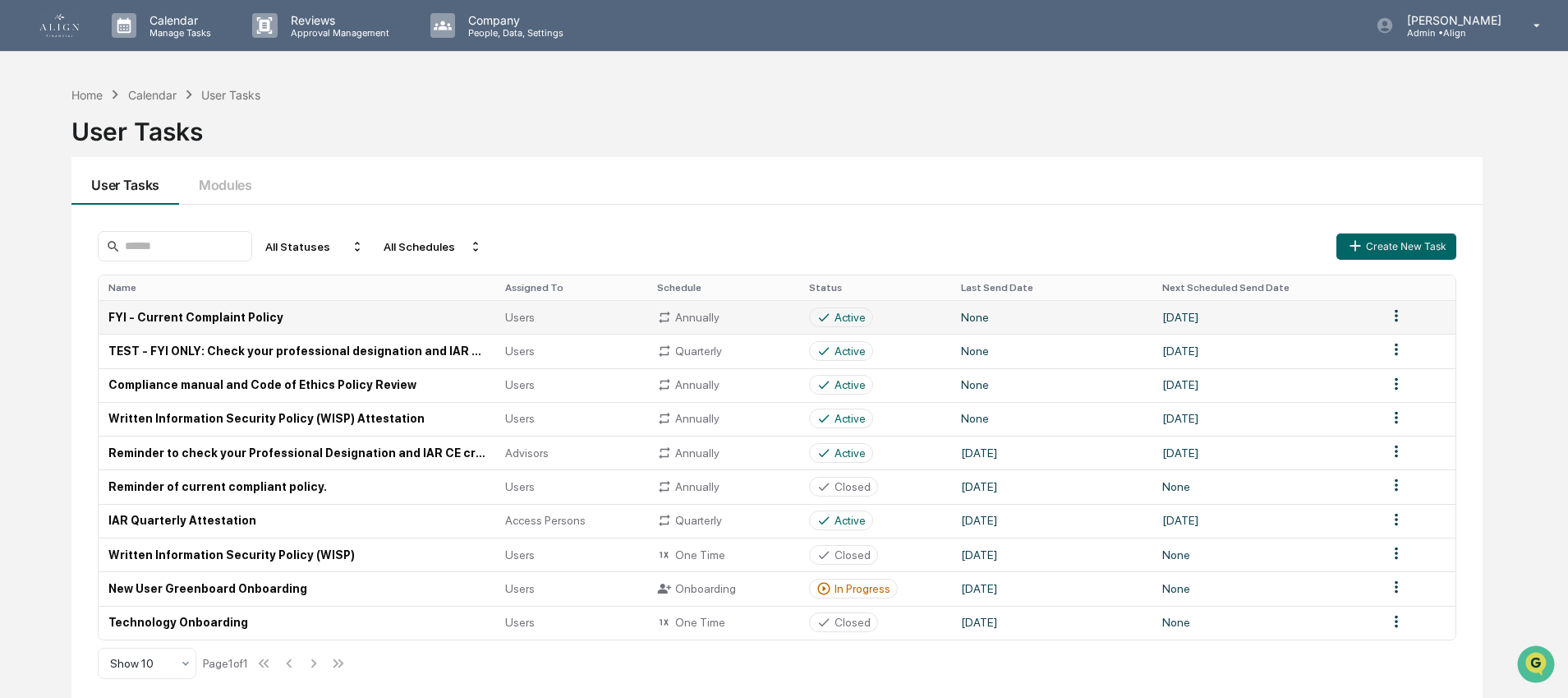
click at [225, 317] on td "FYI - Current Complaint Policy" at bounding box center [297, 317] width 396 height 34
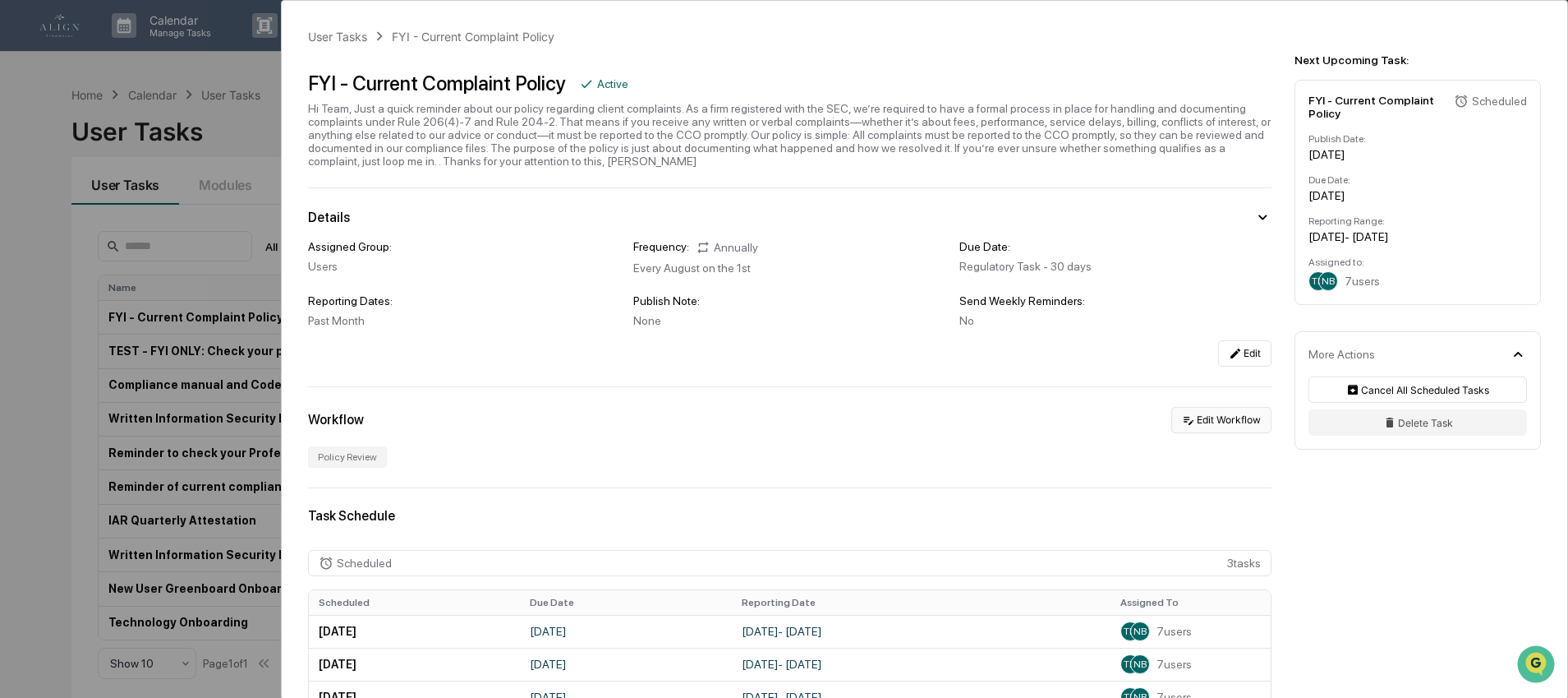
click at [1201, 432] on button "Edit Workflow" at bounding box center [1221, 420] width 100 height 27
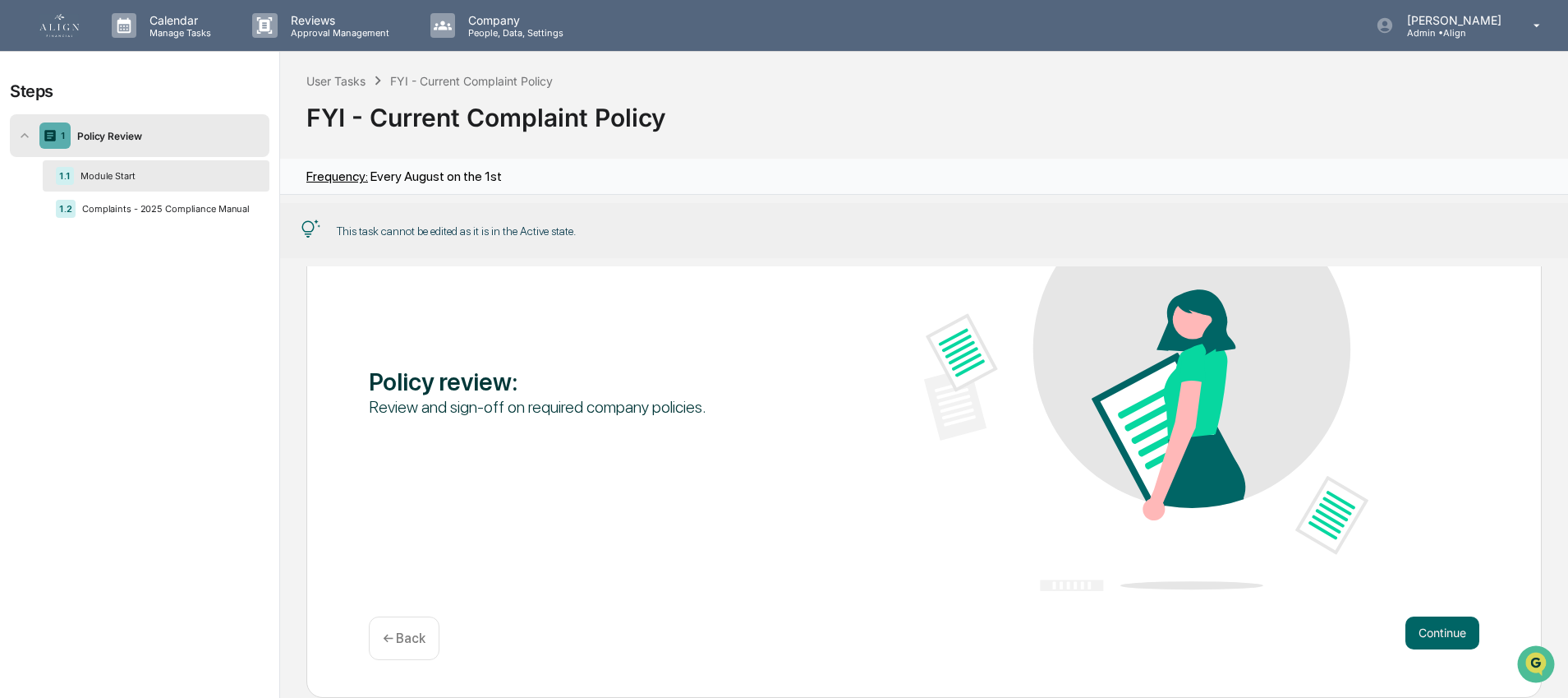
scroll to position [168, 0]
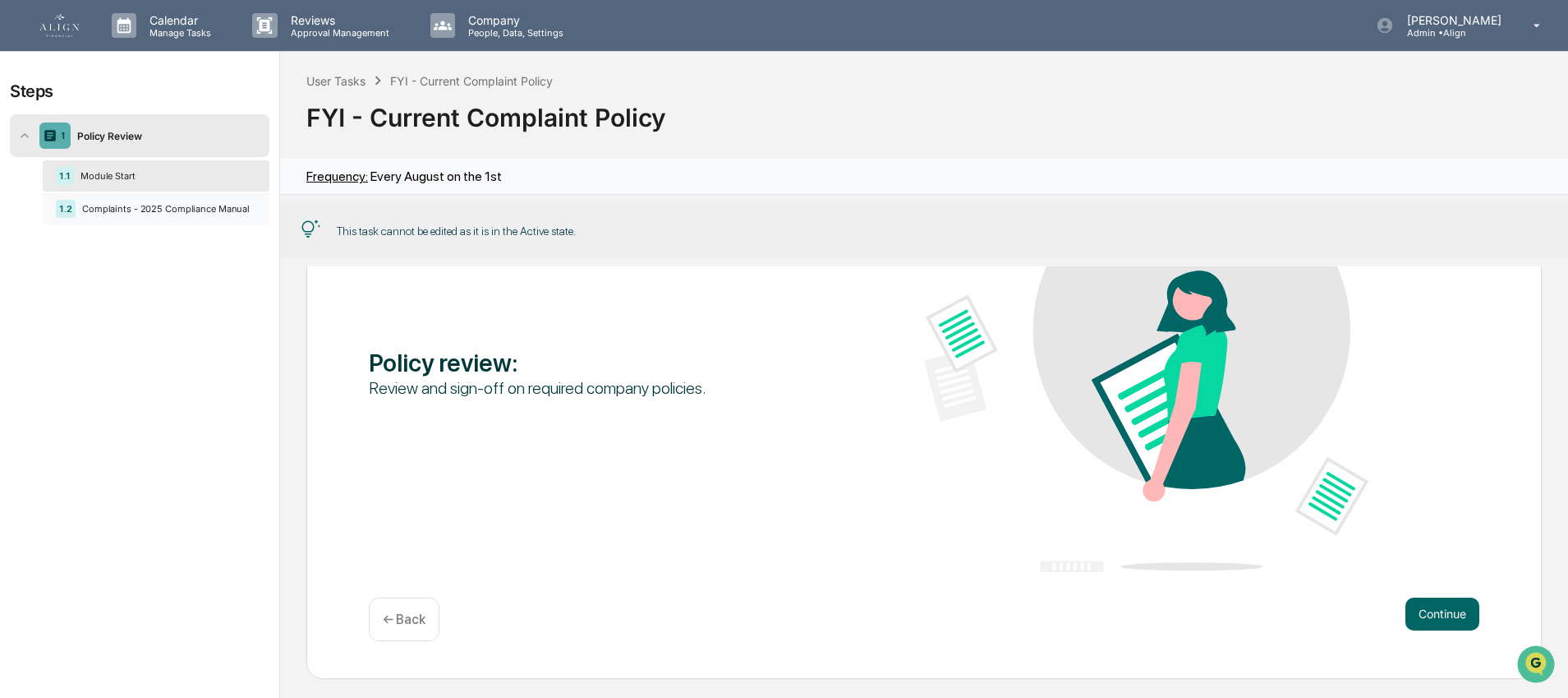
click at [151, 211] on div "Complaints - 2025 Compliance Manual" at bounding box center [166, 209] width 181 height 11
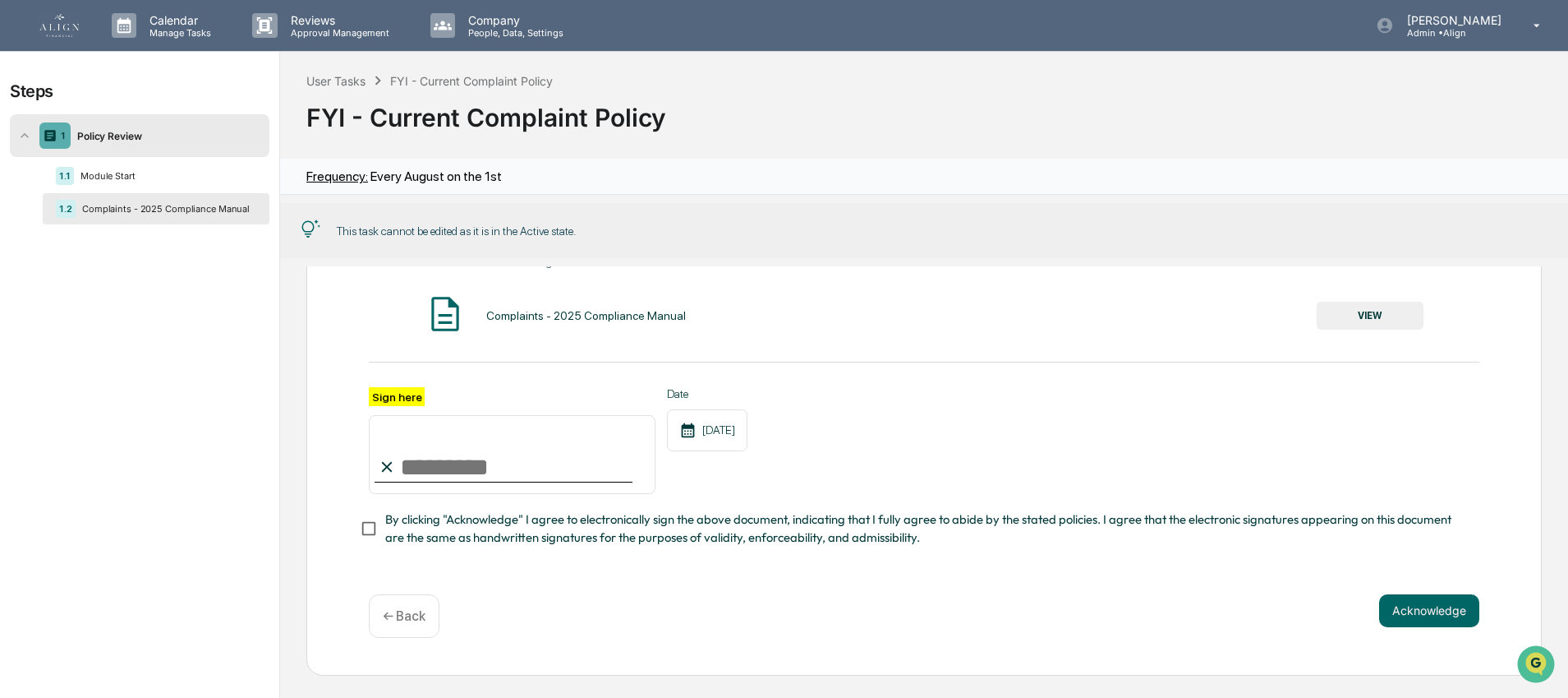
click at [136, 144] on div "1 Policy Review" at bounding box center [139, 135] width 260 height 43
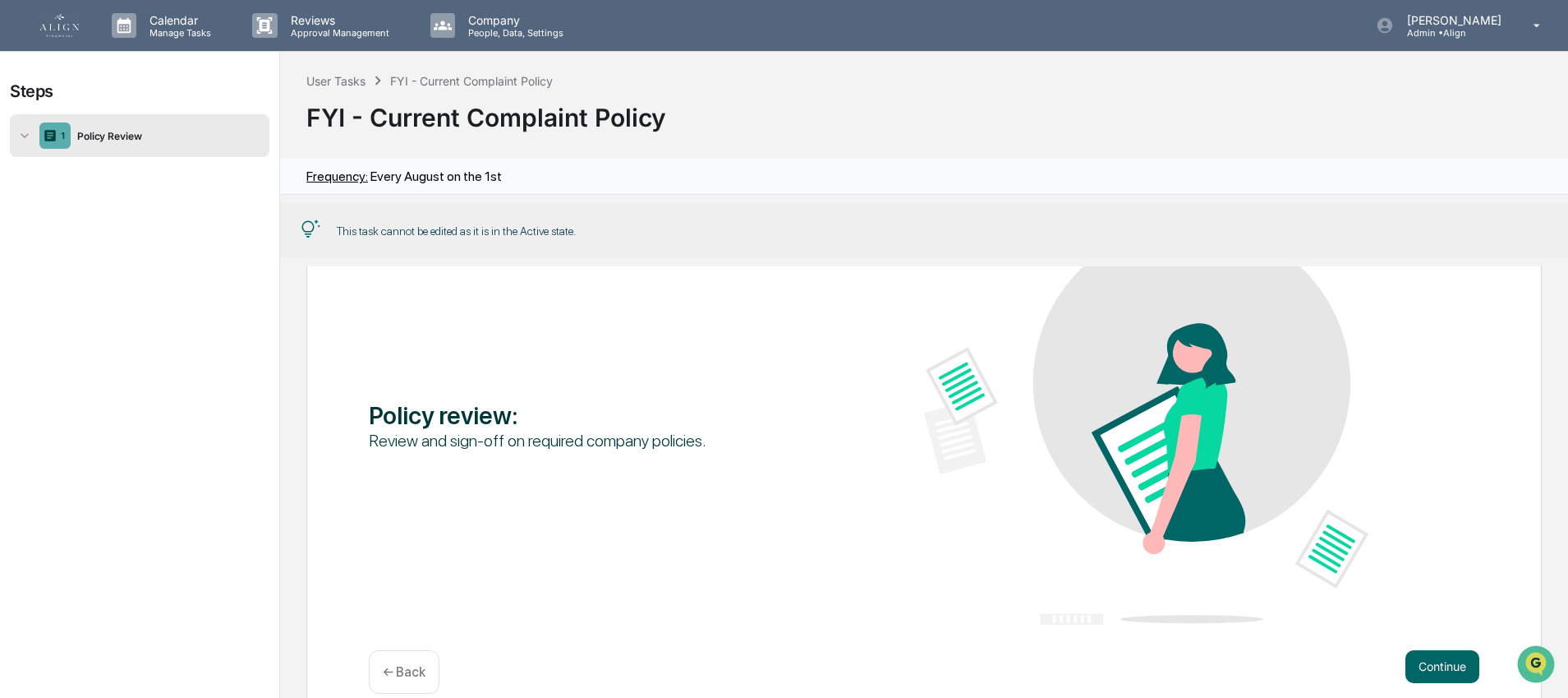
scroll to position [168, 0]
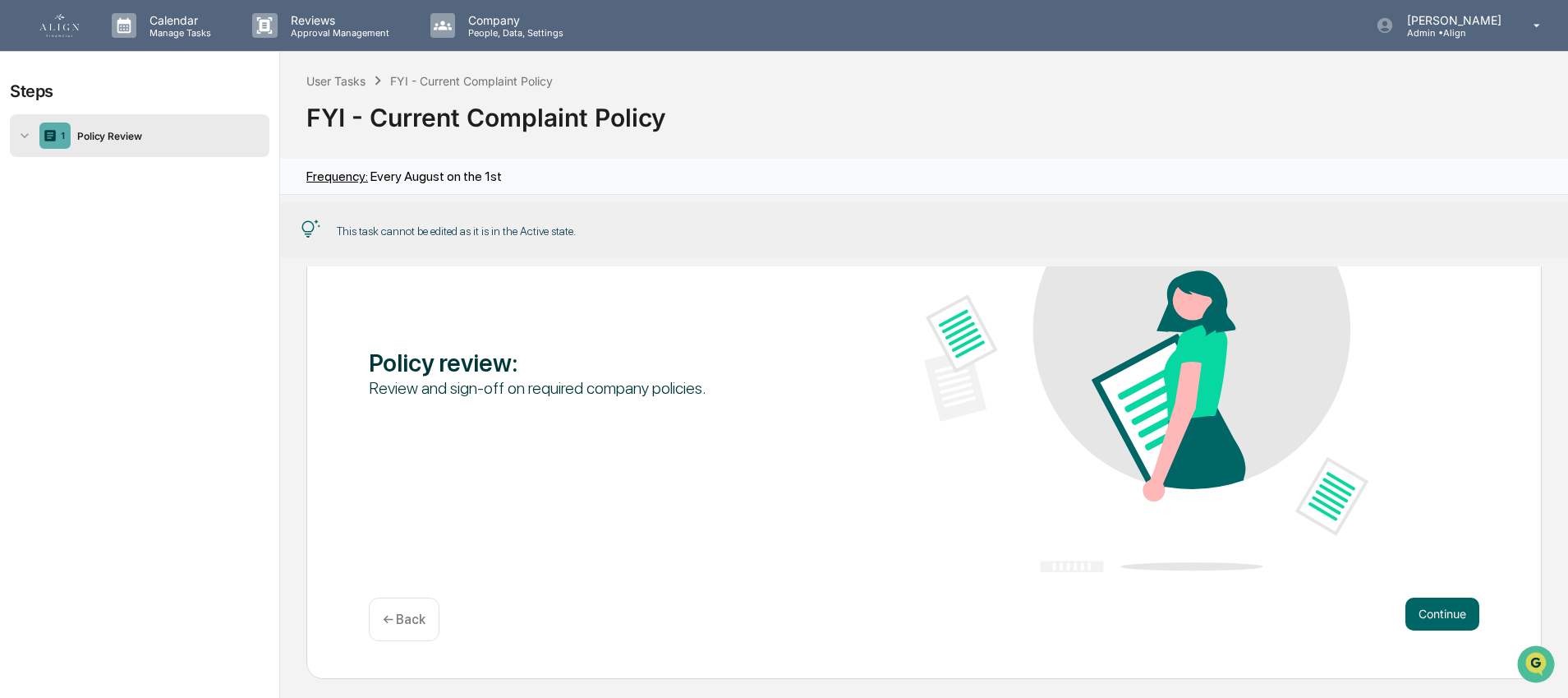
click at [127, 151] on div "1 Policy Review" at bounding box center [139, 135] width 260 height 43
click at [124, 174] on div "Module Start" at bounding box center [165, 175] width 182 height 11
click at [399, 620] on p "← Back" at bounding box center [404, 619] width 43 height 15
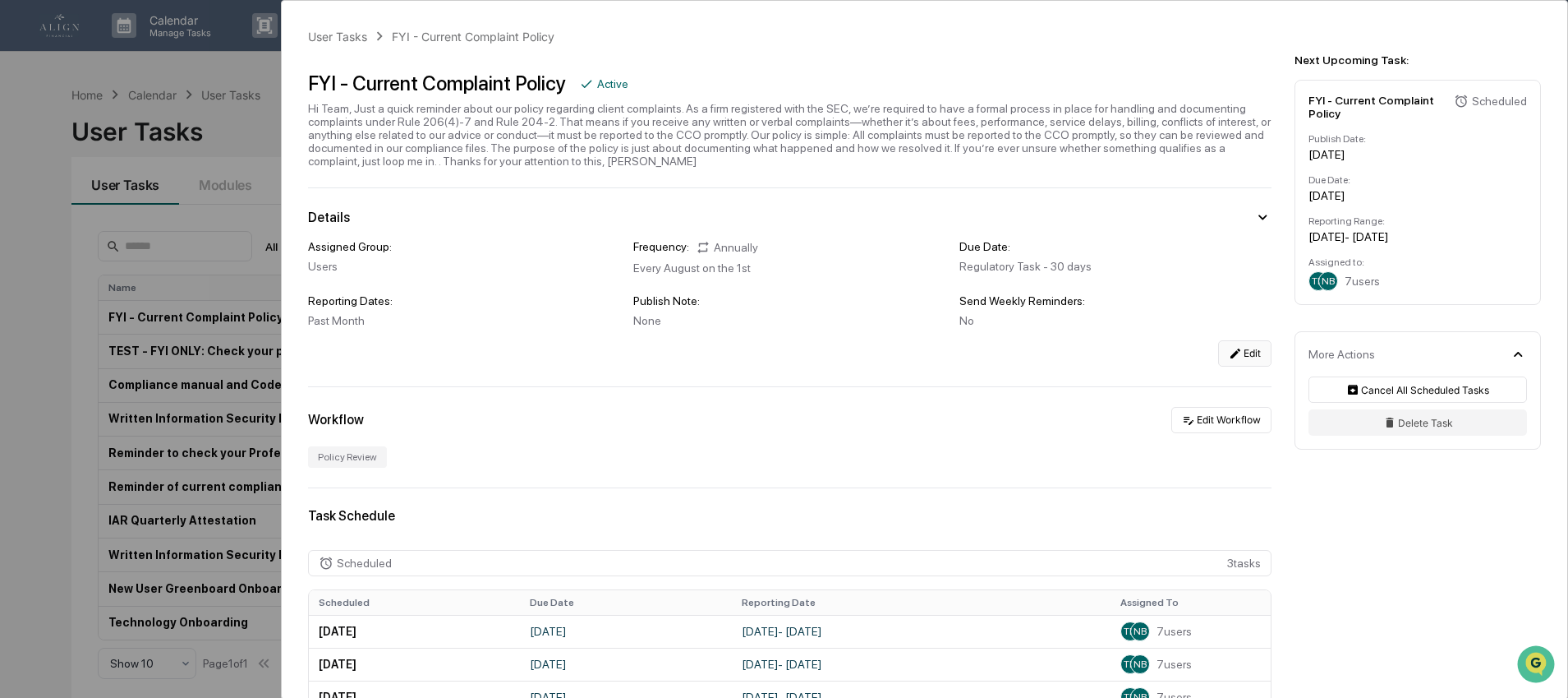
click at [1236, 358] on button "Edit" at bounding box center [1245, 354] width 53 height 27
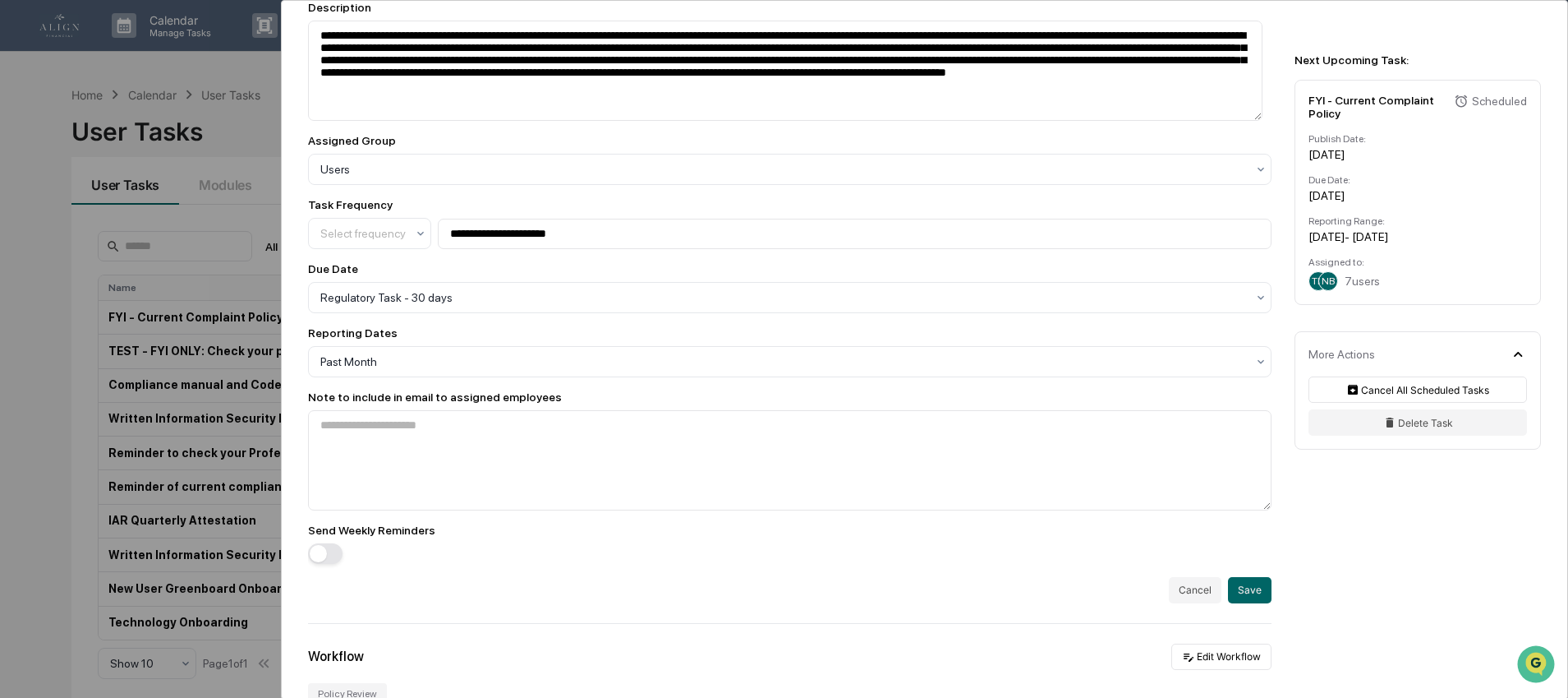
scroll to position [329, 0]
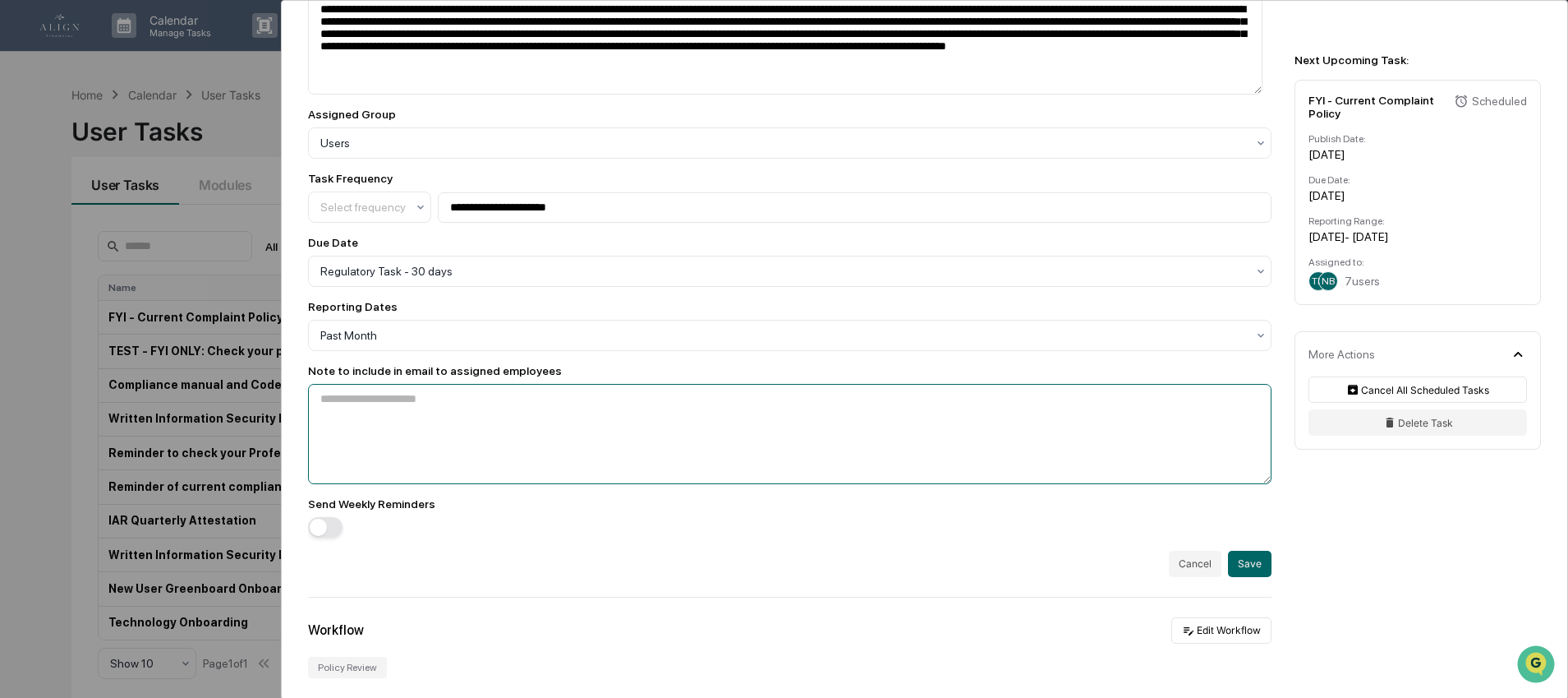
click at [405, 415] on textarea at bounding box center [790, 434] width 963 height 101
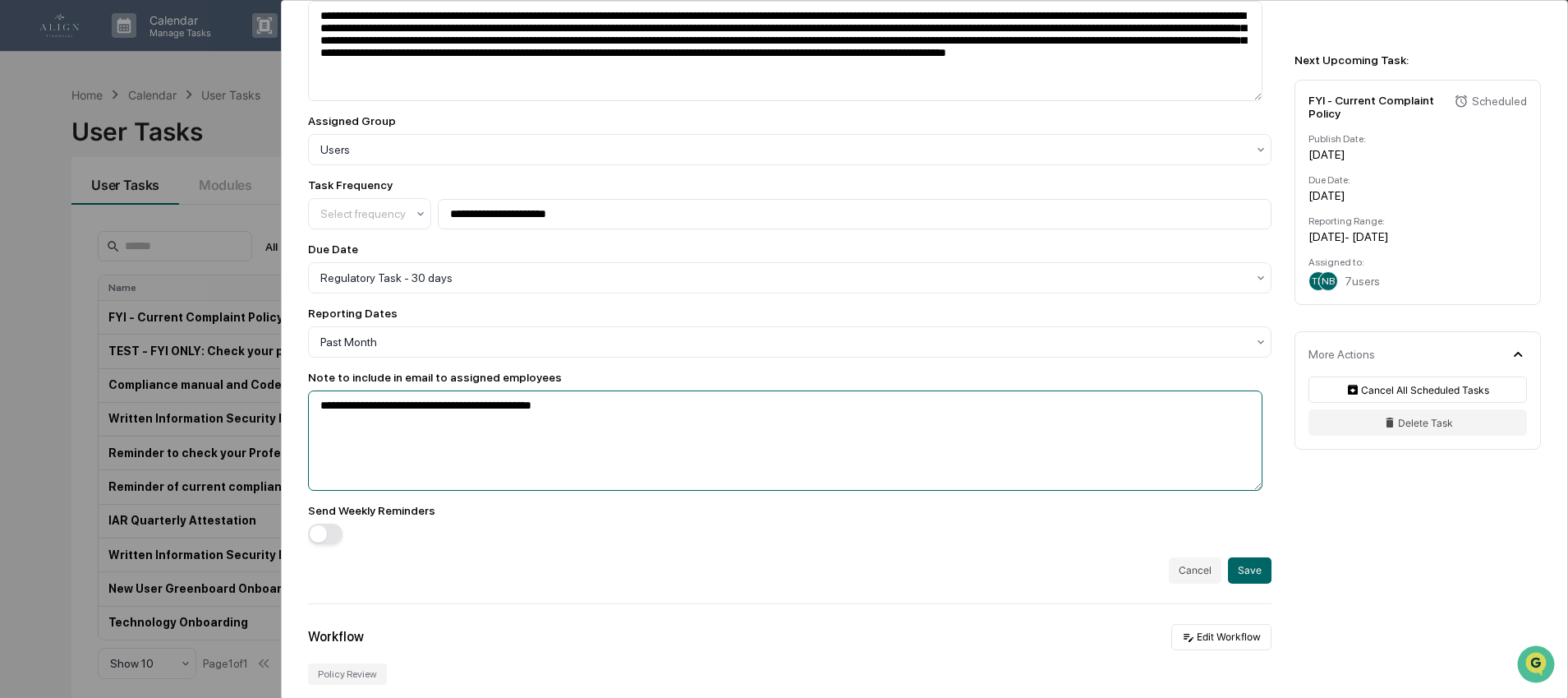
scroll to position [79, 0]
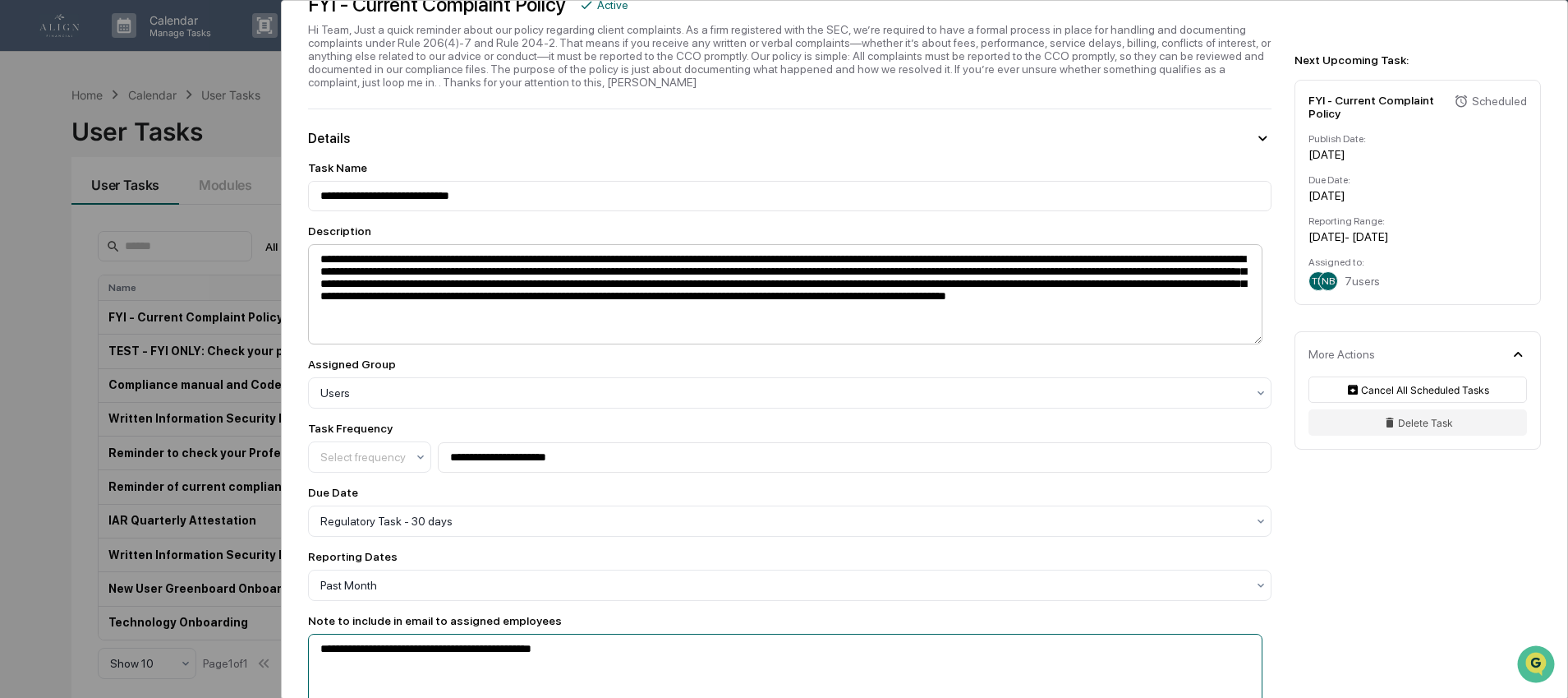
type textarea "**********"
drag, startPoint x: 721, startPoint y: 281, endPoint x: 769, endPoint y: 286, distance: 48.3
click at [769, 286] on textarea "**********" at bounding box center [785, 294] width 955 height 101
click at [722, 284] on textarea "**********" at bounding box center [785, 294] width 955 height 101
drag, startPoint x: 719, startPoint y: 282, endPoint x: 827, endPoint y: 328, distance: 117.4
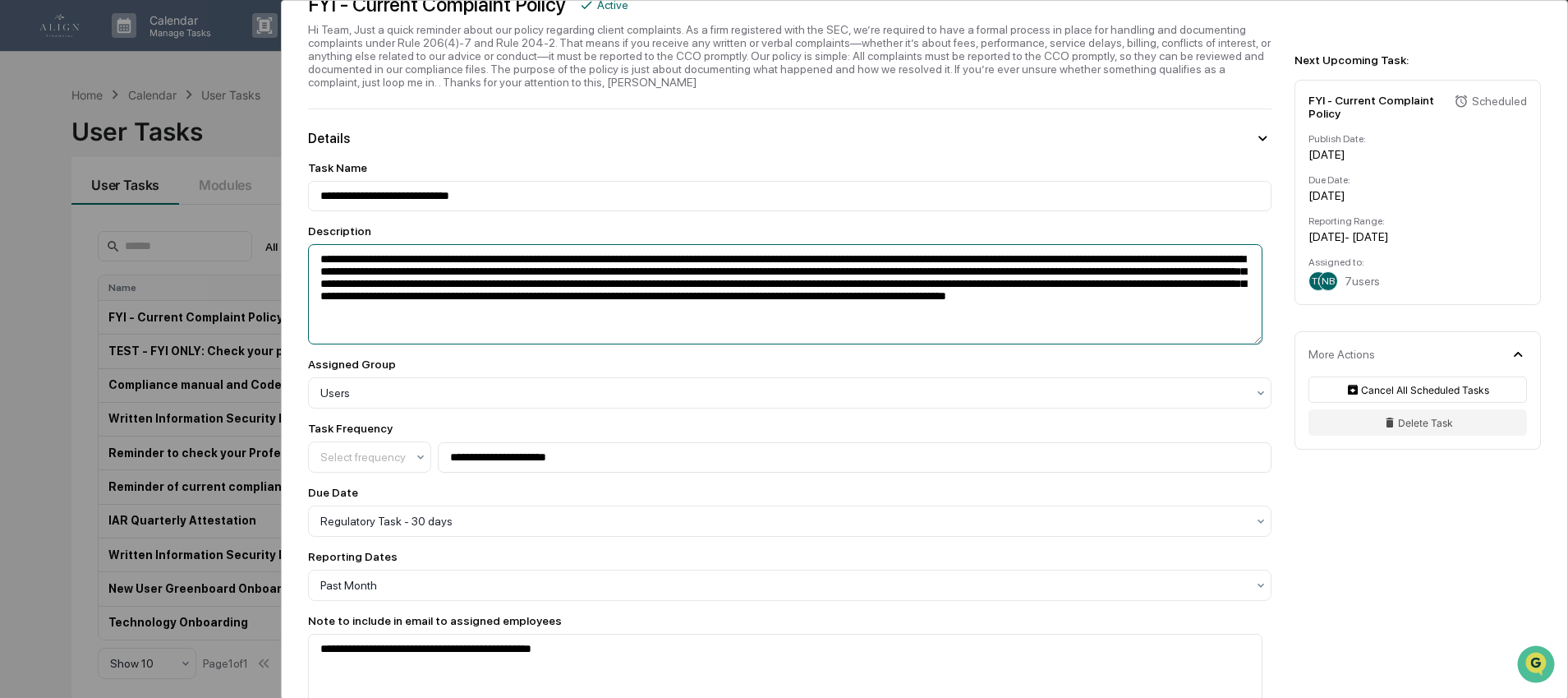
click at [827, 328] on textarea "**********" at bounding box center [785, 294] width 955 height 101
click at [949, 369] on div "Assigned Group" at bounding box center [790, 364] width 963 height 13
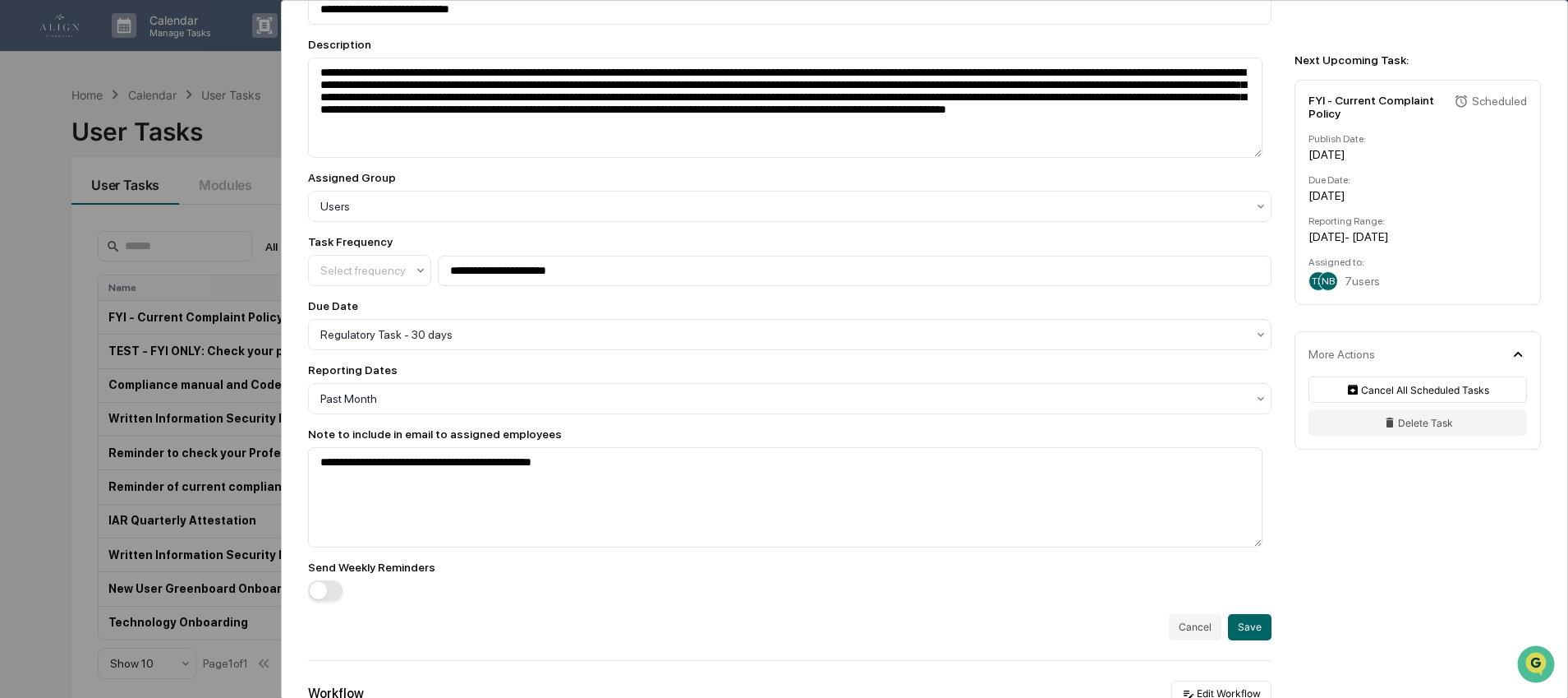
scroll to position [744, 0]
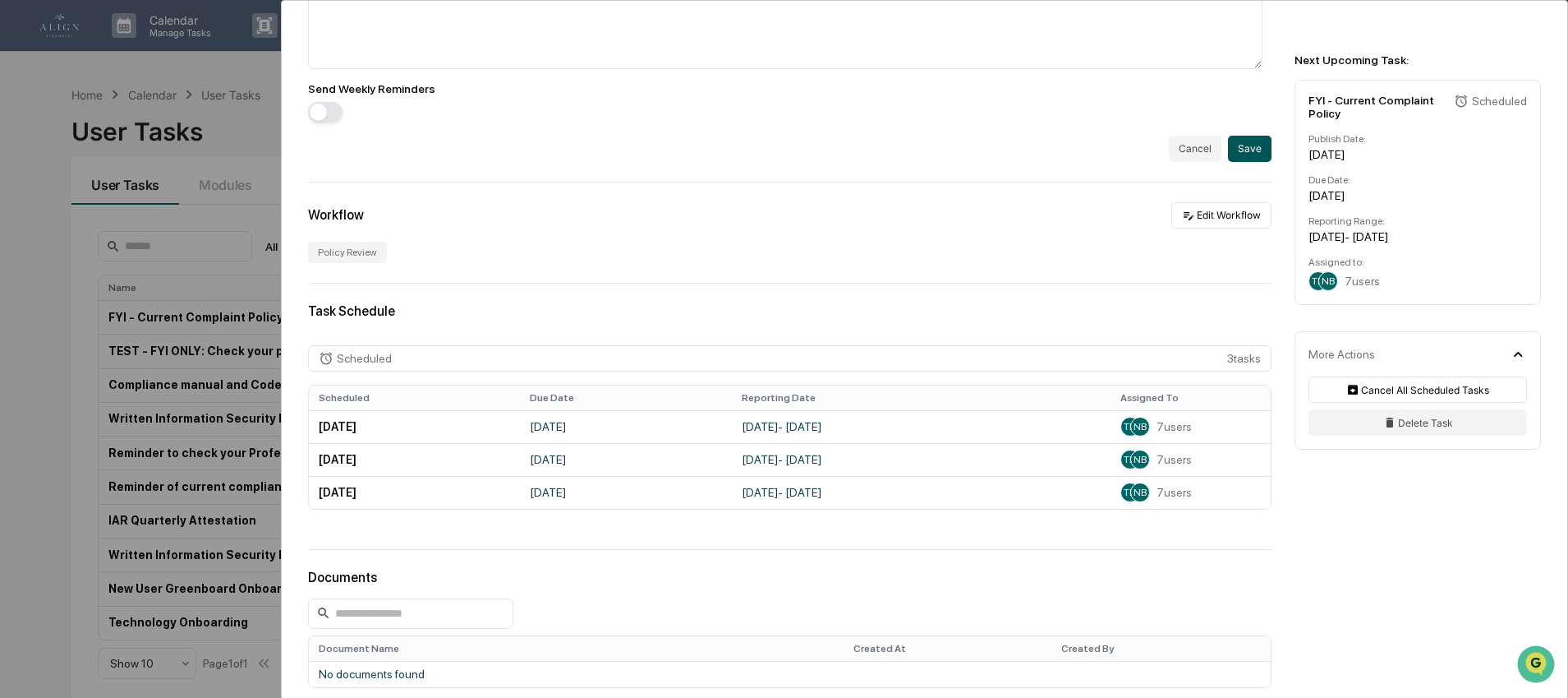
click at [1245, 160] on button "Save" at bounding box center [1249, 149] width 44 height 27
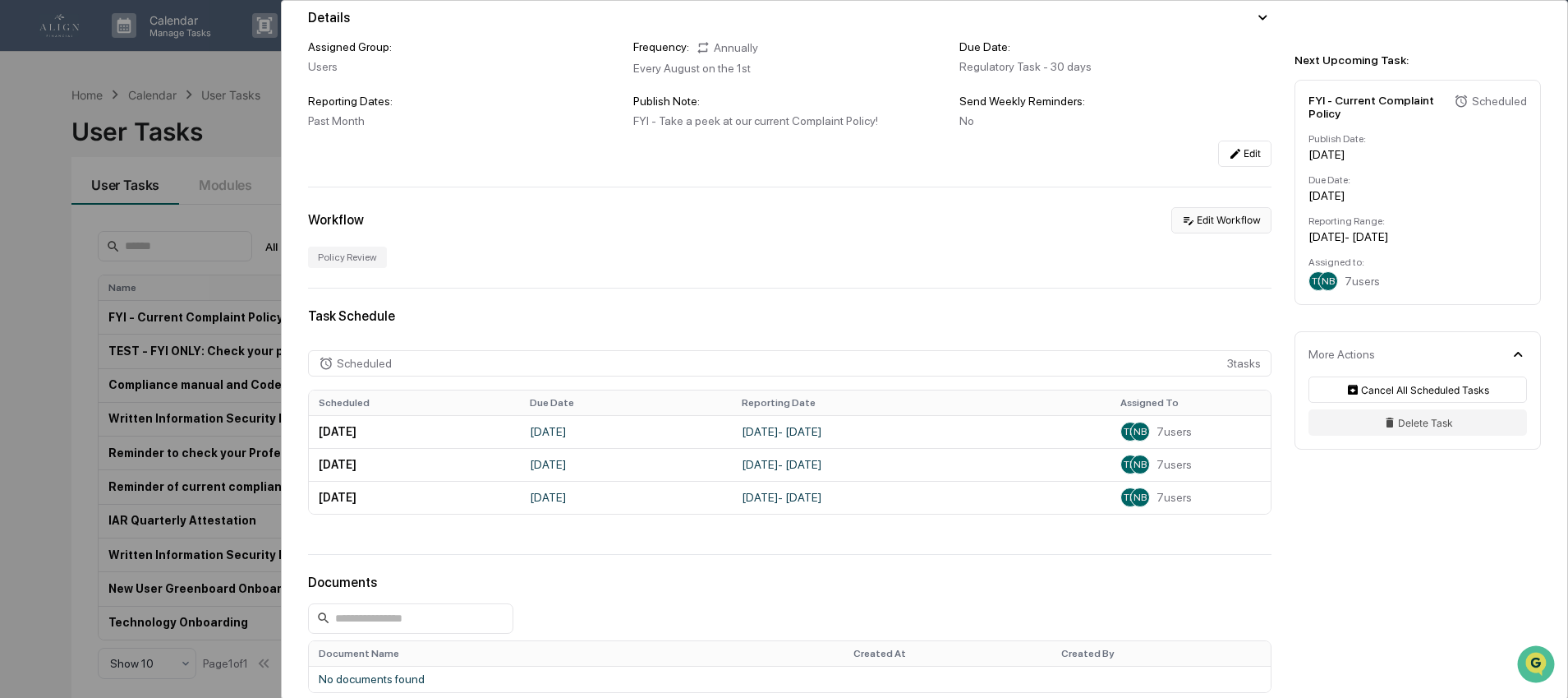
click at [1223, 230] on button "Edit Workflow" at bounding box center [1221, 220] width 100 height 27
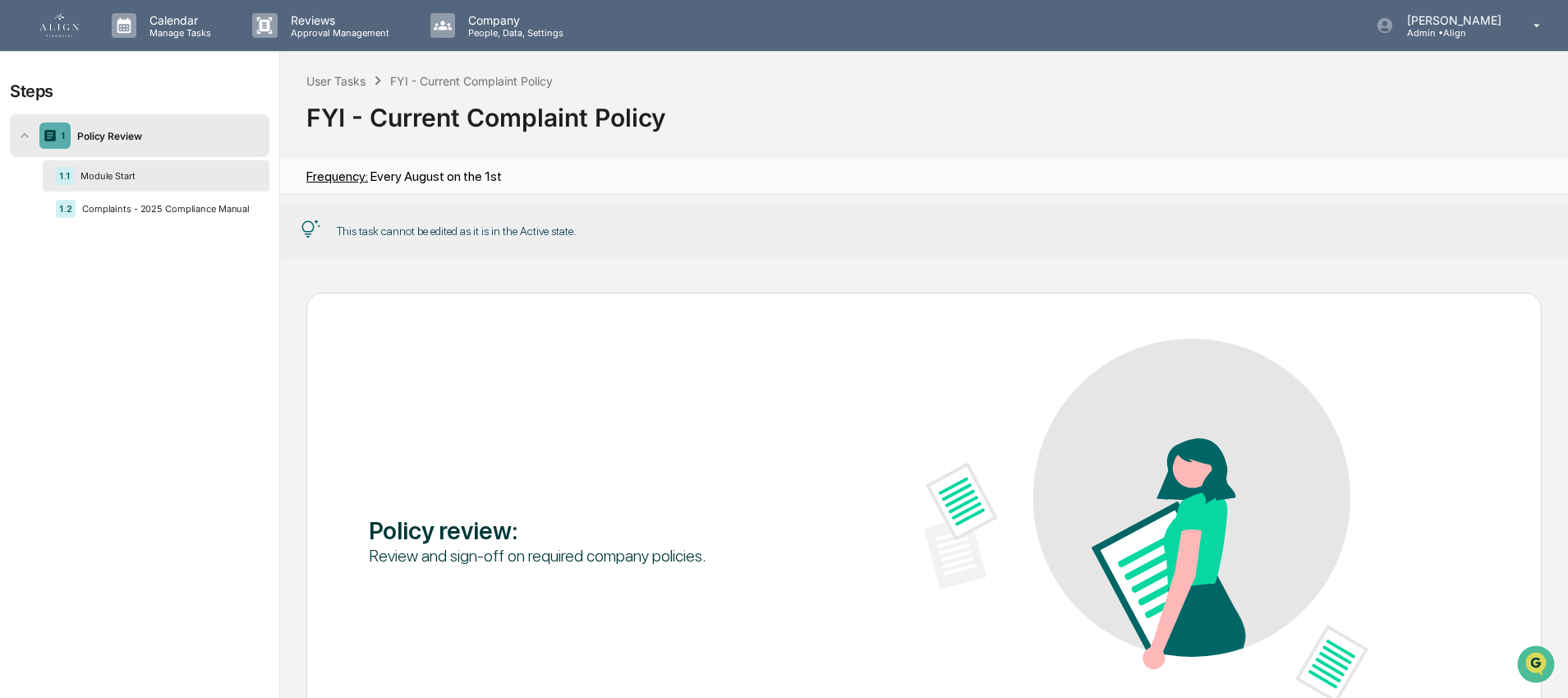
click at [481, 562] on div "Review and sign-off on required company policies." at bounding box center [591, 555] width 445 height 22
click at [491, 544] on div "Review and sign-off on required company policies." at bounding box center [591, 555] width 445 height 22
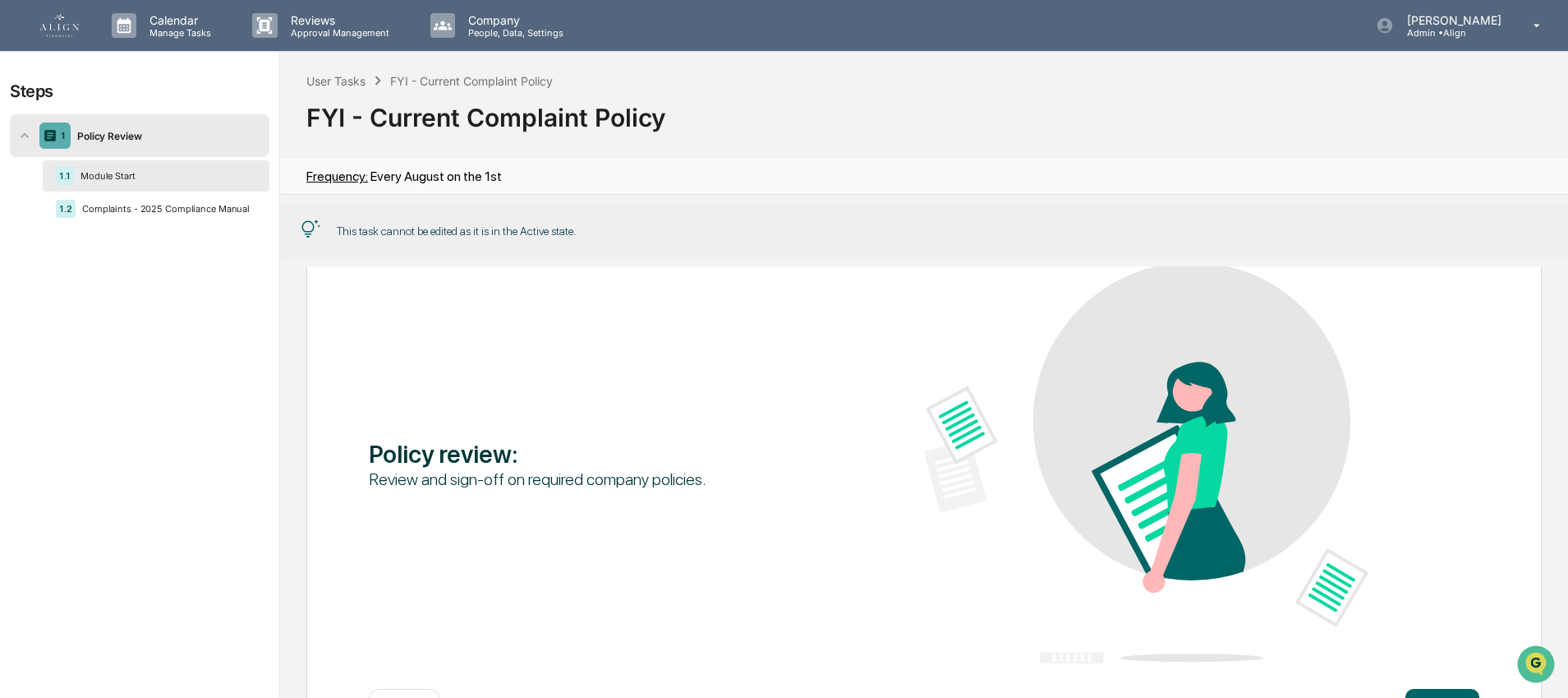
scroll to position [168, 0]
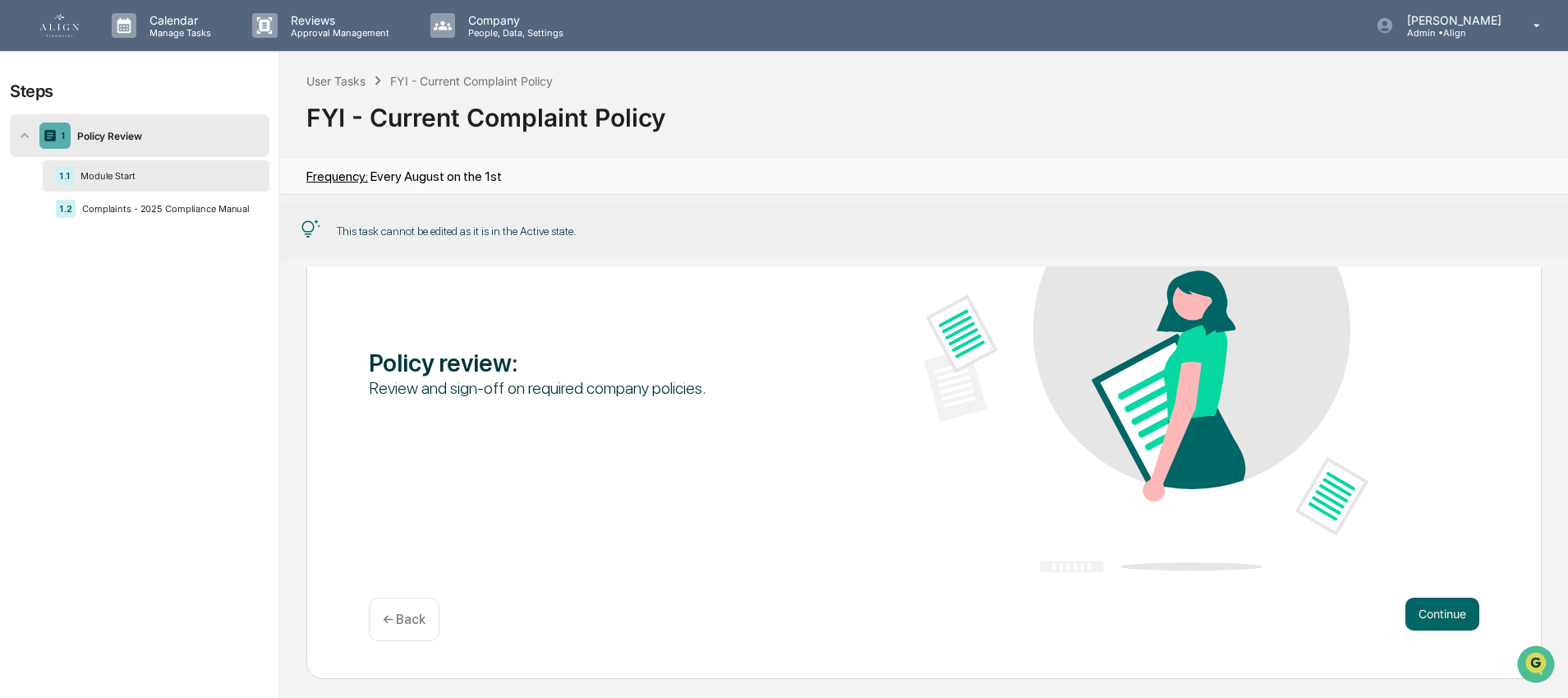
click at [132, 181] on div "1.1 Module Start" at bounding box center [155, 175] width 227 height 31
click at [495, 377] on div "Review and sign-off on required company policies." at bounding box center [591, 388] width 445 height 22
click at [525, 395] on div "Policy review : Review and sign-off on required company policies." at bounding box center [923, 372] width 1110 height 403
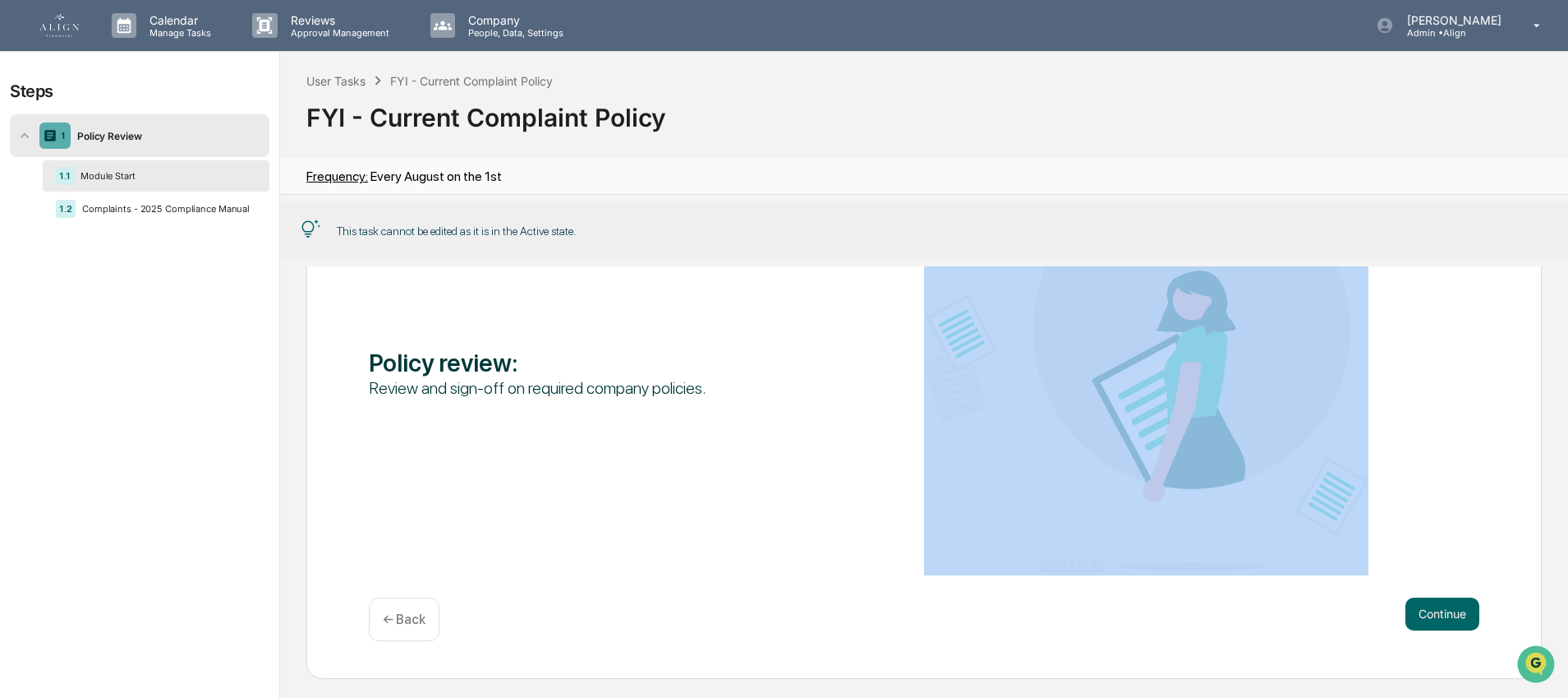
click at [525, 395] on div "Policy review : Review and sign-off on required company policies." at bounding box center [923, 372] width 1110 height 403
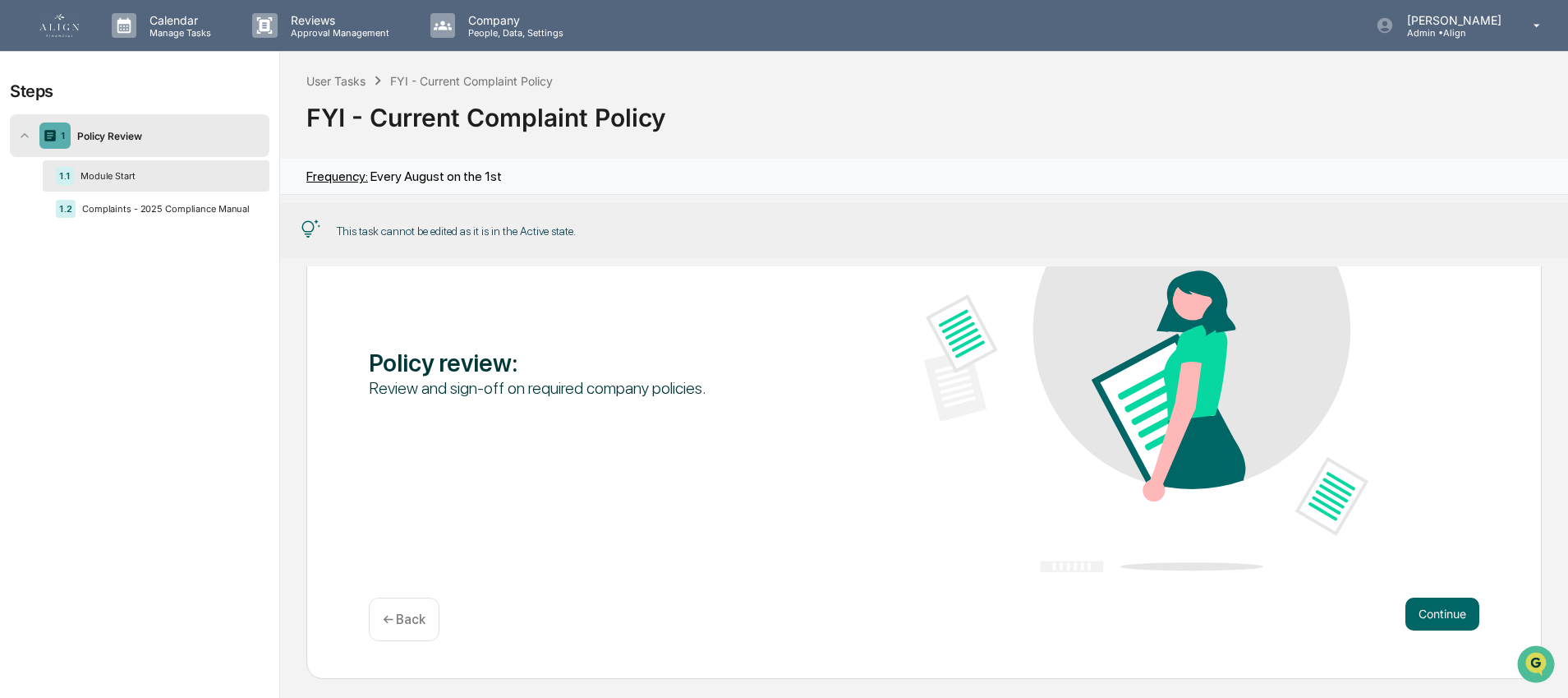
click at [538, 384] on div "Review and sign-off on required company policies." at bounding box center [591, 388] width 445 height 22
click at [25, 136] on icon at bounding box center [24, 135] width 16 height 16
click at [1459, 607] on button "Continue" at bounding box center [1442, 614] width 74 height 33
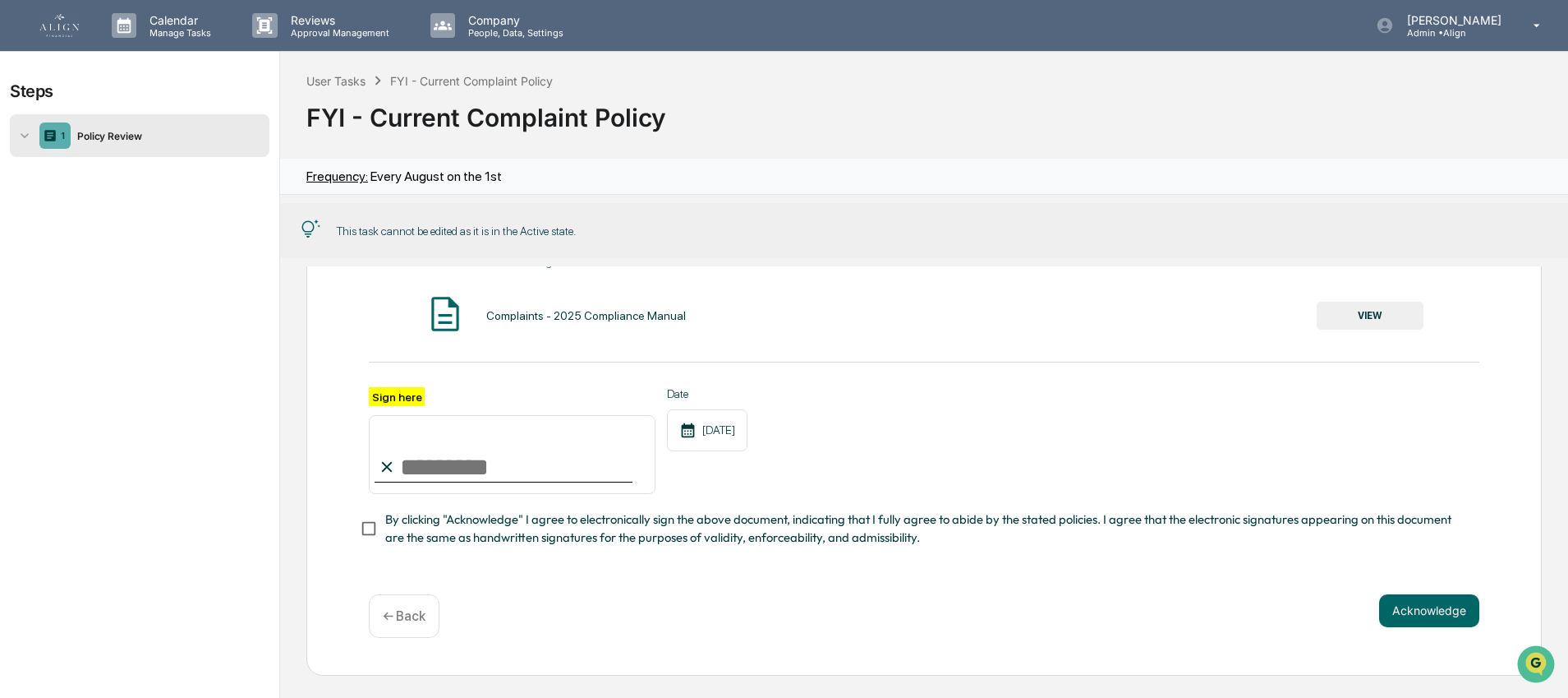
click at [58, 32] on img at bounding box center [60, 26] width 40 height 23
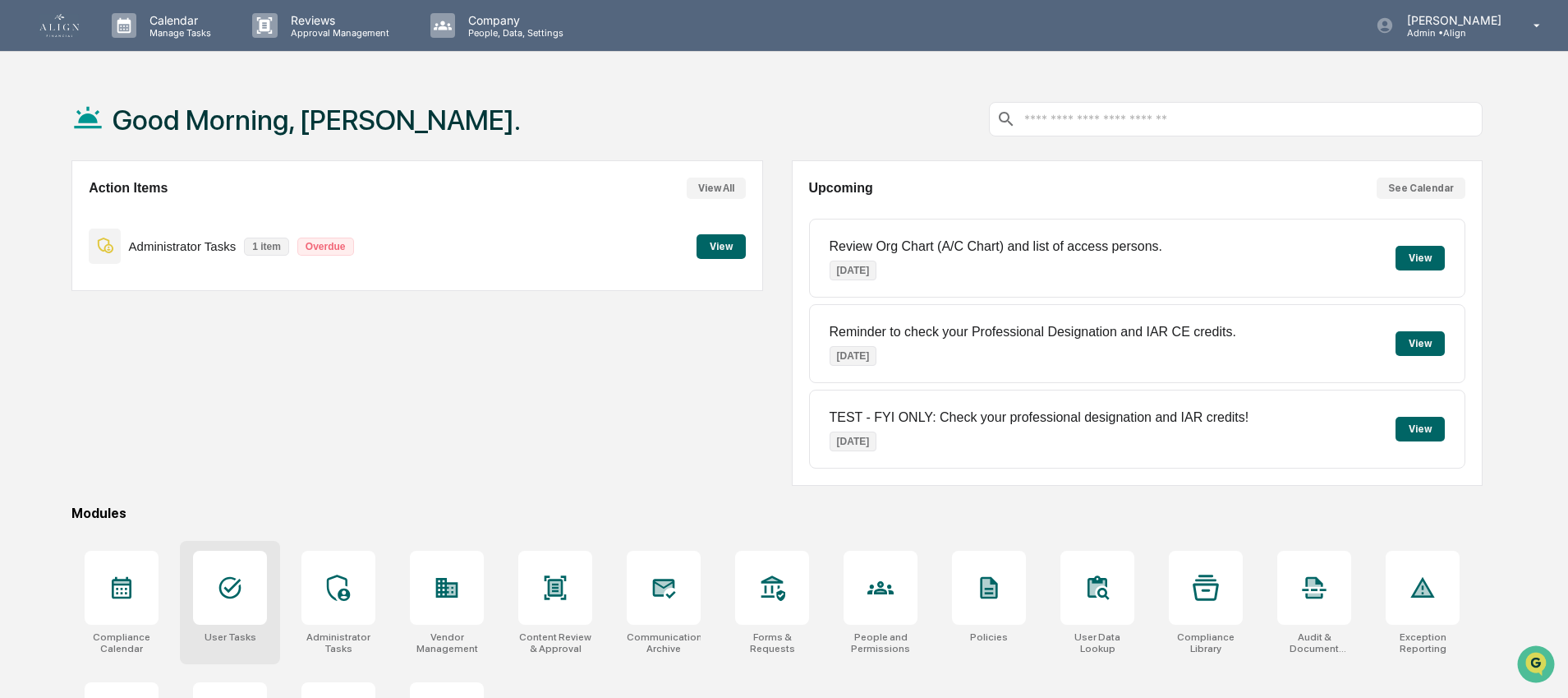
click at [228, 572] on div at bounding box center [230, 587] width 74 height 74
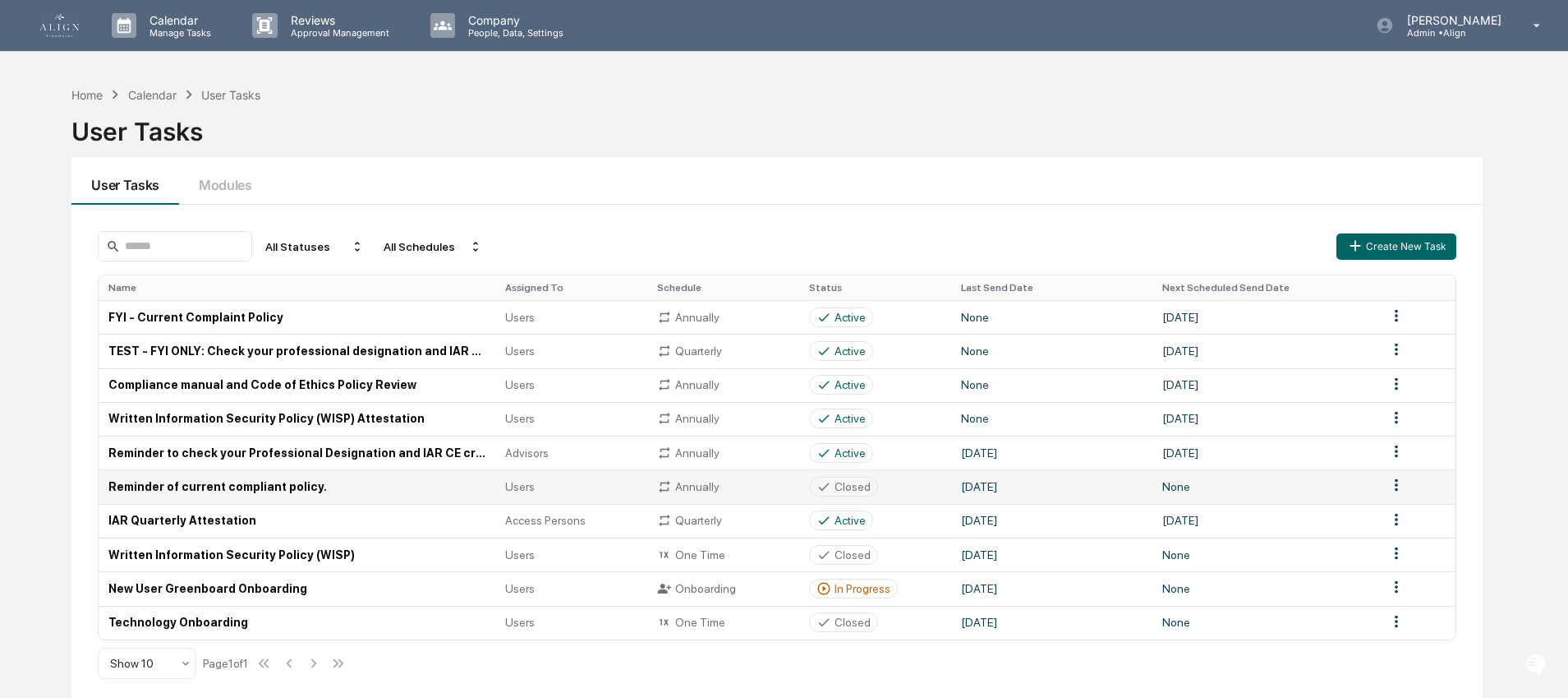
click at [219, 489] on td "Reminder of current compliant policy." at bounding box center [297, 487] width 396 height 34
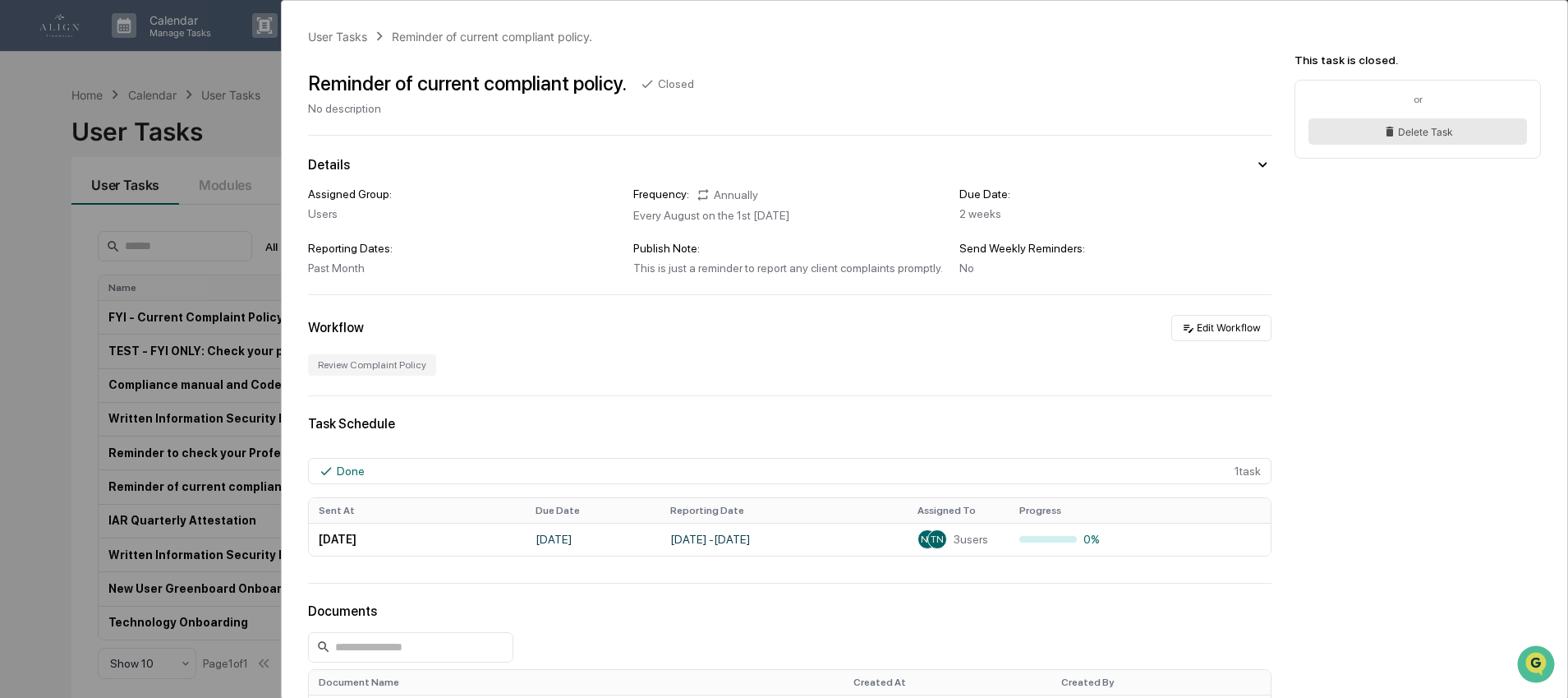
click at [1415, 134] on button "Delete Task" at bounding box center [1417, 132] width 218 height 27
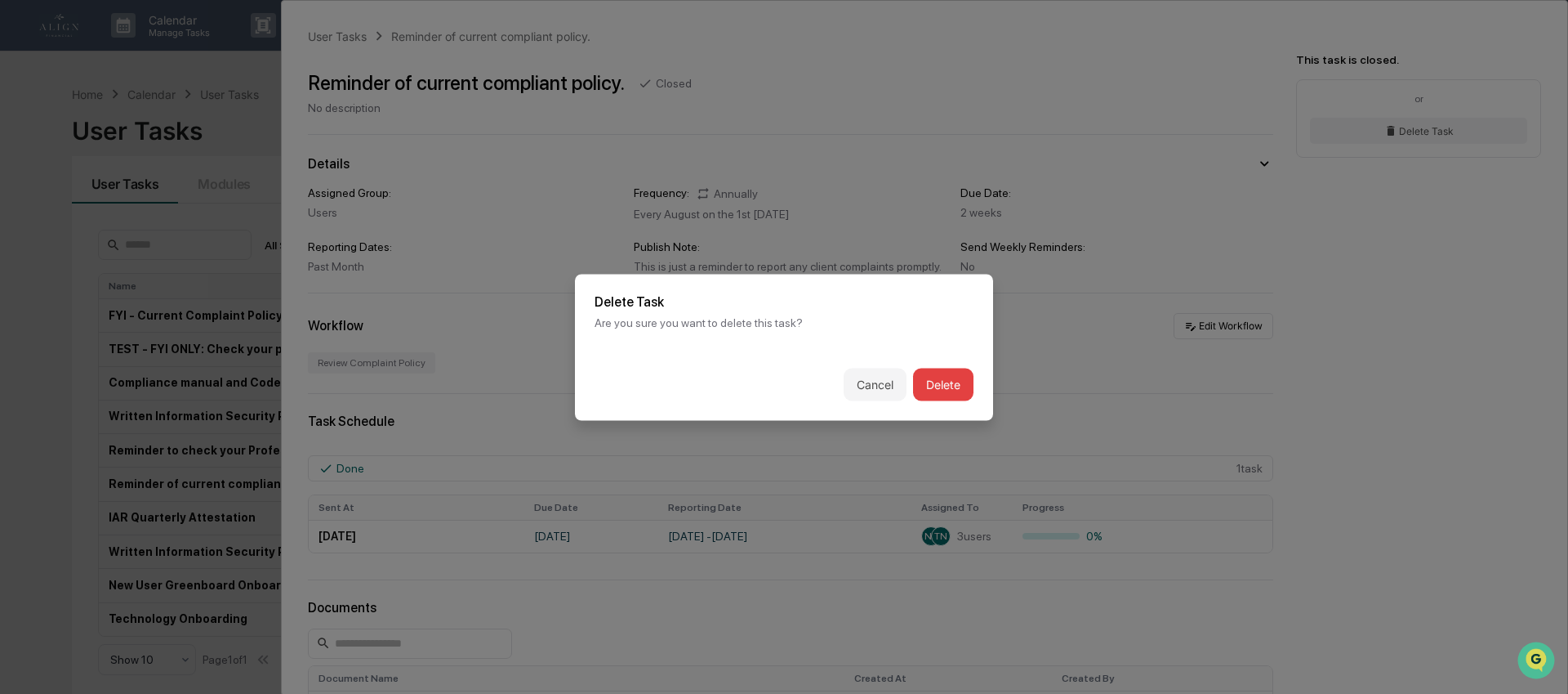
click at [971, 387] on button "Delete" at bounding box center [944, 384] width 60 height 33
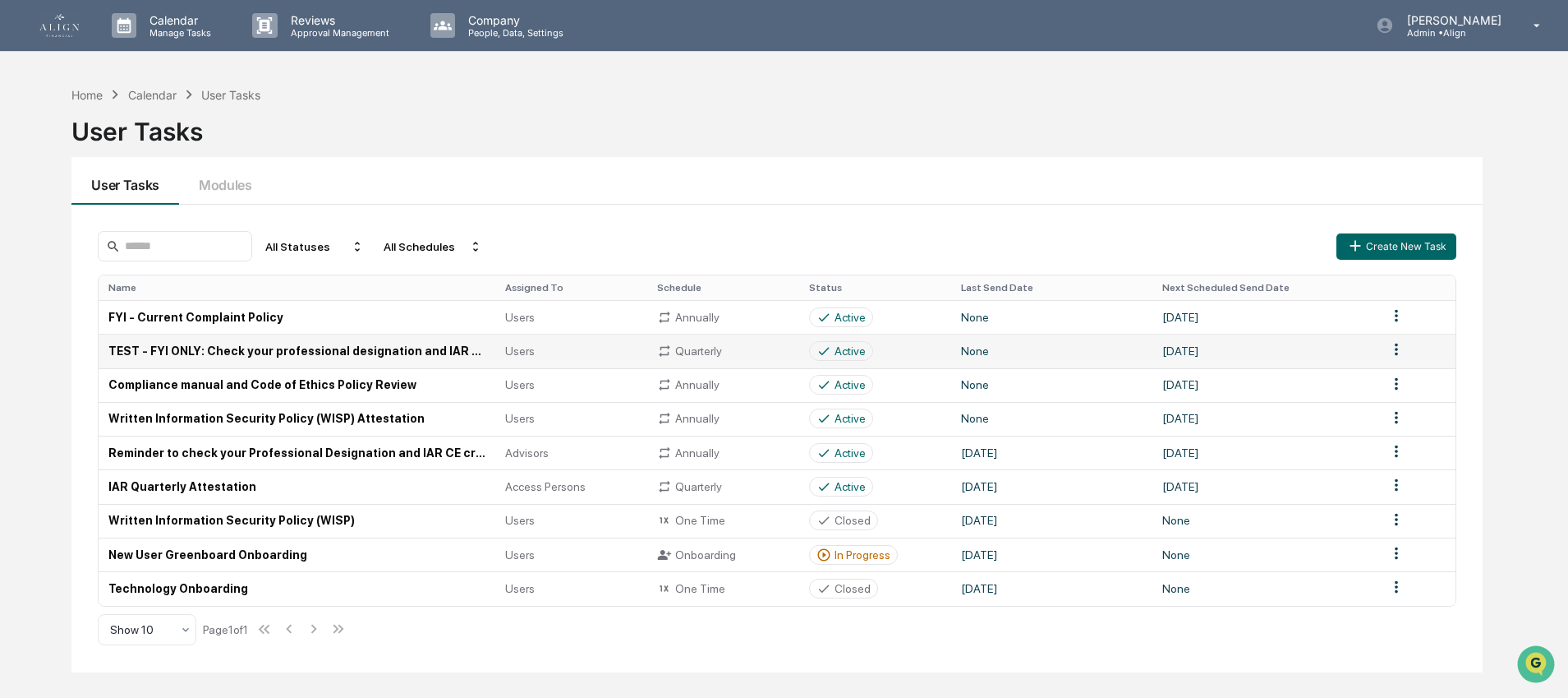
click at [322, 350] on td "TEST - FYI ONLY: Check your professional designation and IAR credits!" at bounding box center [297, 351] width 396 height 34
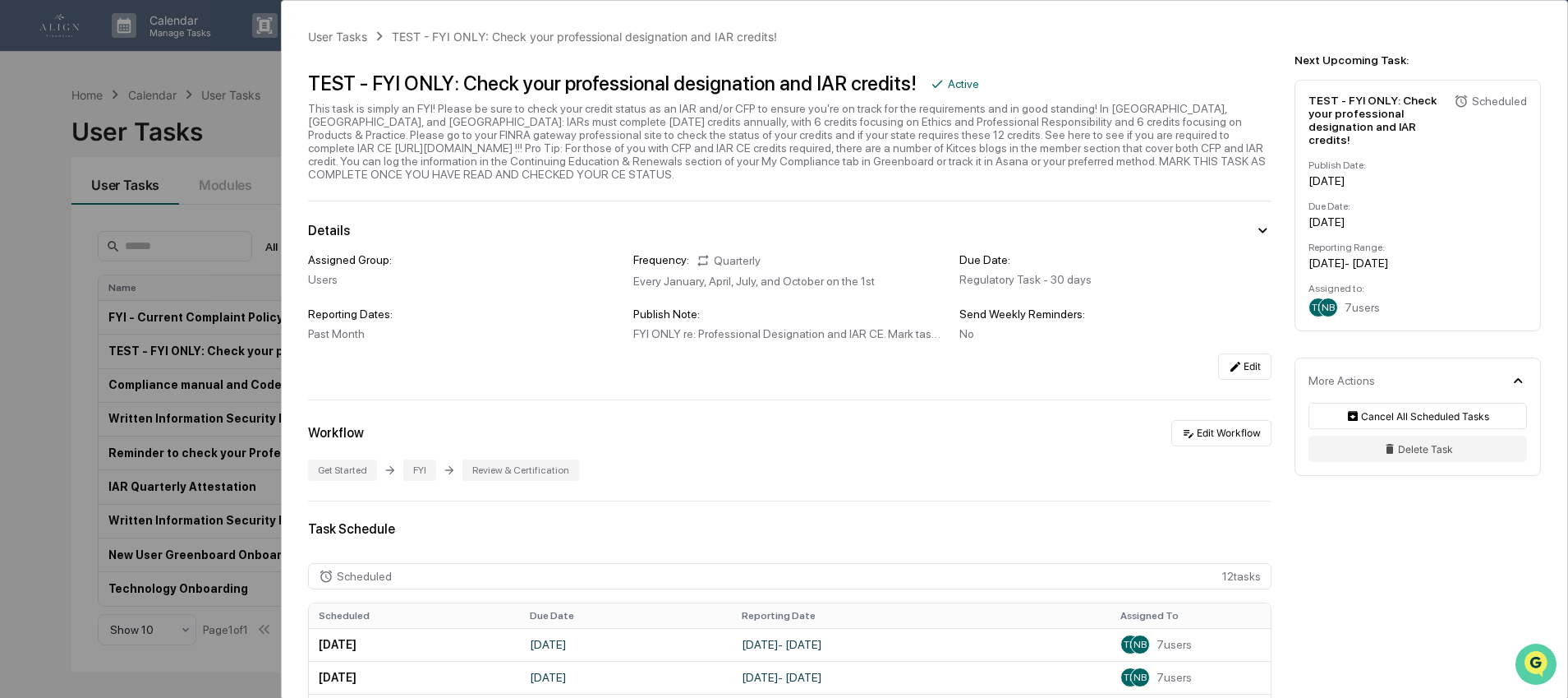
click at [1538, 674] on icon "Open customer support" at bounding box center [1535, 684] width 41 height 41
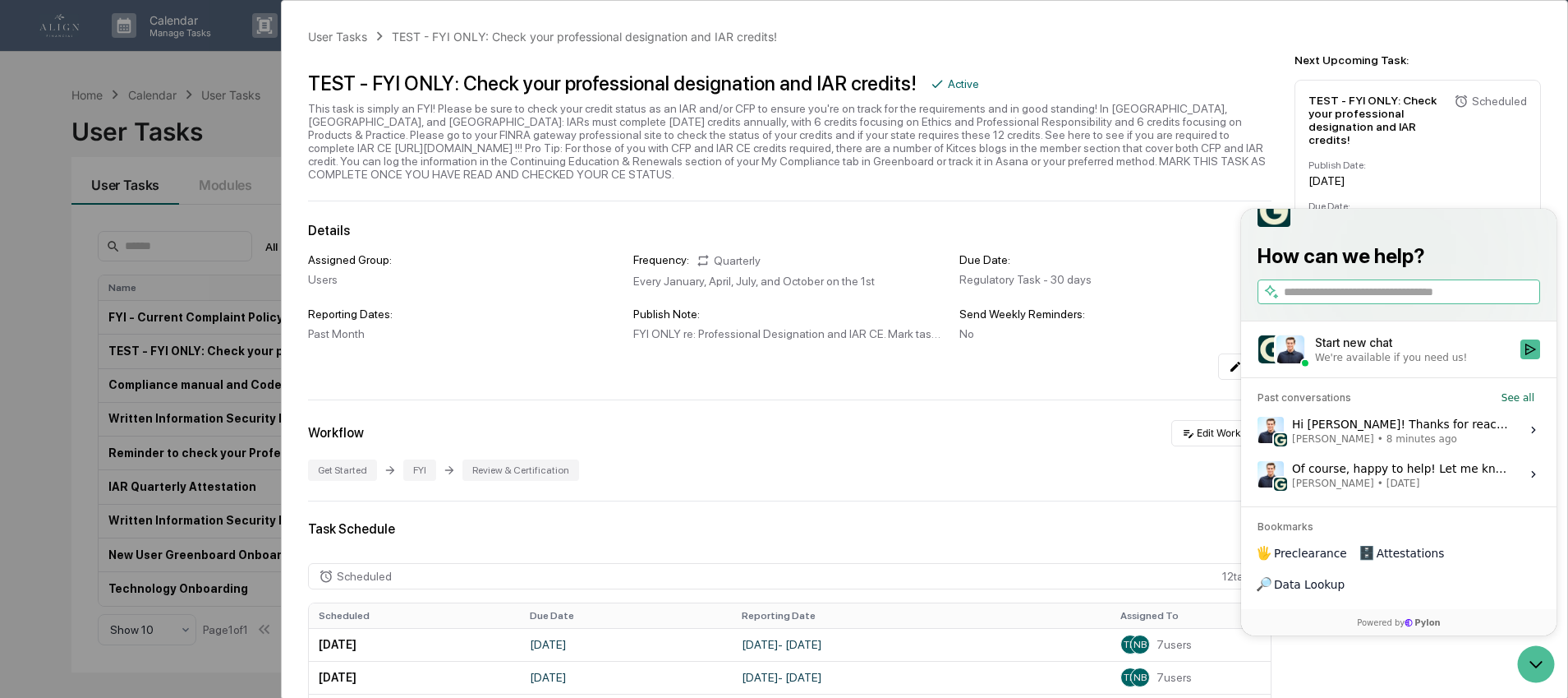
click at [1386, 446] on span "8 minutes ago" at bounding box center [1421, 439] width 71 height 13
click at [1257, 431] on button "View issue" at bounding box center [1257, 430] width 1 height 1
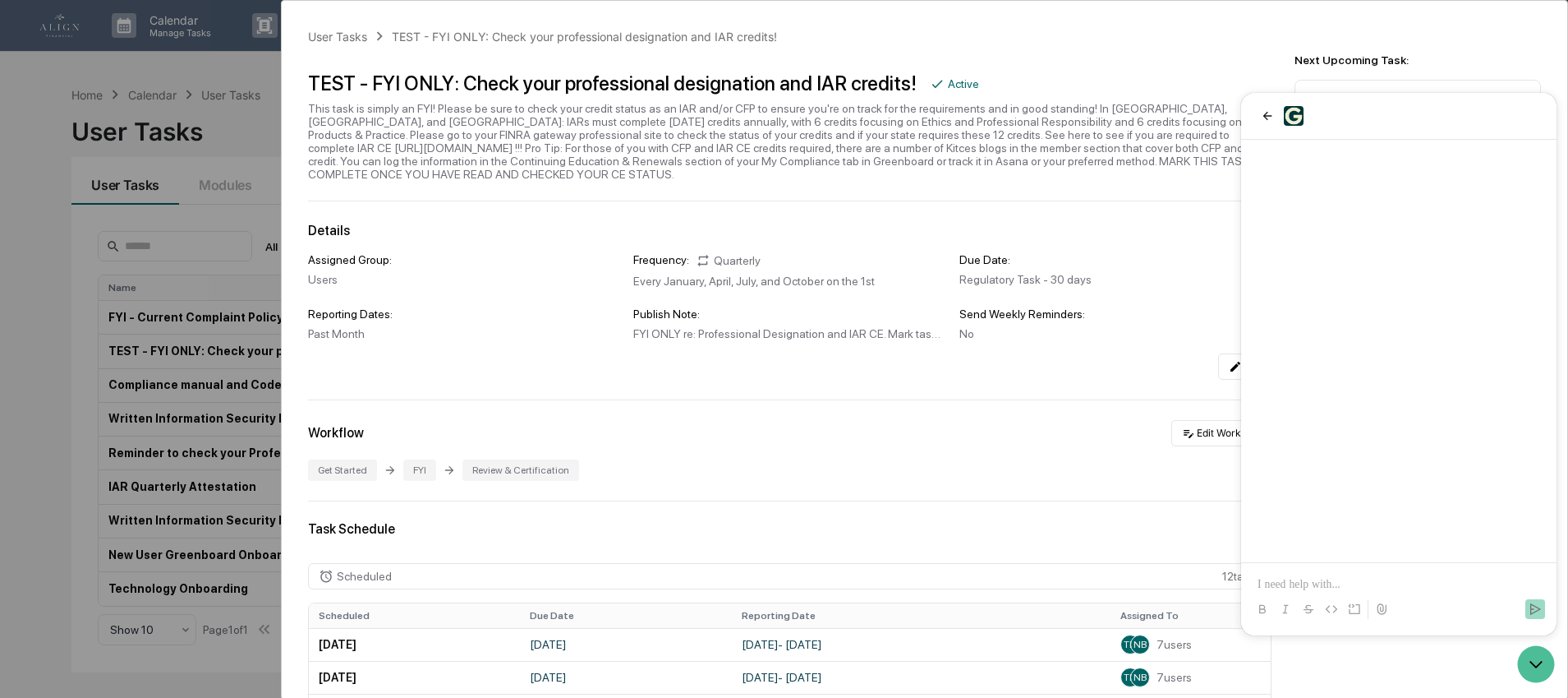
scroll to position [451, 0]
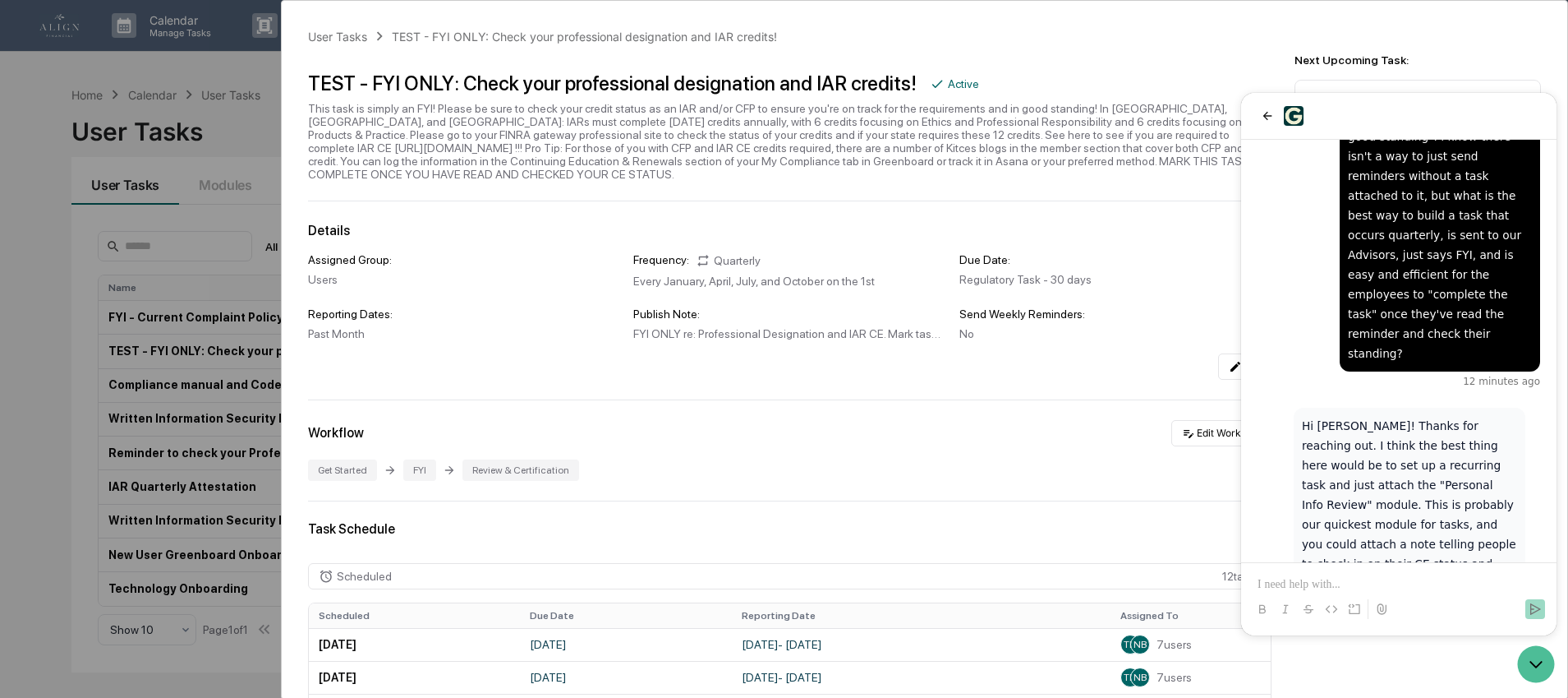
click at [1085, 151] on div "This task is simply an FYI! Please be sure to check your credit status as an IA…" at bounding box center [790, 140] width 963 height 79
click at [1175, 67] on div "TEST - FYI ONLY: Check your professional designation and IAR credits! Active" at bounding box center [790, 119] width 963 height 122
drag, startPoint x: 1536, startPoint y: 654, endPoint x: 3048, endPoint y: 1285, distance: 1638.4
click at [1536, 654] on icon "Open customer support" at bounding box center [1535, 663] width 41 height 41
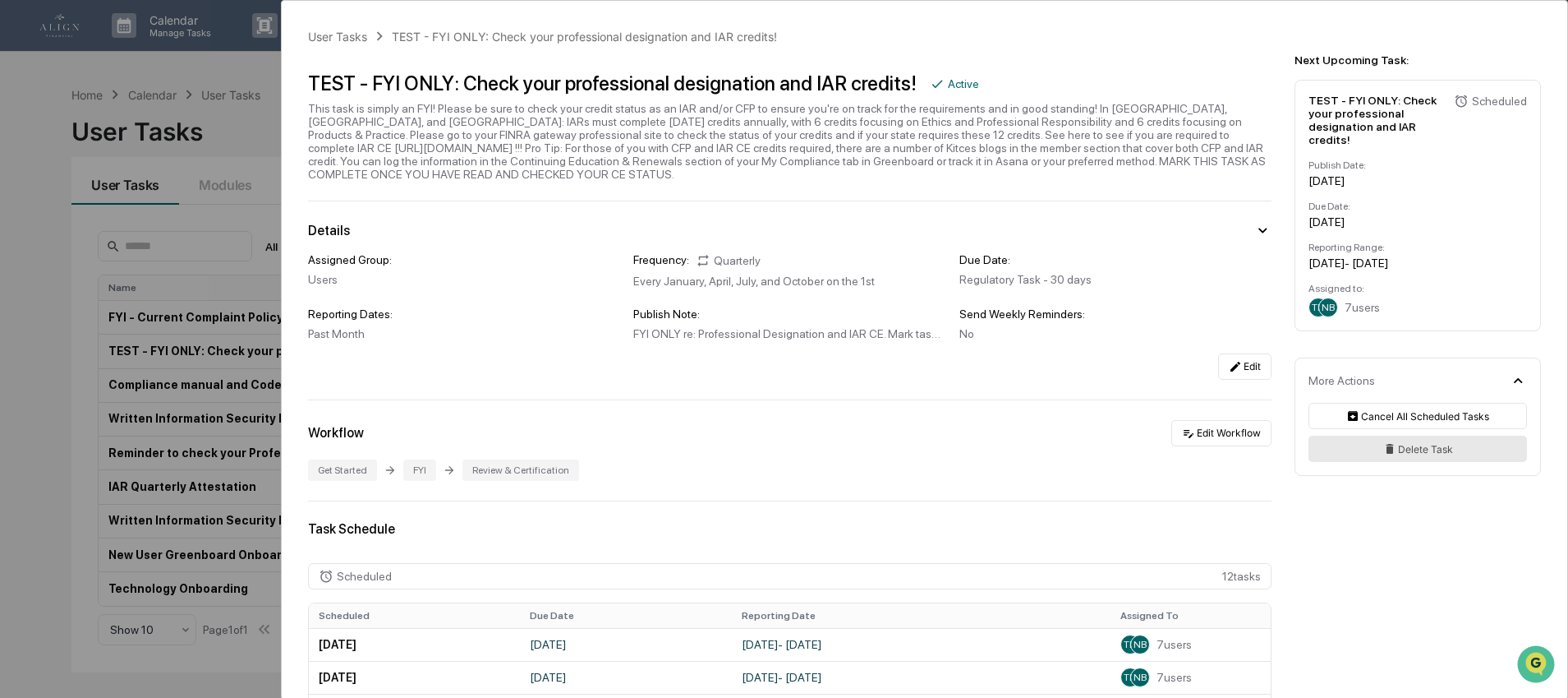
click at [1431, 462] on button "Delete Task" at bounding box center [1417, 449] width 218 height 27
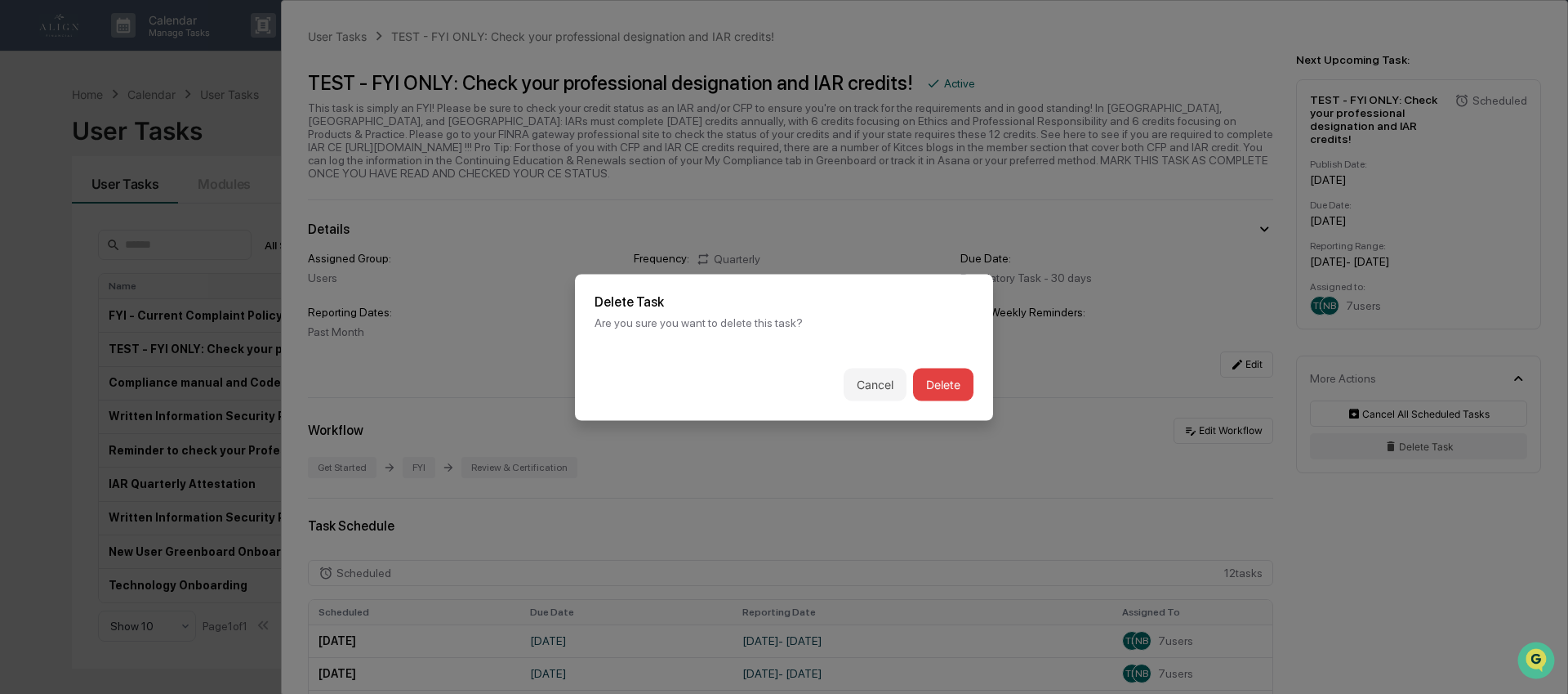
click at [936, 383] on button "Delete" at bounding box center [944, 384] width 60 height 33
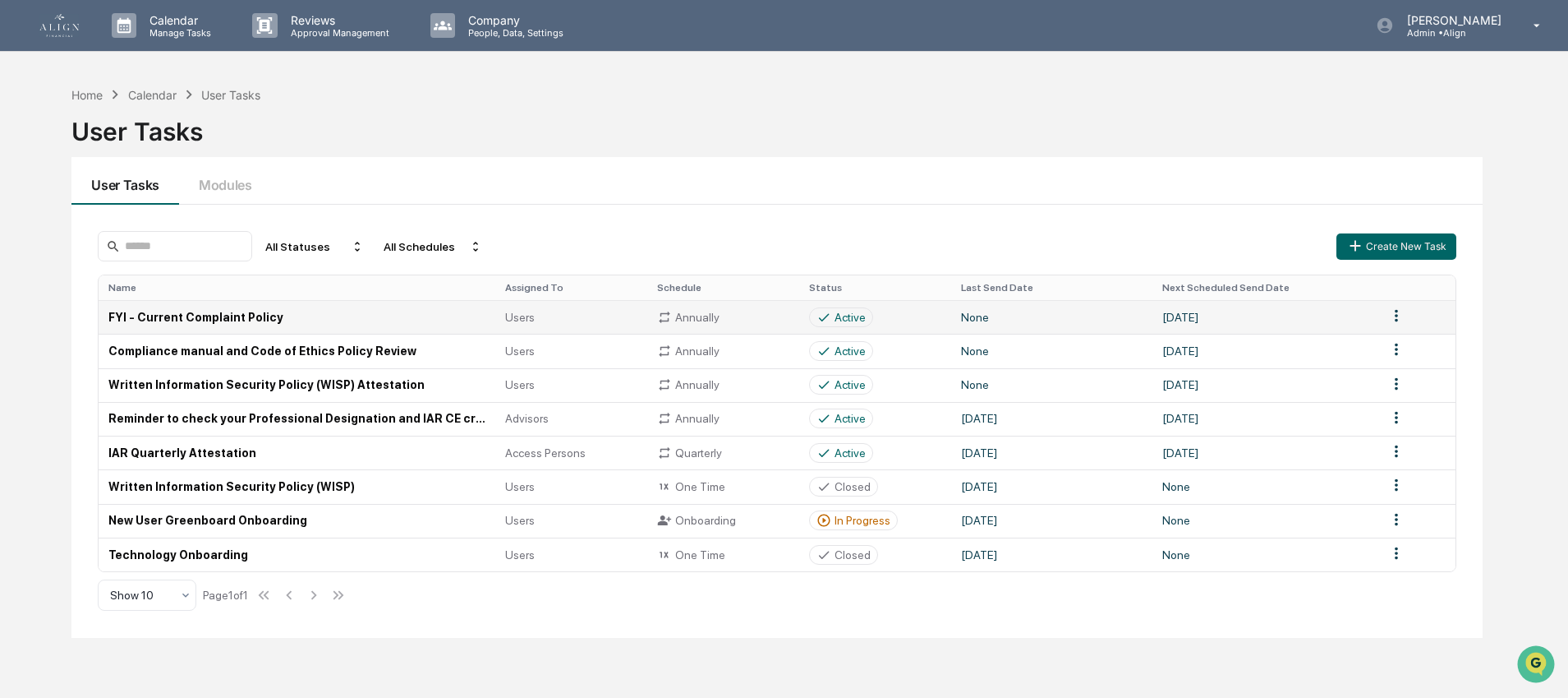
click at [259, 318] on td "FYI - Current Complaint Policy" at bounding box center [297, 317] width 396 height 34
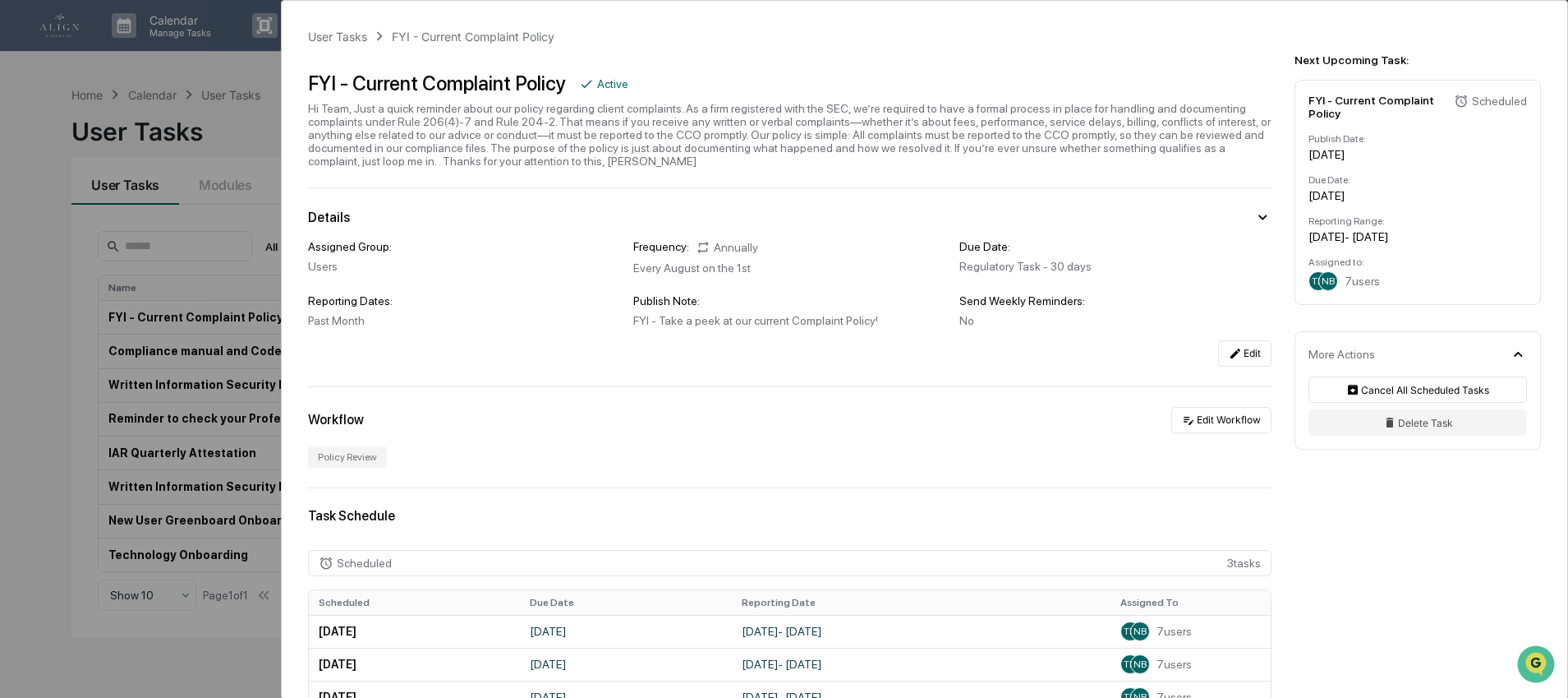
click at [22, 211] on div "User Tasks FYI - Current Complaint Policy FYI - Current Complaint Policy Active…" at bounding box center [784, 349] width 1568 height 698
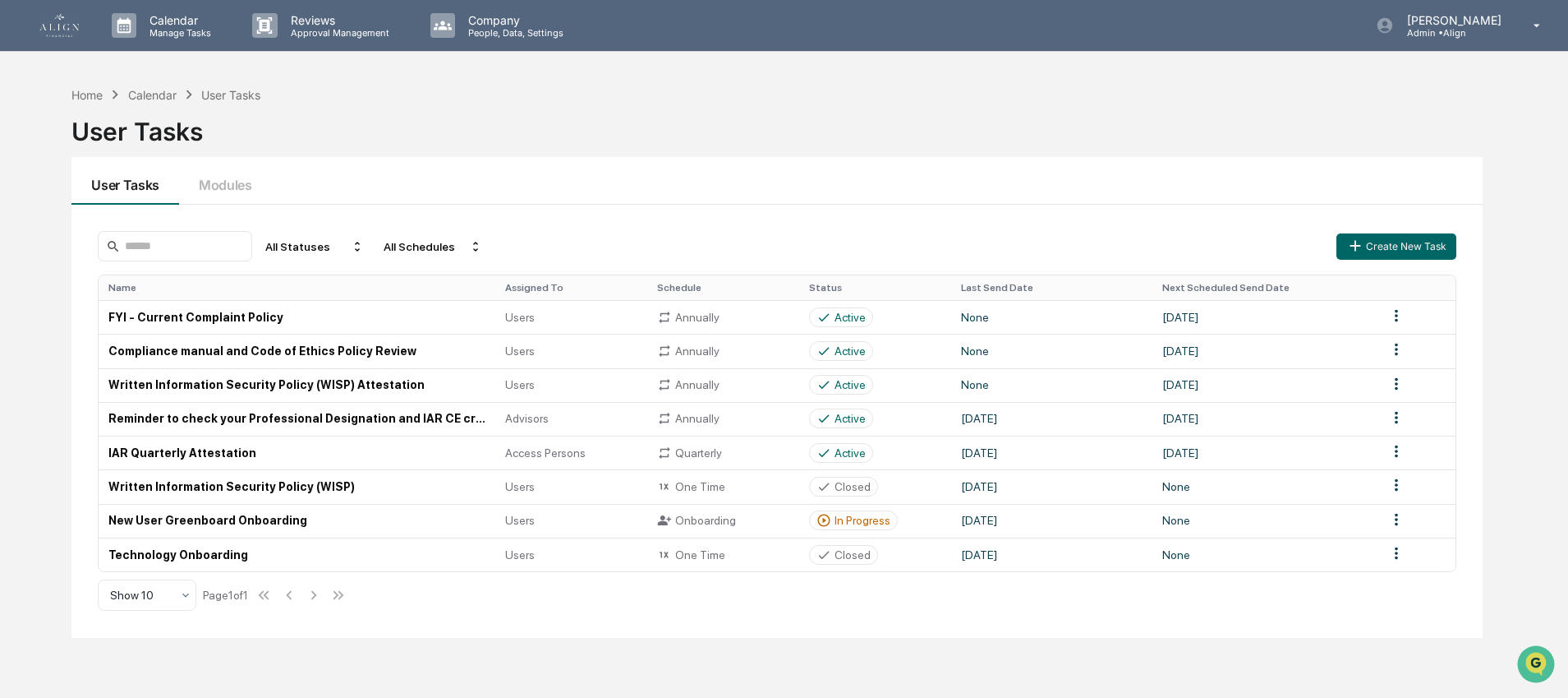
click at [57, 7] on link at bounding box center [69, 26] width 59 height 51
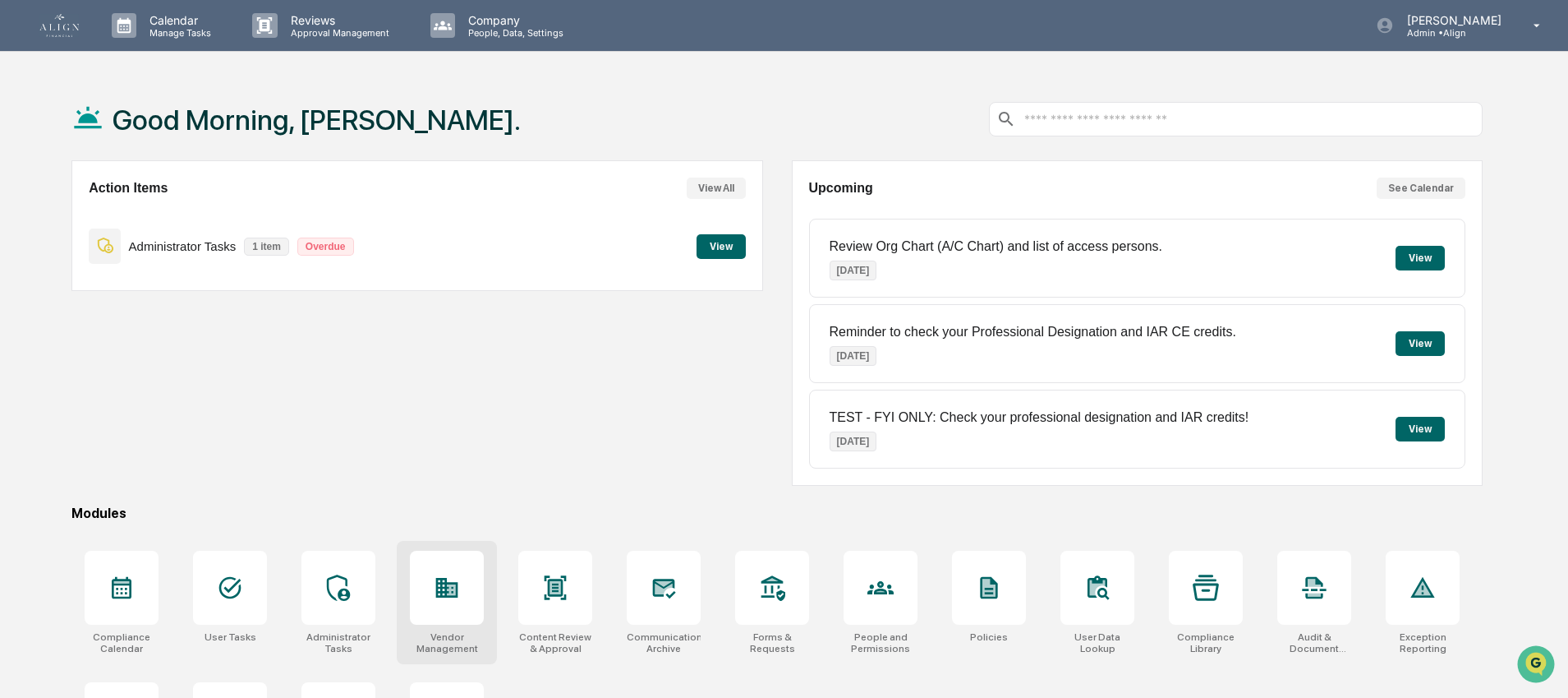
scroll to position [3, 0]
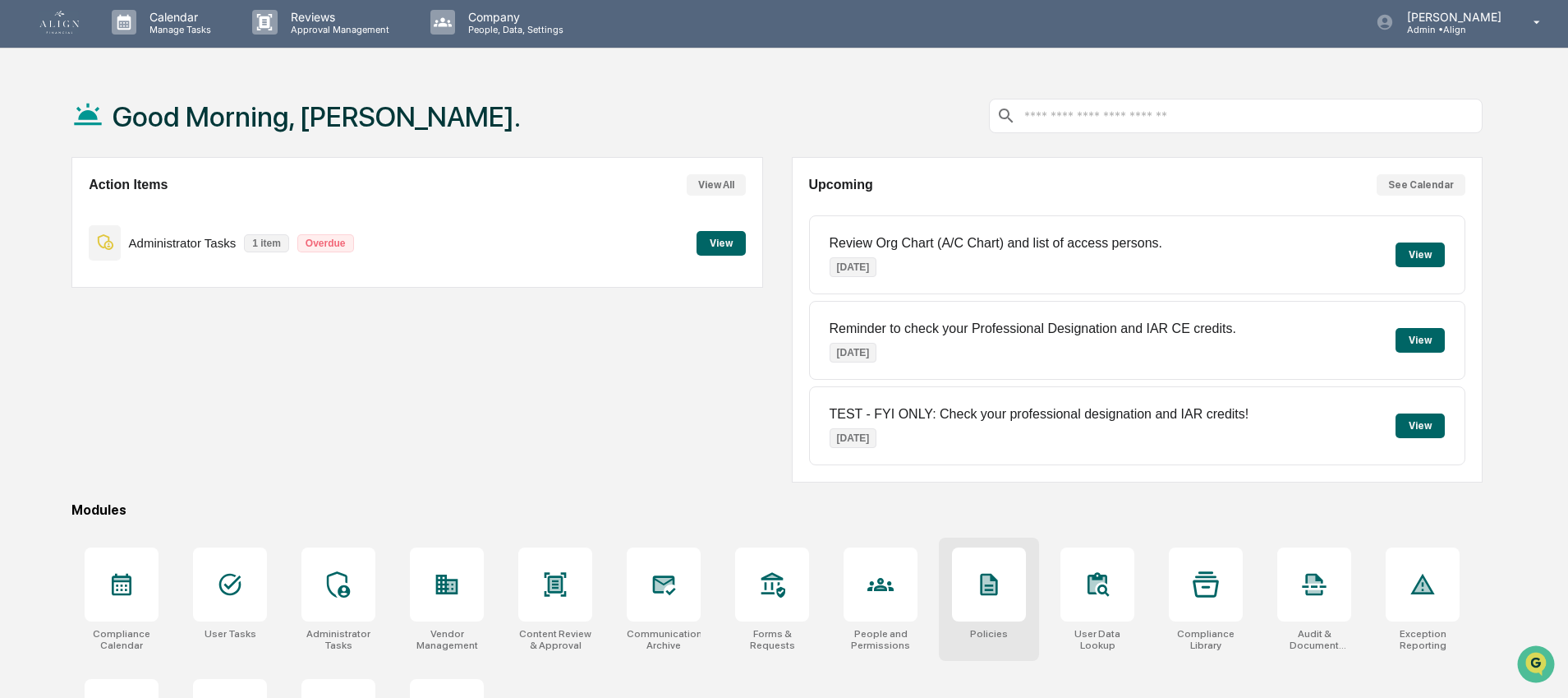
click at [1014, 599] on div at bounding box center [989, 584] width 74 height 74
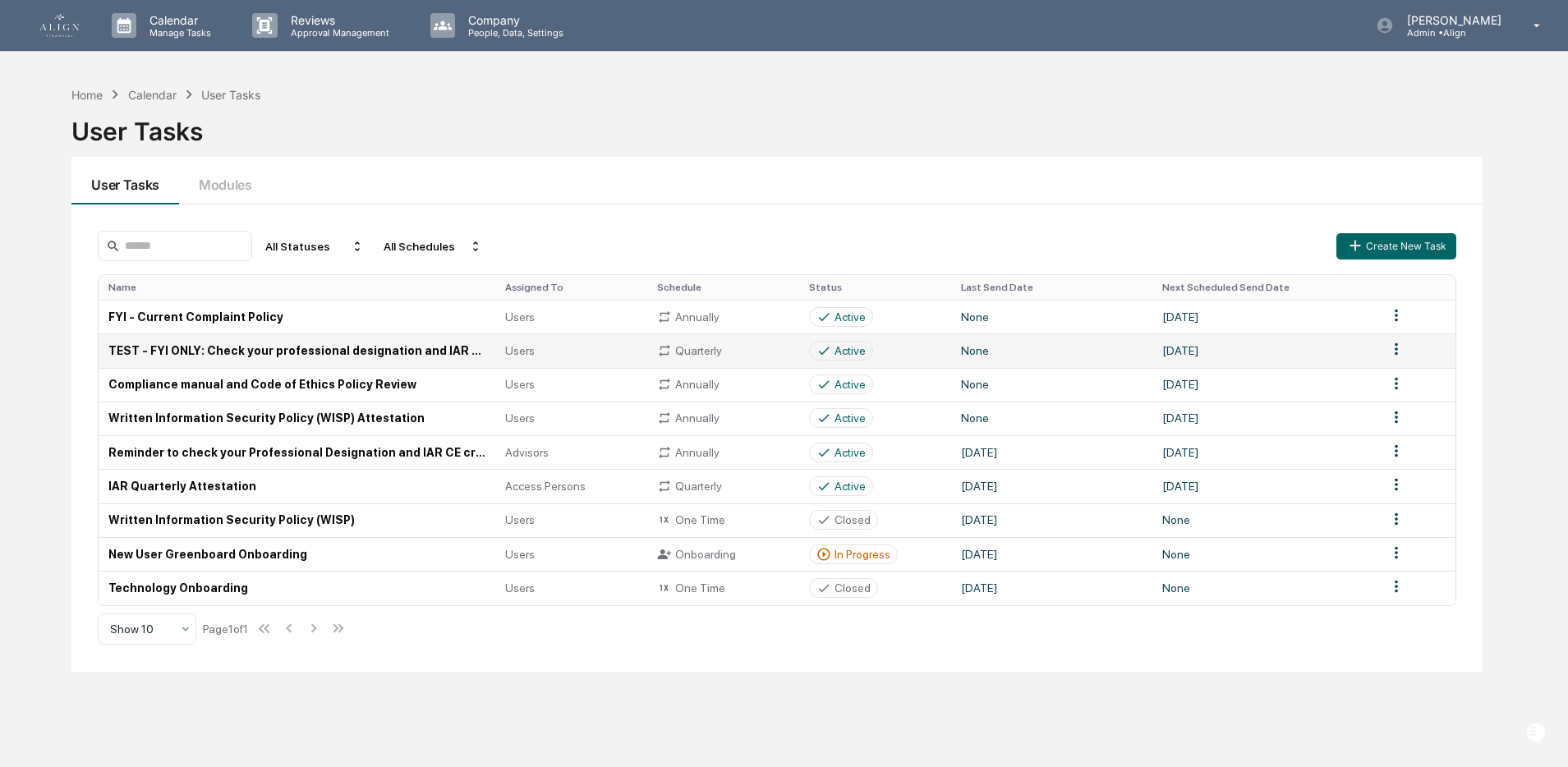
click at [189, 353] on td "TEST - FYI ONLY: Check your professional designation and IAR credits!" at bounding box center [297, 351] width 396 height 34
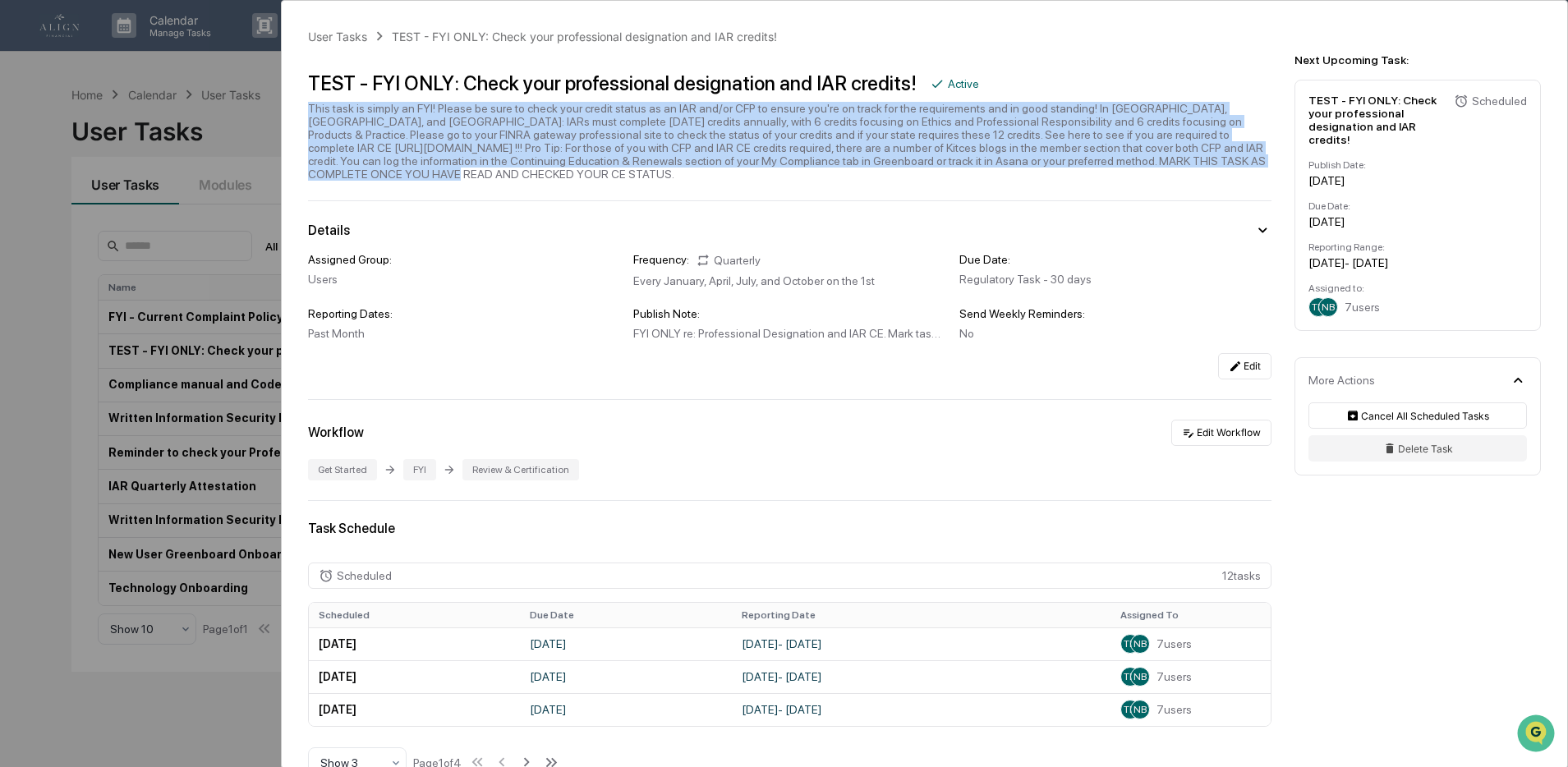
drag, startPoint x: 310, startPoint y: 108, endPoint x: 812, endPoint y: 175, distance: 506.5
click at [812, 175] on div "This task is simply an FYI! Please be sure to check your credit status as an IA…" at bounding box center [790, 140] width 963 height 79
copy div "This task is simply an FYI! Please be sure to check your credit status as an IA…"
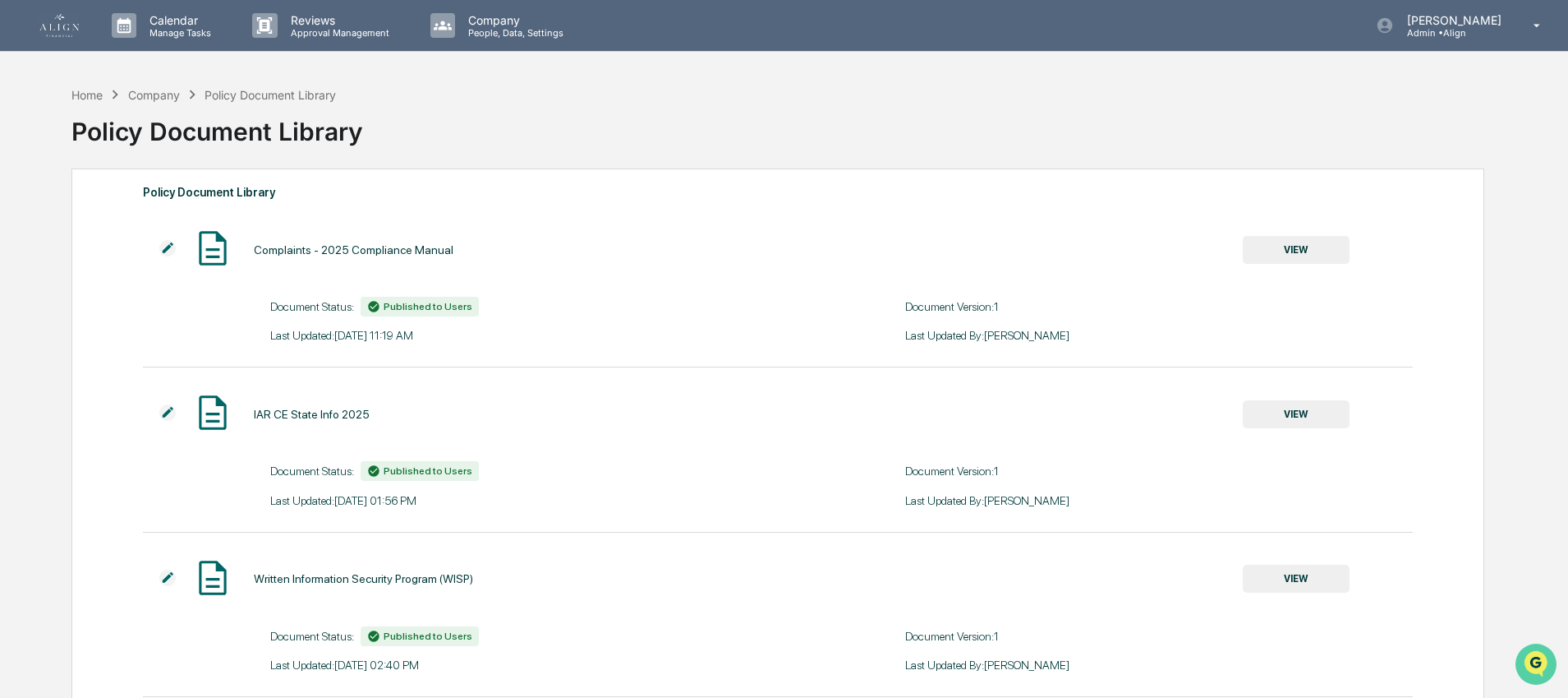
click at [1528, 657] on img "Open customer support" at bounding box center [1535, 664] width 41 height 33
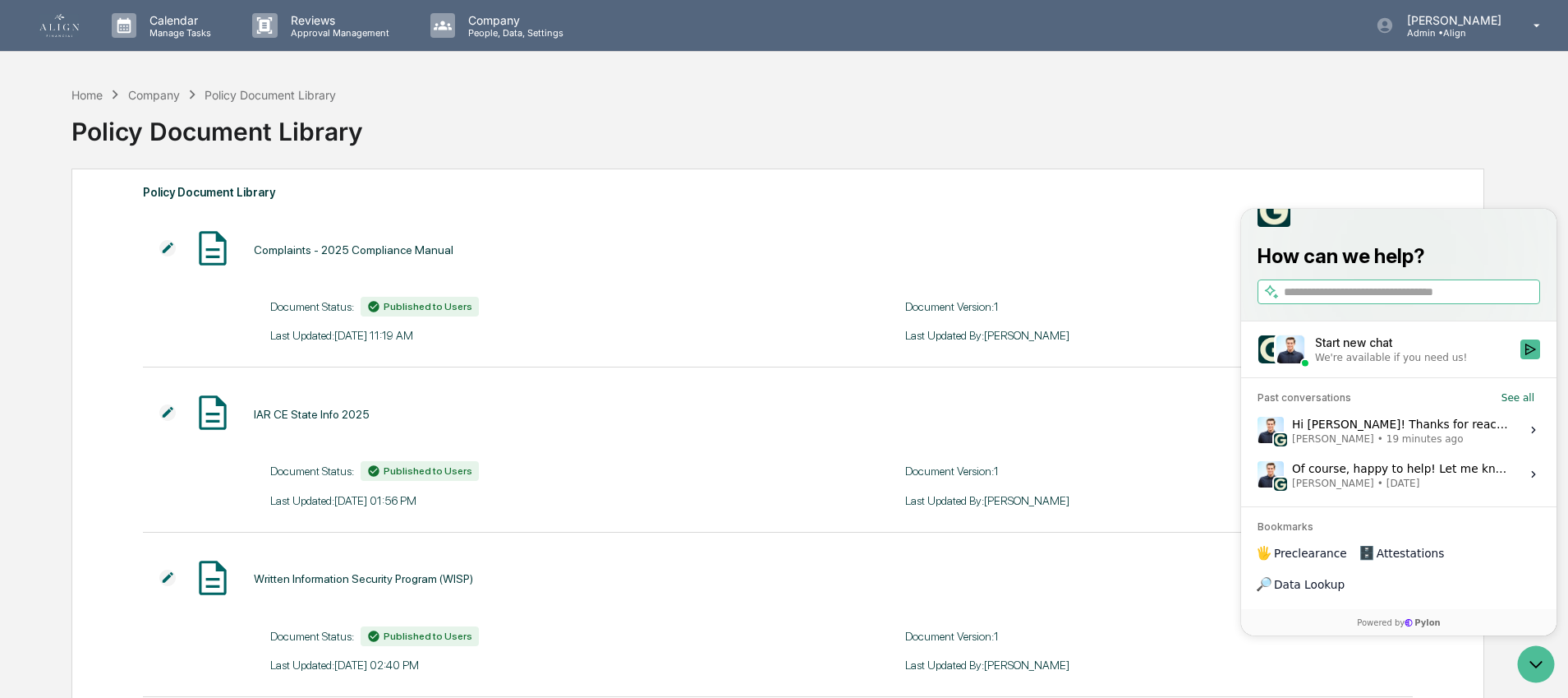
click at [1358, 451] on label "Hi [PERSON_NAME]! Thanks for reaching out. I think the best thing here would be…" at bounding box center [1398, 430] width 296 height 45
click at [1257, 431] on button "View issue" at bounding box center [1257, 430] width 1 height 1
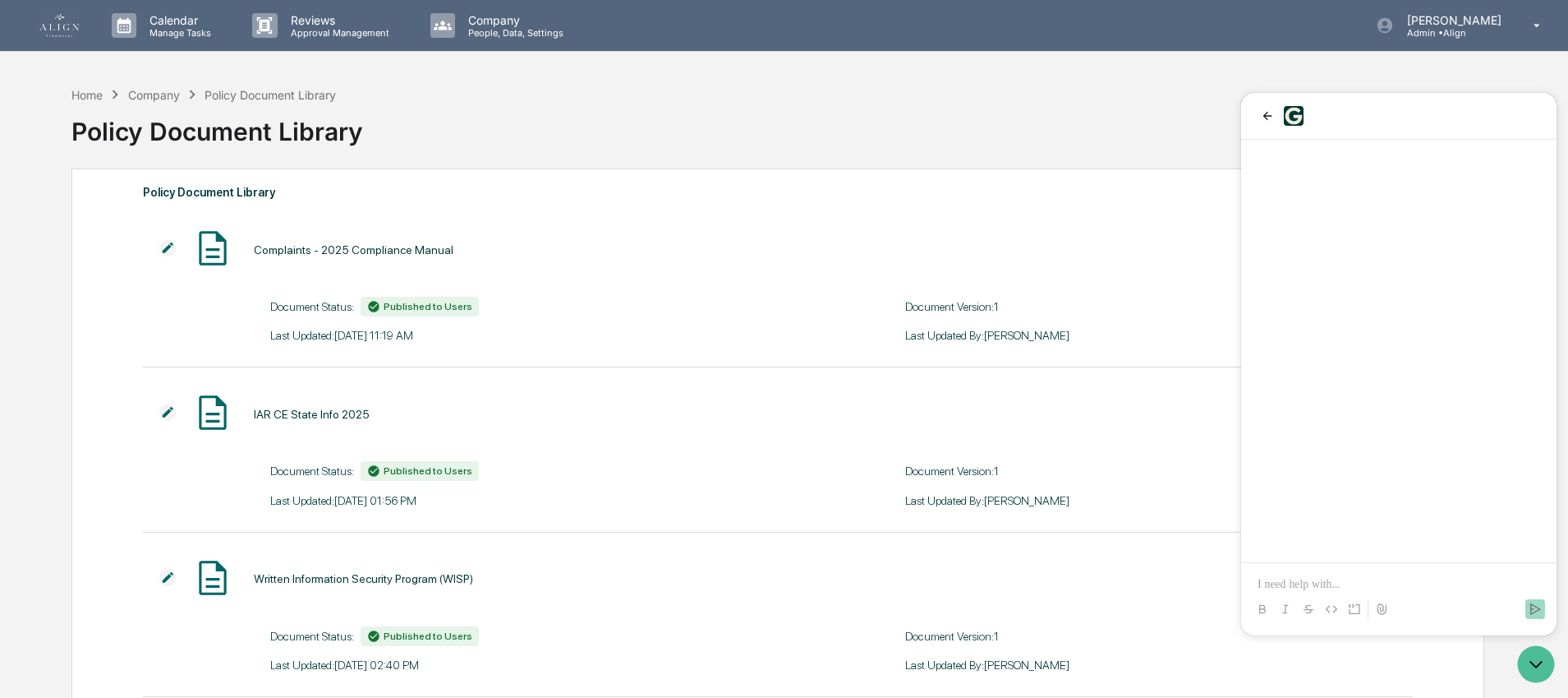
scroll to position [451, 0]
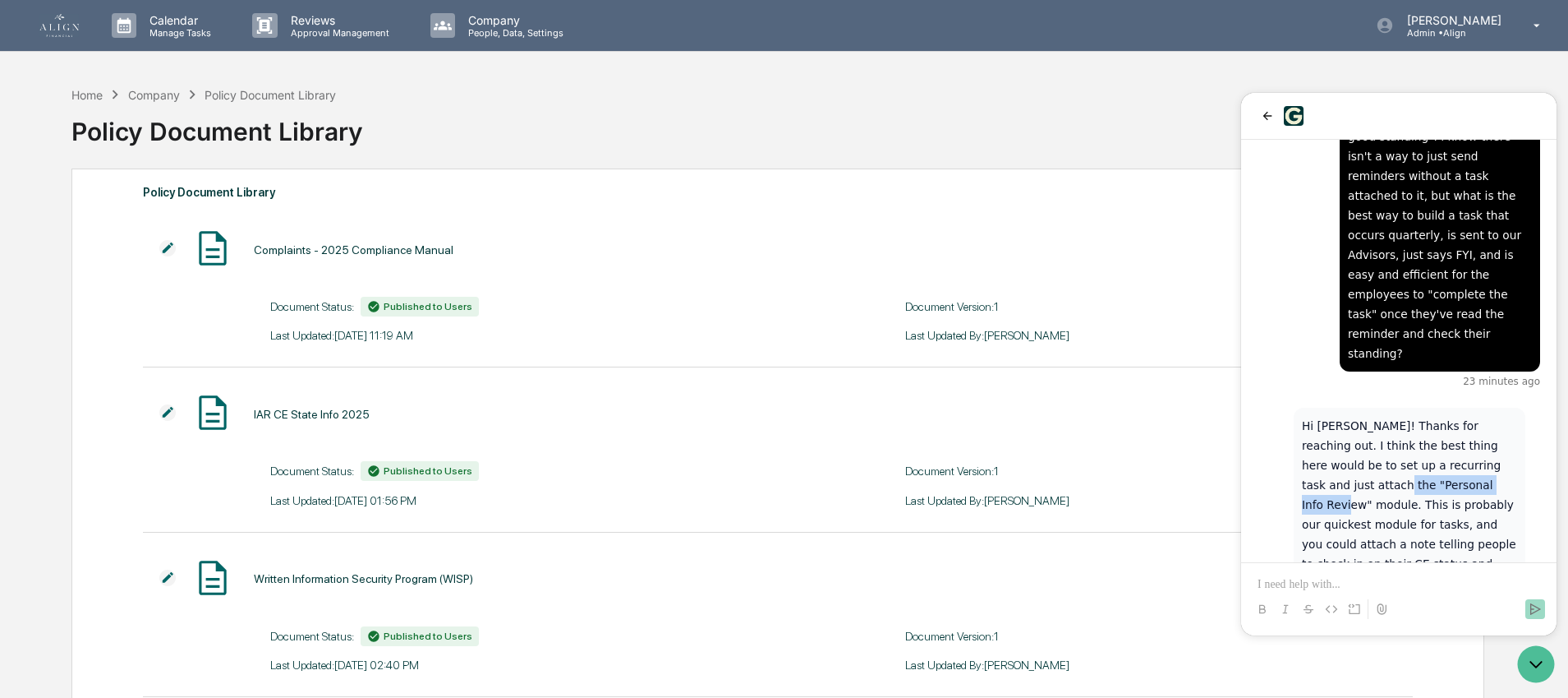
drag, startPoint x: 1305, startPoint y: 387, endPoint x: 1436, endPoint y: 384, distance: 131.0
click at [1441, 415] on p "Hi [PERSON_NAME]! Thanks for reaching out. I think the best thing here would be…" at bounding box center [1409, 524] width 215 height 217
click at [1417, 415] on p "Hi [PERSON_NAME]! Thanks for reaching out. I think the best thing here would be…" at bounding box center [1409, 524] width 215 height 217
click at [54, 28] on img at bounding box center [60, 26] width 40 height 23
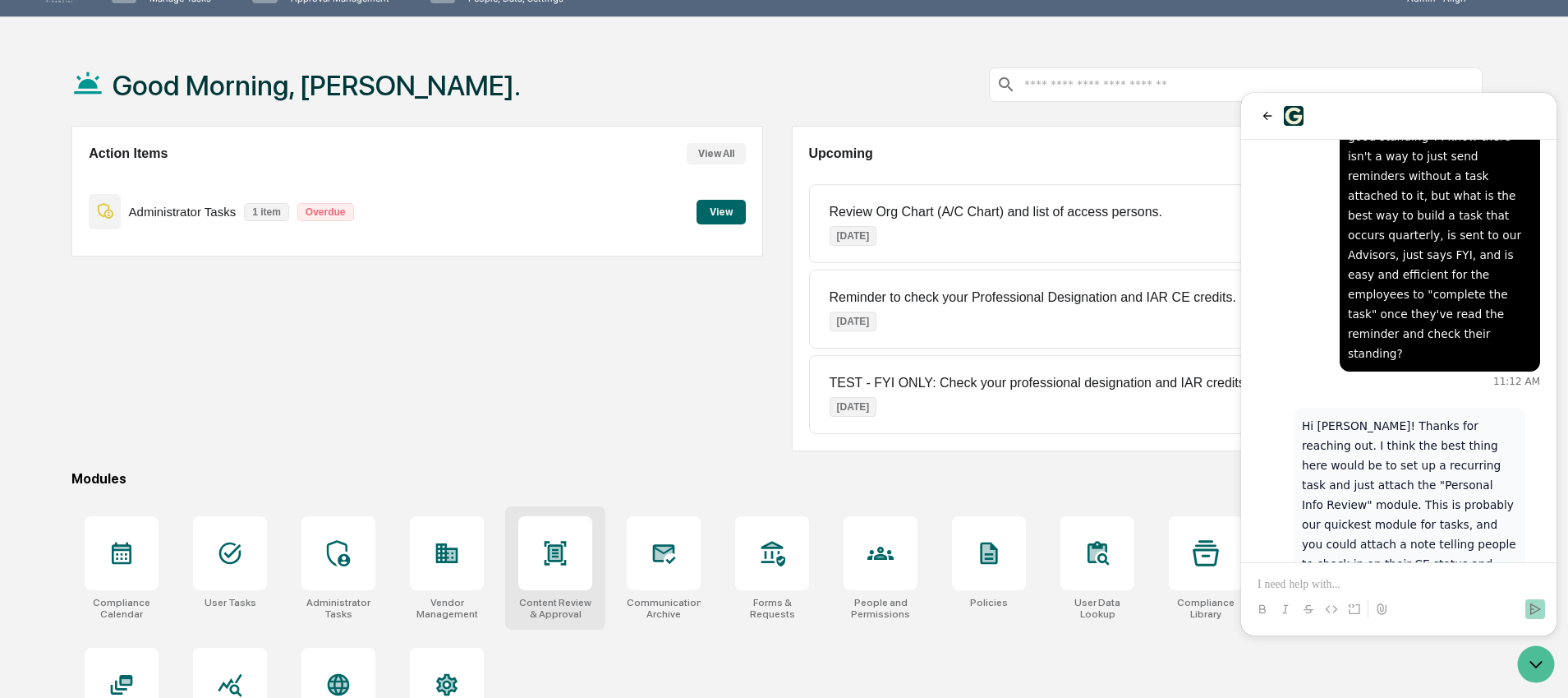
scroll to position [38, 0]
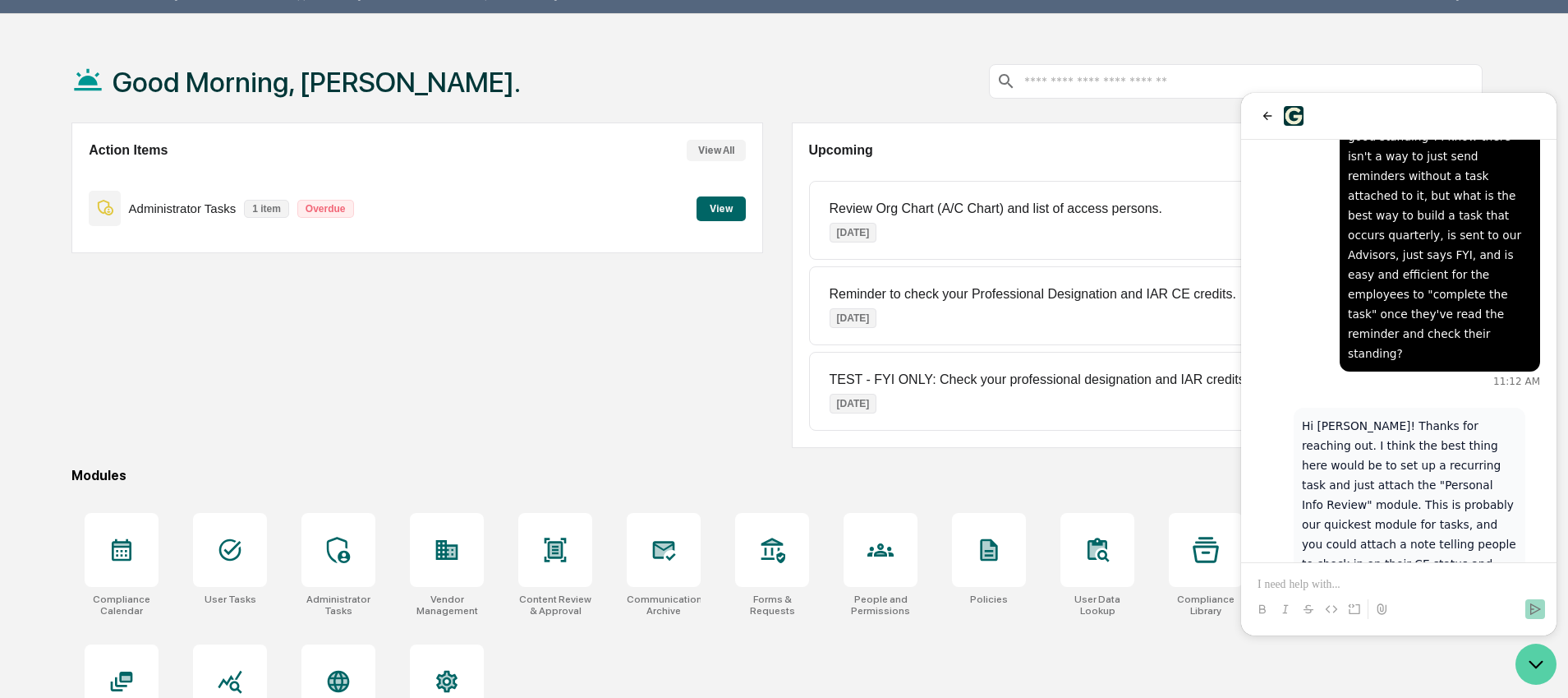
click at [1535, 667] on icon "Open customer support" at bounding box center [1536, 664] width 12 height 6
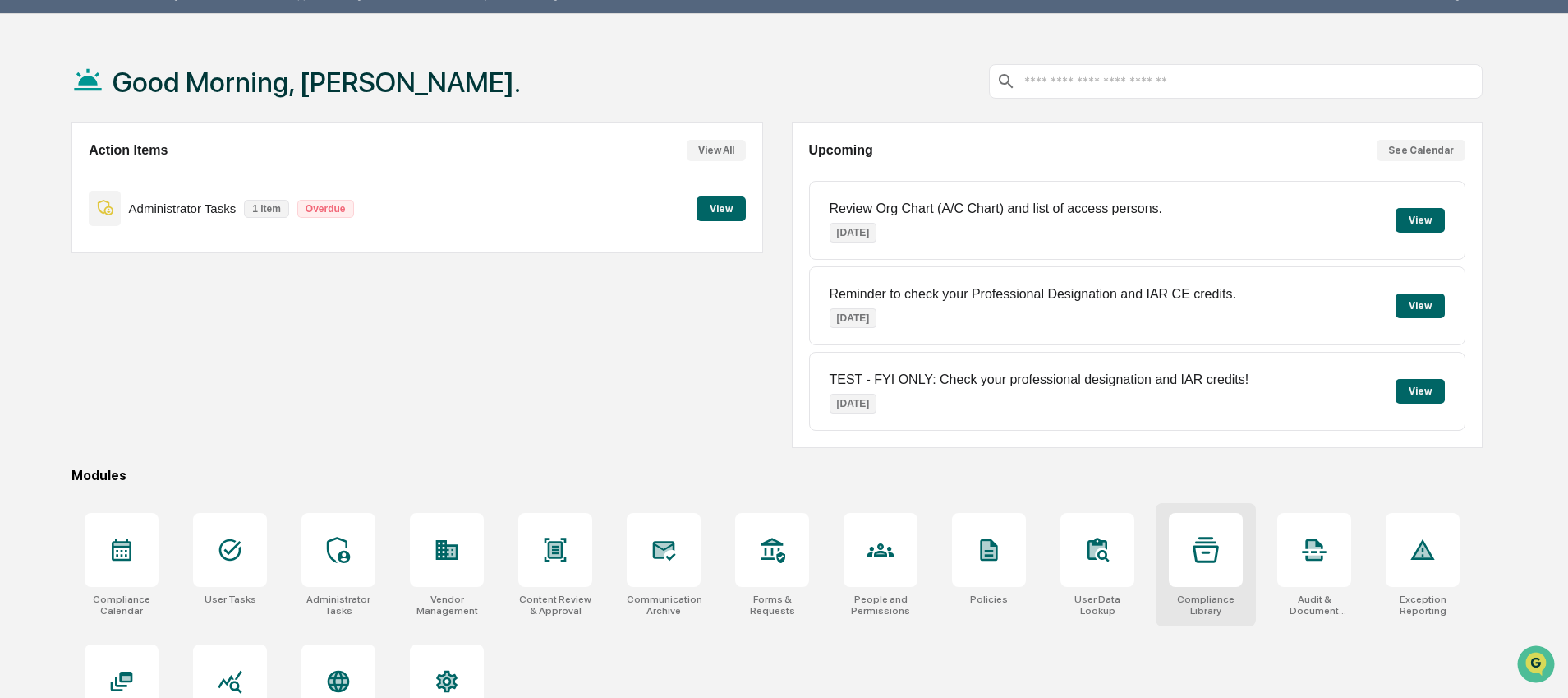
click at [1220, 552] on div at bounding box center [1206, 550] width 74 height 74
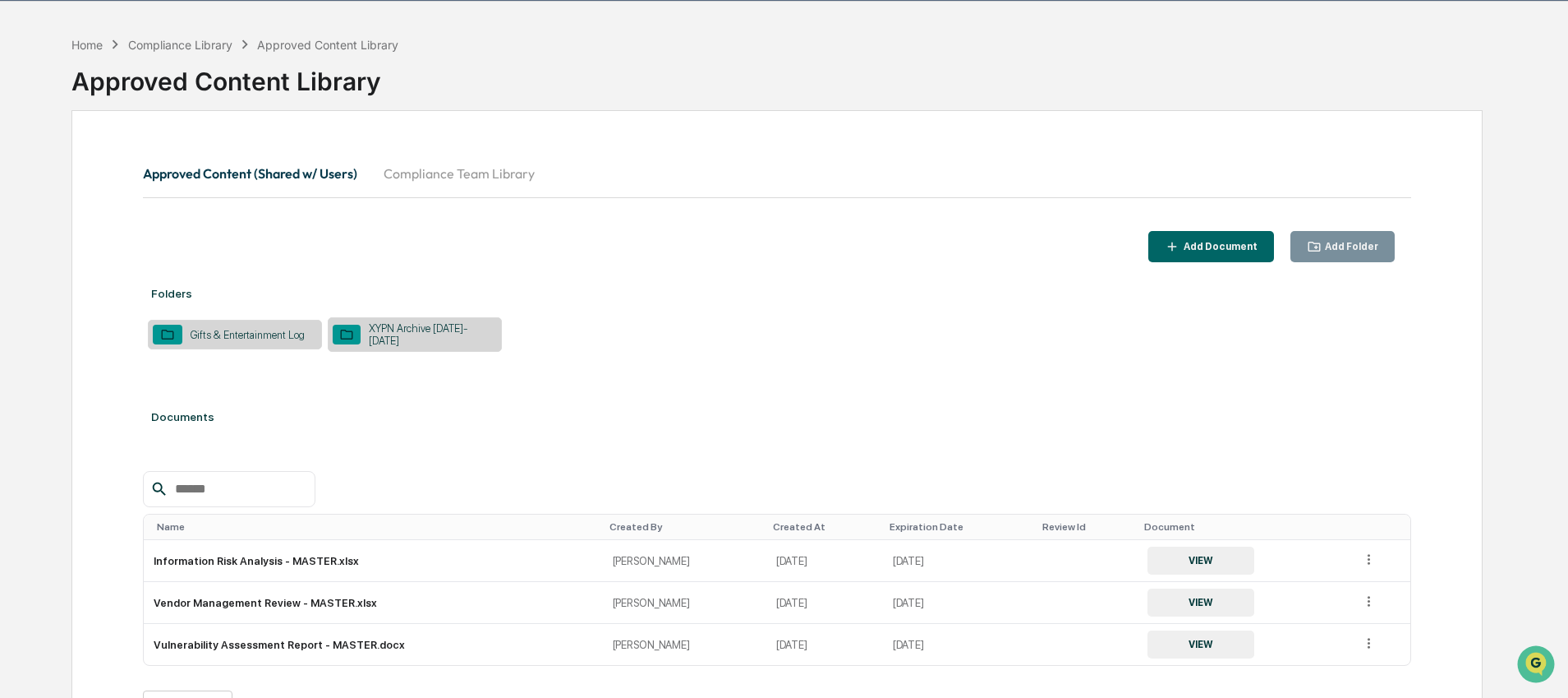
scroll to position [88, 0]
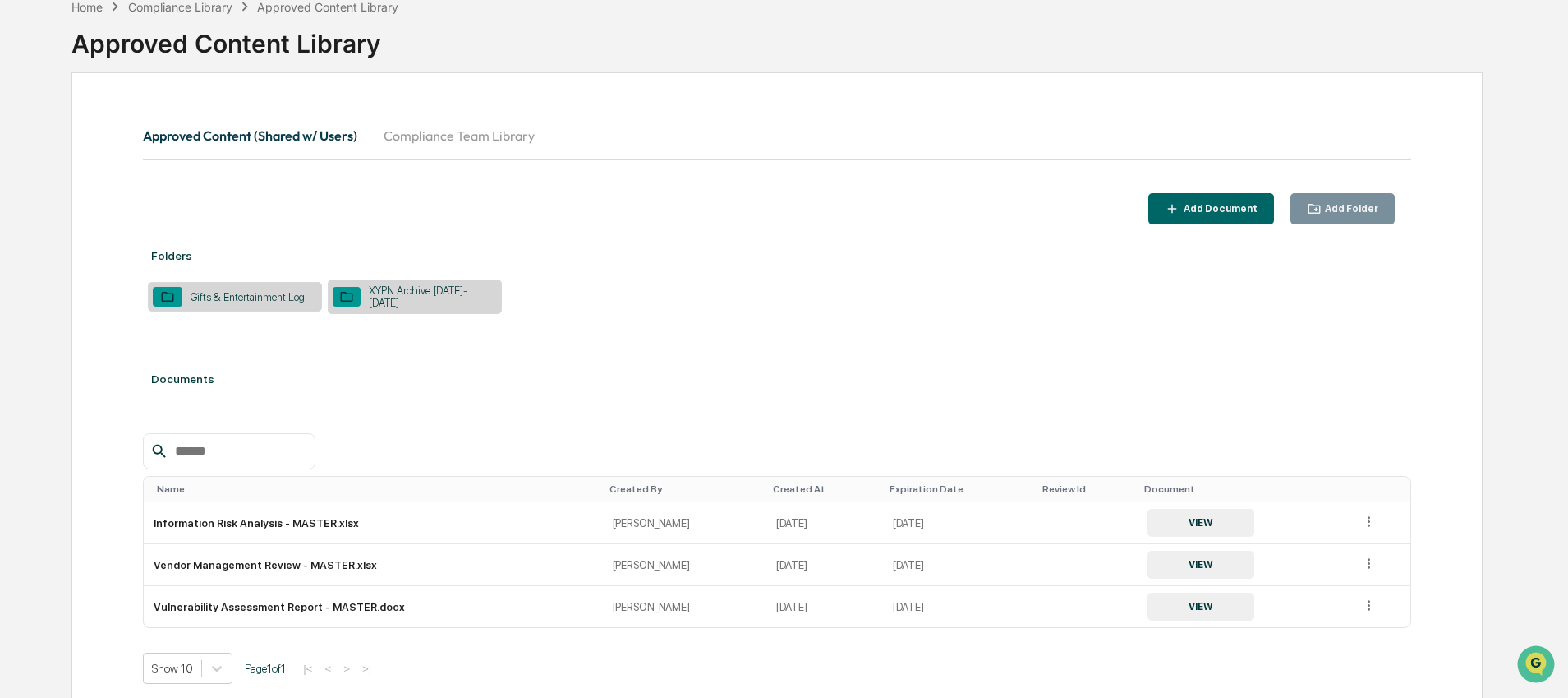
click at [1178, 201] on icon "button" at bounding box center [1172, 209] width 15 height 15
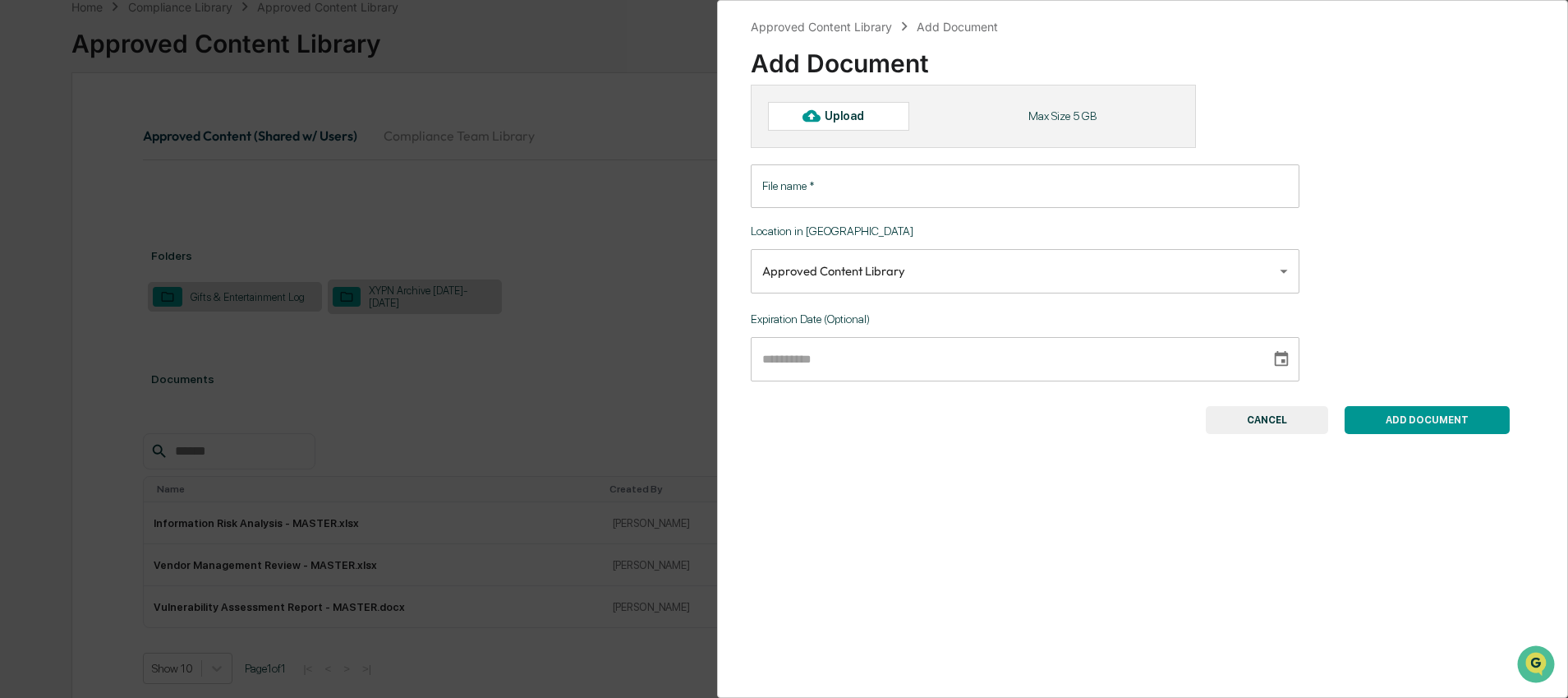
click at [1267, 420] on button "CANCEL" at bounding box center [1267, 419] width 122 height 28
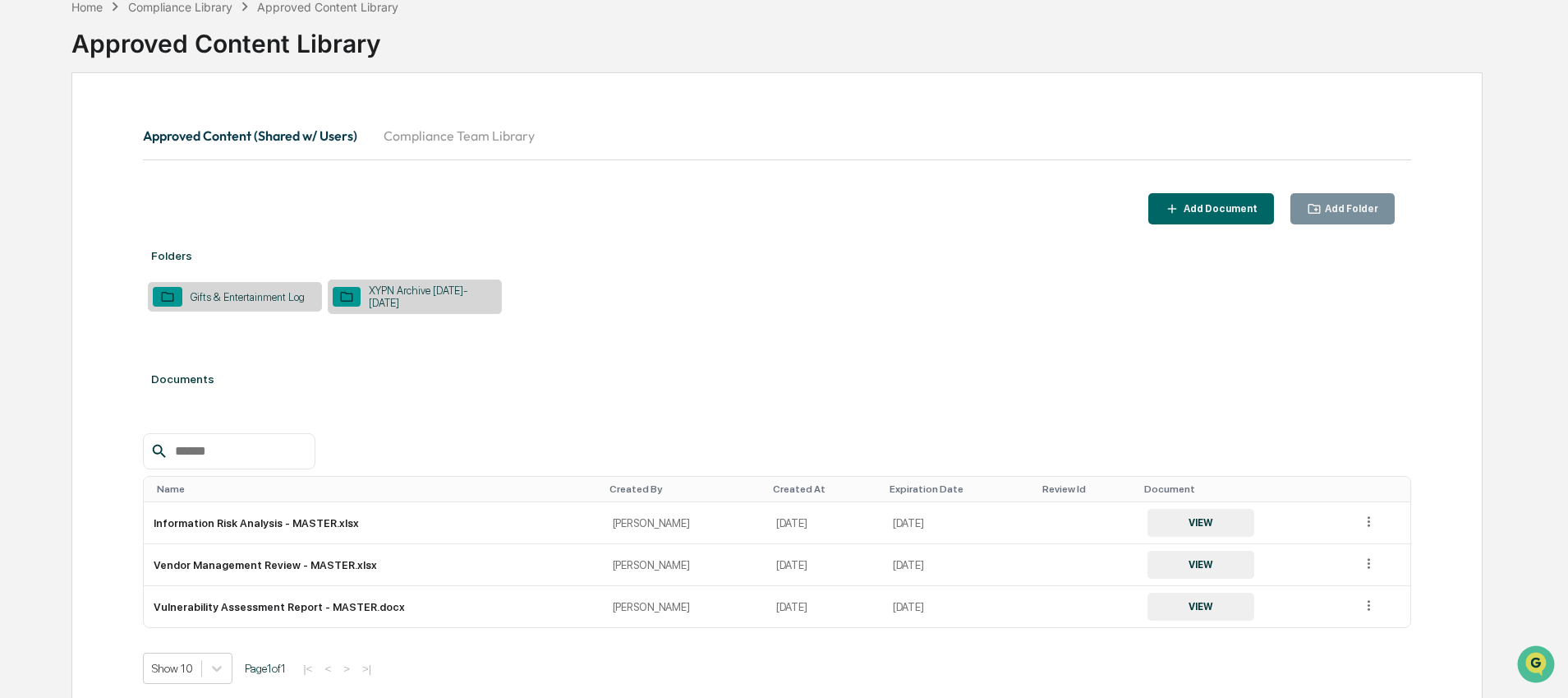
click at [1343, 204] on div "Add Folder" at bounding box center [1350, 209] width 57 height 11
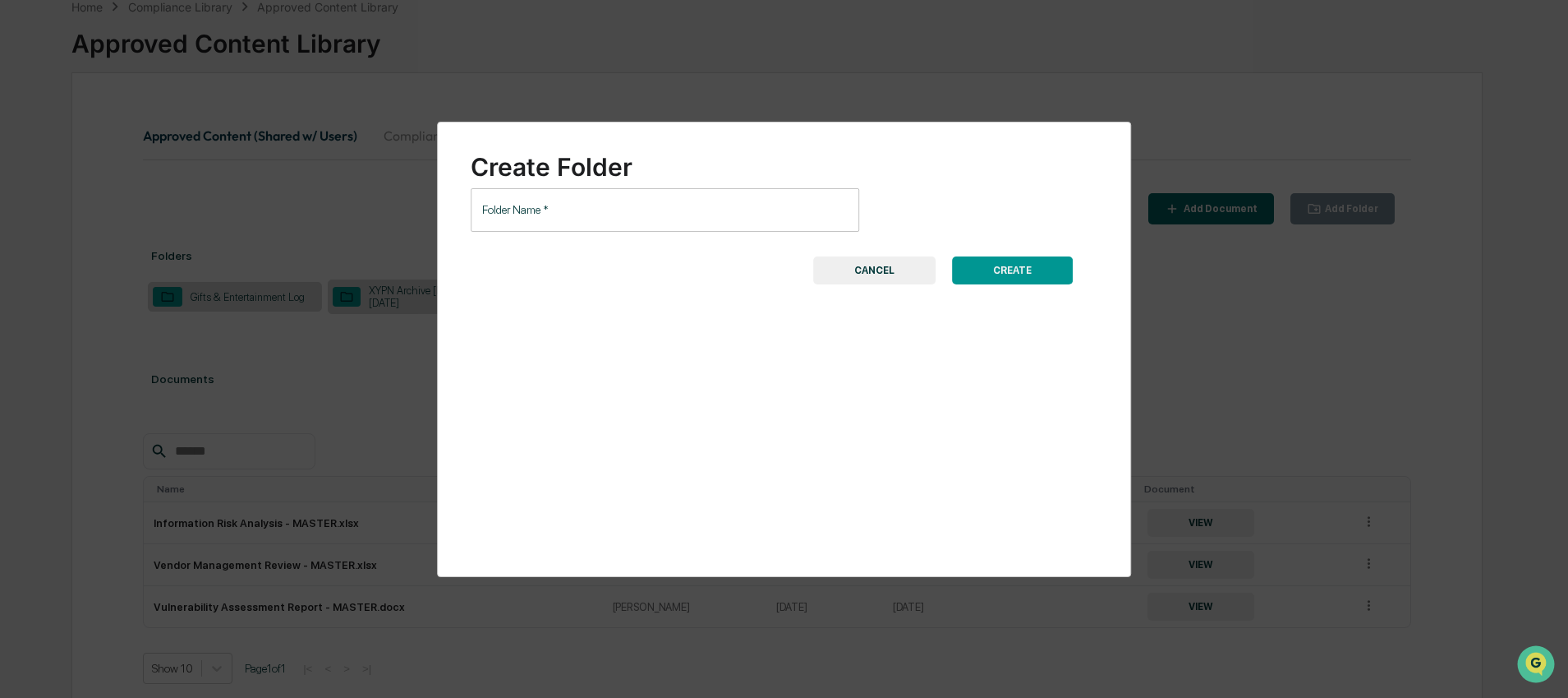
click at [682, 207] on input "Folder Name   *" at bounding box center [665, 210] width 389 height 44
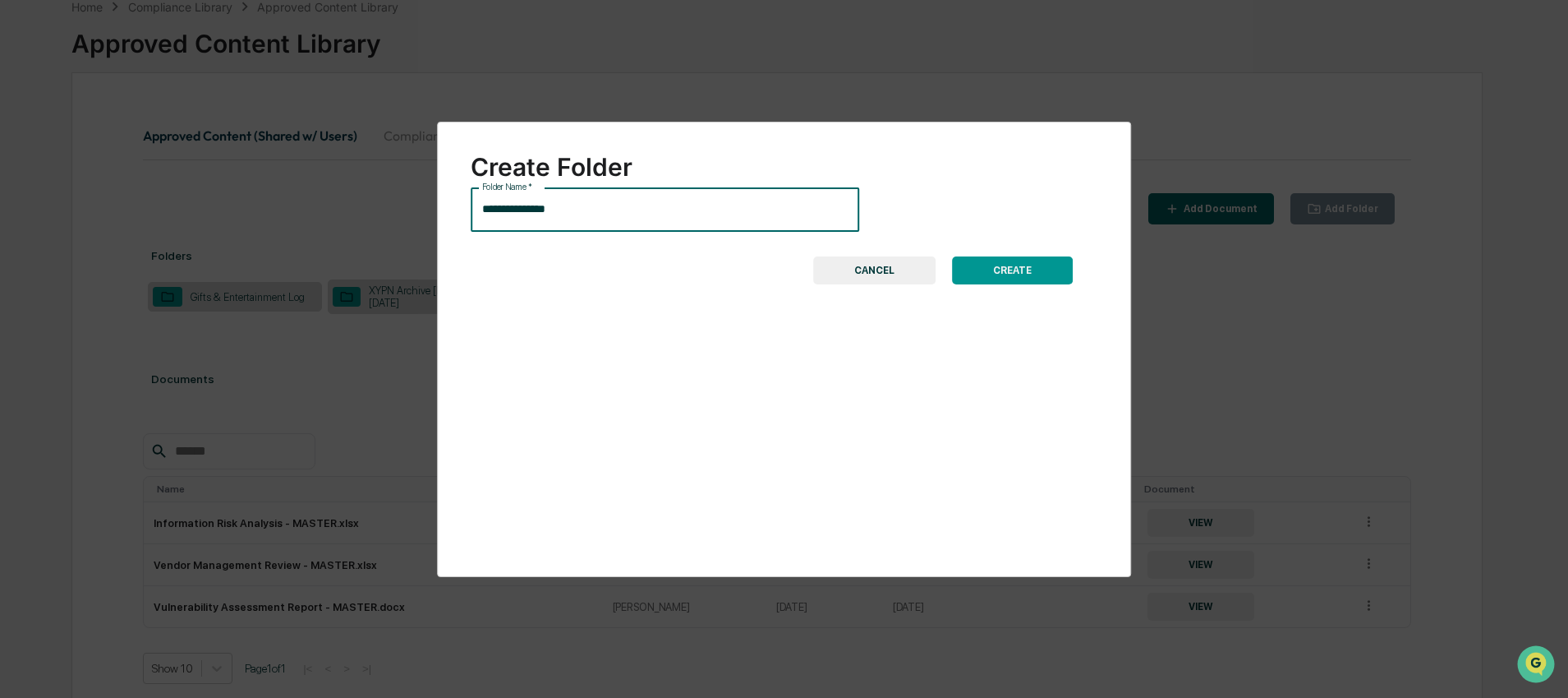
type input "**********"
click at [979, 269] on button "CREATE" at bounding box center [1012, 269] width 120 height 28
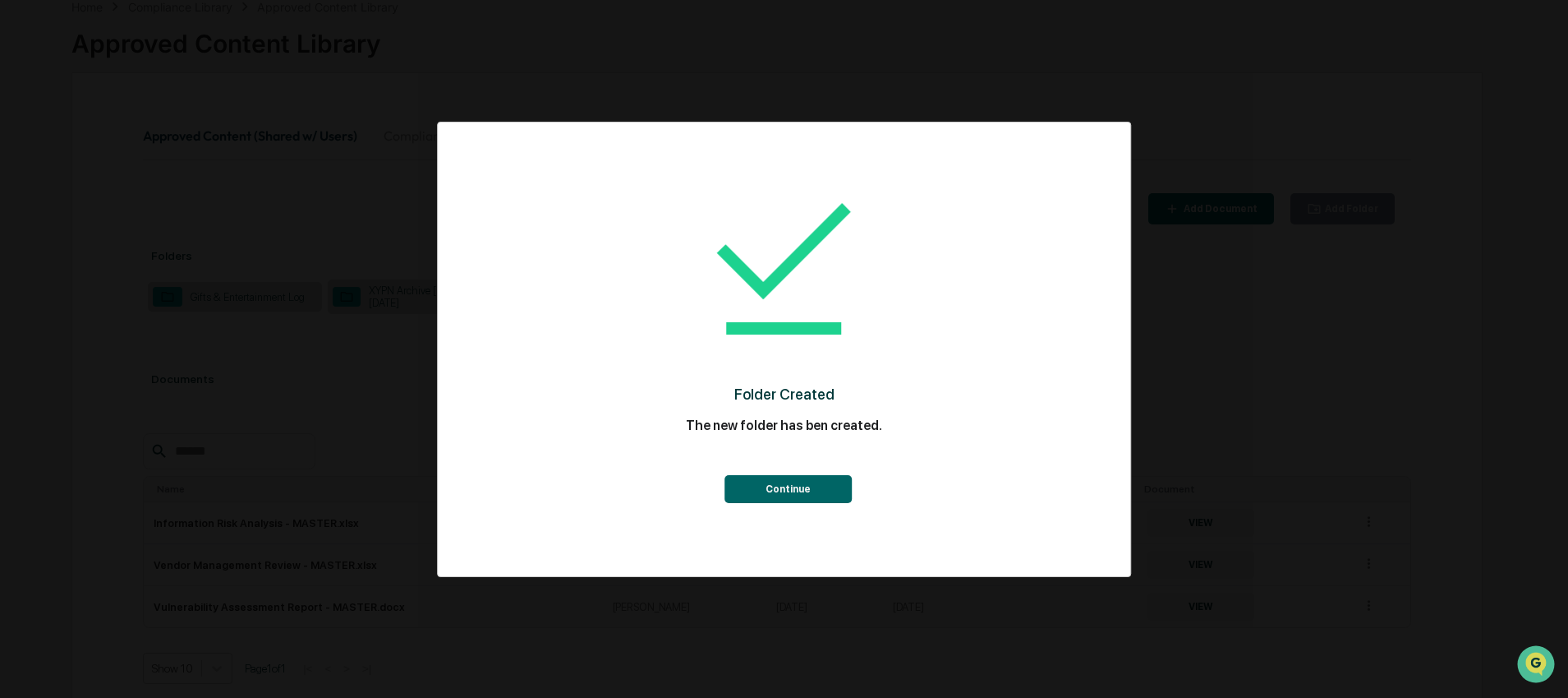
click at [796, 490] on button "Continue" at bounding box center [788, 488] width 127 height 28
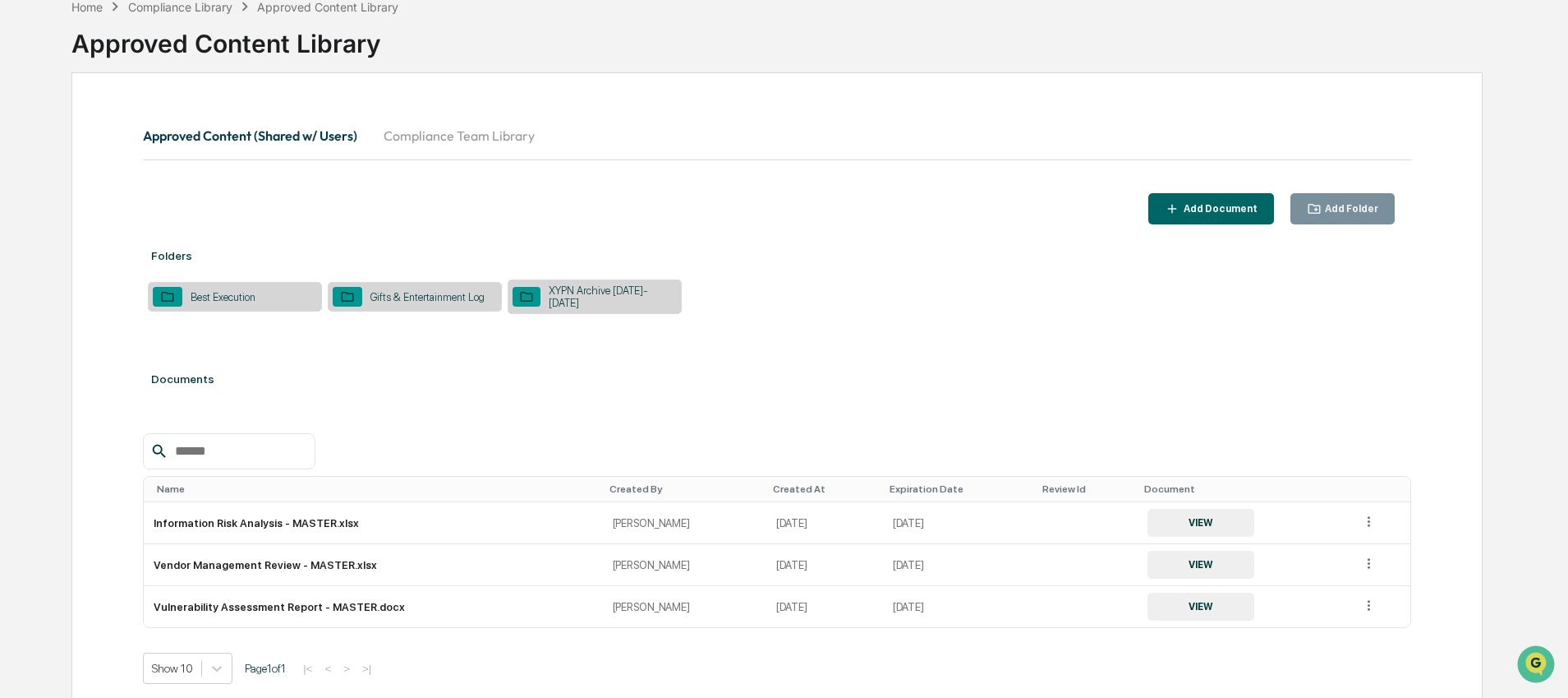
click at [894, 198] on div "Add Document Add Folder" at bounding box center [777, 210] width 1268 height 32
click at [202, 299] on div "Best Execution" at bounding box center [223, 297] width 82 height 12
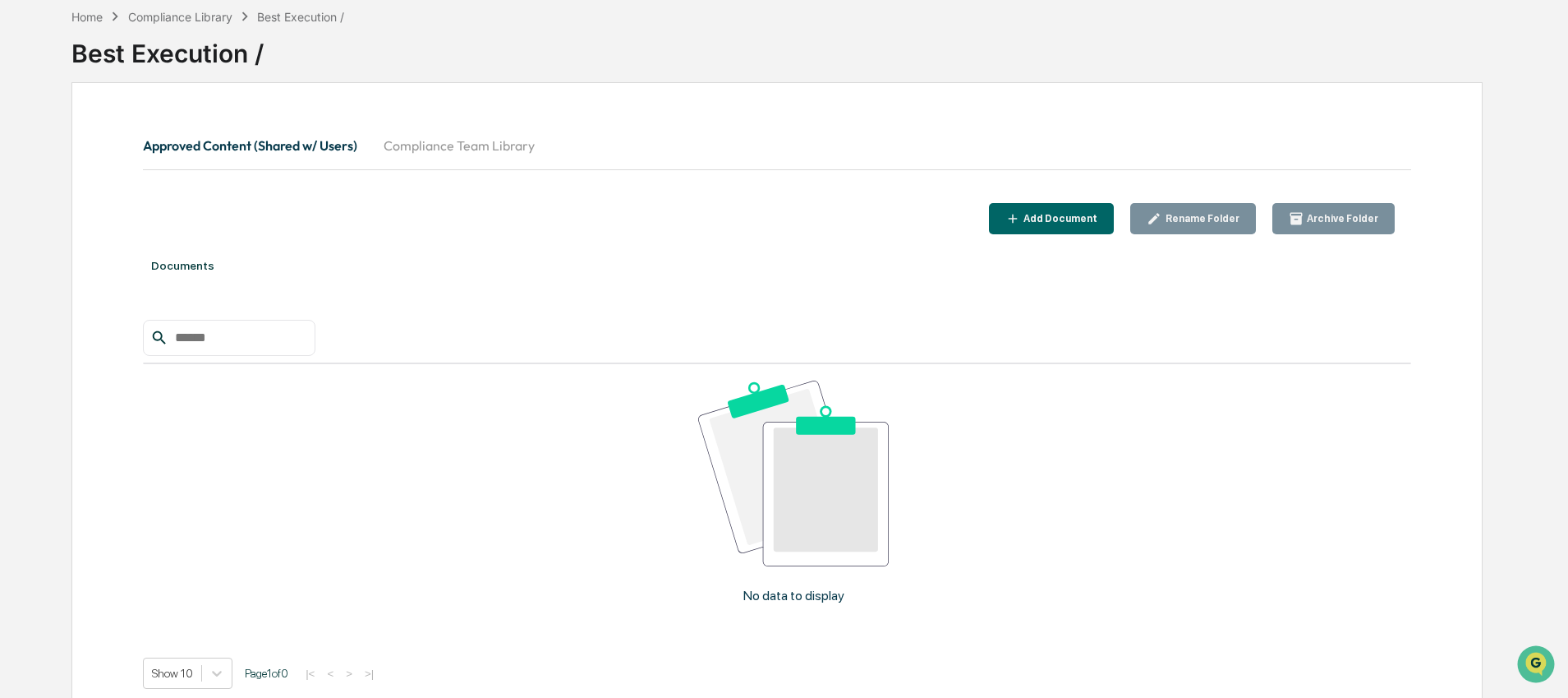
click at [1062, 322] on div at bounding box center [777, 338] width 1268 height 36
click at [1063, 217] on div "Add Document" at bounding box center [1058, 218] width 77 height 11
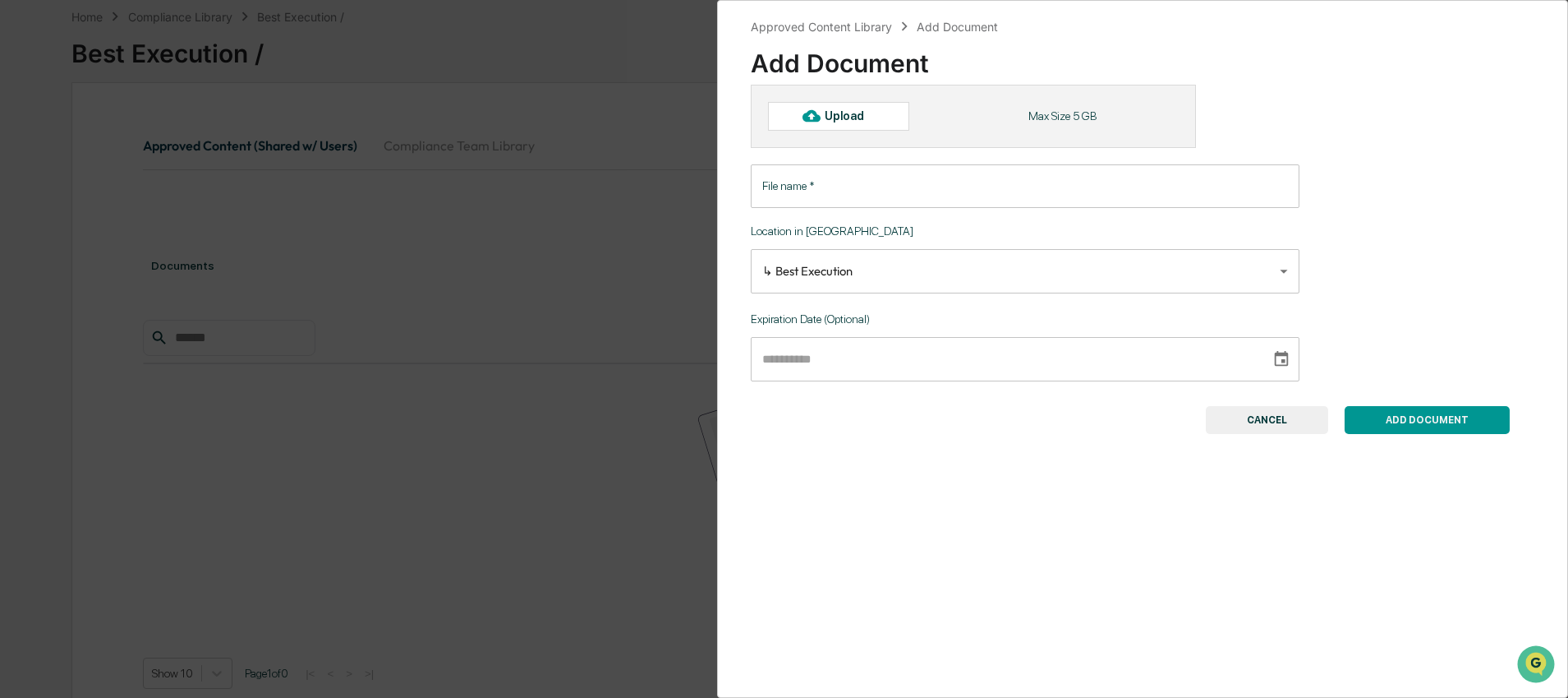
click at [875, 109] on div "Upload" at bounding box center [851, 116] width 53 height 13
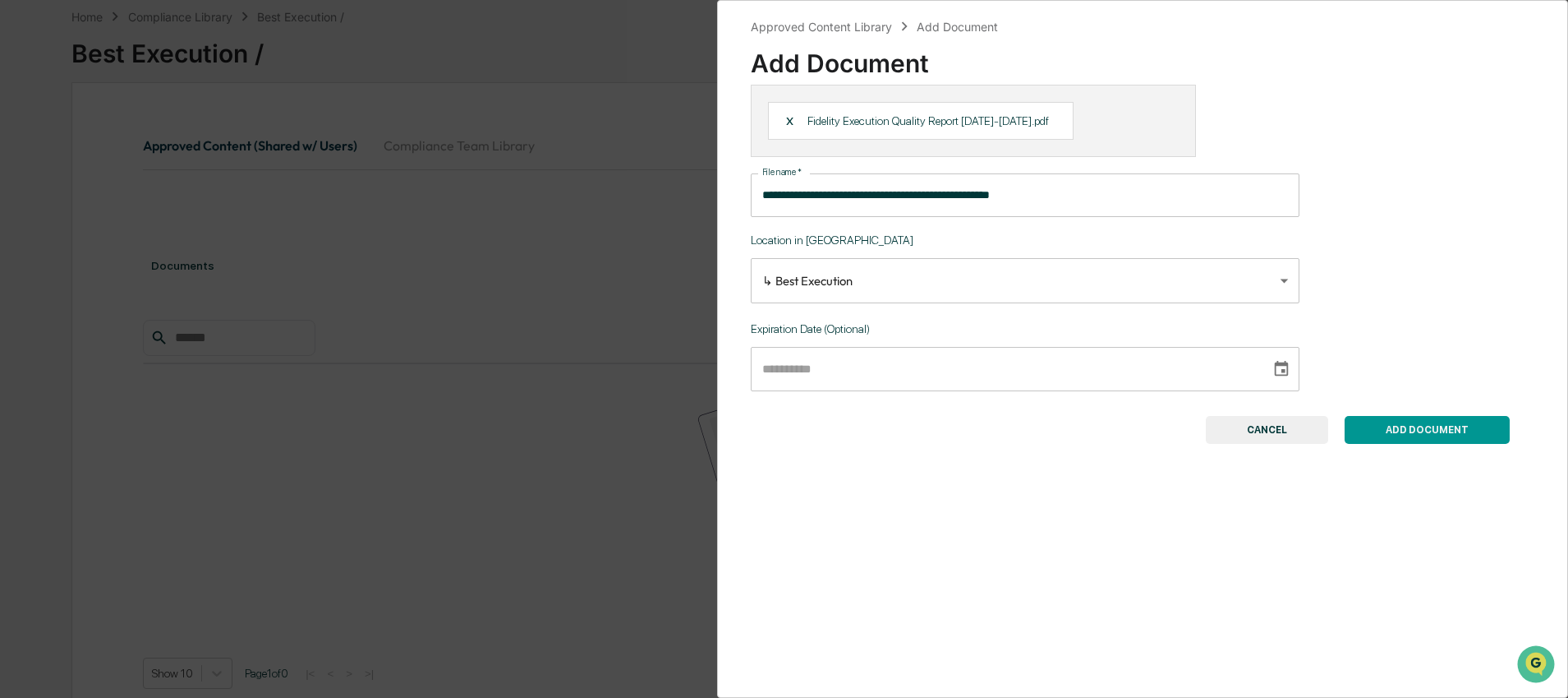
click at [762, 211] on input "**********" at bounding box center [1025, 195] width 549 height 44
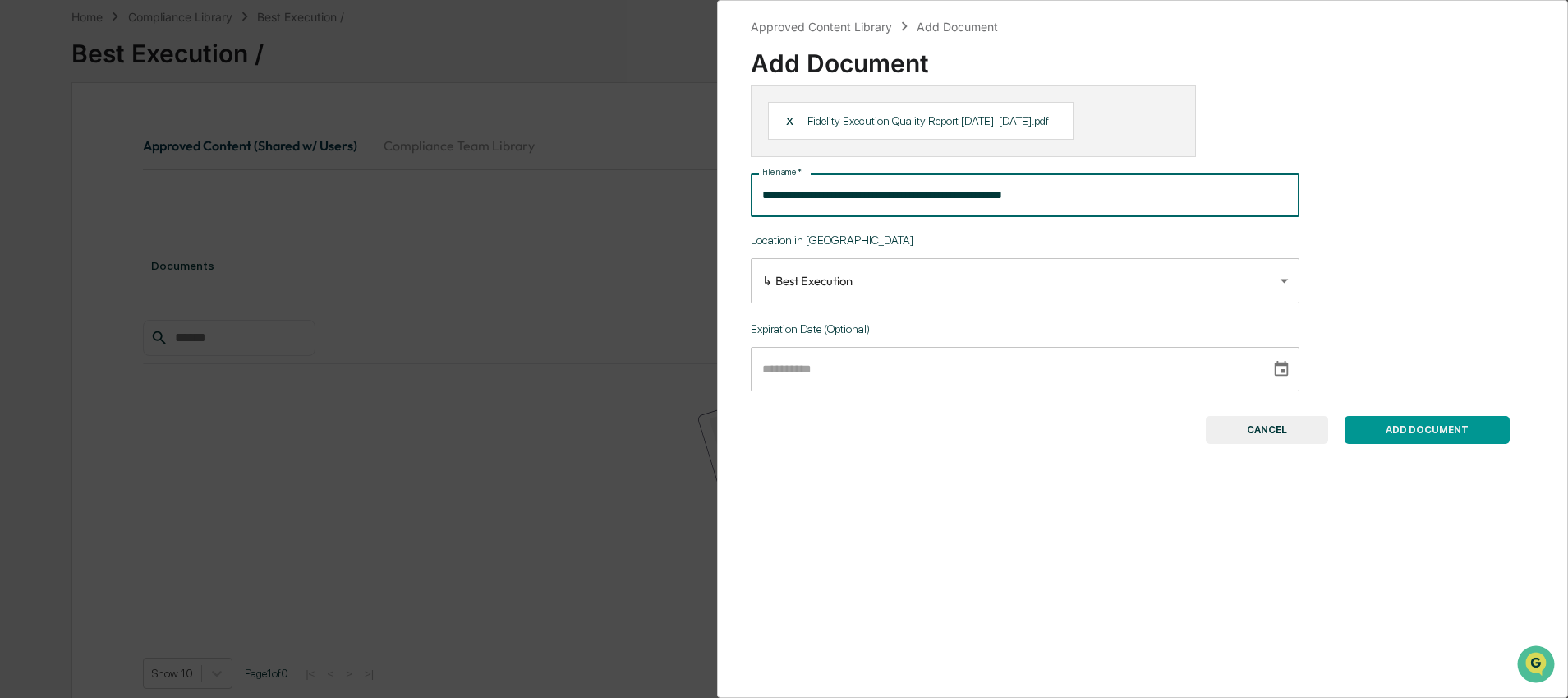
type input "**********"
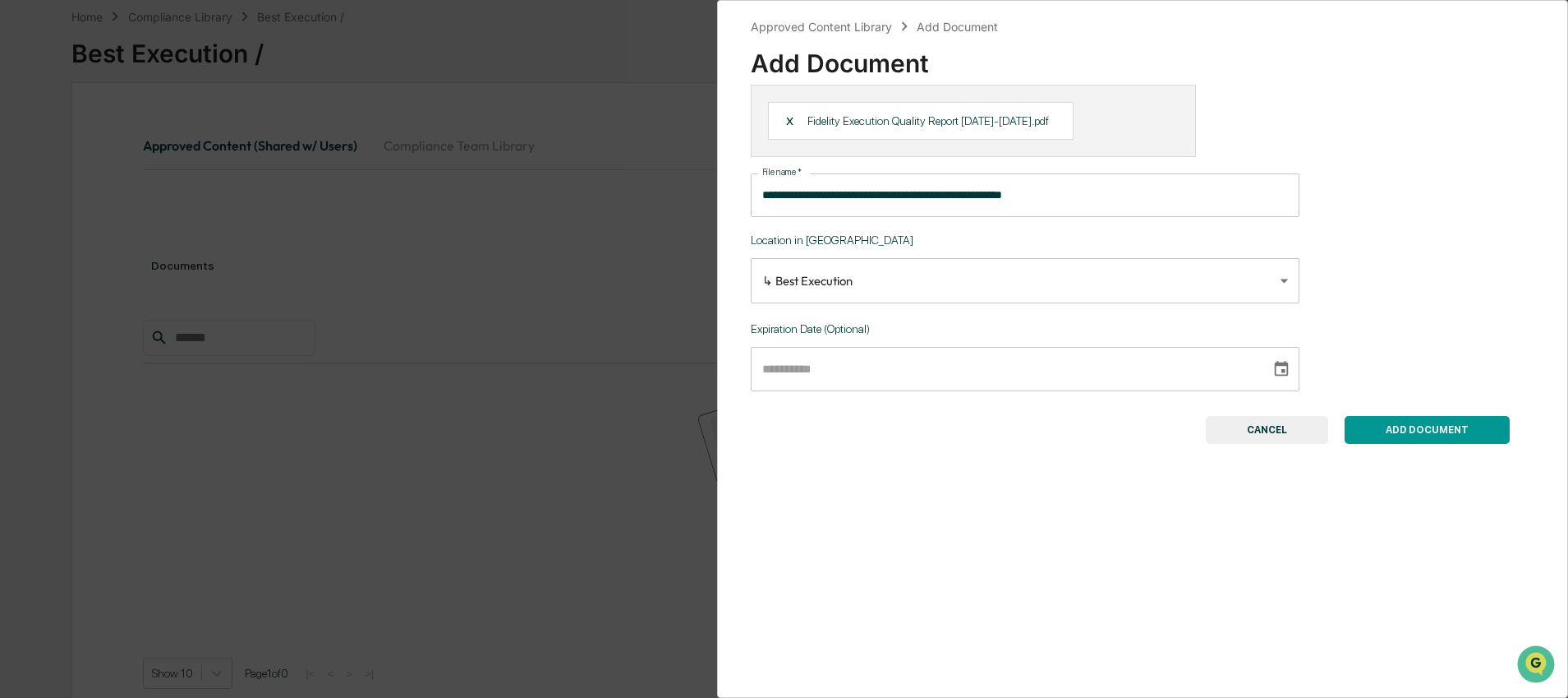
click at [1412, 444] on button "ADD DOCUMENT" at bounding box center [1427, 429] width 165 height 28
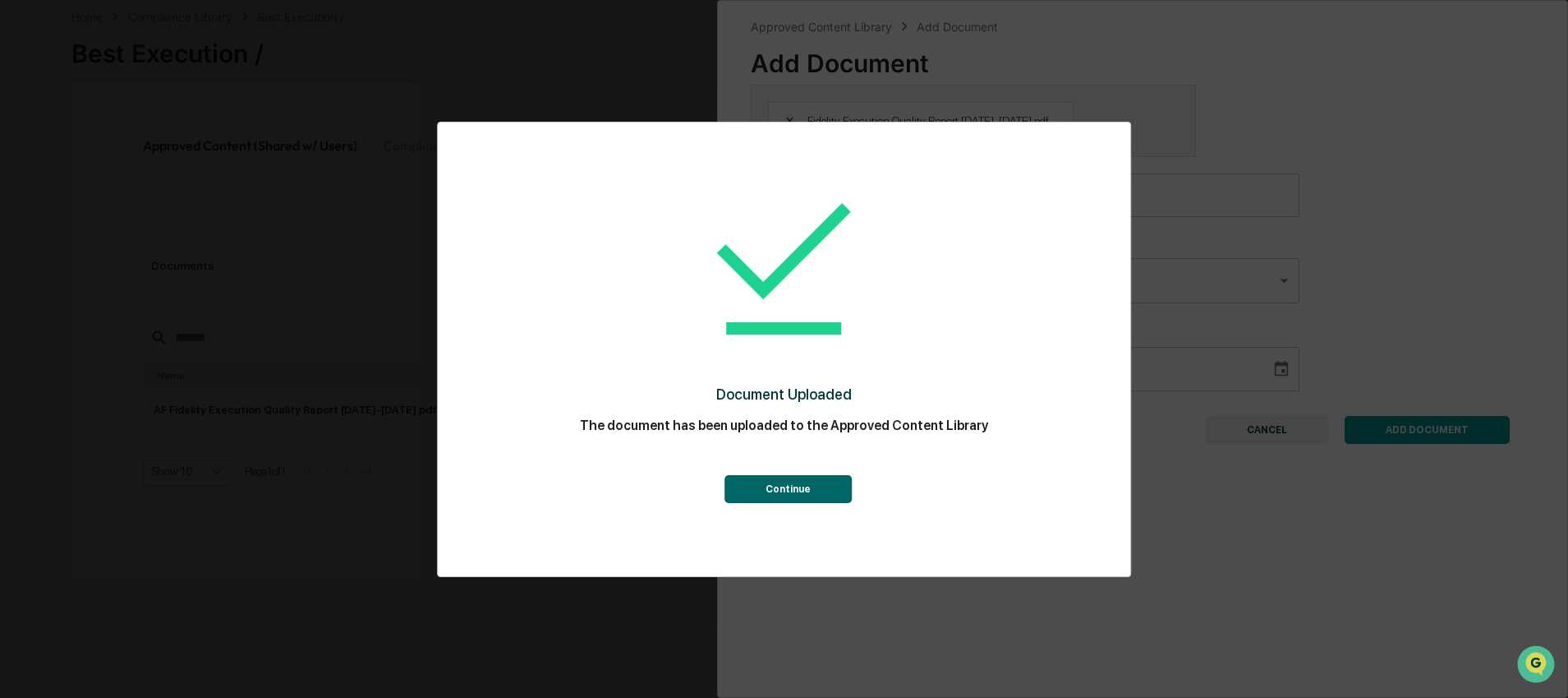
click at [759, 485] on button "Continue" at bounding box center [788, 488] width 127 height 28
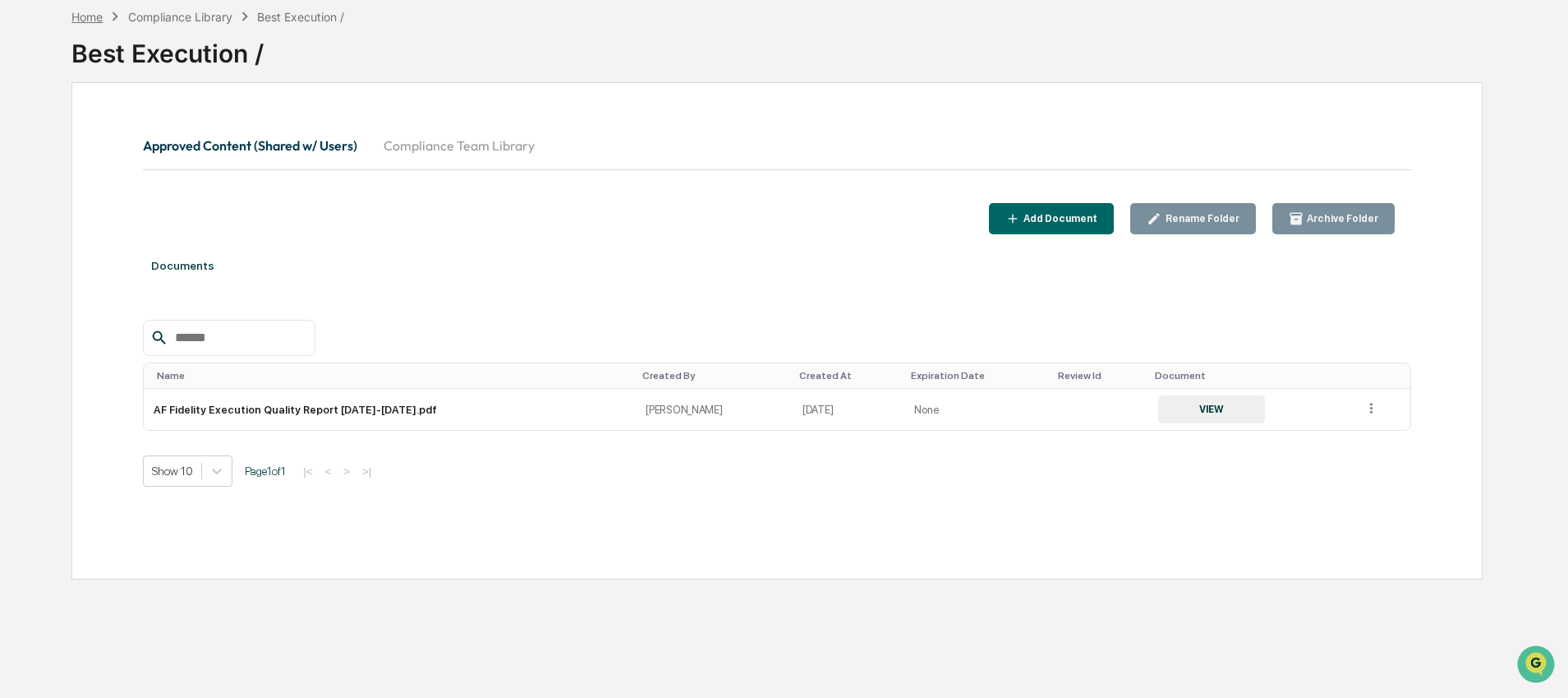
click at [83, 18] on div "Home" at bounding box center [86, 16] width 31 height 14
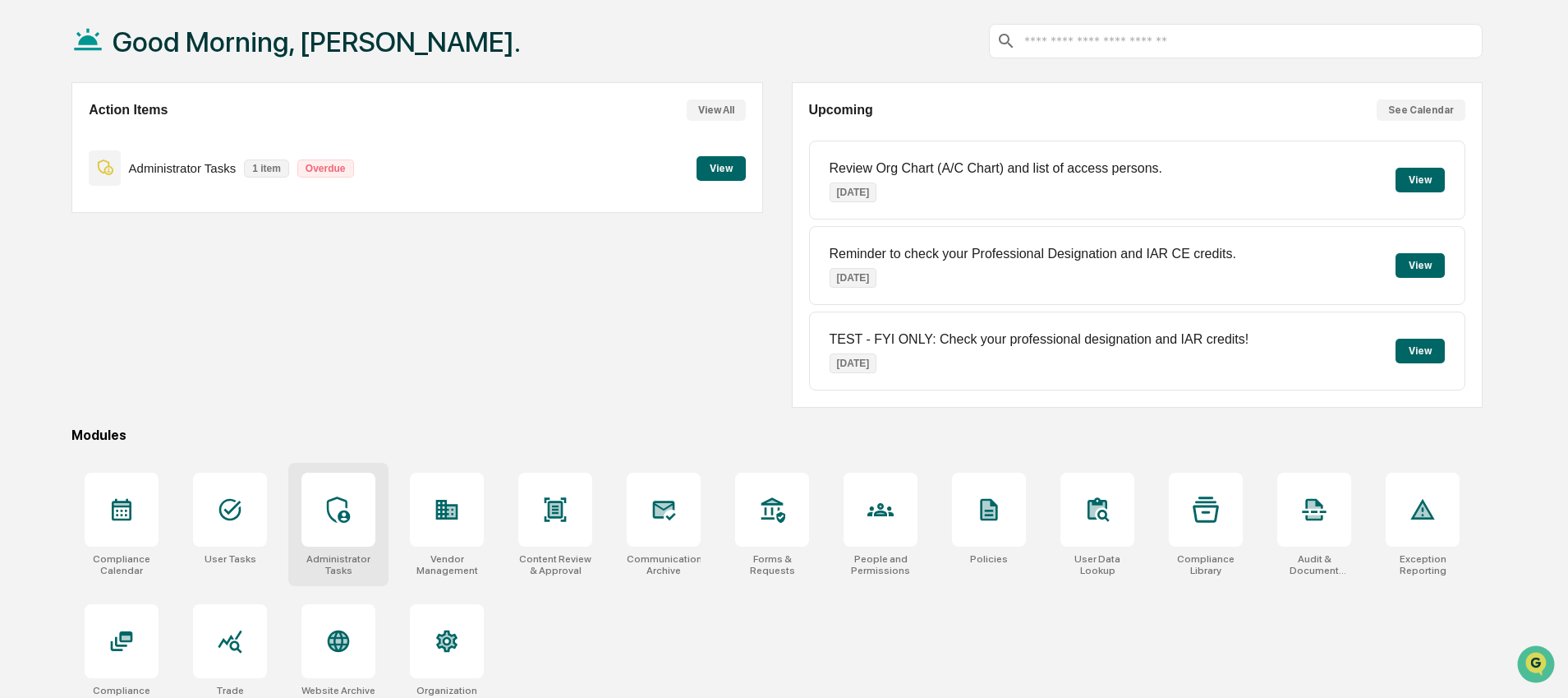
click at [316, 495] on div at bounding box center [338, 509] width 74 height 74
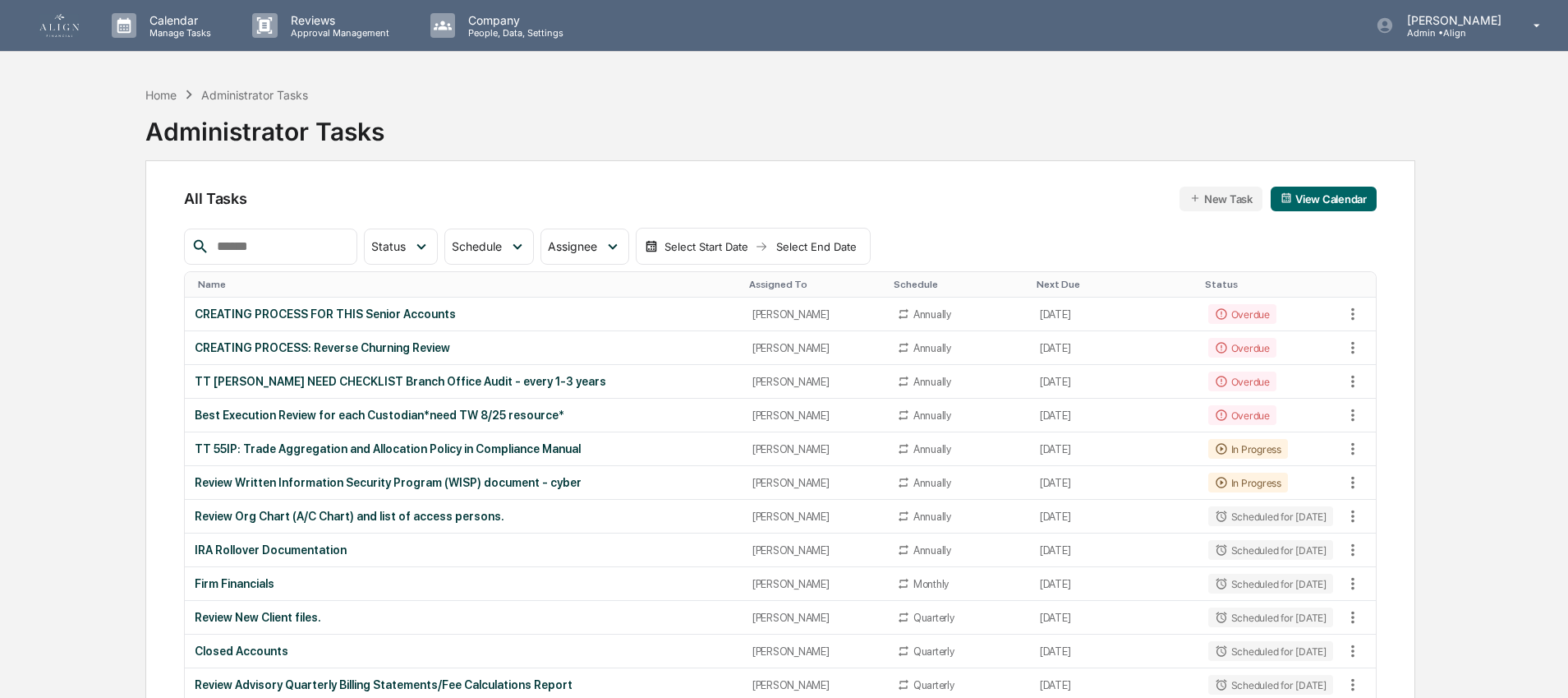
click at [267, 243] on input "text" at bounding box center [280, 247] width 139 height 22
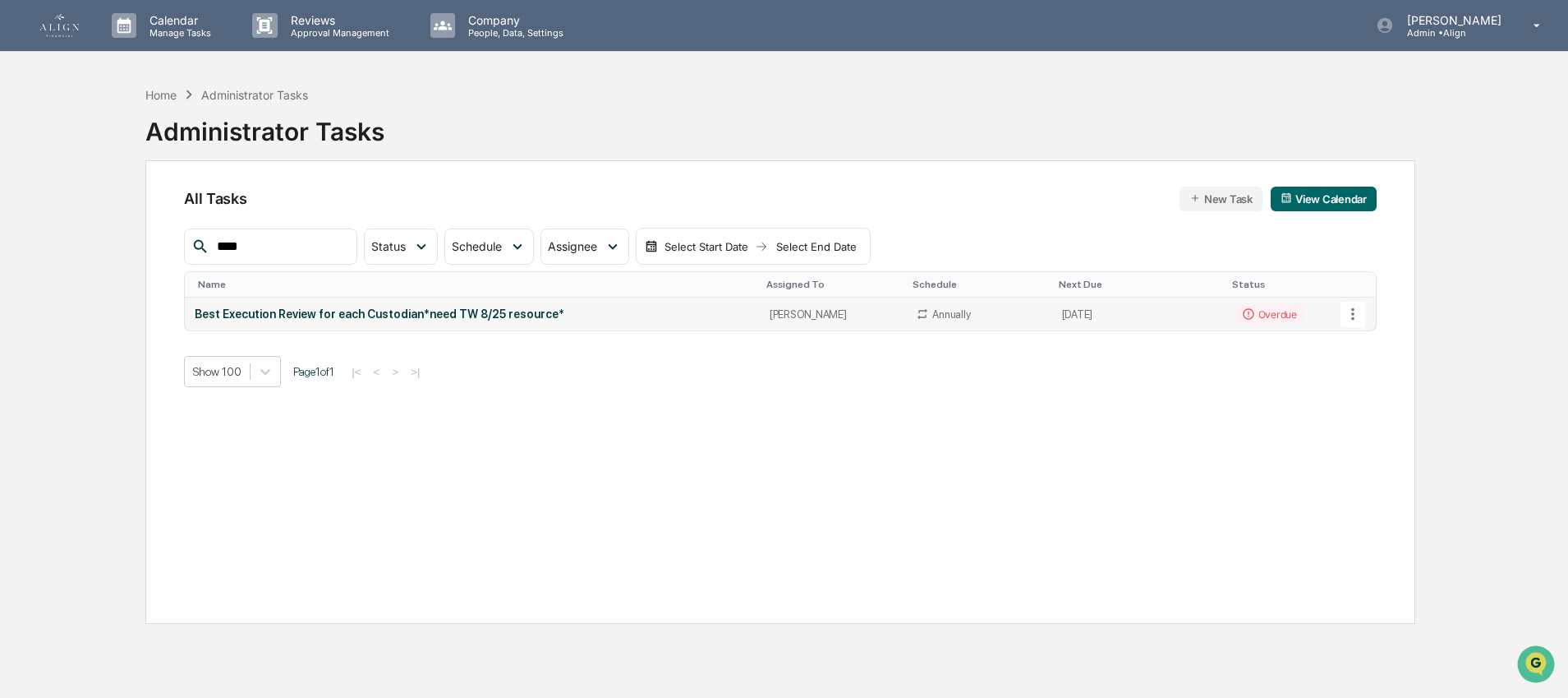
type input "****"
click at [365, 315] on div "Best Execution Review for each Custodian*need TW 8/25 resource*" at bounding box center [472, 314] width 556 height 13
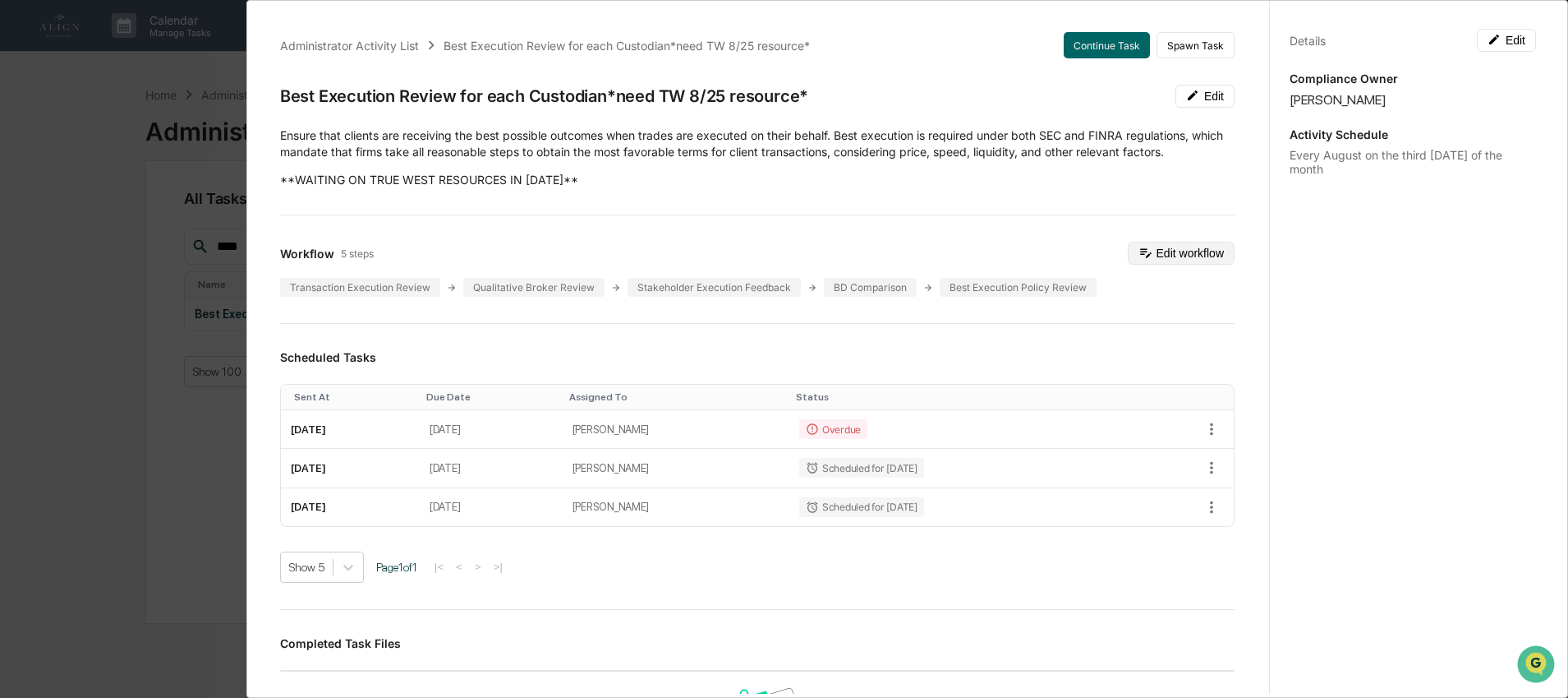
click at [1170, 249] on button "Edit workflow" at bounding box center [1180, 253] width 107 height 23
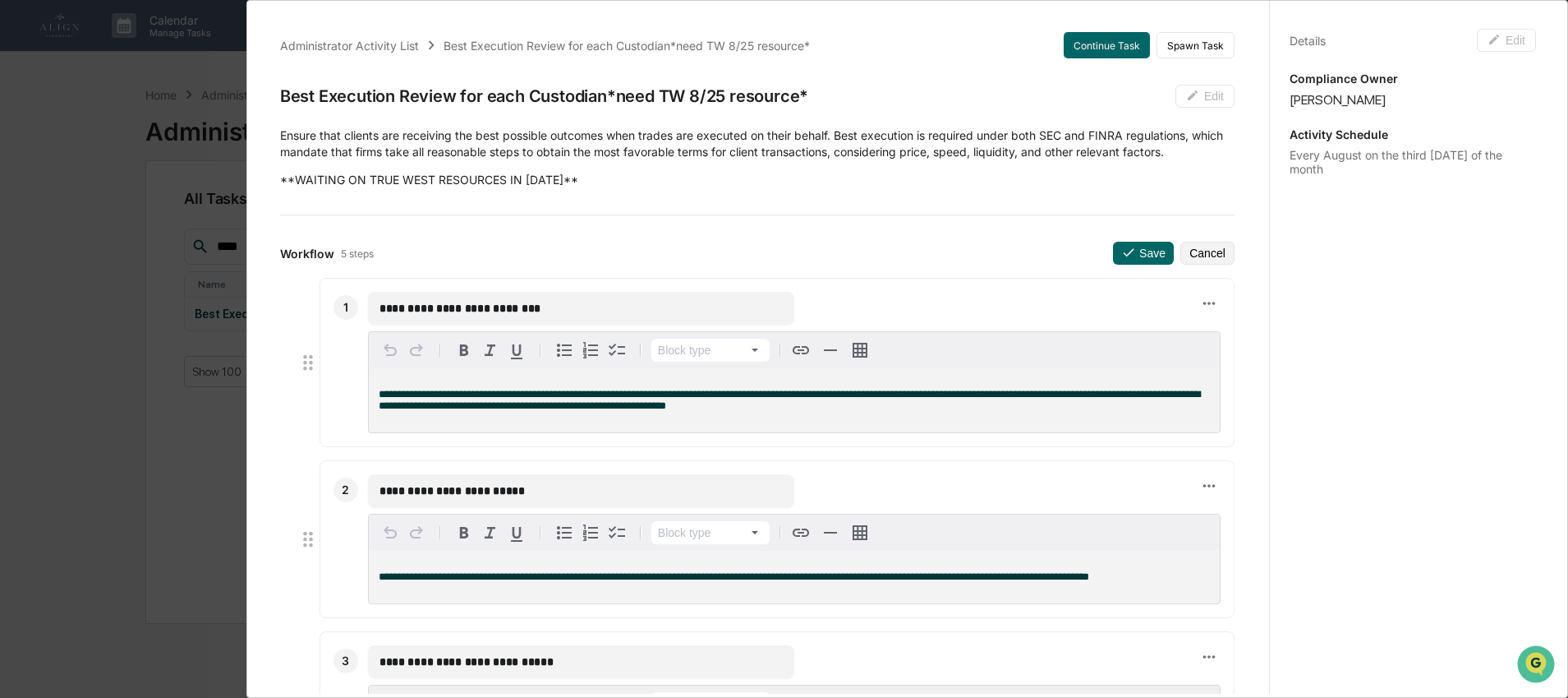
click at [146, 193] on div "**********" at bounding box center [784, 349] width 1568 height 698
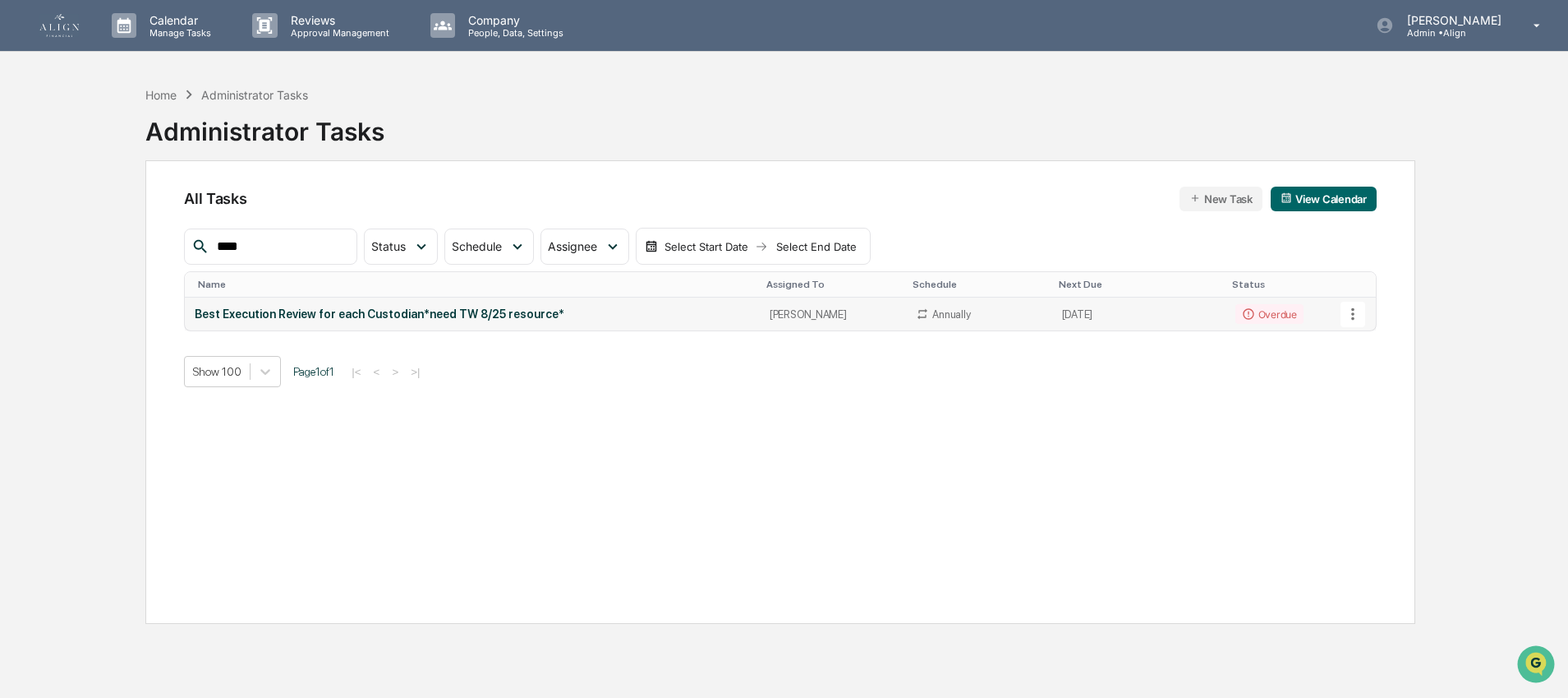
click at [384, 322] on td "Best Execution Review for each Custodian*need TW 8/25 resource*" at bounding box center [472, 314] width 574 height 33
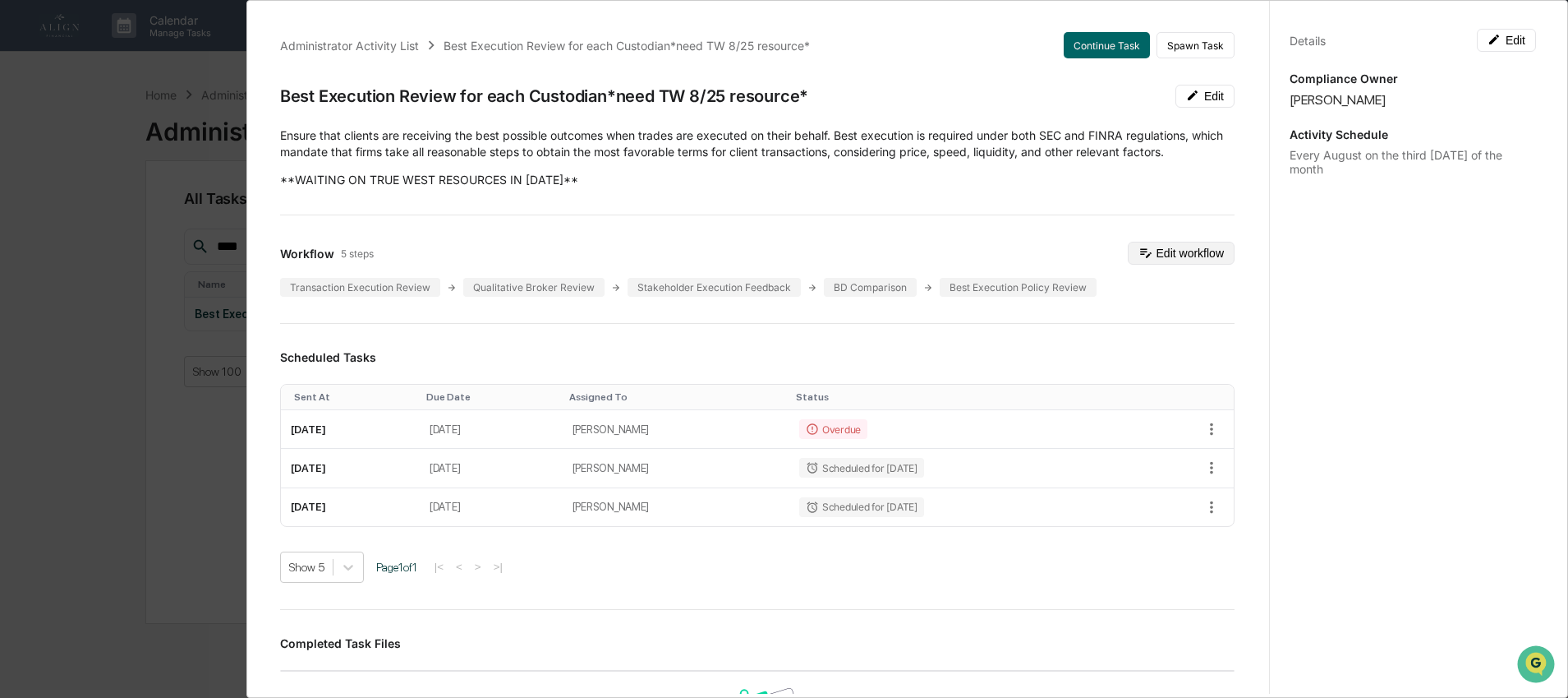
click at [1184, 254] on button "Edit workflow" at bounding box center [1180, 253] width 107 height 23
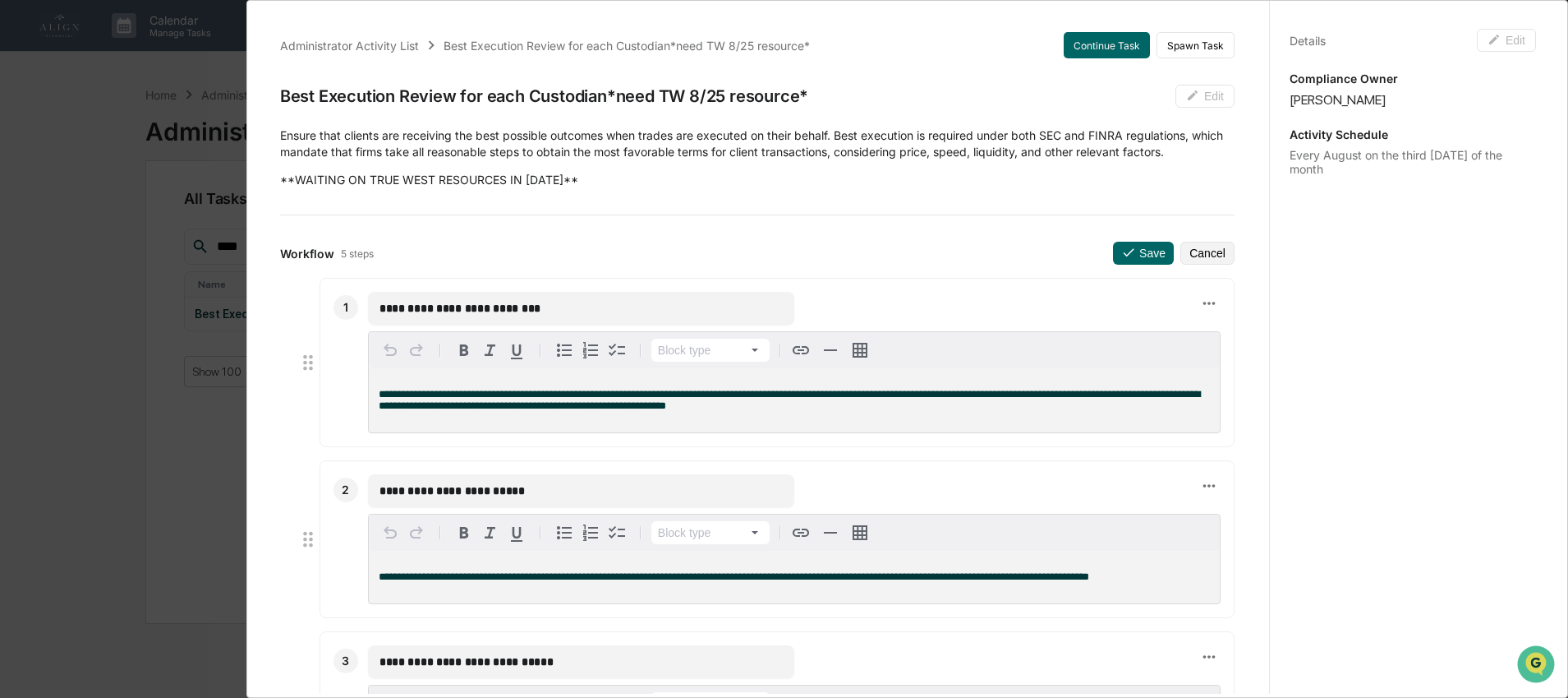
click at [95, 151] on div "**********" at bounding box center [784, 349] width 1568 height 698
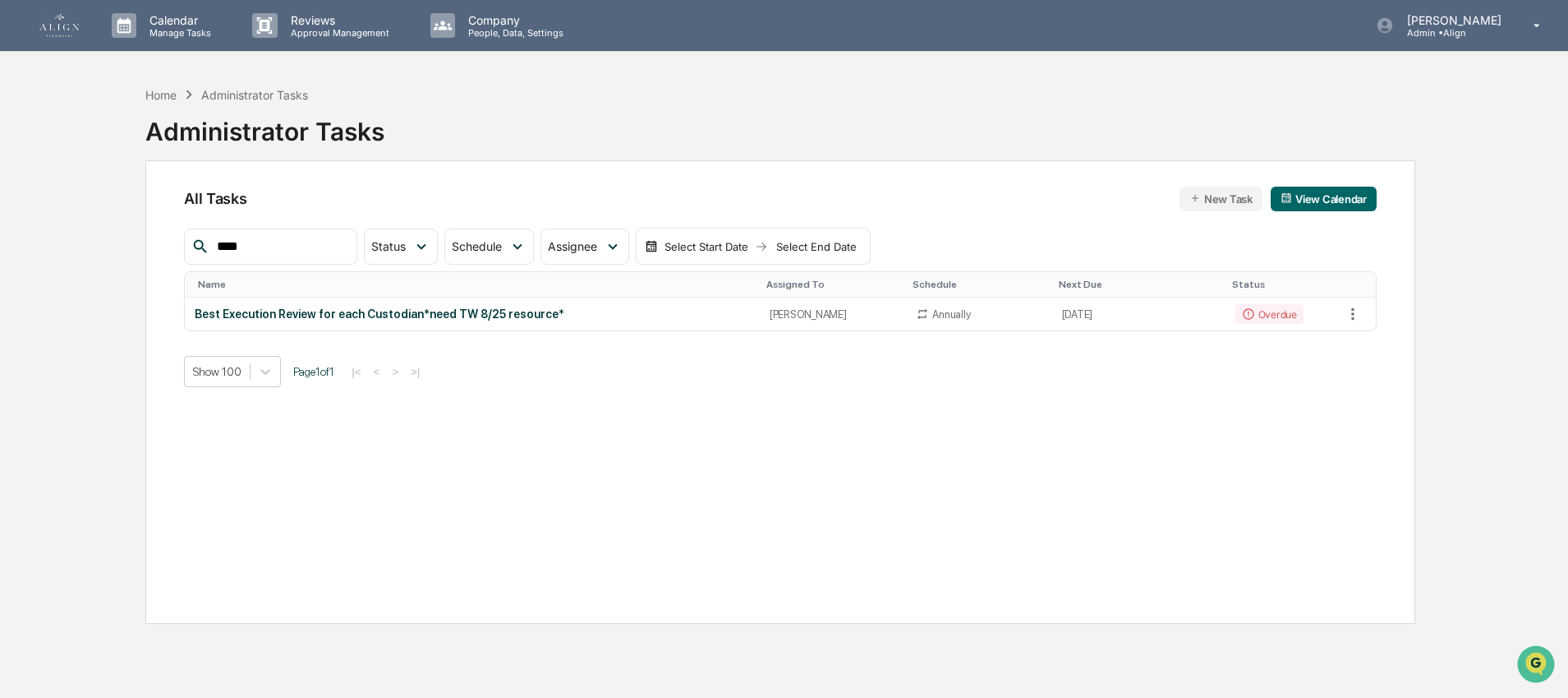
click at [69, 18] on img at bounding box center [60, 26] width 40 height 23
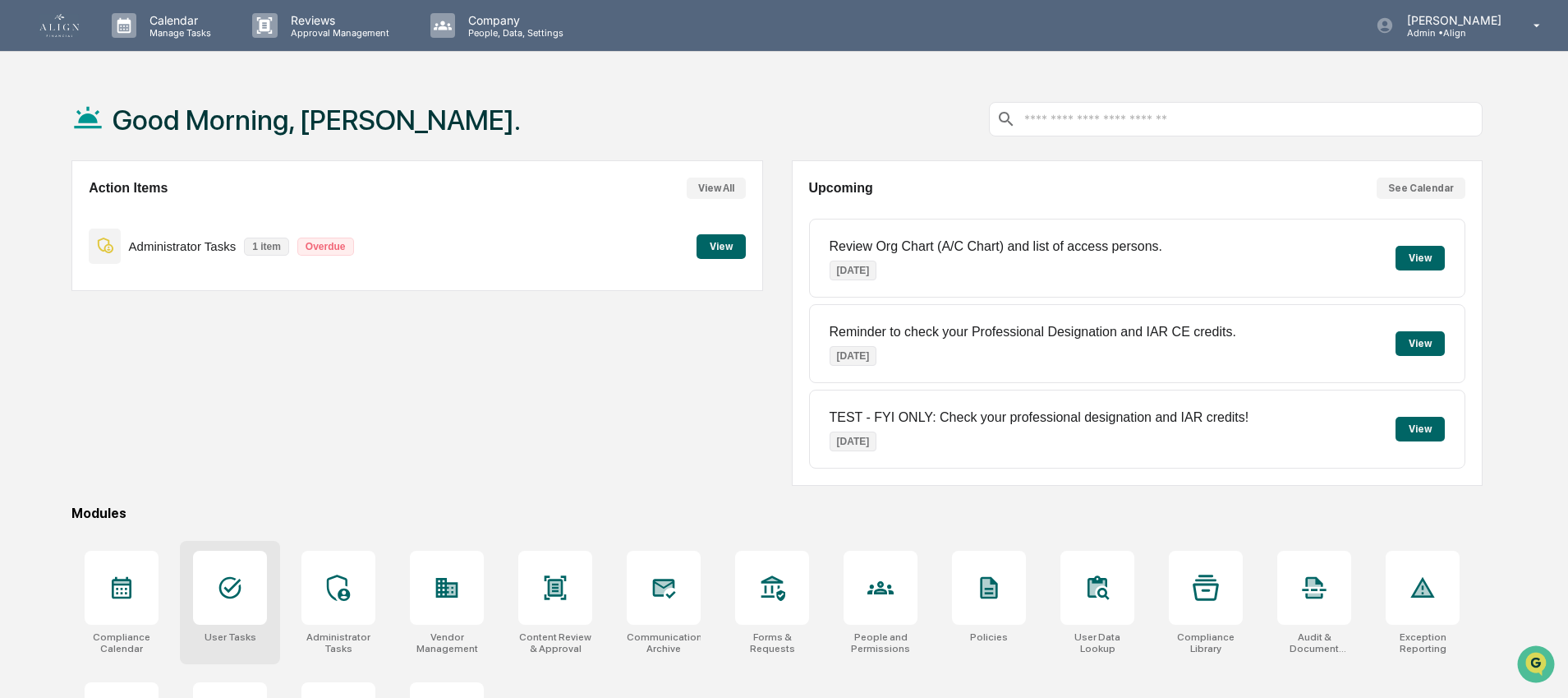
click at [233, 586] on icon at bounding box center [229, 587] width 22 height 22
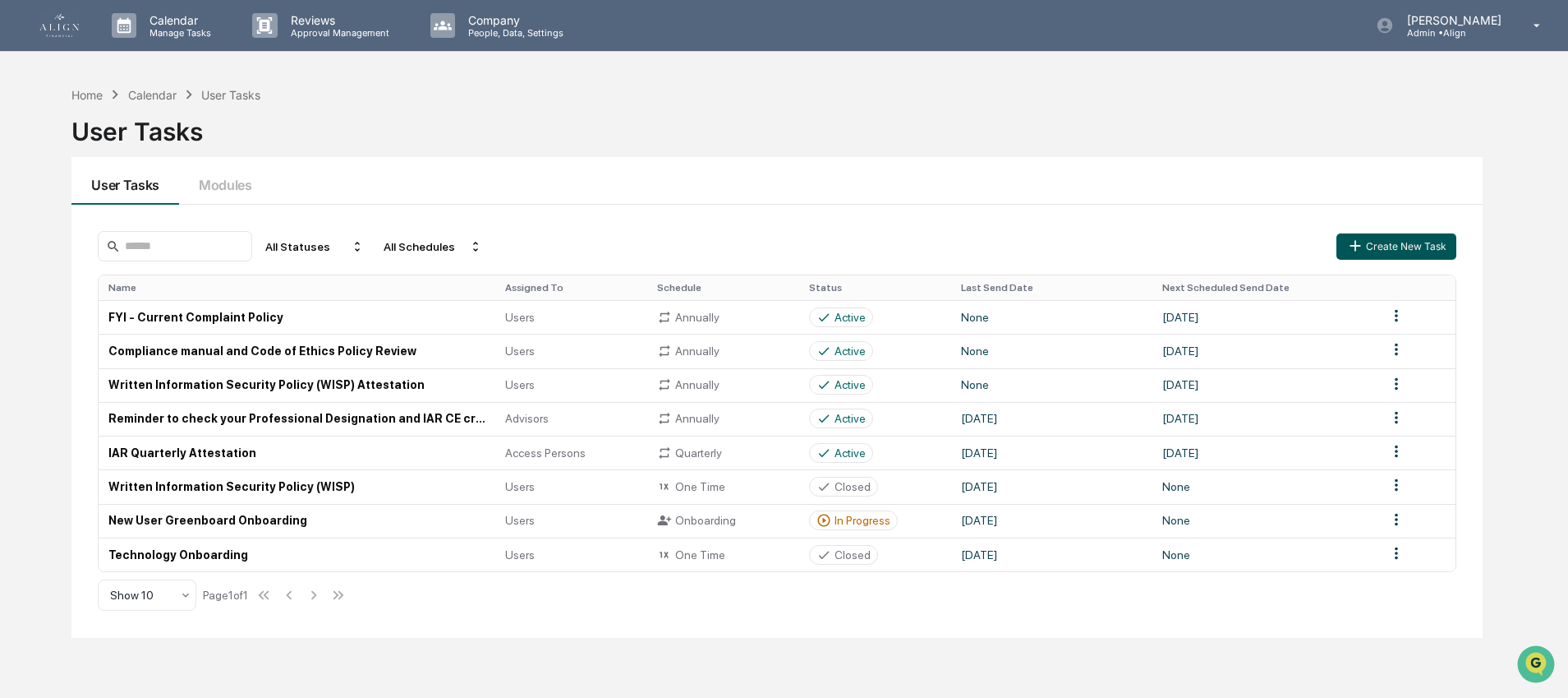
click at [1358, 243] on icon "button" at bounding box center [1355, 246] width 18 height 18
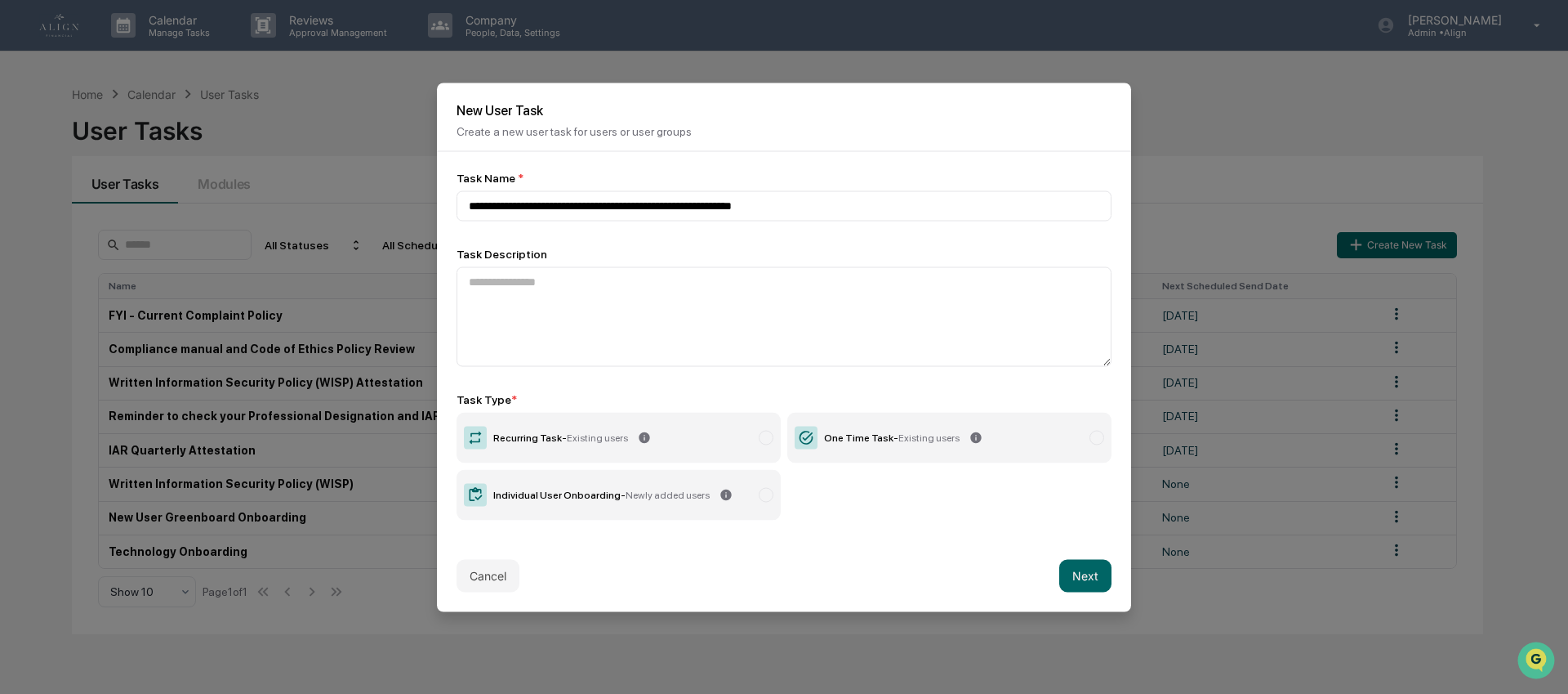
type input "**********"
click at [762, 441] on div at bounding box center [767, 438] width 15 height 15
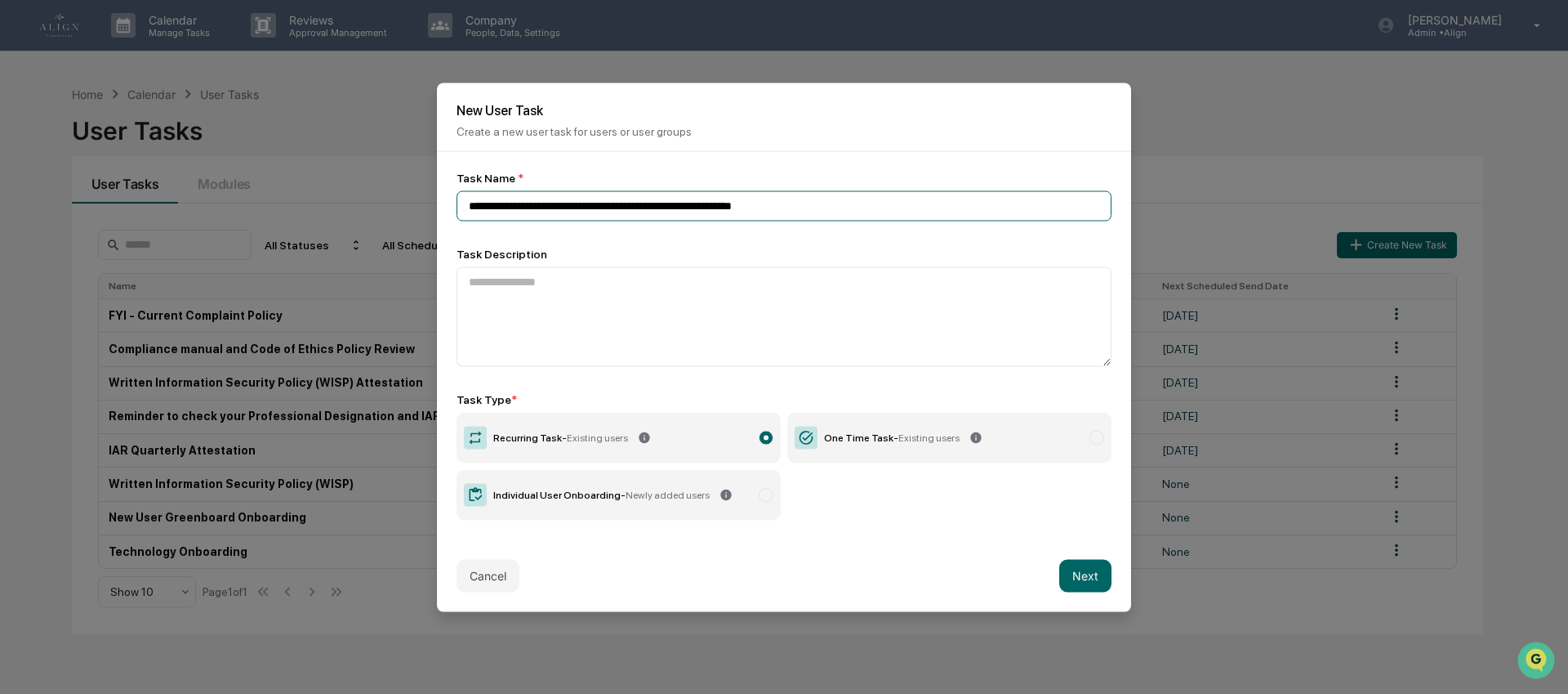
click at [828, 209] on input "**********" at bounding box center [784, 206] width 655 height 30
drag, startPoint x: 888, startPoint y: 207, endPoint x: 466, endPoint y: 204, distance: 422.0
click at [466, 204] on input "**********" at bounding box center [784, 206] width 655 height 30
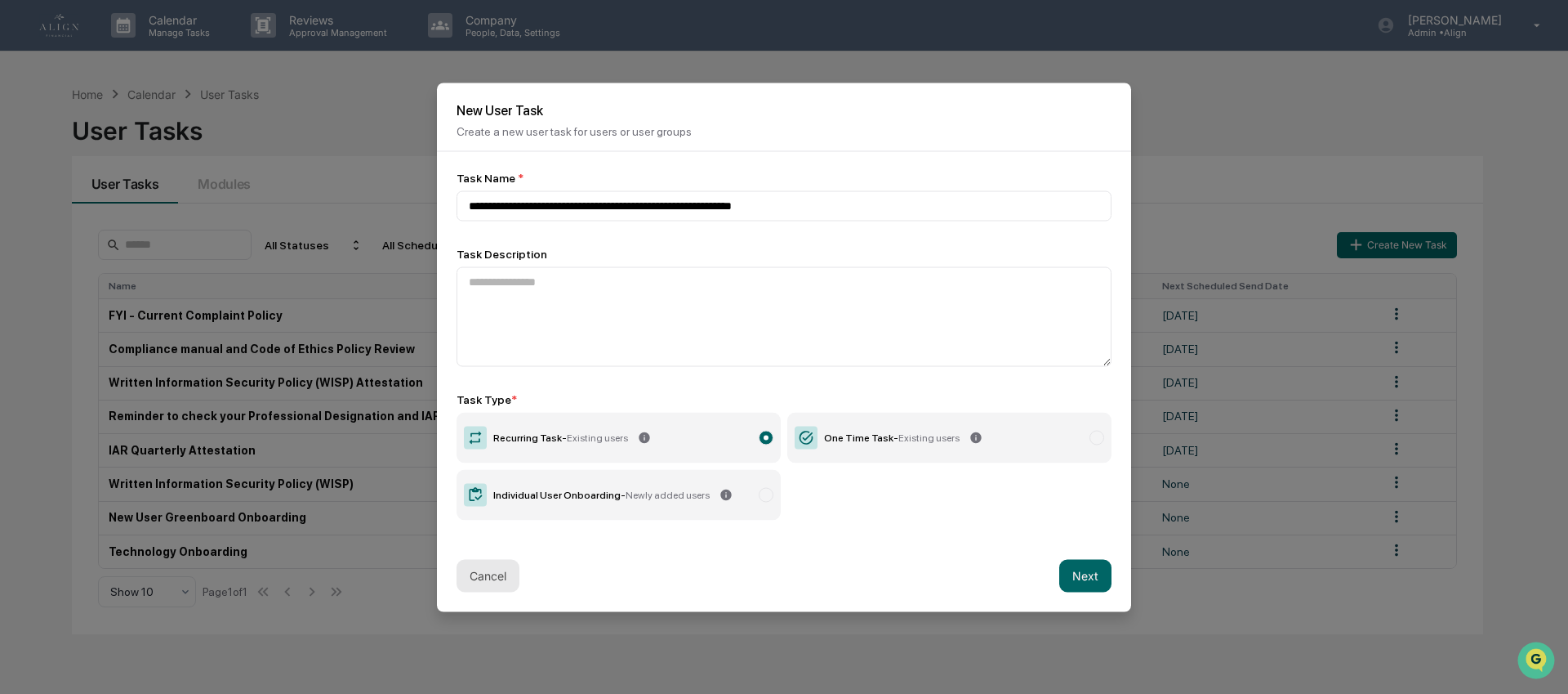
click at [489, 577] on button "Cancel" at bounding box center [487, 575] width 63 height 33
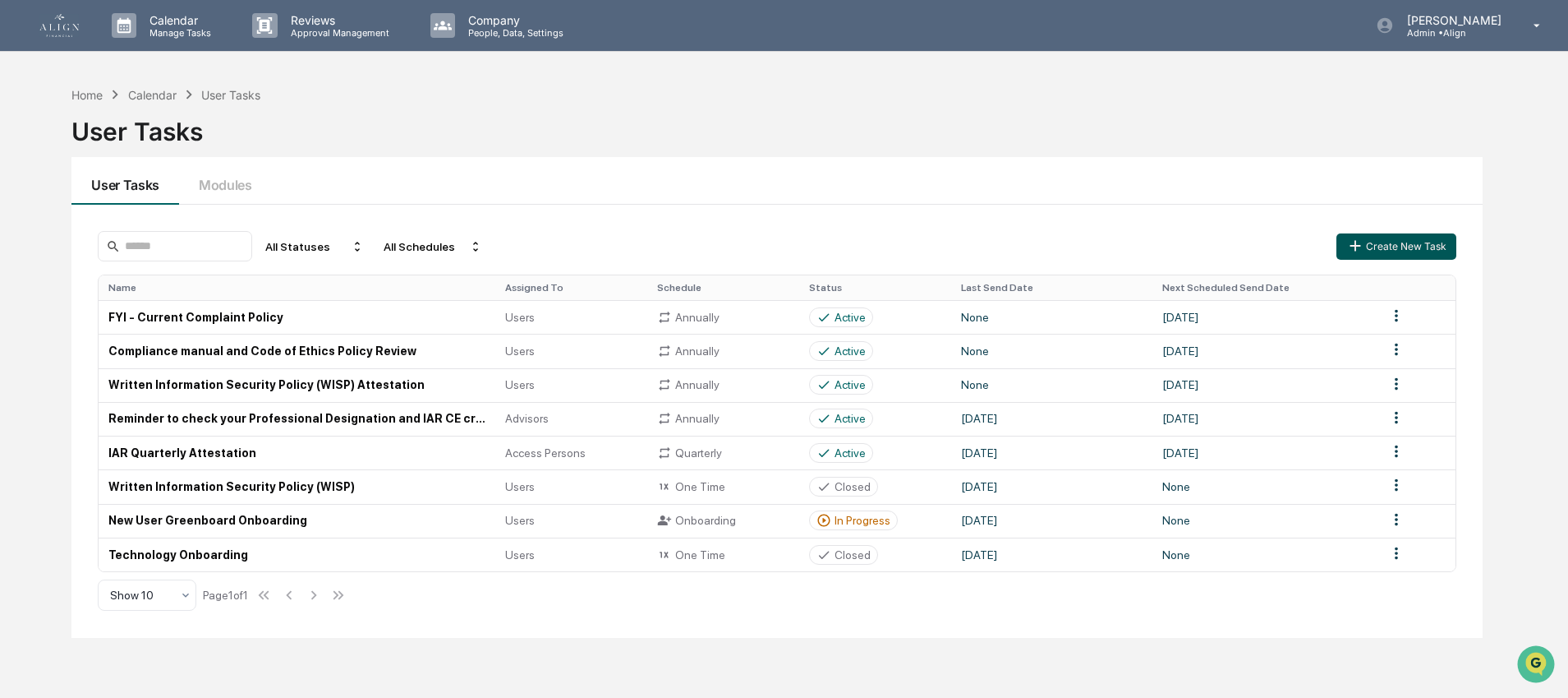
click at [1344, 249] on button "Create New Task" at bounding box center [1396, 247] width 119 height 27
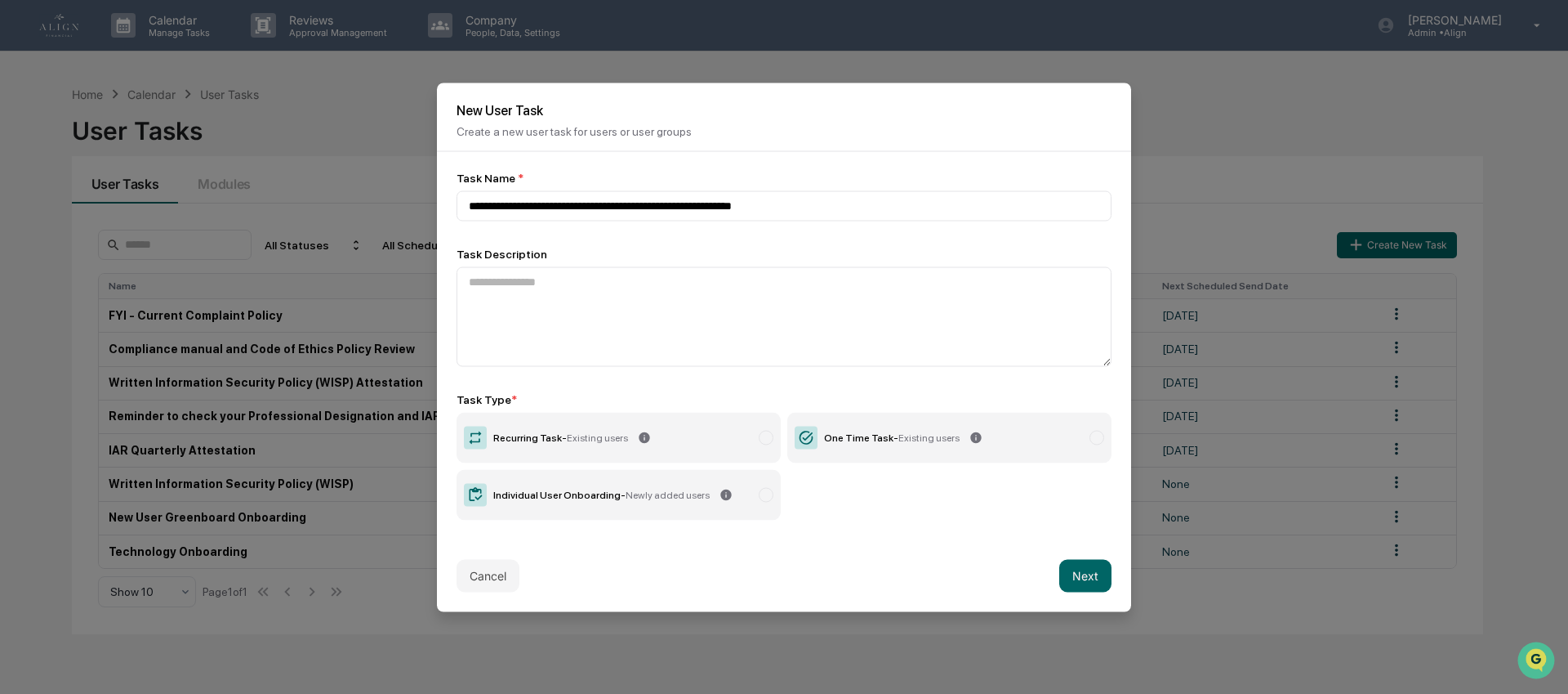
type input "**********"
click at [610, 291] on textarea at bounding box center [784, 316] width 655 height 100
paste textarea "**********"
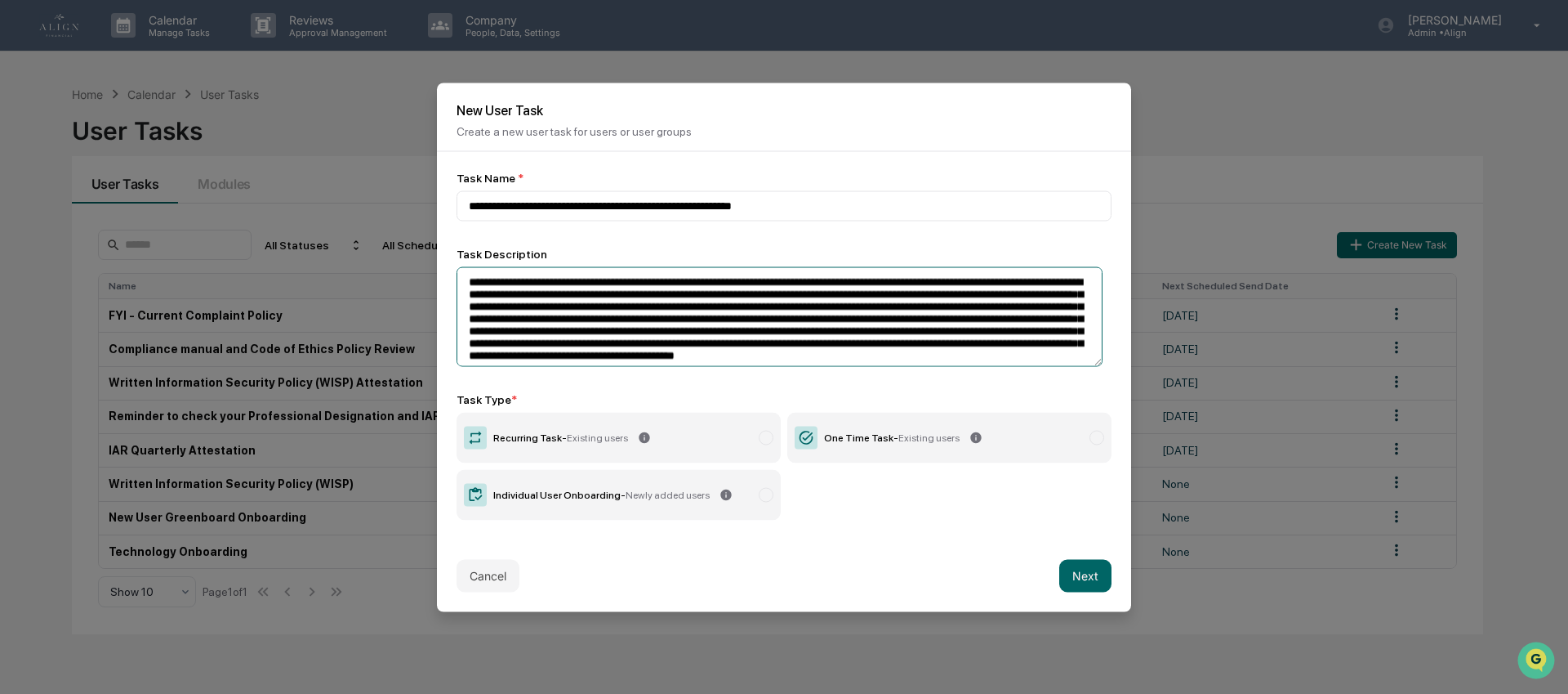
click at [609, 286] on textarea "**********" at bounding box center [779, 316] width 646 height 100
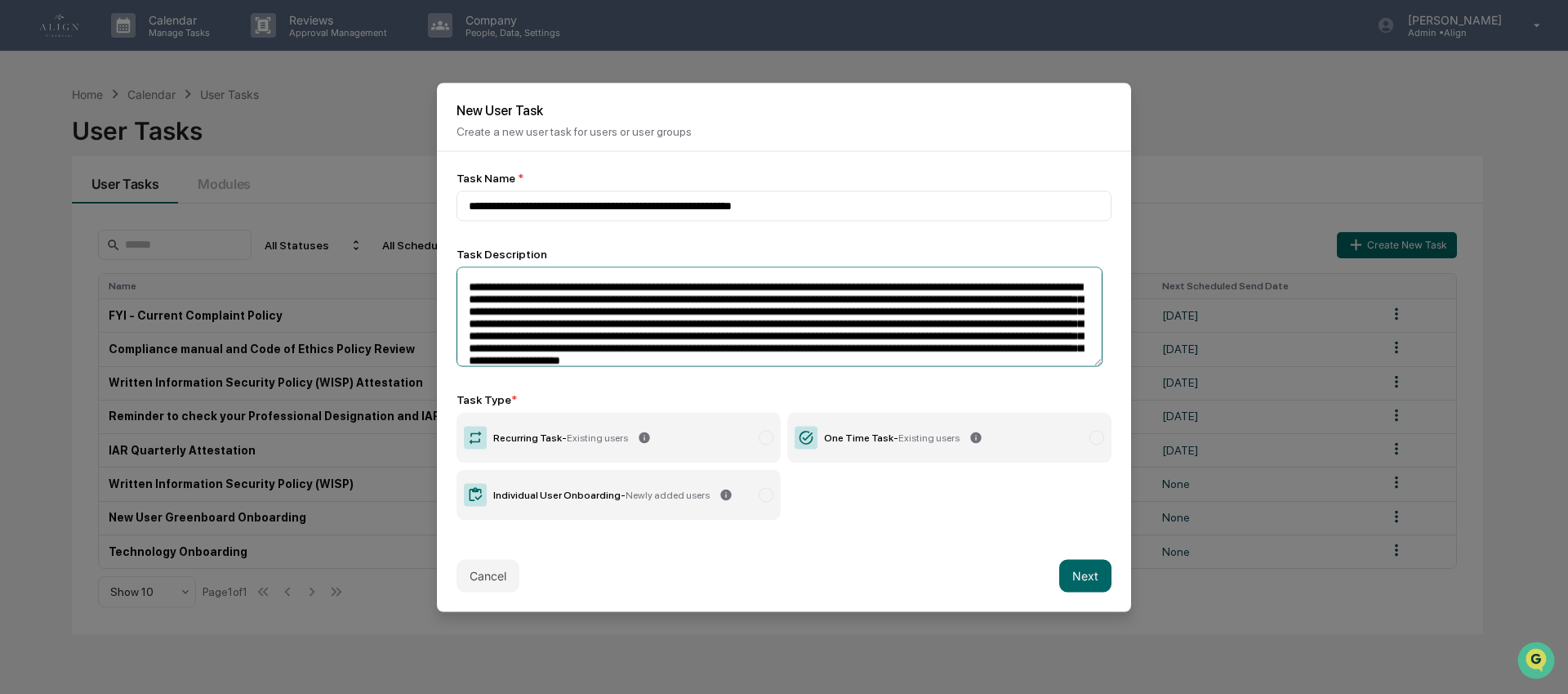
scroll to position [23, 0]
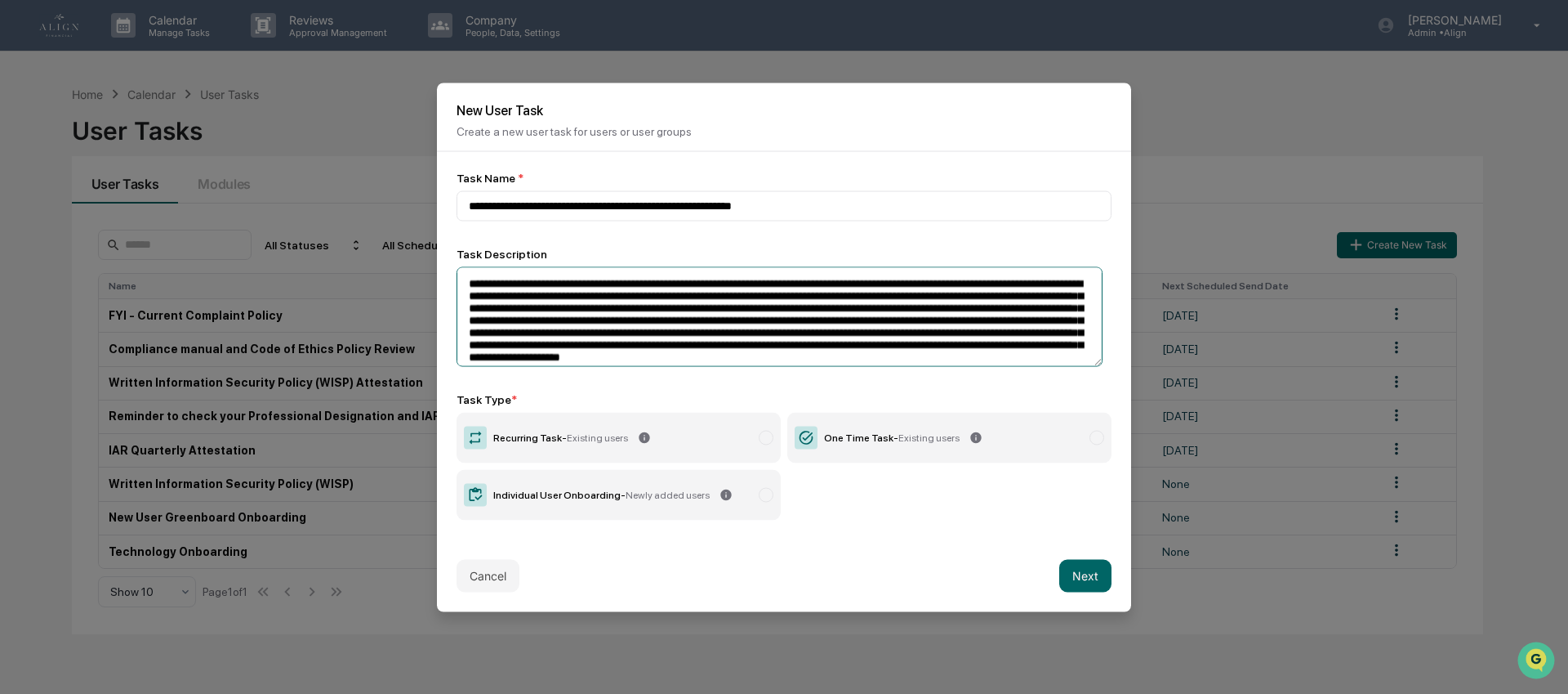
click at [968, 331] on textarea "**********" at bounding box center [779, 316] width 646 height 100
click at [968, 332] on textarea "**********" at bounding box center [779, 316] width 646 height 100
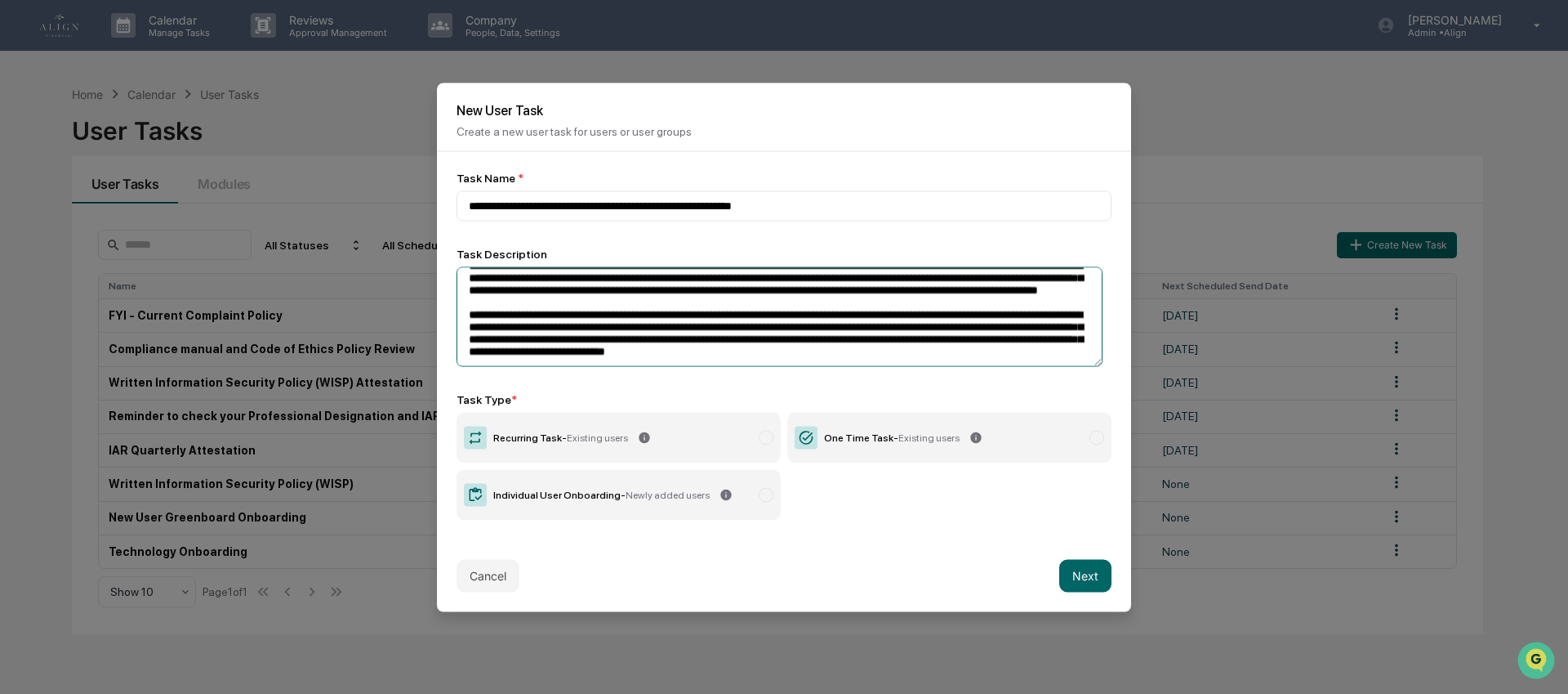
scroll to position [85, 0]
click at [919, 299] on textarea "**********" at bounding box center [779, 316] width 646 height 100
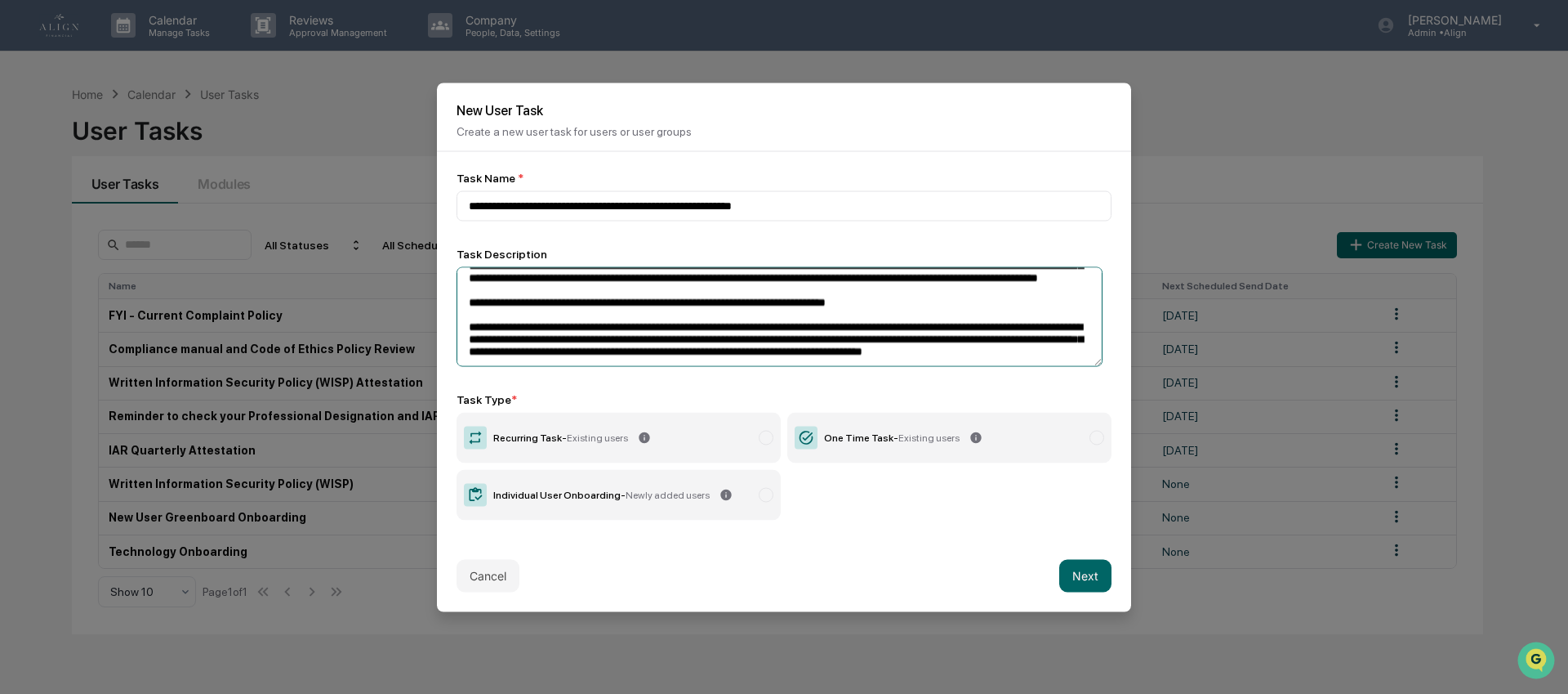
scroll to position [99, 0]
click at [975, 341] on textarea "**********" at bounding box center [779, 316] width 646 height 100
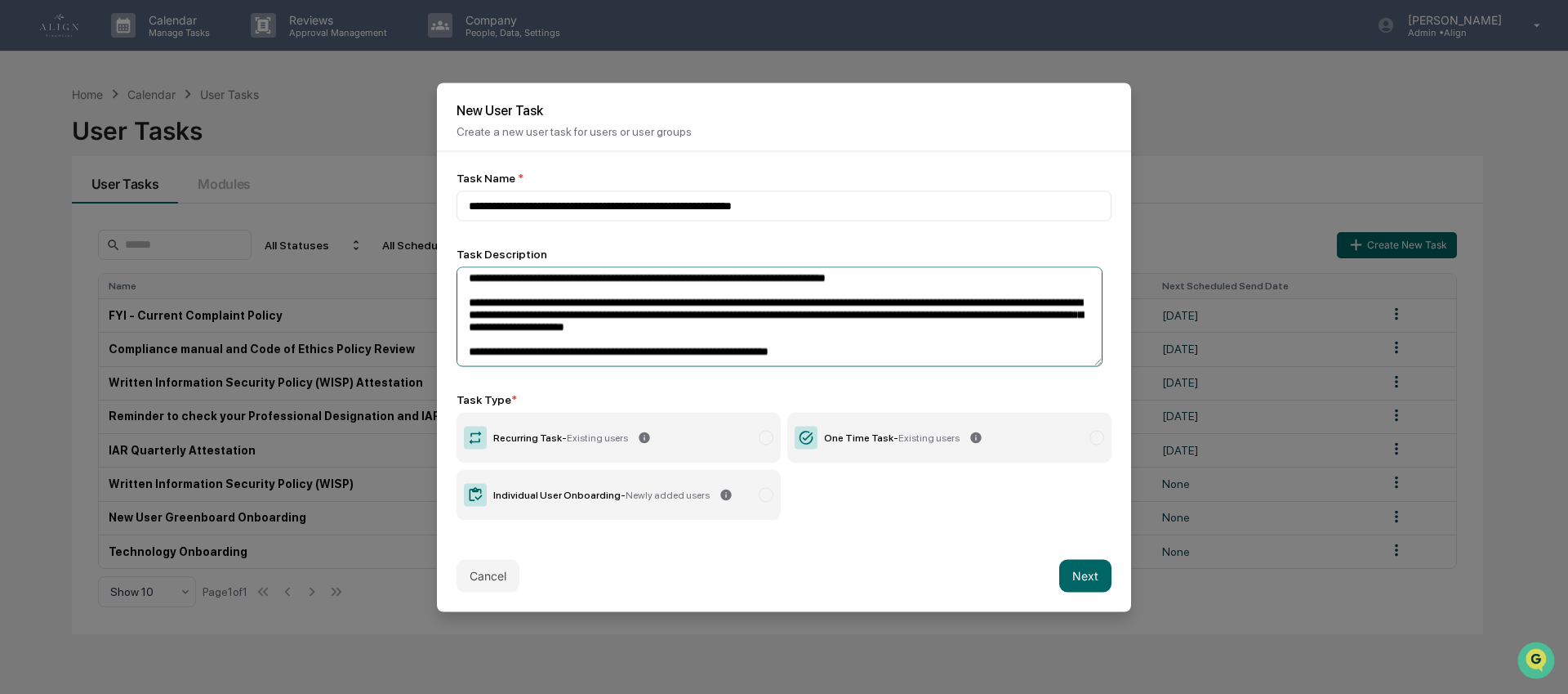
scroll to position [113, 0]
drag, startPoint x: 972, startPoint y: 364, endPoint x: 668, endPoint y: 376, distance: 304.2
click at [668, 376] on div "**********" at bounding box center [784, 345] width 655 height 349
drag, startPoint x: 986, startPoint y: 355, endPoint x: 468, endPoint y: 352, distance: 518.0
click at [468, 352] on textarea "**********" at bounding box center [779, 316] width 646 height 100
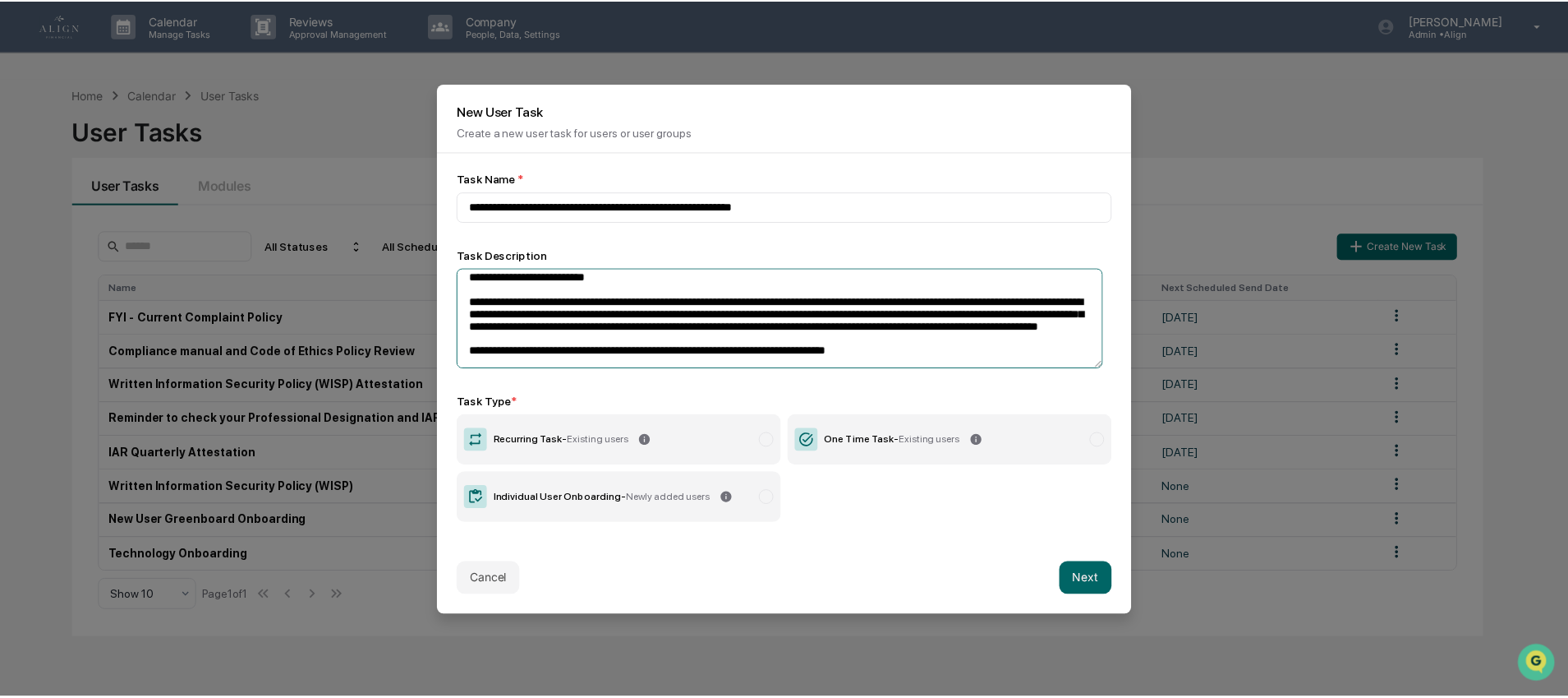
scroll to position [0, 0]
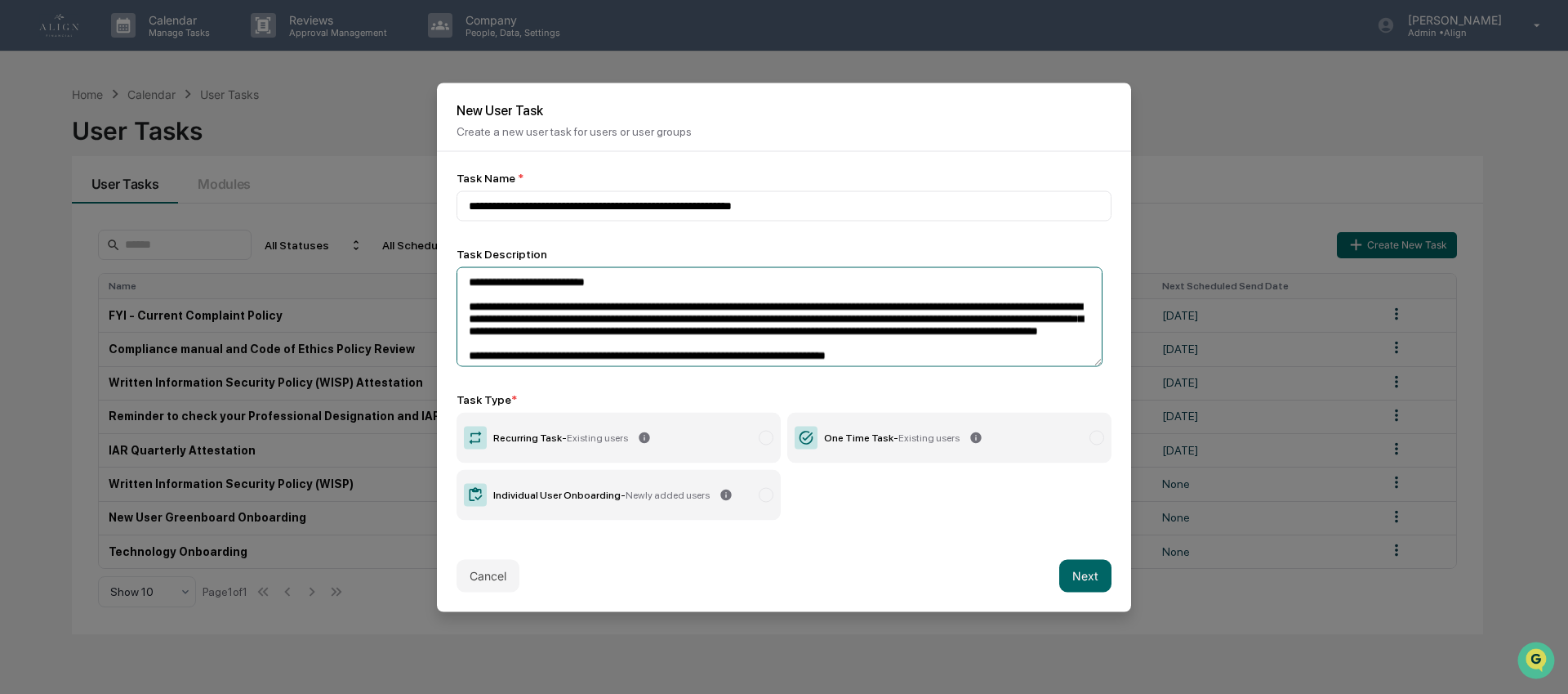
type textarea "**********"
click at [743, 433] on label "Recurring Task - Existing users" at bounding box center [619, 438] width 324 height 51
click at [1096, 576] on button "Next" at bounding box center [1085, 575] width 52 height 33
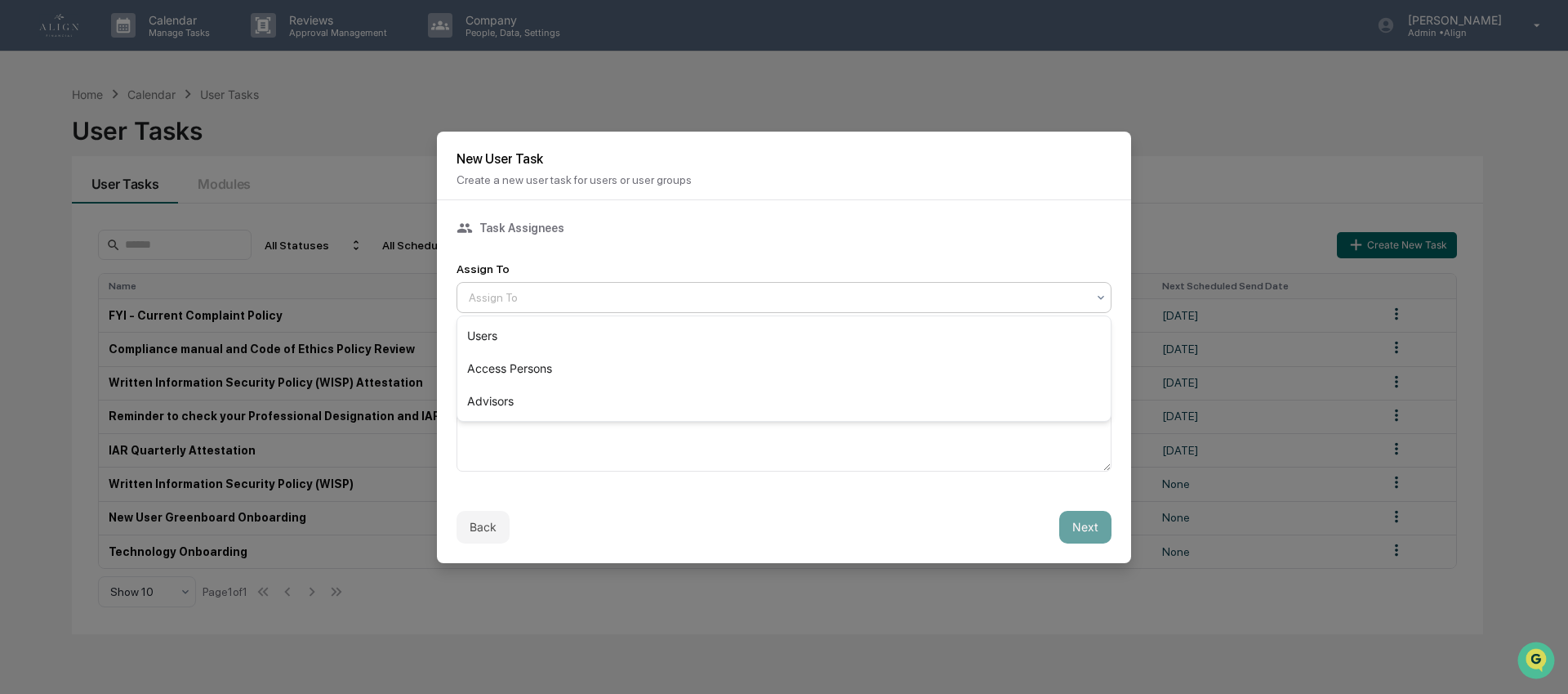
click at [596, 303] on div at bounding box center [777, 297] width 618 height 16
click at [576, 398] on div "Advisors" at bounding box center [784, 401] width 653 height 33
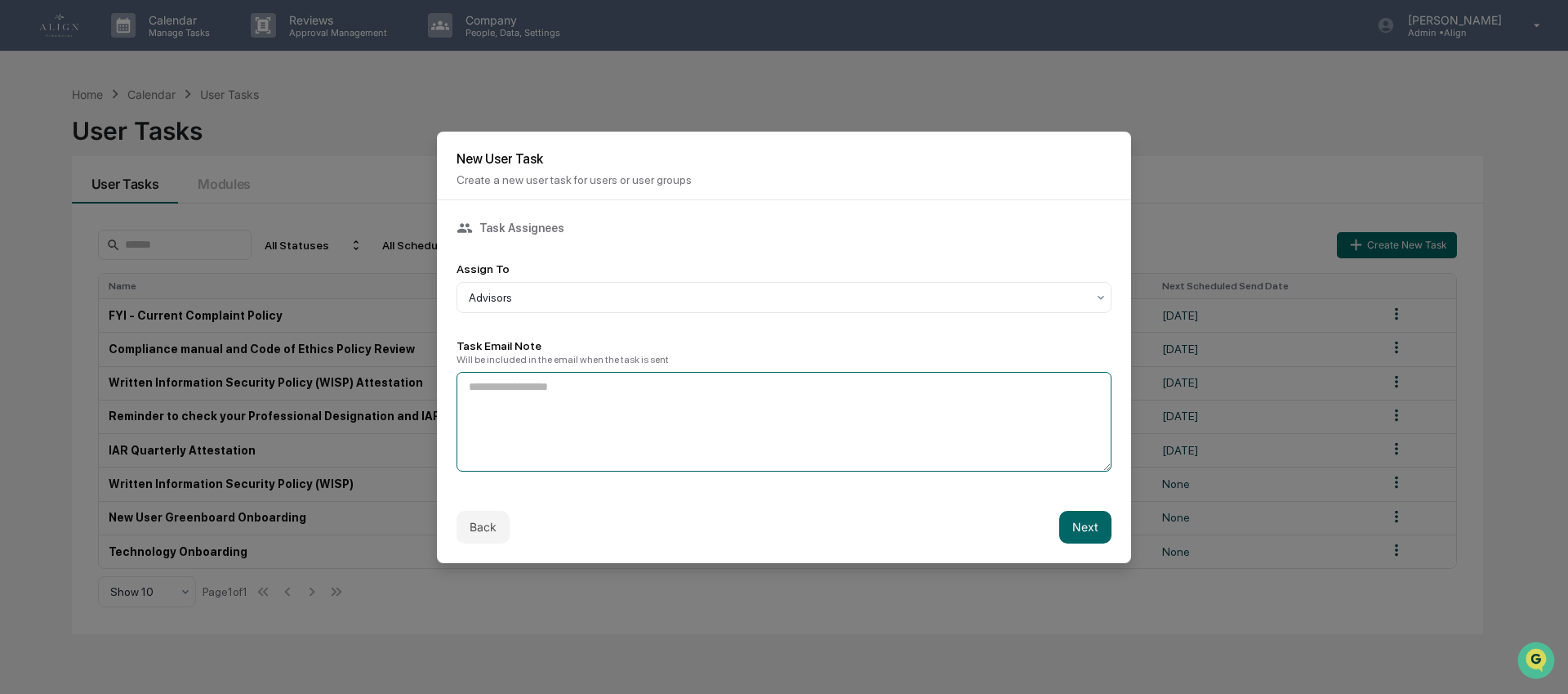
click at [576, 391] on textarea at bounding box center [784, 421] width 655 height 100
type textarea "**********"
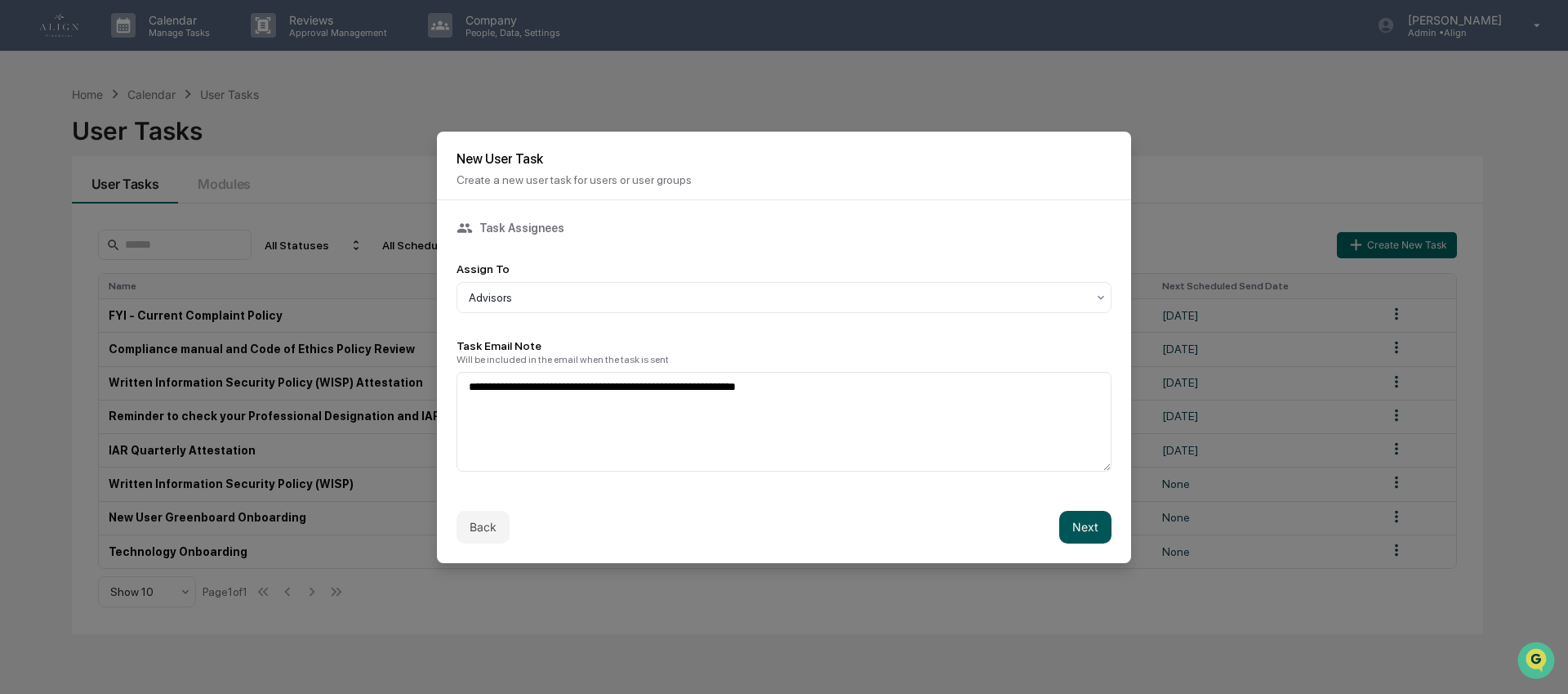
click at [1084, 532] on button "Next" at bounding box center [1085, 526] width 52 height 33
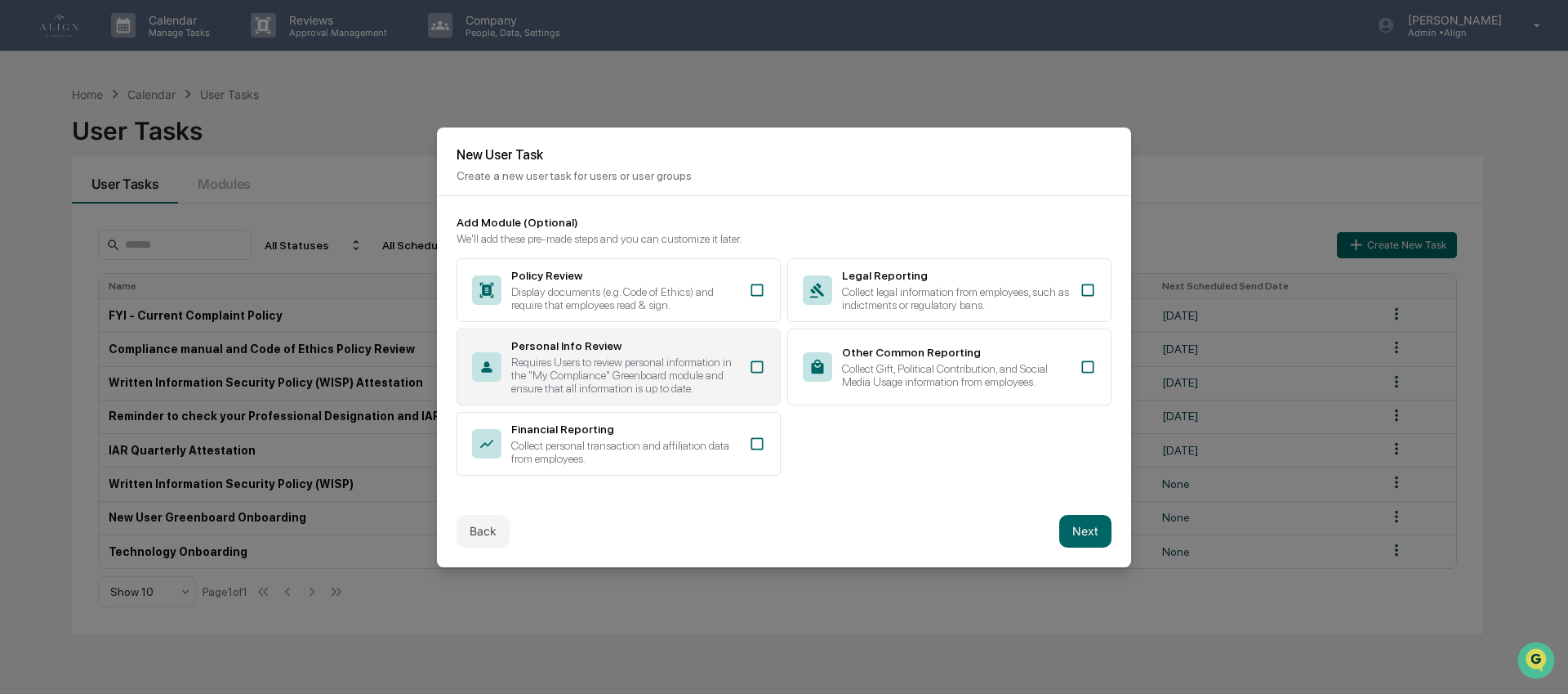
click at [749, 370] on icon at bounding box center [756, 366] width 16 height 16
click at [1092, 537] on button "Next" at bounding box center [1085, 531] width 52 height 33
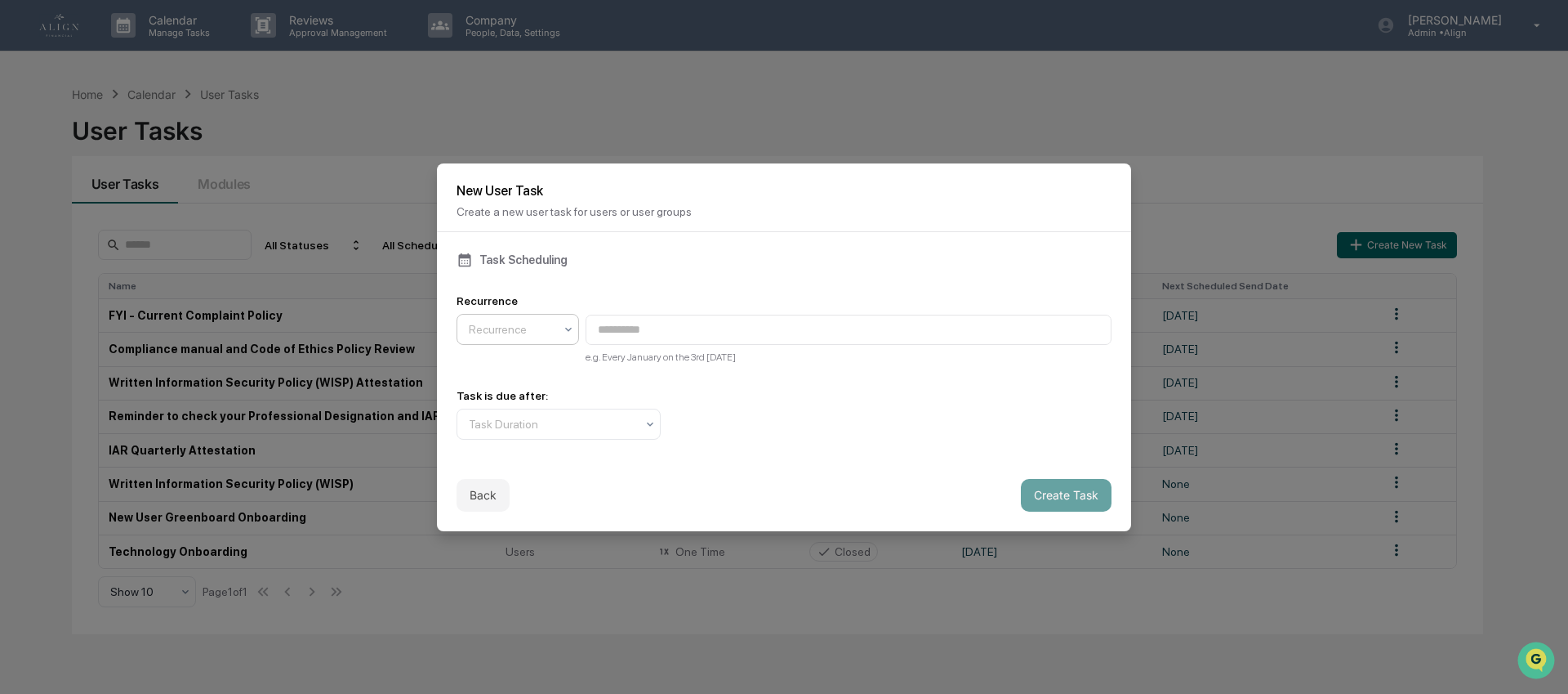
click at [542, 329] on div at bounding box center [511, 328] width 85 height 16
click at [521, 368] on div "Quarterly" at bounding box center [518, 368] width 121 height 33
type input "**********"
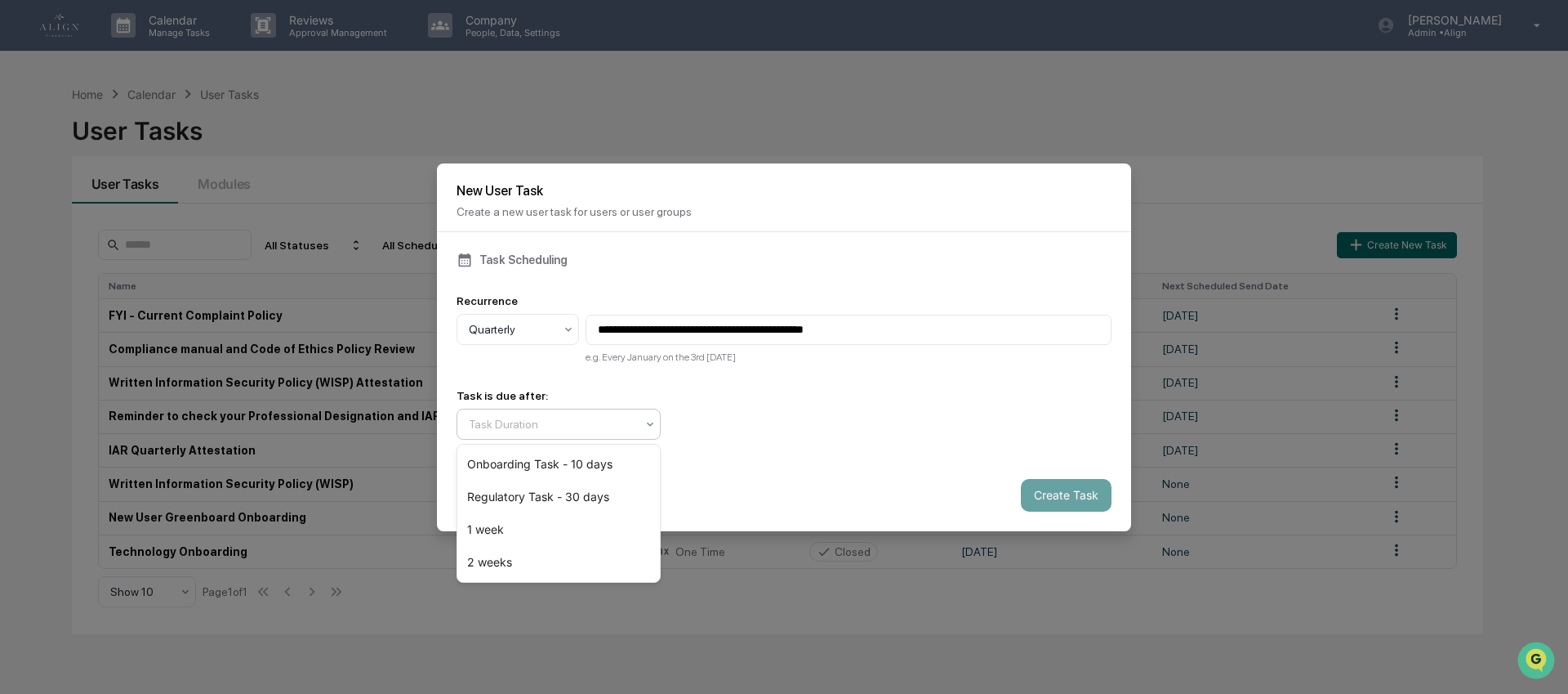
click at [528, 421] on div at bounding box center [552, 423] width 167 height 16
click at [543, 499] on div "Regulatory Task - 30 days" at bounding box center [558, 496] width 203 height 33
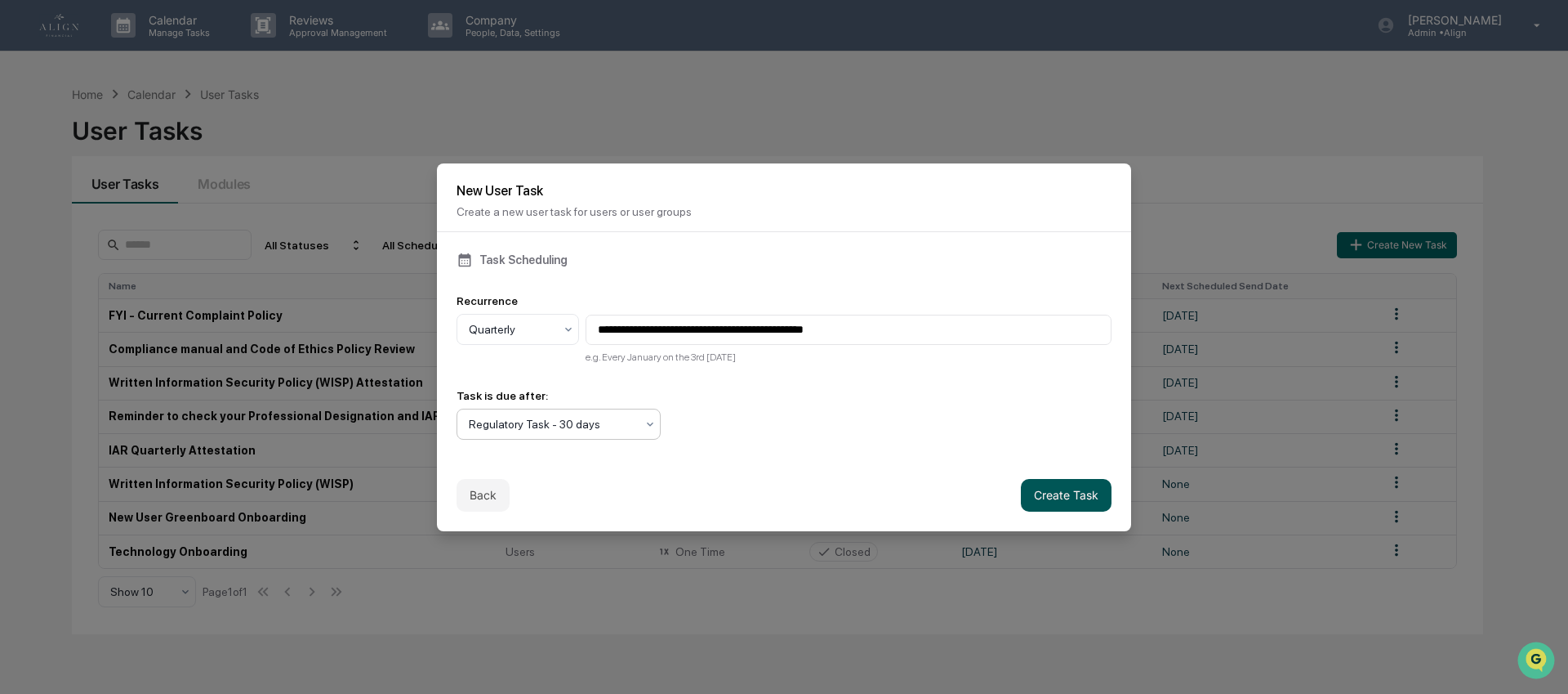
click at [1079, 504] on button "Create Task" at bounding box center [1066, 495] width 91 height 33
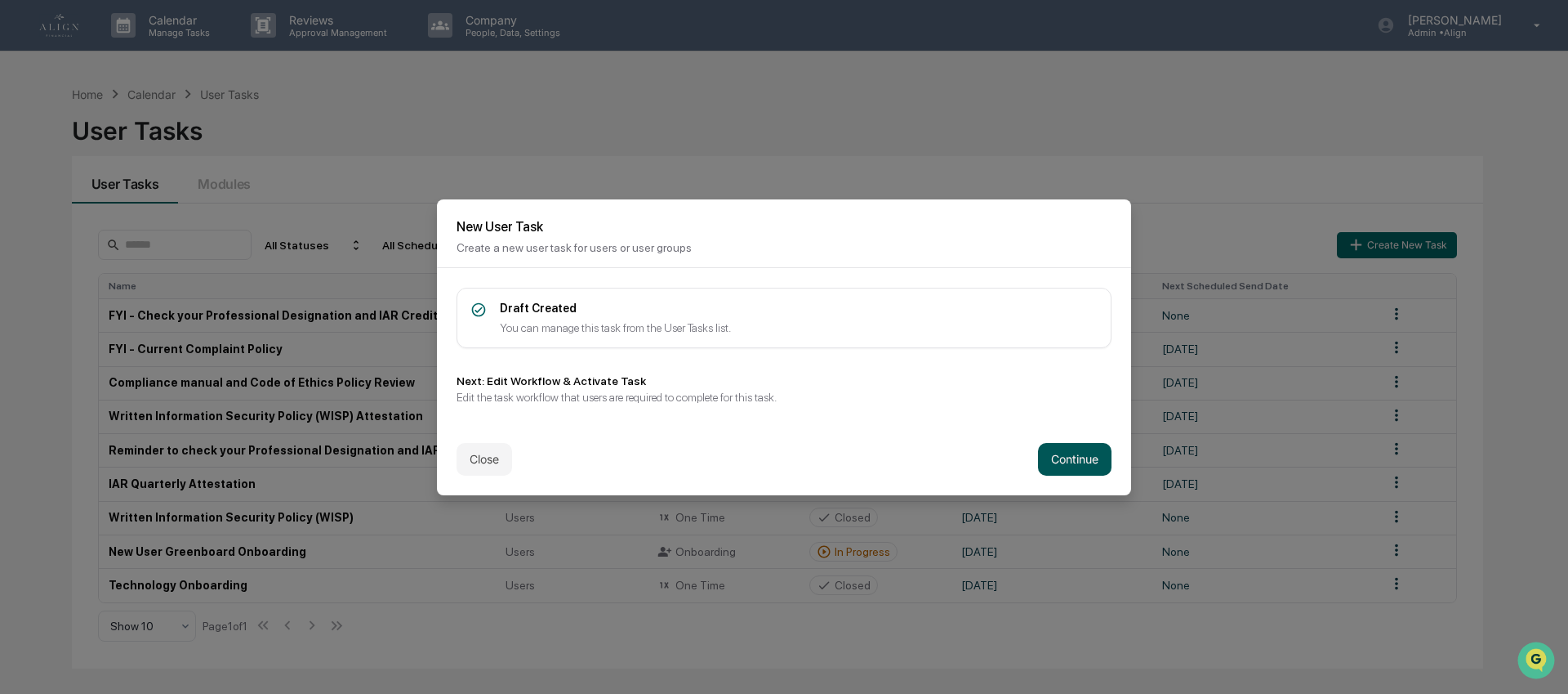
click at [1082, 472] on button "Continue" at bounding box center [1075, 459] width 74 height 33
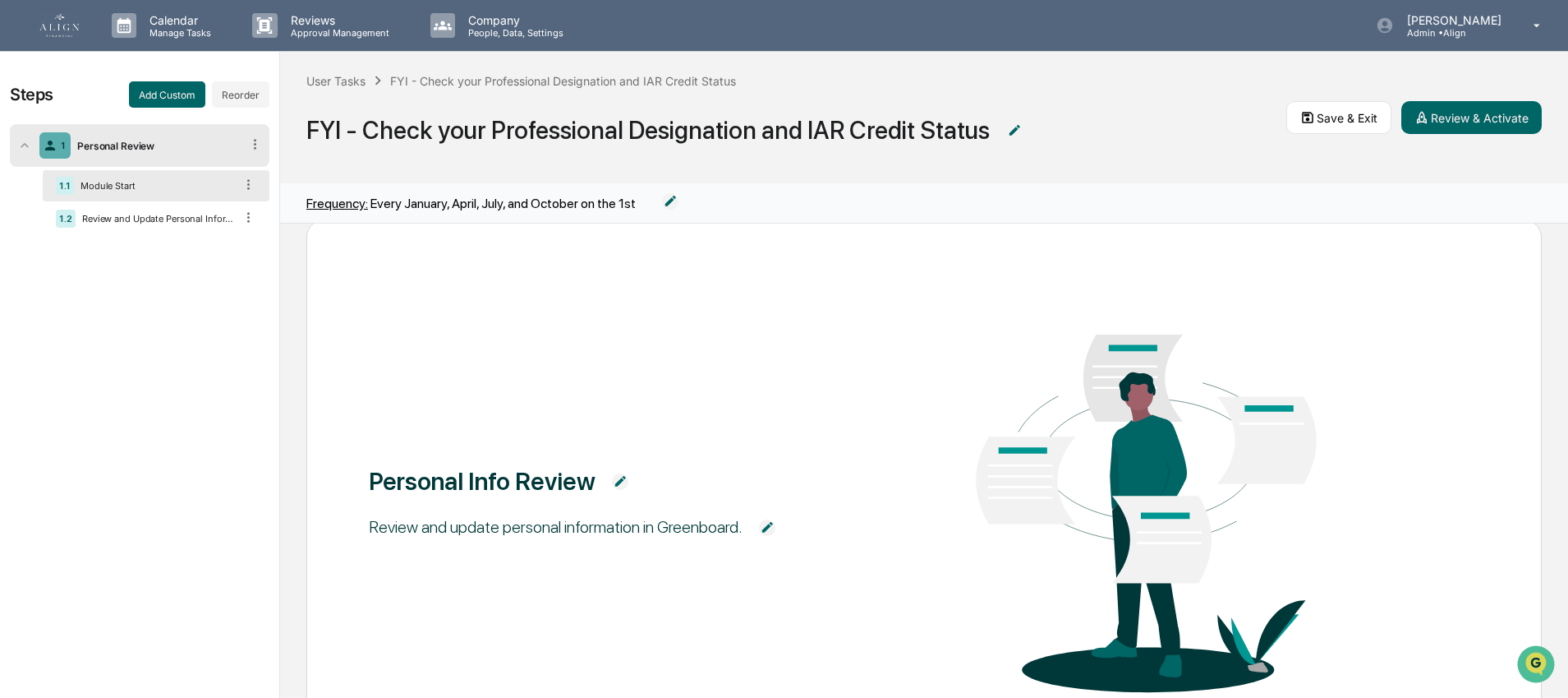
scroll to position [30, 0]
click at [156, 189] on div "Module Start" at bounding box center [154, 186] width 160 height 11
click at [166, 218] on div "Review and Update Personal Information" at bounding box center [155, 218] width 158 height 11
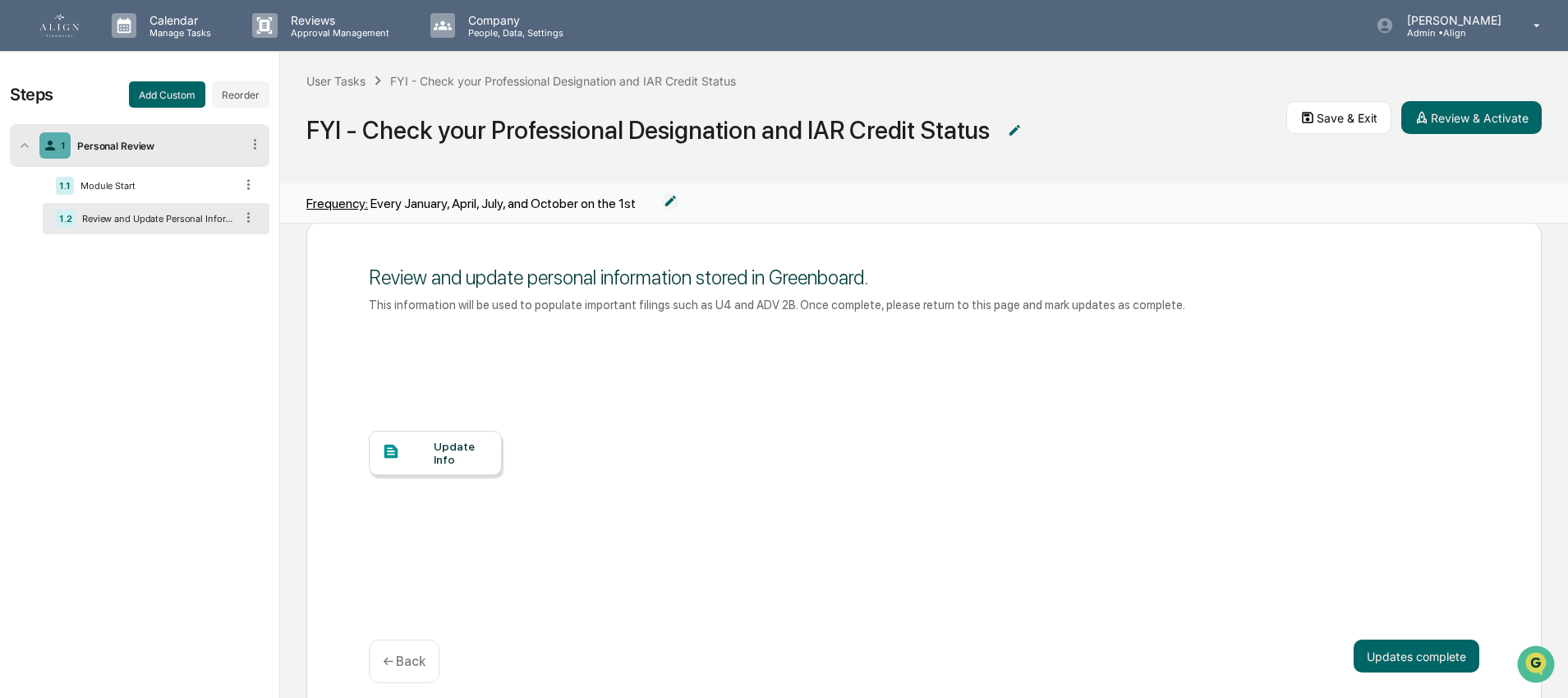
click at [464, 458] on div "Update Info" at bounding box center [461, 452] width 55 height 27
click at [401, 661] on p "← Back" at bounding box center [404, 661] width 43 height 15
click at [415, 661] on p "← Back" at bounding box center [404, 661] width 43 height 15
click at [1342, 119] on button "Save & Exit" at bounding box center [1339, 118] width 105 height 33
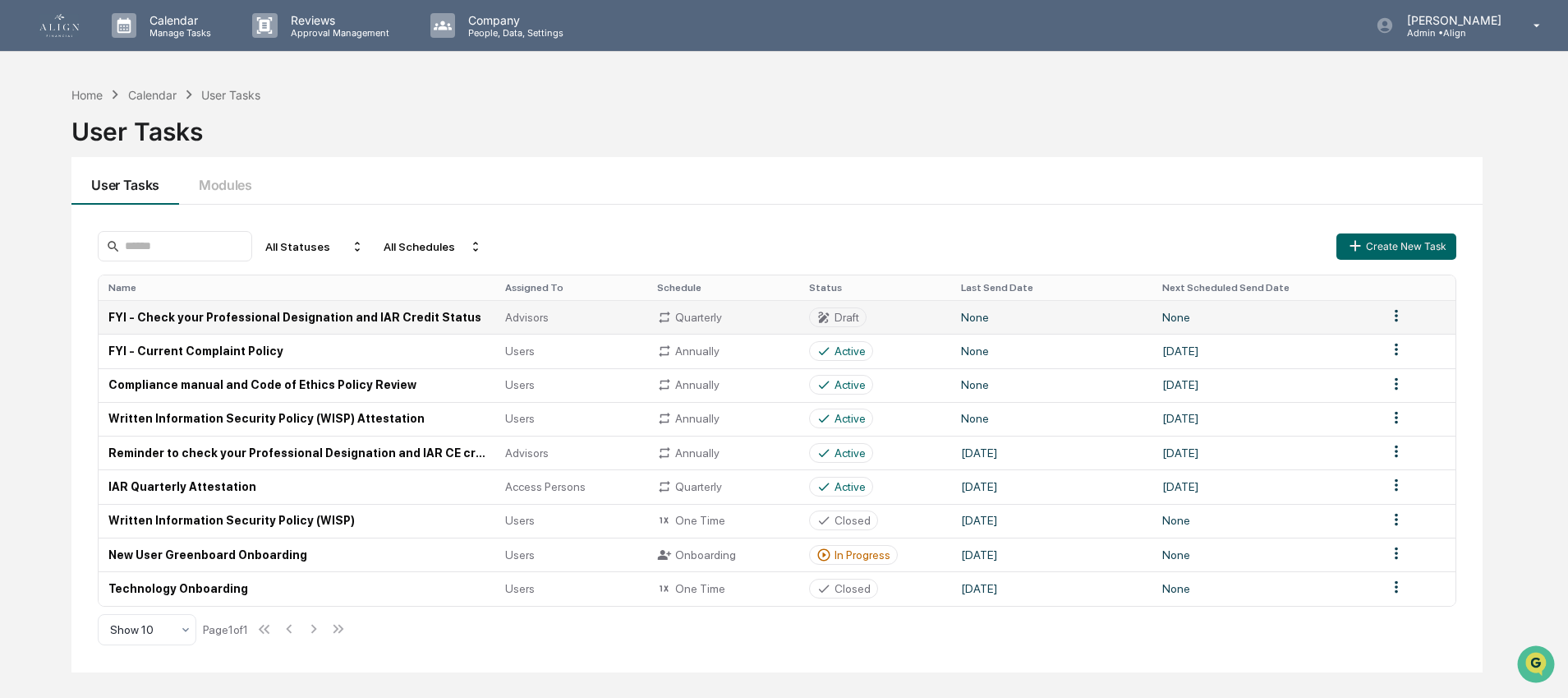
click at [275, 322] on td "FYI - Check your Professional Designation and IAR Credit Status" at bounding box center [297, 317] width 396 height 34
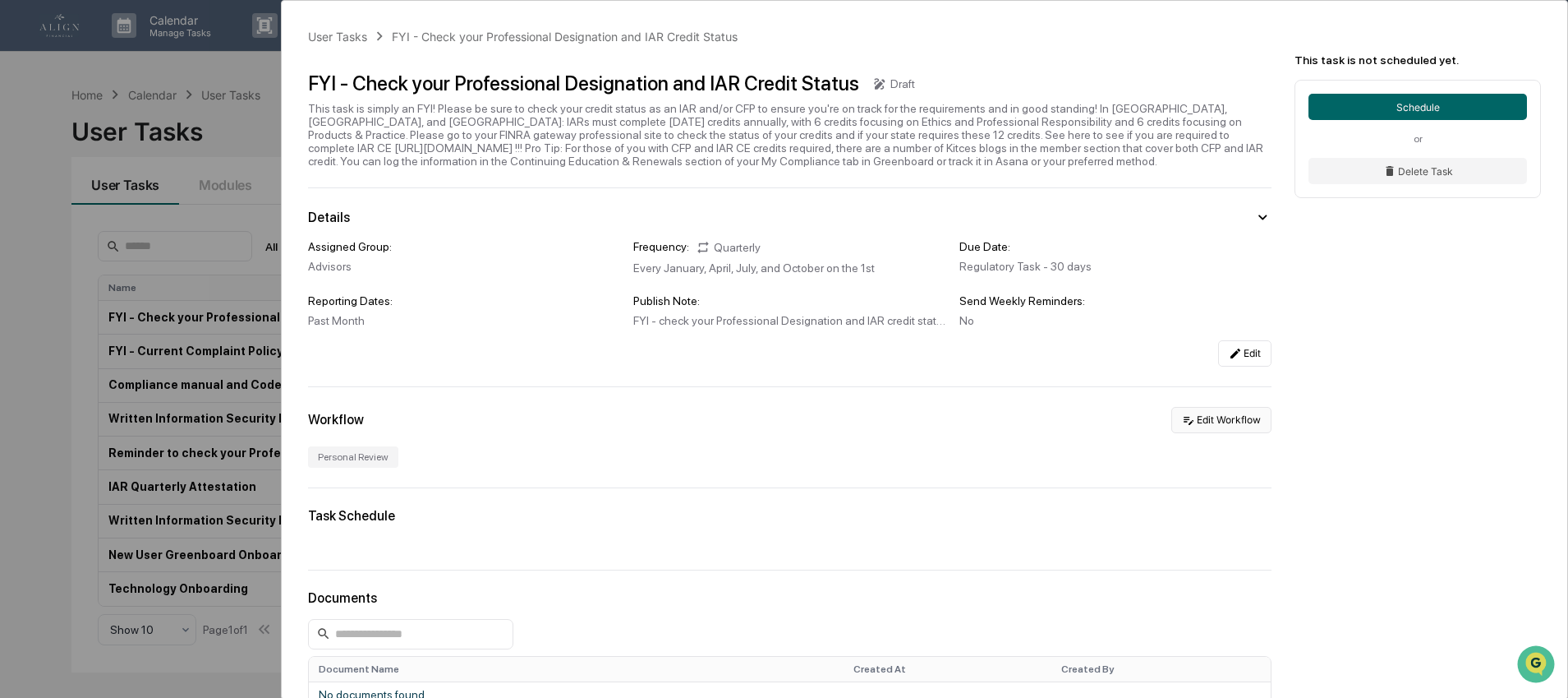
click at [1182, 418] on icon at bounding box center [1189, 420] width 13 height 13
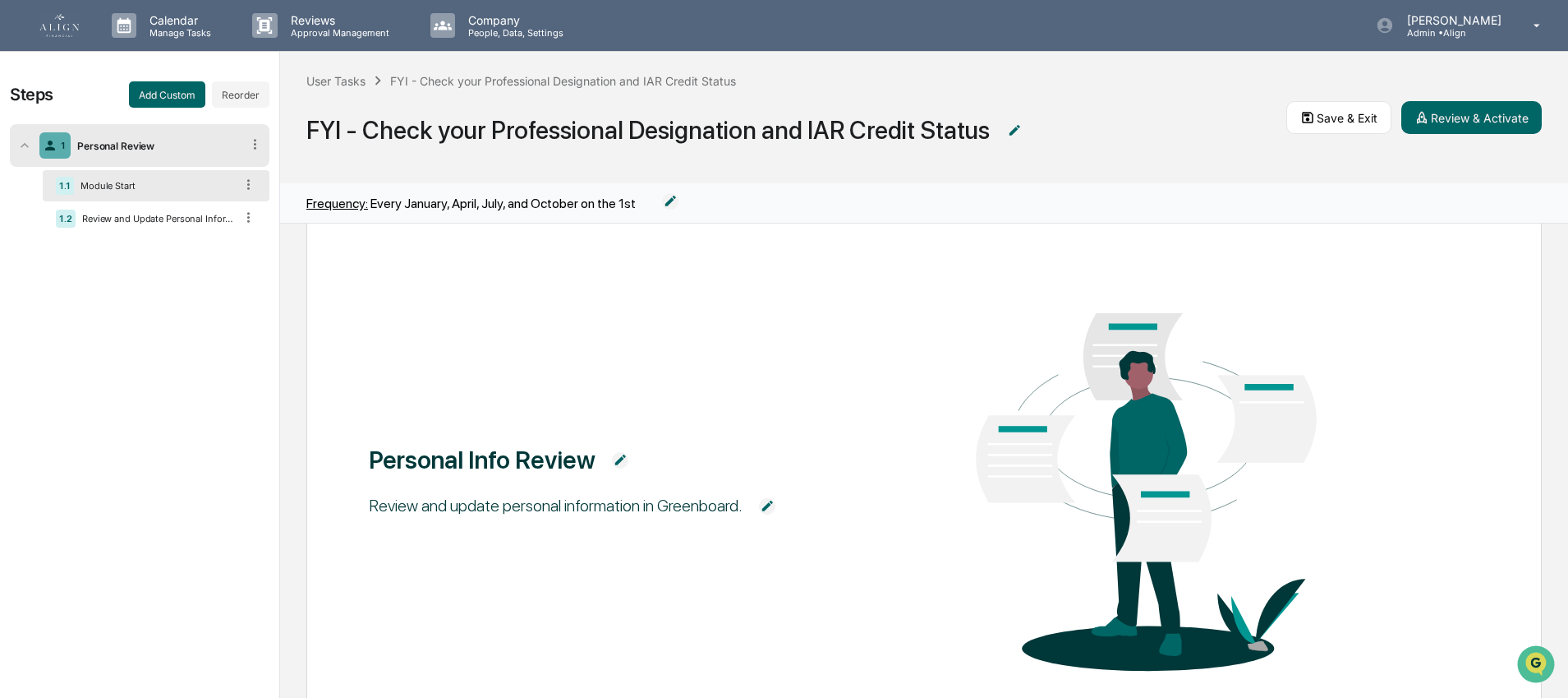
scroll to position [55, 0]
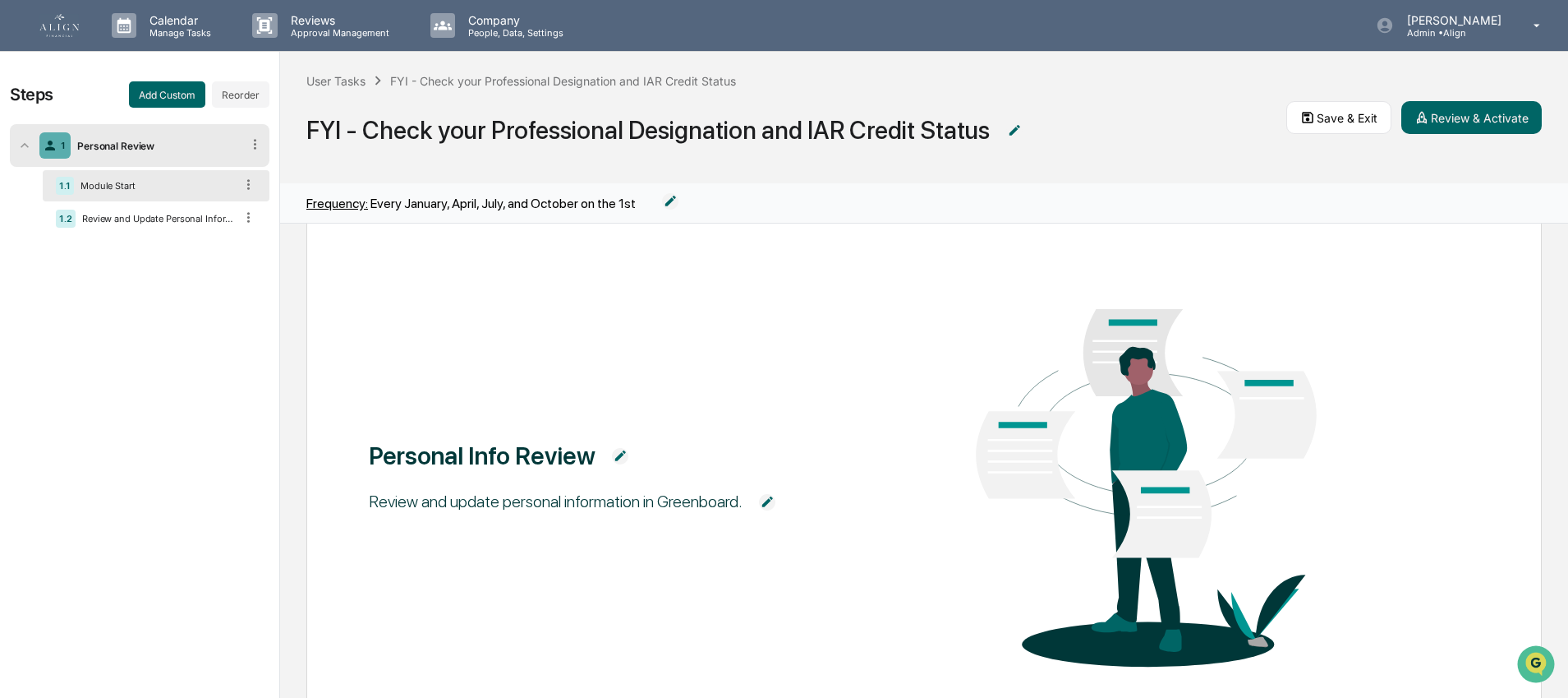
click at [775, 497] on img at bounding box center [767, 502] width 16 height 16
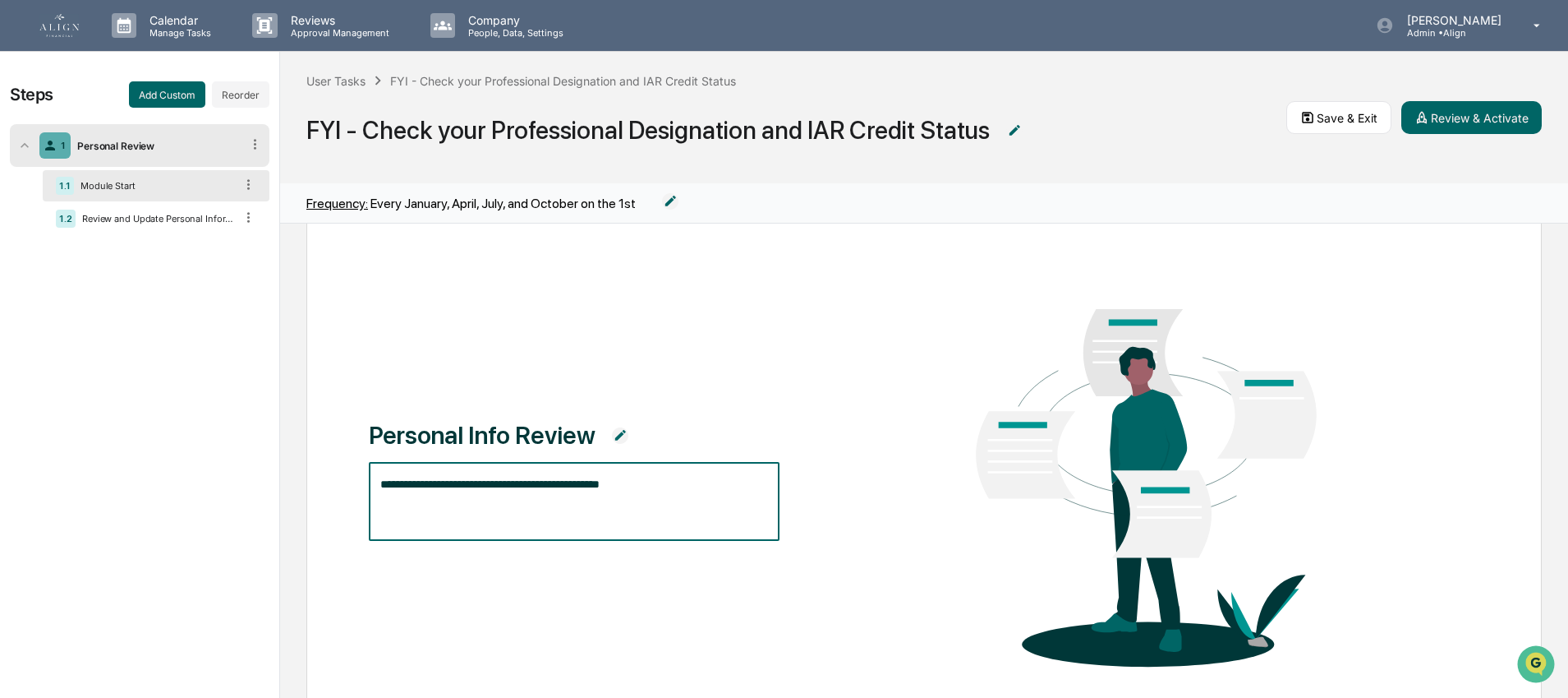
click at [691, 476] on textarea "**********" at bounding box center [574, 502] width 388 height 52
drag, startPoint x: 685, startPoint y: 478, endPoint x: 378, endPoint y: 480, distance: 307.0
click at [380, 480] on textarea "**********" at bounding box center [574, 502] width 388 height 52
type textarea "**********"
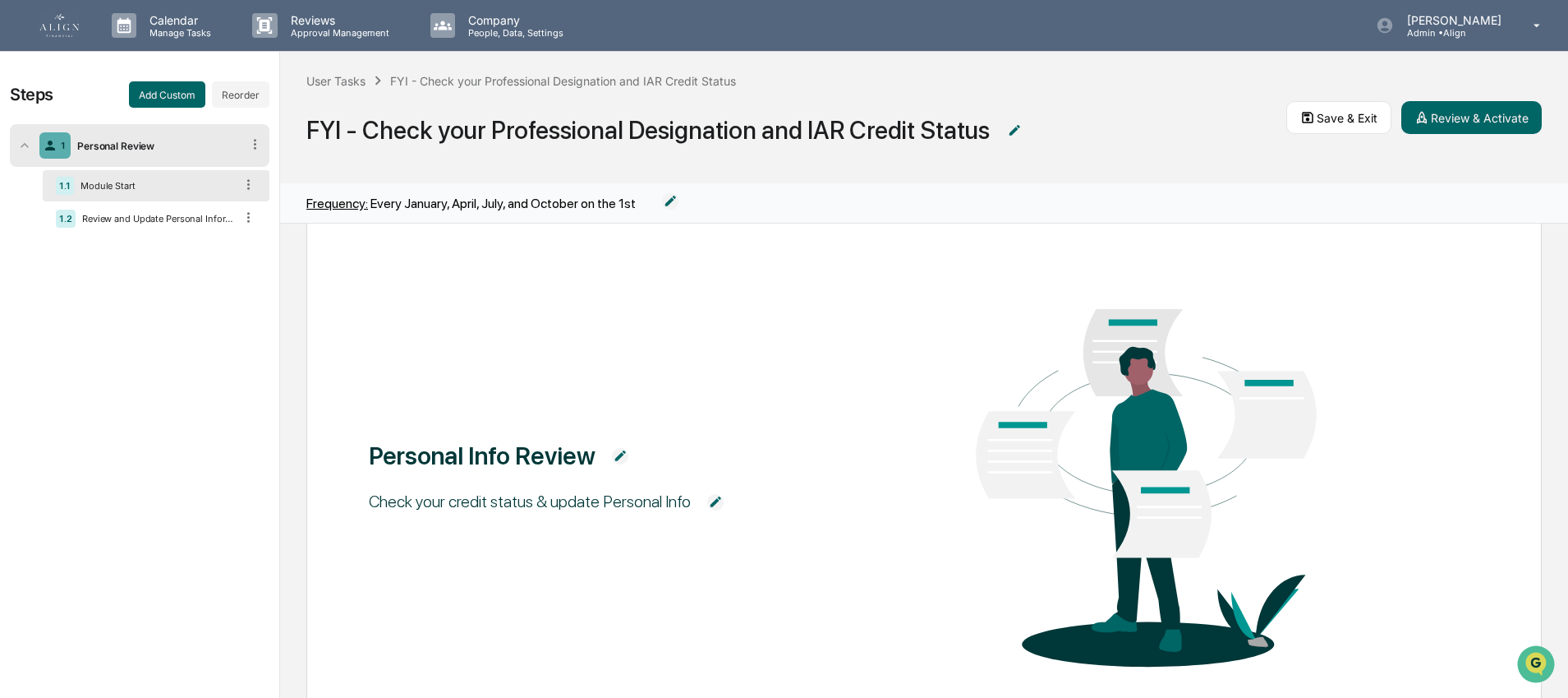
click at [723, 497] on img at bounding box center [715, 502] width 16 height 16
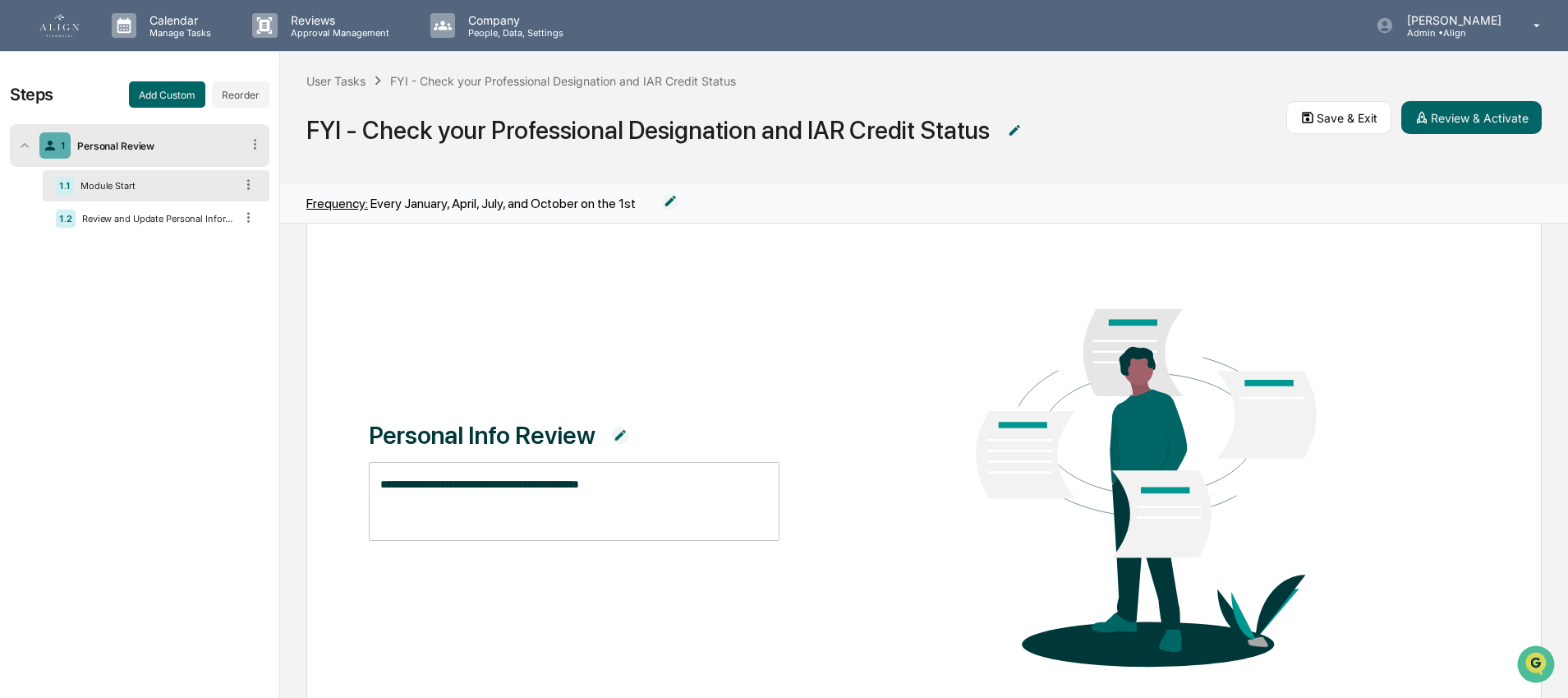
click at [646, 482] on textarea "**********" at bounding box center [574, 502] width 388 height 52
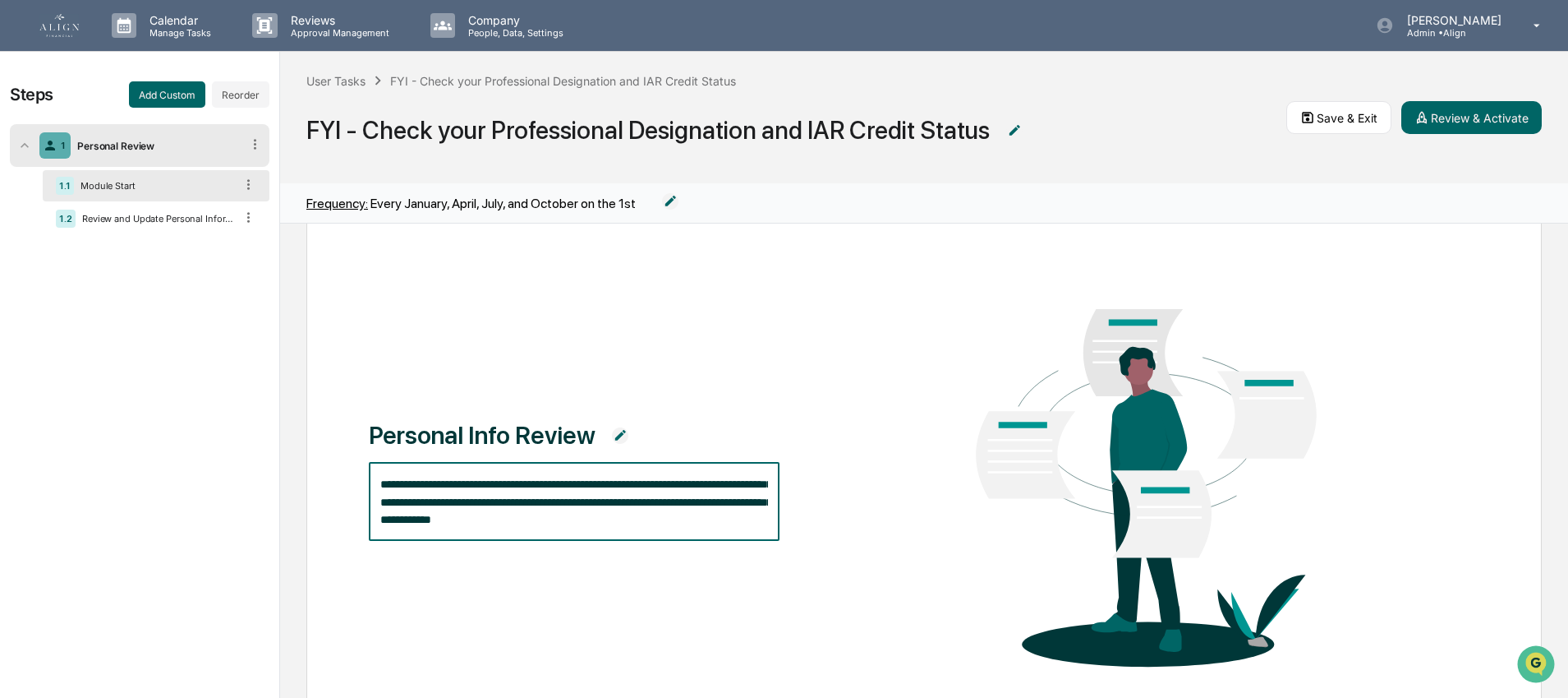
scroll to position [34, 0]
click at [451, 485] on textarea "**********" at bounding box center [574, 502] width 388 height 52
click at [592, 516] on textarea "**********" at bounding box center [574, 502] width 388 height 52
click at [656, 513] on textarea "**********" at bounding box center [574, 502] width 388 height 52
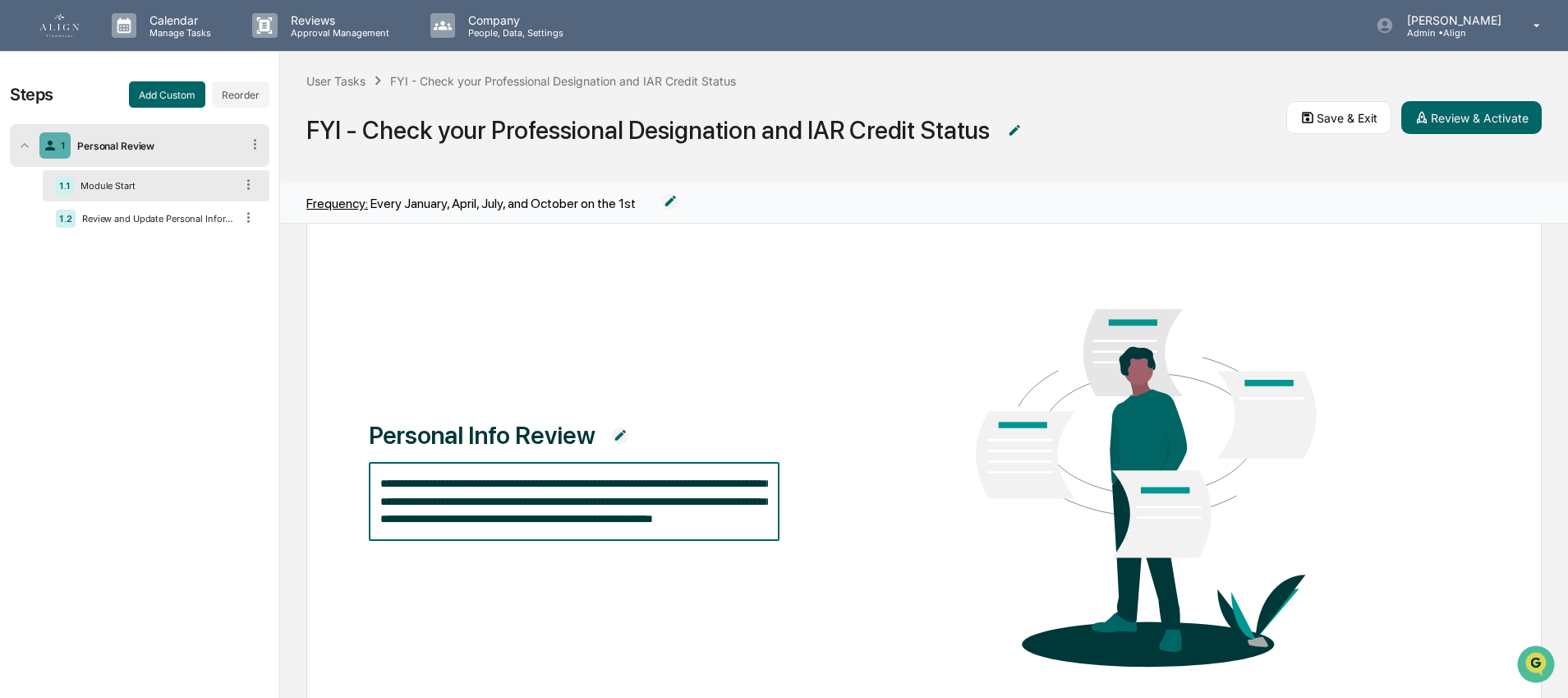
type textarea "**********"
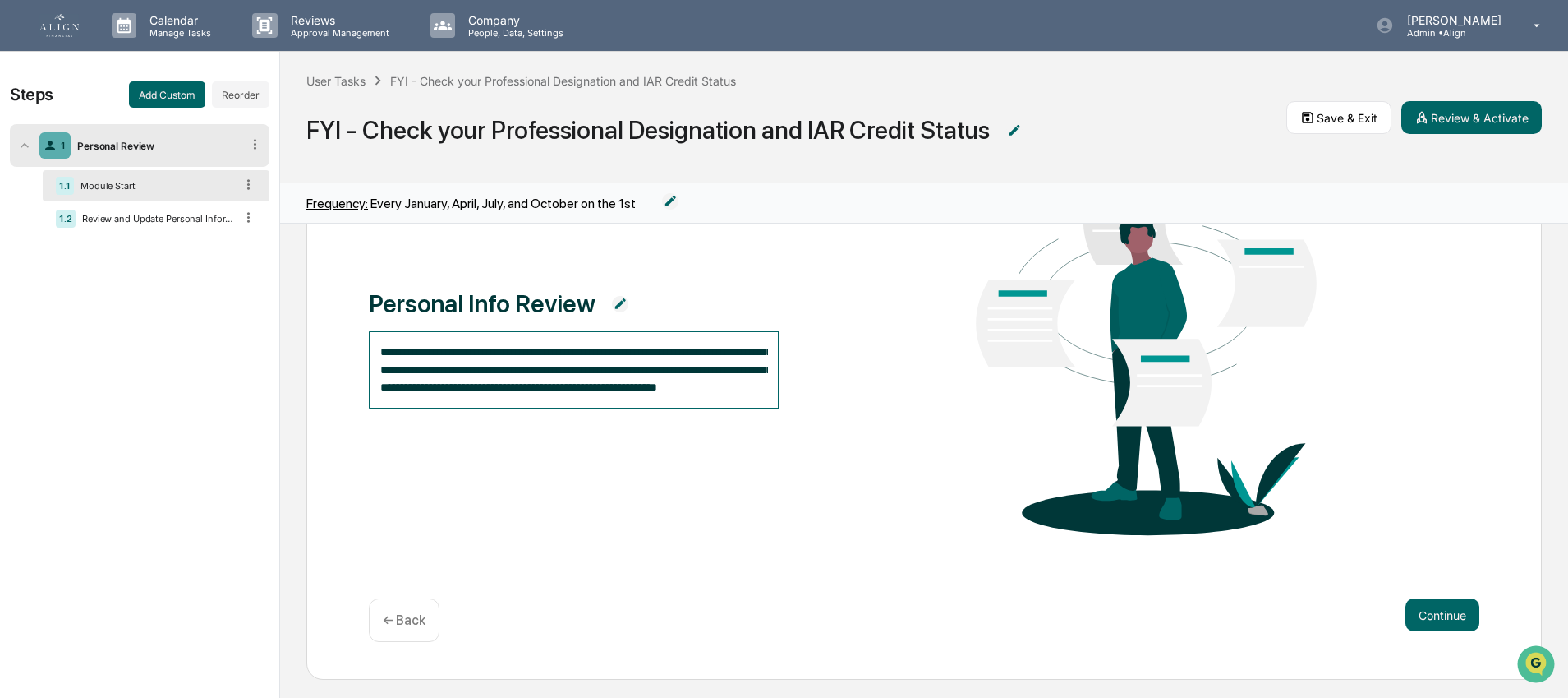
scroll to position [1, 0]
click at [1456, 611] on div "**********" at bounding box center [923, 371] width 1235 height 616
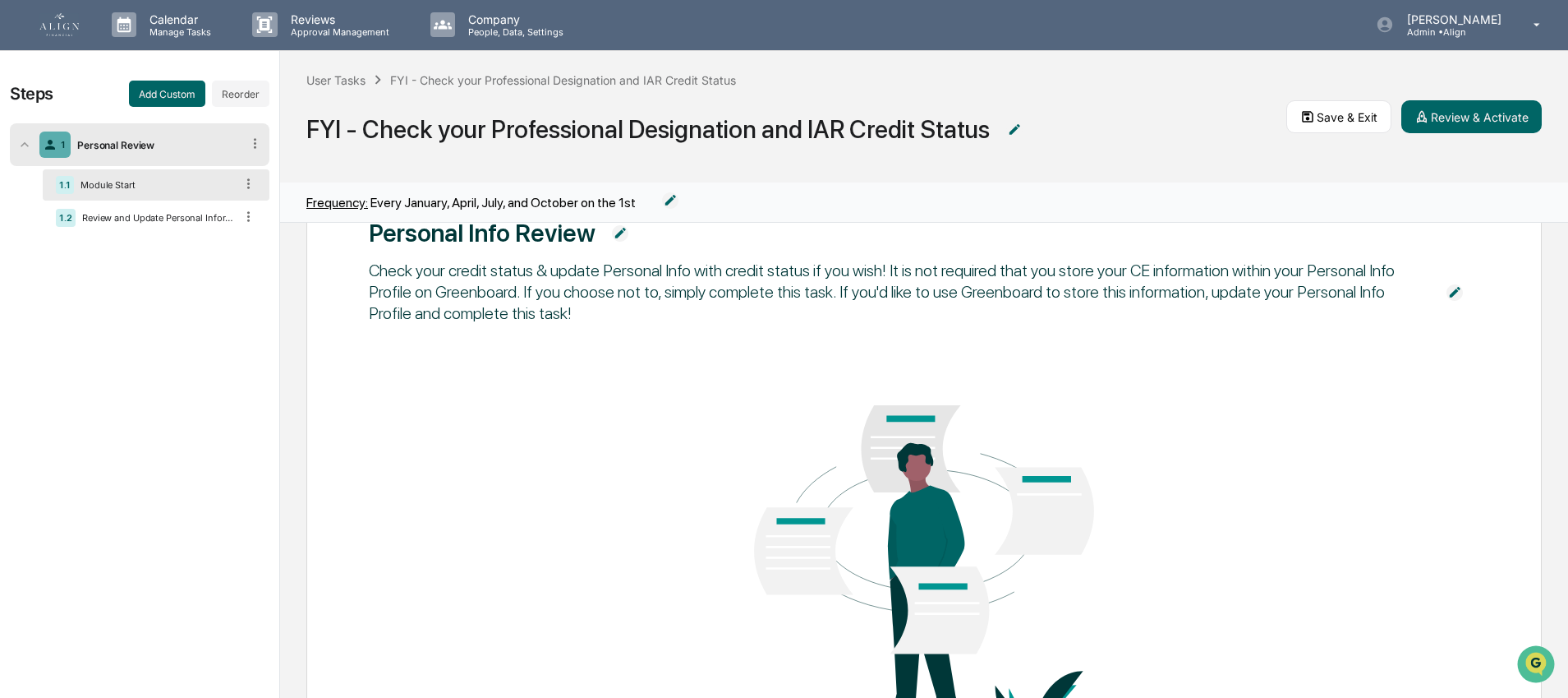
scroll to position [0, 0]
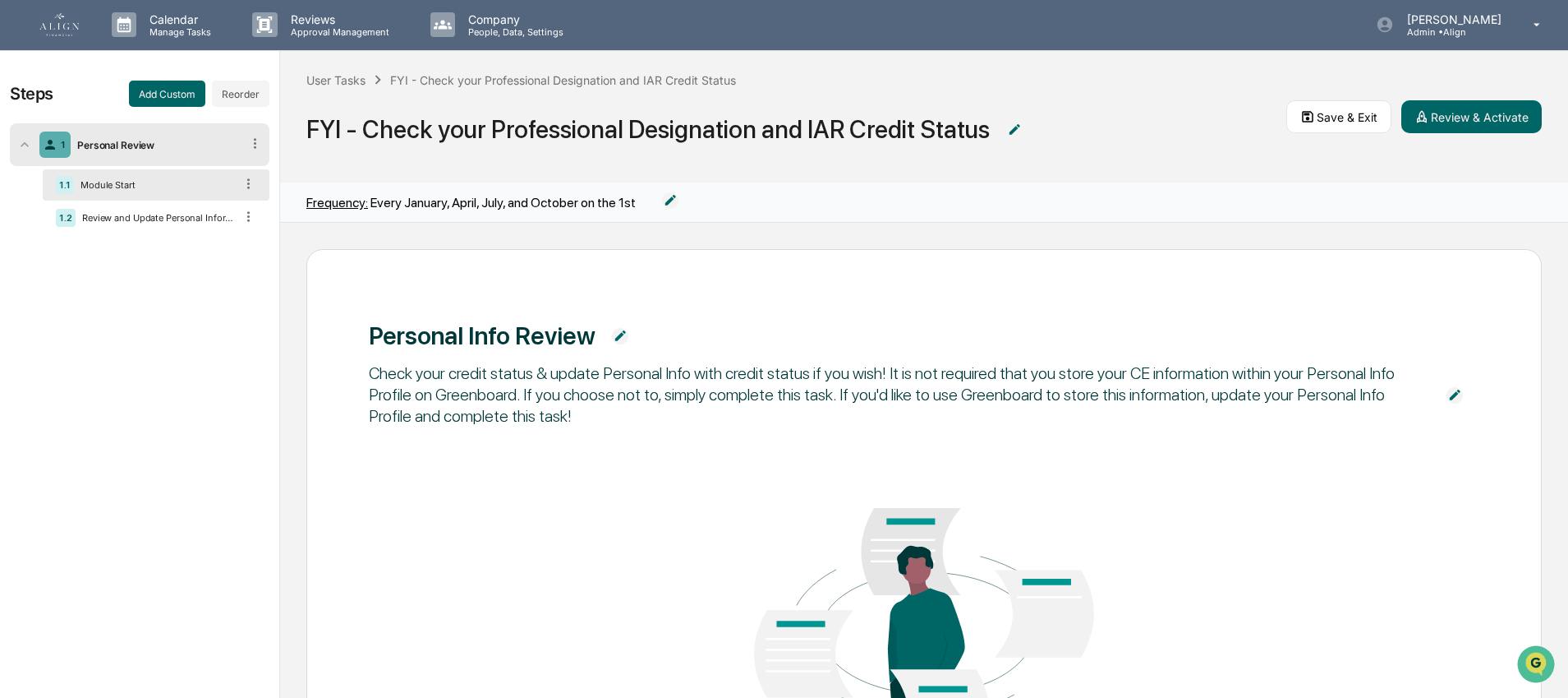
click at [624, 335] on img at bounding box center [619, 336] width 16 height 16
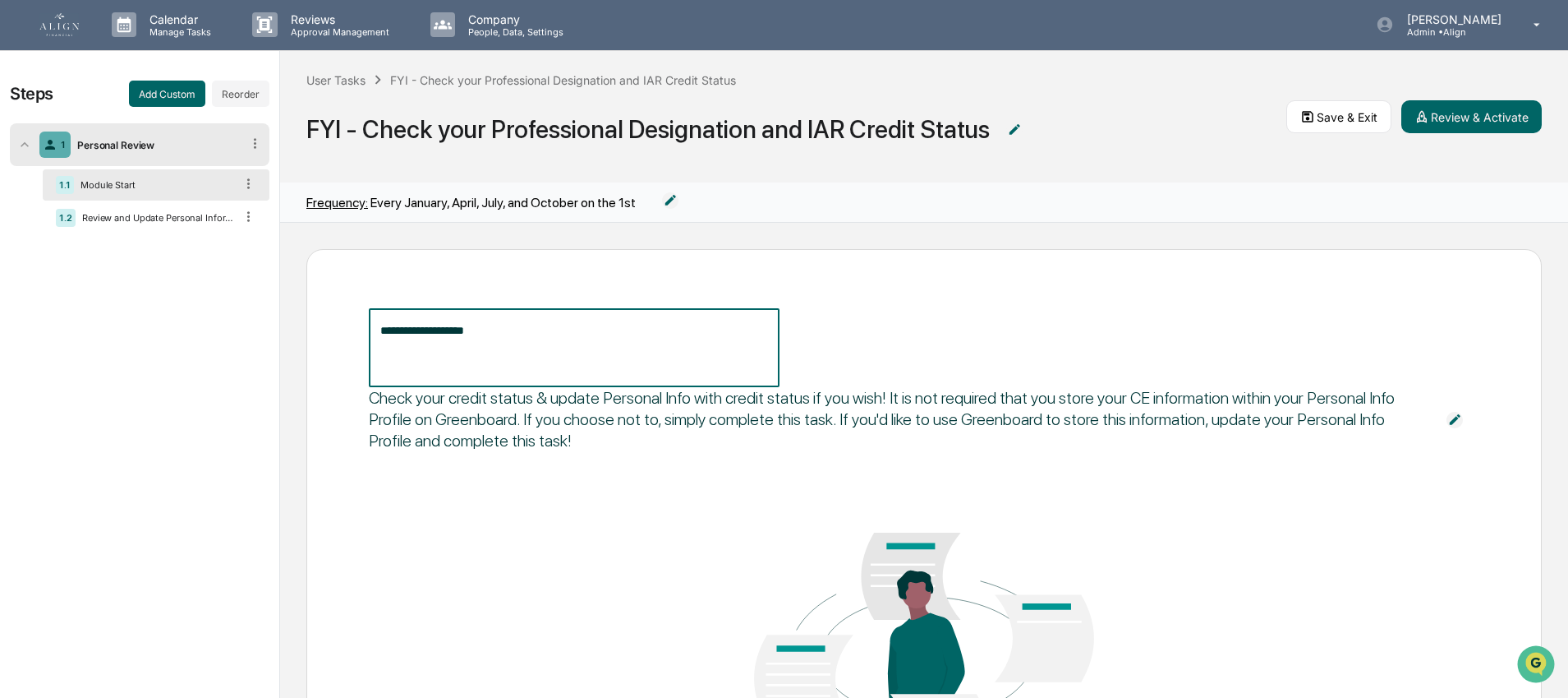
drag, startPoint x: 513, startPoint y: 329, endPoint x: 453, endPoint y: 337, distance: 60.5
click at [453, 337] on textarea "**********" at bounding box center [574, 348] width 388 height 52
click at [381, 327] on textarea "**********" at bounding box center [574, 348] width 388 height 52
type textarea "**********"
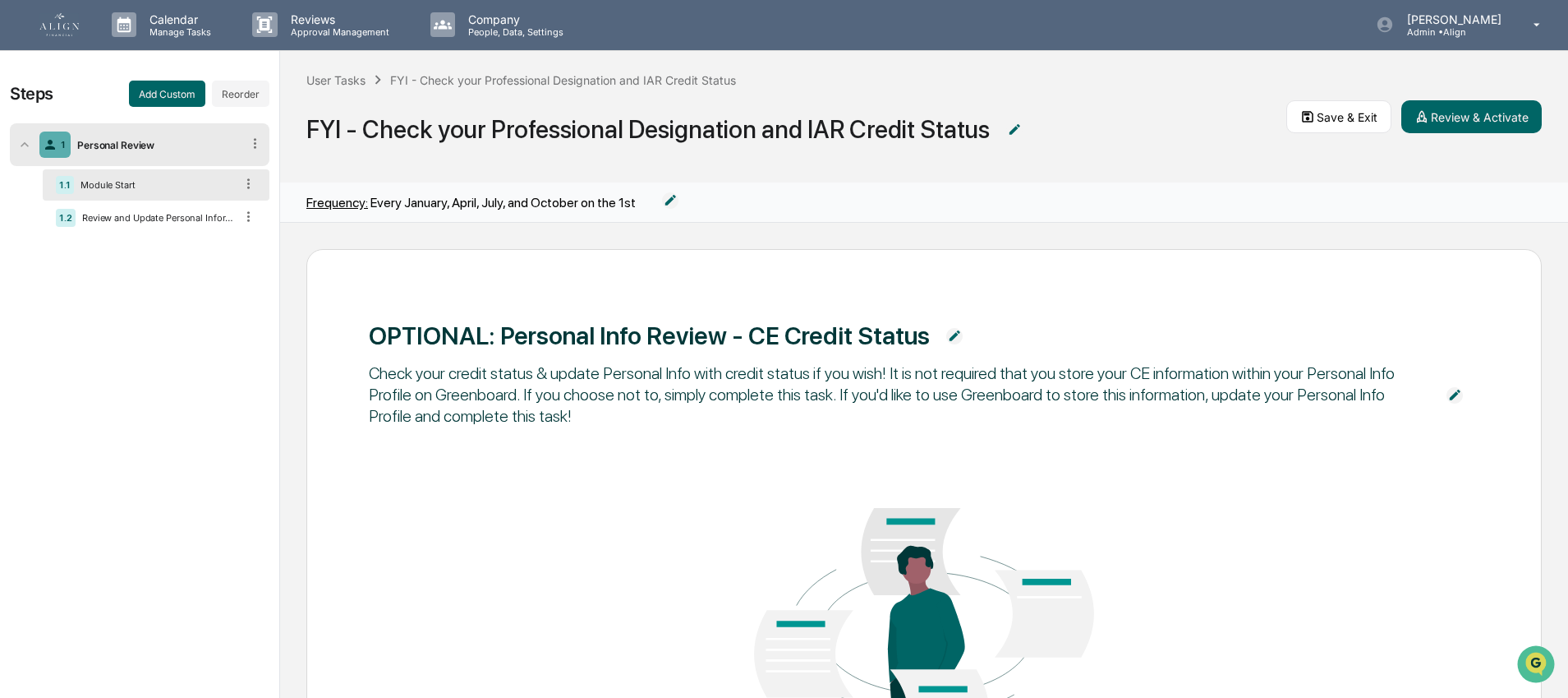
click at [1379, 564] on div "OPTIONAL: Personal Info Review - CE Credit Status Check your credit status & up…" at bounding box center [923, 607] width 1110 height 624
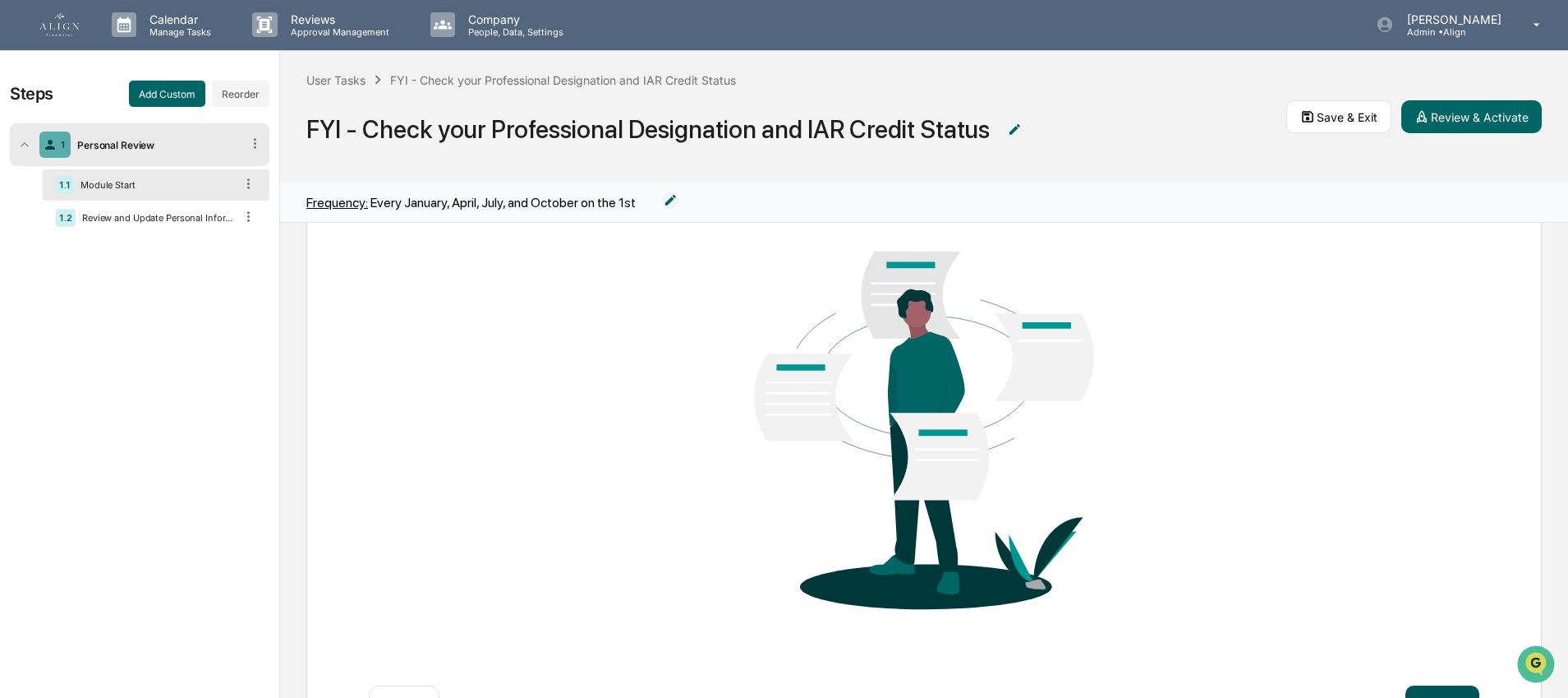
click at [1445, 686] on button "Continue" at bounding box center [1442, 702] width 74 height 33
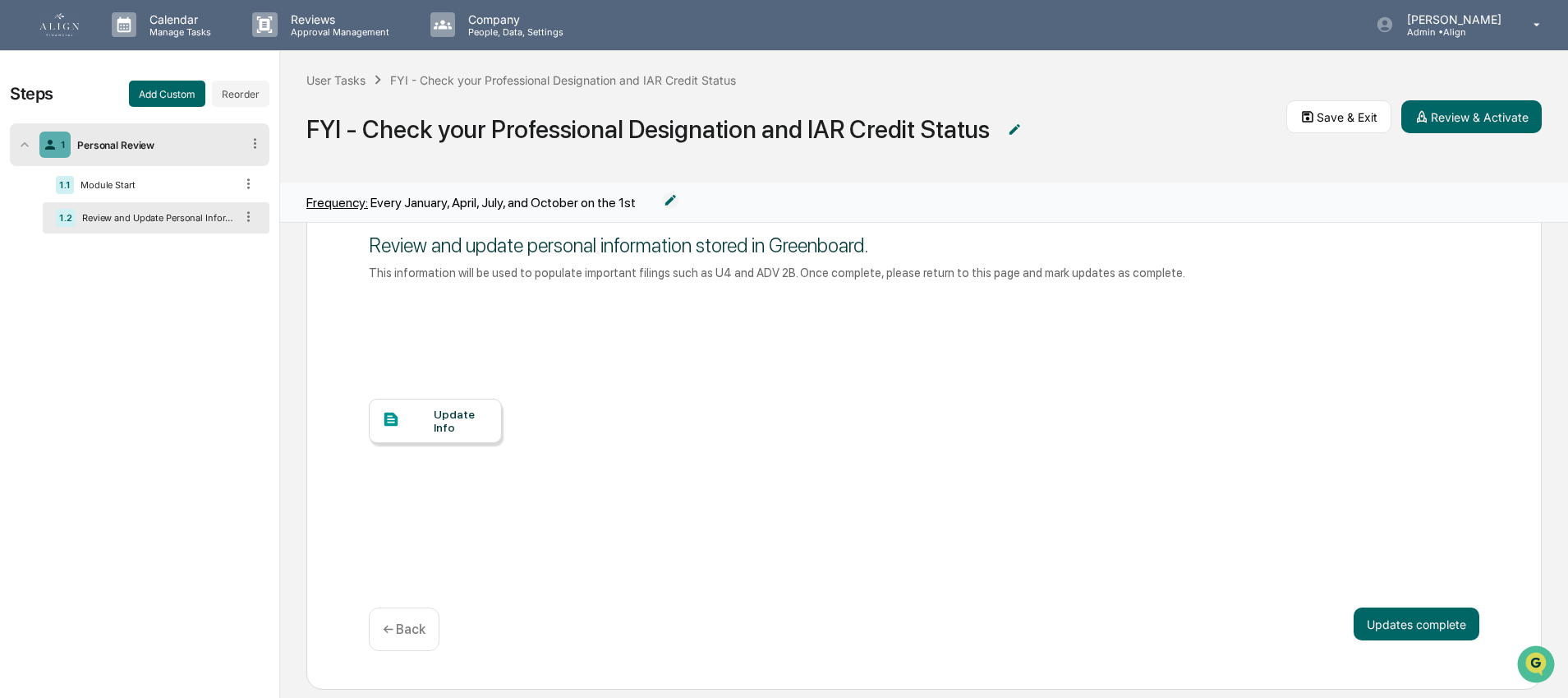
scroll to position [75, 0]
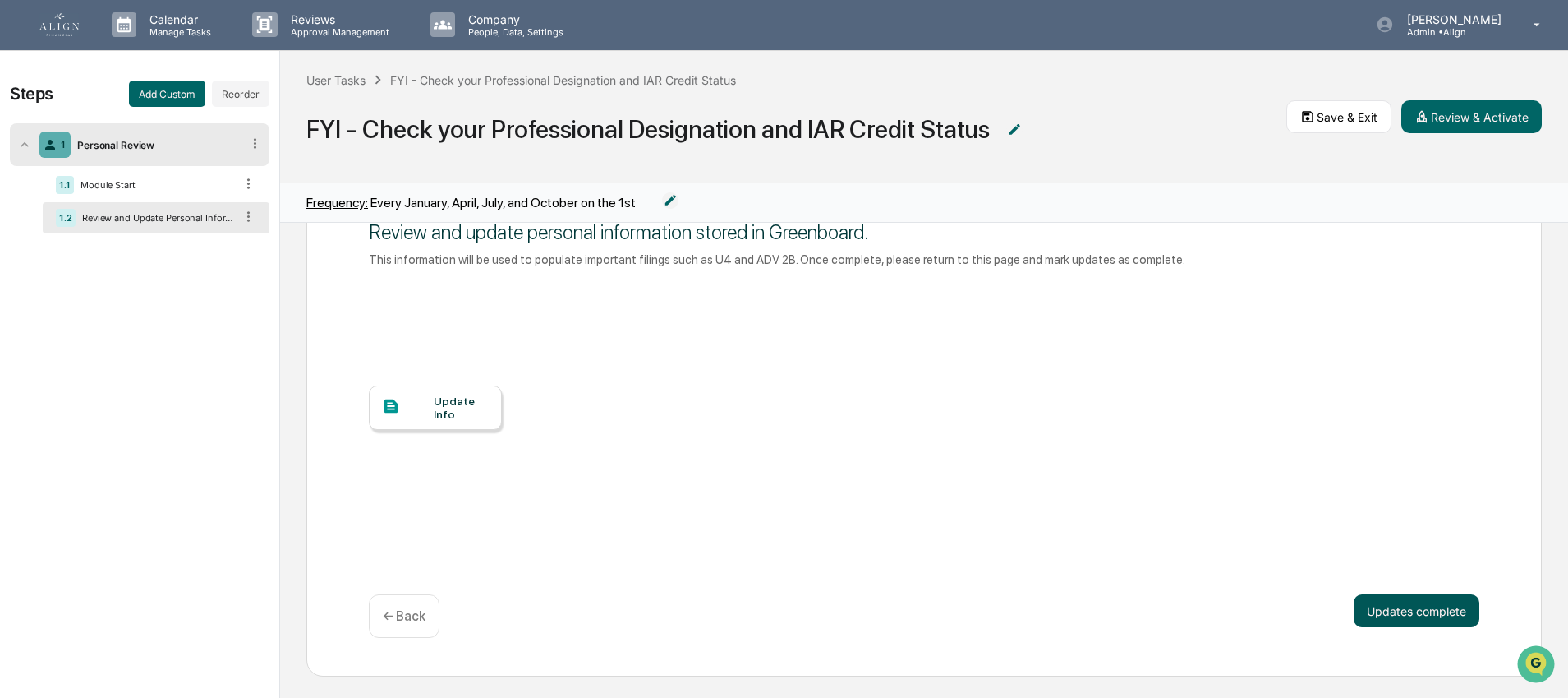
click at [1413, 612] on button "Updates complete" at bounding box center [1416, 610] width 126 height 33
click at [1365, 617] on button "Updates complete" at bounding box center [1416, 610] width 126 height 33
click at [1417, 113] on icon at bounding box center [1422, 117] width 15 height 15
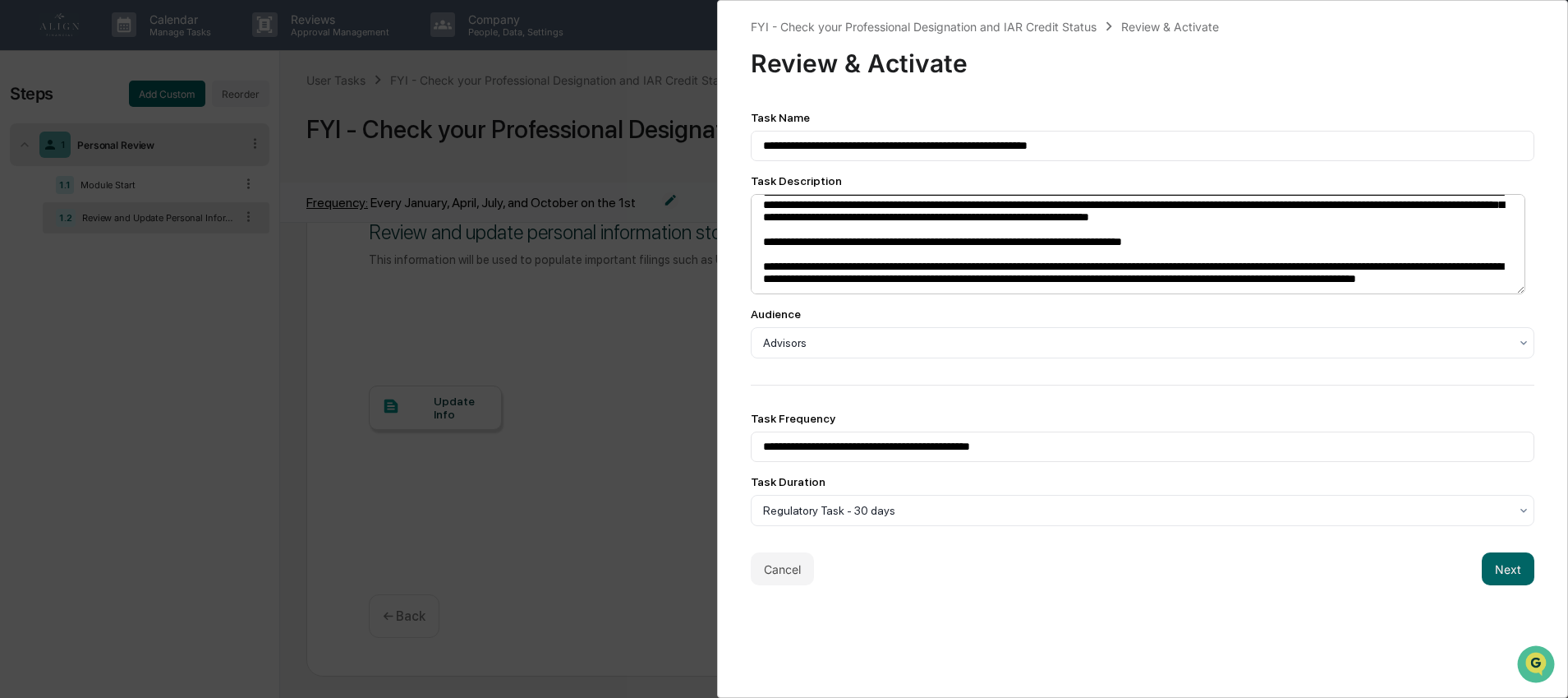
scroll to position [100, 0]
click at [1023, 271] on textarea "**********" at bounding box center [1139, 244] width 775 height 101
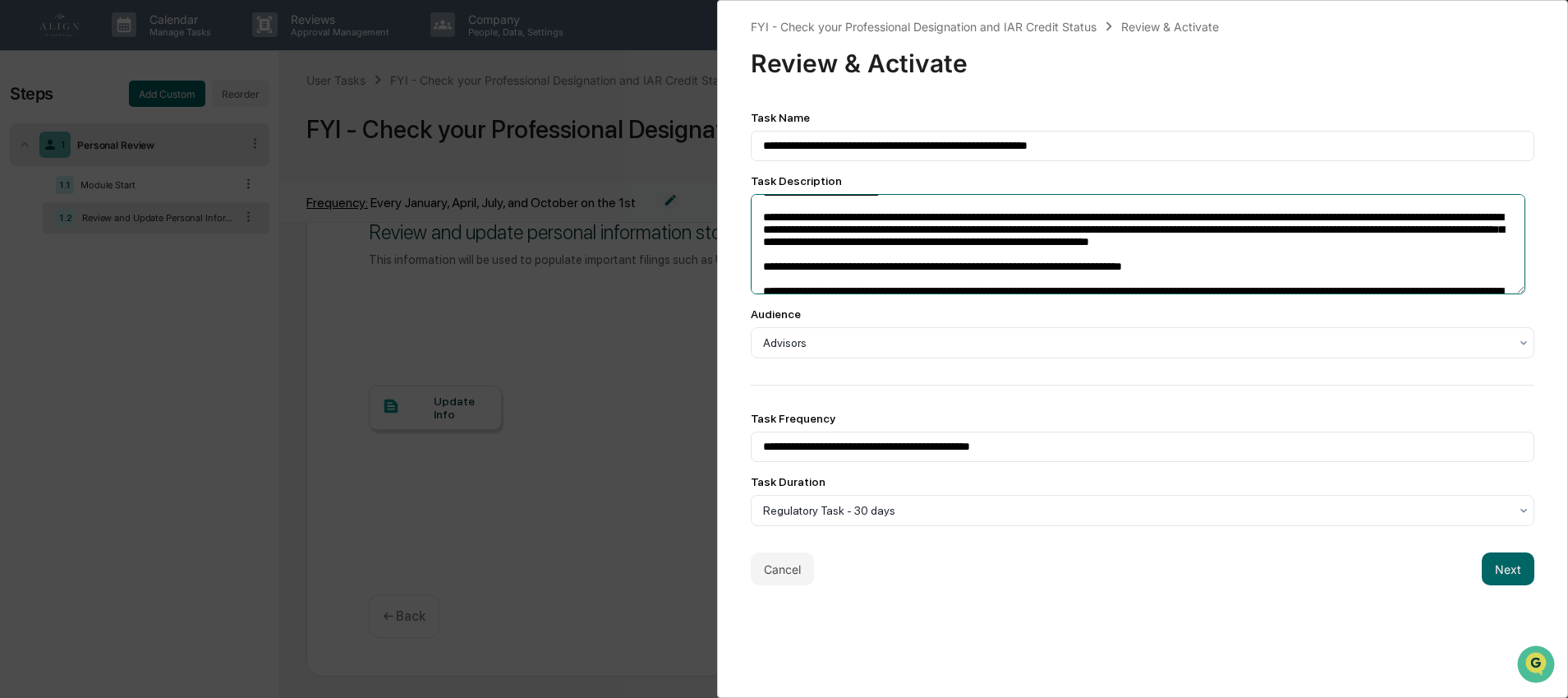
scroll to position [20, 0]
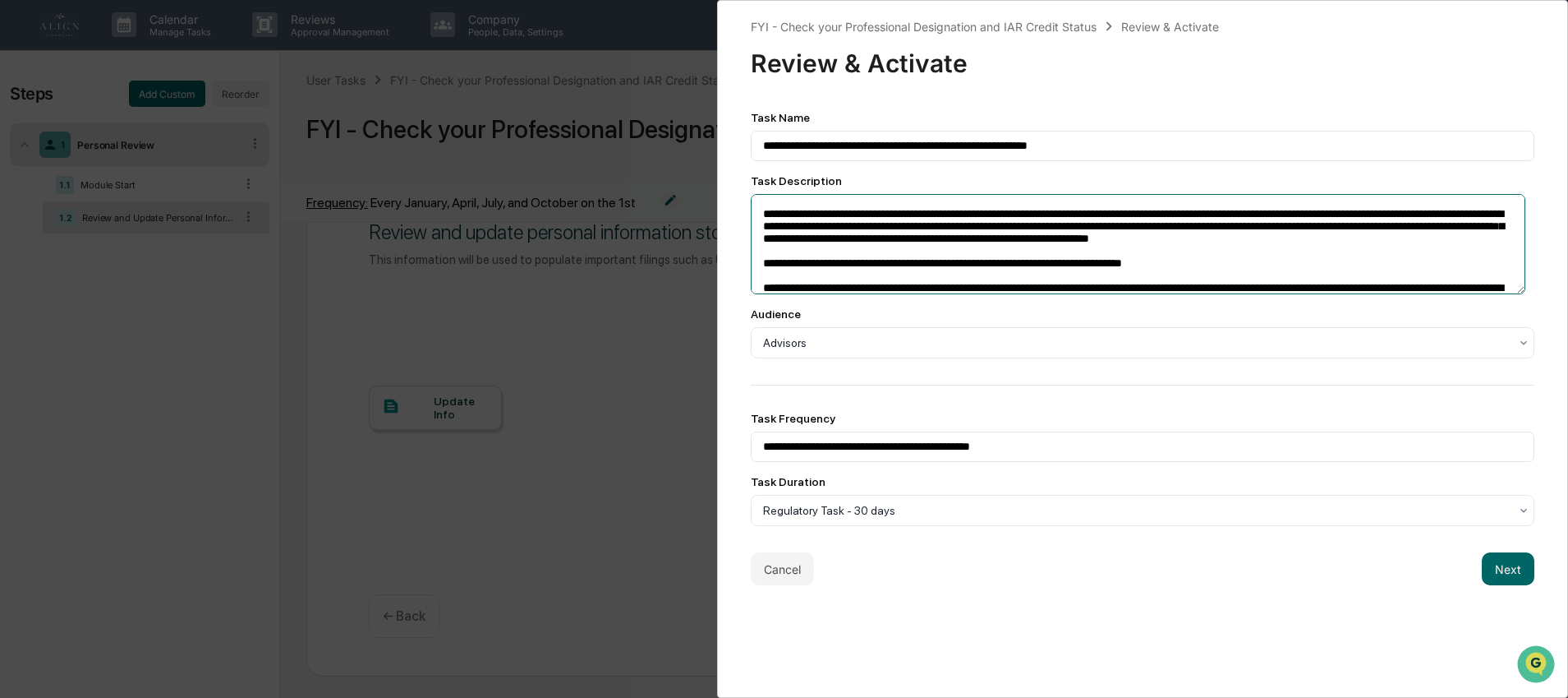
click at [897, 267] on textarea "**********" at bounding box center [1139, 244] width 775 height 101
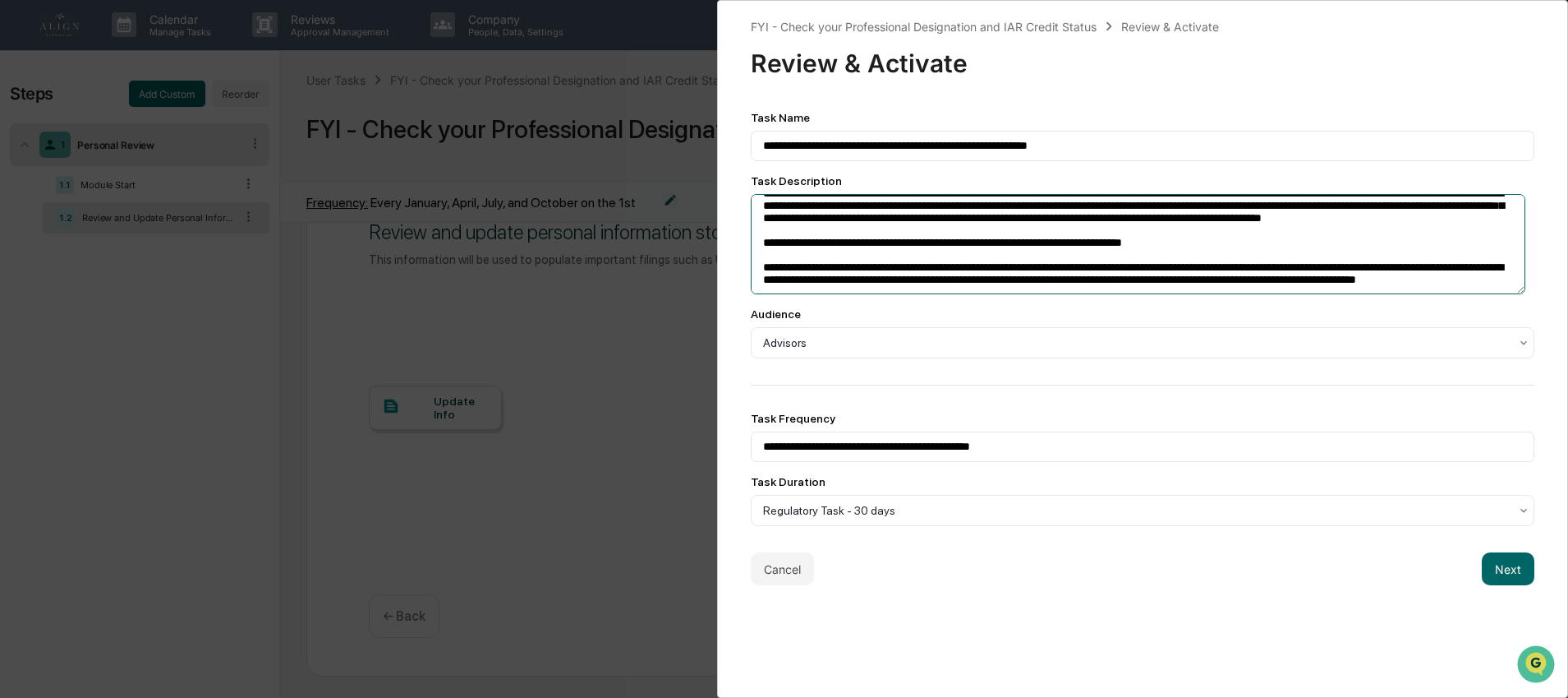
scroll to position [37, 0]
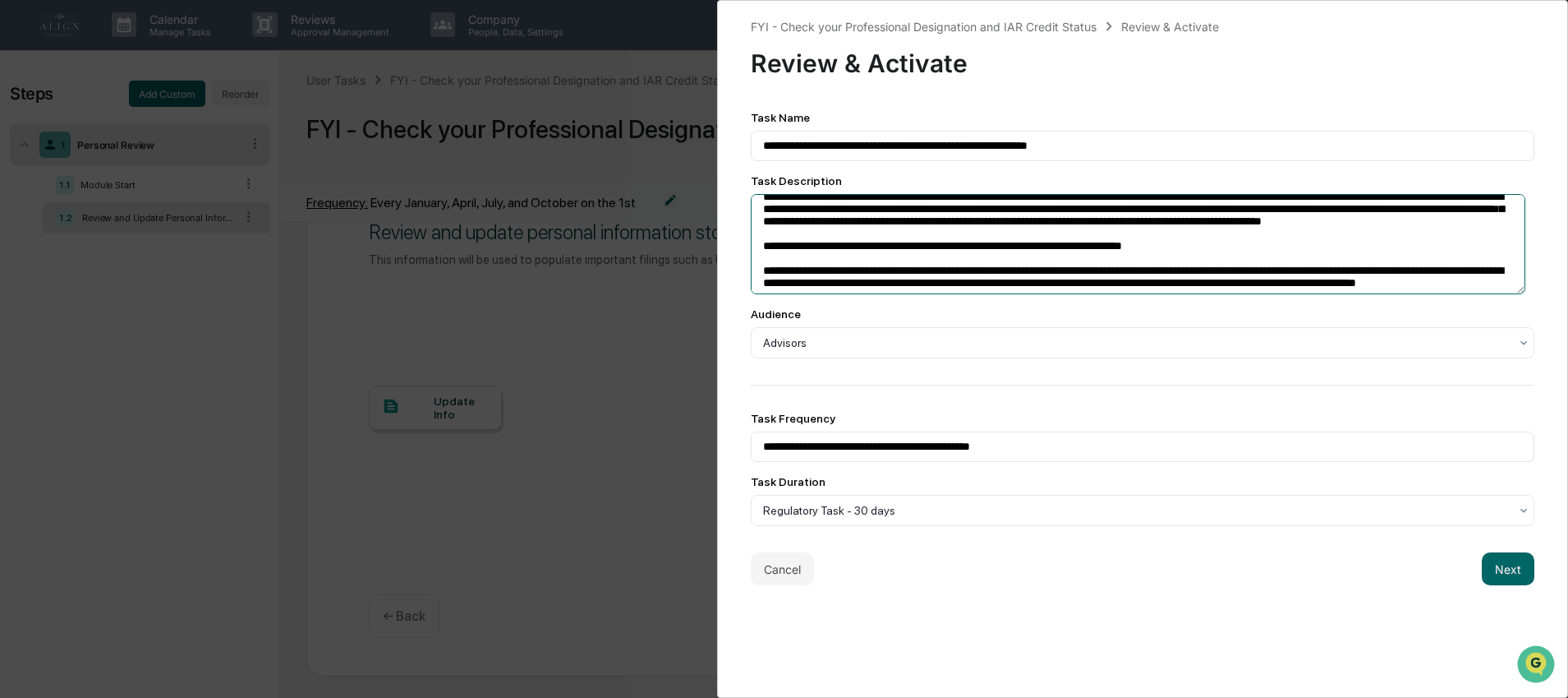
click at [940, 231] on textarea "**********" at bounding box center [1139, 244] width 775 height 101
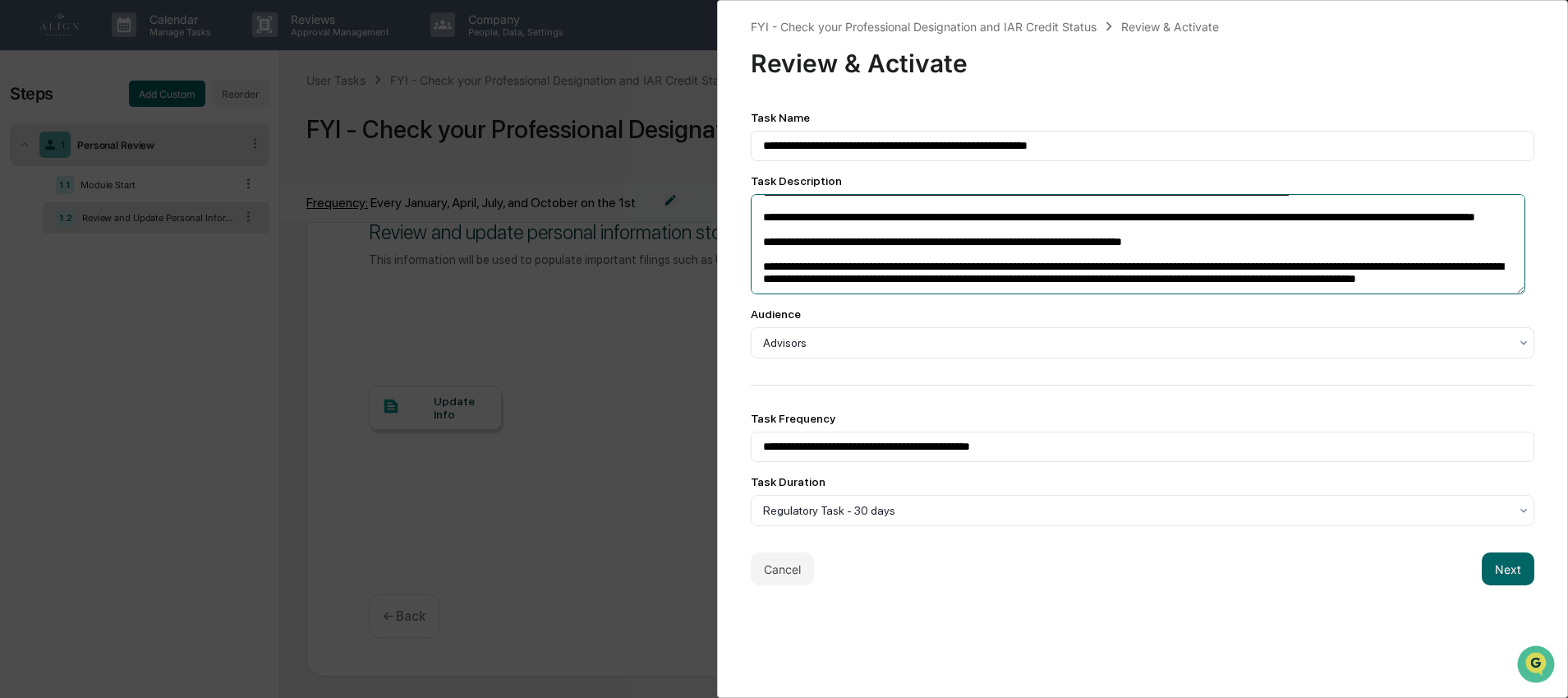
scroll to position [127, 0]
drag, startPoint x: 1315, startPoint y: 255, endPoint x: 1394, endPoint y: 256, distance: 79.0
click at [1394, 256] on textarea "**********" at bounding box center [1139, 244] width 775 height 101
click at [870, 255] on textarea "**********" at bounding box center [1139, 244] width 775 height 101
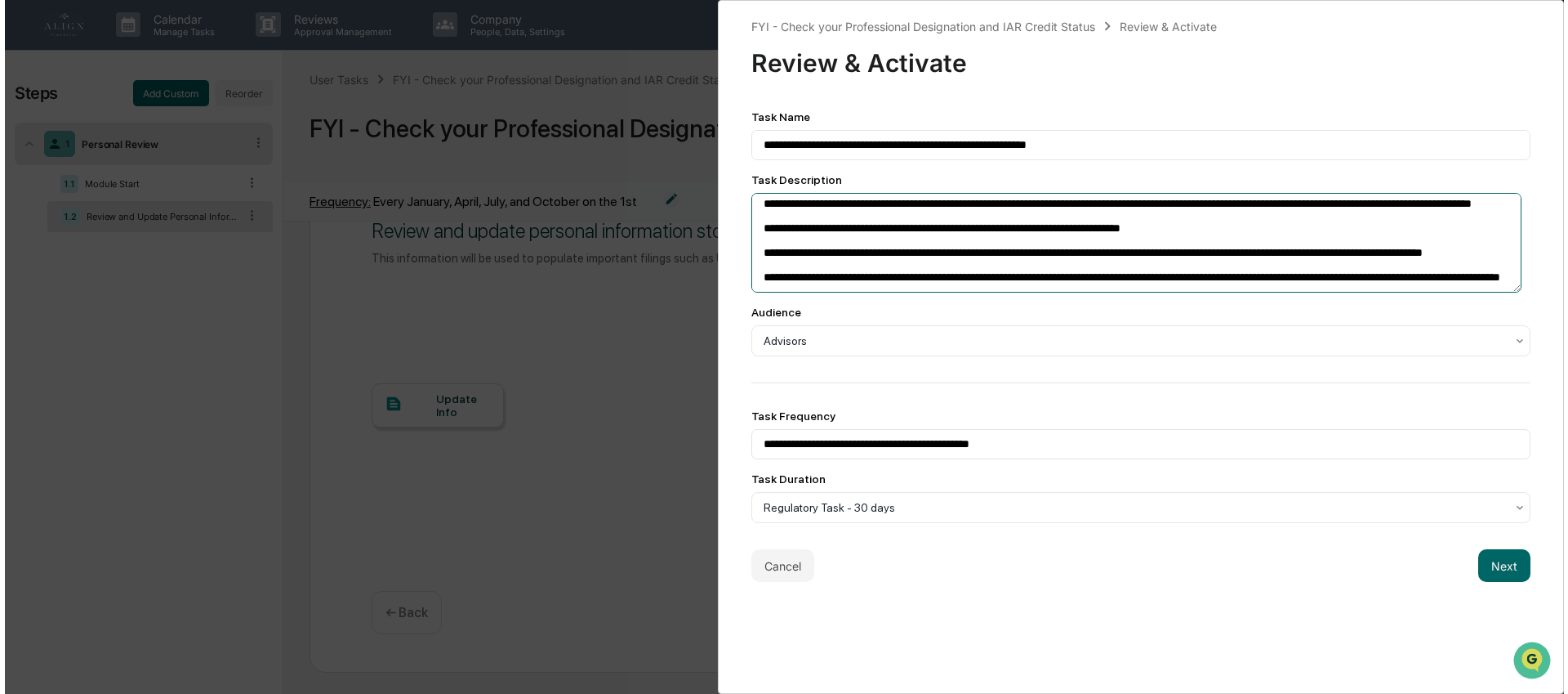
scroll to position [133, 0]
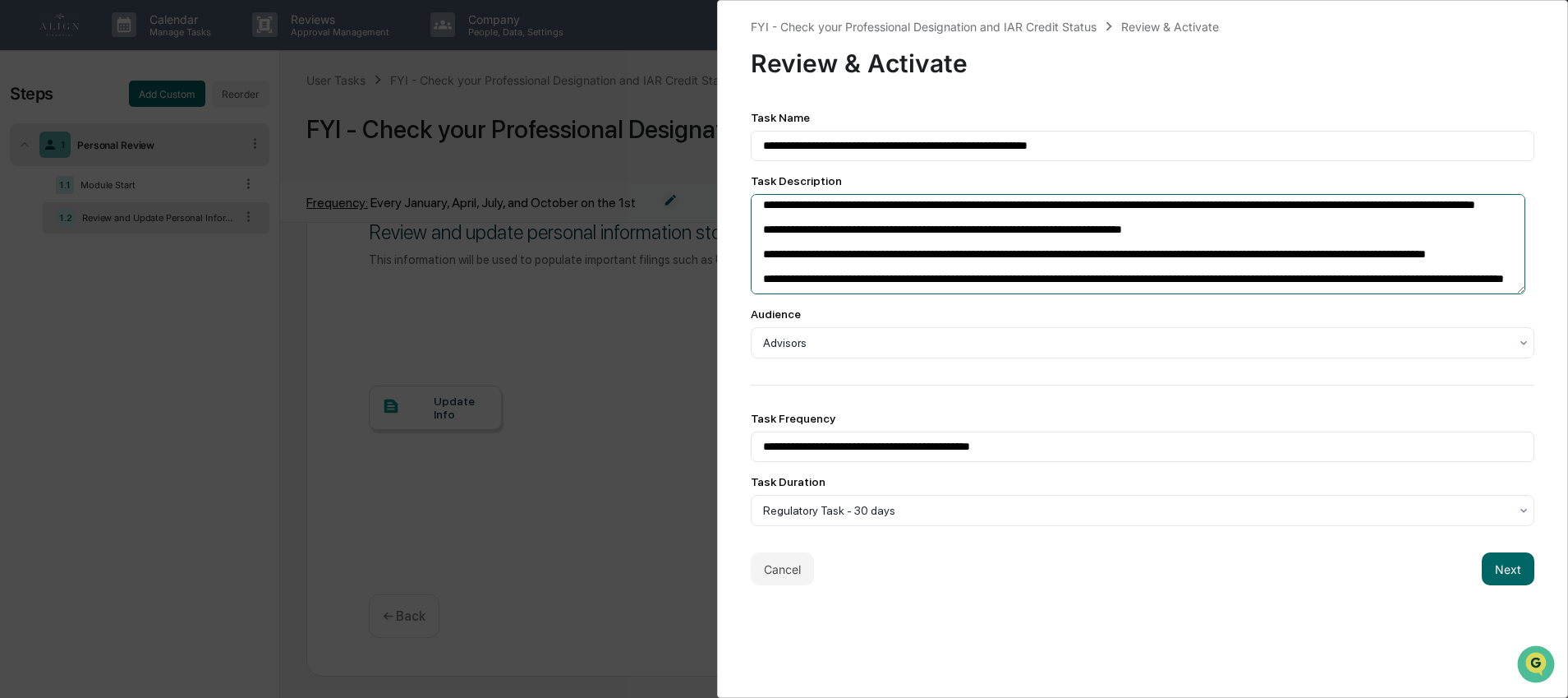
click at [1475, 275] on textarea "**********" at bounding box center [1139, 244] width 775 height 101
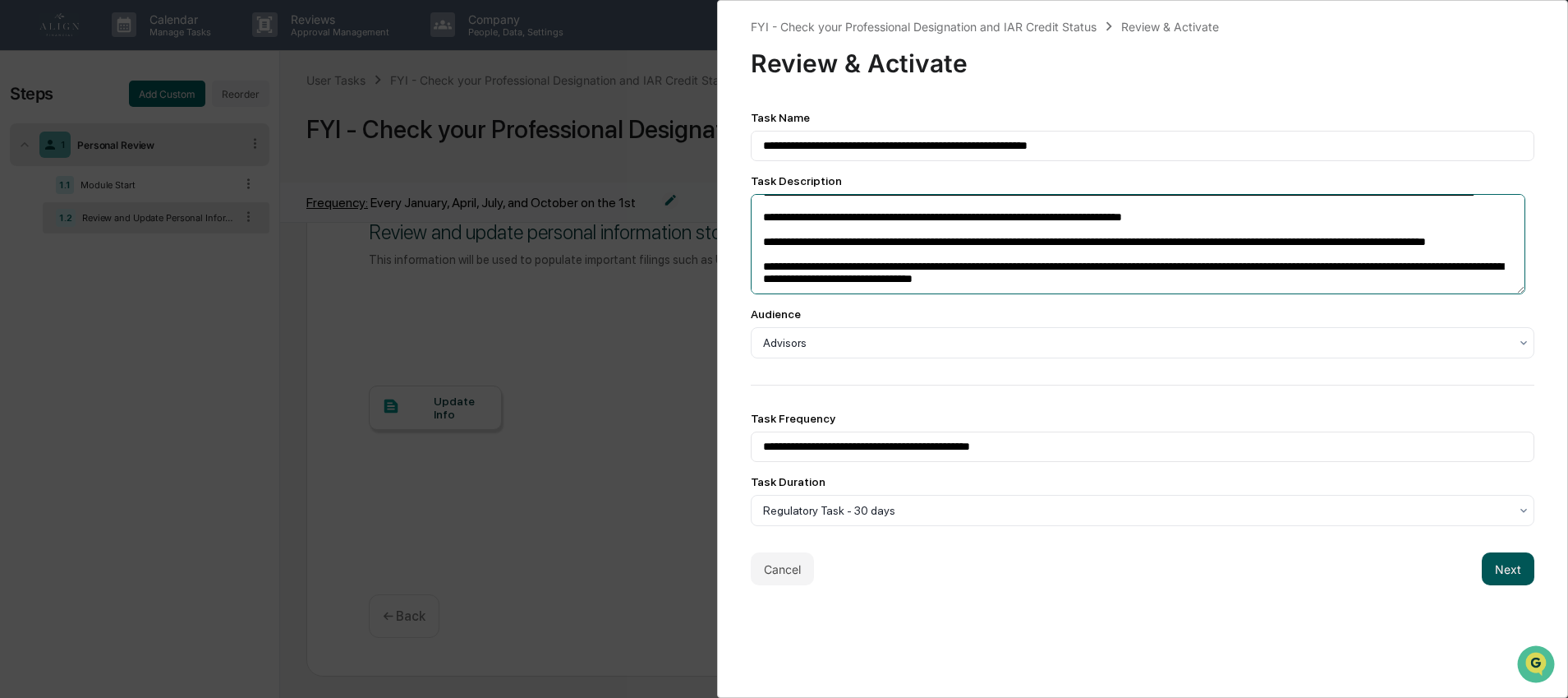
type textarea "**********"
click at [1501, 575] on button "Next" at bounding box center [1507, 568] width 52 height 33
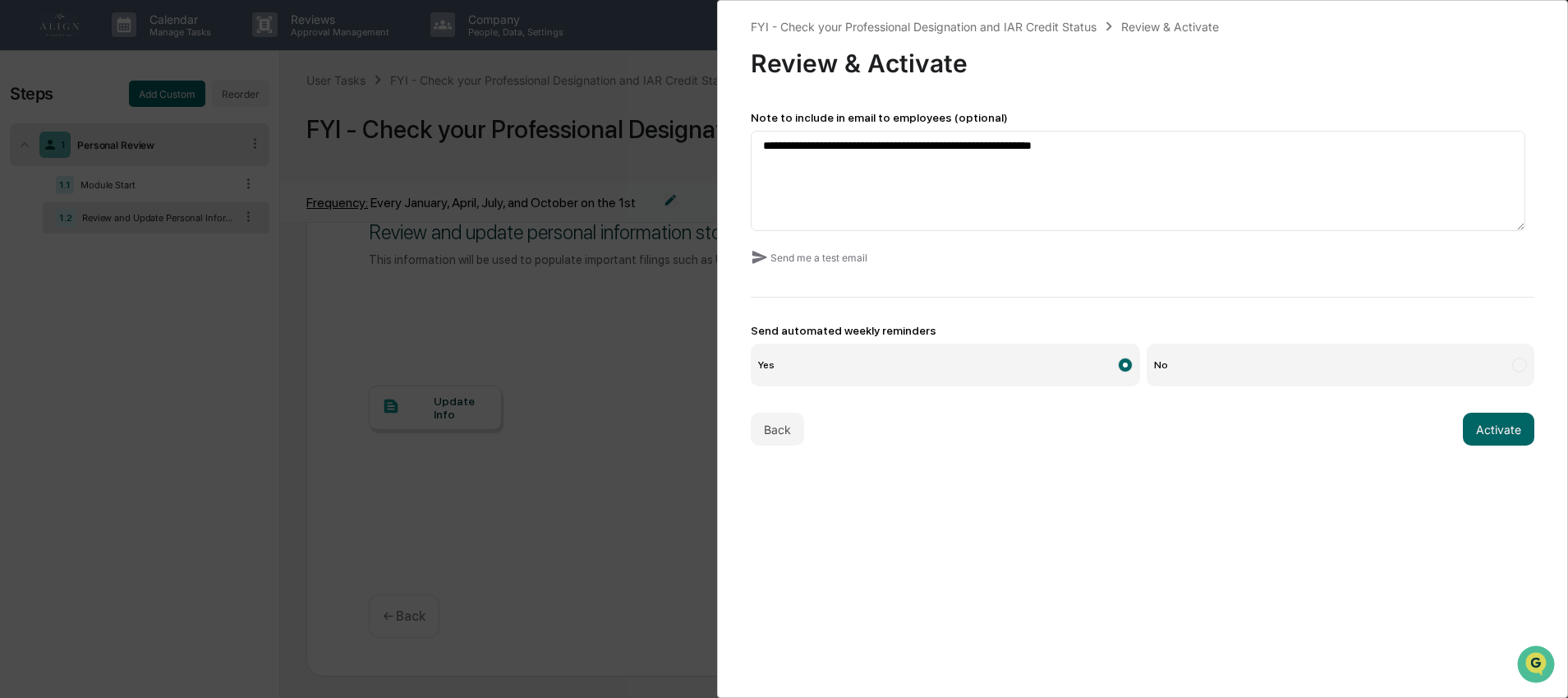
click at [1279, 378] on label "No" at bounding box center [1340, 364] width 388 height 43
click at [1474, 432] on button "Activate" at bounding box center [1498, 429] width 71 height 33
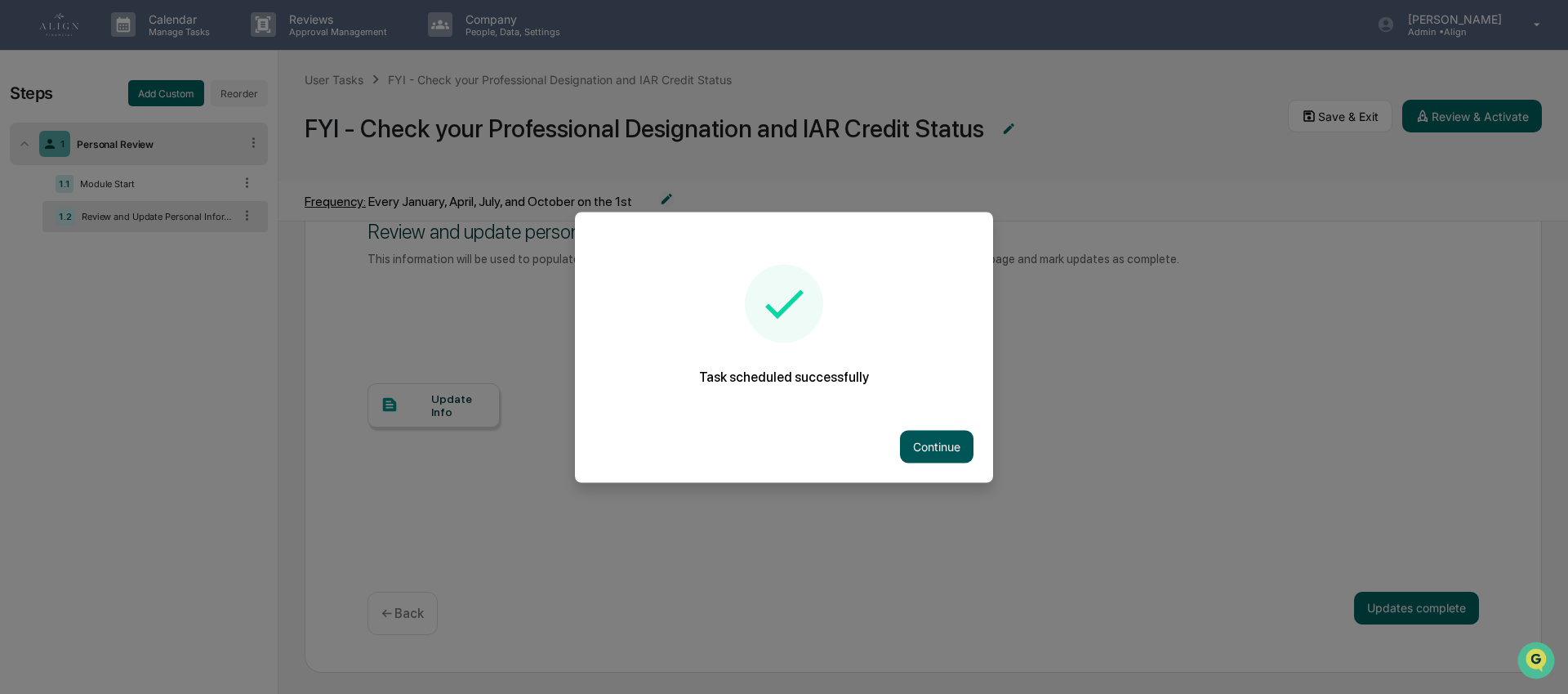
click at [932, 452] on button "Continue" at bounding box center [937, 446] width 74 height 33
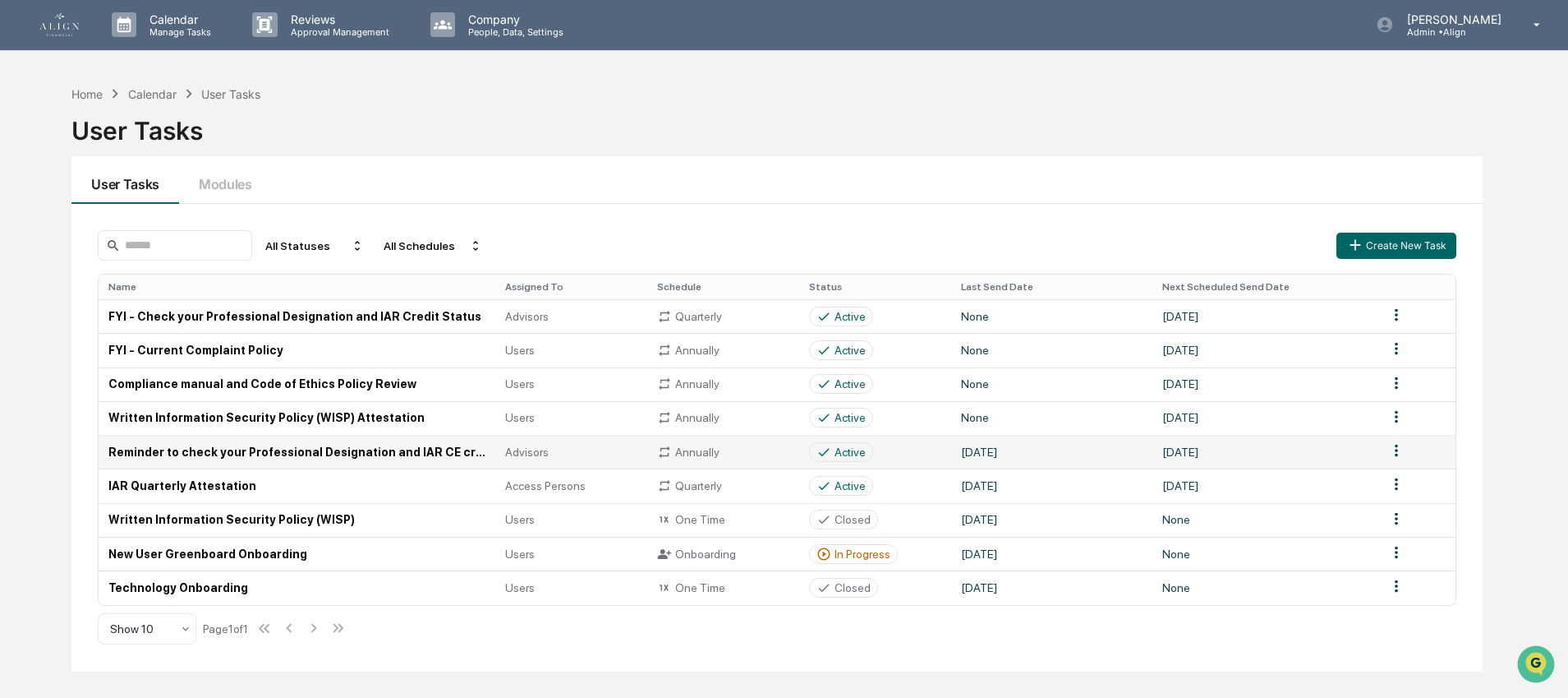
click at [218, 451] on td "Reminder to check your Professional Designation and IAR CE credits." at bounding box center [297, 451] width 396 height 34
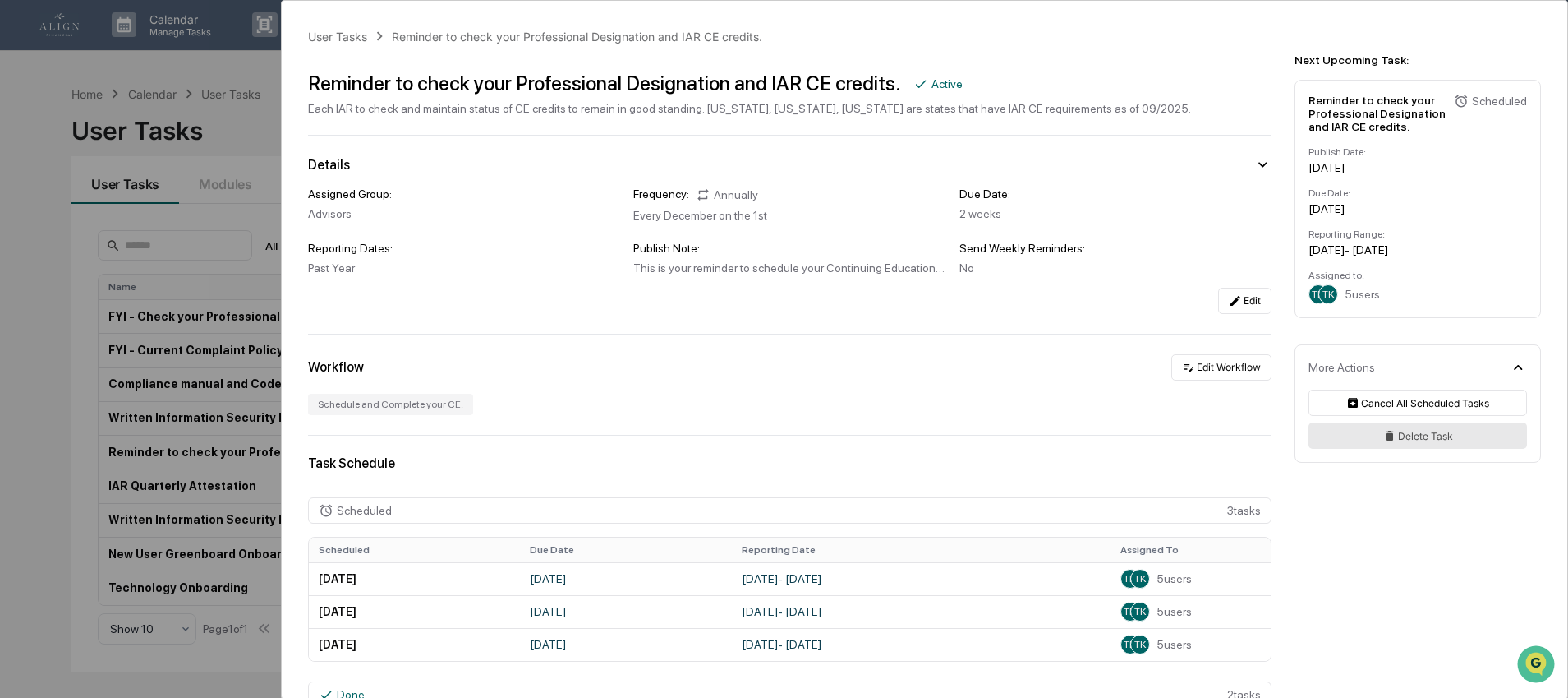
click at [1406, 446] on button "Delete Task" at bounding box center [1417, 435] width 218 height 27
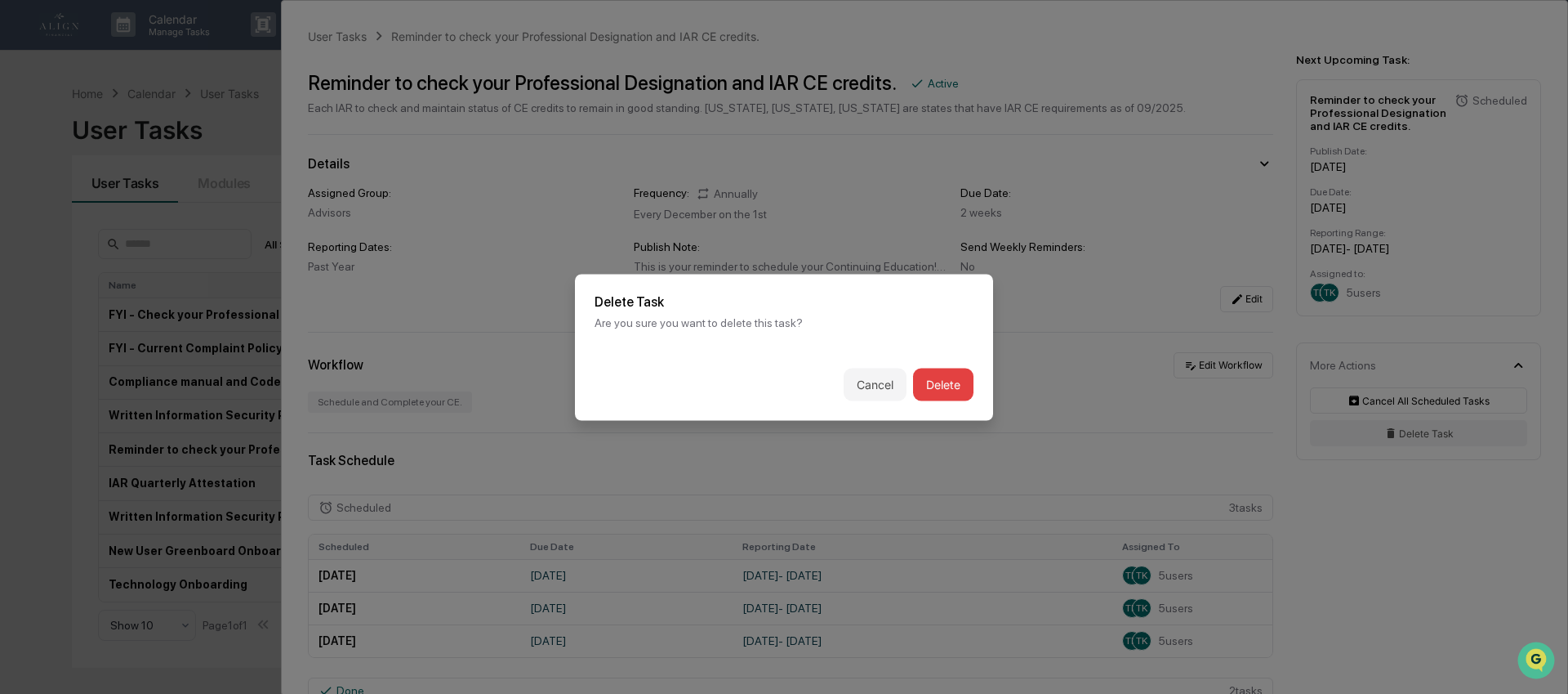
click at [947, 388] on button "Delete" at bounding box center [944, 384] width 60 height 33
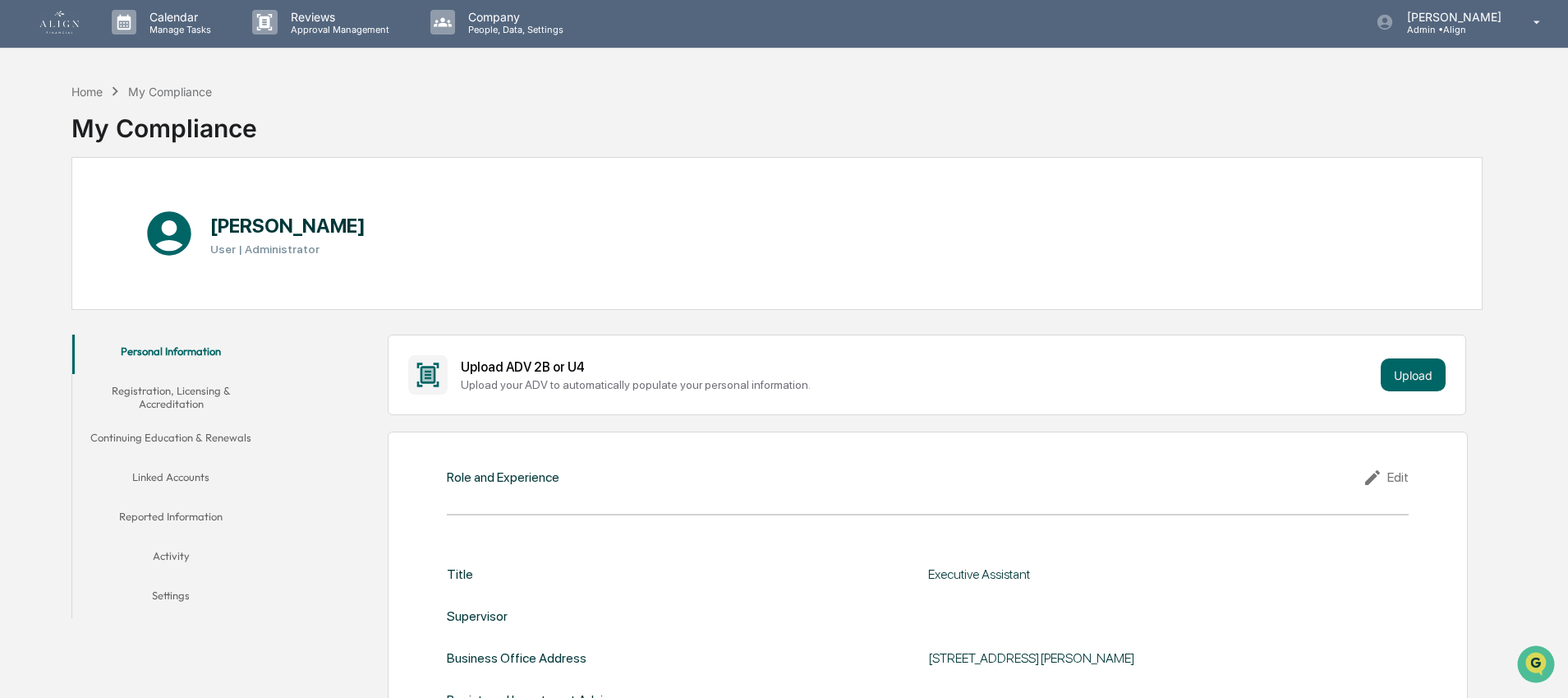
click at [163, 435] on button "Continuing Education & Renewals" at bounding box center [171, 441] width 197 height 40
